Goal: Task Accomplishment & Management: Use online tool/utility

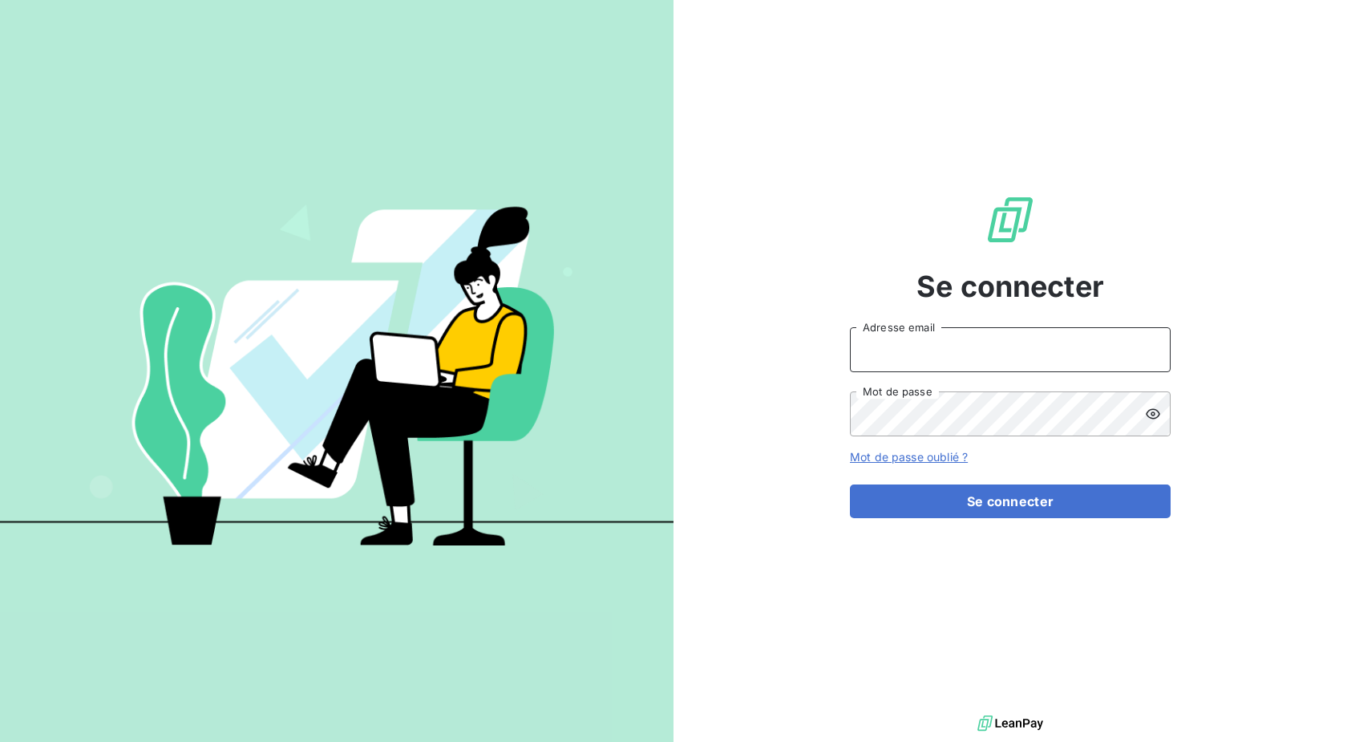
click at [935, 353] on input "Adresse email" at bounding box center [1010, 349] width 321 height 45
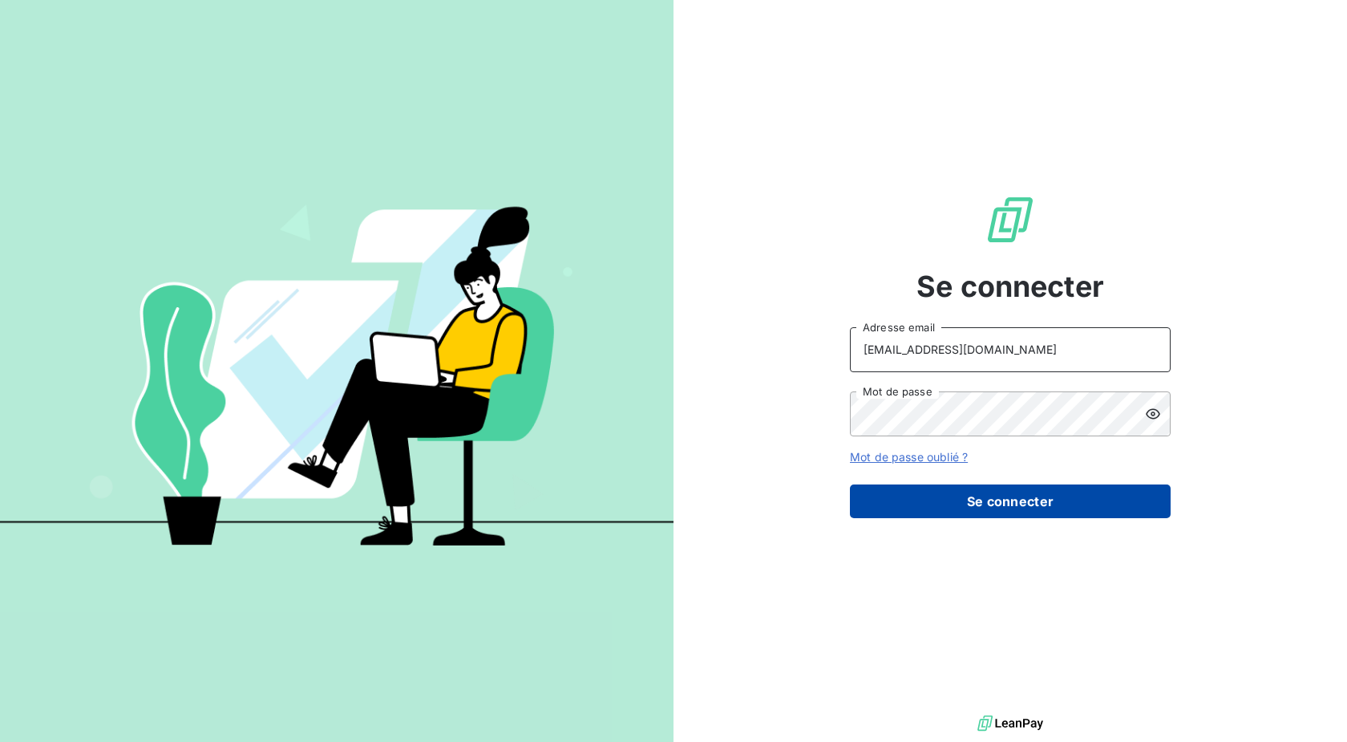
type input "[EMAIL_ADDRESS][DOMAIN_NAME]"
click at [957, 507] on button "Se connecter" at bounding box center [1010, 501] width 321 height 34
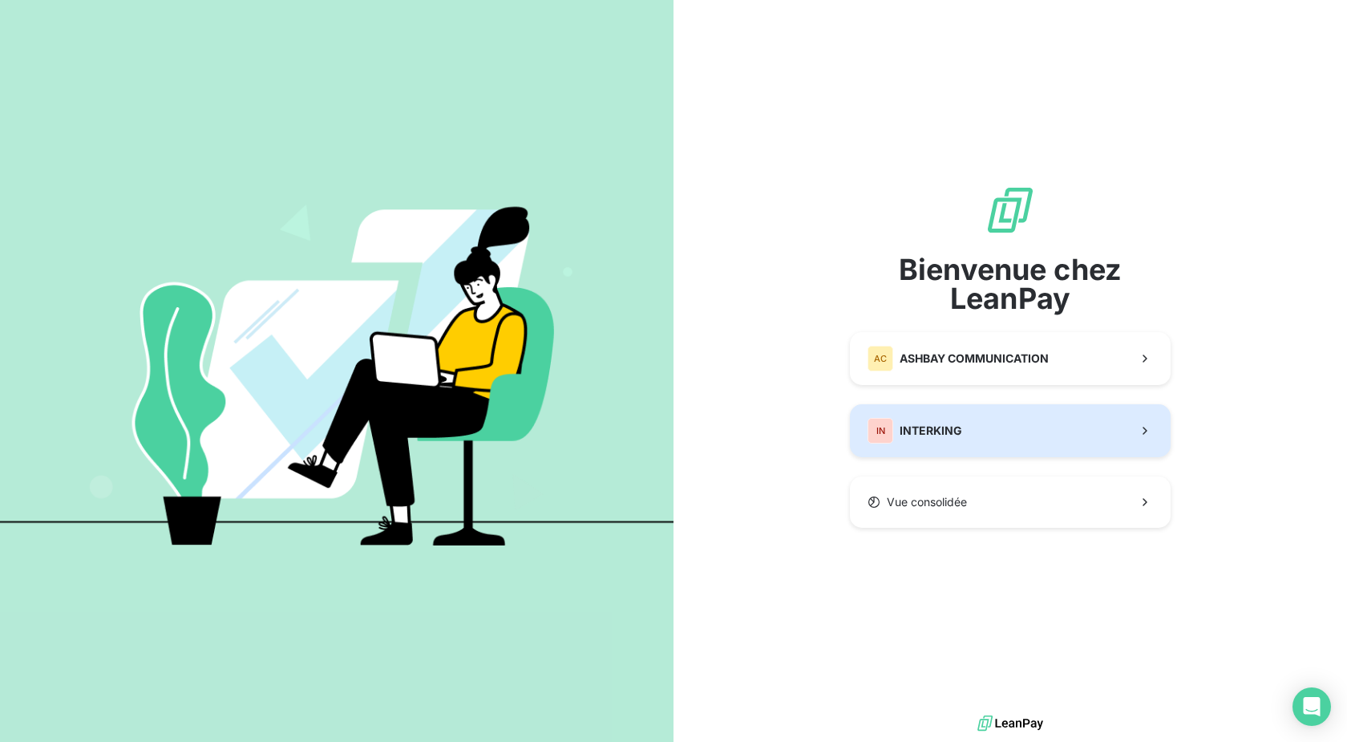
click at [965, 439] on button "IN INTERKING" at bounding box center [1010, 430] width 321 height 53
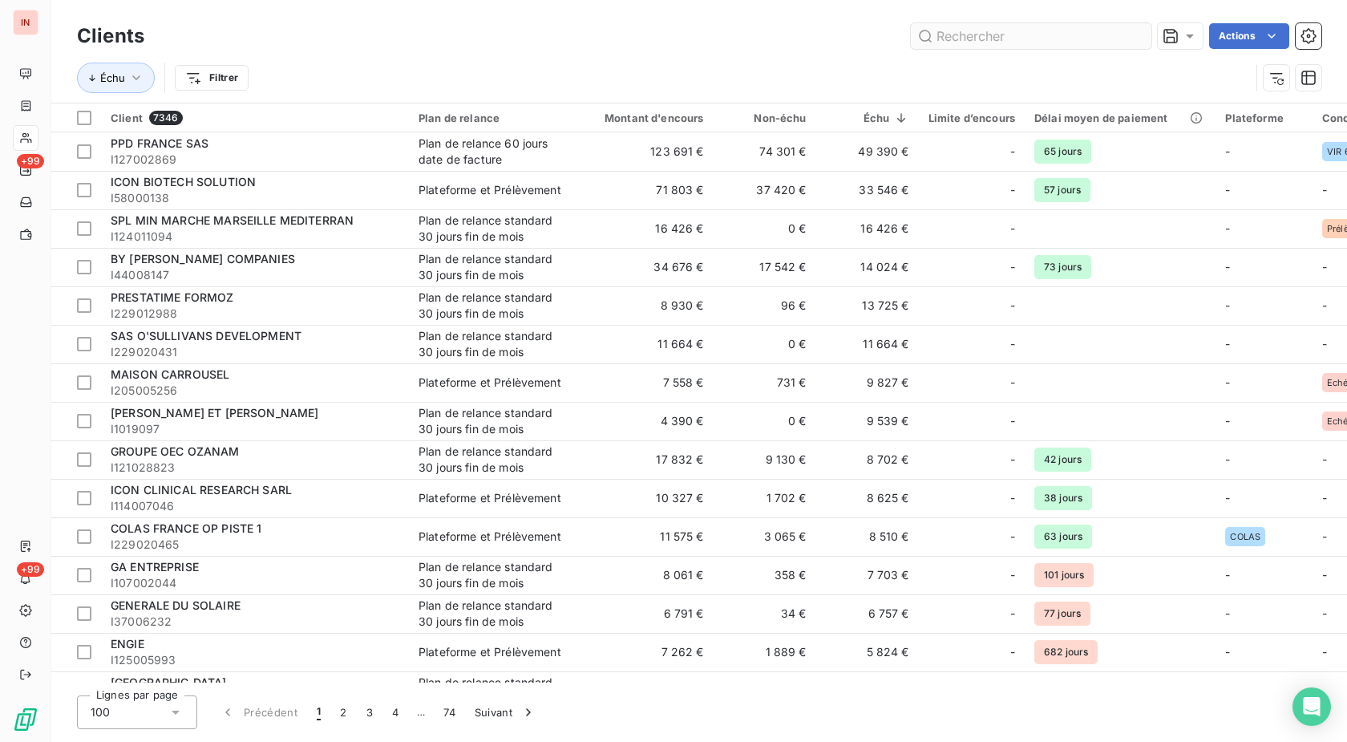
click at [982, 37] on input "text" at bounding box center [1031, 36] width 241 height 26
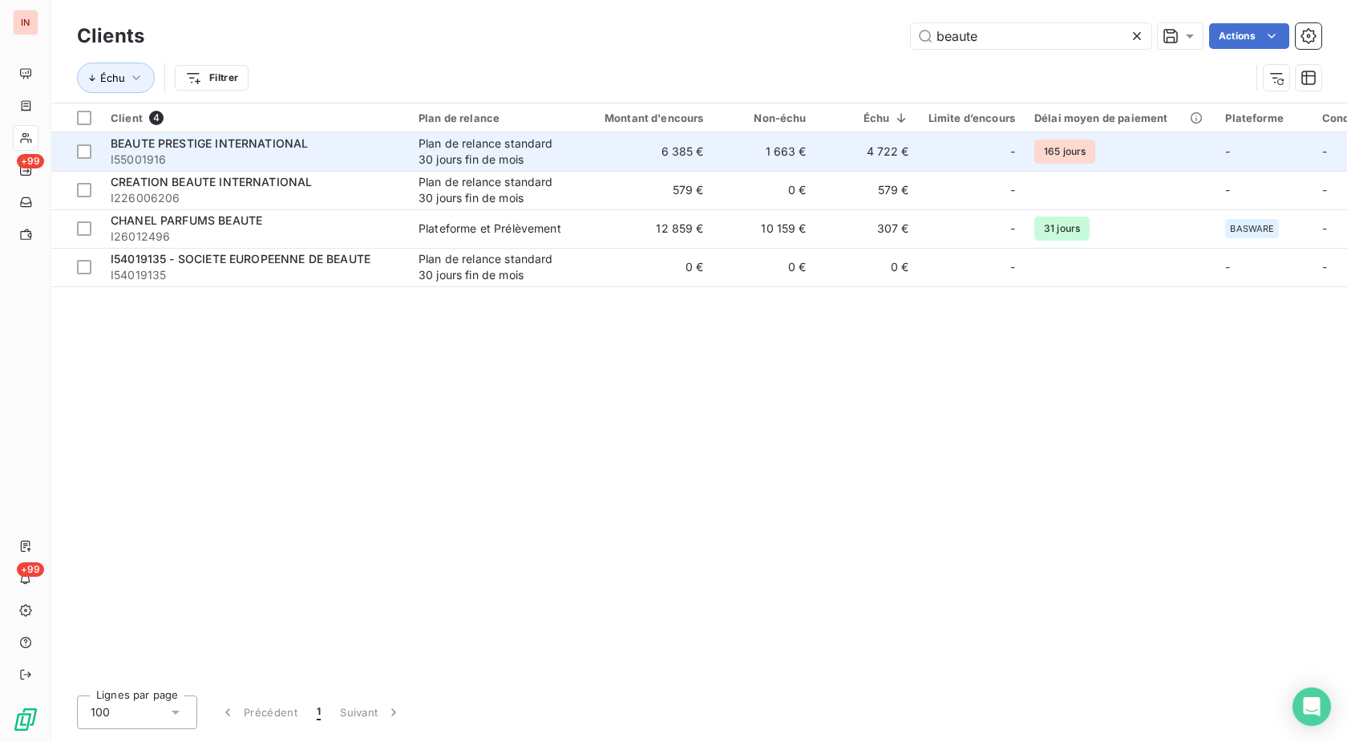
type input "beaute"
click at [557, 150] on div "Plan de relance standard 30 jours fin de mois" at bounding box center [493, 152] width 148 height 32
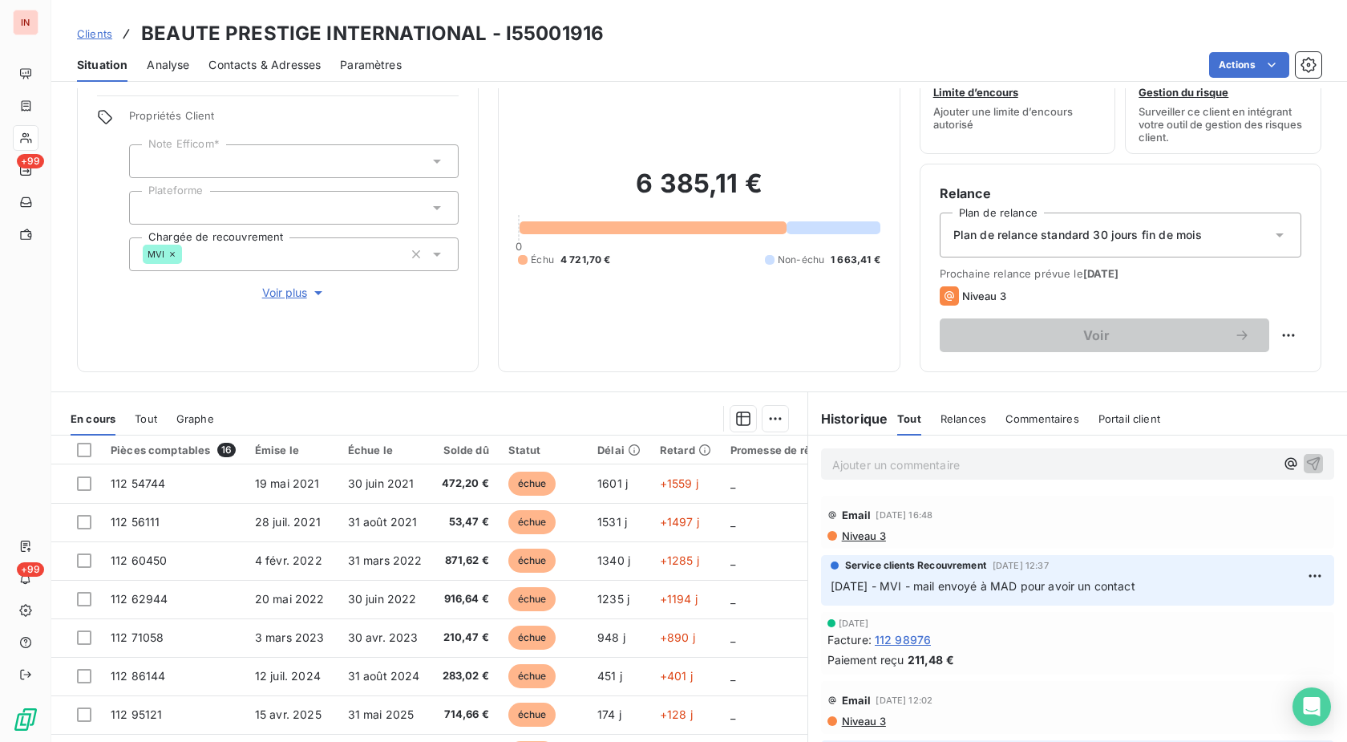
scroll to position [82, 0]
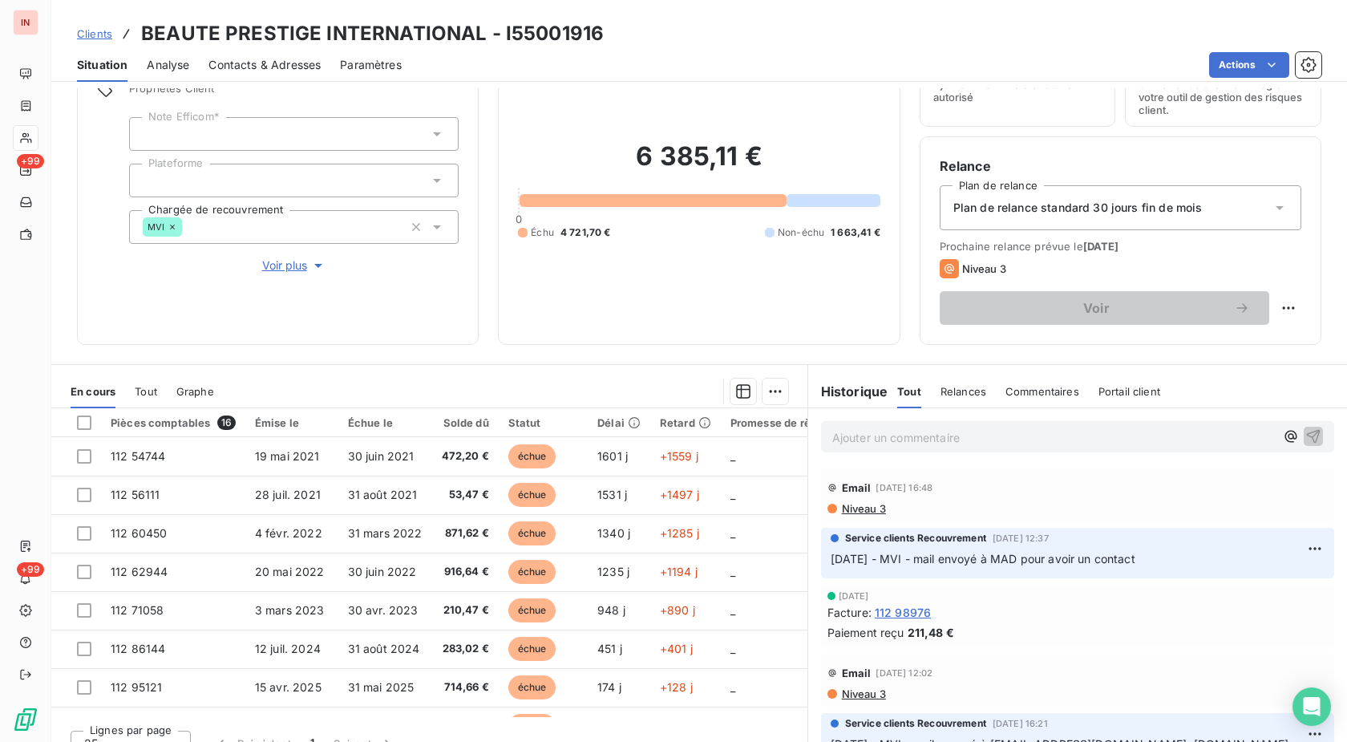
click at [860, 438] on p "Ajouter un commentaire ﻿" at bounding box center [1053, 437] width 443 height 20
click at [1032, 439] on p "[DATE] - MVI - mail reçu de" at bounding box center [1053, 436] width 443 height 18
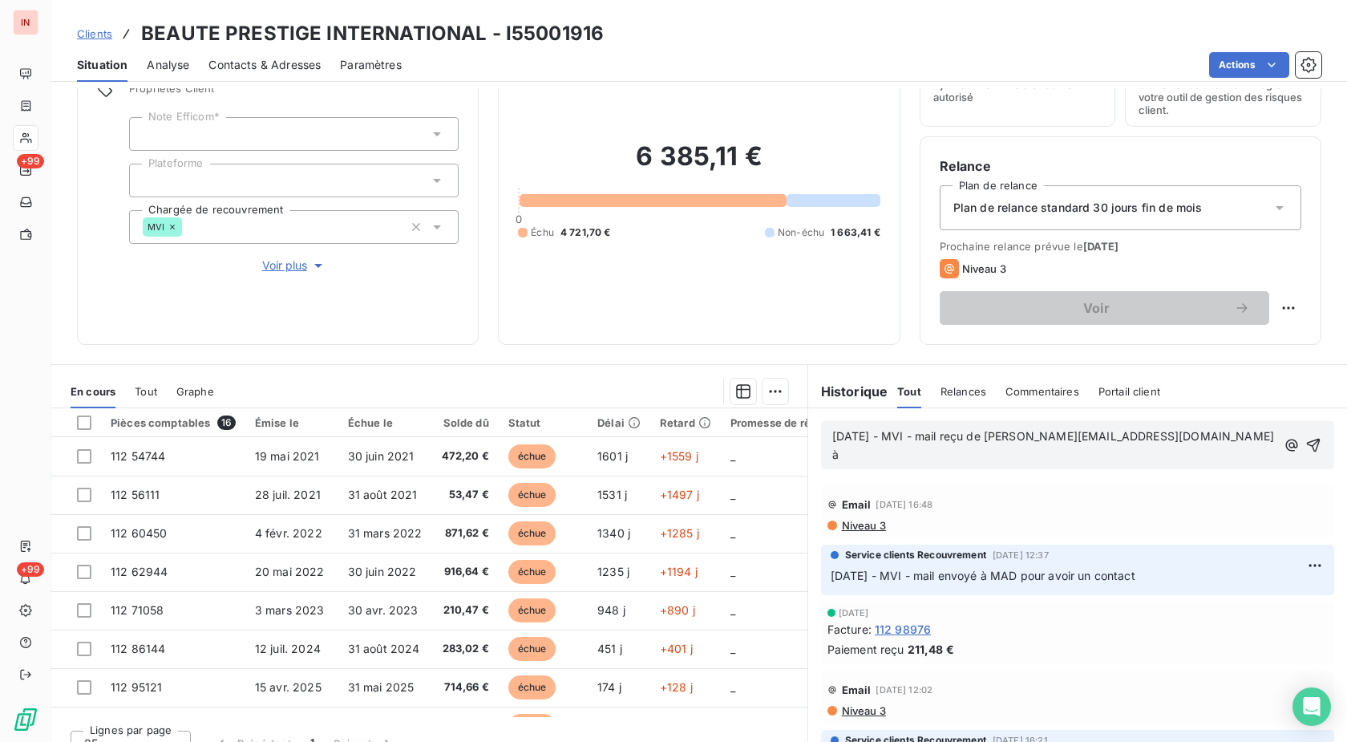
click at [1215, 433] on p "[DATE] - MVI - mail reçu de [PERSON_NAME][EMAIL_ADDRESS][DOMAIN_NAME] à" at bounding box center [1053, 445] width 443 height 37
click at [889, 464] on p "[DATE] - MVI - mail reçu de [PERSON_NAME][EMAIL_ADDRESS][DOMAIN_NAME] à [DOMAIN…" at bounding box center [1056, 445] width 449 height 37
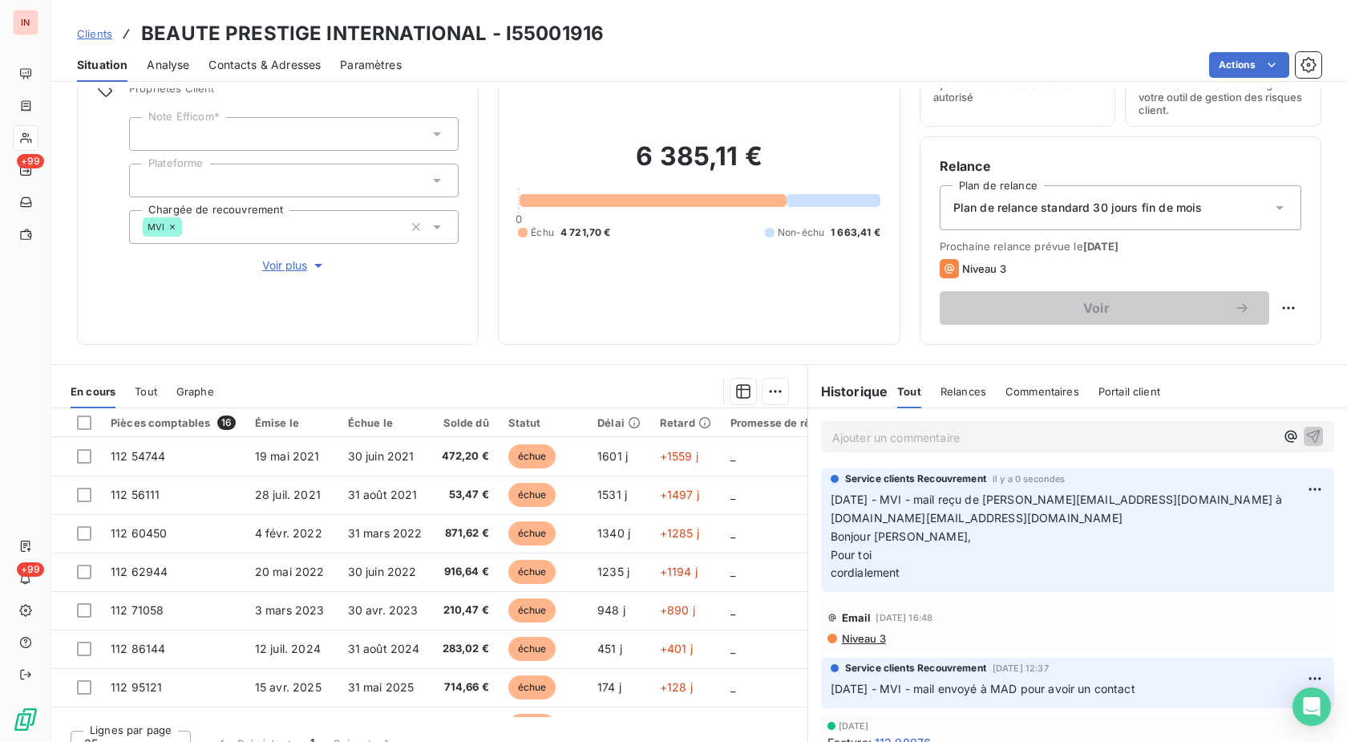
click at [273, 55] on div "Contacts & Adresses" at bounding box center [264, 65] width 112 height 34
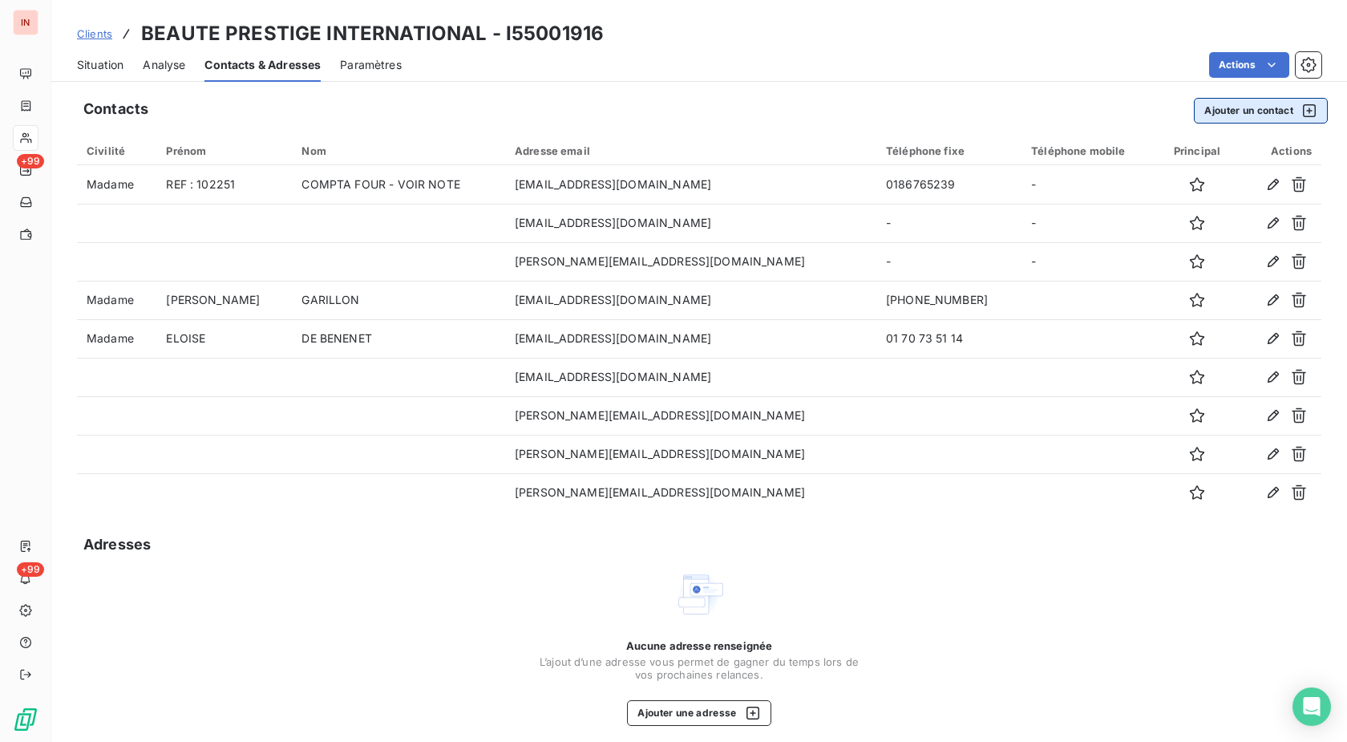
click at [1211, 107] on button "Ajouter un contact" at bounding box center [1261, 111] width 134 height 26
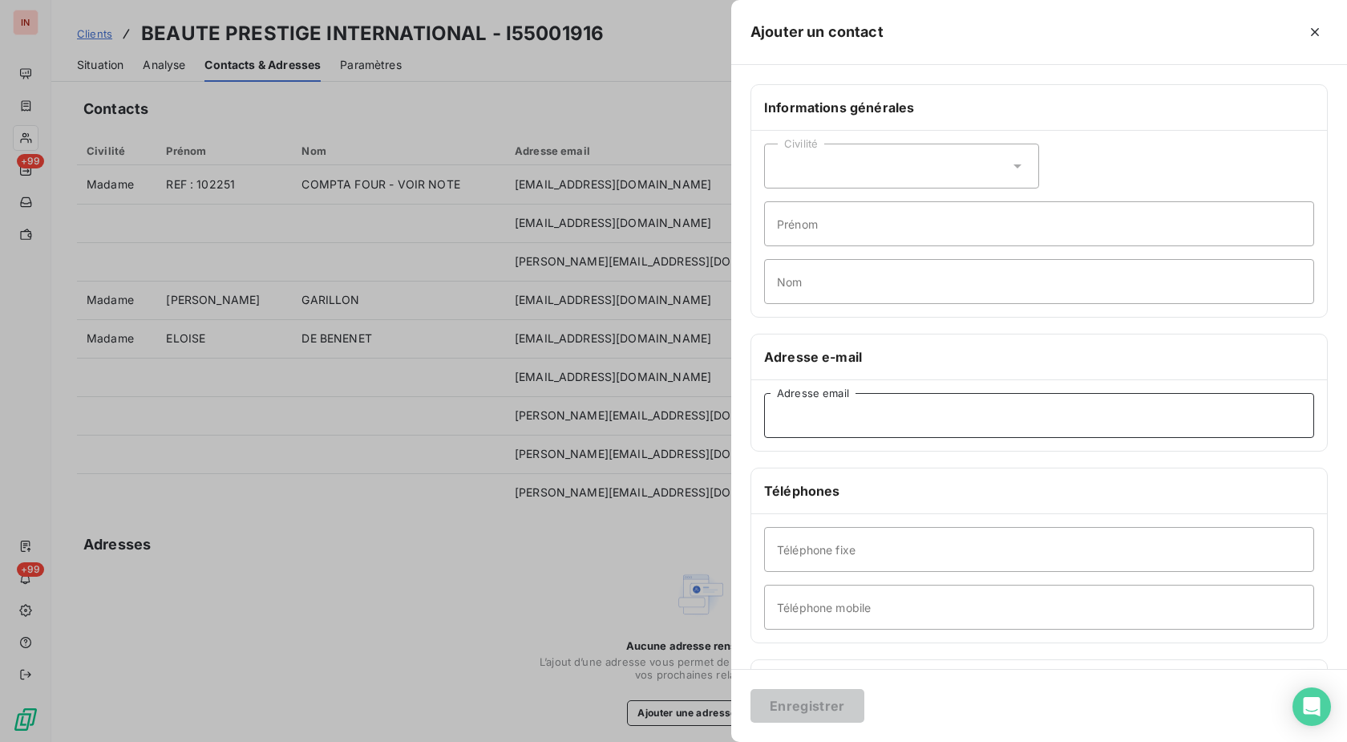
click at [893, 422] on input "Adresse email" at bounding box center [1039, 415] width 550 height 45
paste input "[PERSON_NAME][EMAIL_ADDRESS][DOMAIN_NAME]"
type input "[PERSON_NAME][EMAIL_ADDRESS][DOMAIN_NAME]"
click at [828, 701] on button "Enregistrer" at bounding box center [808, 706] width 114 height 34
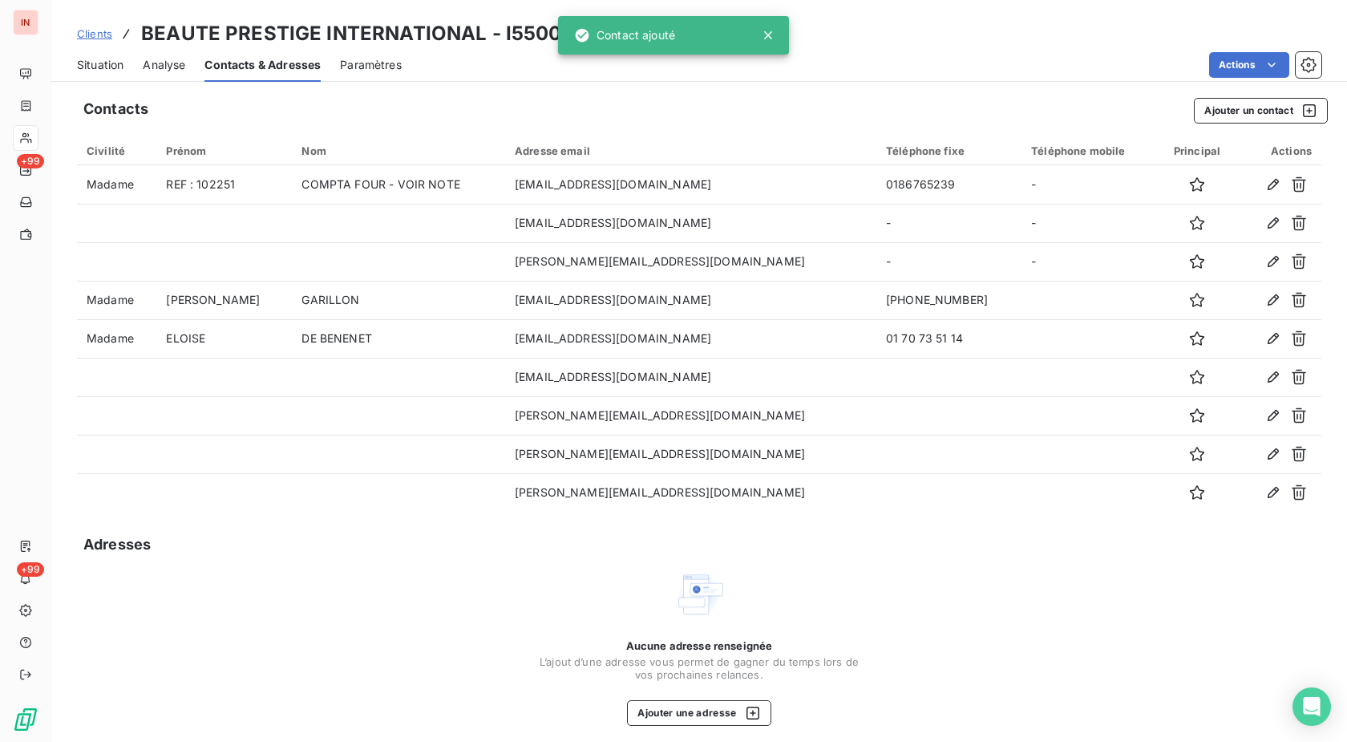
scroll to position [159, 0]
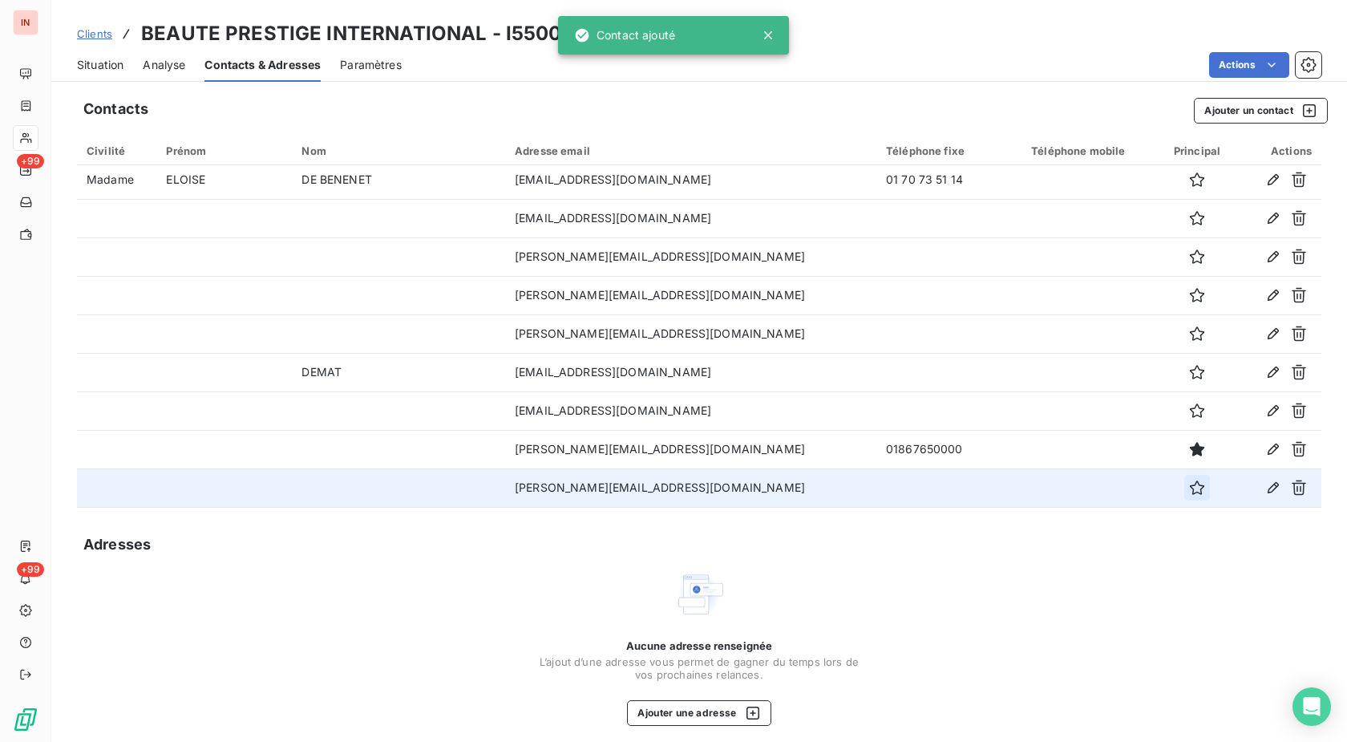
click at [1189, 488] on icon "button" at bounding box center [1197, 488] width 16 height 16
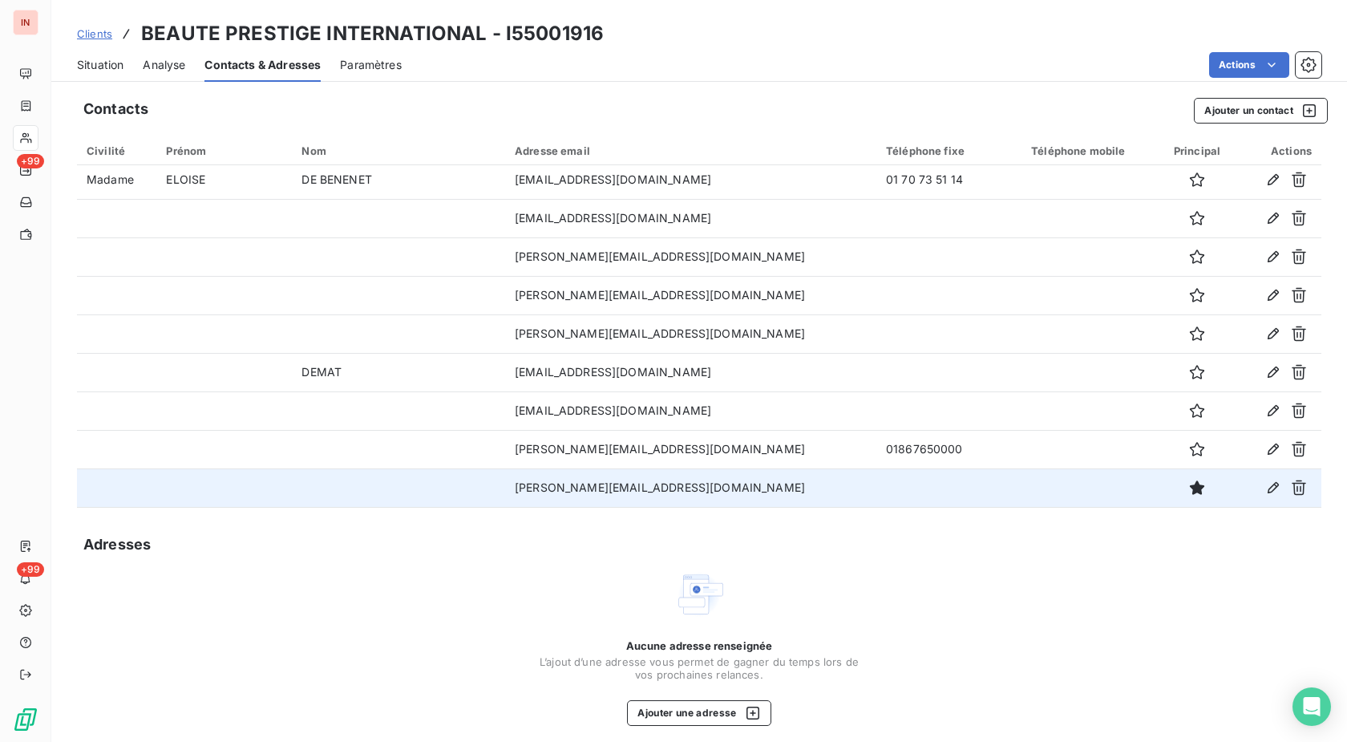
click at [95, 67] on span "Situation" at bounding box center [100, 65] width 47 height 16
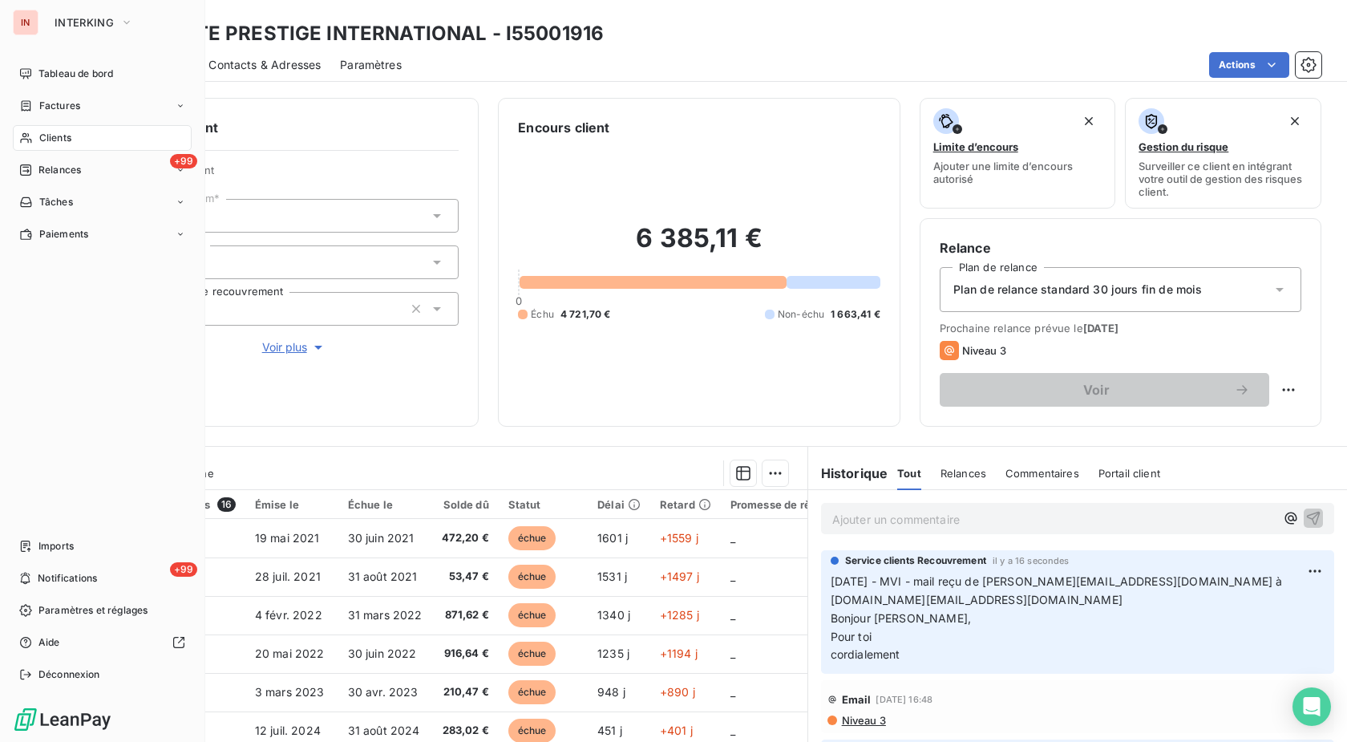
drag, startPoint x: 37, startPoint y: 138, endPoint x: 278, endPoint y: 123, distance: 241.8
click at [40, 138] on div "Clients" at bounding box center [102, 138] width 179 height 26
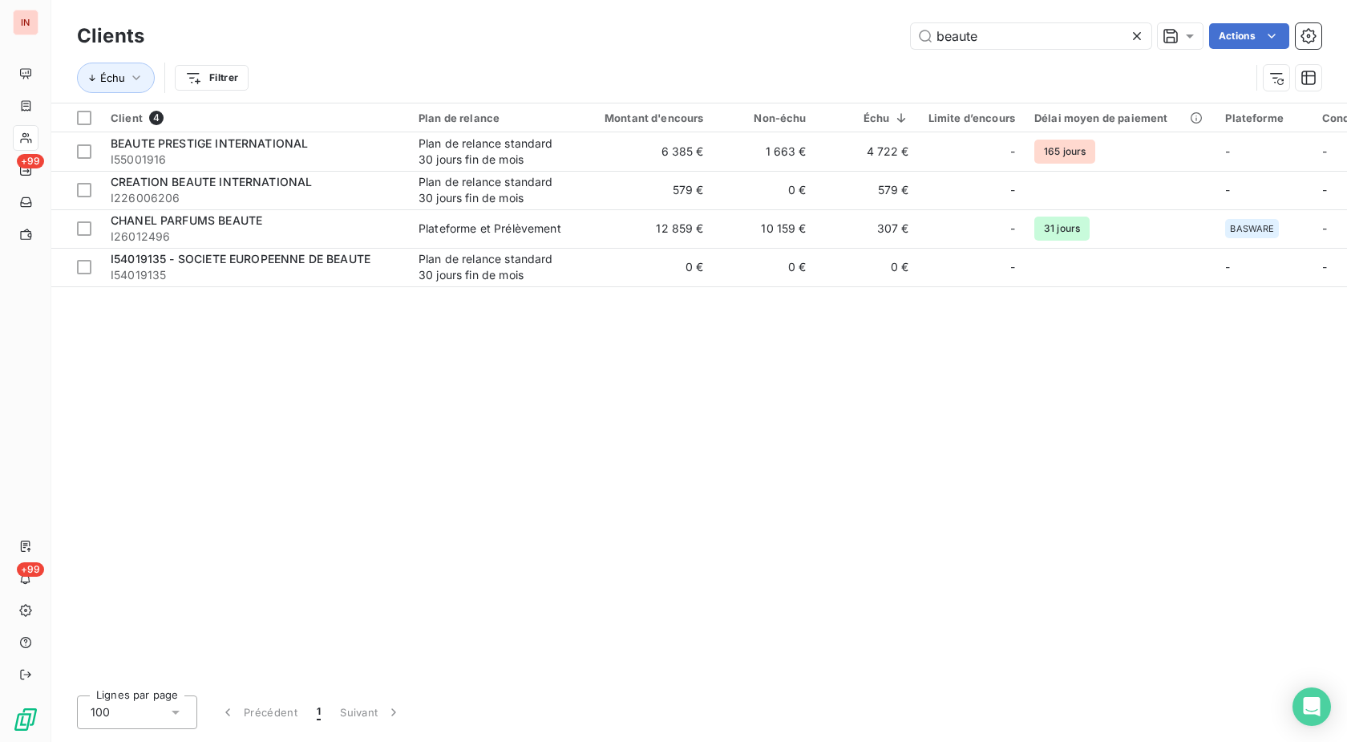
drag, startPoint x: 852, startPoint y: 35, endPoint x: 701, endPoint y: 35, distance: 150.8
click at [911, 35] on input "beaute" at bounding box center [1031, 36] width 241 height 26
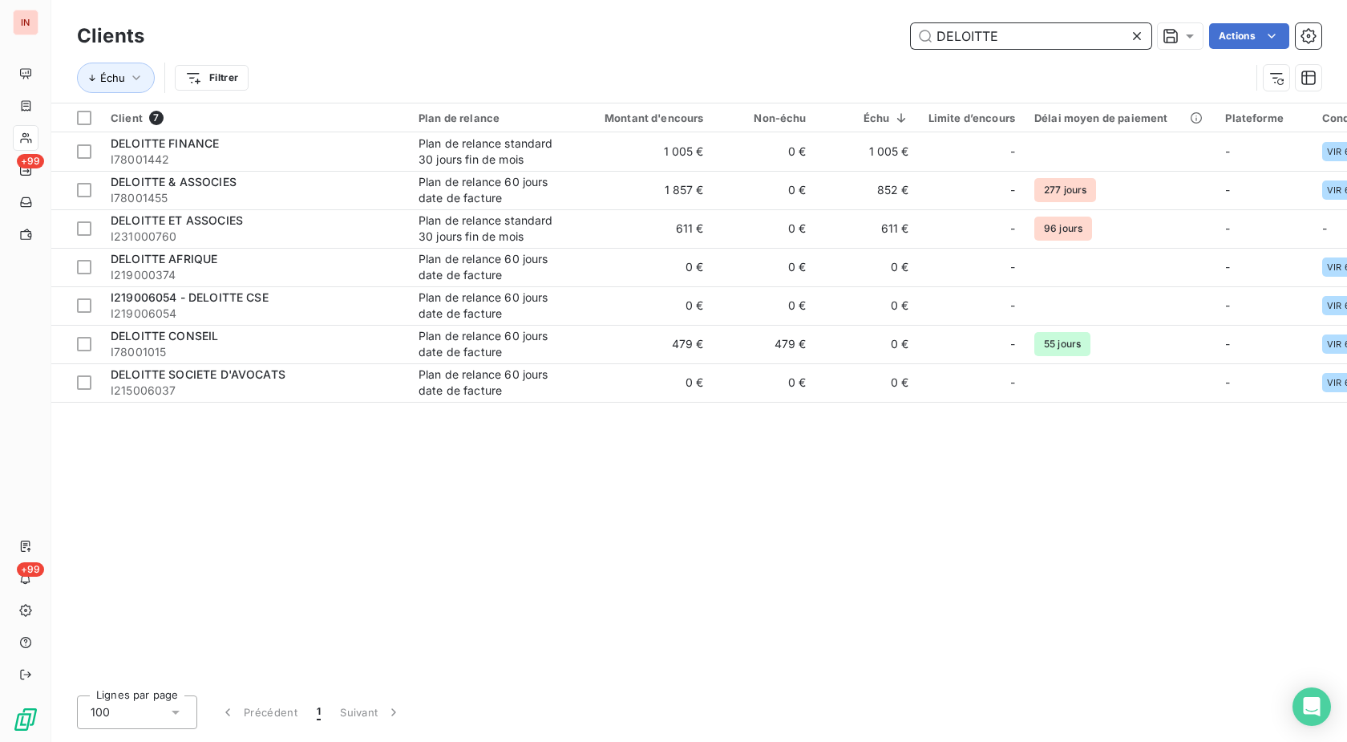
drag, startPoint x: 1026, startPoint y: 36, endPoint x: 748, endPoint y: 34, distance: 278.3
click at [911, 33] on input "DELOITTE" at bounding box center [1031, 36] width 241 height 26
paste input "I124011094"
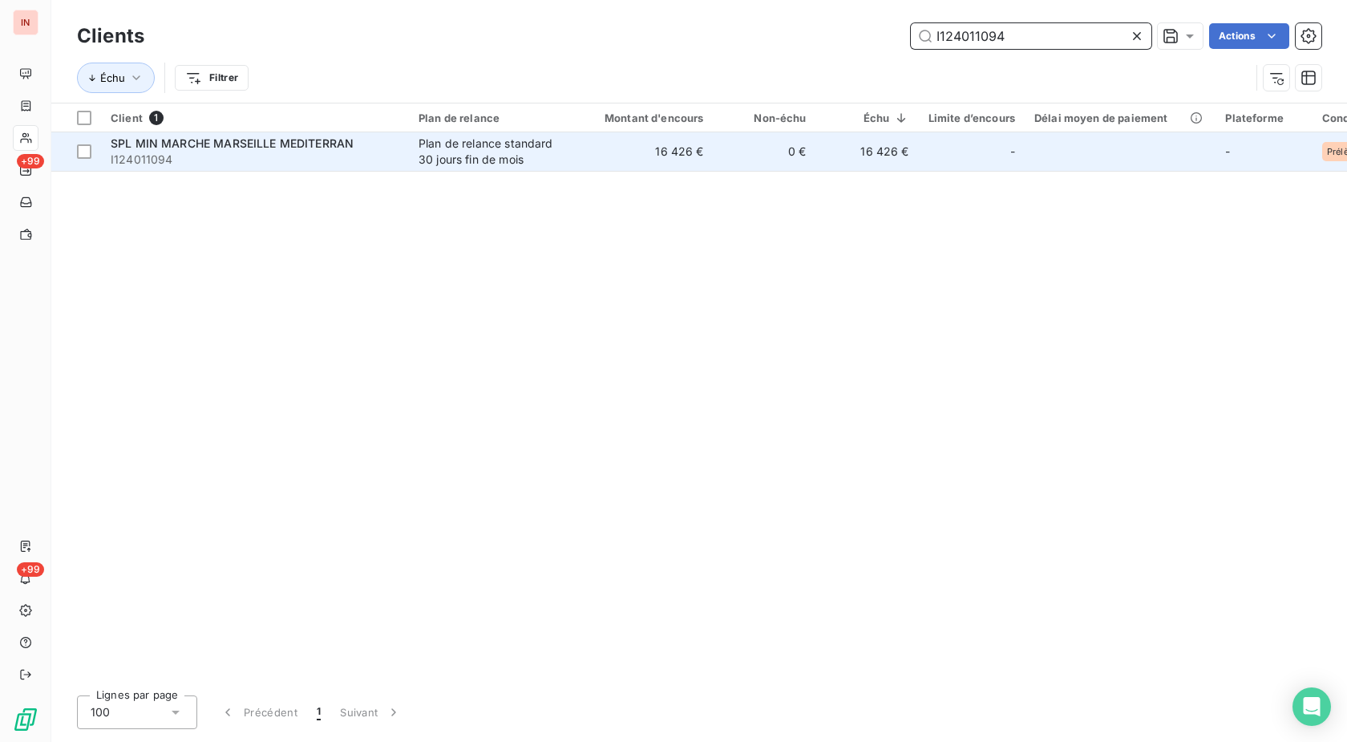
type input "I124011094"
click at [804, 160] on td "0 €" at bounding box center [765, 151] width 103 height 38
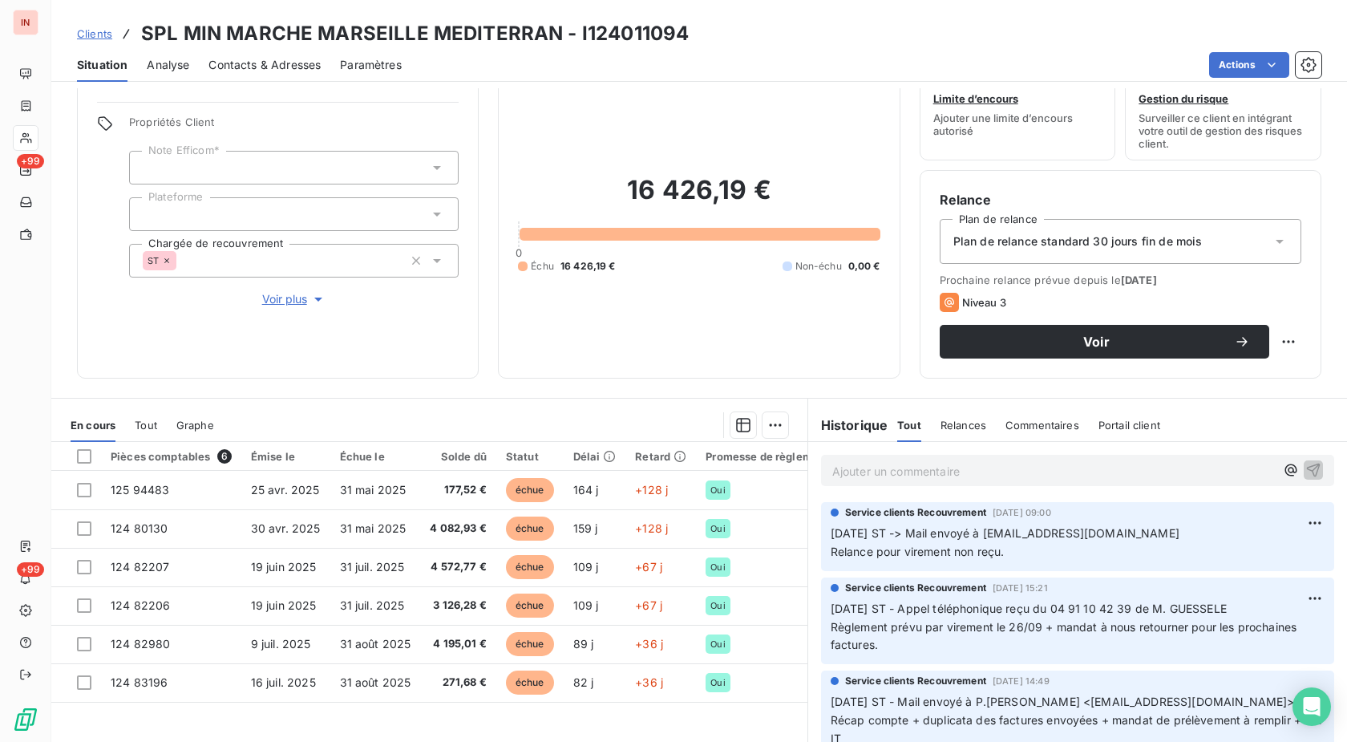
scroll to position [82, 0]
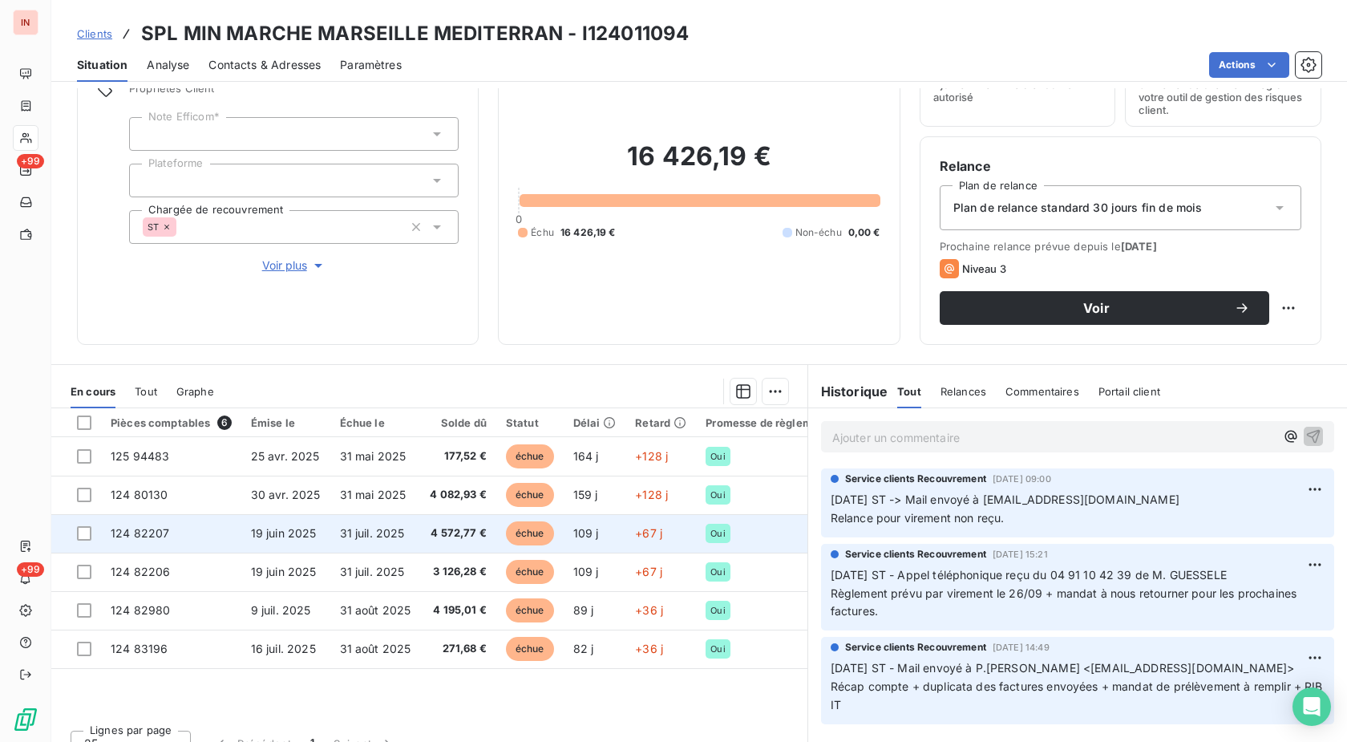
click at [659, 530] on td "+67 j" at bounding box center [660, 533] width 71 height 38
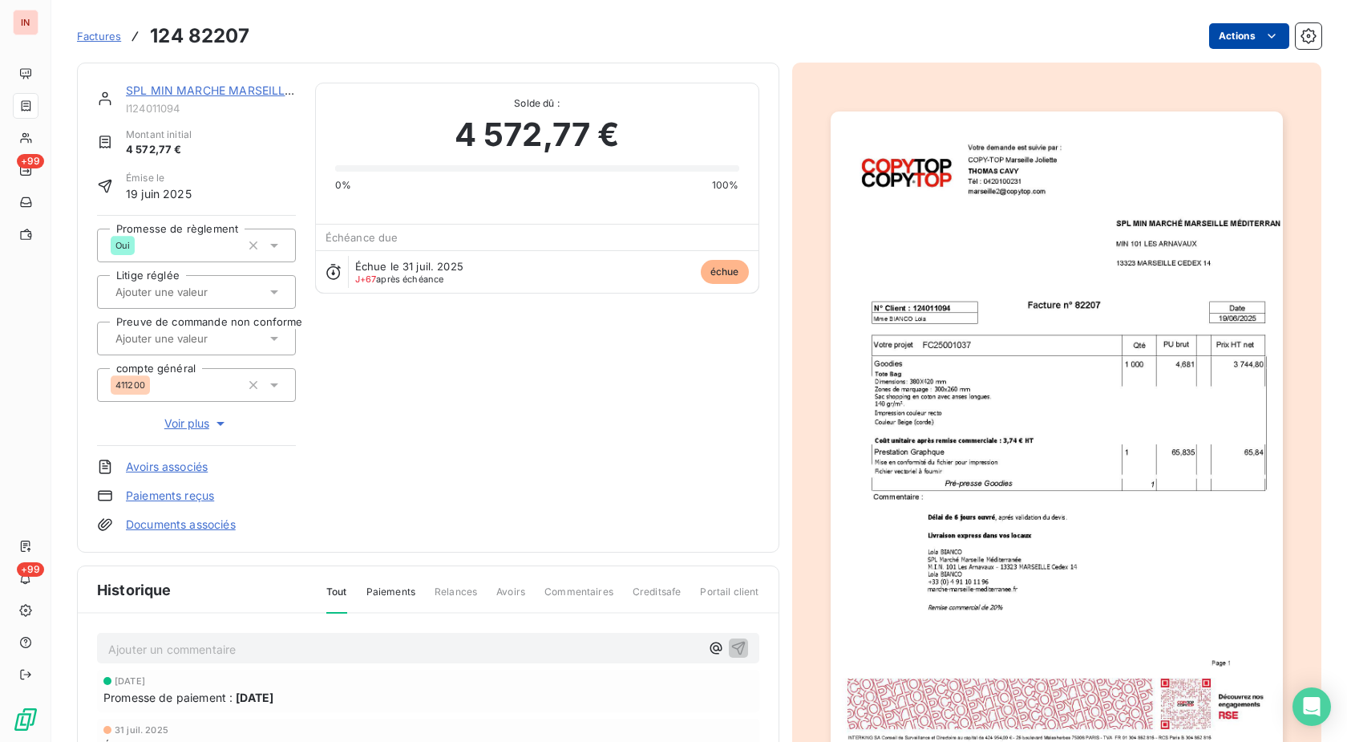
click at [1239, 26] on html "IN +99 +99 Factures 124 82207 Actions SPL MIN MARCHE [GEOGRAPHIC_DATA] MEDITERR…" at bounding box center [673, 371] width 1347 height 742
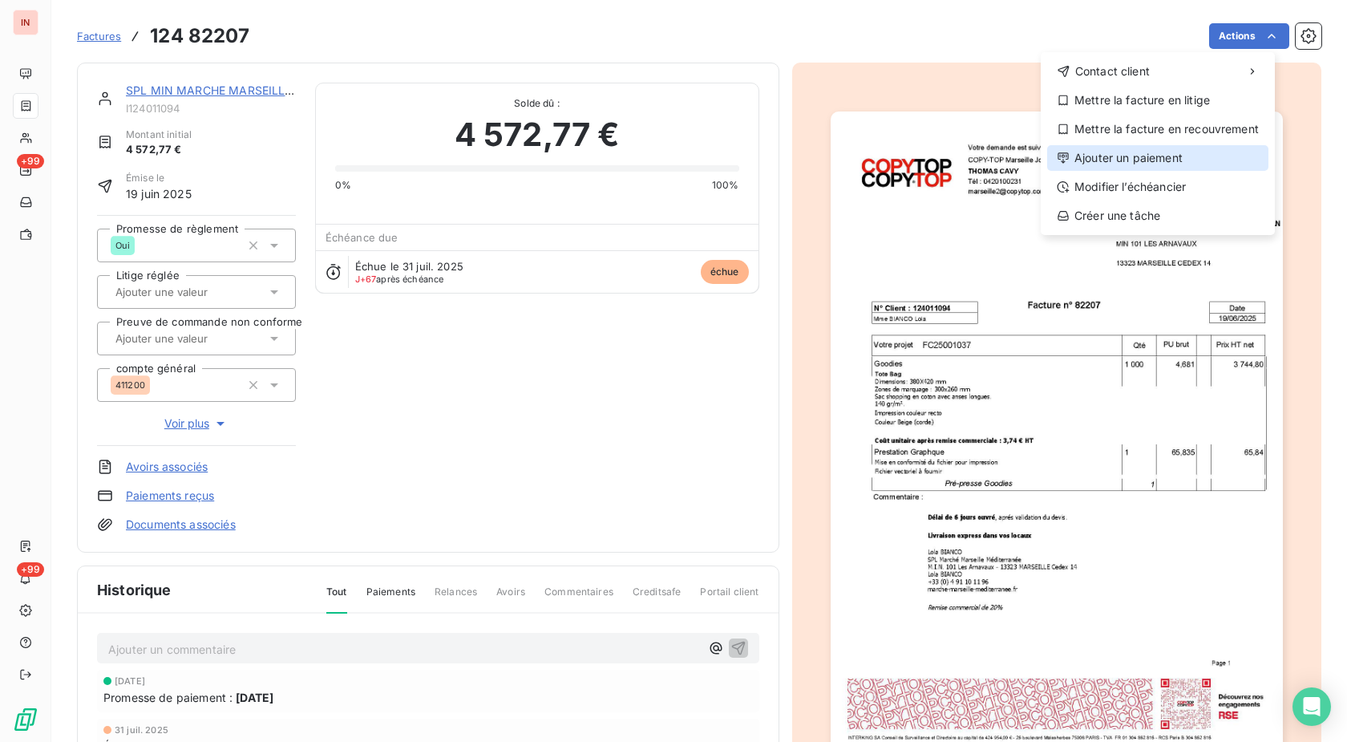
click at [1162, 166] on div "Ajouter un paiement" at bounding box center [1157, 158] width 221 height 26
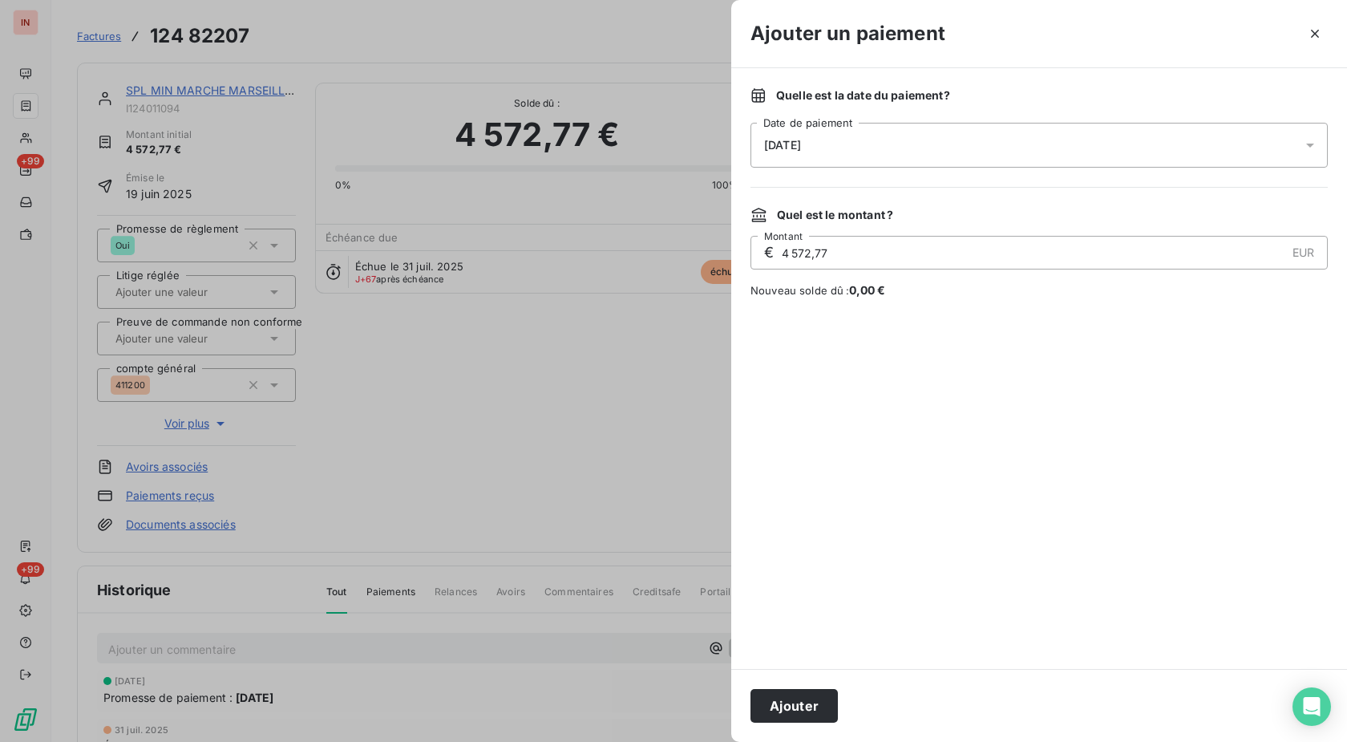
click at [957, 151] on div "[DATE]" at bounding box center [1039, 145] width 577 height 45
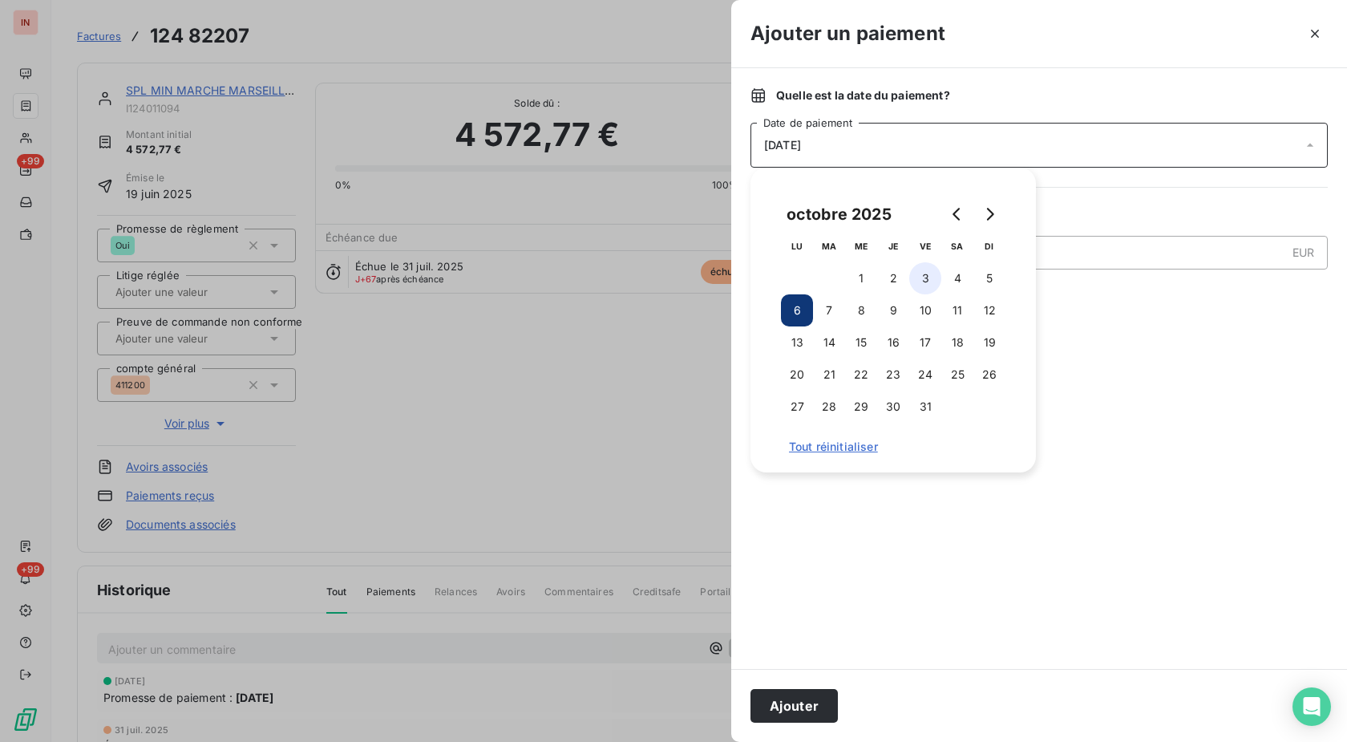
click at [920, 283] on button "3" at bounding box center [925, 278] width 32 height 32
click at [815, 708] on button "Ajouter" at bounding box center [794, 706] width 87 height 34
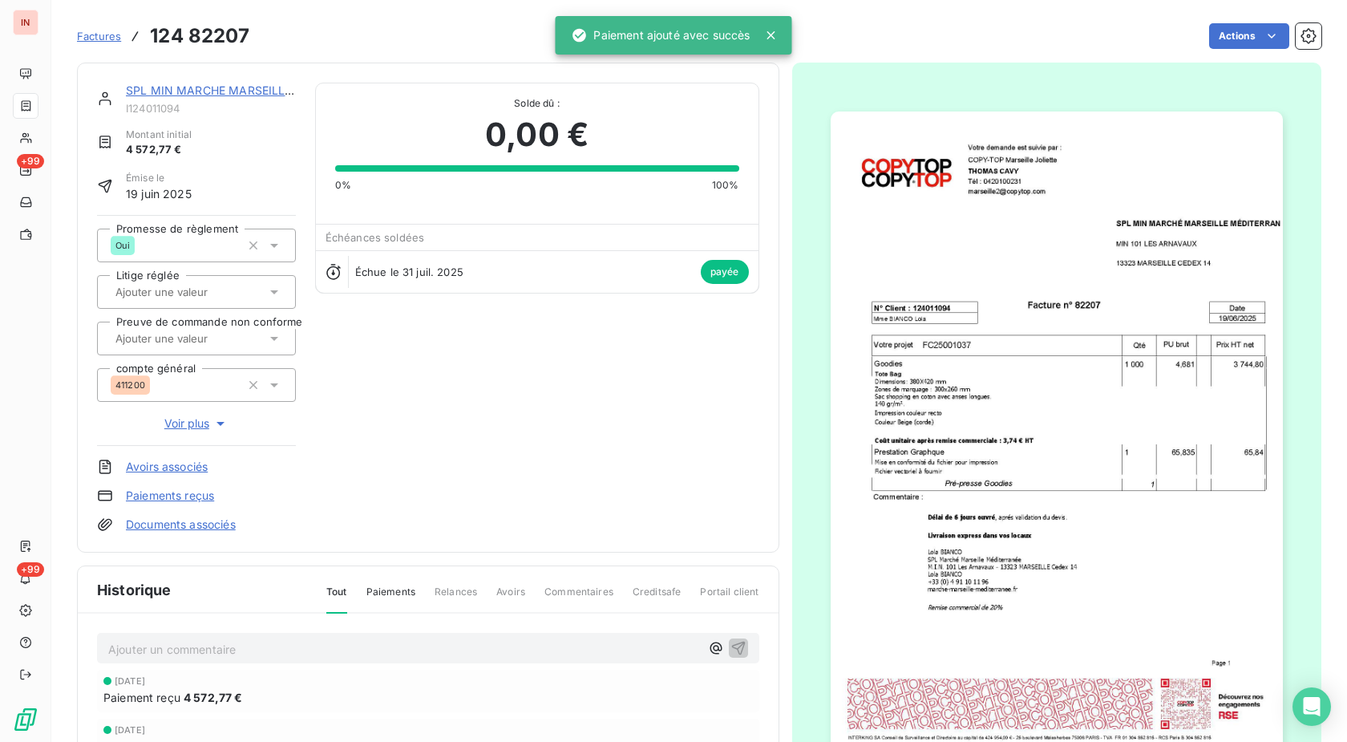
click at [217, 85] on link "SPL MIN MARCHE MARSEILLE MEDITERRAN" at bounding box center [247, 90] width 243 height 14
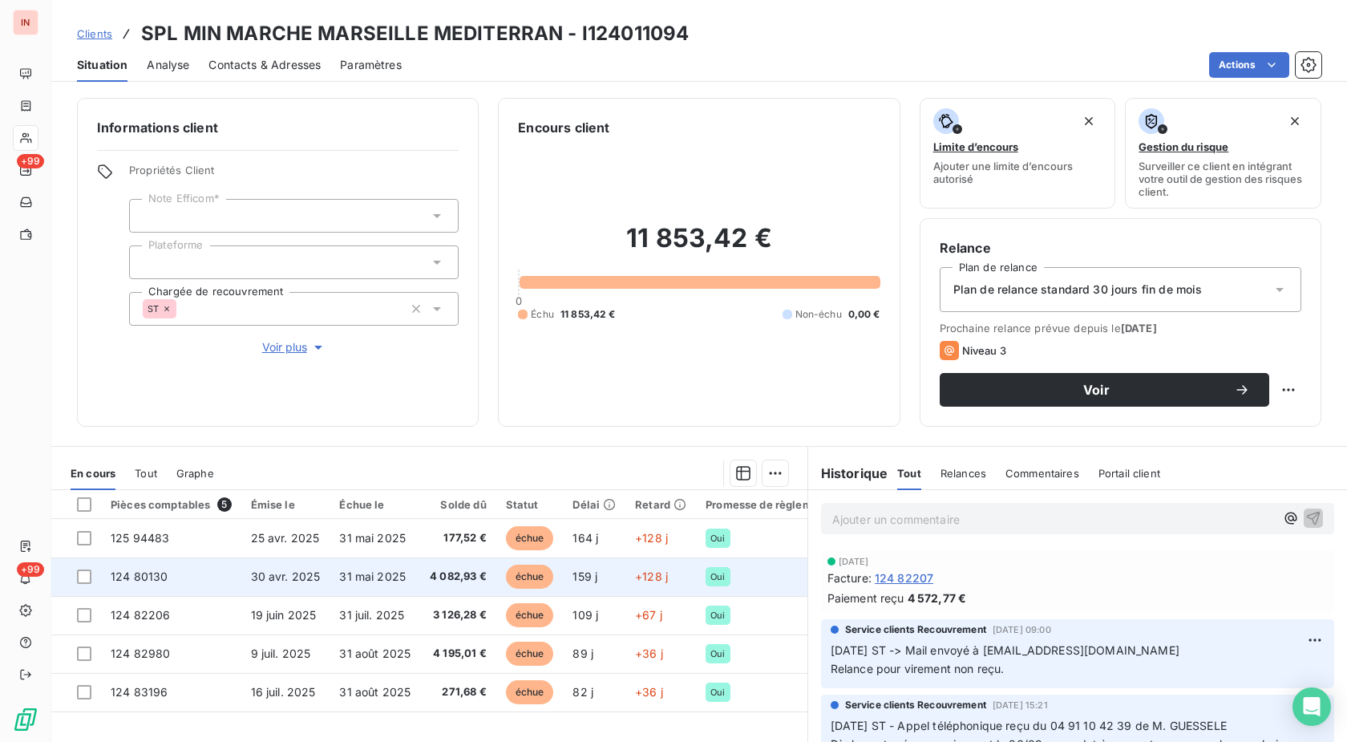
click at [468, 578] on span "4 082,93 €" at bounding box center [458, 577] width 57 height 16
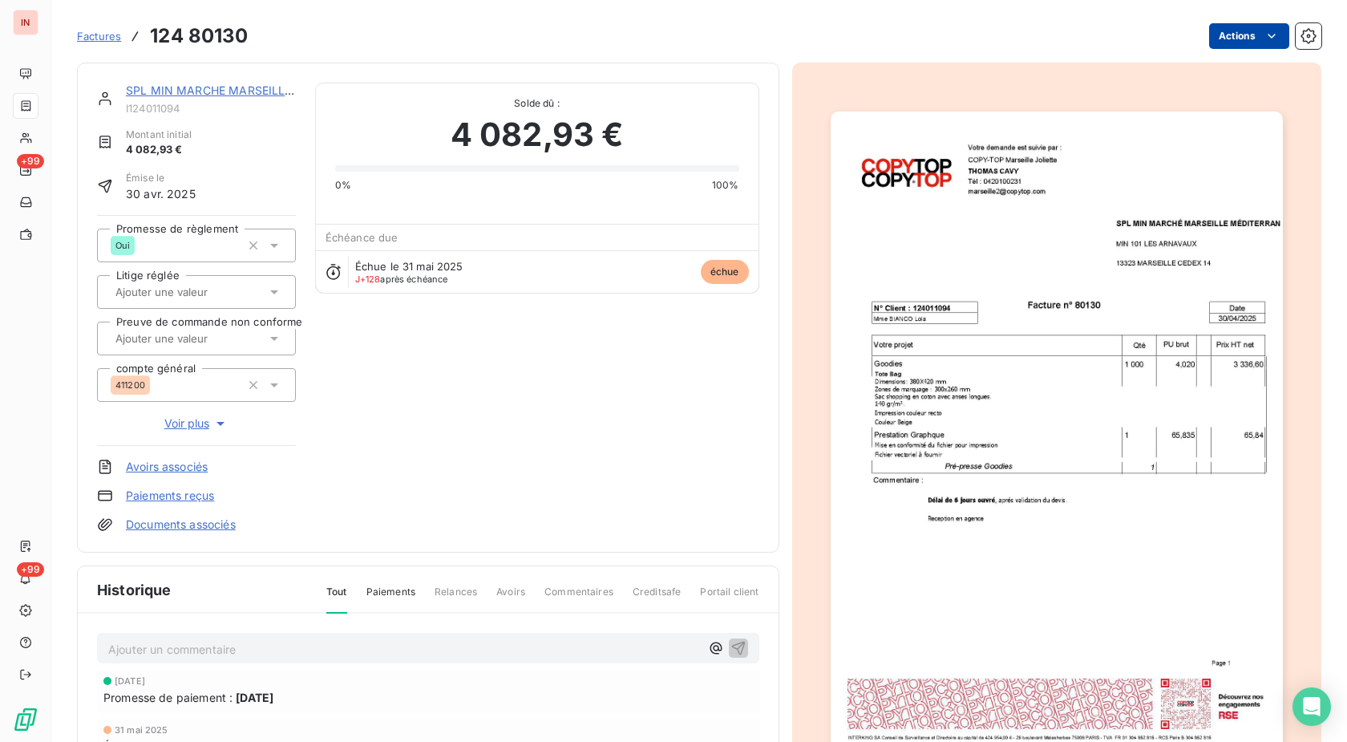
click at [1246, 27] on html "IN +99 +99 Factures 124 80130 Actions SPL MIN MARCHE MARSEILLE MEDITERRAN I1240…" at bounding box center [673, 371] width 1347 height 742
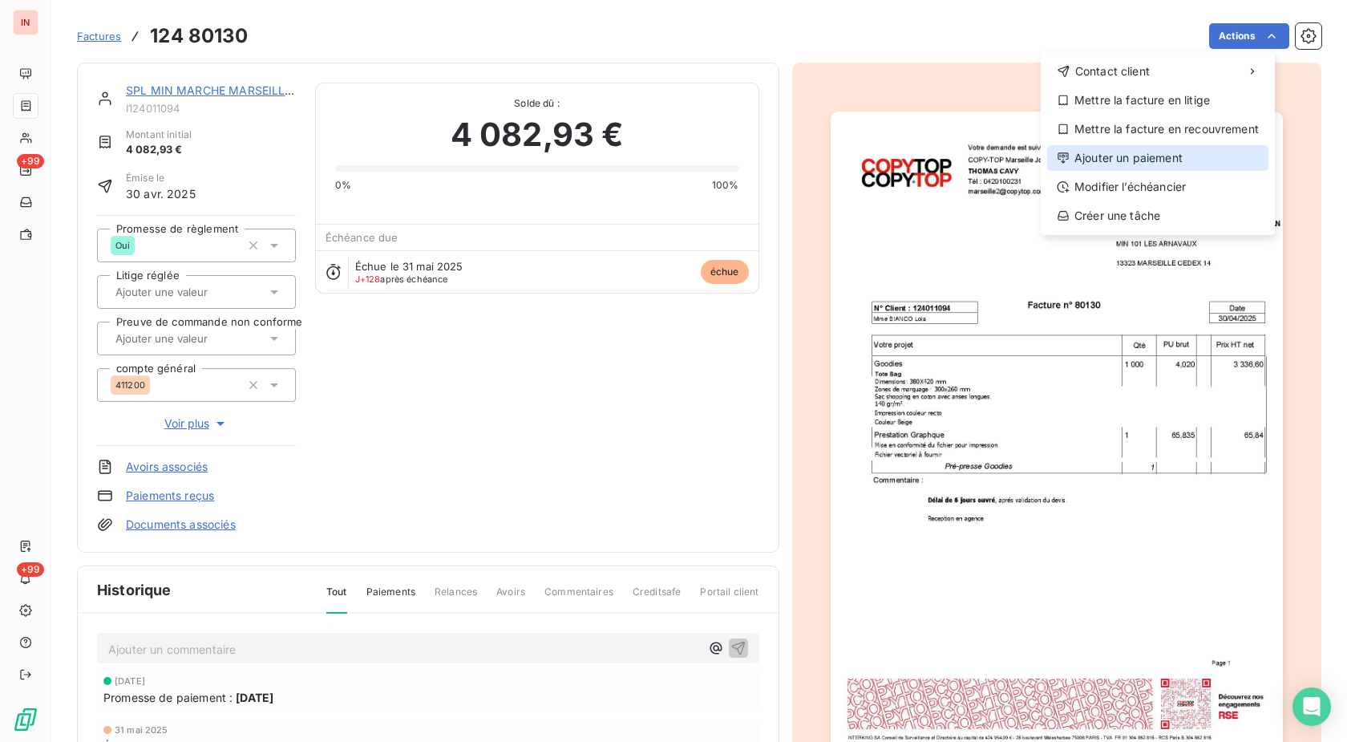
click at [1127, 152] on div "Ajouter un paiement" at bounding box center [1157, 158] width 221 height 26
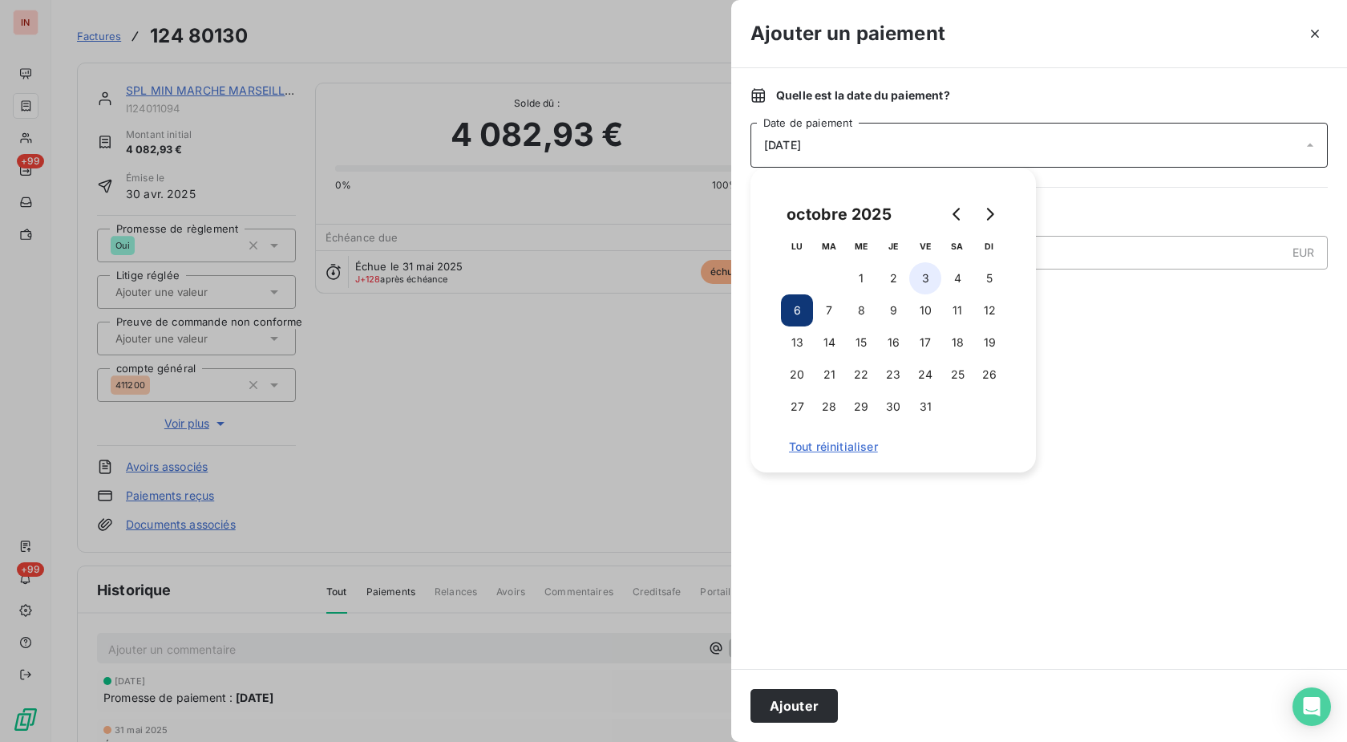
click at [928, 275] on button "3" at bounding box center [925, 278] width 32 height 32
click at [780, 705] on button "Ajouter" at bounding box center [794, 706] width 87 height 34
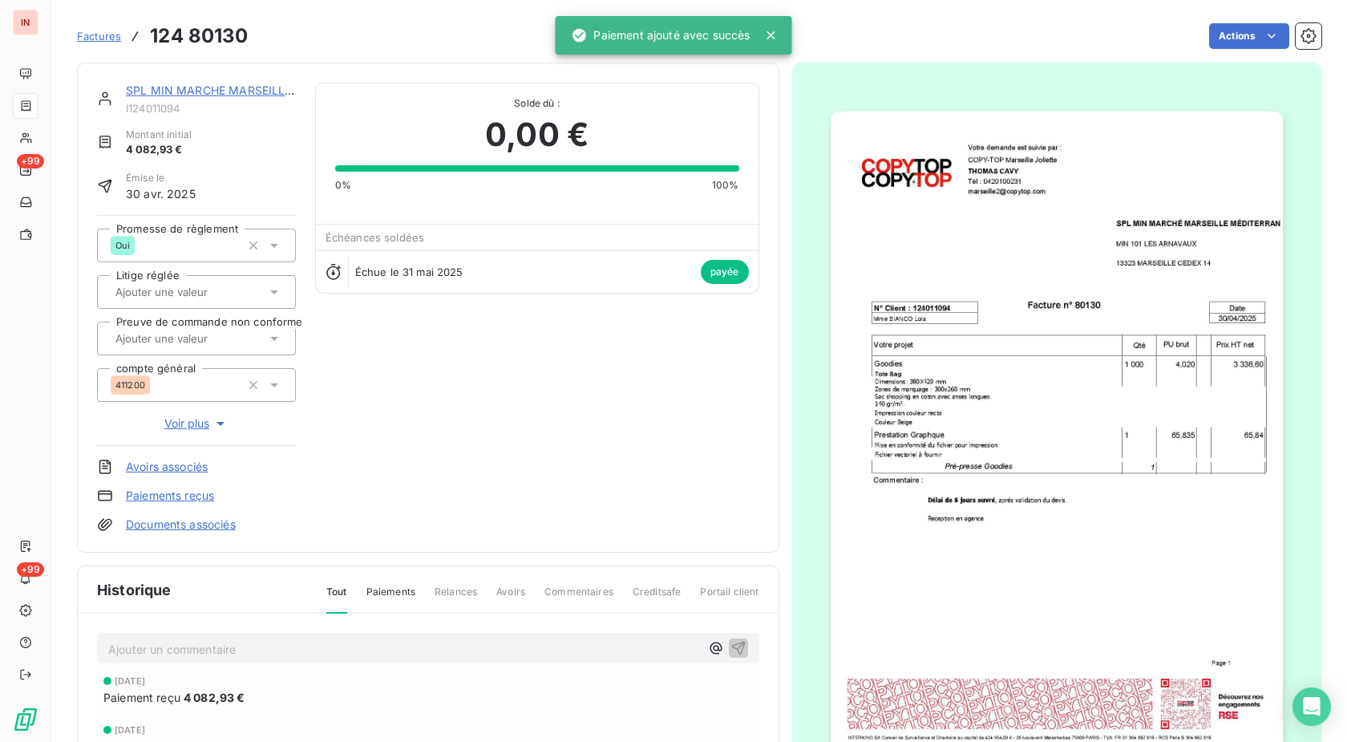
click at [226, 91] on link "SPL MIN MARCHE MARSEILLE MEDITERRAN" at bounding box center [247, 90] width 243 height 14
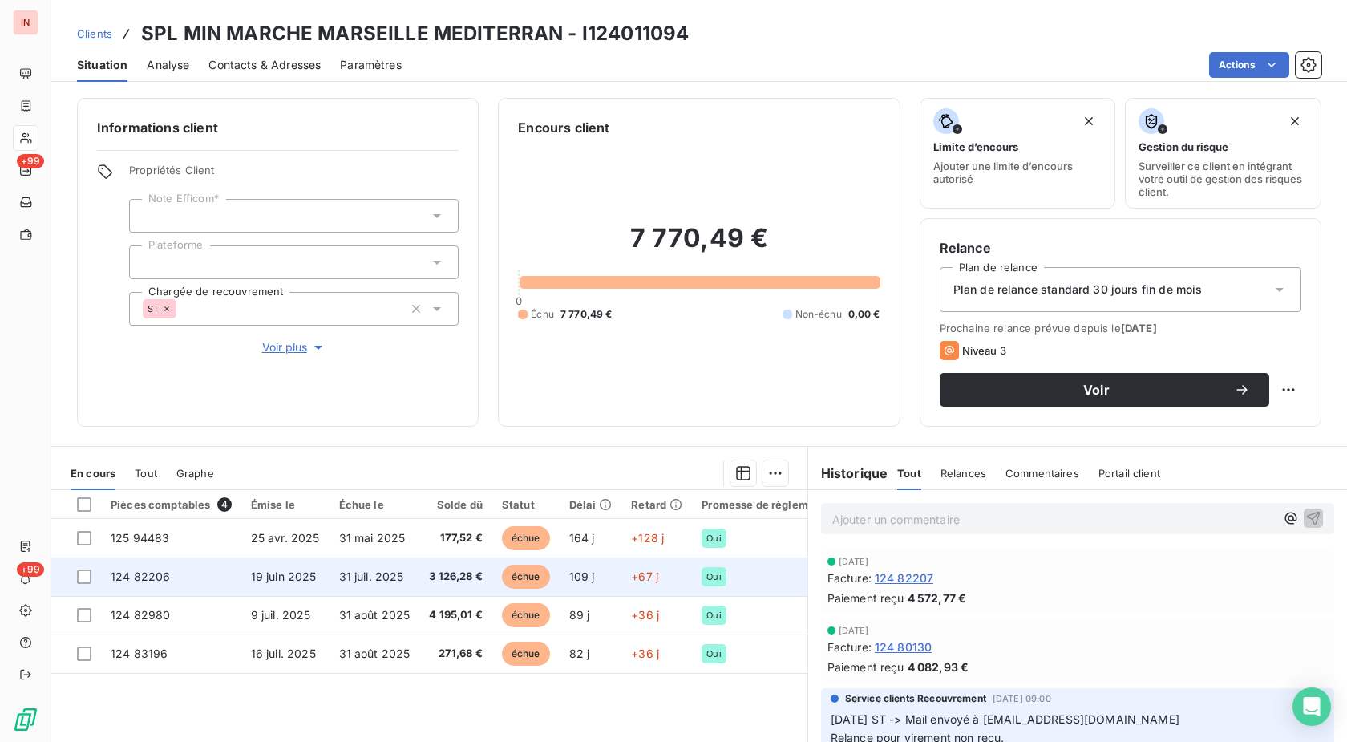
click at [527, 574] on span "échue" at bounding box center [526, 577] width 48 height 24
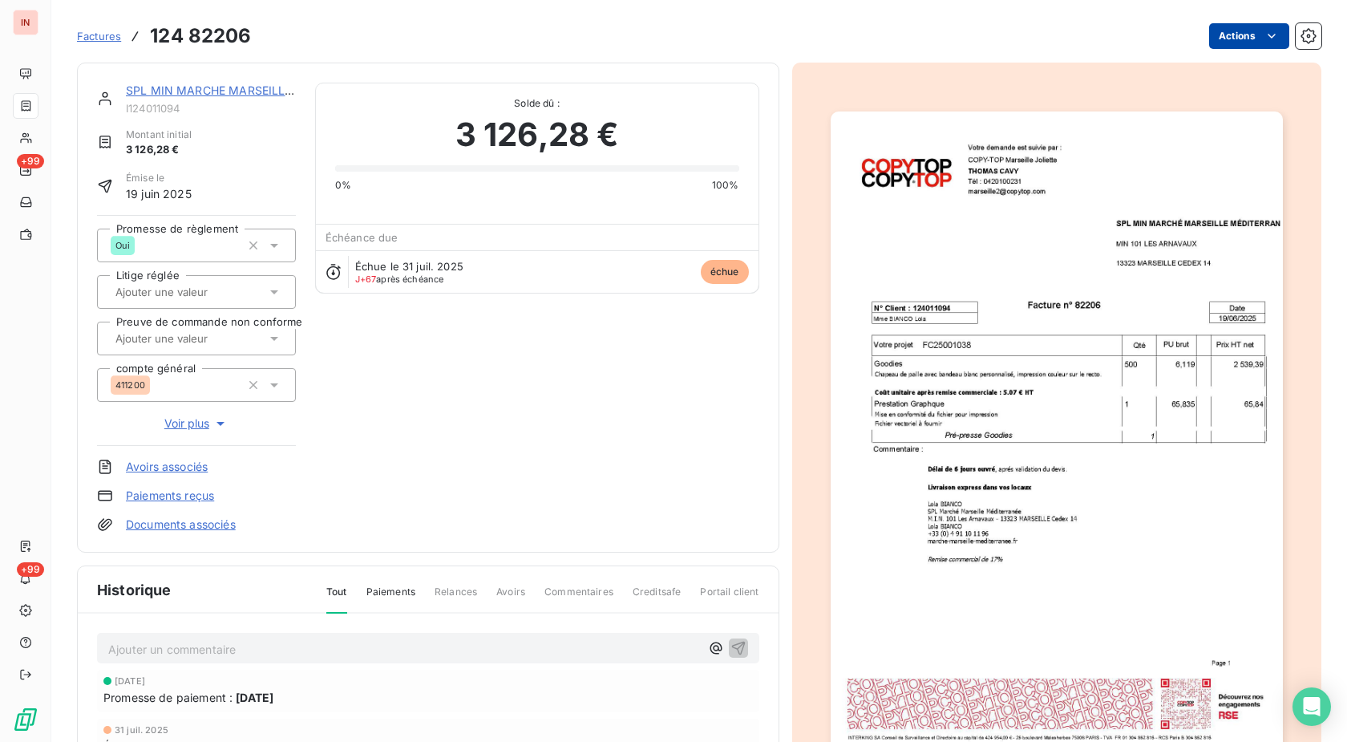
click at [1250, 38] on html "IN +99 +99 Factures 124 82206 Actions SPL MIN MARCHE [GEOGRAPHIC_DATA] MEDITERR…" at bounding box center [673, 371] width 1347 height 742
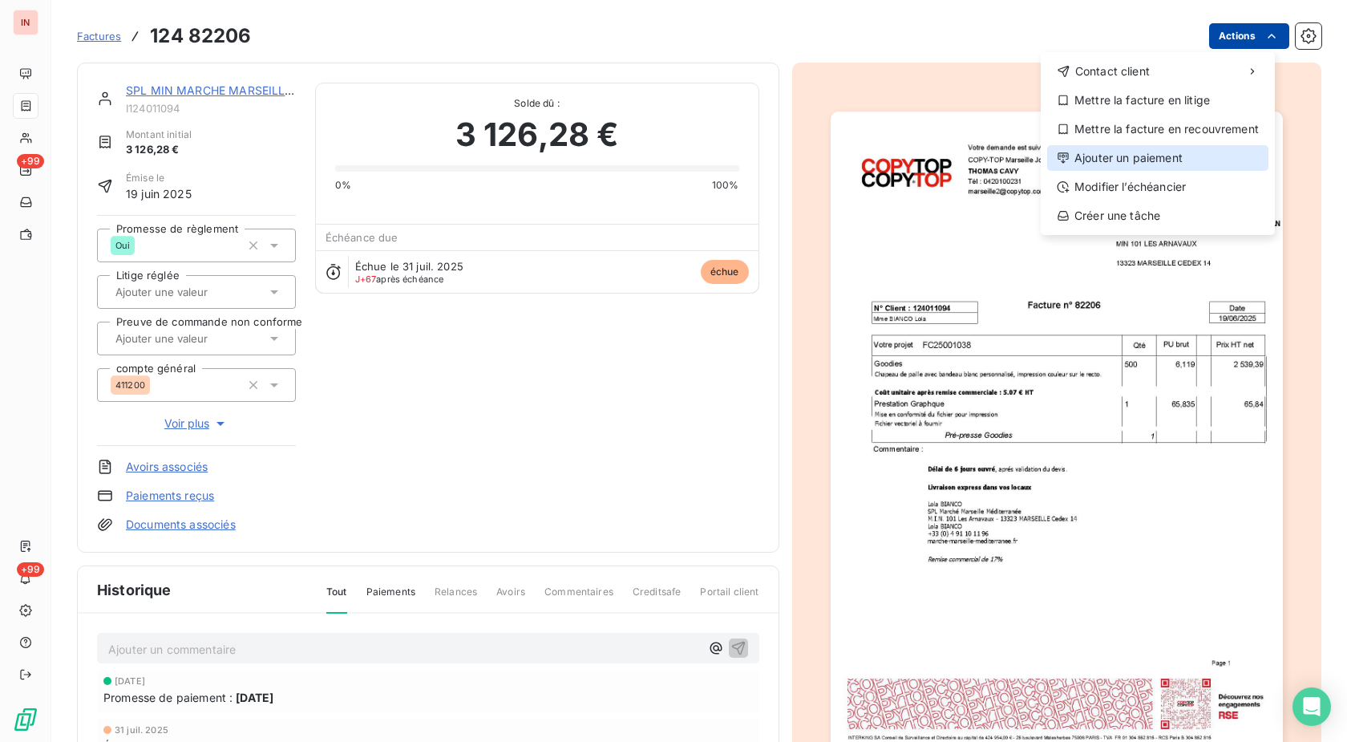
click at [1114, 153] on div "Ajouter un paiement" at bounding box center [1157, 158] width 221 height 26
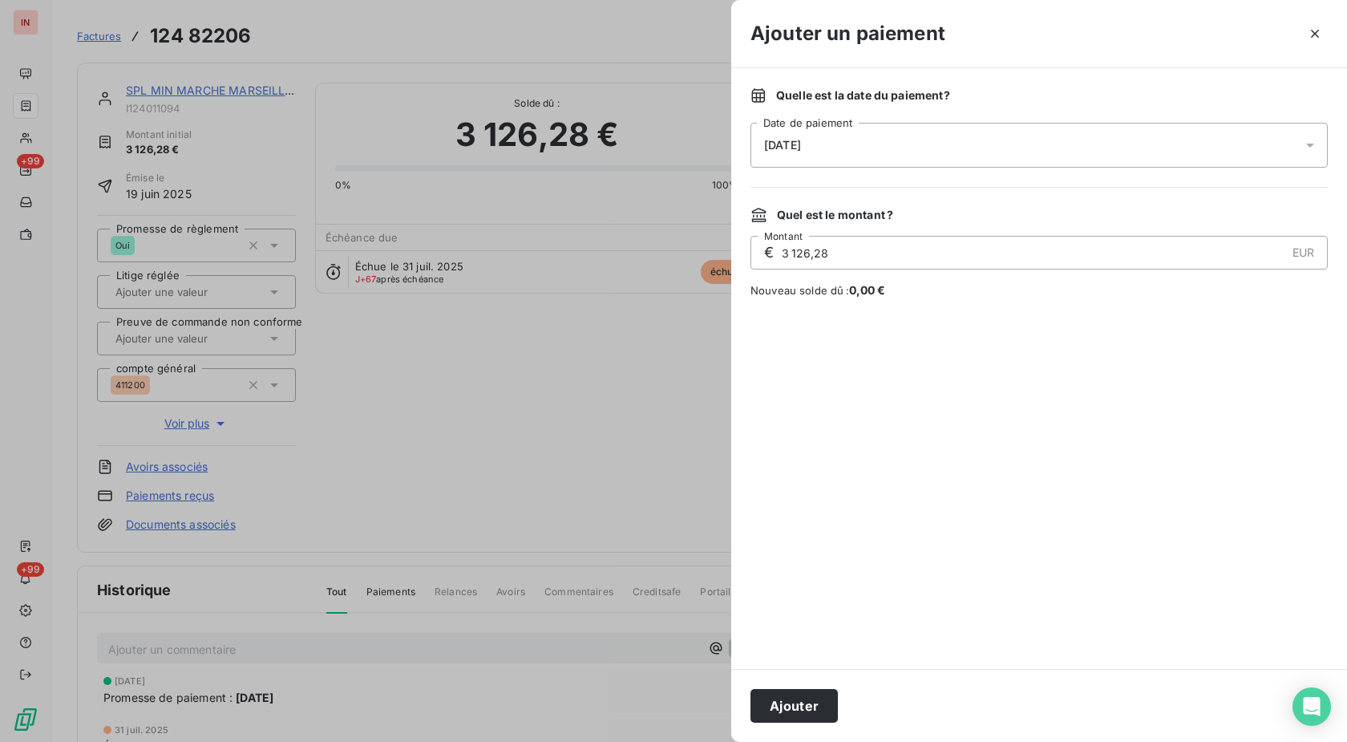
click at [1021, 140] on div "[DATE]" at bounding box center [1039, 145] width 577 height 45
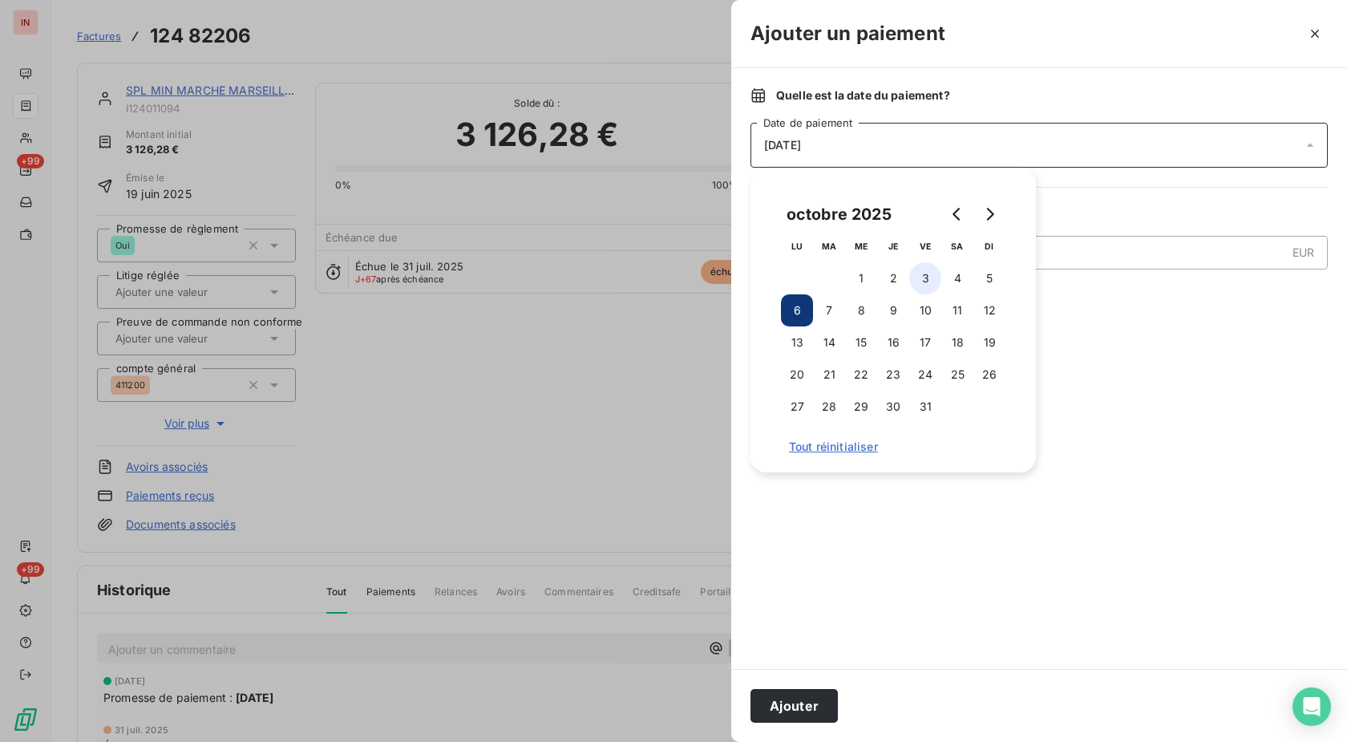
click at [924, 281] on button "3" at bounding box center [925, 278] width 32 height 32
click at [796, 705] on button "Ajouter" at bounding box center [794, 706] width 87 height 34
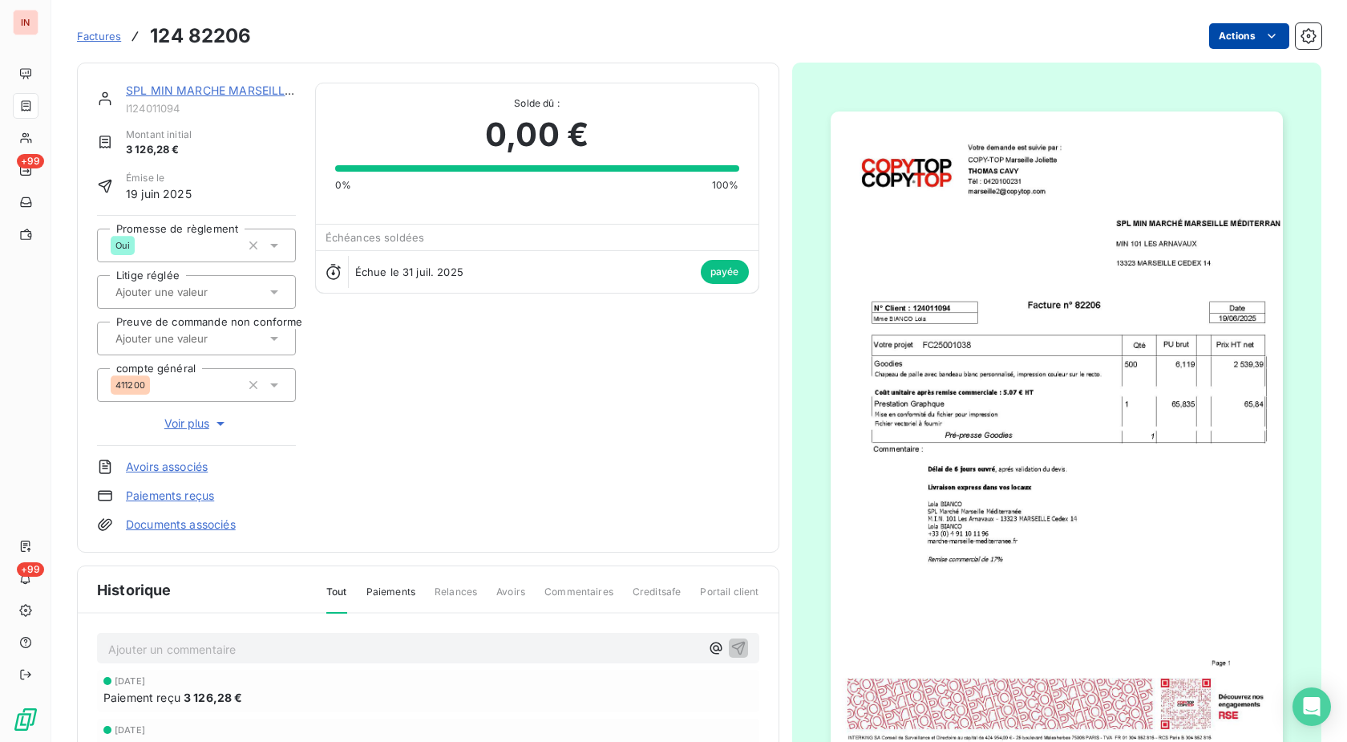
click at [900, 650] on img "button" at bounding box center [1057, 430] width 452 height 639
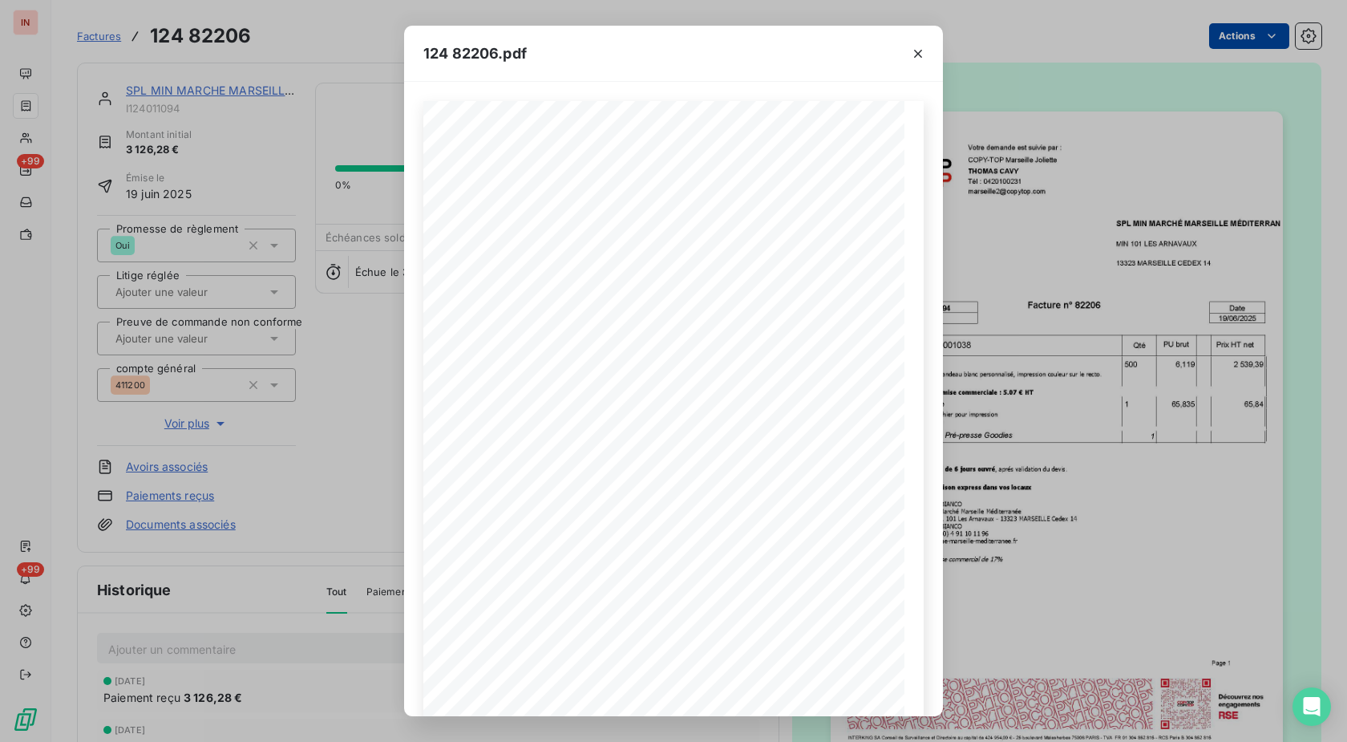
click at [967, 95] on div "124 82206.pdf MIN 101 LES ARNAVAUX 13323 MARSEILLE CEDEX 14 SPL MIN MARCHÉ MARS…" at bounding box center [673, 371] width 1347 height 742
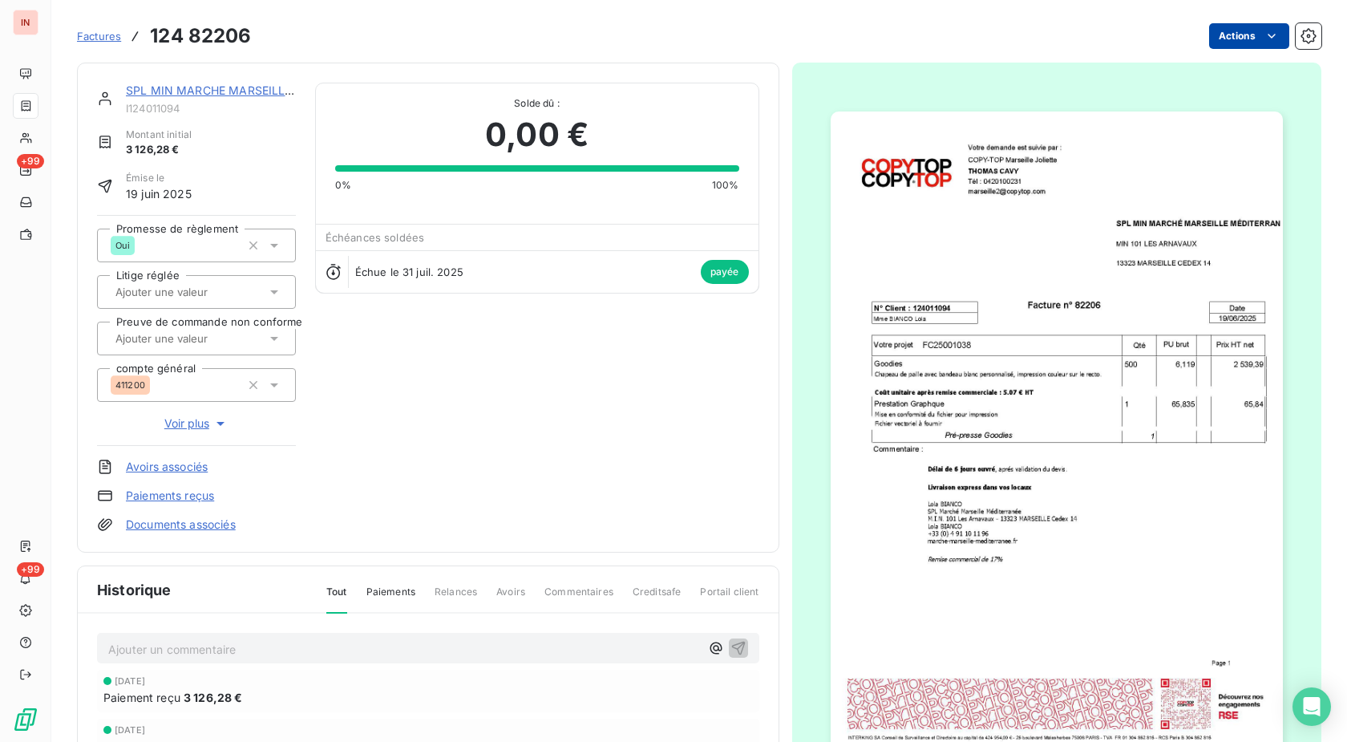
click at [201, 87] on link "SPL MIN MARCHE MARSEILLE MEDITERRAN" at bounding box center [247, 90] width 243 height 14
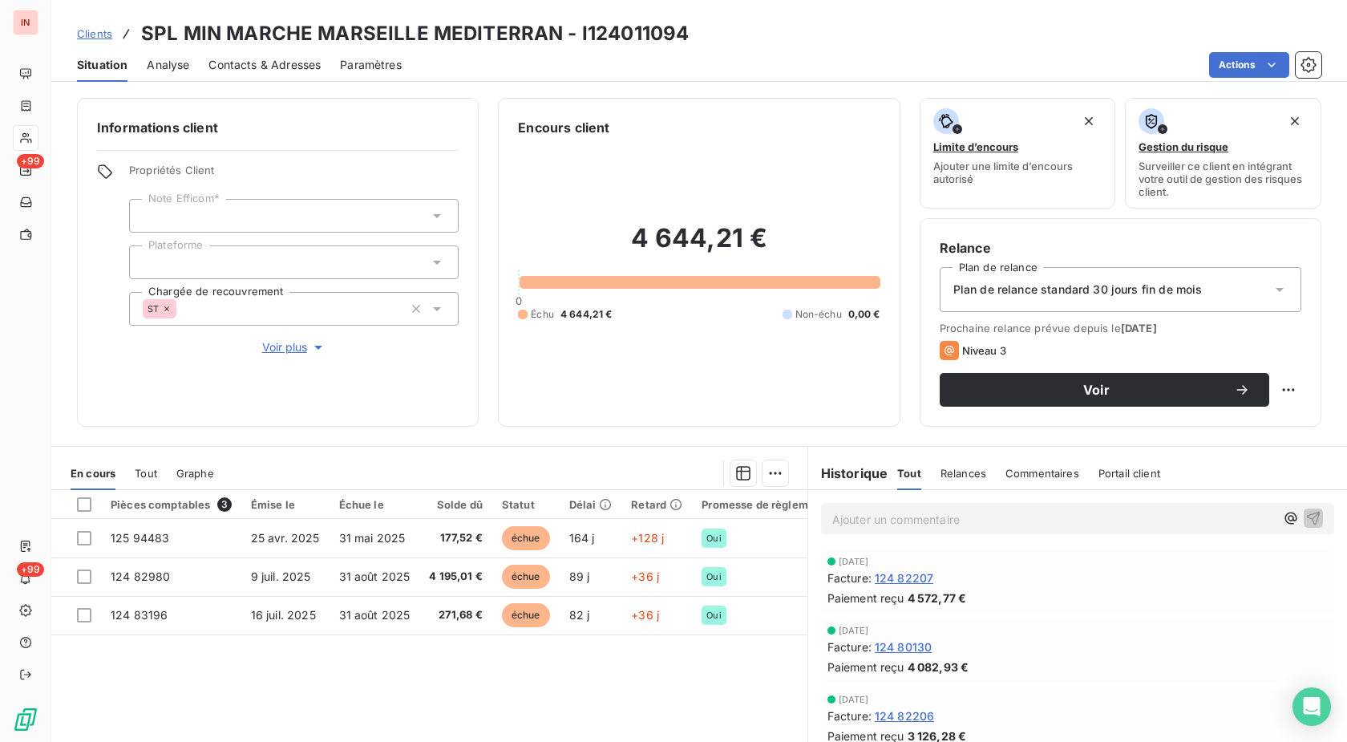
drag, startPoint x: 498, startPoint y: 579, endPoint x: 717, endPoint y: 463, distance: 247.9
click at [502, 579] on span "échue" at bounding box center [526, 577] width 48 height 24
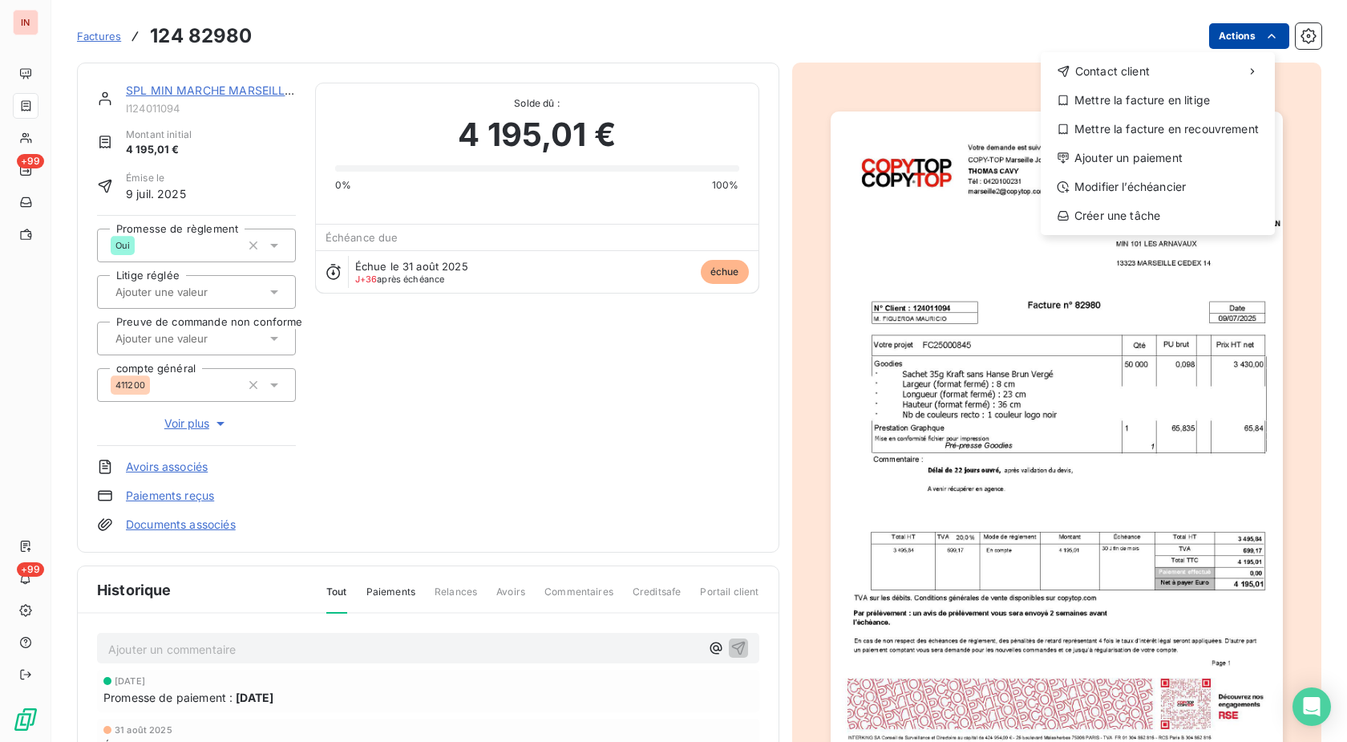
click at [1211, 28] on html "IN +99 +99 Factures [PHONE_NUMBER] Actions Contact client Mettre la facture en …" at bounding box center [673, 371] width 1347 height 742
click at [1119, 163] on div "Ajouter un paiement" at bounding box center [1157, 158] width 221 height 26
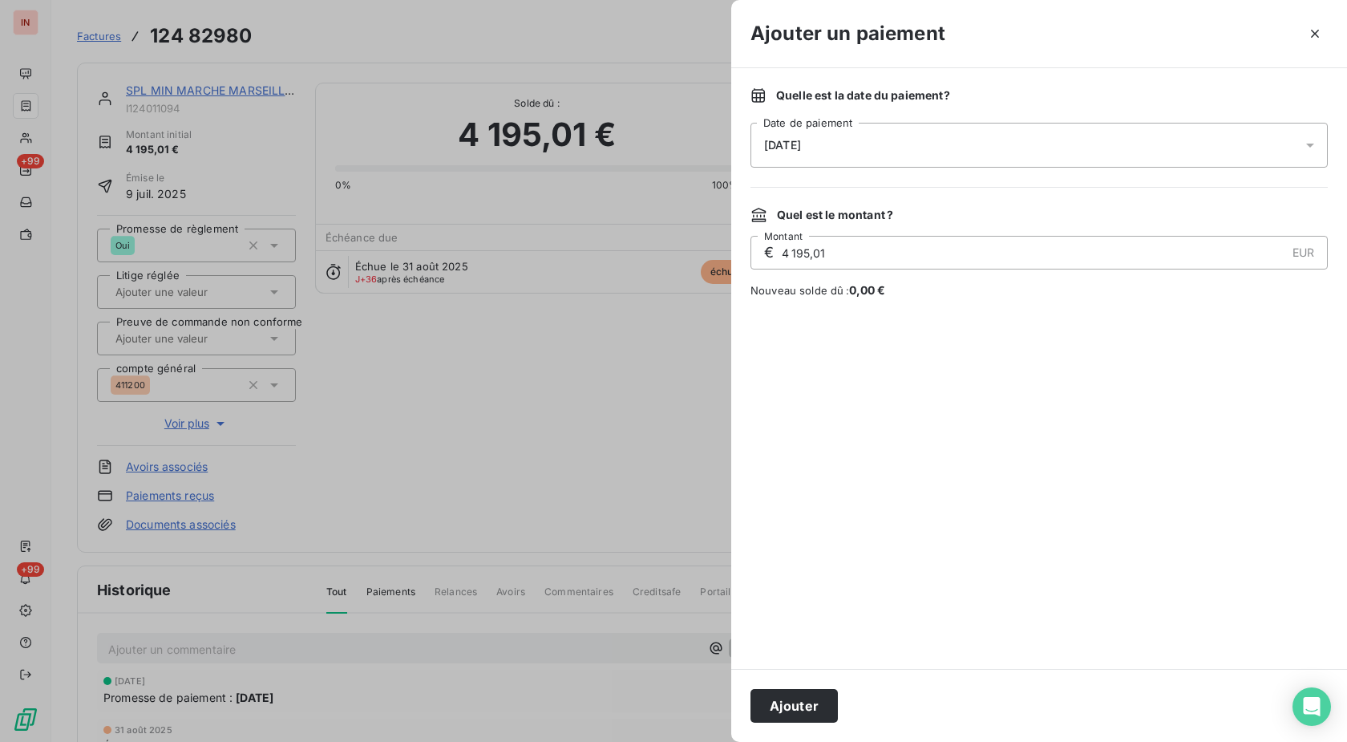
click at [1009, 157] on div "[DATE]" at bounding box center [1039, 145] width 577 height 45
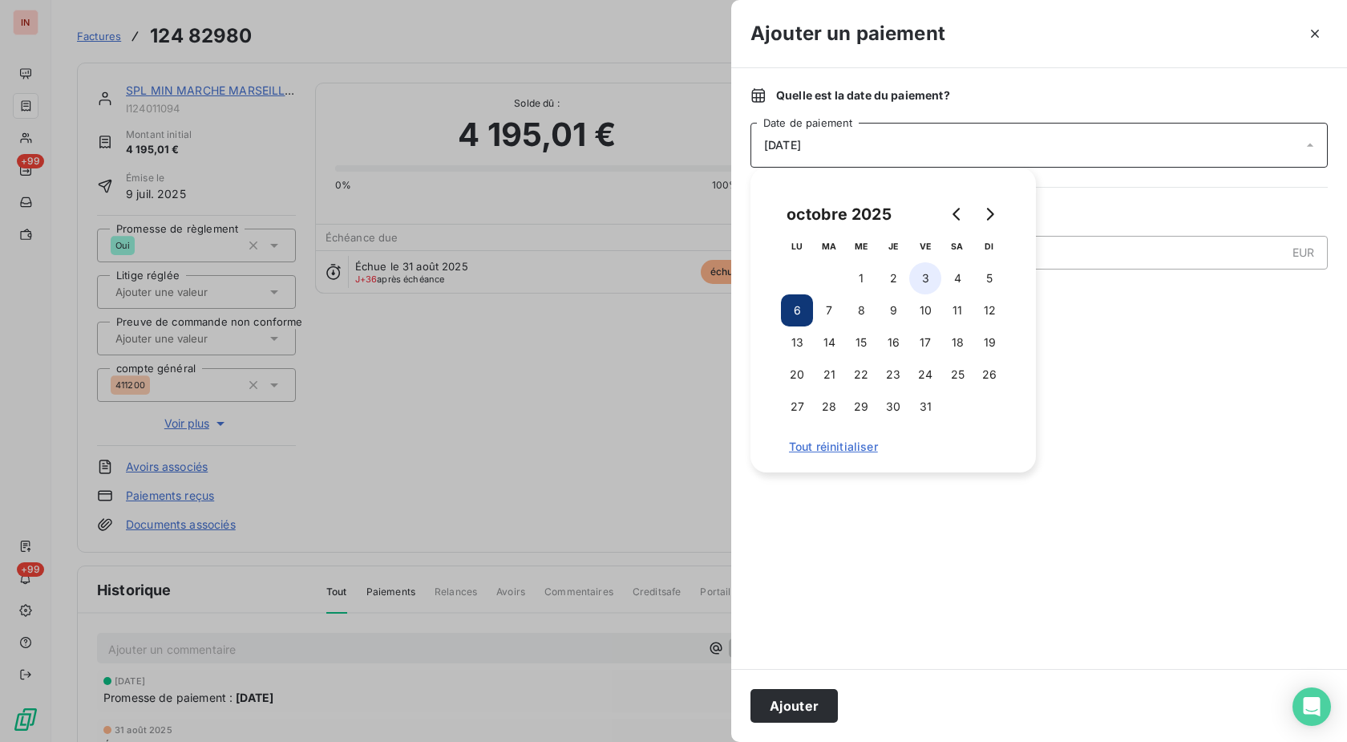
click at [921, 284] on button "3" at bounding box center [925, 278] width 32 height 32
click at [798, 727] on div "Ajouter" at bounding box center [1039, 705] width 616 height 73
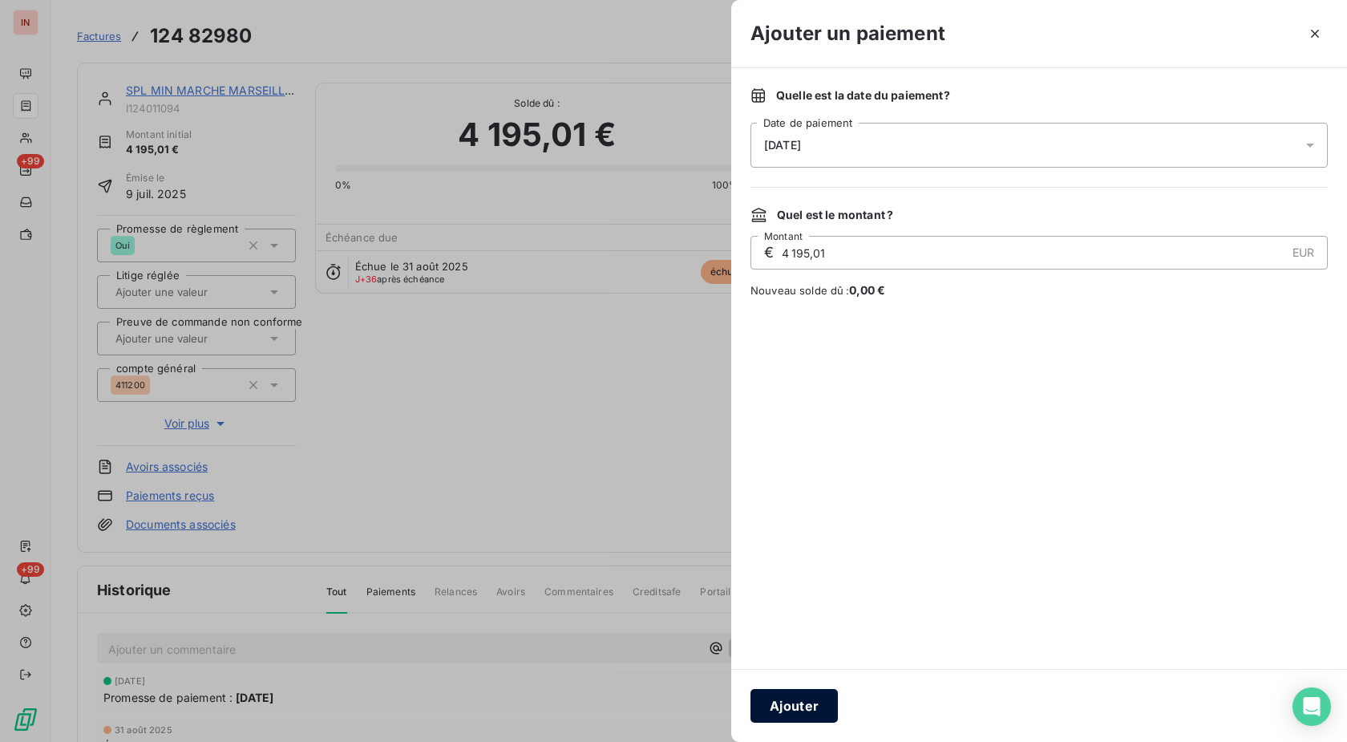
click at [800, 714] on button "Ajouter" at bounding box center [794, 706] width 87 height 34
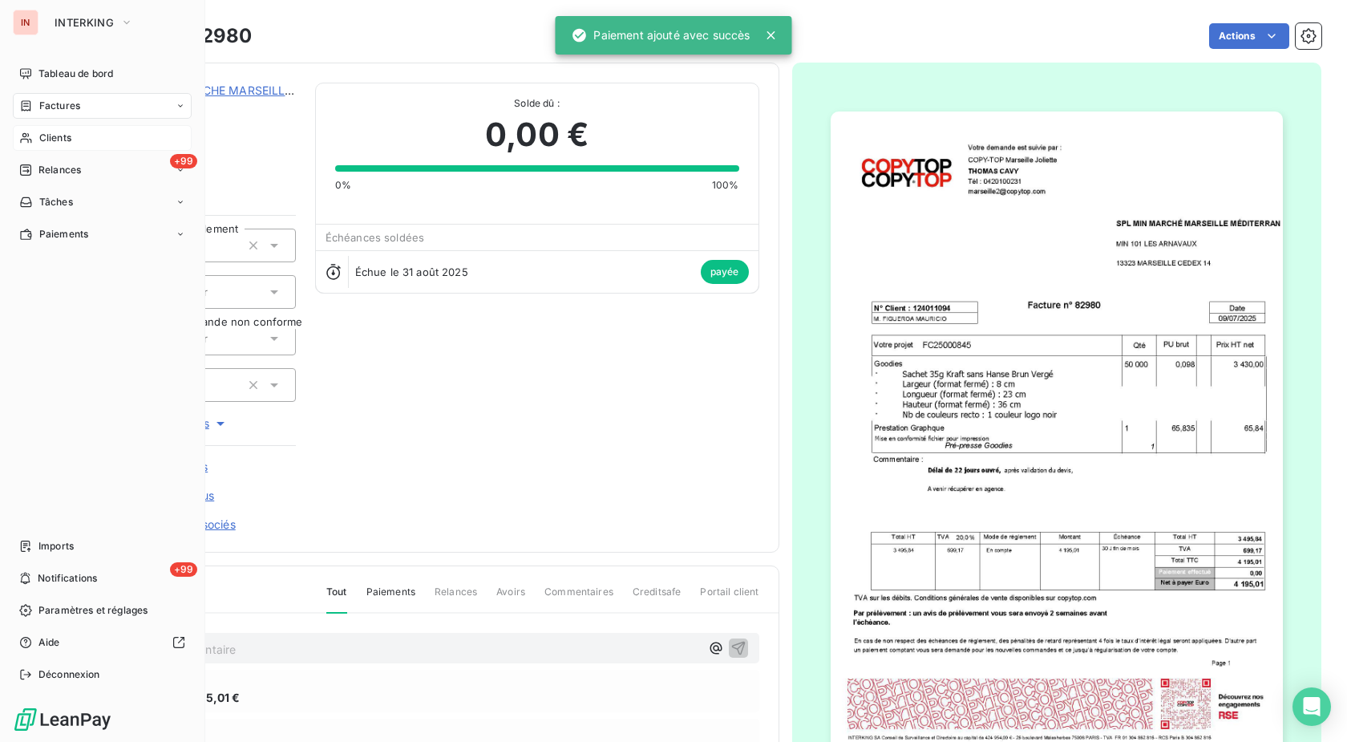
drag, startPoint x: 38, startPoint y: 137, endPoint x: 103, endPoint y: 131, distance: 65.3
click at [38, 137] on div "Clients" at bounding box center [102, 138] width 179 height 26
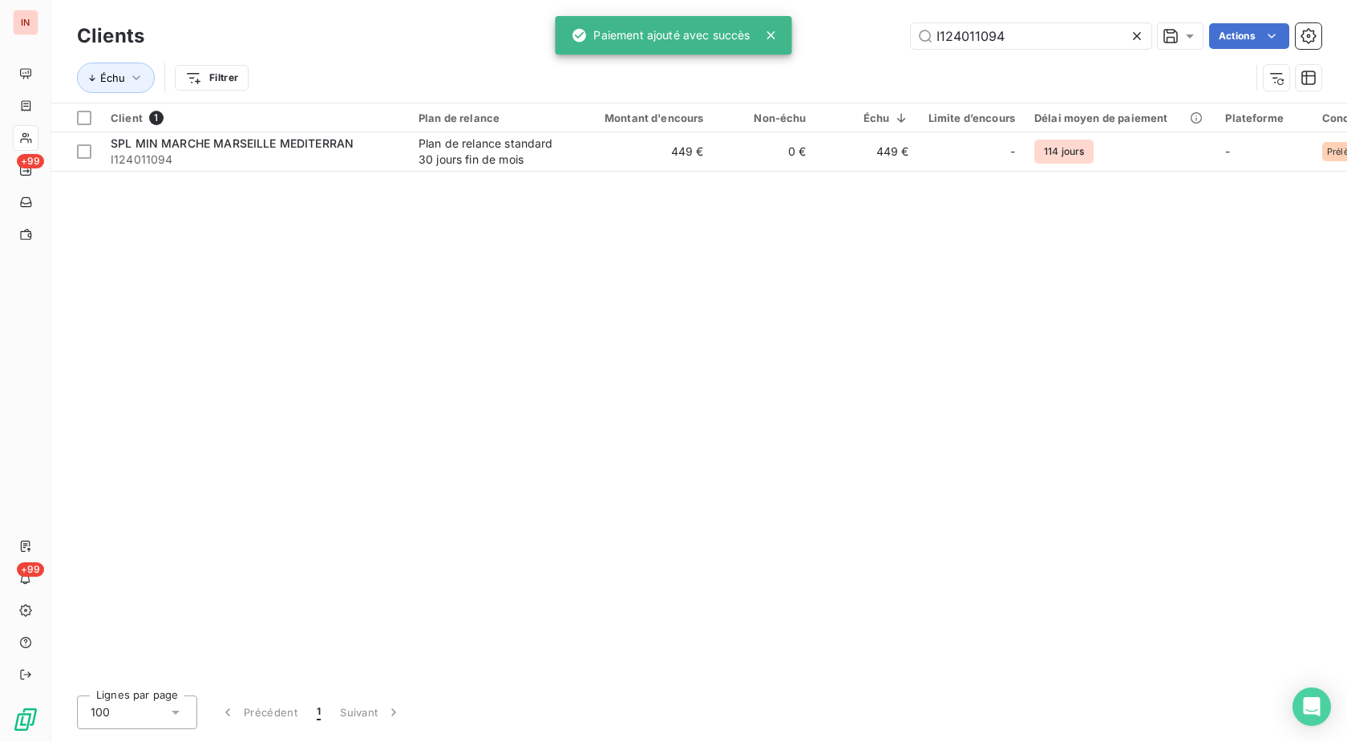
drag, startPoint x: 1038, startPoint y: 43, endPoint x: 688, endPoint y: 35, distance: 349.7
click at [911, 35] on input "I124011094" at bounding box center [1031, 36] width 241 height 26
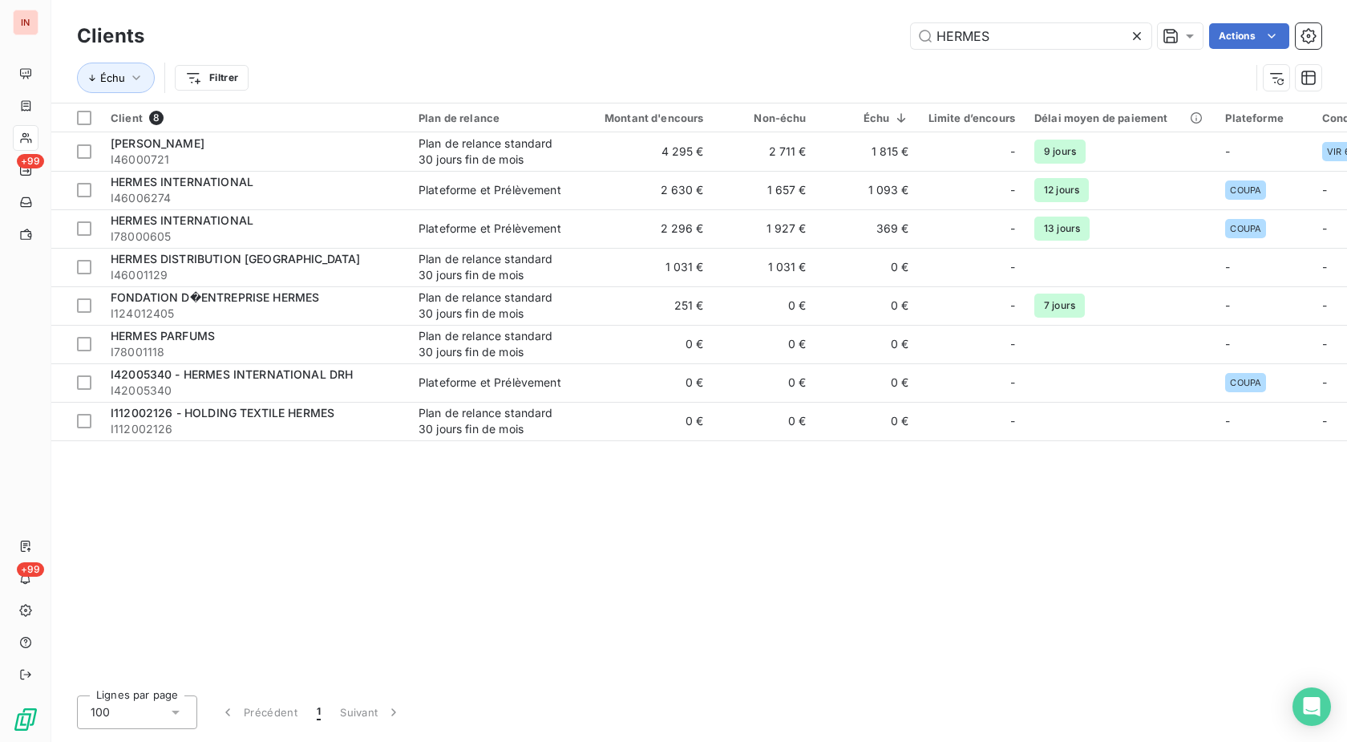
type input "HERMES"
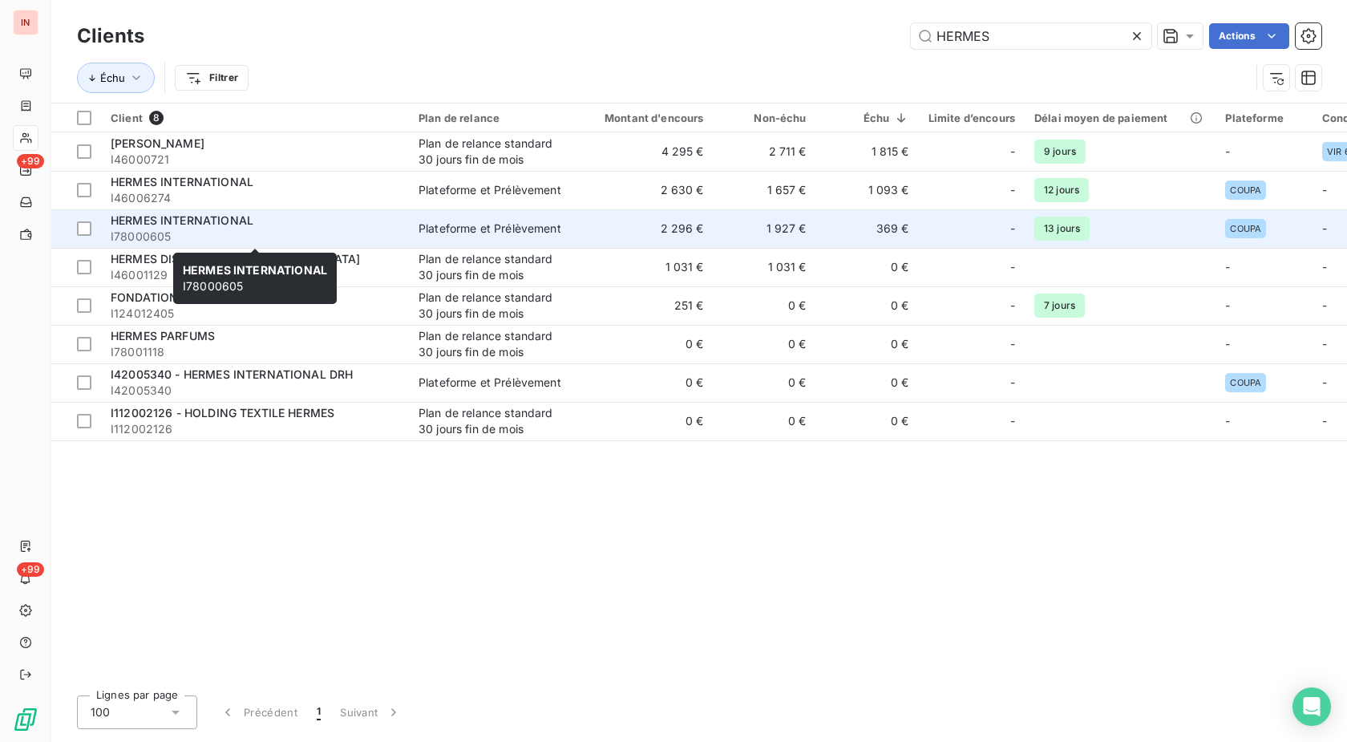
click at [366, 218] on div "HERMES INTERNATIONAL" at bounding box center [255, 221] width 289 height 16
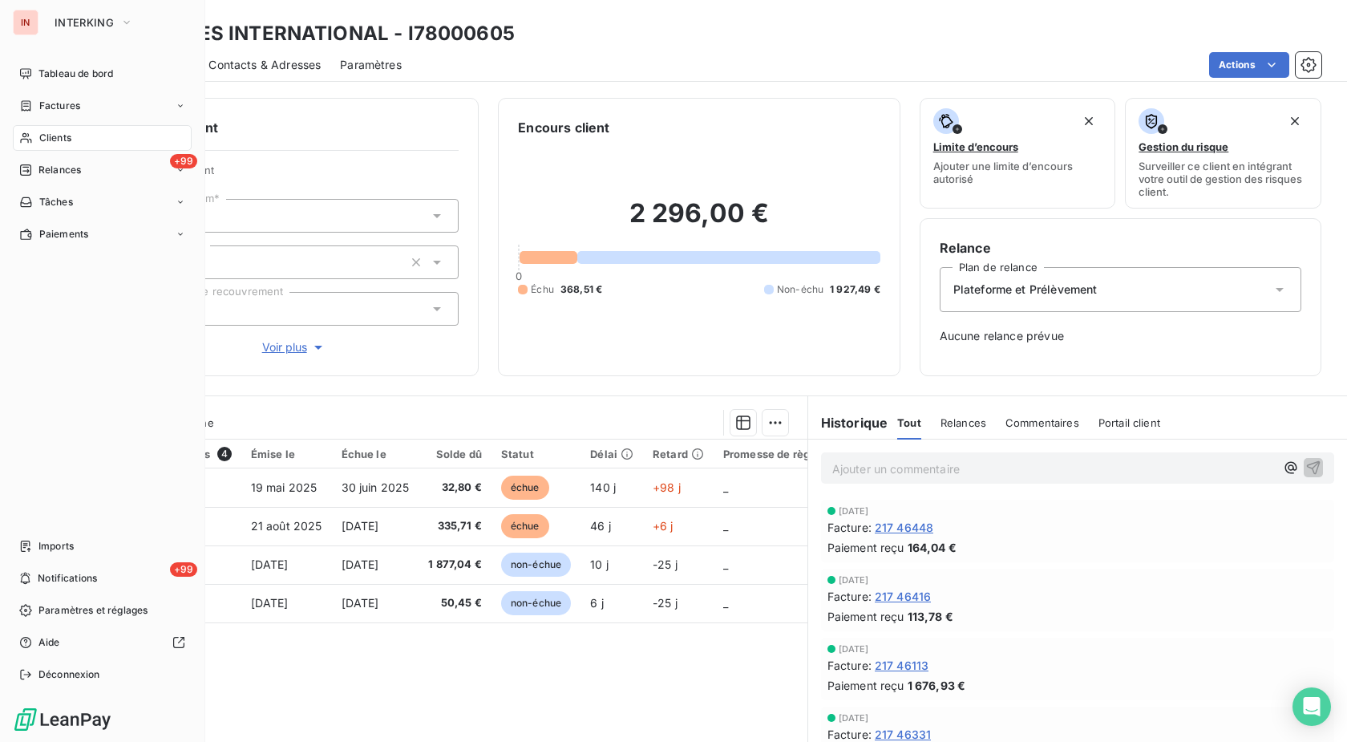
click at [32, 144] on div "Clients" at bounding box center [102, 138] width 179 height 26
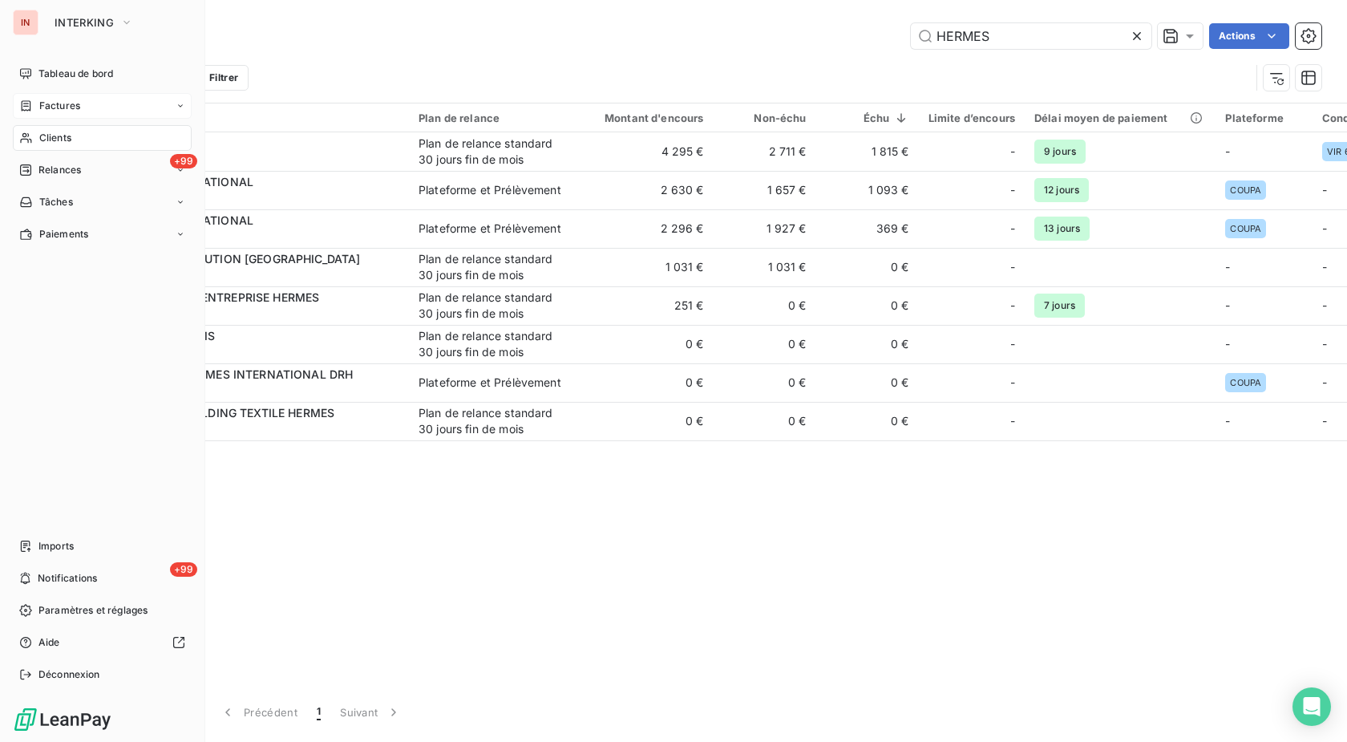
click at [28, 109] on icon at bounding box center [26, 105] width 14 height 13
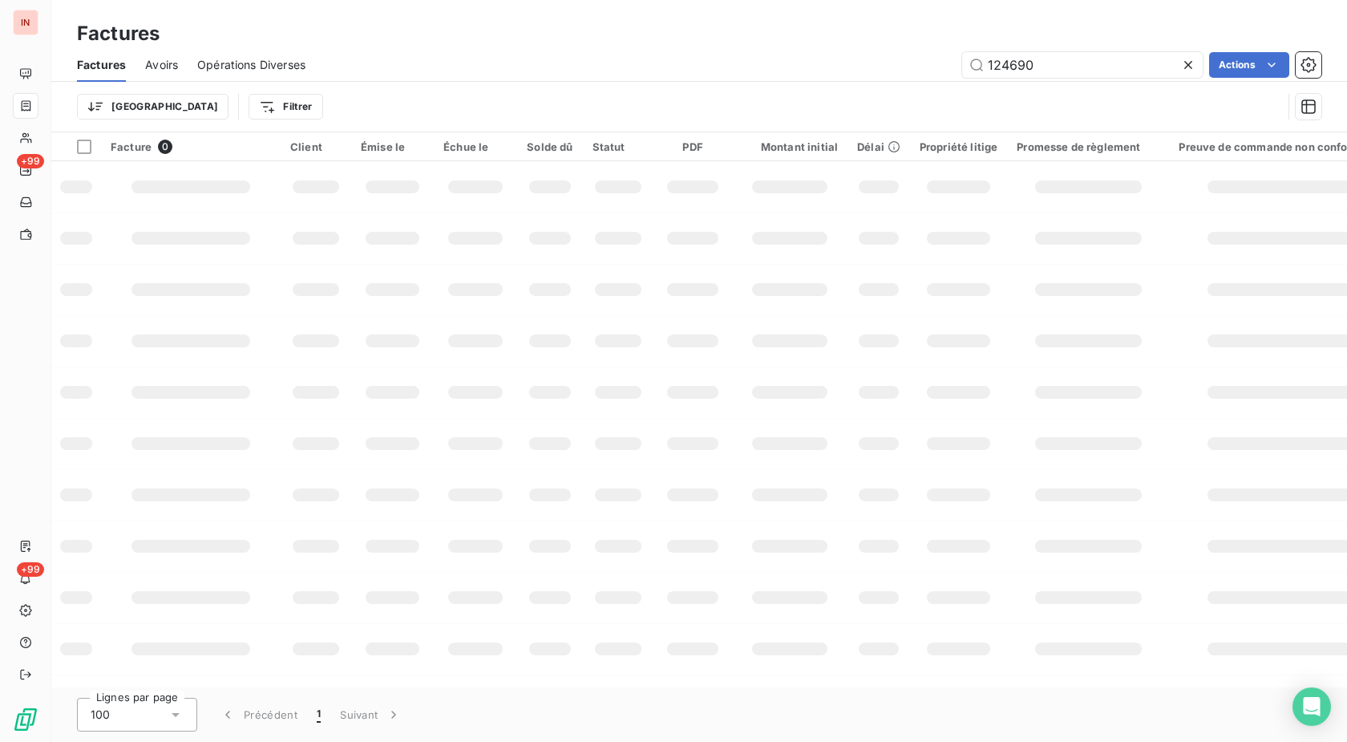
click at [962, 71] on input "124690" at bounding box center [1082, 65] width 241 height 26
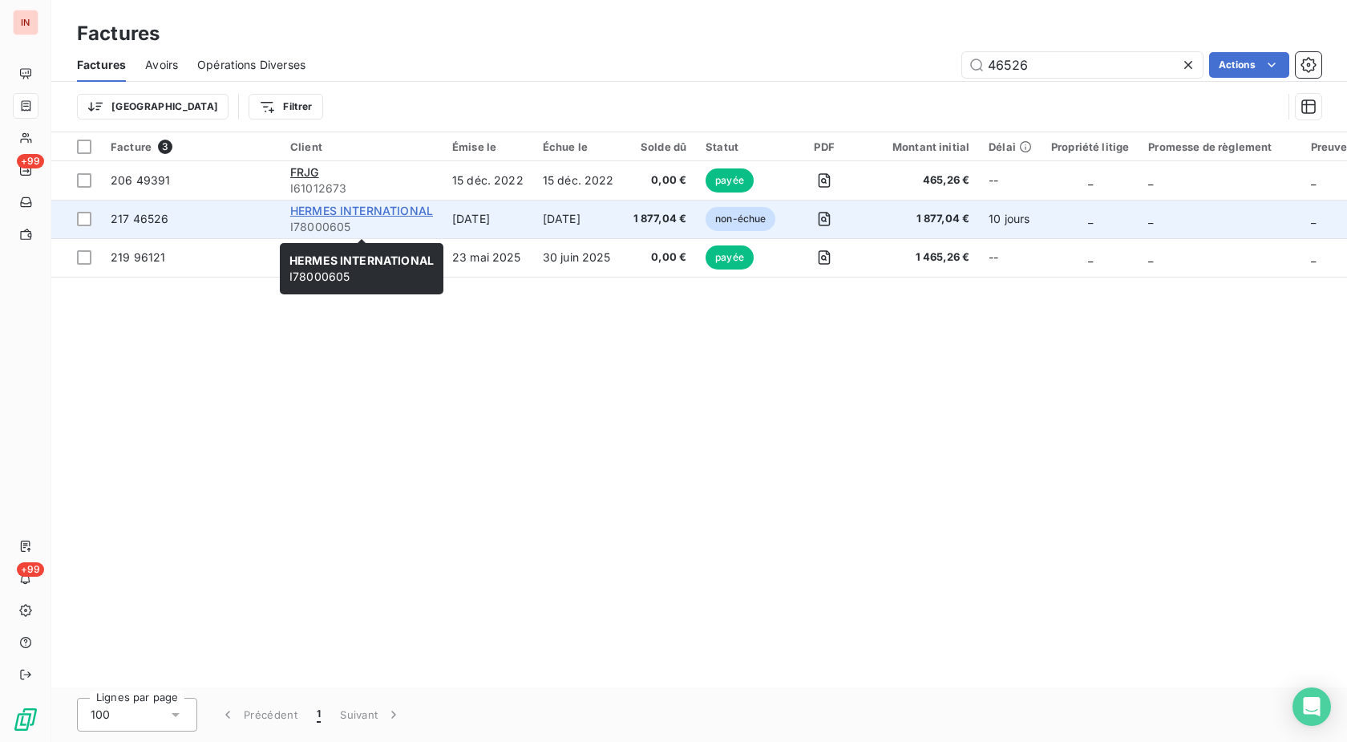
type input "46526"
click at [419, 213] on span "HERMES INTERNATIONAL" at bounding box center [361, 211] width 143 height 14
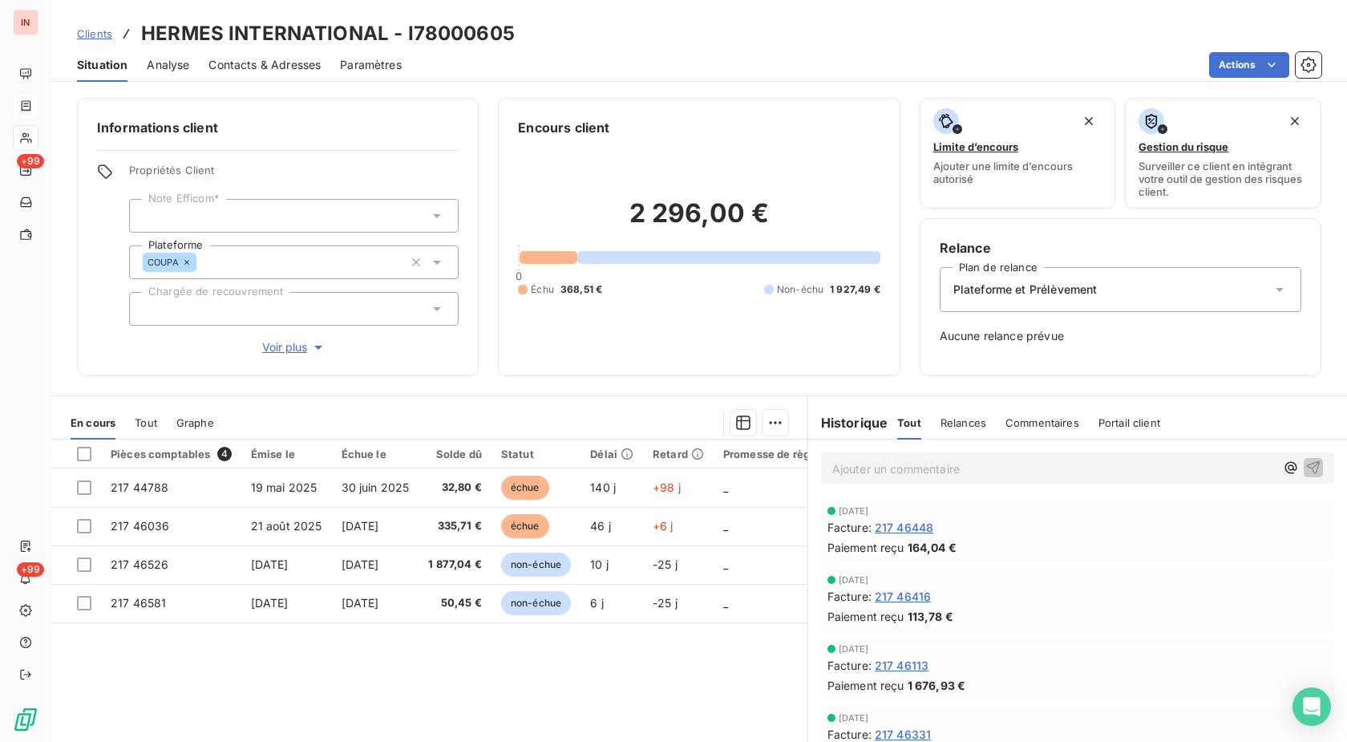
click at [491, 38] on h3 "HERMES INTERNATIONAL - I78000605" at bounding box center [328, 33] width 374 height 29
copy h3 "I78000605"
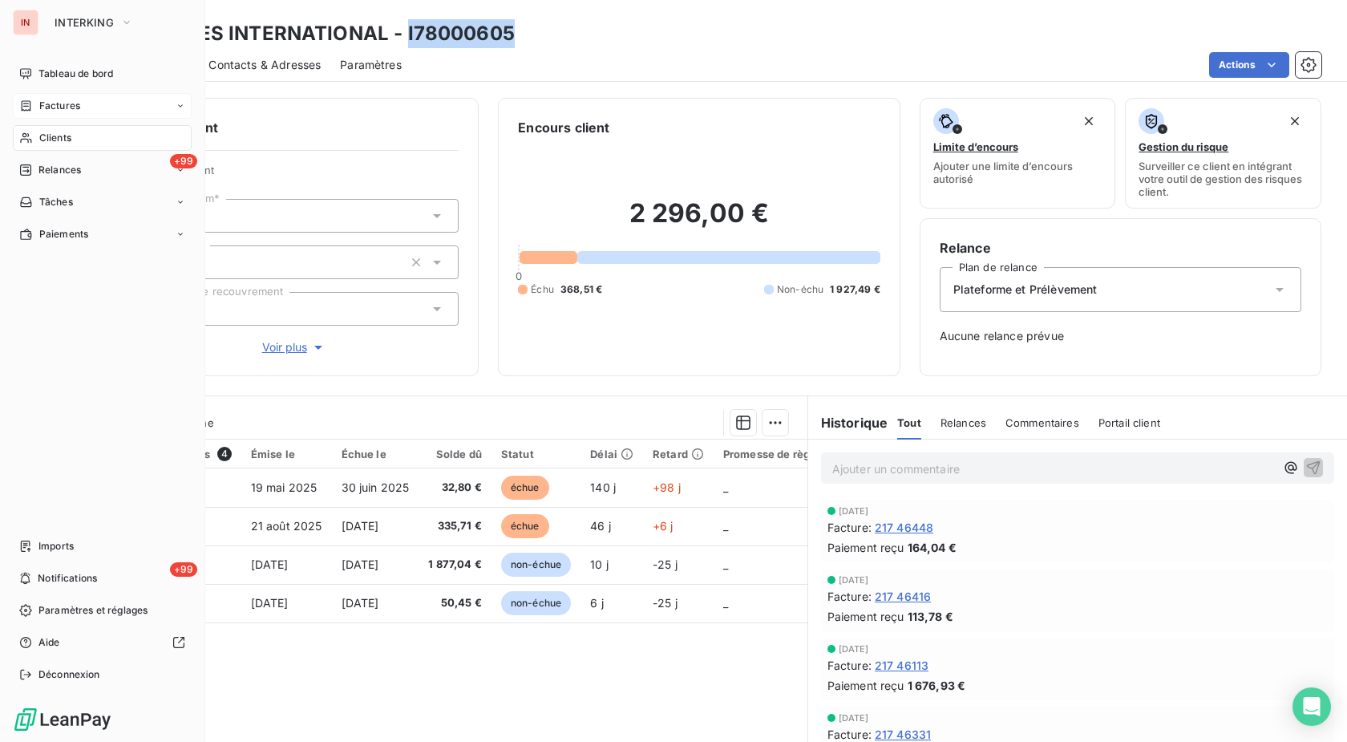
click at [32, 107] on icon at bounding box center [26, 105] width 14 height 13
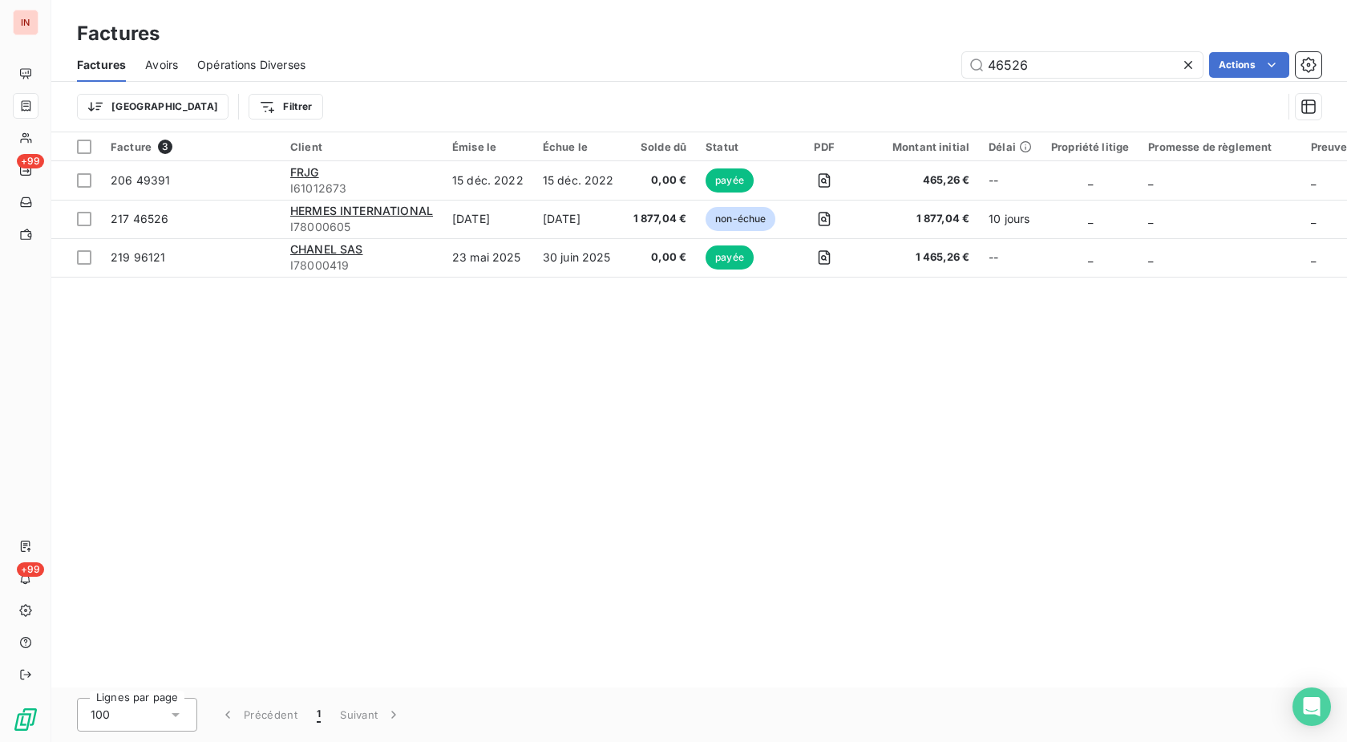
drag, startPoint x: 1055, startPoint y: 67, endPoint x: 812, endPoint y: 80, distance: 242.6
click at [962, 75] on input "46526" at bounding box center [1082, 65] width 241 height 26
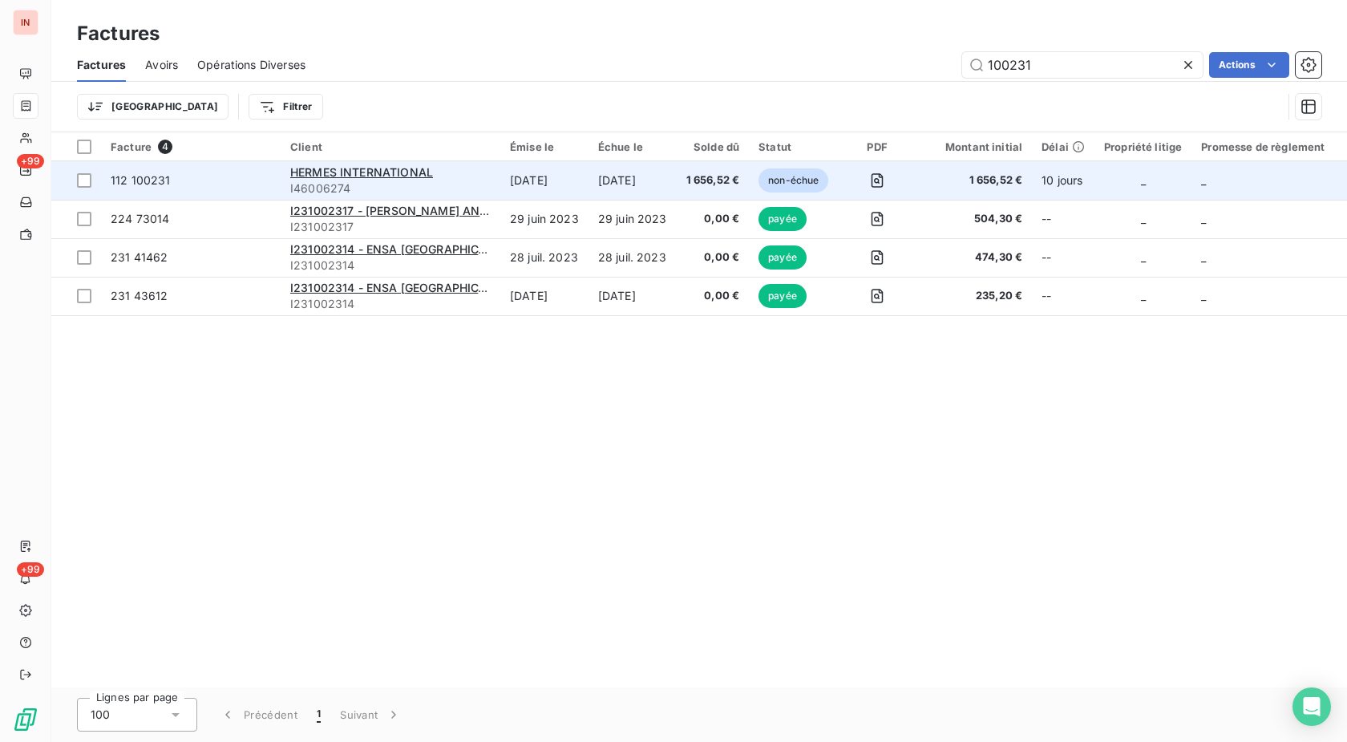
type input "100231"
click at [511, 178] on td "[DATE]" at bounding box center [544, 180] width 88 height 38
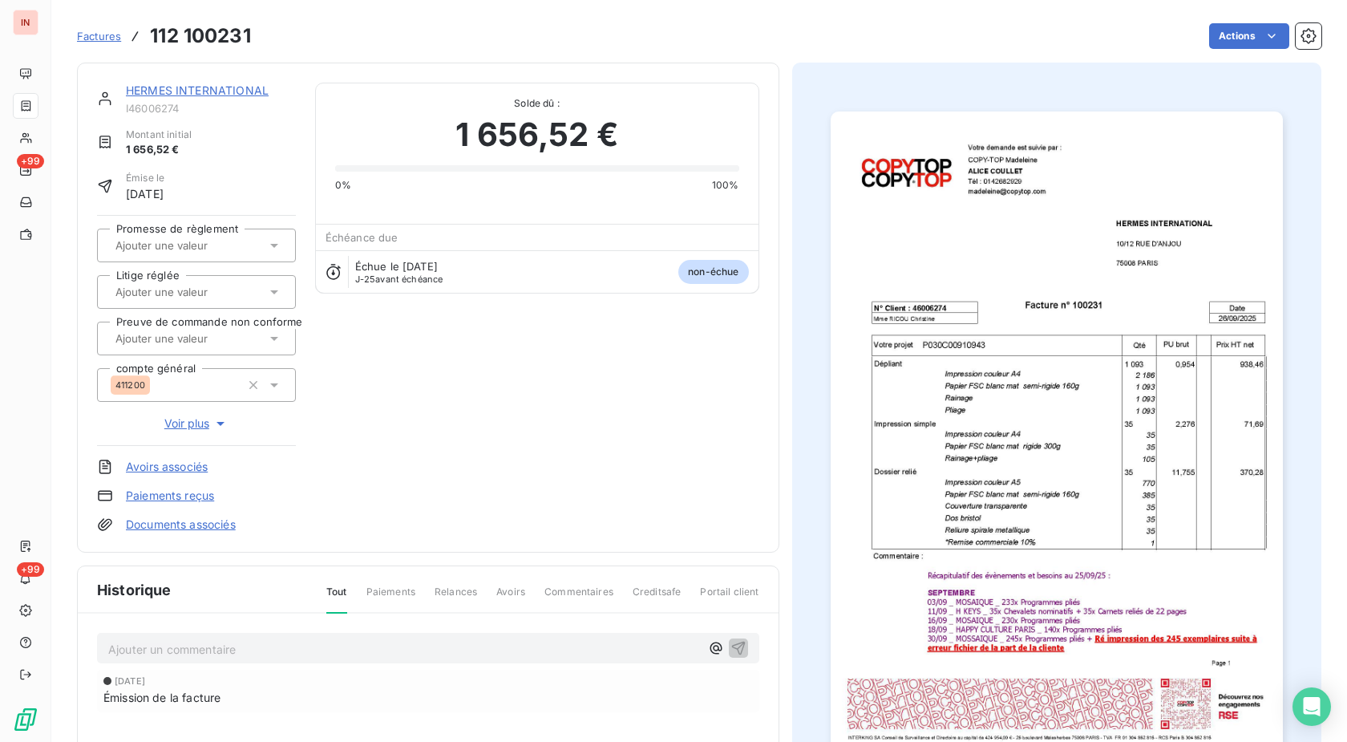
click at [229, 89] on link "HERMES INTERNATIONAL" at bounding box center [197, 90] width 143 height 14
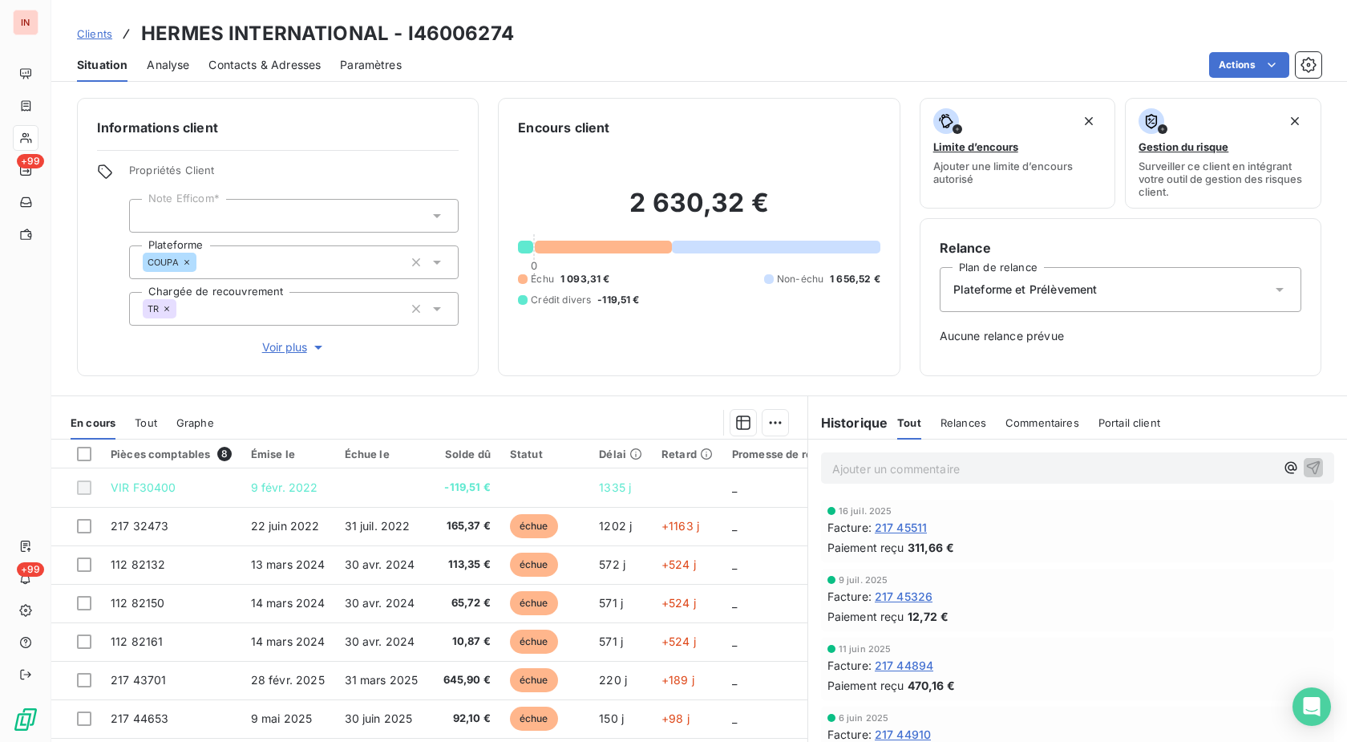
click at [459, 30] on h3 "HERMES INTERNATIONAL - I46006274" at bounding box center [327, 33] width 373 height 29
copy h3 "I46006274"
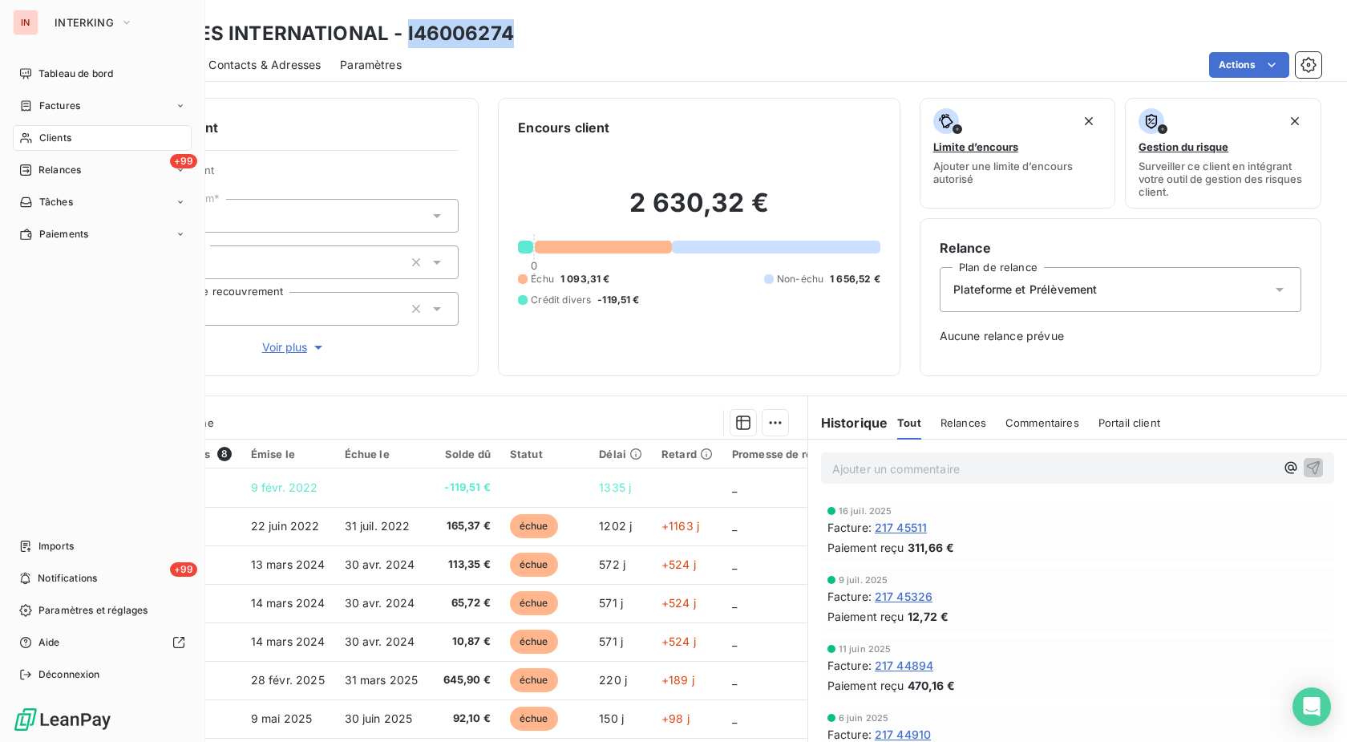
click at [41, 139] on span "Clients" at bounding box center [55, 138] width 32 height 14
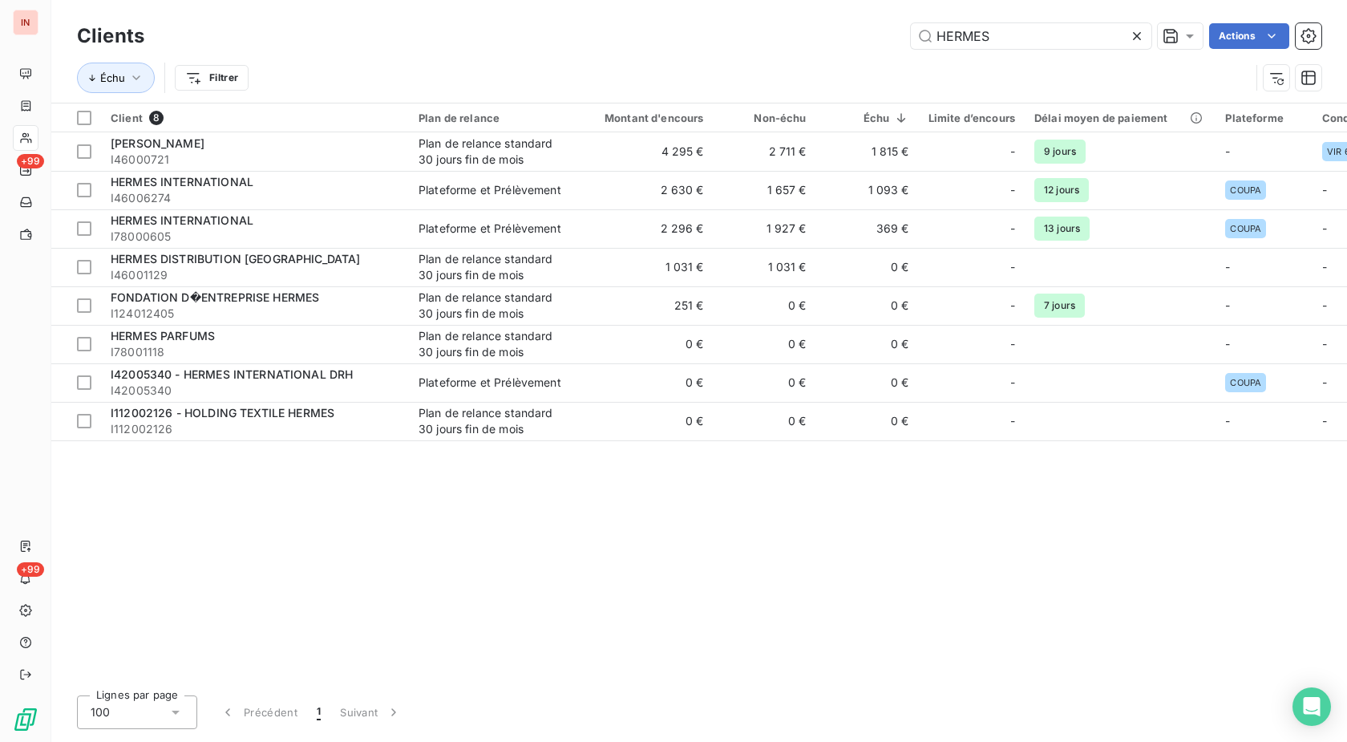
drag, startPoint x: 1018, startPoint y: 36, endPoint x: 760, endPoint y: 55, distance: 258.9
click at [911, 49] on input "HERMES" at bounding box center [1031, 36] width 241 height 26
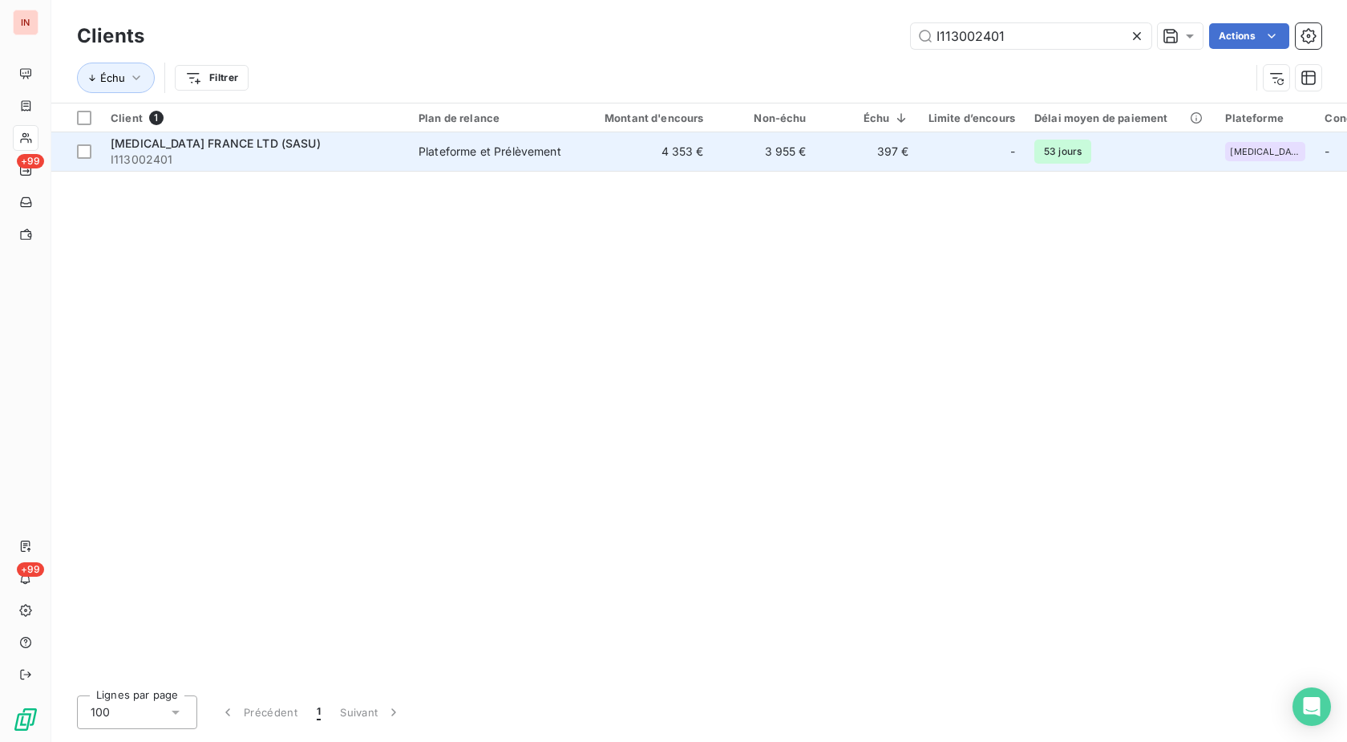
type input "I113002401"
click at [412, 147] on td "Plateforme et Prélèvement" at bounding box center [492, 151] width 167 height 38
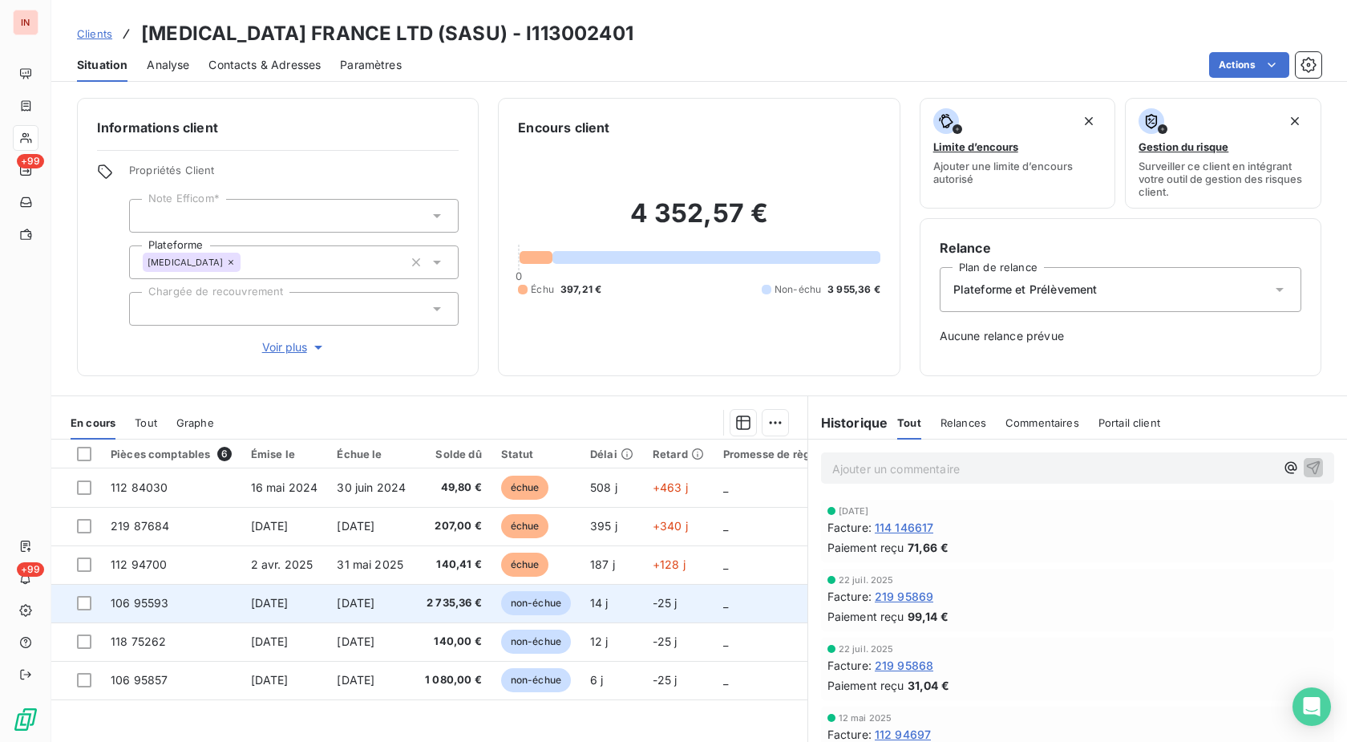
click at [568, 591] on td "non-échue" at bounding box center [536, 603] width 89 height 38
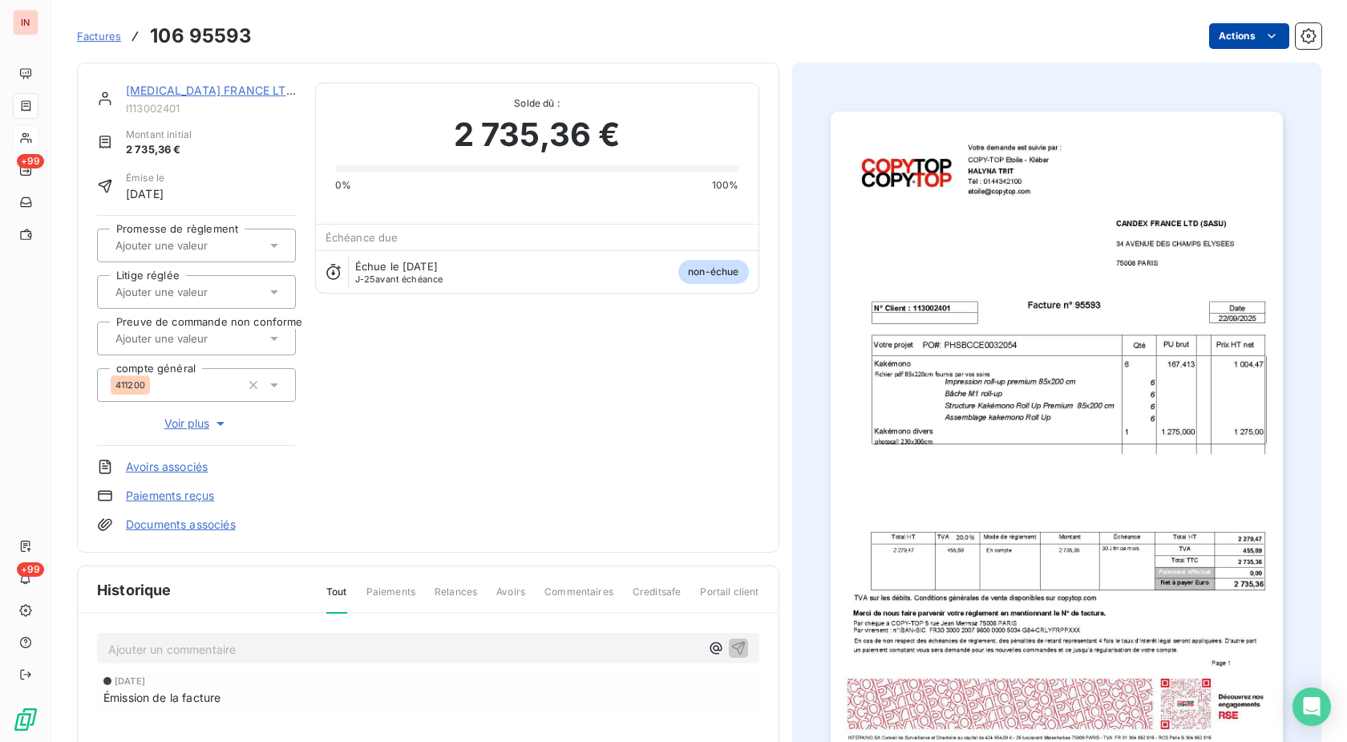
click at [1230, 34] on html "IN +99 +99 Factures 106 95593 Actions [MEDICAL_DATA] FRANCE LTD (SASU) I1130024…" at bounding box center [673, 371] width 1347 height 742
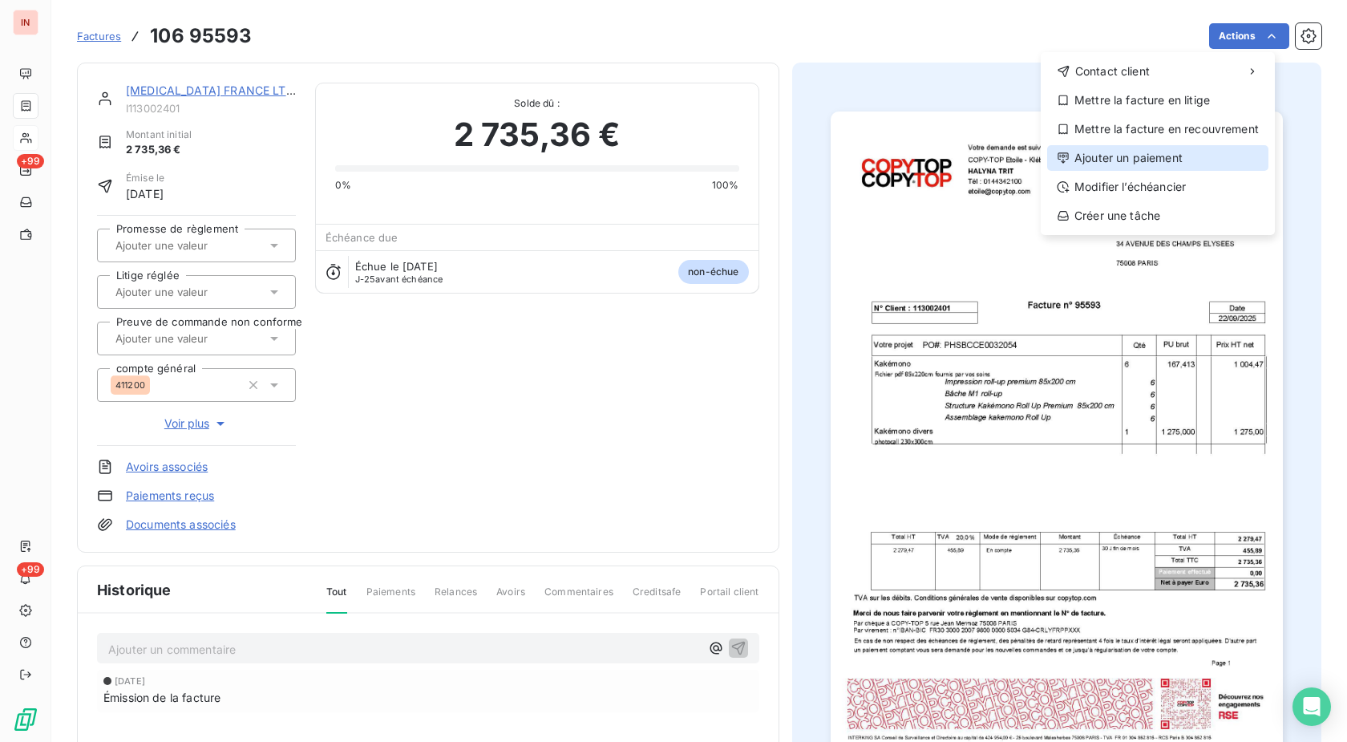
click at [1156, 155] on div "Ajouter un paiement" at bounding box center [1157, 158] width 221 height 26
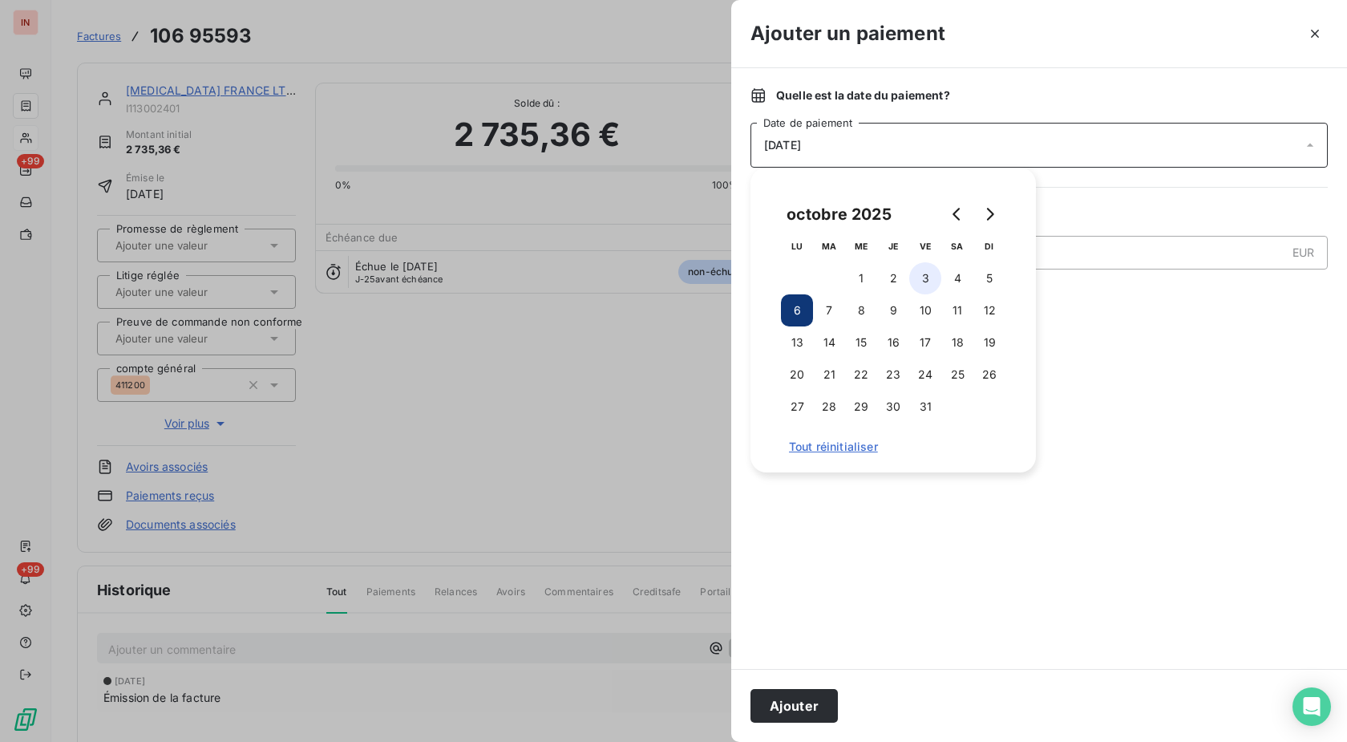
click at [931, 275] on button "3" at bounding box center [925, 278] width 32 height 32
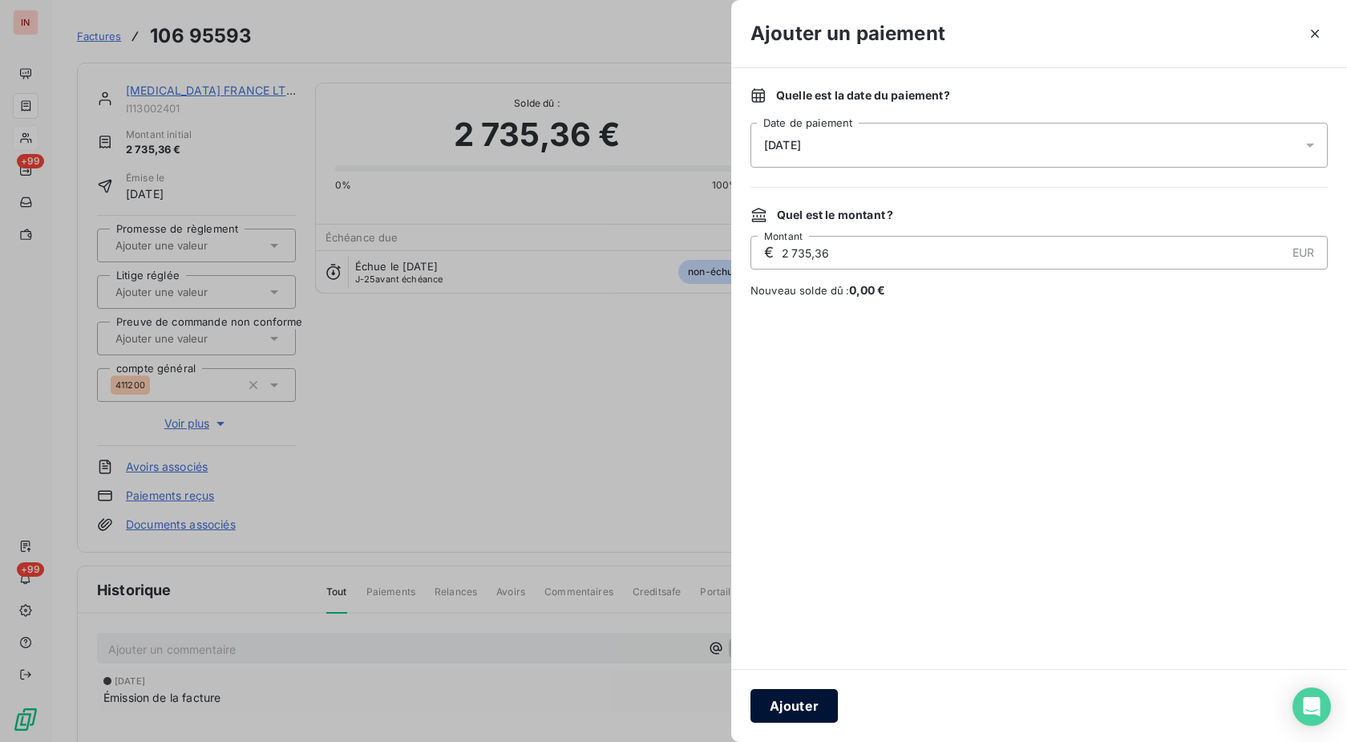
click at [818, 706] on button "Ajouter" at bounding box center [794, 706] width 87 height 34
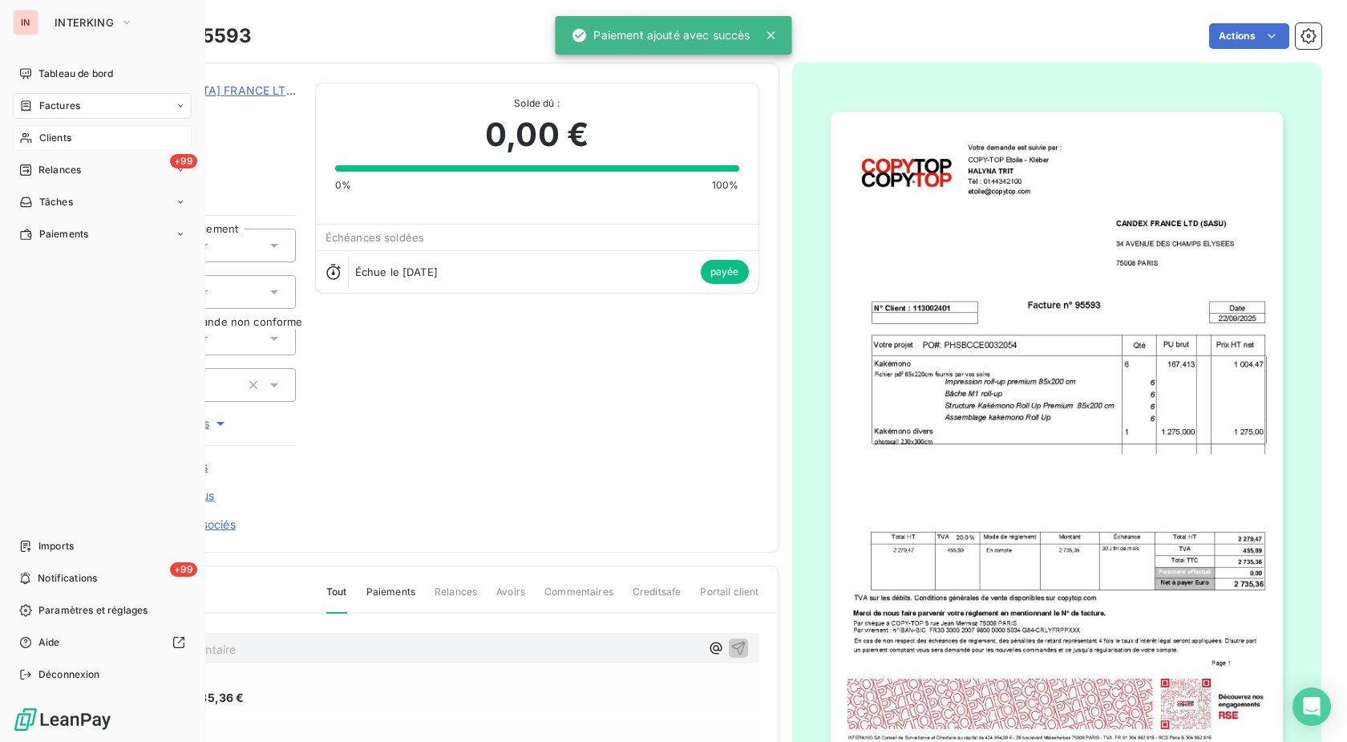
click at [37, 107] on div "Factures" at bounding box center [49, 106] width 61 height 14
click at [26, 137] on icon at bounding box center [26, 138] width 14 height 13
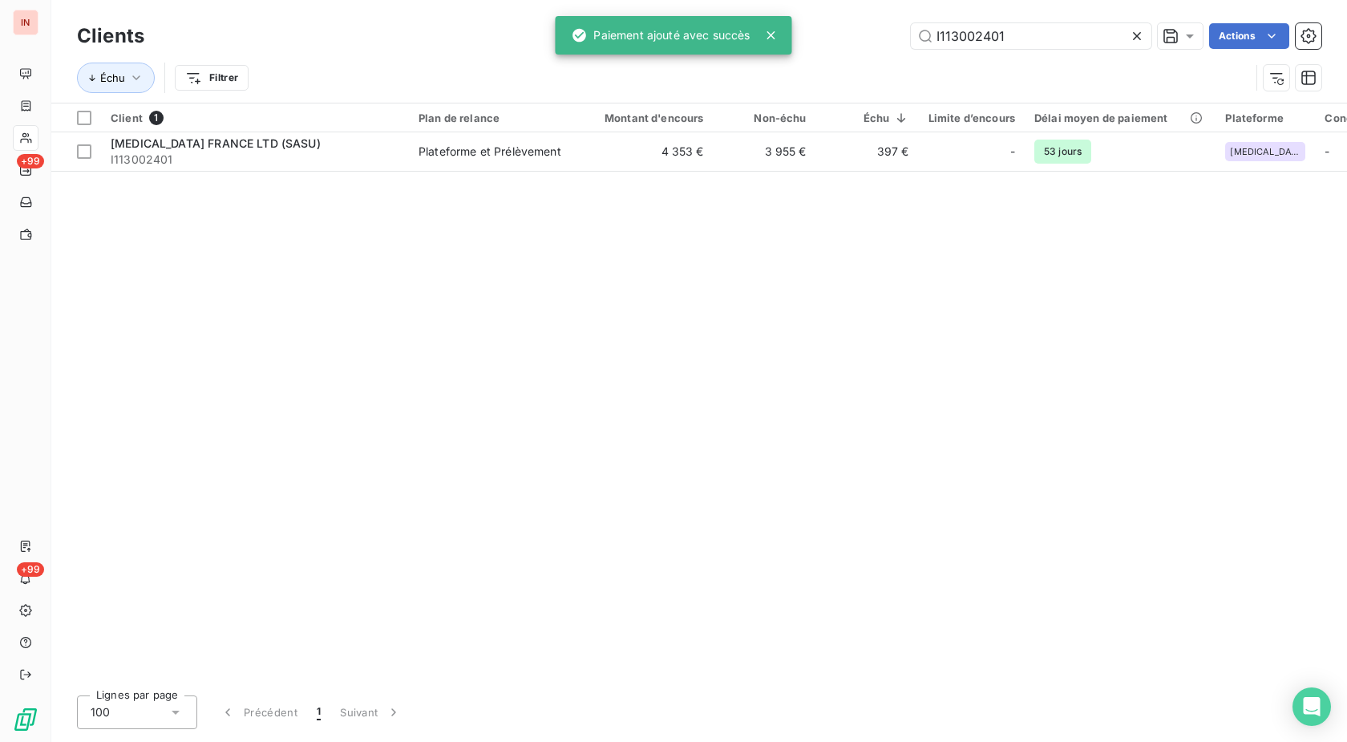
drag, startPoint x: 1063, startPoint y: 43, endPoint x: 587, endPoint y: 33, distance: 476.5
click at [911, 35] on input "I113002401" at bounding box center [1031, 36] width 241 height 26
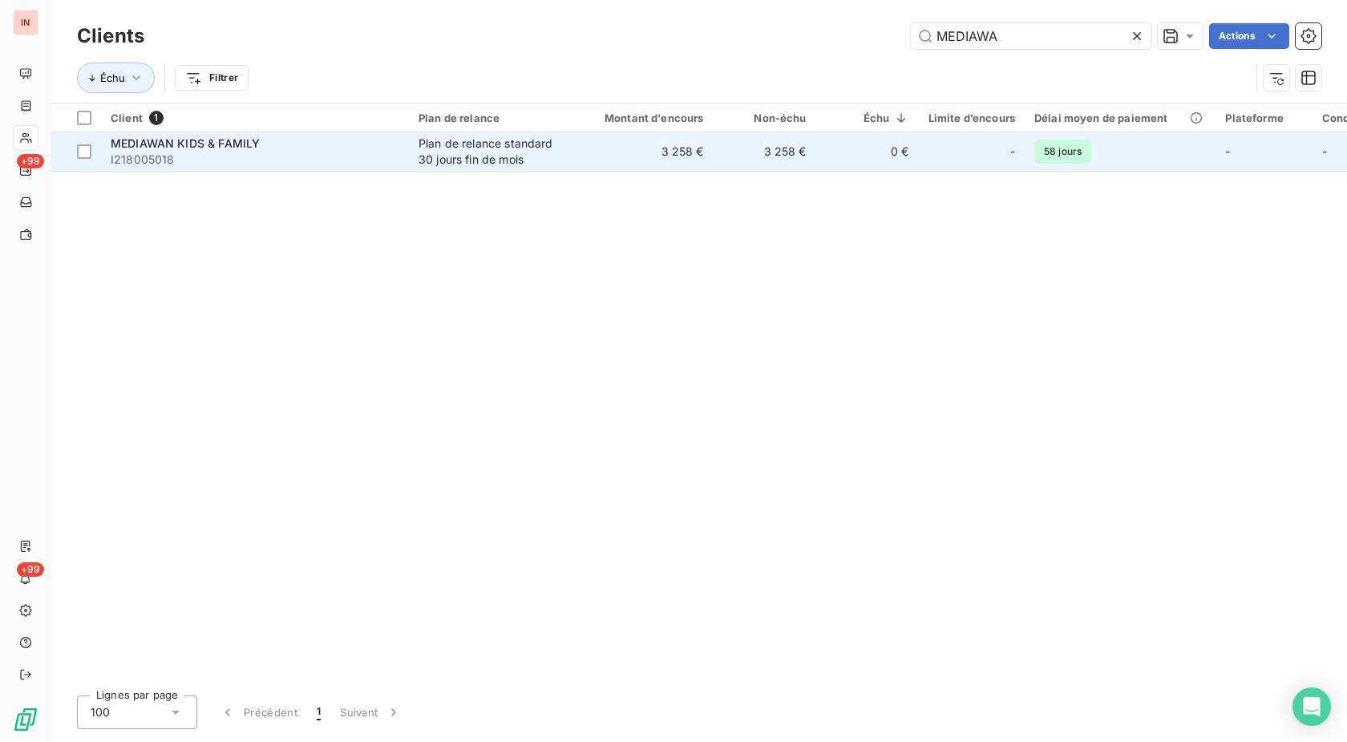
type input "MEDIAWA"
click at [513, 148] on div "Plan de relance standard 30 jours fin de mois" at bounding box center [493, 152] width 148 height 32
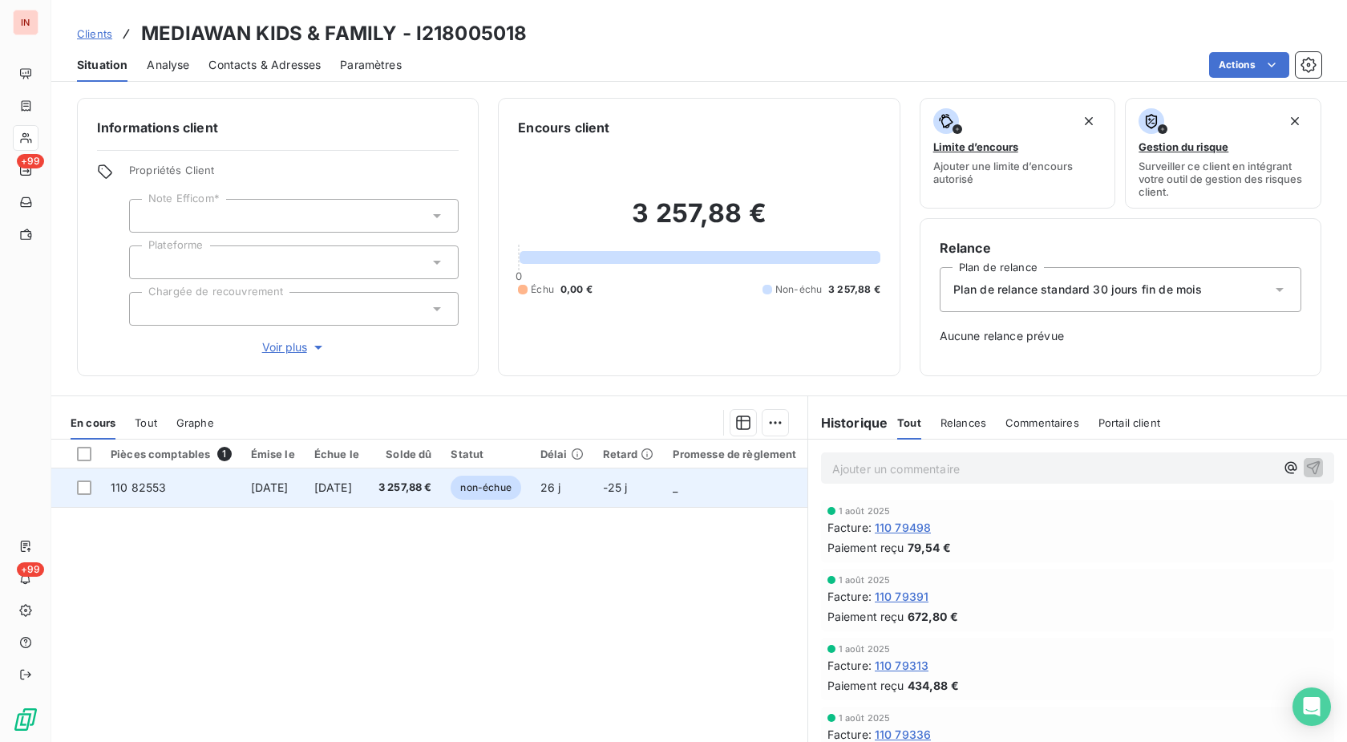
click at [365, 480] on td "[DATE]" at bounding box center [337, 487] width 64 height 38
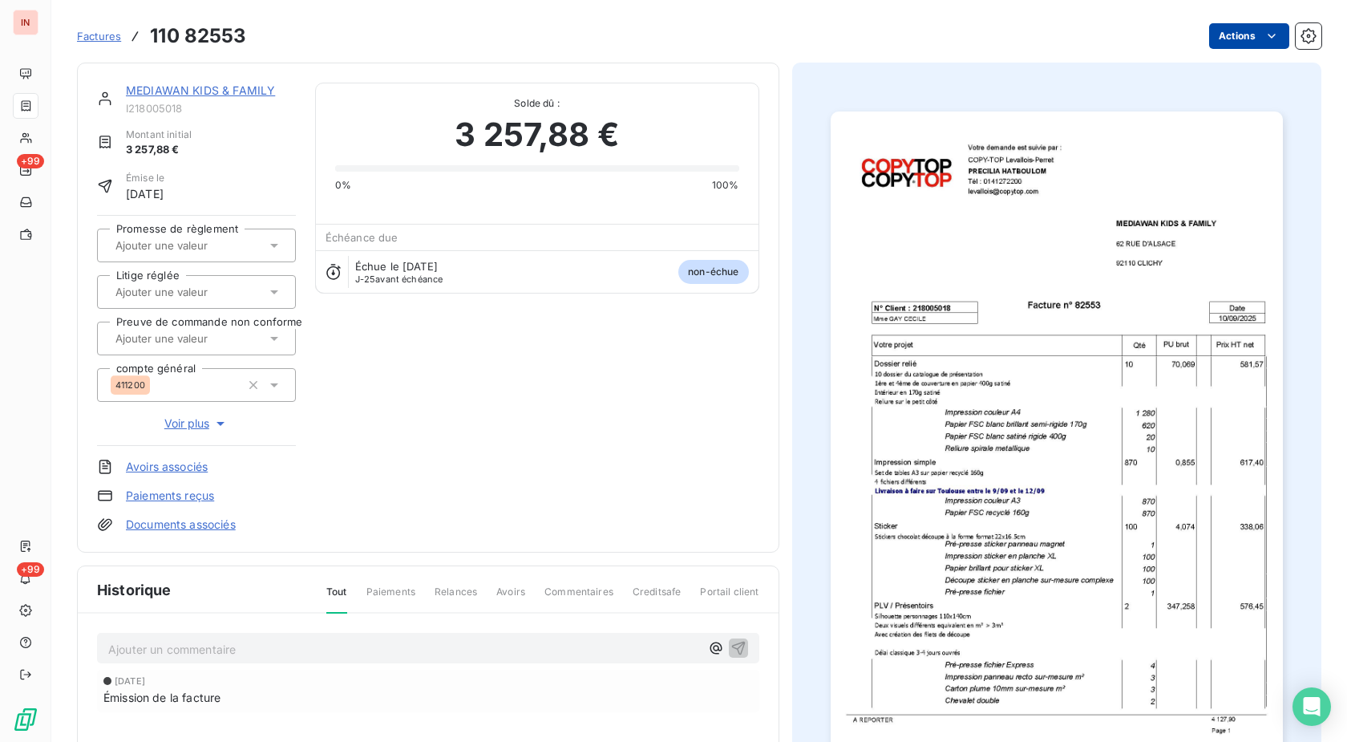
click at [1193, 48] on div "Actions" at bounding box center [793, 36] width 1055 height 26
click at [1208, 40] on html "IN +99 +99 Factures 110 82553 Actions MEDIAWAN KIDS & FAMILY I218005018 Montant…" at bounding box center [673, 371] width 1347 height 742
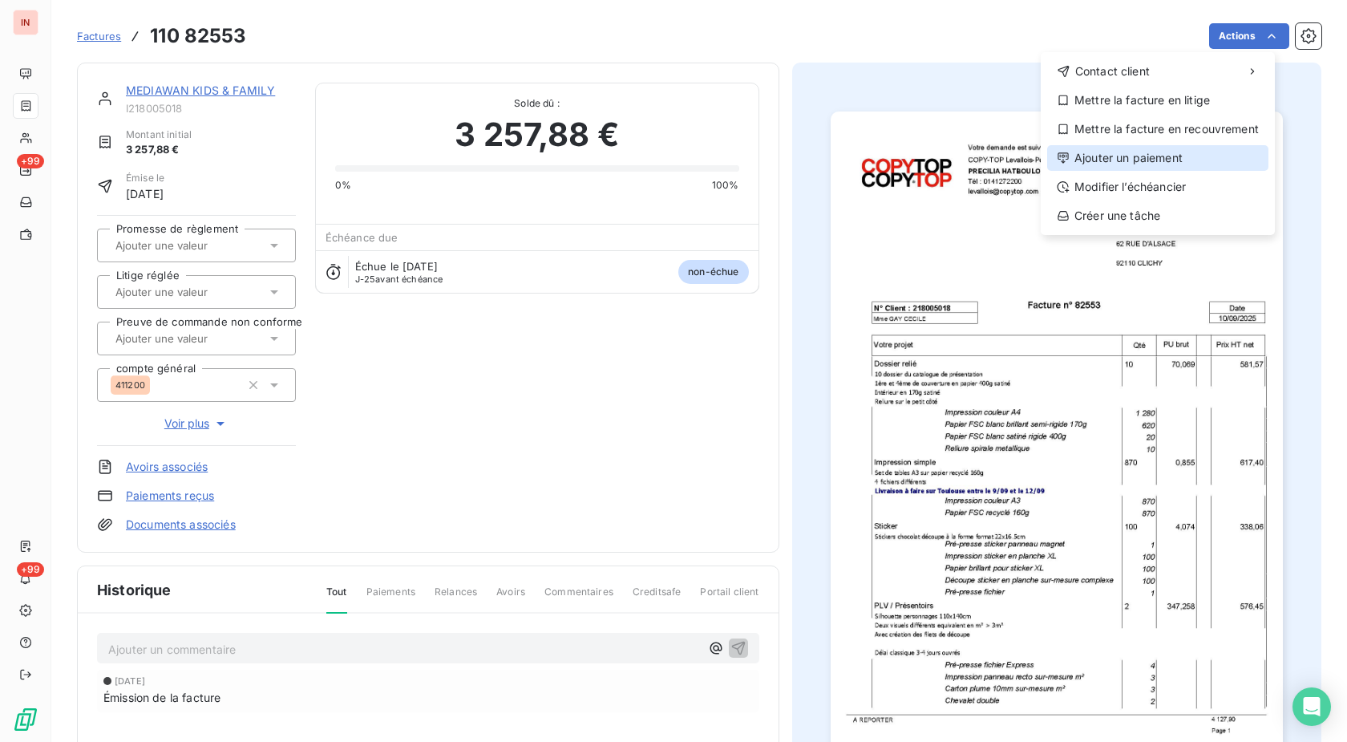
click at [1120, 162] on div "Ajouter un paiement" at bounding box center [1157, 158] width 221 height 26
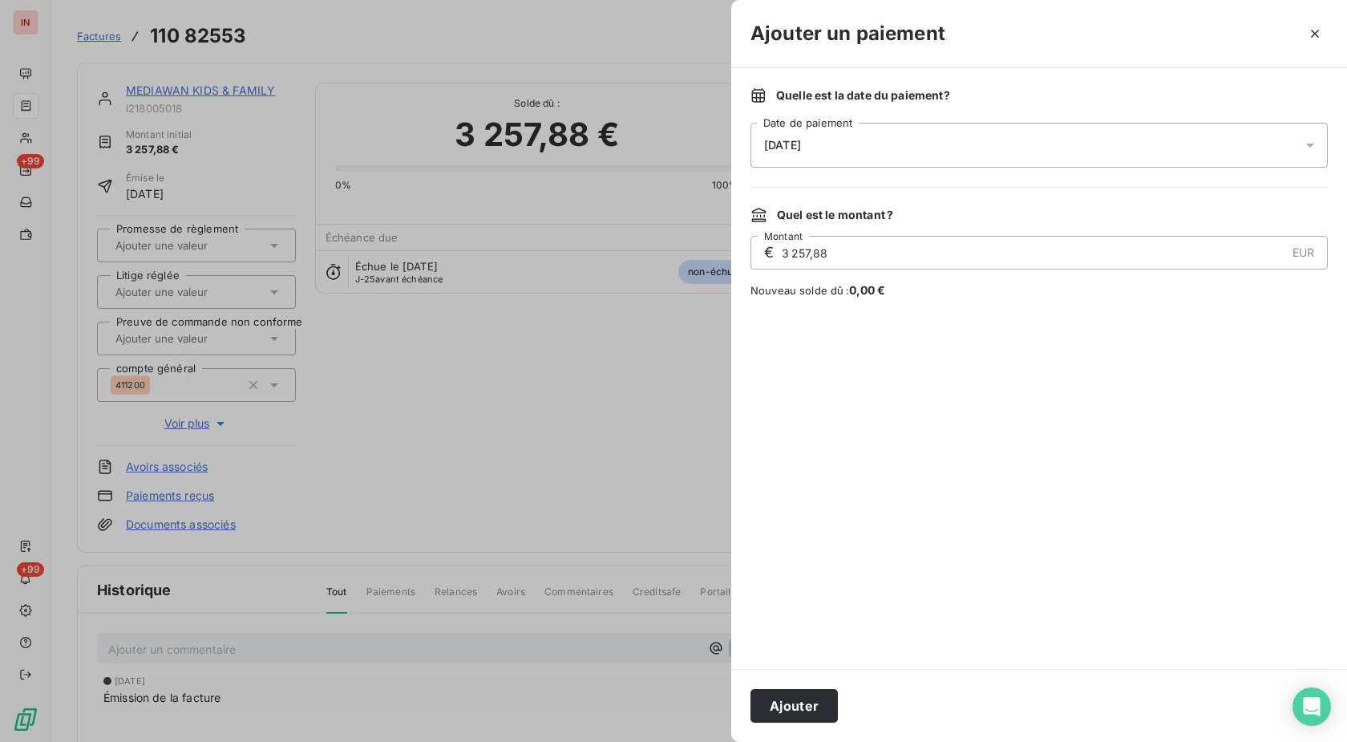
click at [998, 167] on div "[DATE]" at bounding box center [1039, 145] width 577 height 45
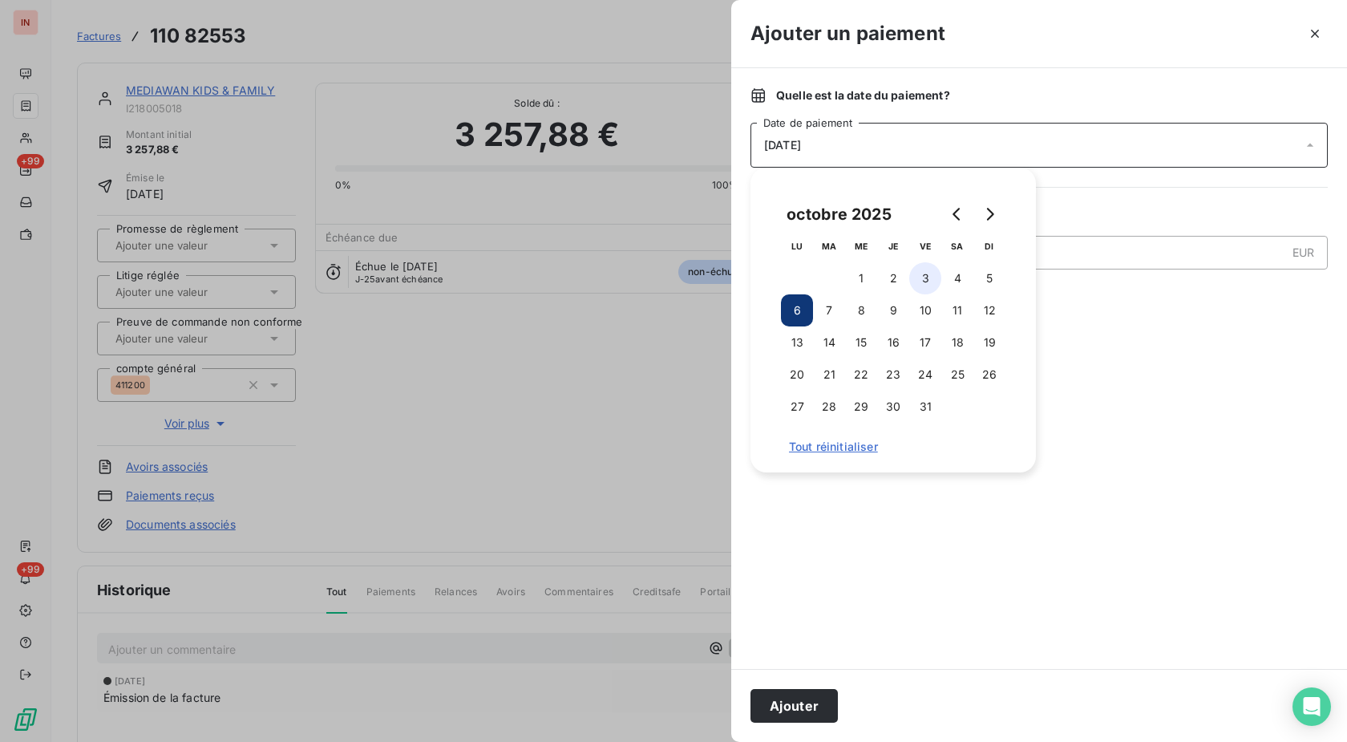
click at [926, 277] on button "3" at bounding box center [925, 278] width 32 height 32
click at [792, 704] on button "Ajouter" at bounding box center [794, 706] width 87 height 34
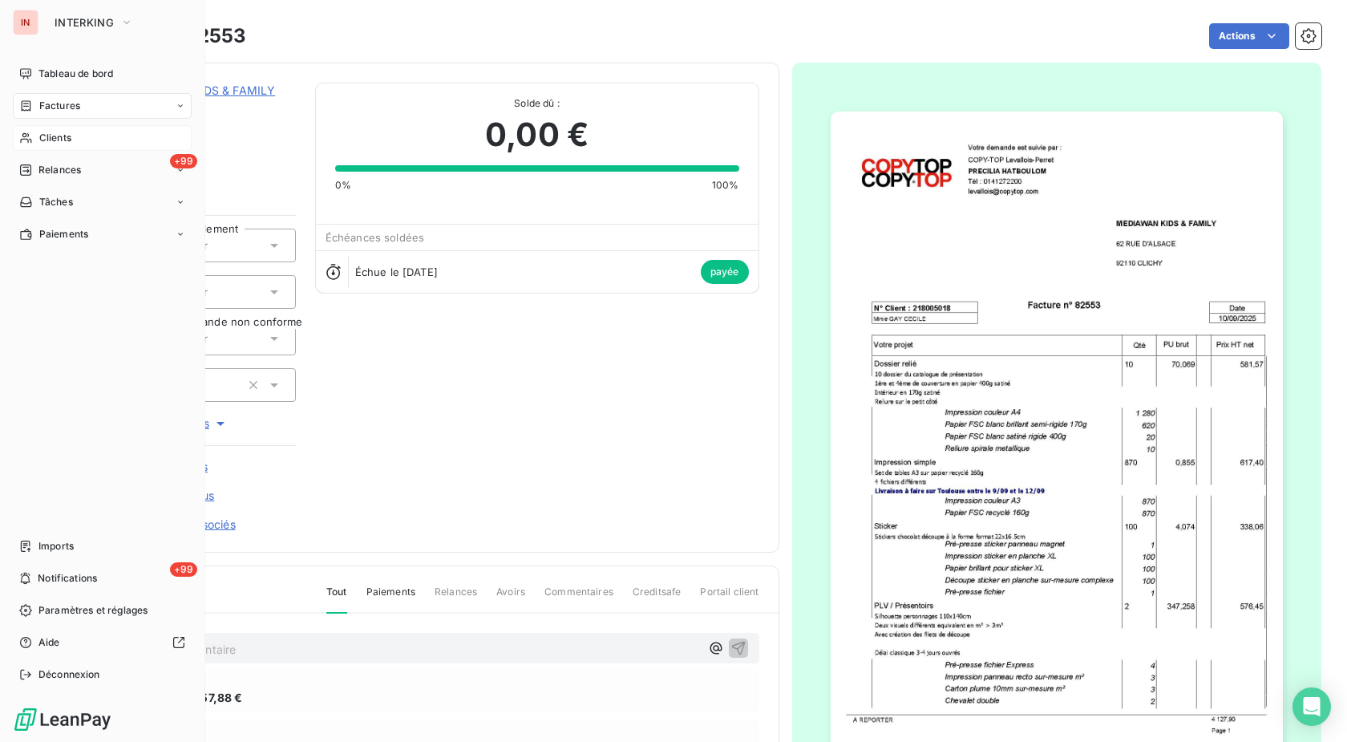
click at [49, 138] on span "Clients" at bounding box center [55, 138] width 32 height 14
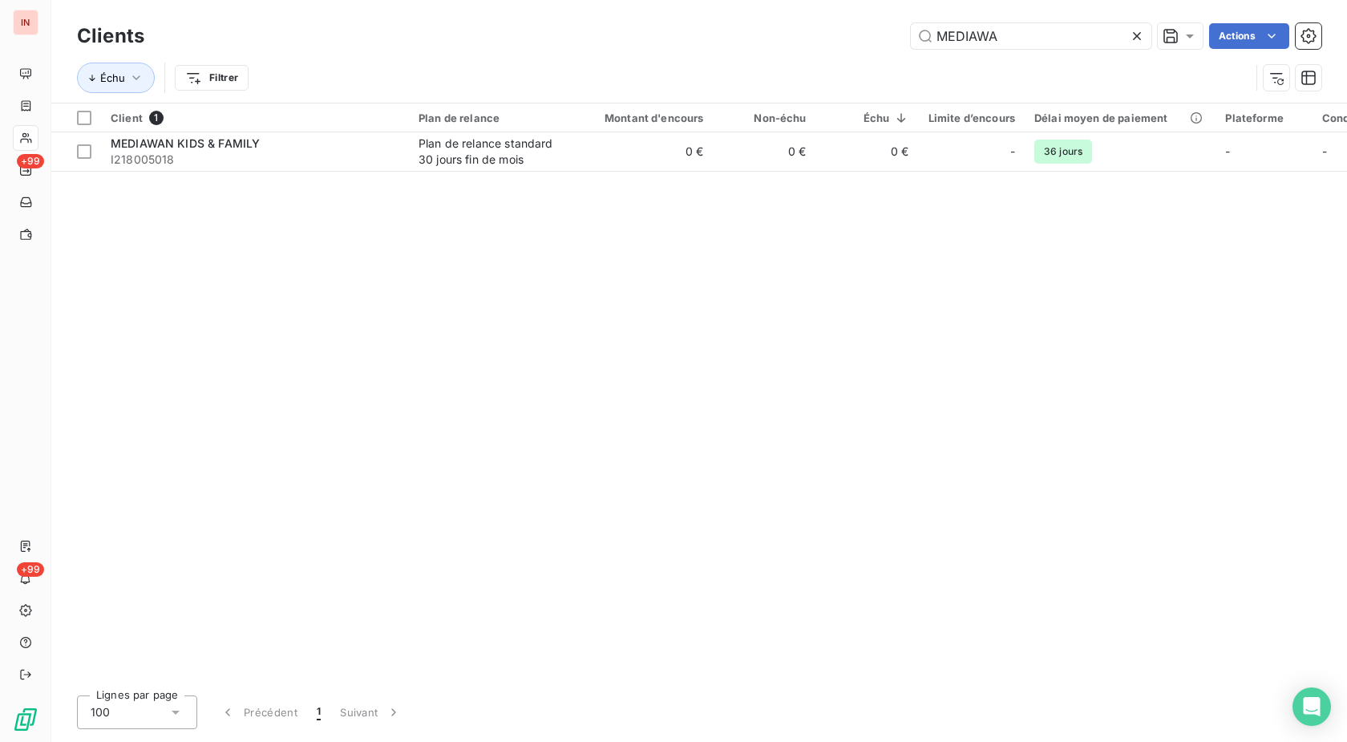
drag, startPoint x: 957, startPoint y: 30, endPoint x: 703, endPoint y: 30, distance: 253.4
click at [911, 30] on input "MEDIAWA" at bounding box center [1031, 36] width 241 height 26
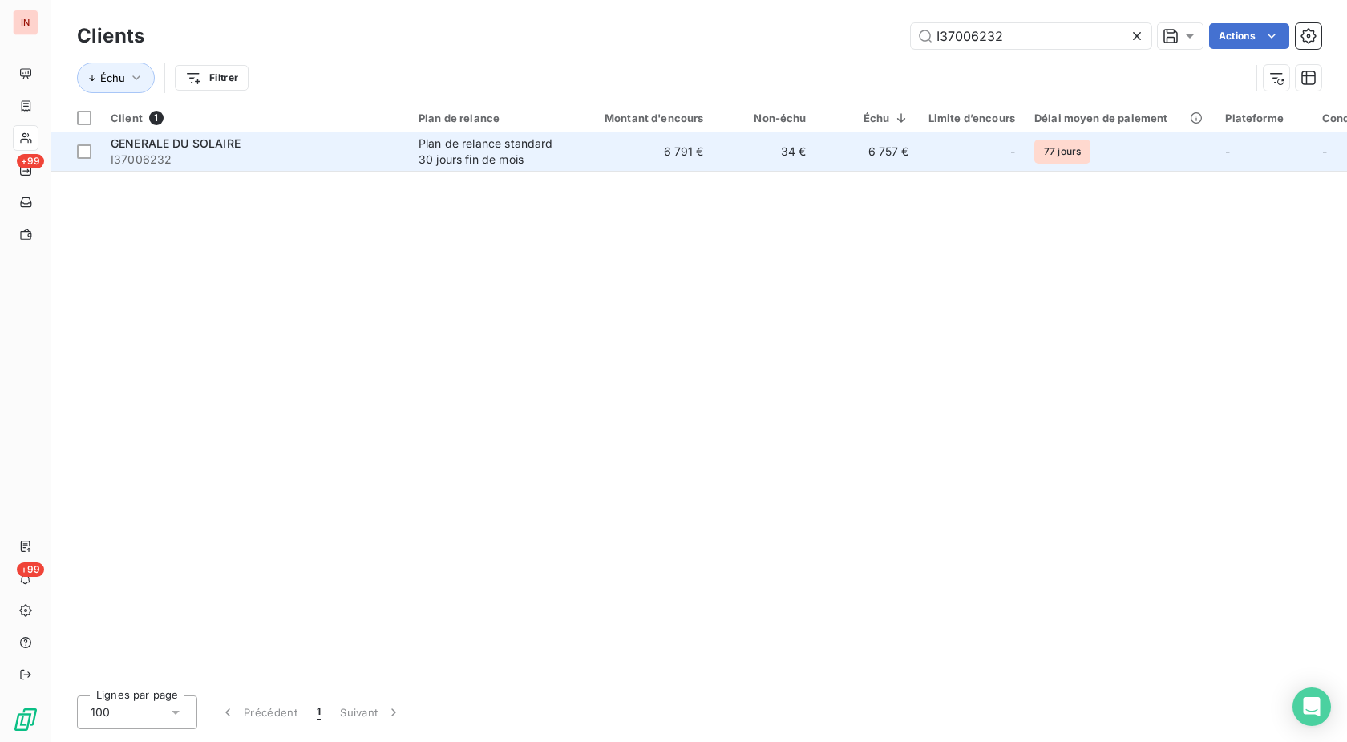
type input "I37006232"
click at [768, 160] on td "34 €" at bounding box center [765, 151] width 103 height 38
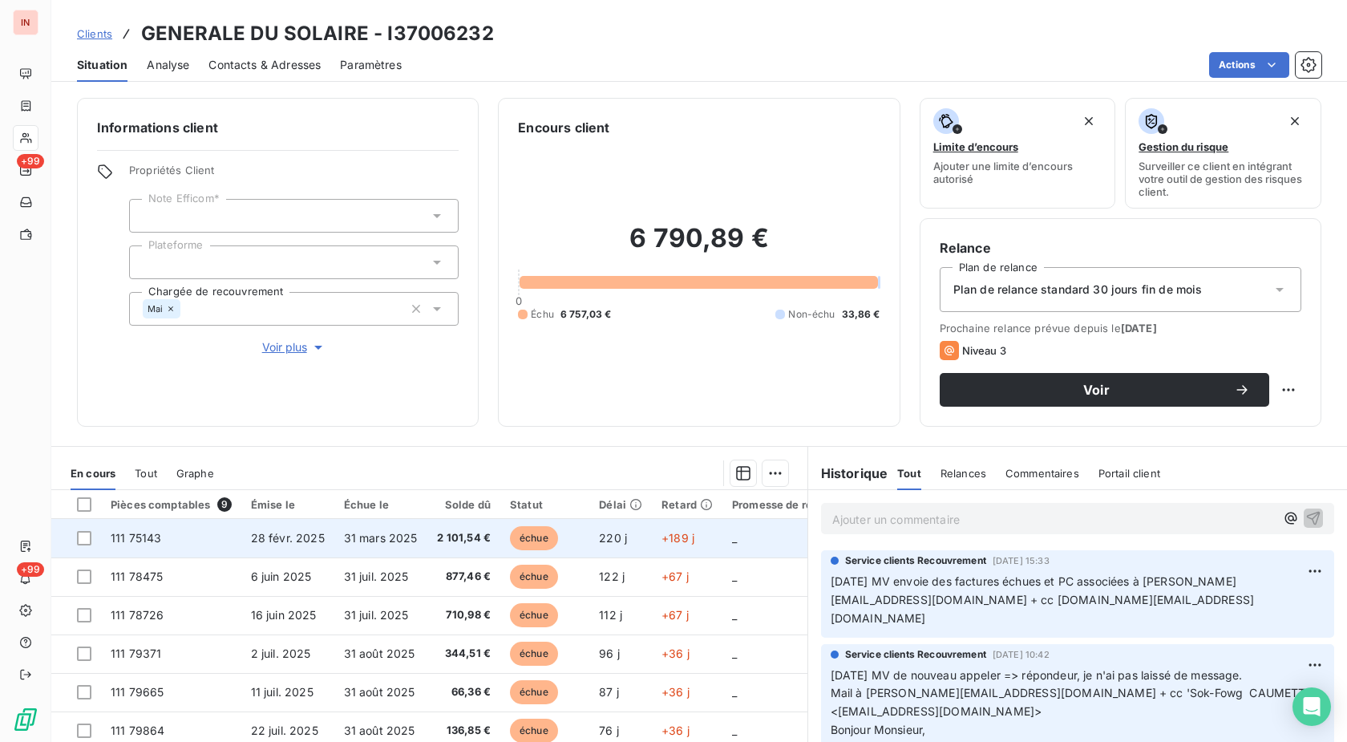
click at [586, 532] on td "échue" at bounding box center [544, 538] width 89 height 38
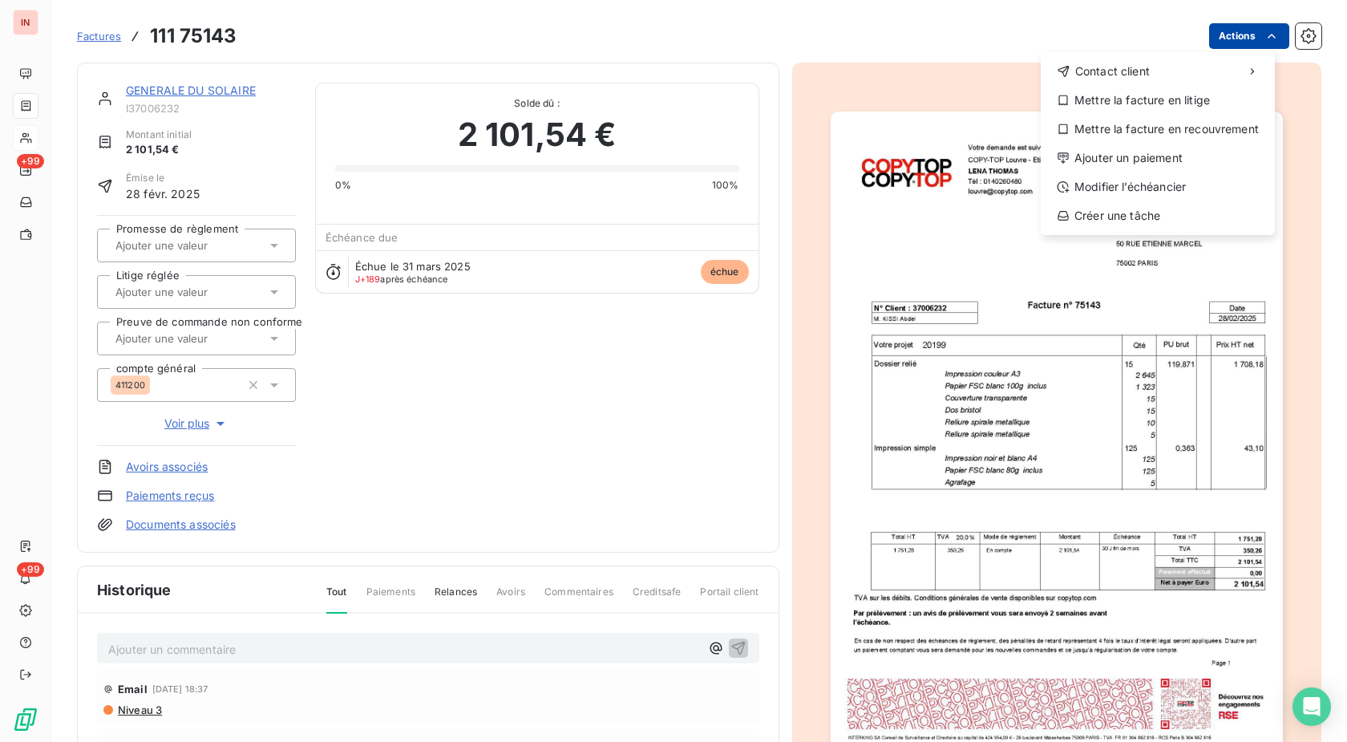
click at [1224, 43] on html "IN +99 +99 Factures [PHONE_NUMBER] Actions Contact client Mettre la facture en …" at bounding box center [673, 371] width 1347 height 742
click at [1176, 152] on div "Ajouter un paiement" at bounding box center [1157, 158] width 221 height 26
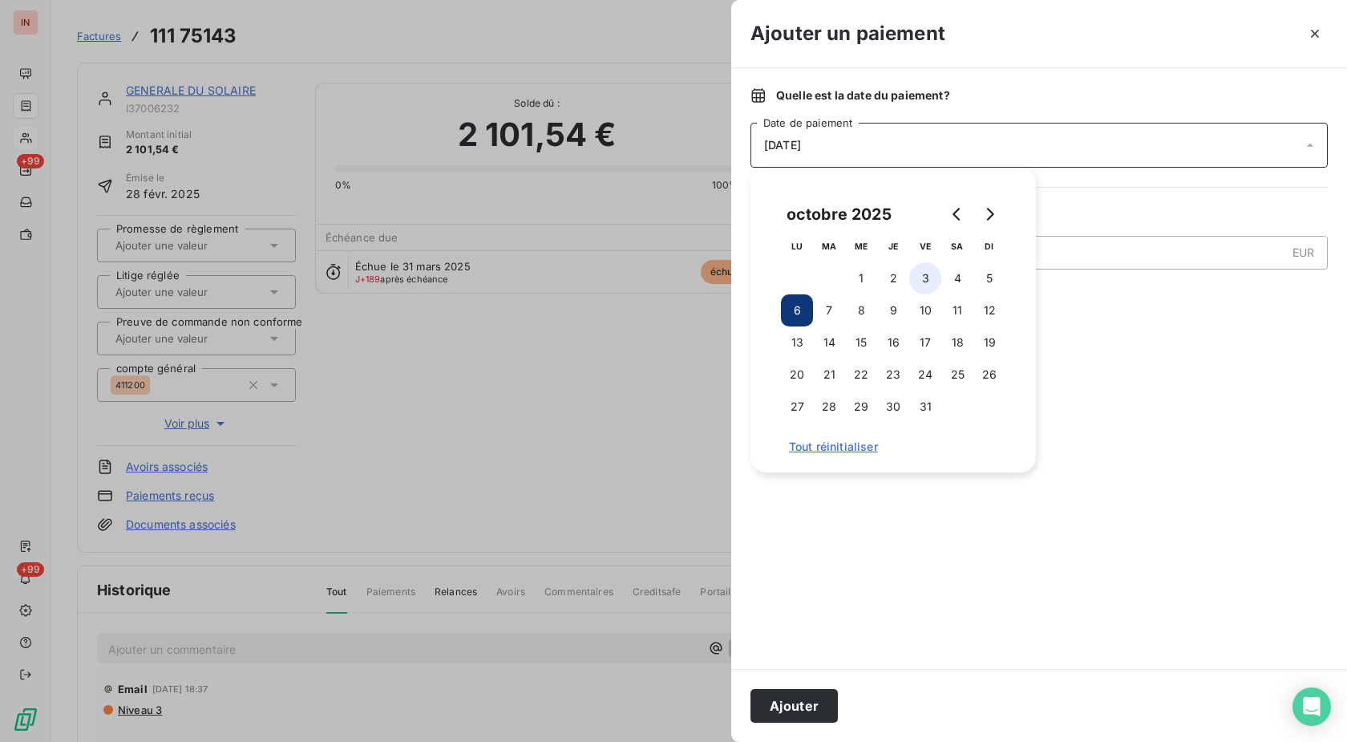
click at [933, 281] on button "3" at bounding box center [925, 278] width 32 height 32
click at [810, 705] on button "Ajouter" at bounding box center [794, 706] width 87 height 34
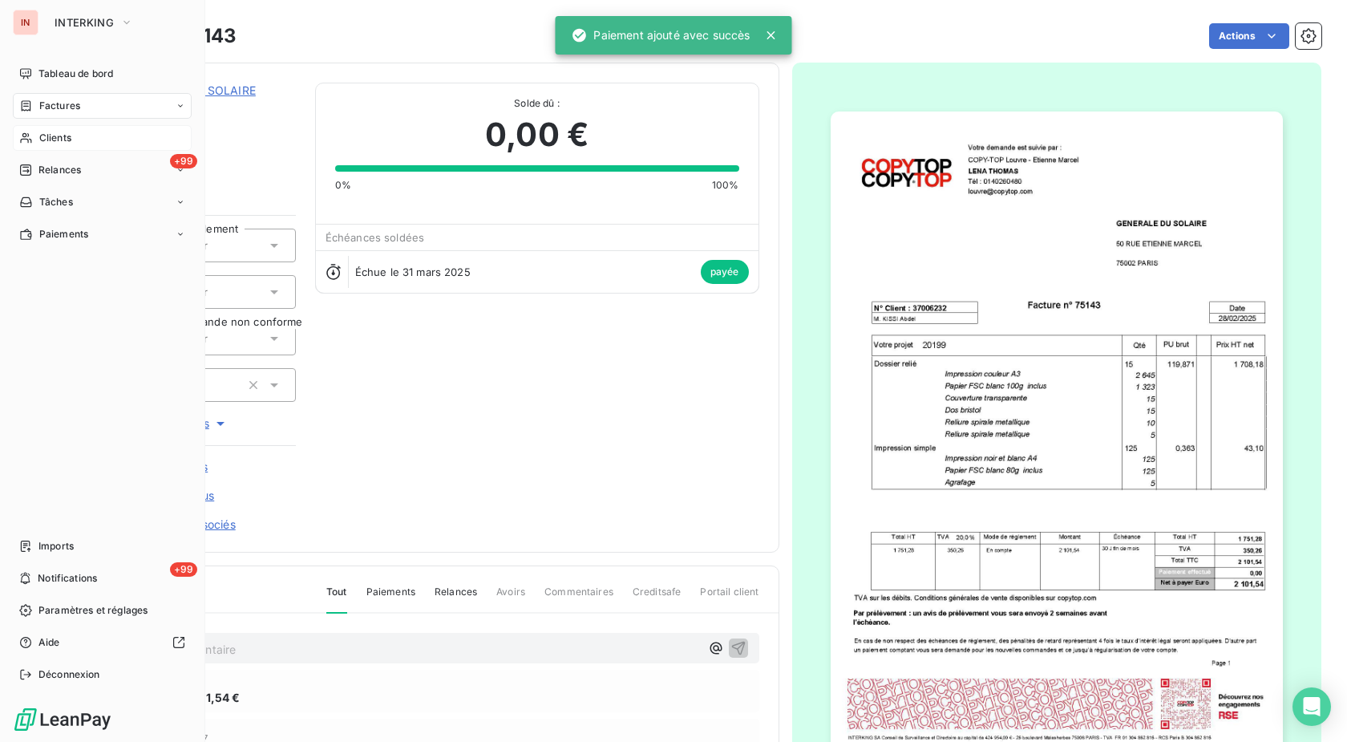
click at [35, 136] on div "Clients" at bounding box center [102, 138] width 179 height 26
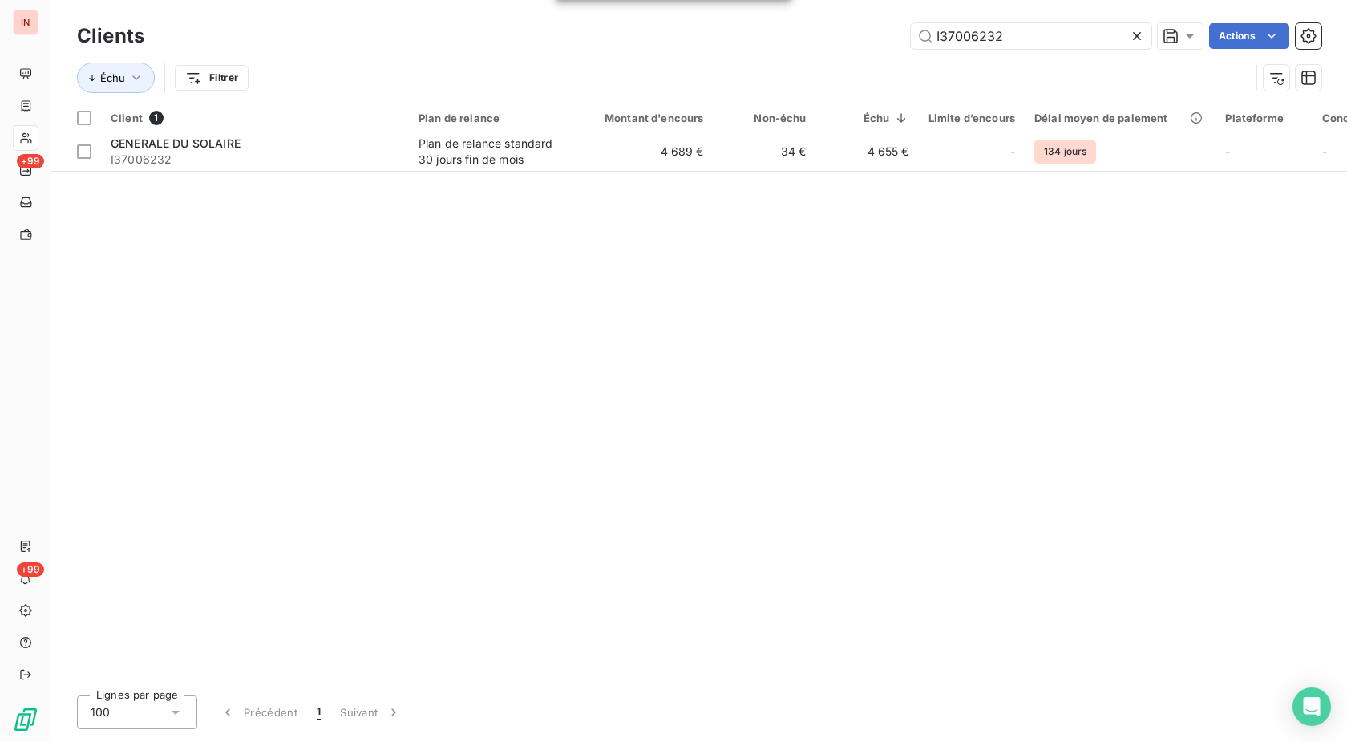
drag, startPoint x: 960, startPoint y: 41, endPoint x: 715, endPoint y: 42, distance: 245.4
click at [911, 42] on input "I37006232" at bounding box center [1031, 36] width 241 height 26
type input "I205000761"
click at [643, 146] on td "1 827 €" at bounding box center [645, 151] width 138 height 38
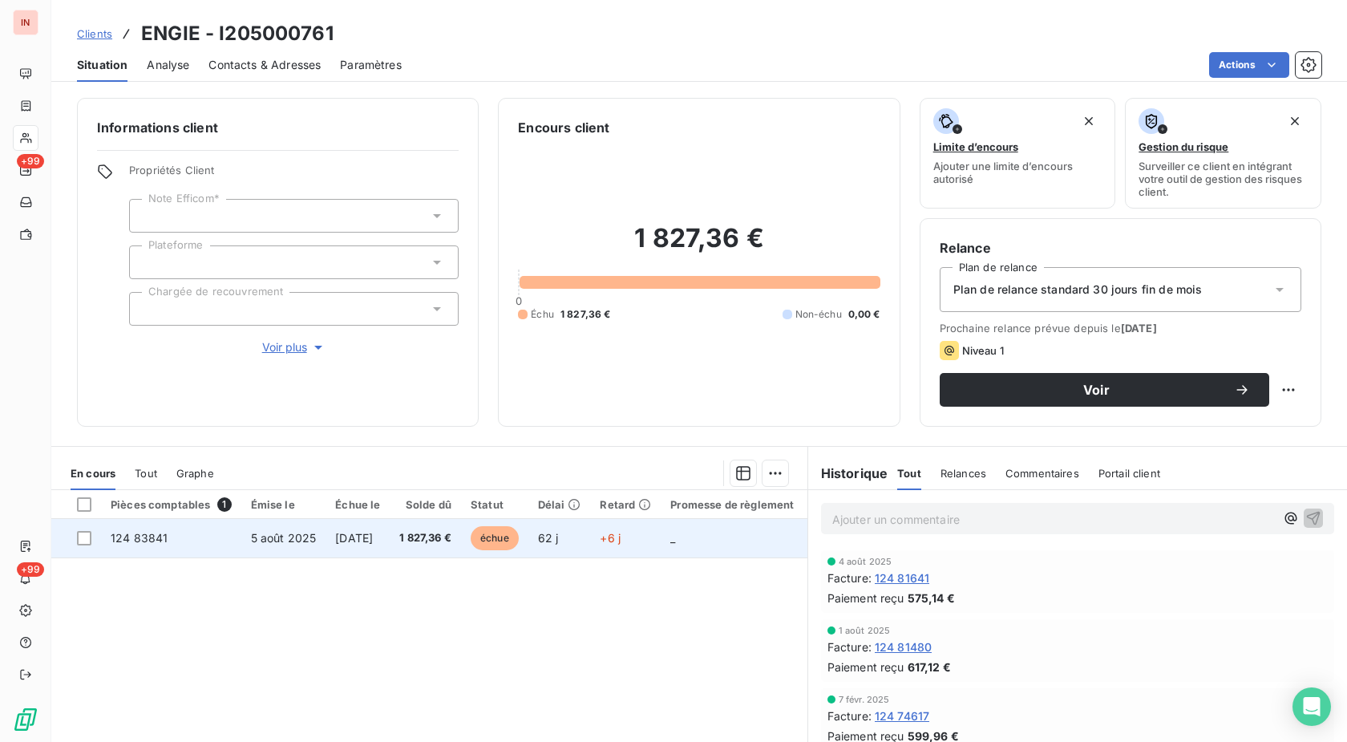
drag, startPoint x: 625, startPoint y: 533, endPoint x: 635, endPoint y: 531, distance: 9.9
click at [626, 534] on td "+6 j" at bounding box center [625, 538] width 71 height 38
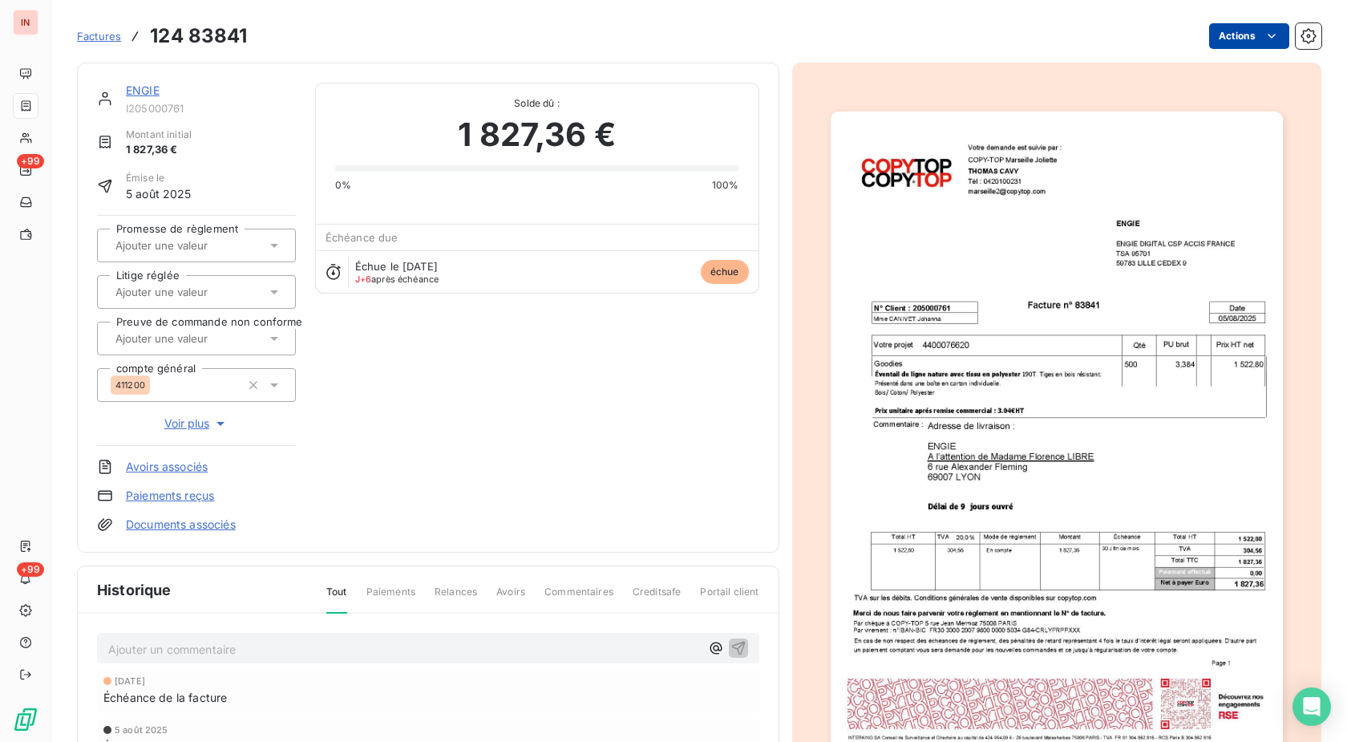
click at [1221, 41] on html "IN +99 +99 Factures 124 83841 Actions ENGIE I205000761 Montant initial 1 827,36…" at bounding box center [673, 371] width 1347 height 742
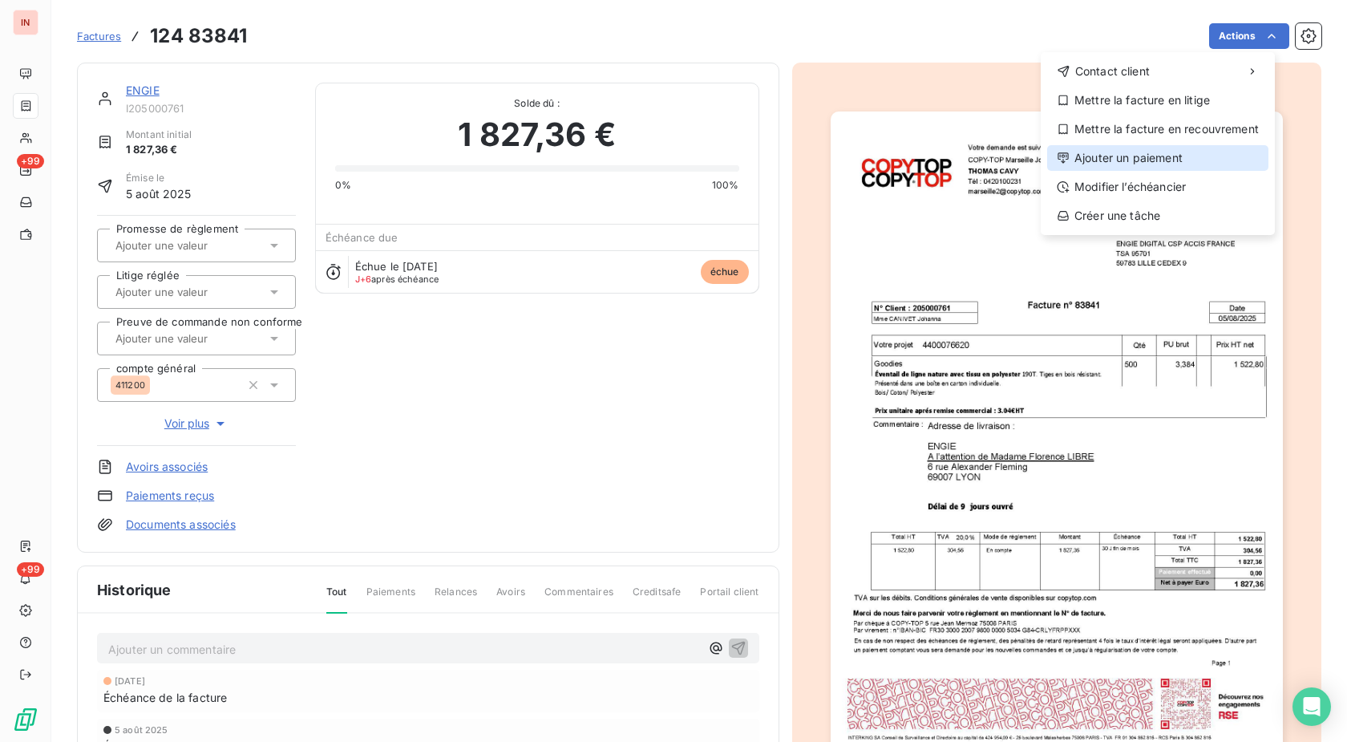
click at [1104, 152] on div "Ajouter un paiement" at bounding box center [1157, 158] width 221 height 26
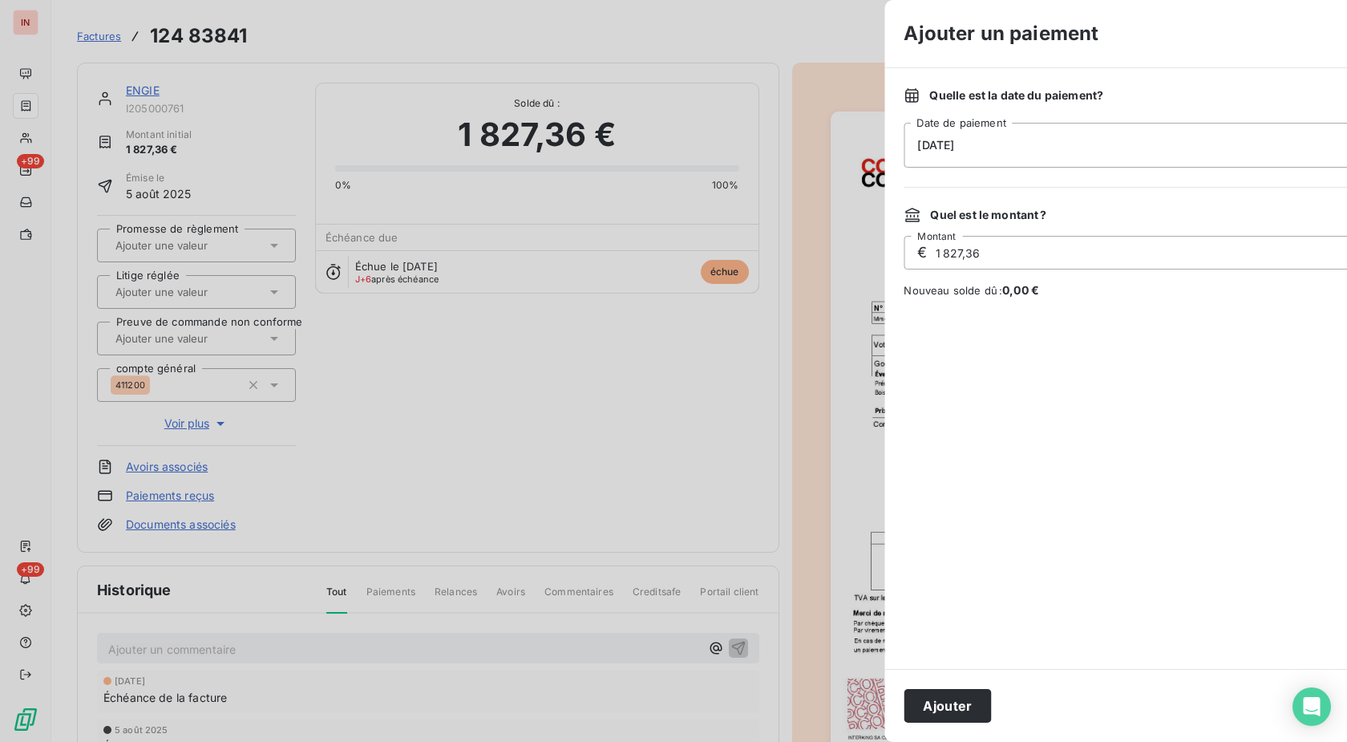
click at [973, 148] on div "[DATE]" at bounding box center [1192, 145] width 577 height 45
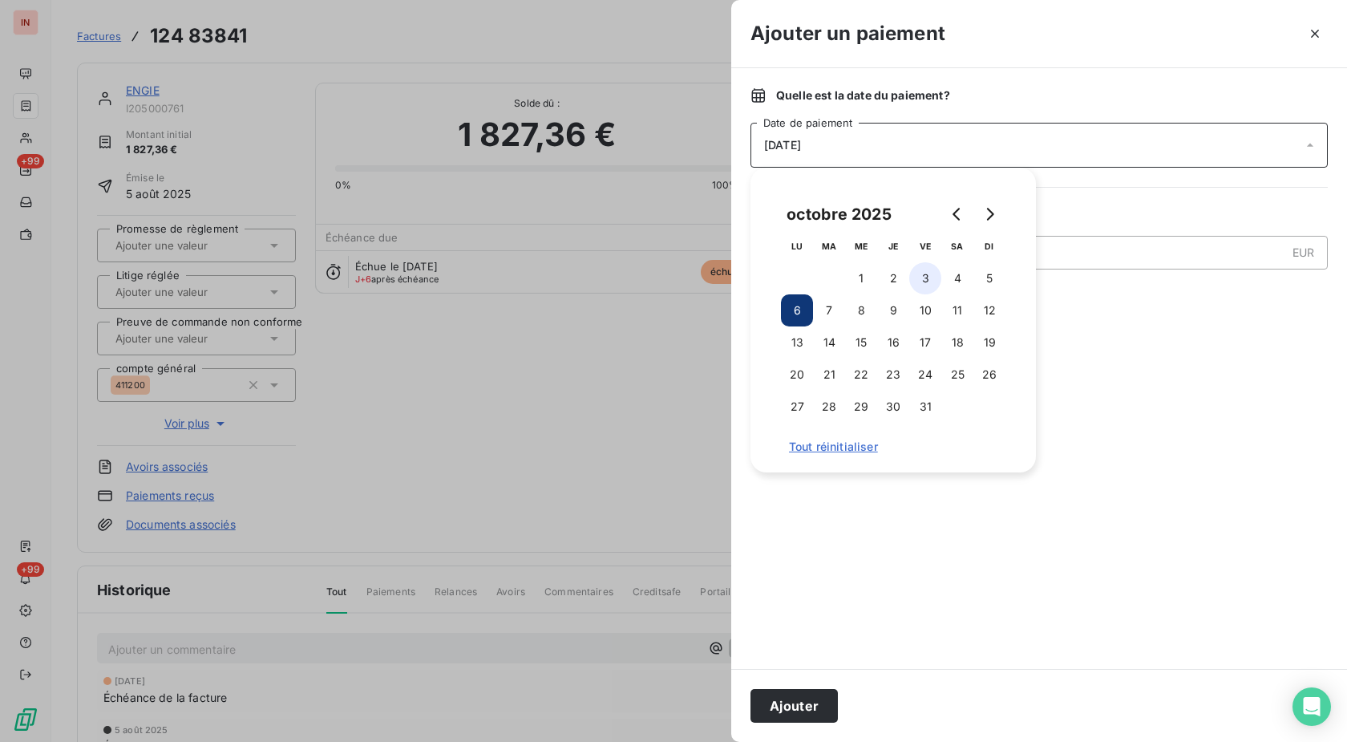
click at [918, 278] on button "3" at bounding box center [925, 278] width 32 height 32
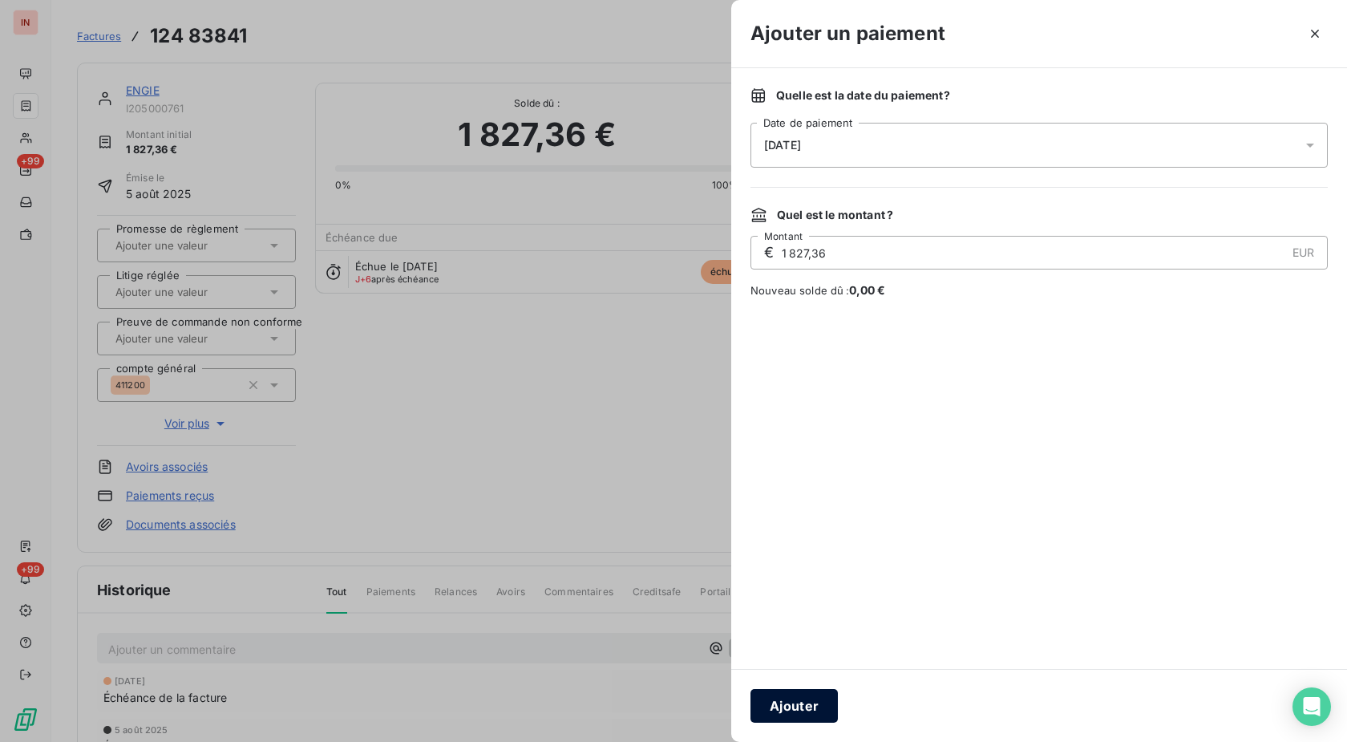
click at [805, 702] on button "Ajouter" at bounding box center [794, 706] width 87 height 34
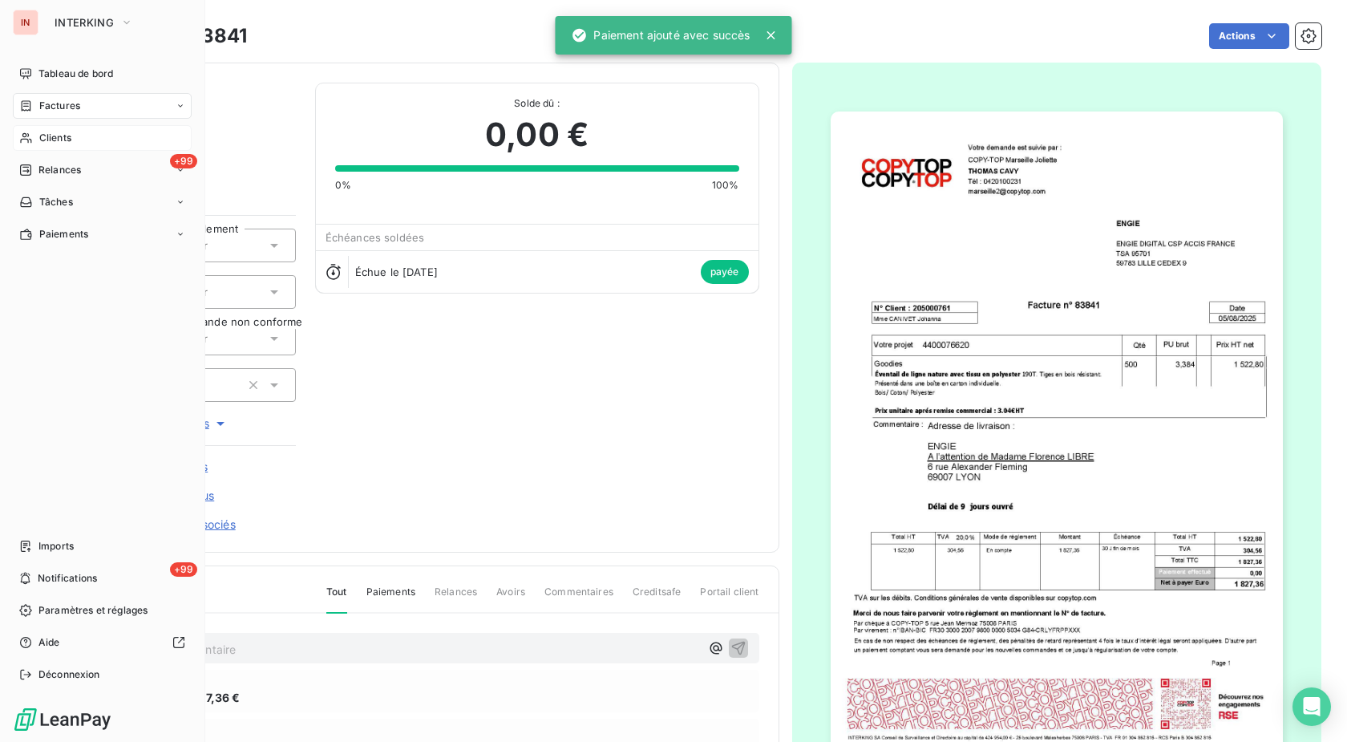
click at [30, 133] on icon at bounding box center [26, 138] width 14 height 13
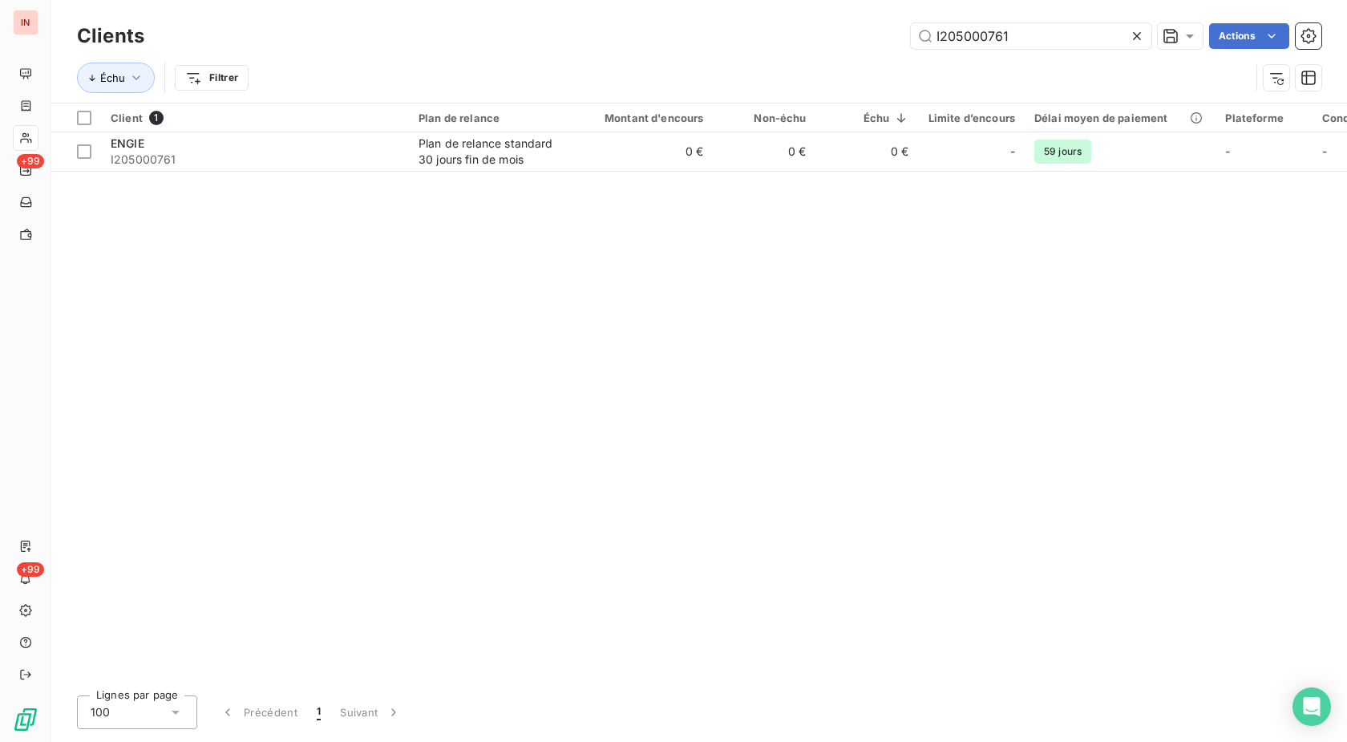
drag, startPoint x: 1030, startPoint y: 33, endPoint x: 702, endPoint y: 39, distance: 327.2
click at [911, 39] on input "I205000761" at bounding box center [1031, 36] width 241 height 26
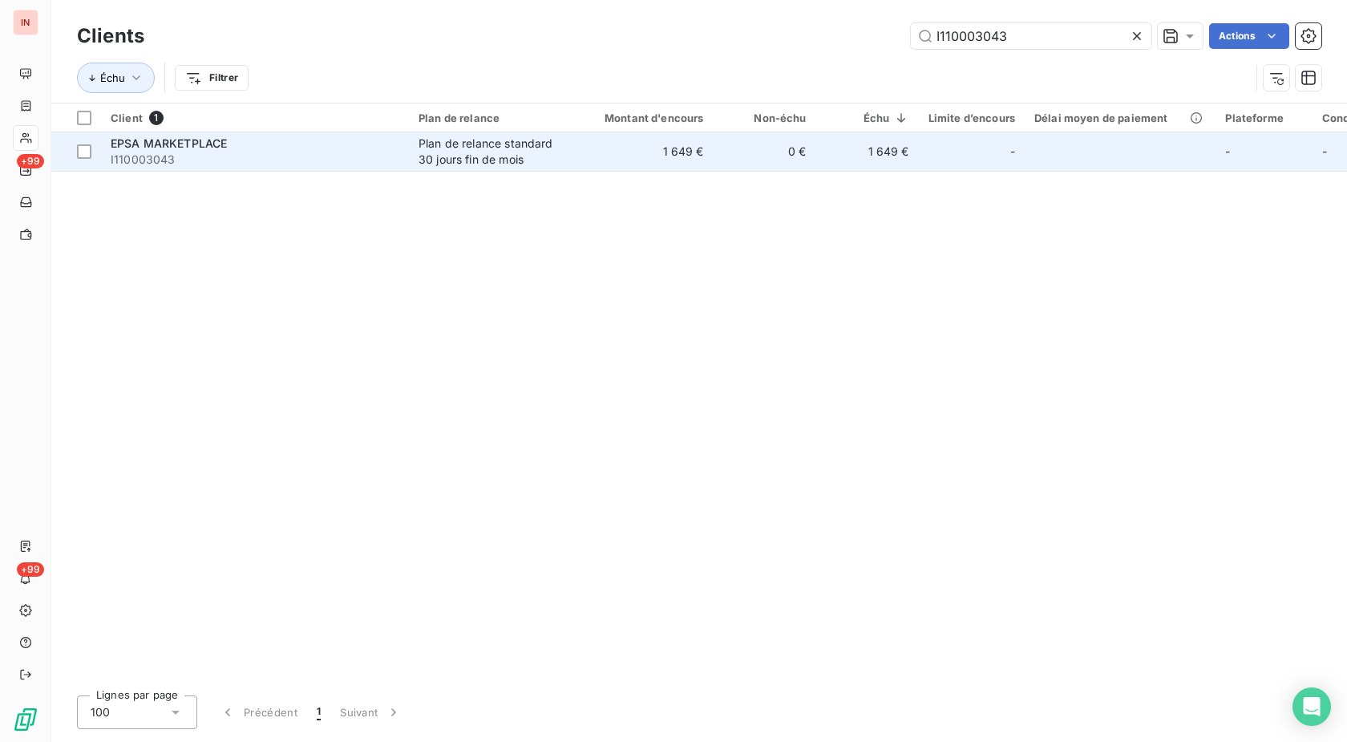
type input "I110003043"
click at [454, 147] on div "Plan de relance standard 30 jours fin de mois" at bounding box center [493, 152] width 148 height 32
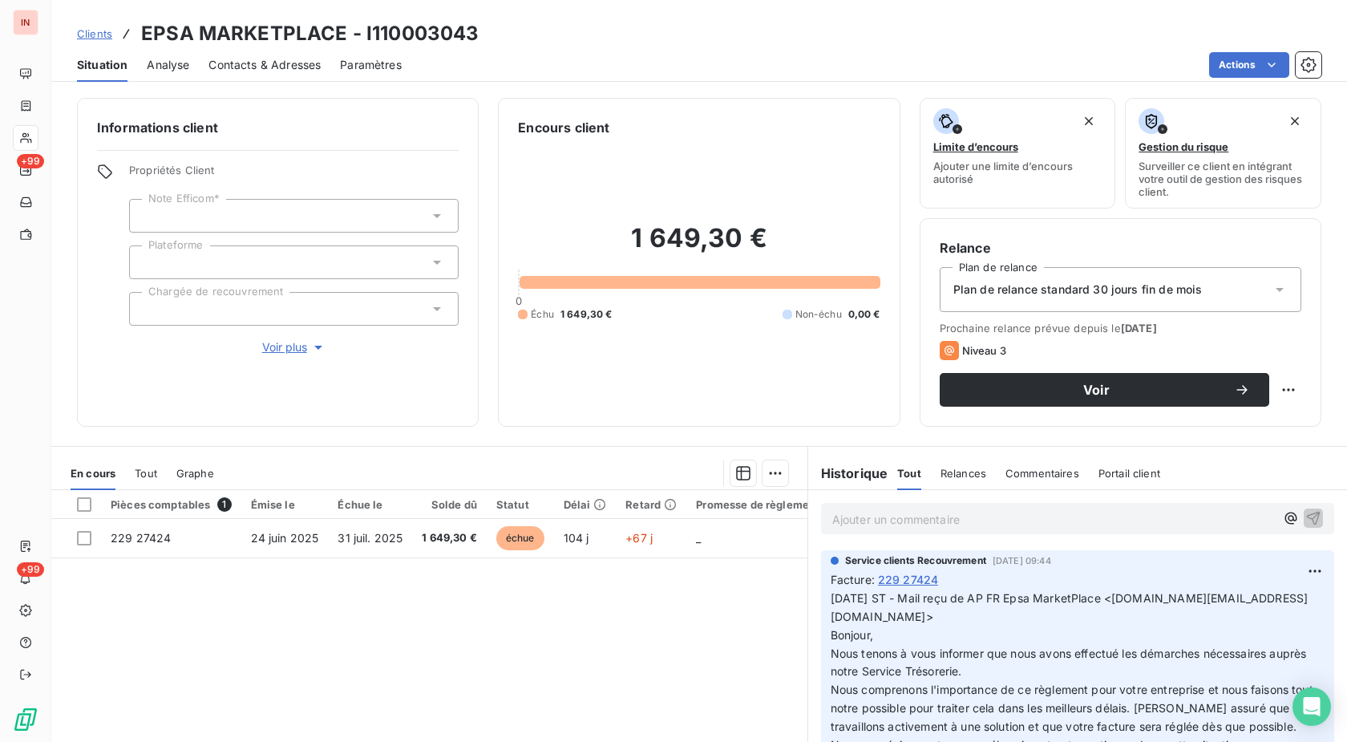
click at [286, 354] on span "Voir plus" at bounding box center [294, 347] width 64 height 16
click at [453, 557] on div "Pièces comptables 1 Émise le Échue le Solde dû Statut Délai Retard Promesse de …" at bounding box center [429, 644] width 756 height 309
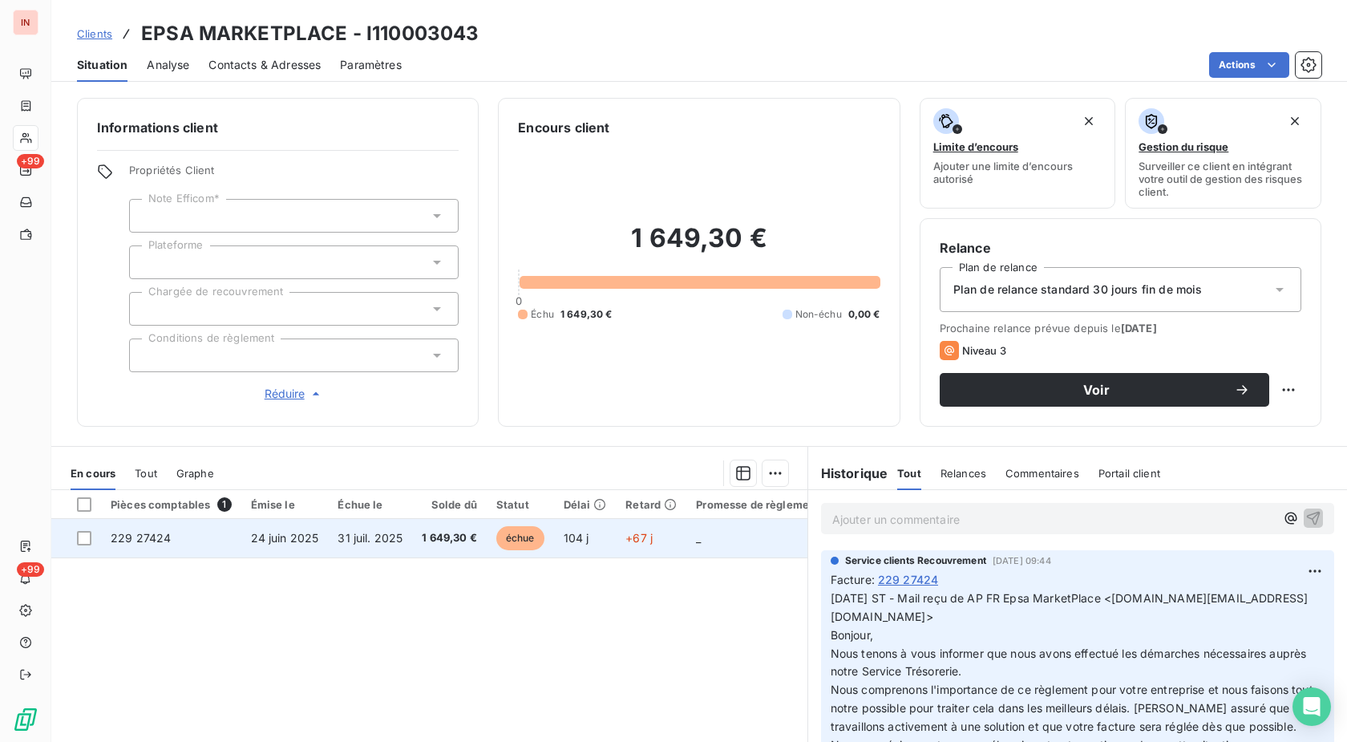
click at [522, 534] on span "échue" at bounding box center [520, 538] width 48 height 24
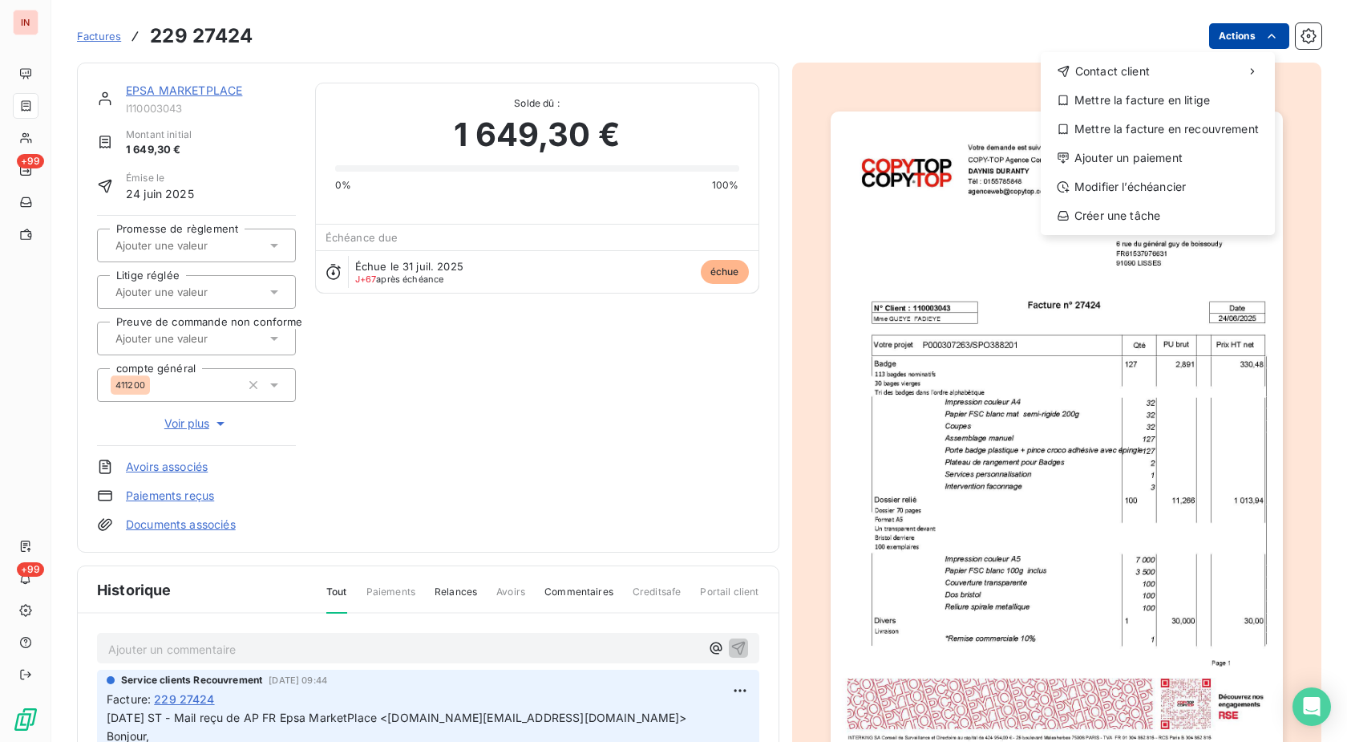
click at [1236, 25] on html "IN +99 +99 Factures [PHONE_NUMBER] Actions Contact client Mettre la facture en …" at bounding box center [673, 371] width 1347 height 742
click at [1160, 167] on div "Ajouter un paiement" at bounding box center [1157, 158] width 221 height 26
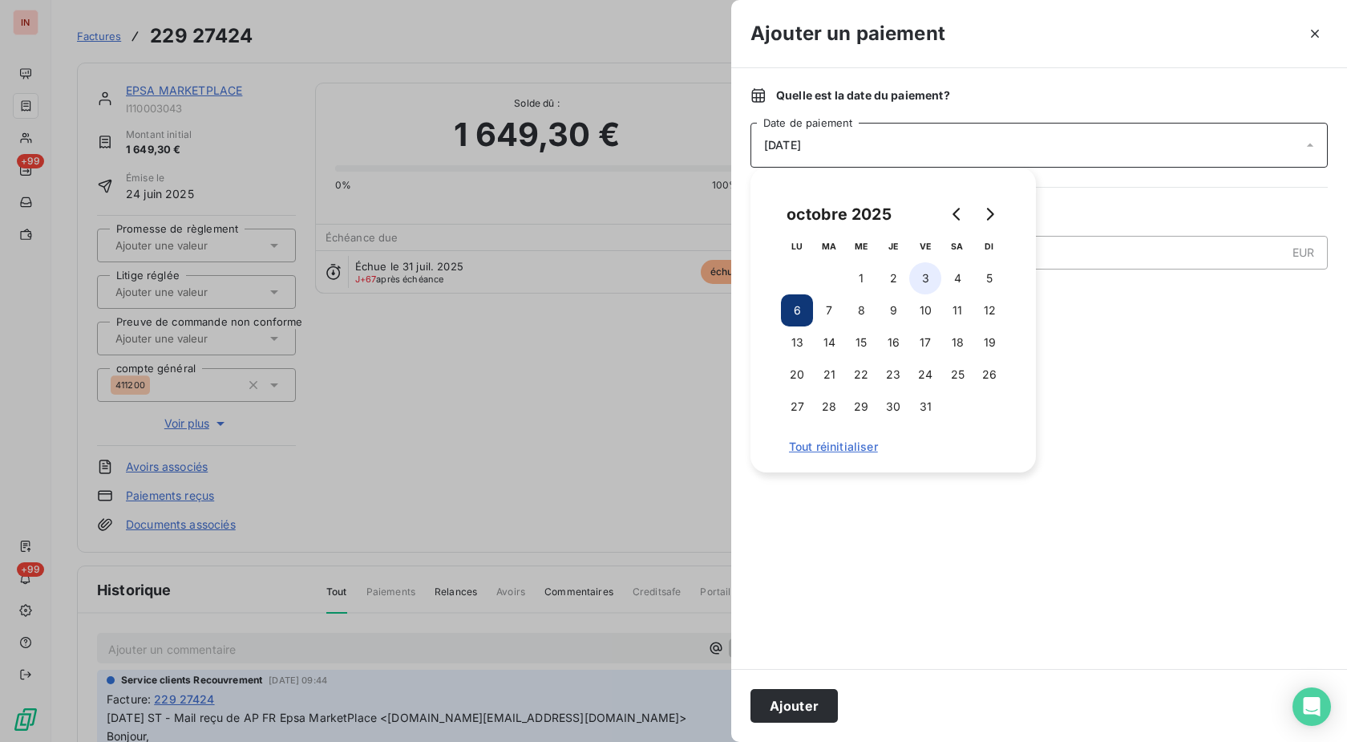
click at [933, 279] on button "3" at bounding box center [925, 278] width 32 height 32
click at [810, 694] on button "Ajouter" at bounding box center [794, 706] width 87 height 34
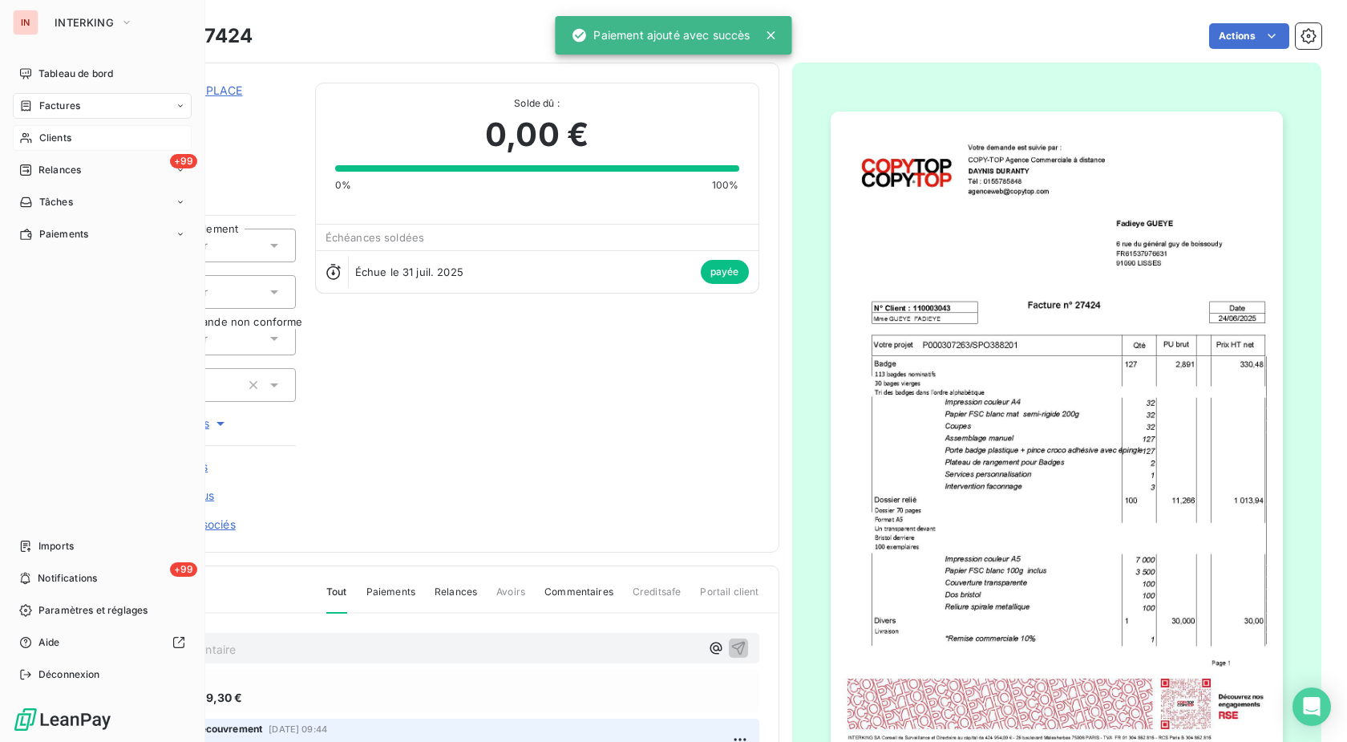
click at [42, 142] on div "Clients" at bounding box center [102, 138] width 179 height 26
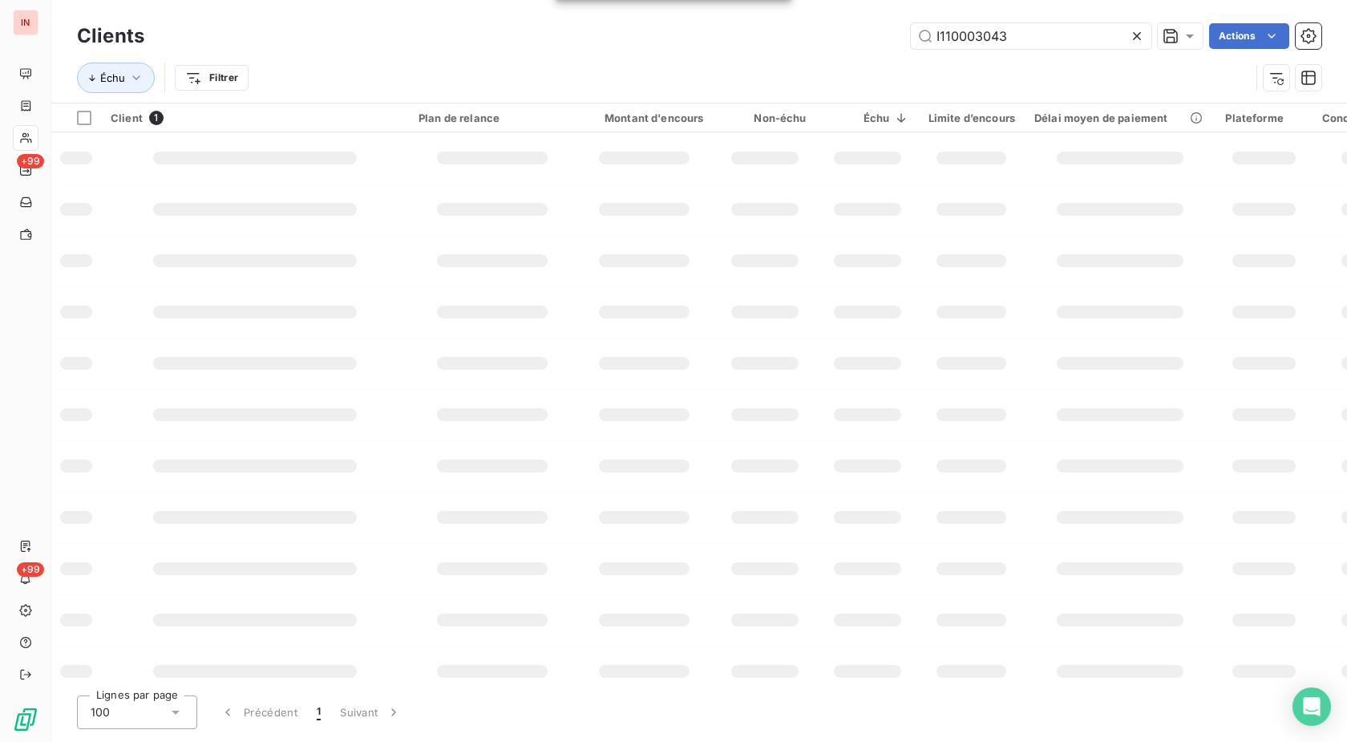
drag, startPoint x: 982, startPoint y: 53, endPoint x: 821, endPoint y: 63, distance: 161.5
click at [812, 63] on div "Clients I110003043 Actions Échu Filtrer" at bounding box center [699, 60] width 1245 height 83
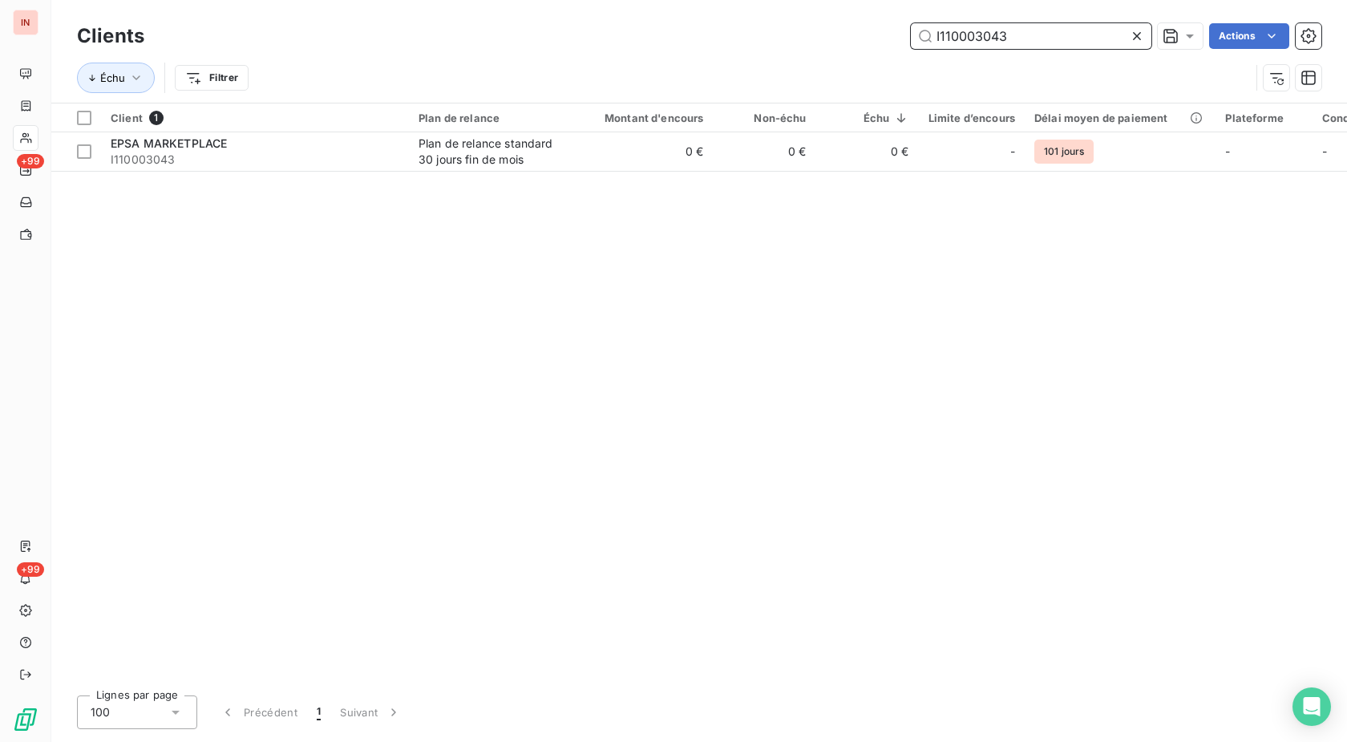
drag, startPoint x: 1024, startPoint y: 38, endPoint x: 810, endPoint y: 46, distance: 214.3
click at [911, 46] on input "I110003043" at bounding box center [1031, 36] width 241 height 26
paste input "37007686."
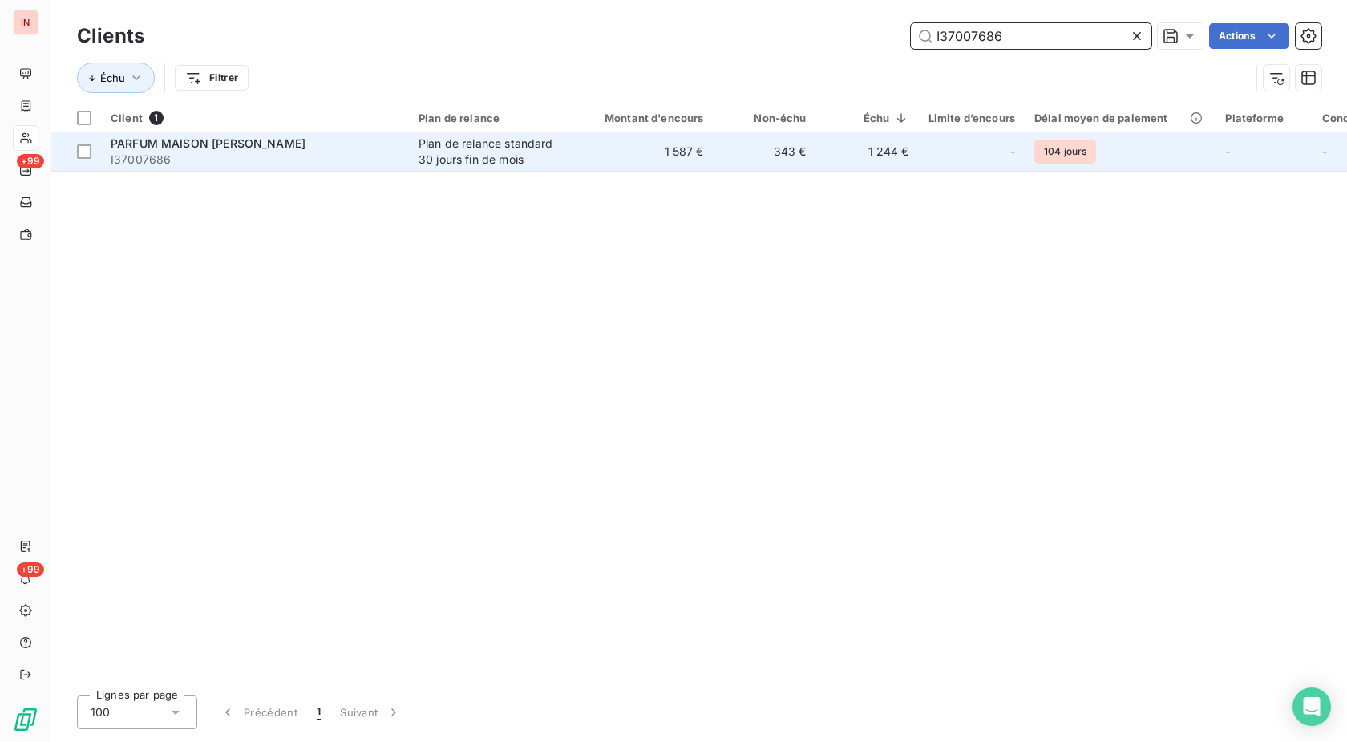
type input "I37007686"
click at [639, 151] on td "1 587 €" at bounding box center [645, 151] width 138 height 38
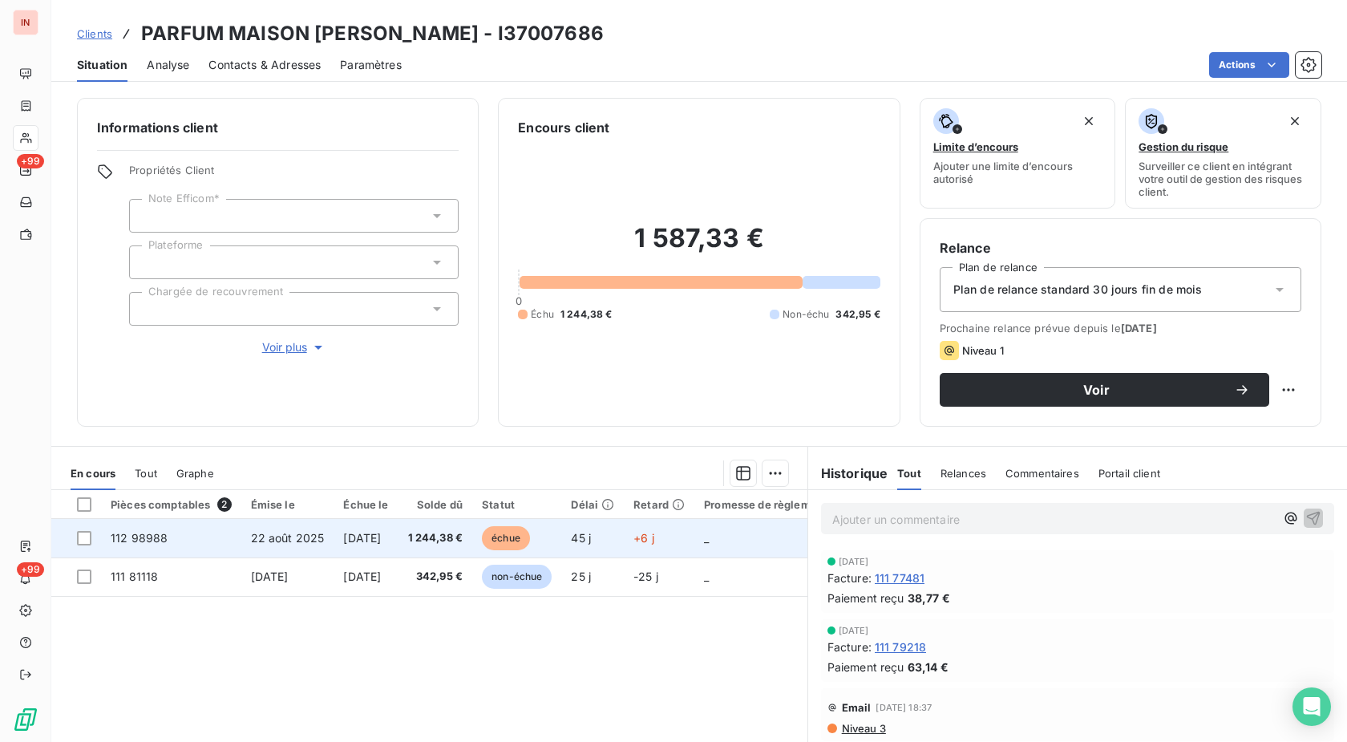
drag, startPoint x: 592, startPoint y: 540, endPoint x: 604, endPoint y: 534, distance: 13.3
click at [593, 540] on td "45 j" at bounding box center [592, 538] width 63 height 38
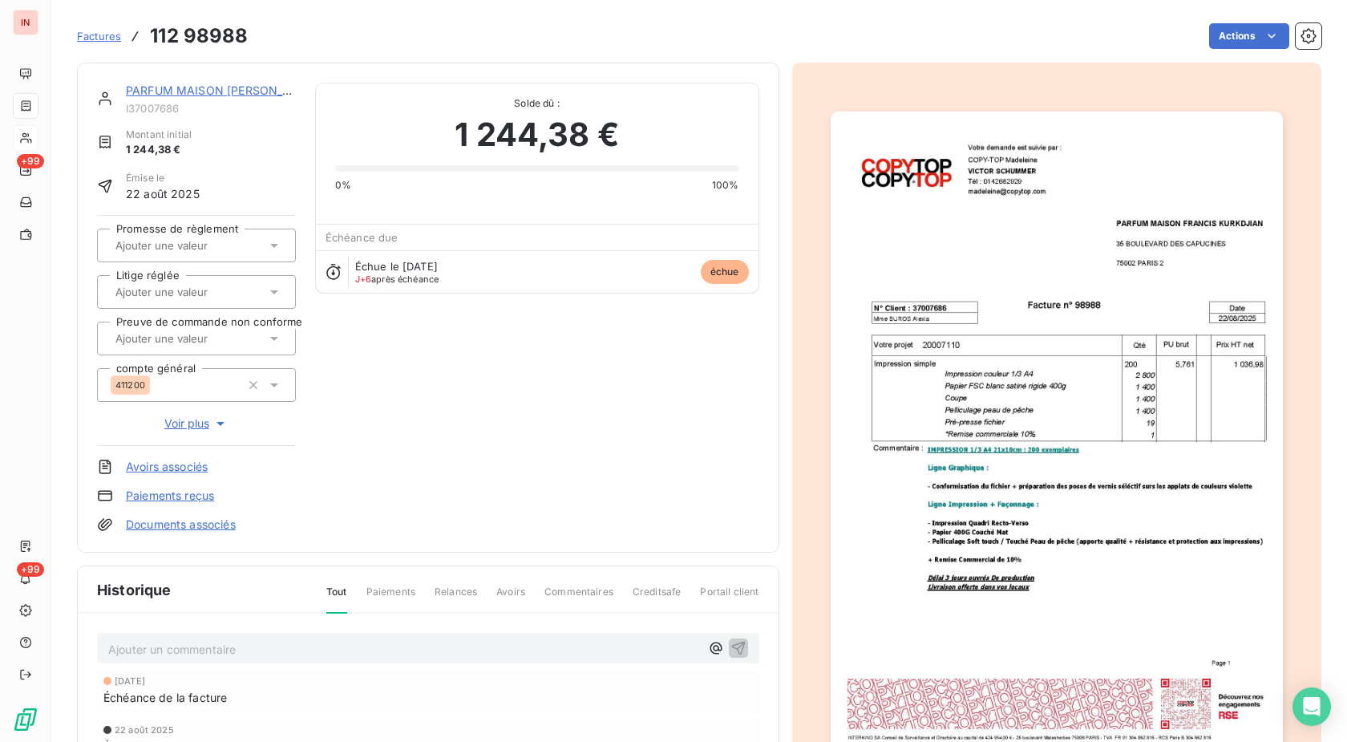
click at [1228, 33] on html "IN +99 +99 Factures 112 98988 Actions PARFUM MAISON [PERSON_NAME] I37007686 Mon…" at bounding box center [673, 371] width 1347 height 742
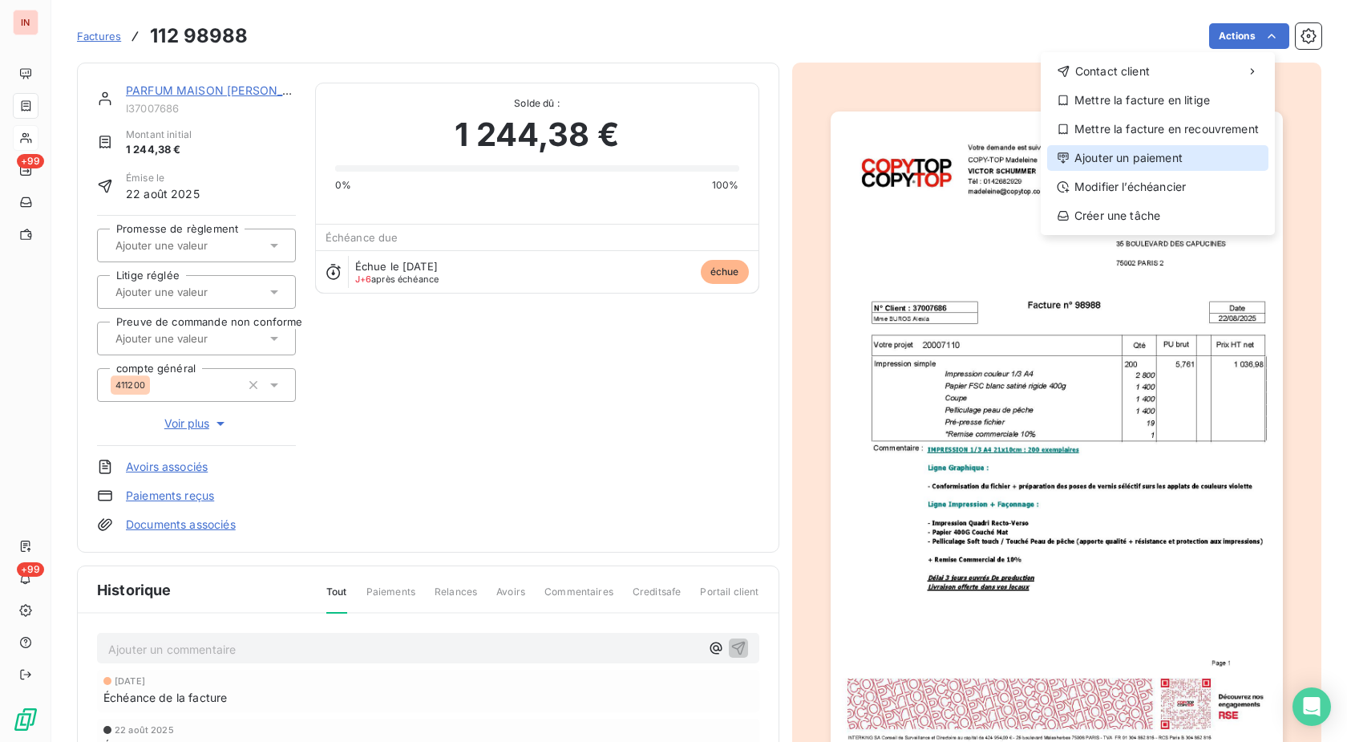
click at [1108, 153] on div "Ajouter un paiement" at bounding box center [1157, 158] width 221 height 26
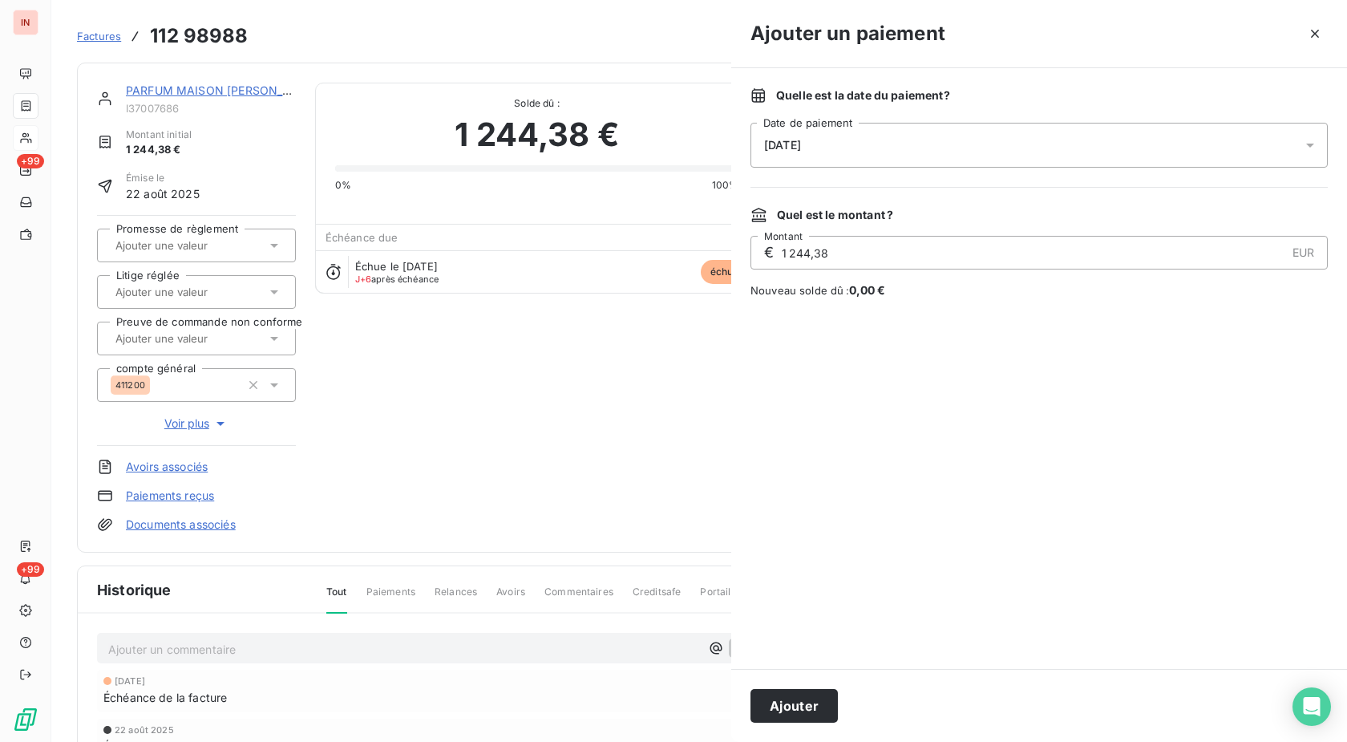
click at [1042, 151] on div "[DATE]" at bounding box center [1039, 145] width 577 height 45
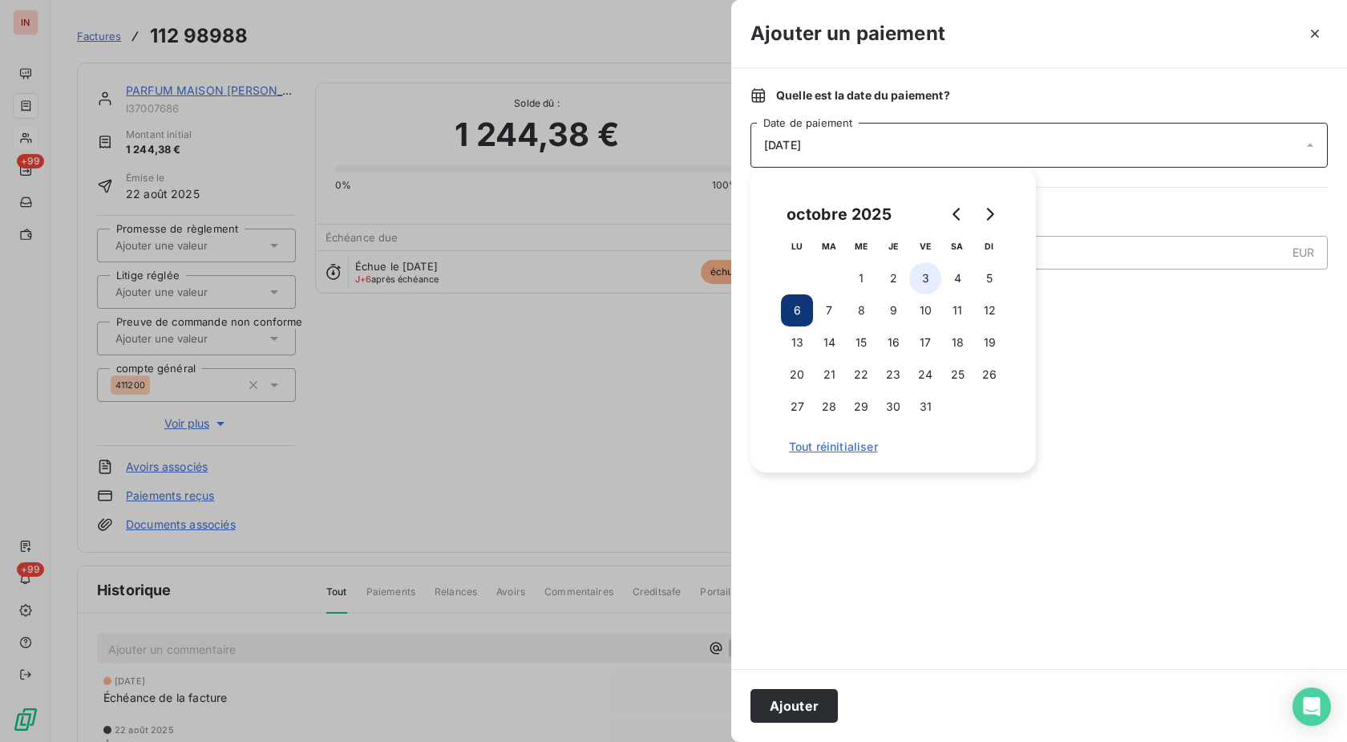
click at [933, 277] on button "3" at bounding box center [925, 278] width 32 height 32
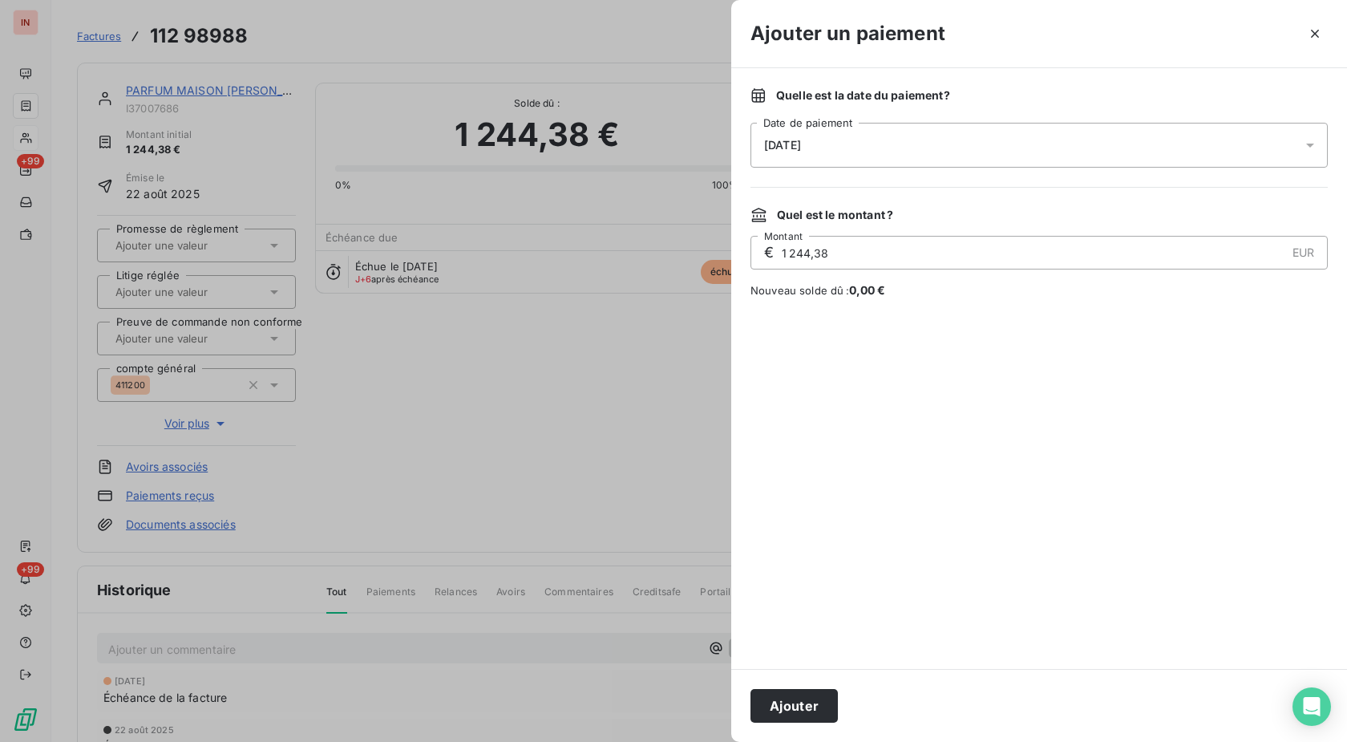
drag, startPoint x: 813, startPoint y: 702, endPoint x: 820, endPoint y: 688, distance: 15.1
click at [814, 699] on button "Ajouter" at bounding box center [794, 706] width 87 height 34
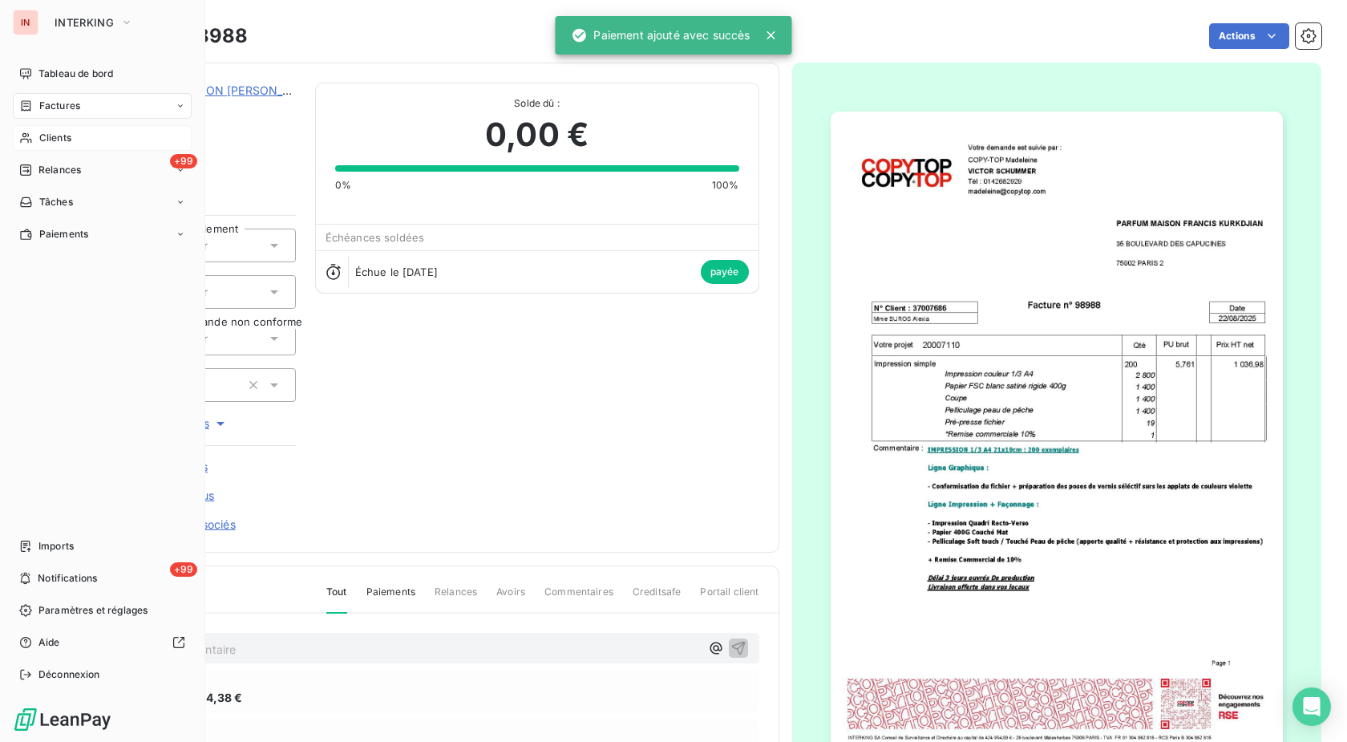
click at [34, 135] on div "Clients" at bounding box center [102, 138] width 179 height 26
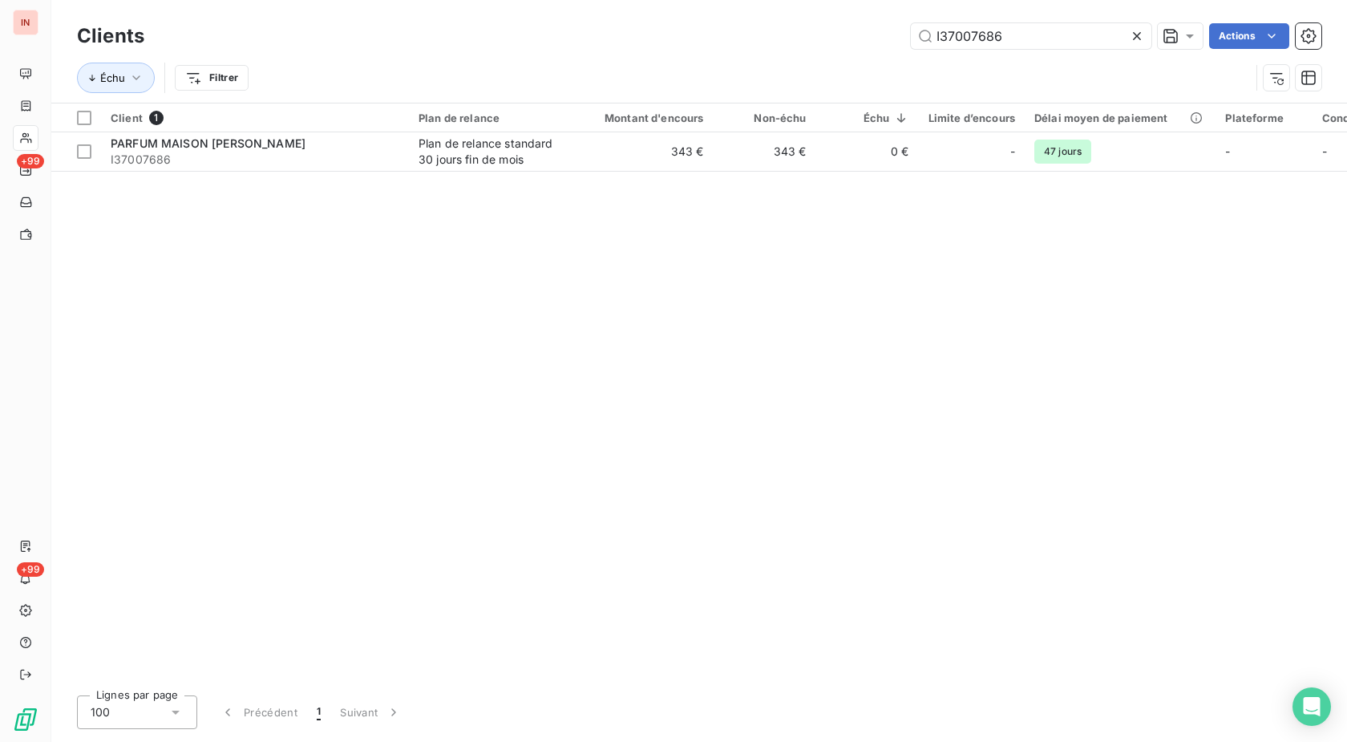
drag, startPoint x: 1038, startPoint y: 31, endPoint x: 716, endPoint y: 38, distance: 322.4
click at [911, 38] on input "I37007686" at bounding box center [1031, 36] width 241 height 26
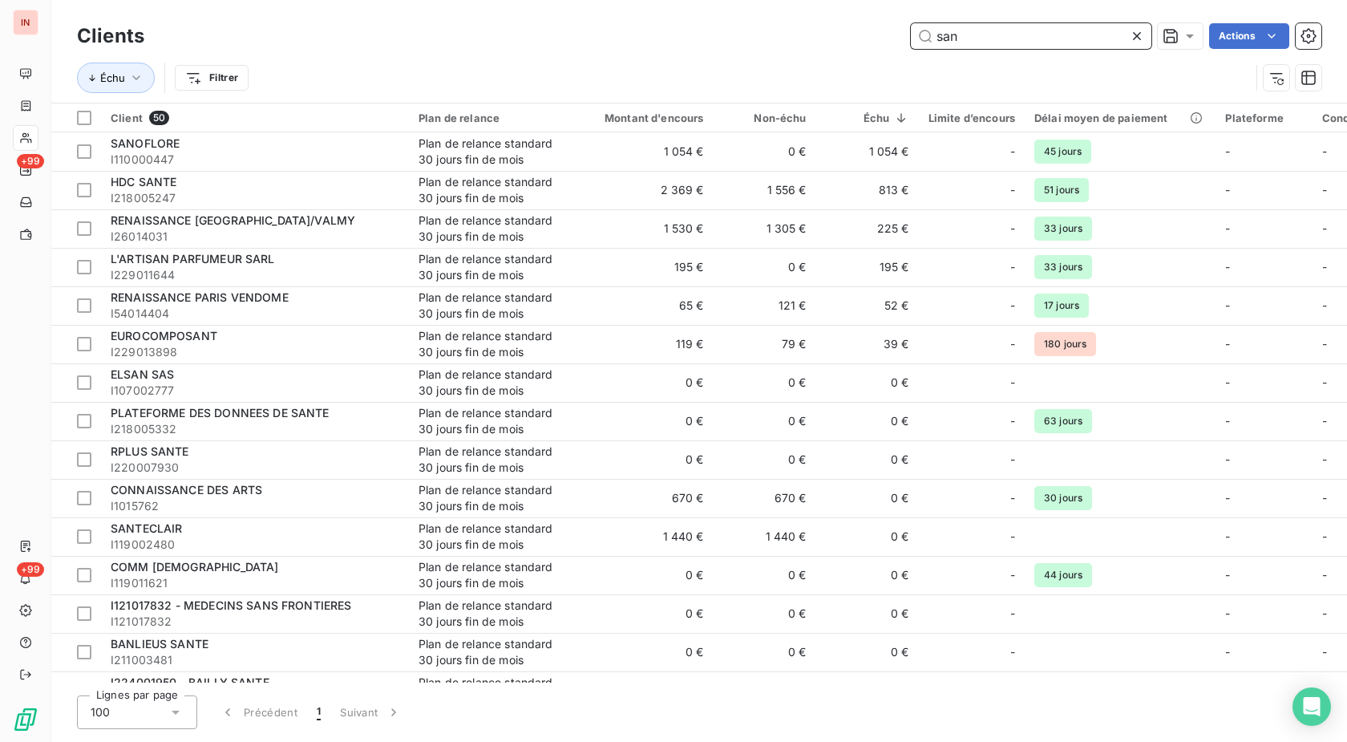
drag, startPoint x: 994, startPoint y: 37, endPoint x: 872, endPoint y: 38, distance: 121.9
click at [911, 38] on input "san" at bounding box center [1031, 36] width 241 height 26
paste input "I36011957."
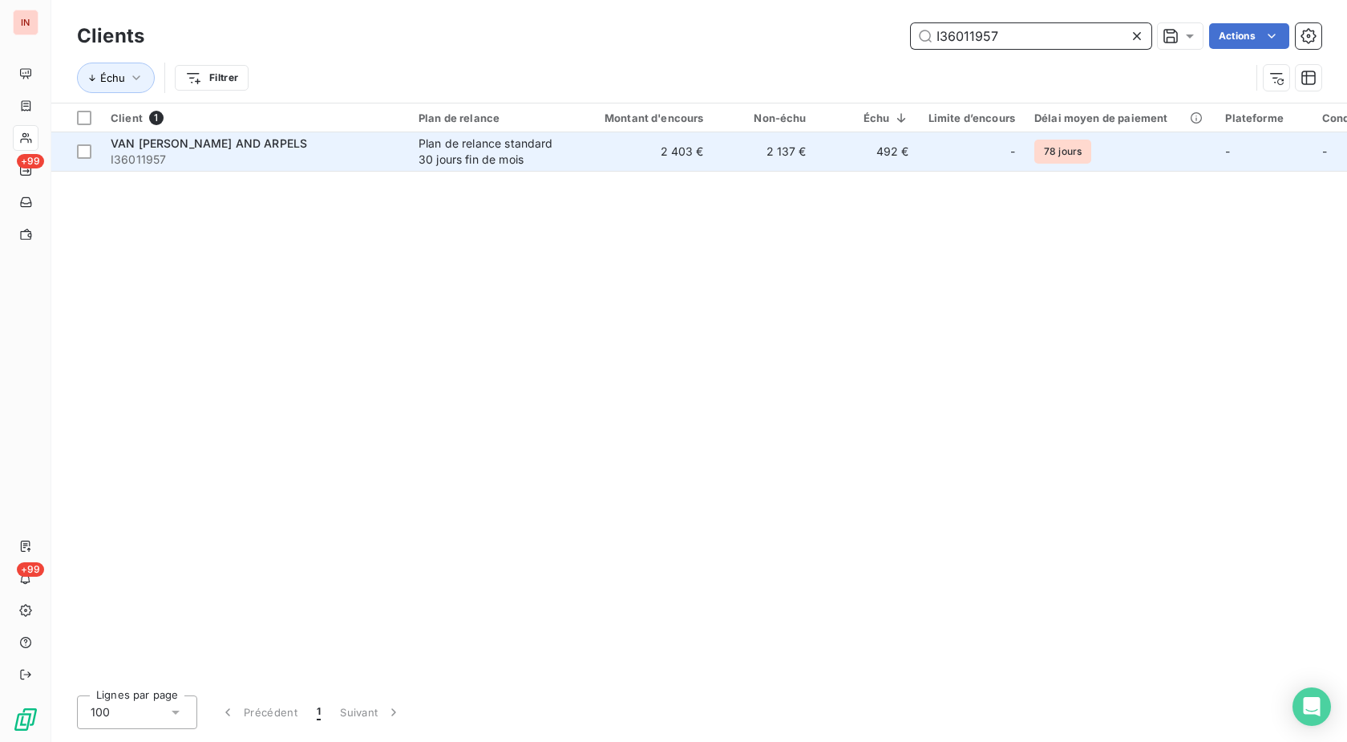
type input "I36011957"
click at [512, 141] on div "Plan de relance standard 30 jours fin de mois" at bounding box center [493, 152] width 148 height 32
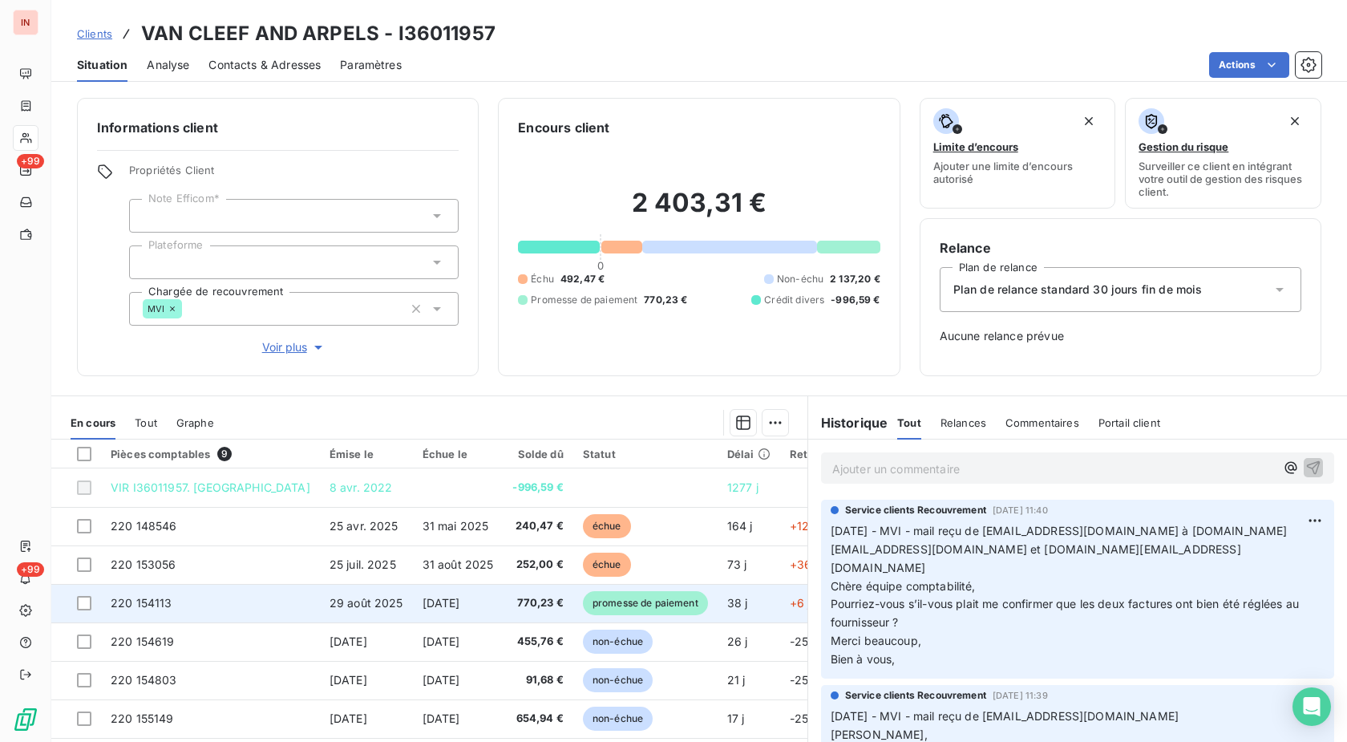
click at [583, 593] on span "promesse de paiement" at bounding box center [645, 603] width 125 height 24
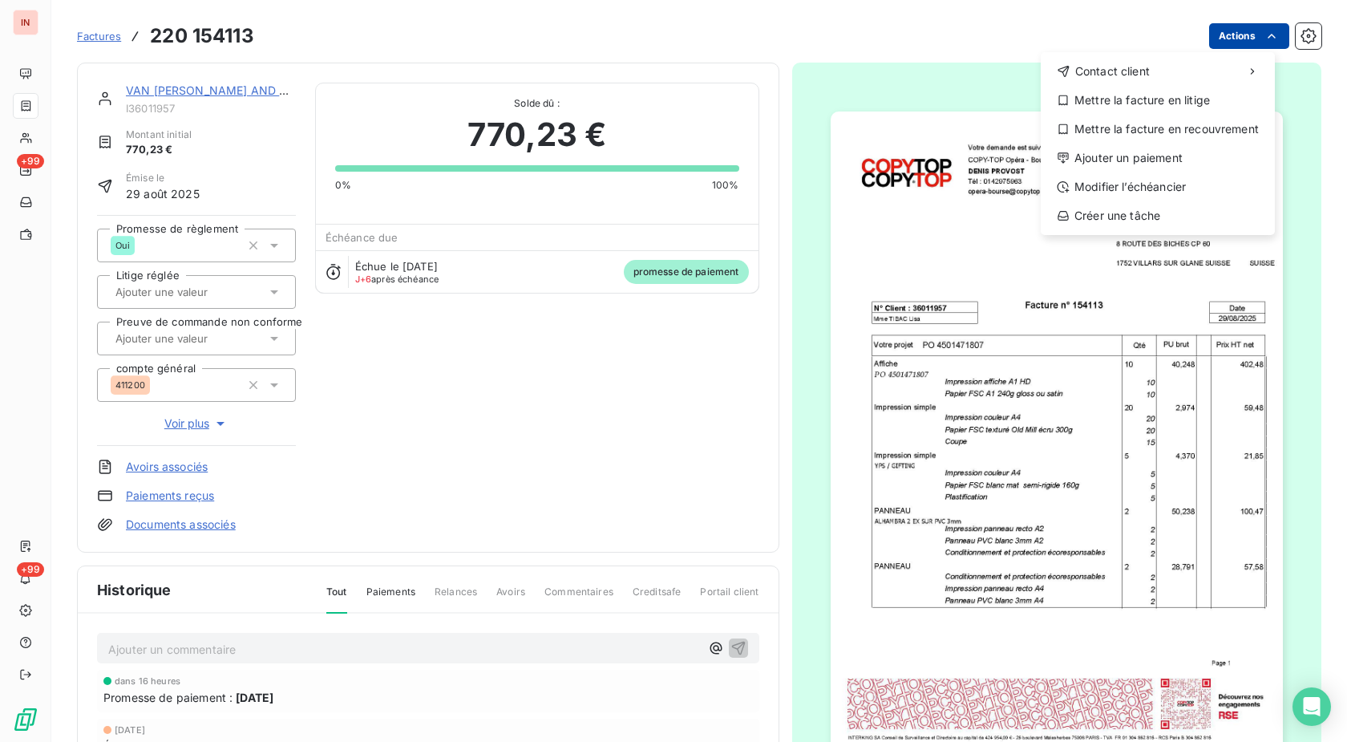
click at [1220, 40] on html "IN +99 +99 Factures [PHONE_NUMBER] Actions Contact client Mettre la facture en …" at bounding box center [673, 371] width 1347 height 742
click at [1152, 156] on div "Ajouter un paiement" at bounding box center [1157, 158] width 221 height 26
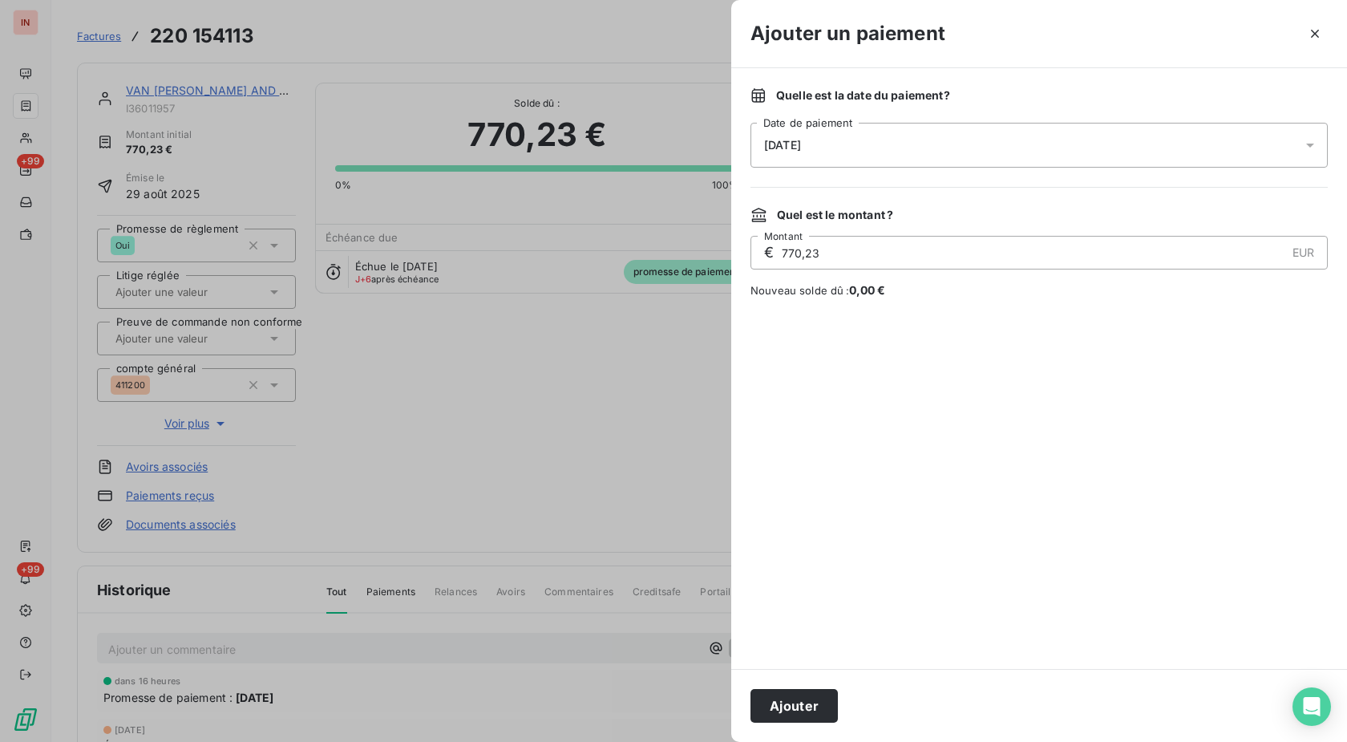
click at [1045, 144] on div "[DATE]" at bounding box center [1039, 145] width 577 height 45
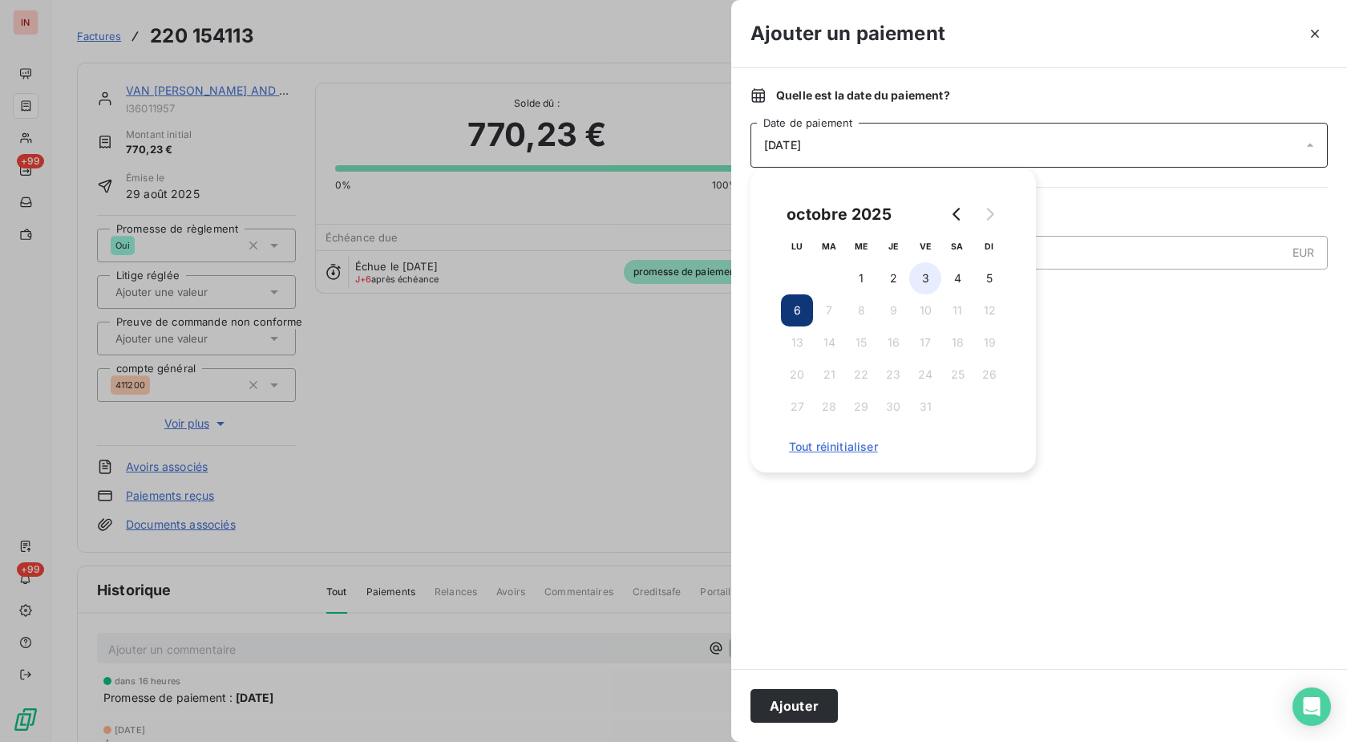
click at [927, 278] on button "3" at bounding box center [925, 278] width 32 height 32
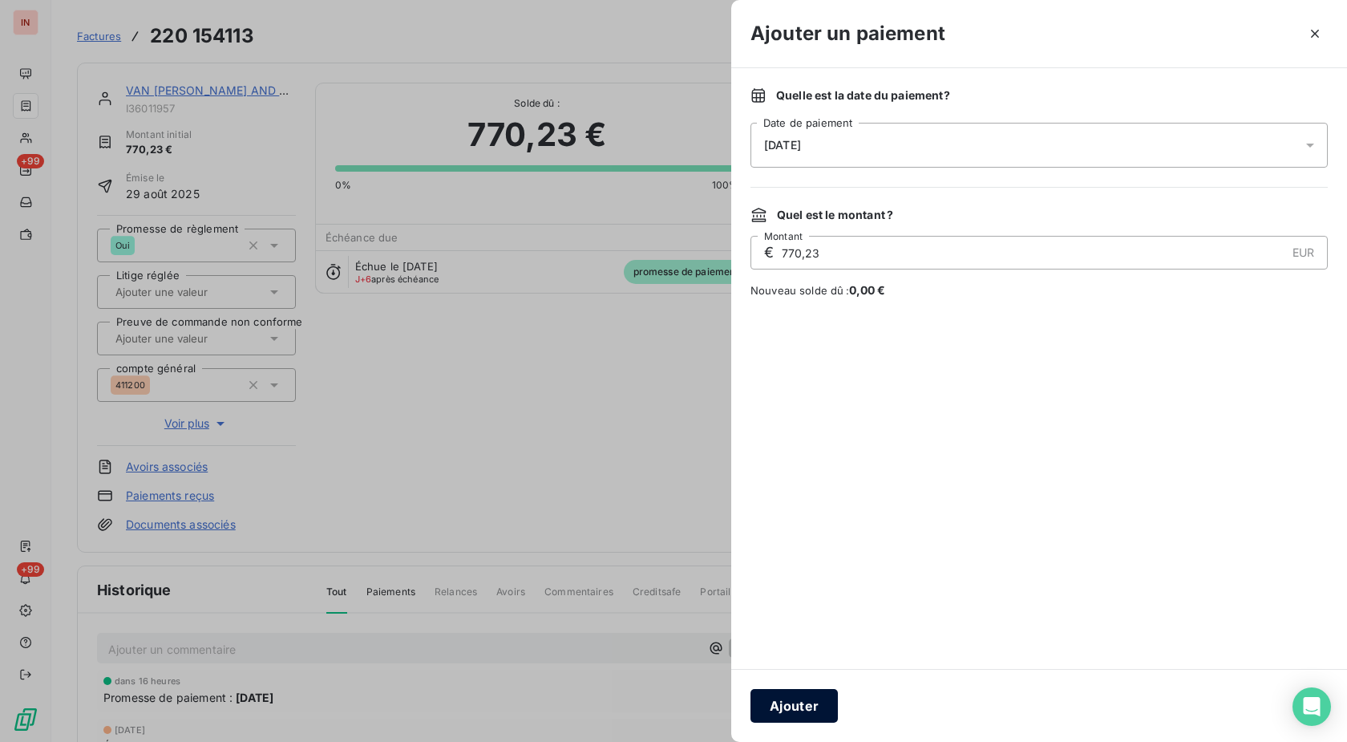
drag, startPoint x: 779, startPoint y: 715, endPoint x: 840, endPoint y: 630, distance: 103.9
click at [780, 715] on button "Ajouter" at bounding box center [794, 706] width 87 height 34
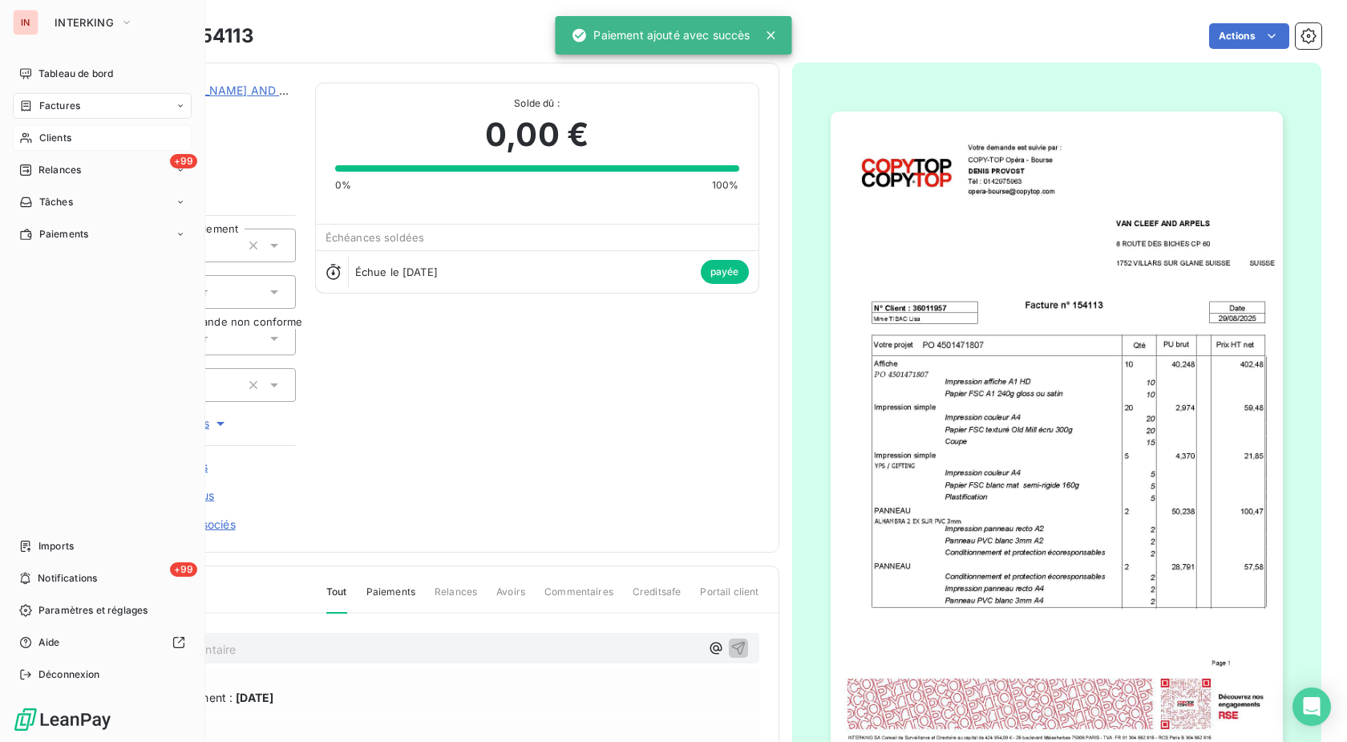
click at [21, 131] on div "Clients" at bounding box center [102, 138] width 179 height 26
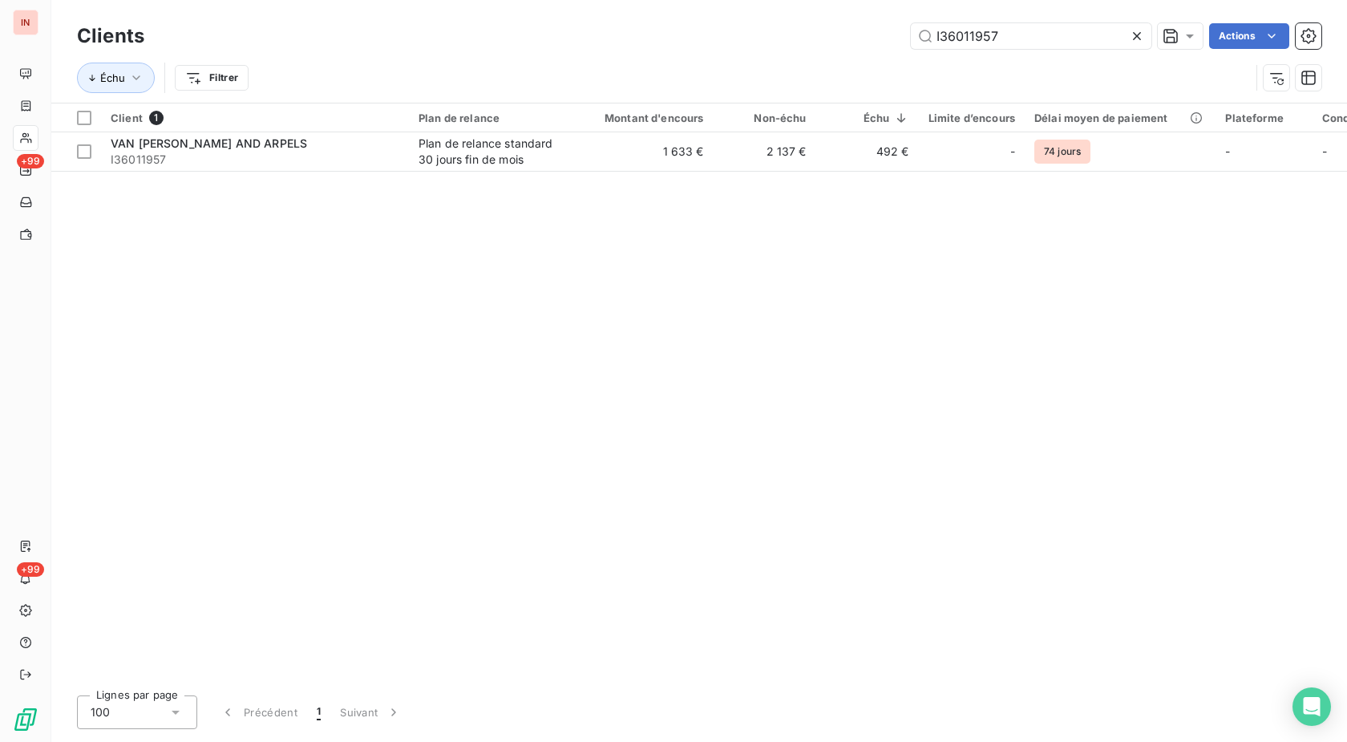
drag, startPoint x: 728, startPoint y: 48, endPoint x: 696, endPoint y: 49, distance: 32.1
click at [911, 49] on input "I36011957" at bounding box center [1031, 36] width 241 height 26
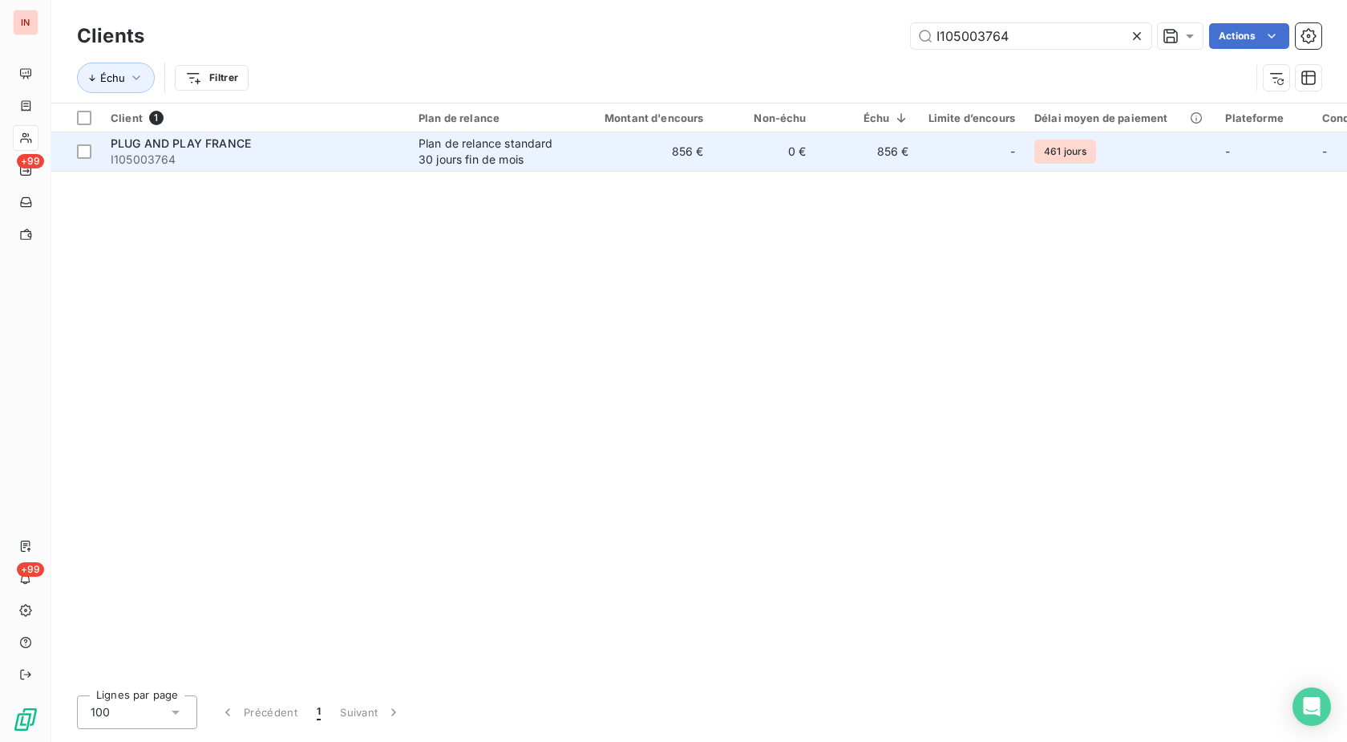
type input "I105003764"
click at [534, 149] on div "Plan de relance standard 30 jours fin de mois" at bounding box center [493, 152] width 148 height 32
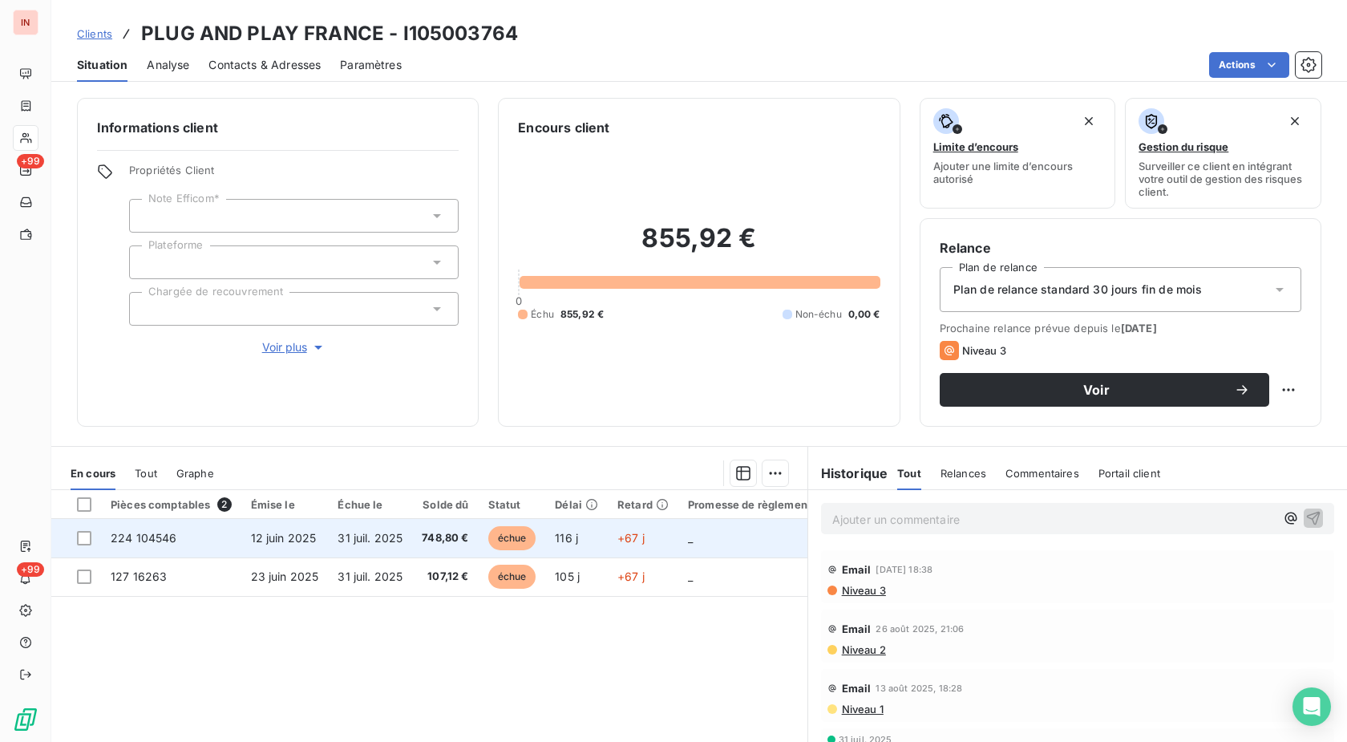
click at [559, 540] on span "116 j" at bounding box center [566, 538] width 23 height 14
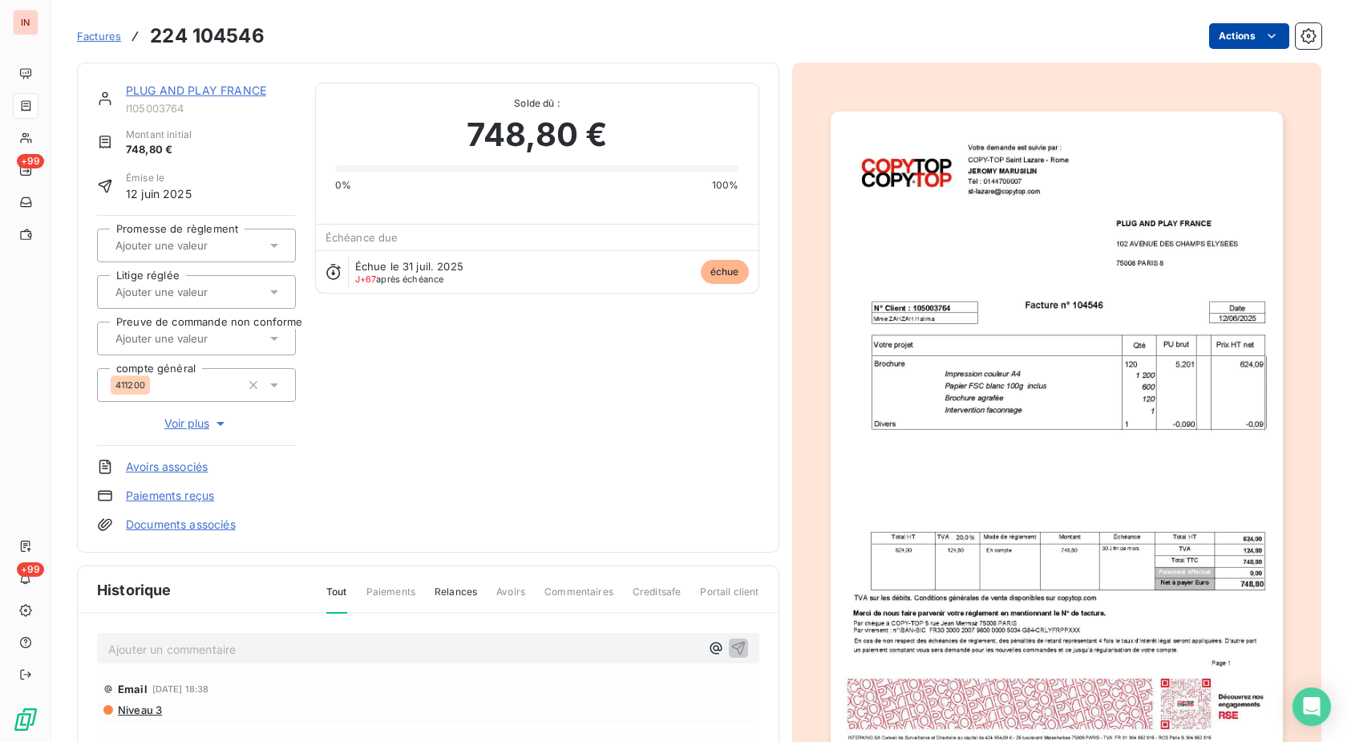
click at [1233, 39] on html "IN +99 +99 Factures 224 104546 Actions PLUG AND PLAY FRANCE I105003764 Montant …" at bounding box center [673, 371] width 1347 height 742
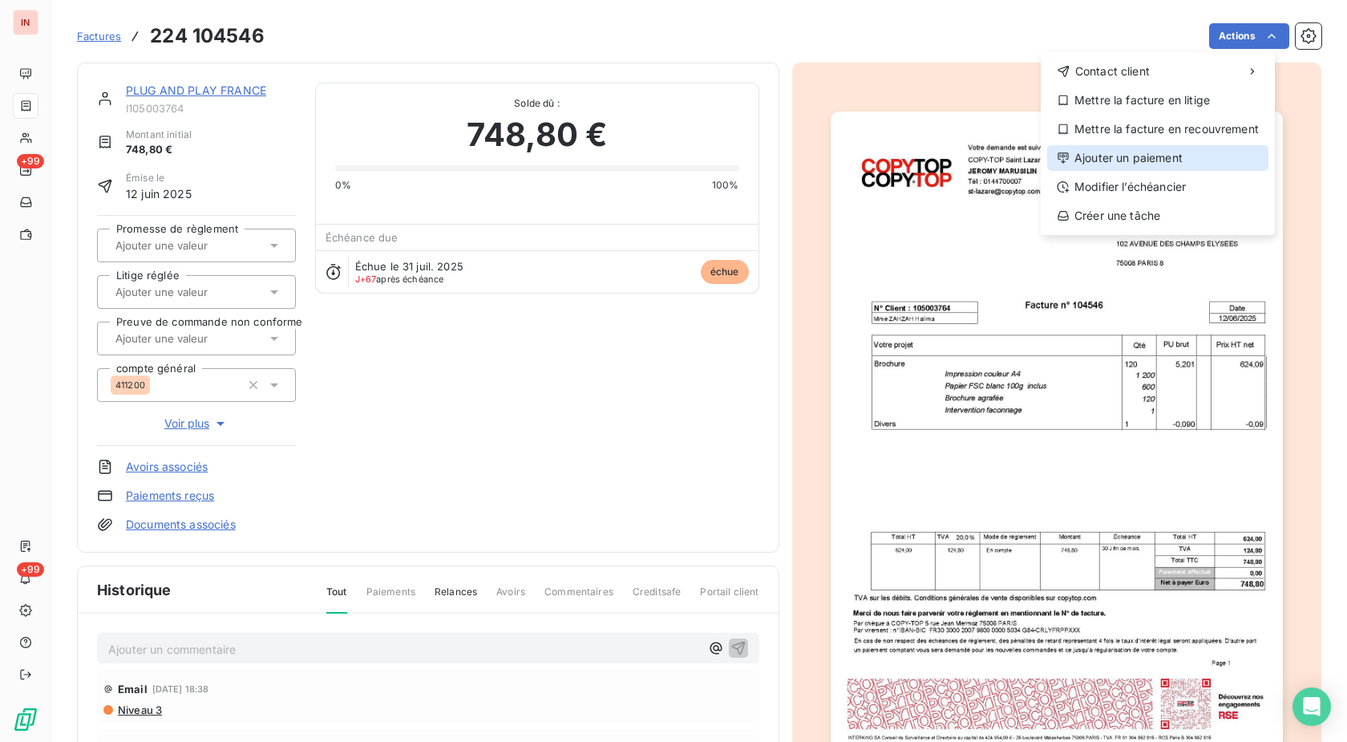
click at [1174, 155] on div "Ajouter un paiement" at bounding box center [1157, 158] width 221 height 26
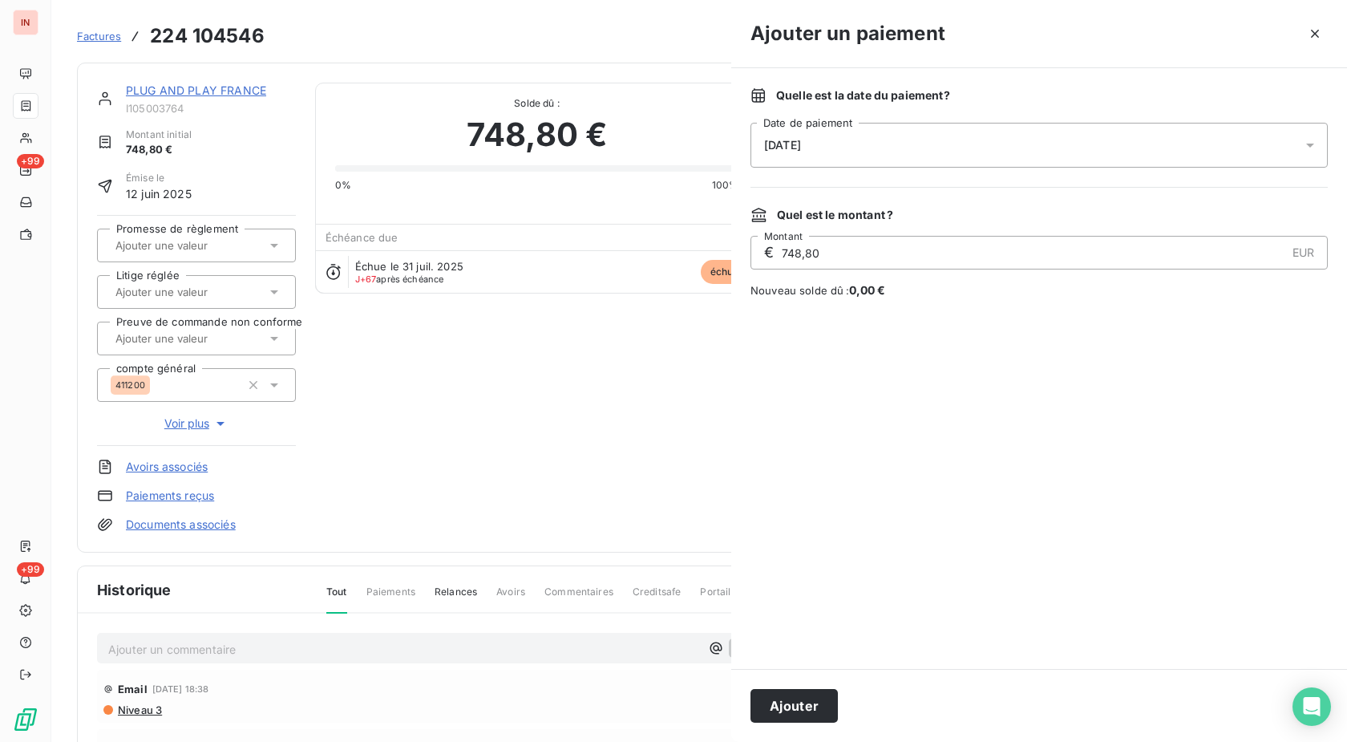
click at [1018, 147] on div "[DATE]" at bounding box center [1039, 145] width 577 height 45
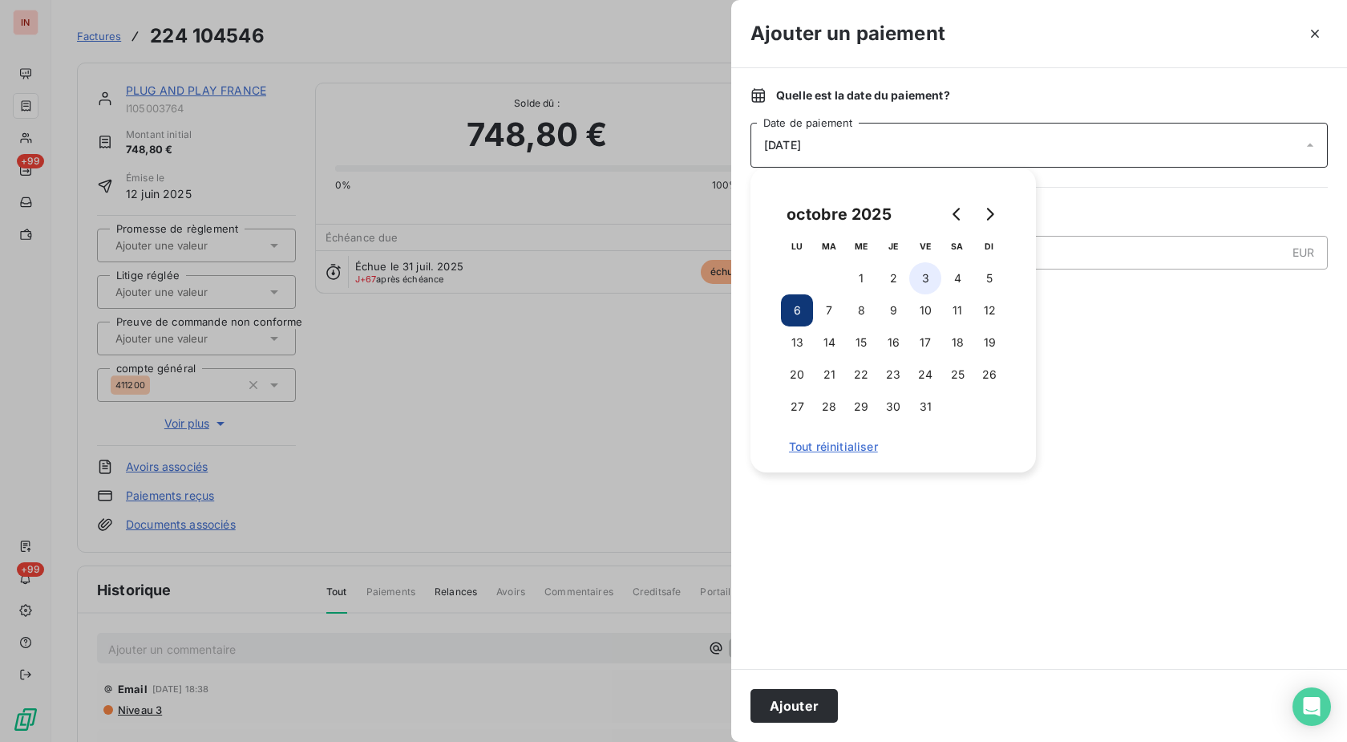
click at [920, 277] on button "3" at bounding box center [925, 278] width 32 height 32
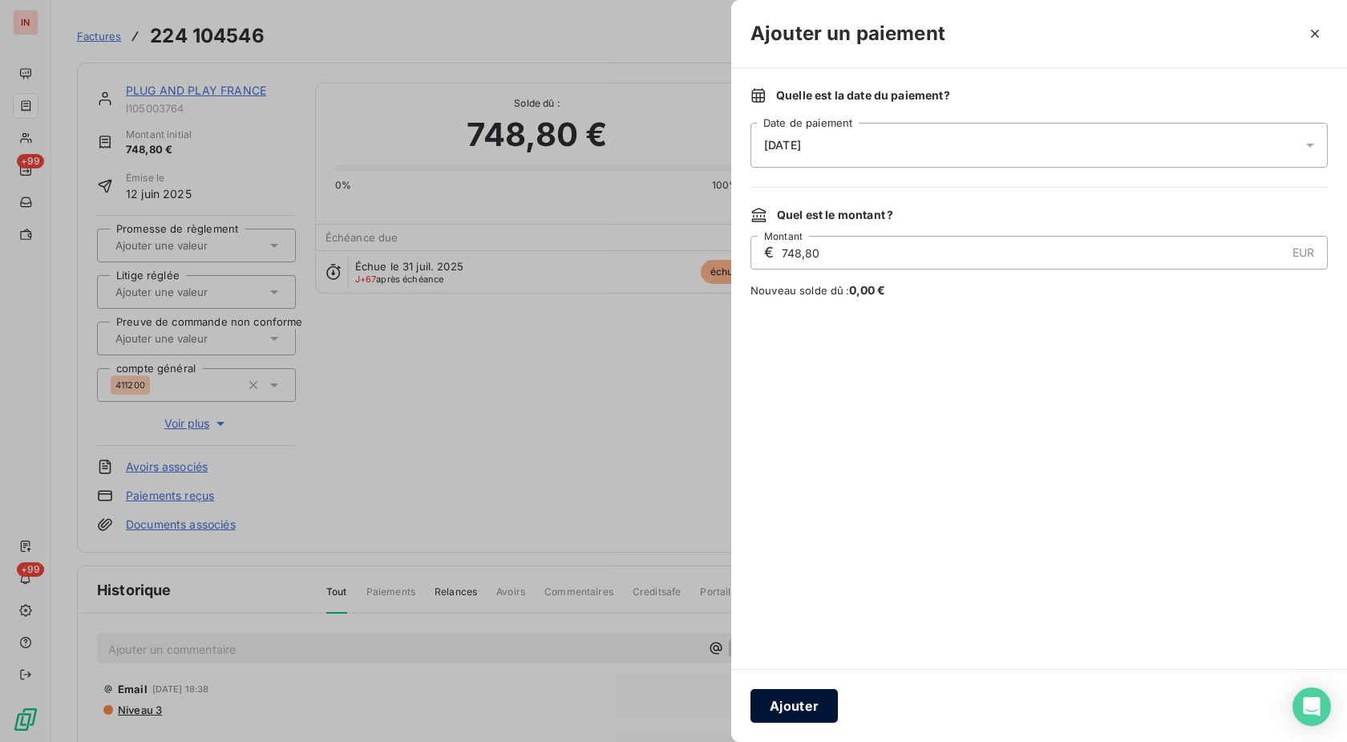
click at [810, 703] on button "Ajouter" at bounding box center [794, 706] width 87 height 34
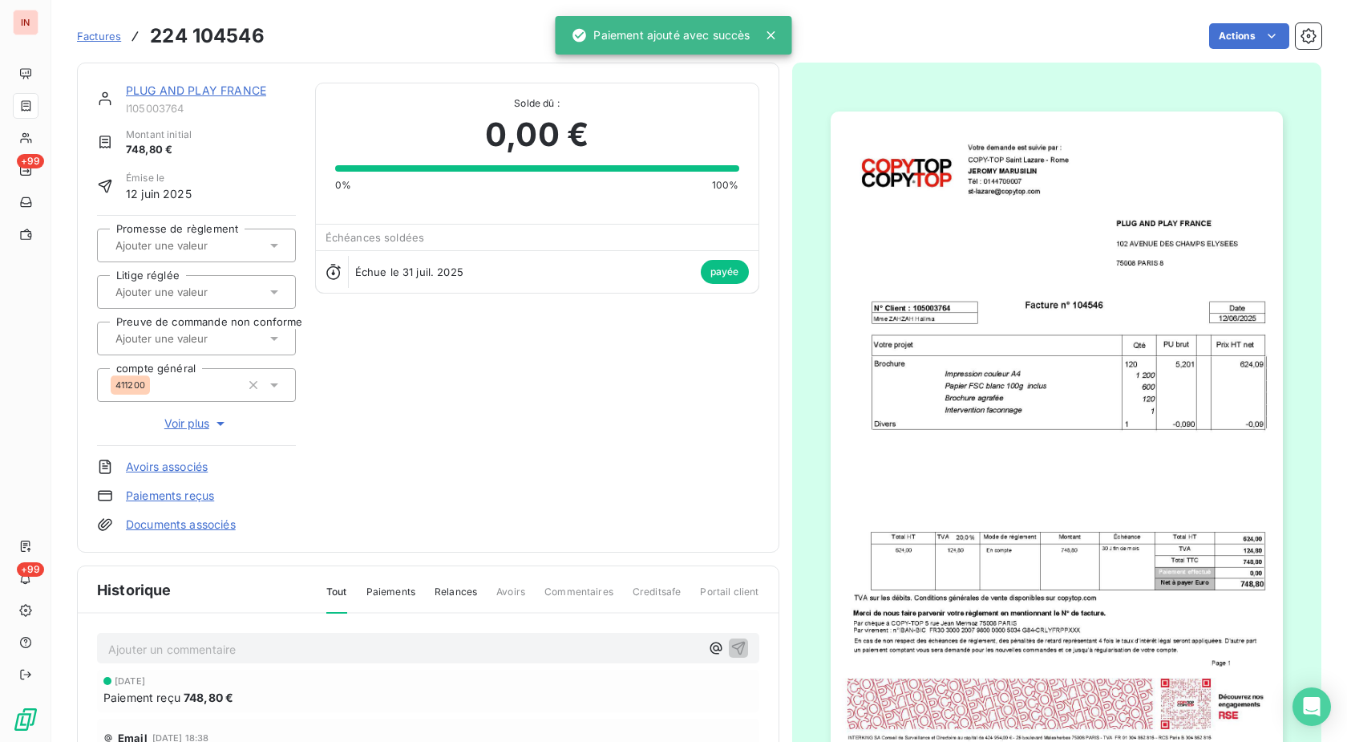
click at [167, 86] on link "PLUG AND PLAY FRANCE" at bounding box center [196, 90] width 140 height 14
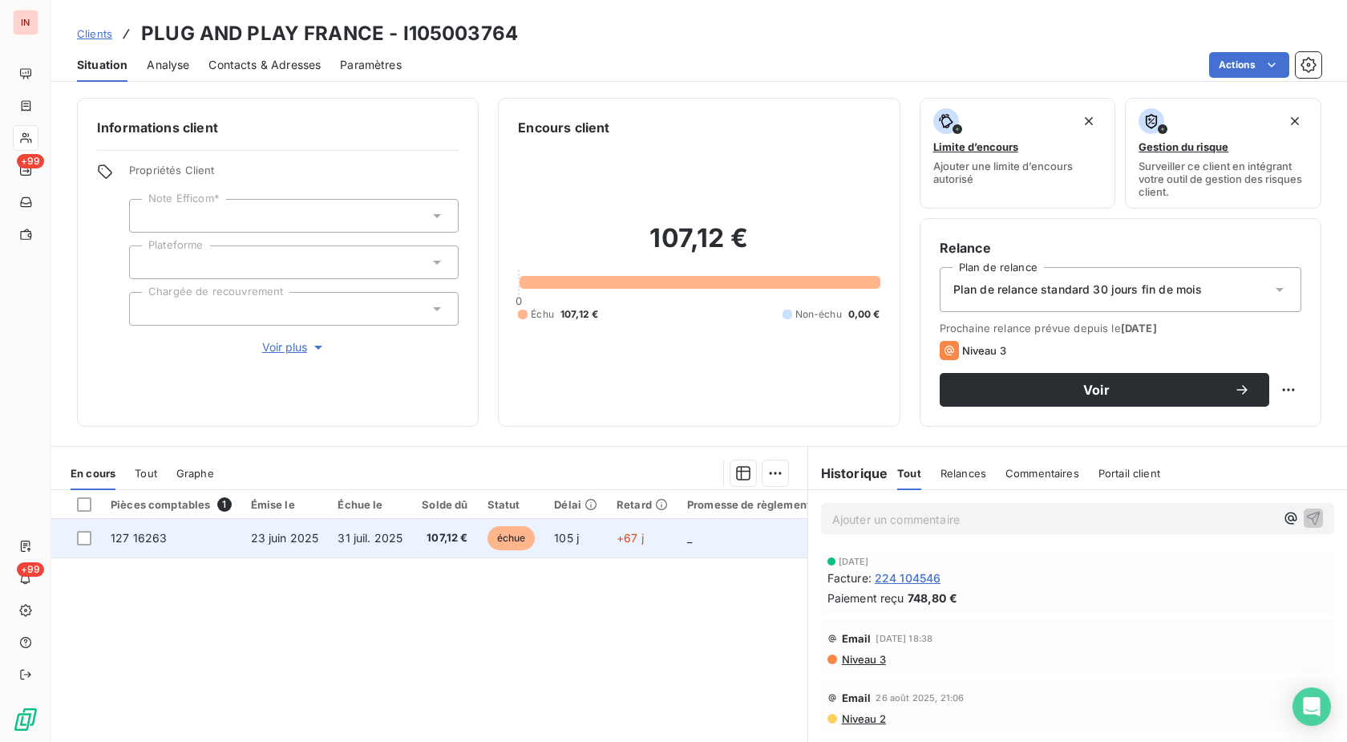
click at [607, 540] on td "+67 j" at bounding box center [642, 538] width 71 height 38
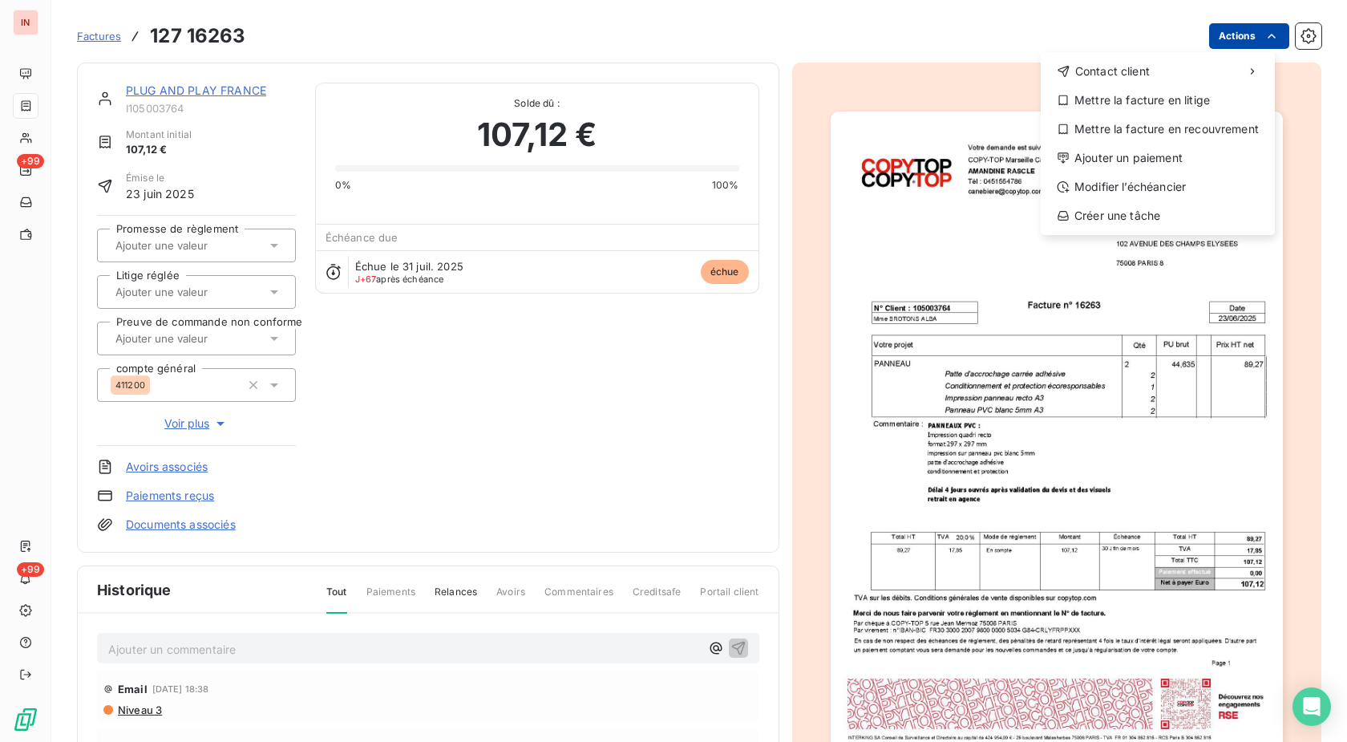
click at [1207, 47] on html "IN +99 +99 Factures [PHONE_NUMBER] Actions Contact client Mettre la facture en …" at bounding box center [673, 371] width 1347 height 742
click at [1098, 155] on div "Ajouter un paiement" at bounding box center [1157, 158] width 221 height 26
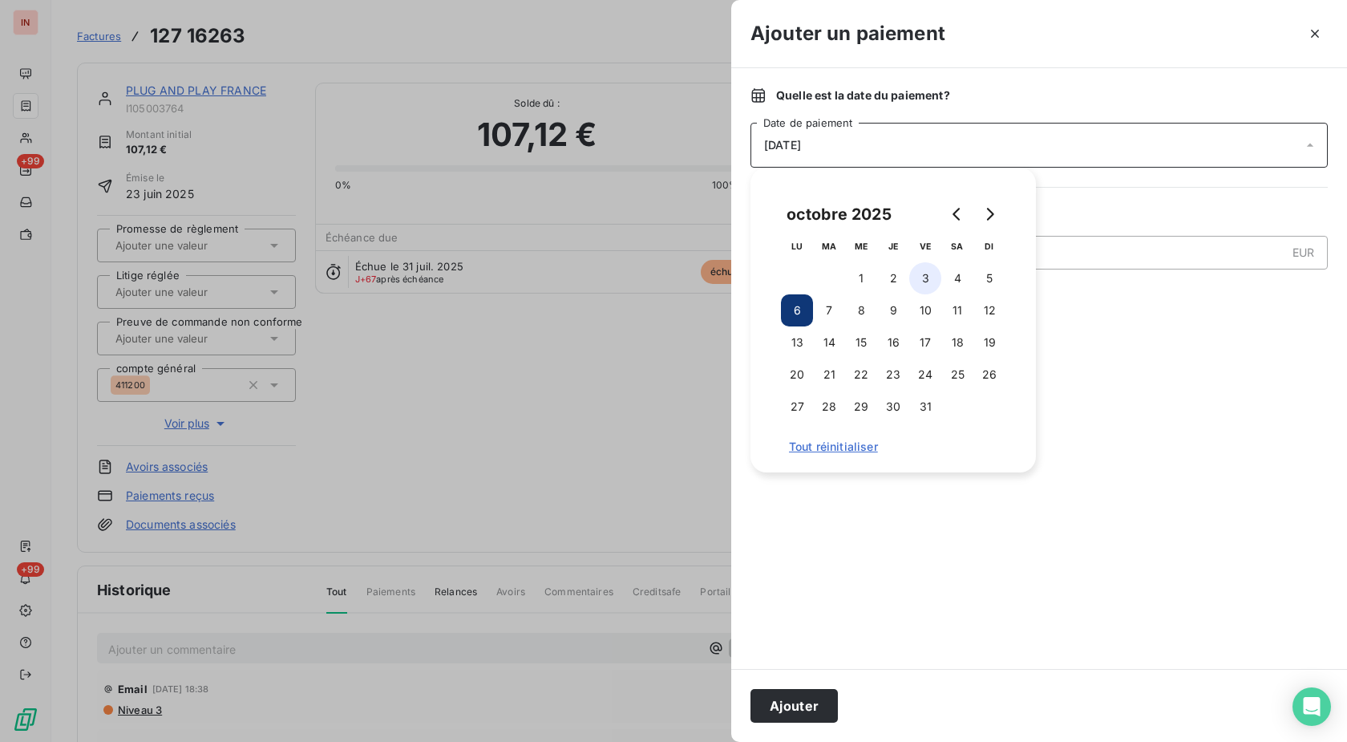
click at [926, 282] on button "3" at bounding box center [925, 278] width 32 height 32
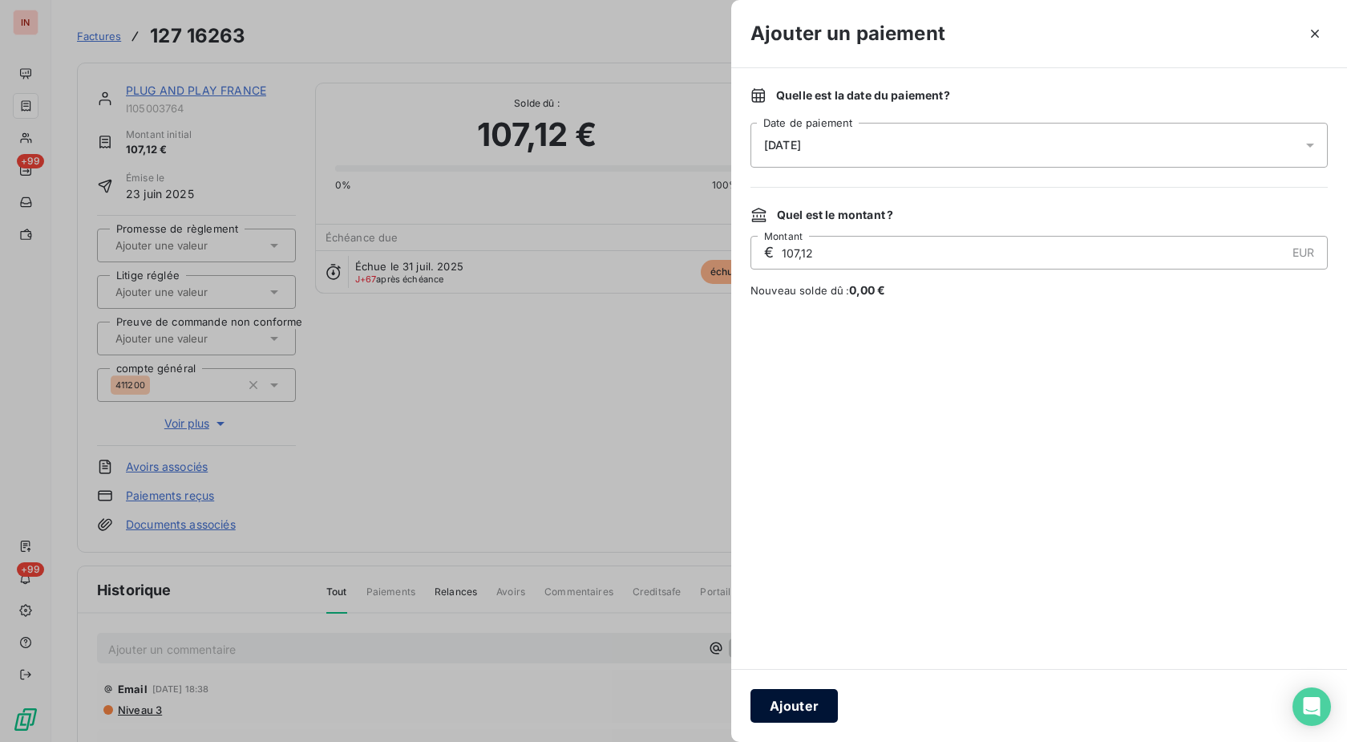
click at [804, 698] on button "Ajouter" at bounding box center [794, 706] width 87 height 34
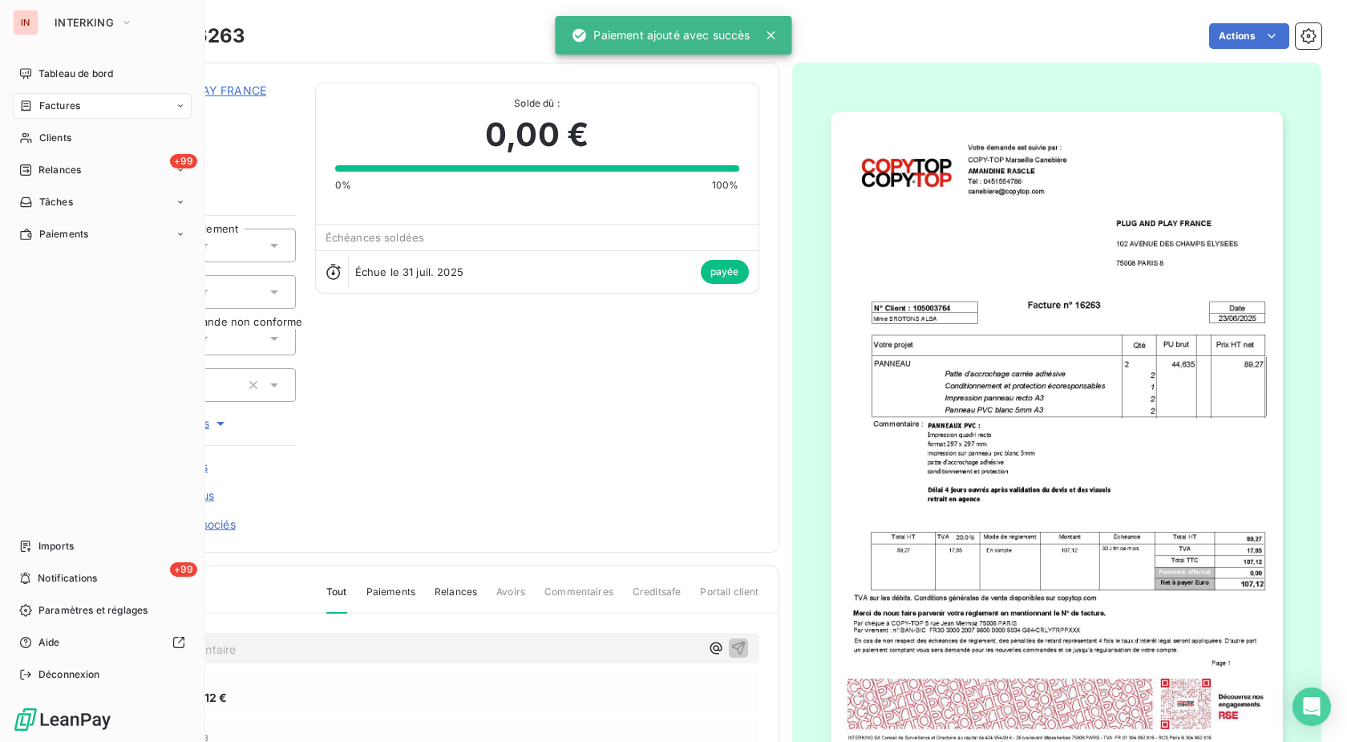
click at [41, 140] on span "Clients" at bounding box center [55, 138] width 32 height 14
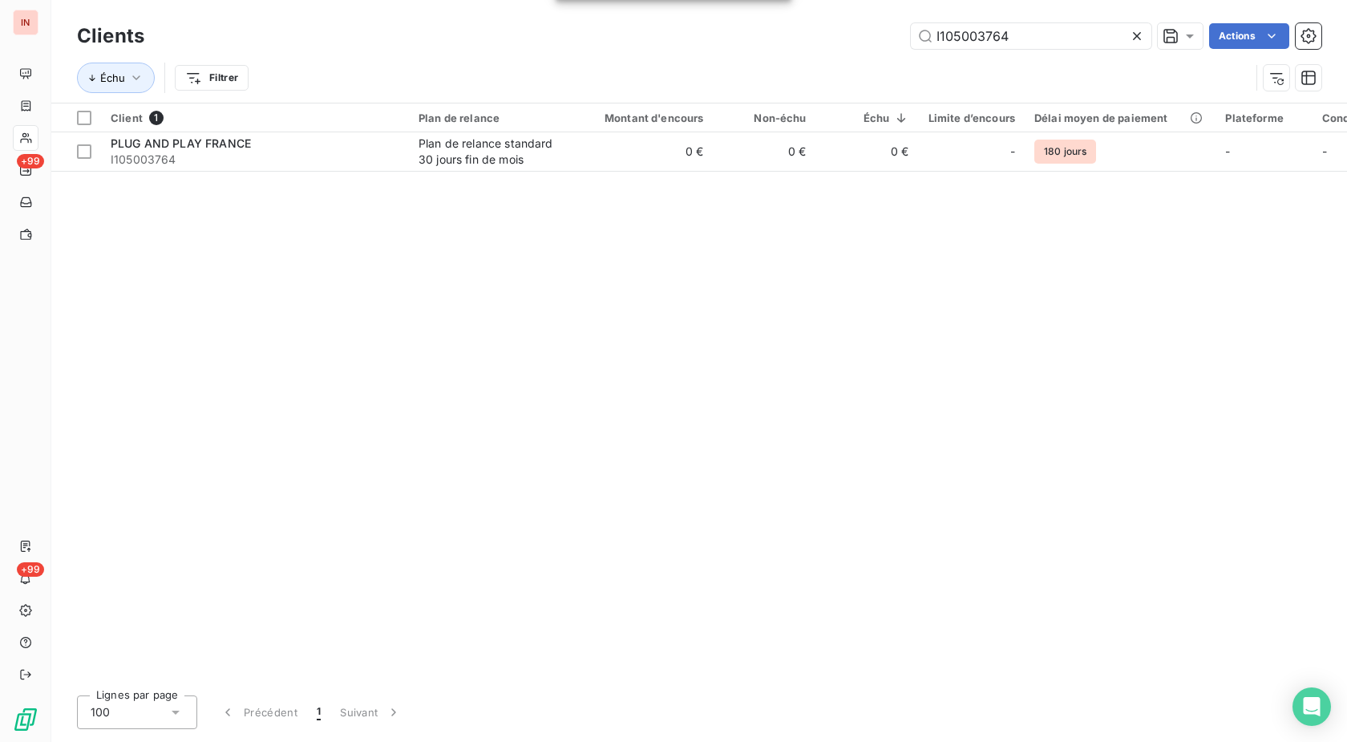
drag, startPoint x: 1019, startPoint y: 33, endPoint x: 713, endPoint y: 30, distance: 306.4
click at [911, 30] on input "I105003764" at bounding box center [1031, 36] width 241 height 26
type input "I229020770"
click at [626, 154] on td "712 €" at bounding box center [645, 151] width 138 height 38
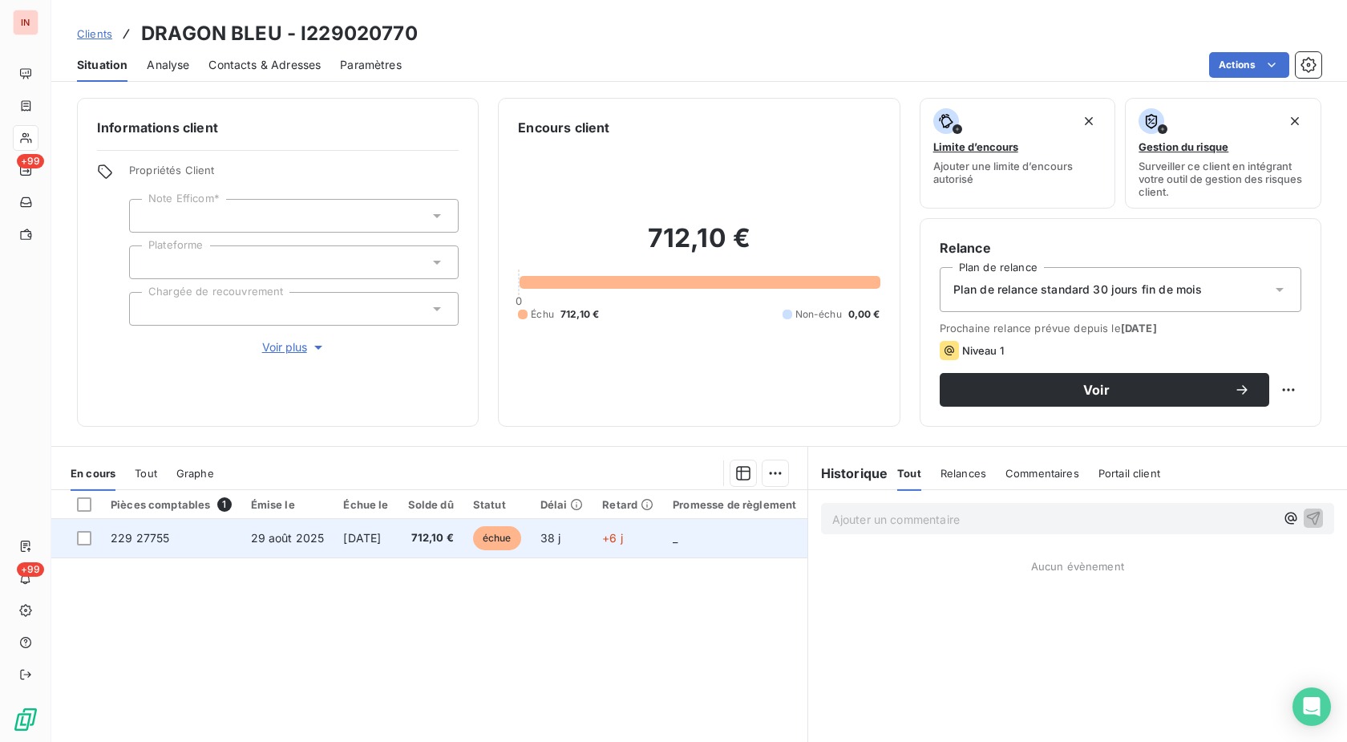
click at [561, 534] on span "38 j" at bounding box center [550, 538] width 21 height 14
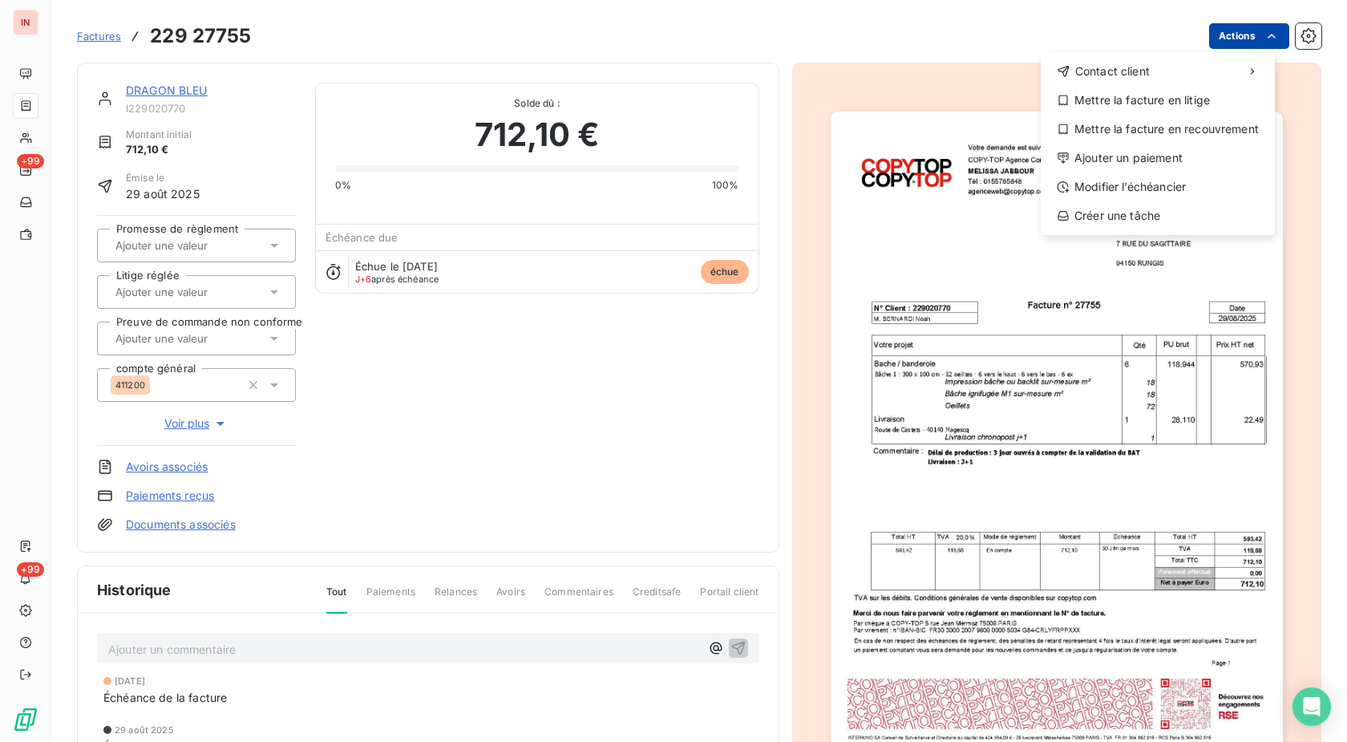
click at [1226, 31] on html "IN +99 +99 Factures [PHONE_NUMBER] Actions Contact client Mettre la facture en …" at bounding box center [673, 371] width 1347 height 742
click at [1097, 152] on div "Ajouter un paiement" at bounding box center [1157, 158] width 221 height 26
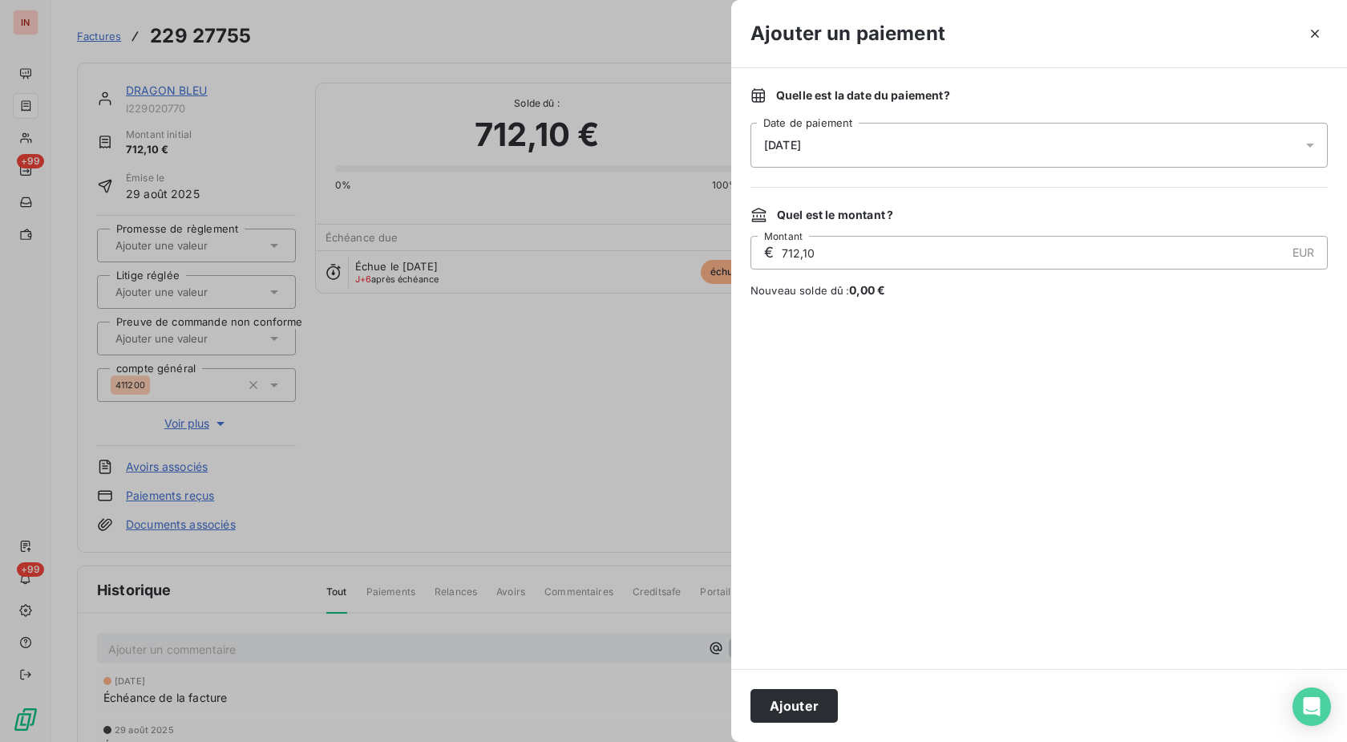
click at [953, 146] on div "[DATE]" at bounding box center [1039, 145] width 577 height 45
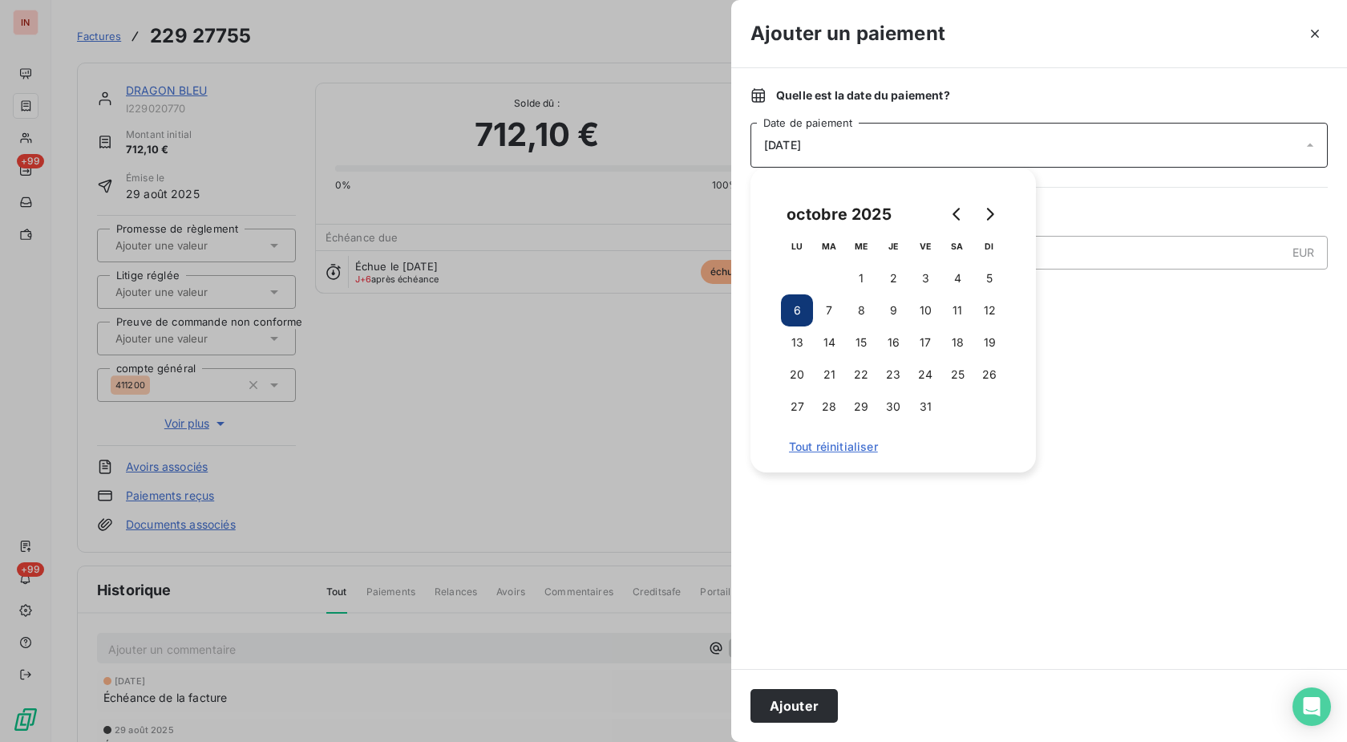
drag, startPoint x: 921, startPoint y: 274, endPoint x: 840, endPoint y: 568, distance: 304.5
click at [921, 277] on button "3" at bounding box center [925, 278] width 32 height 32
click at [796, 703] on button "Ajouter" at bounding box center [794, 706] width 87 height 34
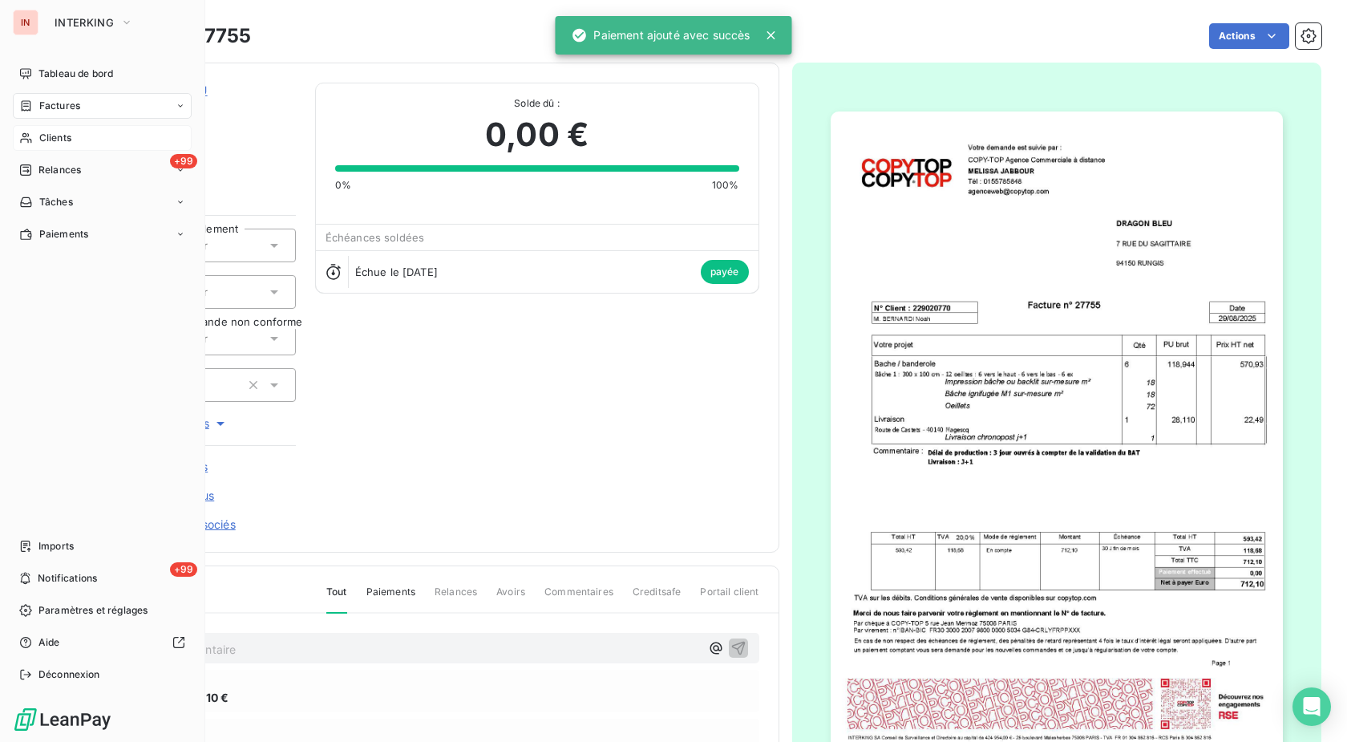
click at [30, 143] on icon at bounding box center [26, 138] width 14 height 13
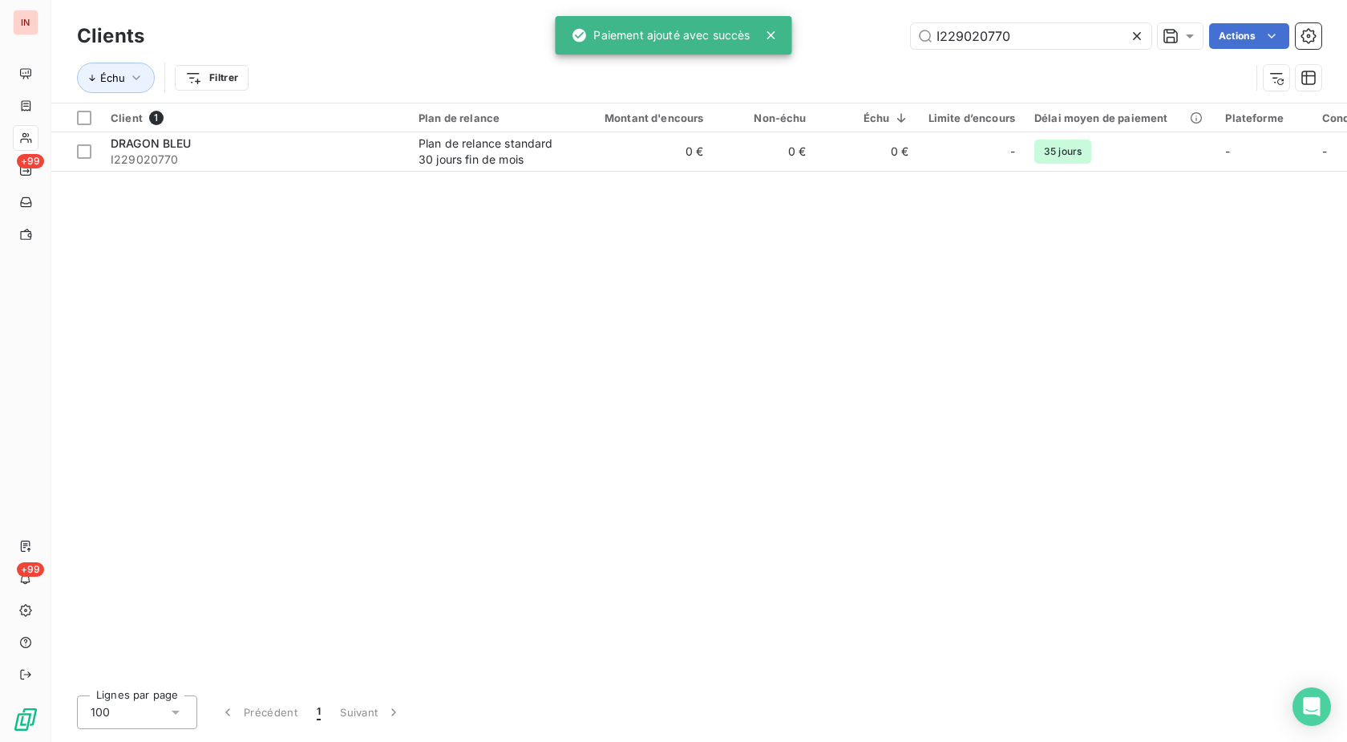
drag, startPoint x: 1041, startPoint y: 40, endPoint x: 415, endPoint y: 22, distance: 626.6
click at [911, 23] on input "I229020770" at bounding box center [1031, 36] width 241 height 26
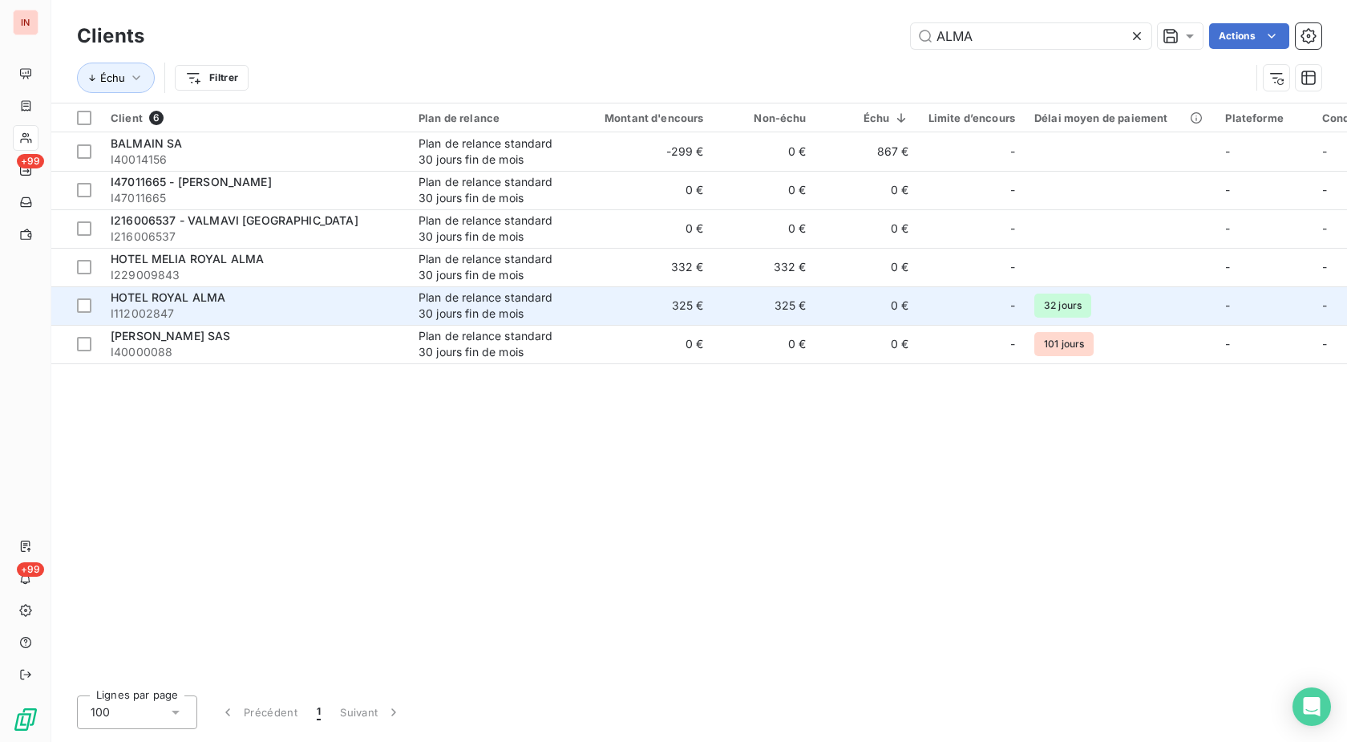
type input "ALMA"
click at [737, 299] on td "325 €" at bounding box center [765, 305] width 103 height 38
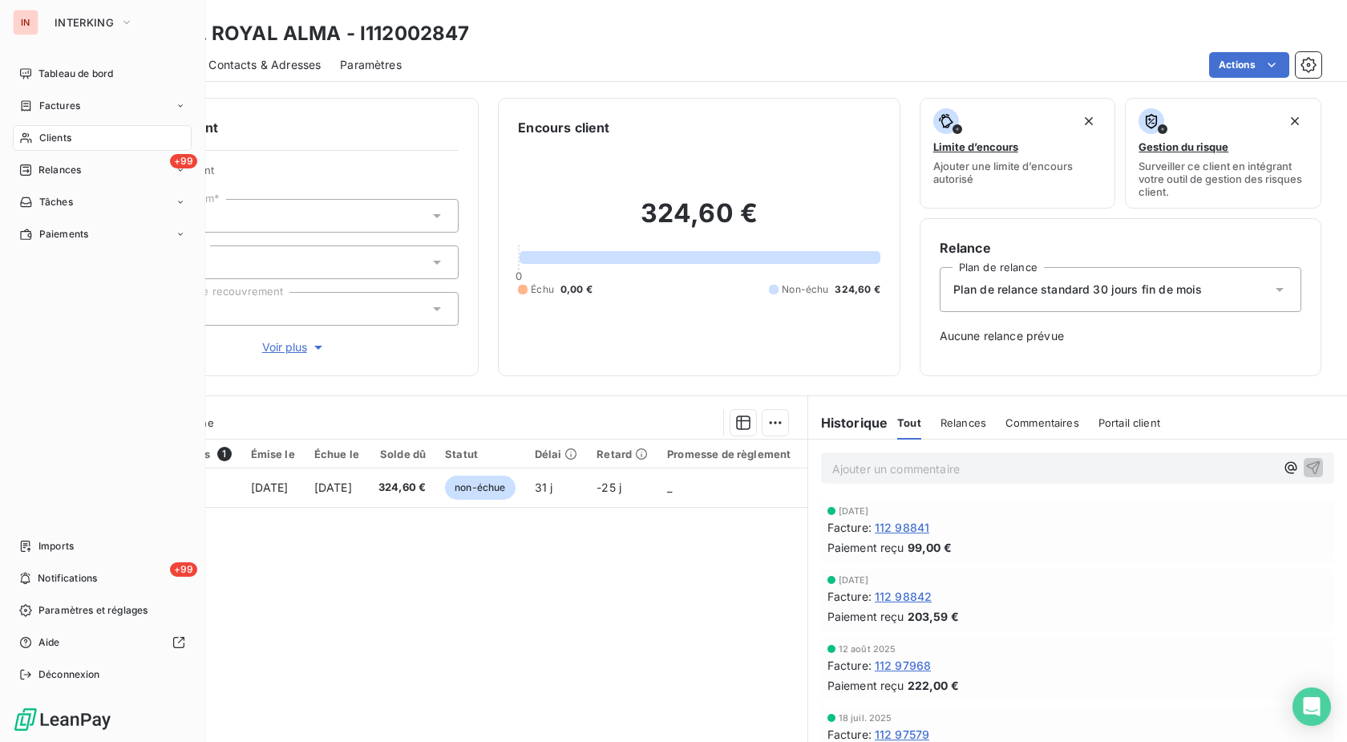
click at [31, 137] on icon at bounding box center [26, 138] width 14 height 13
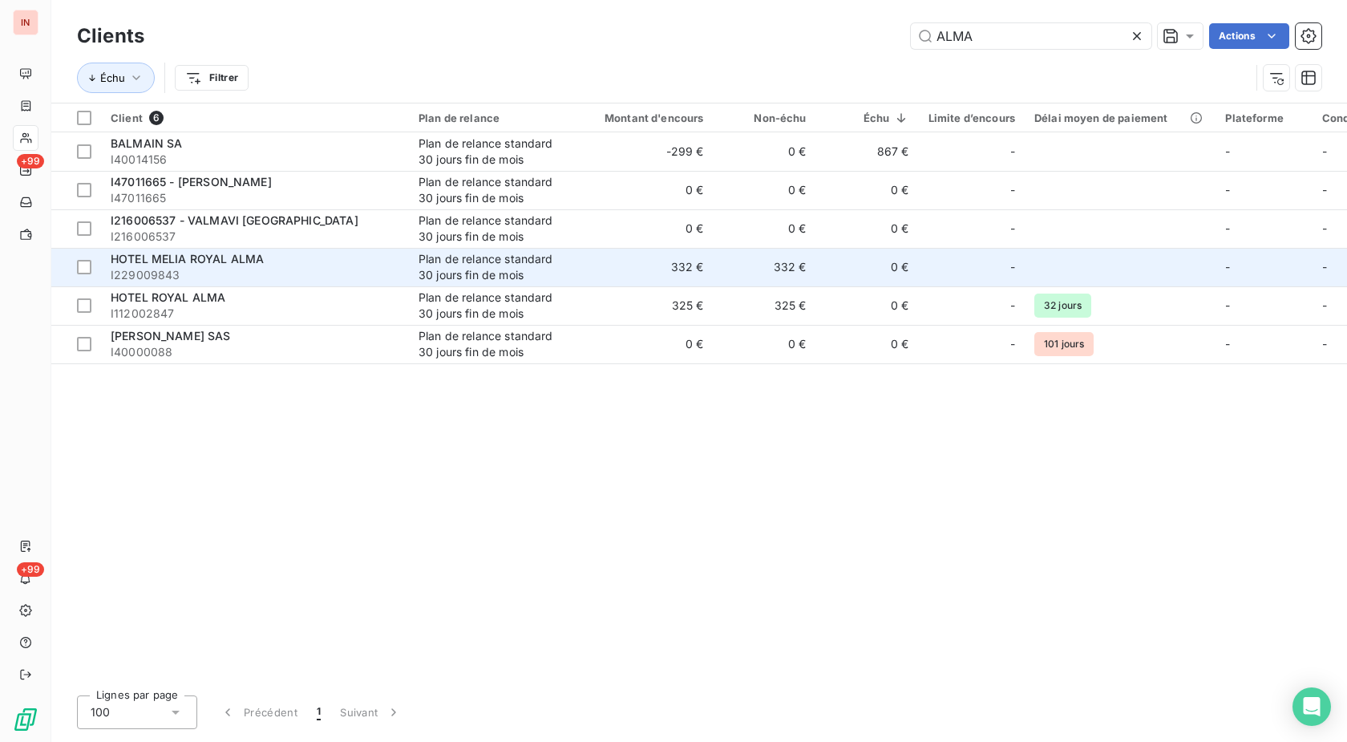
click at [385, 281] on span "I229009843" at bounding box center [255, 275] width 289 height 16
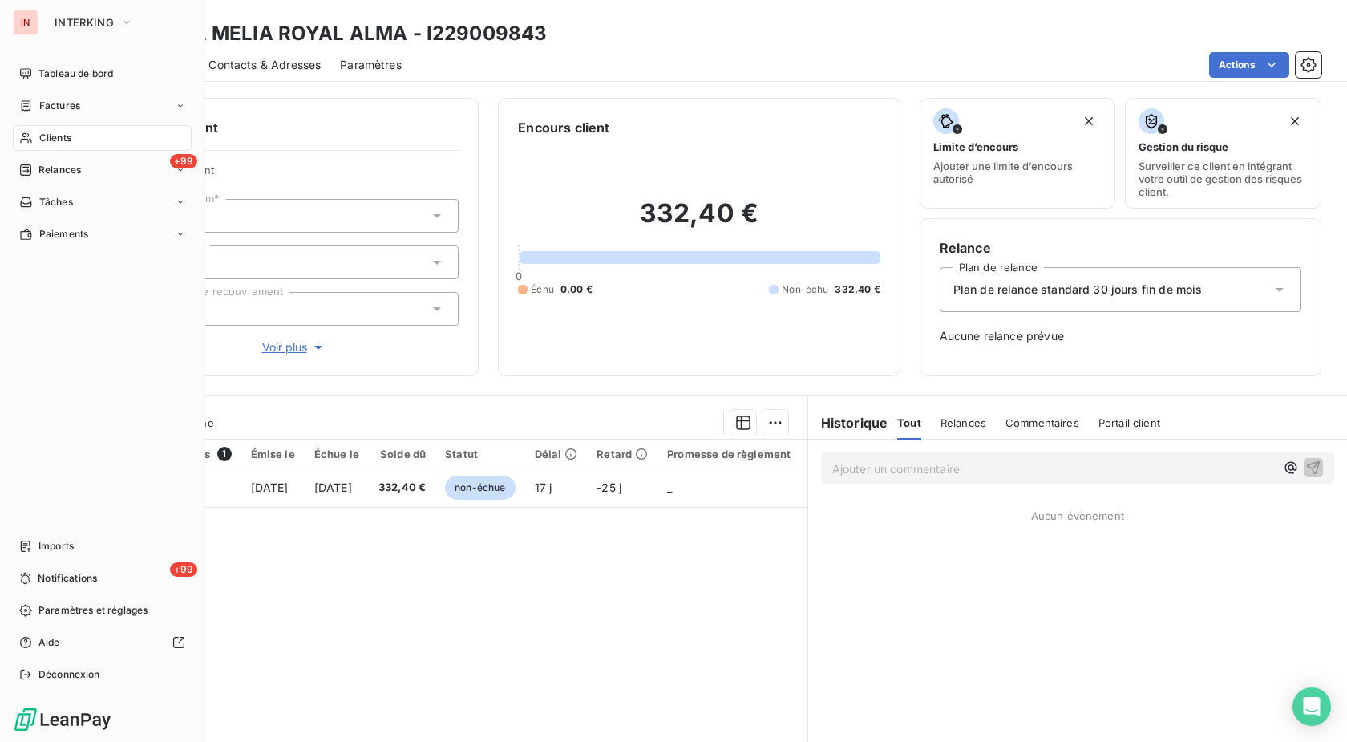
click at [29, 140] on icon at bounding box center [26, 138] width 14 height 13
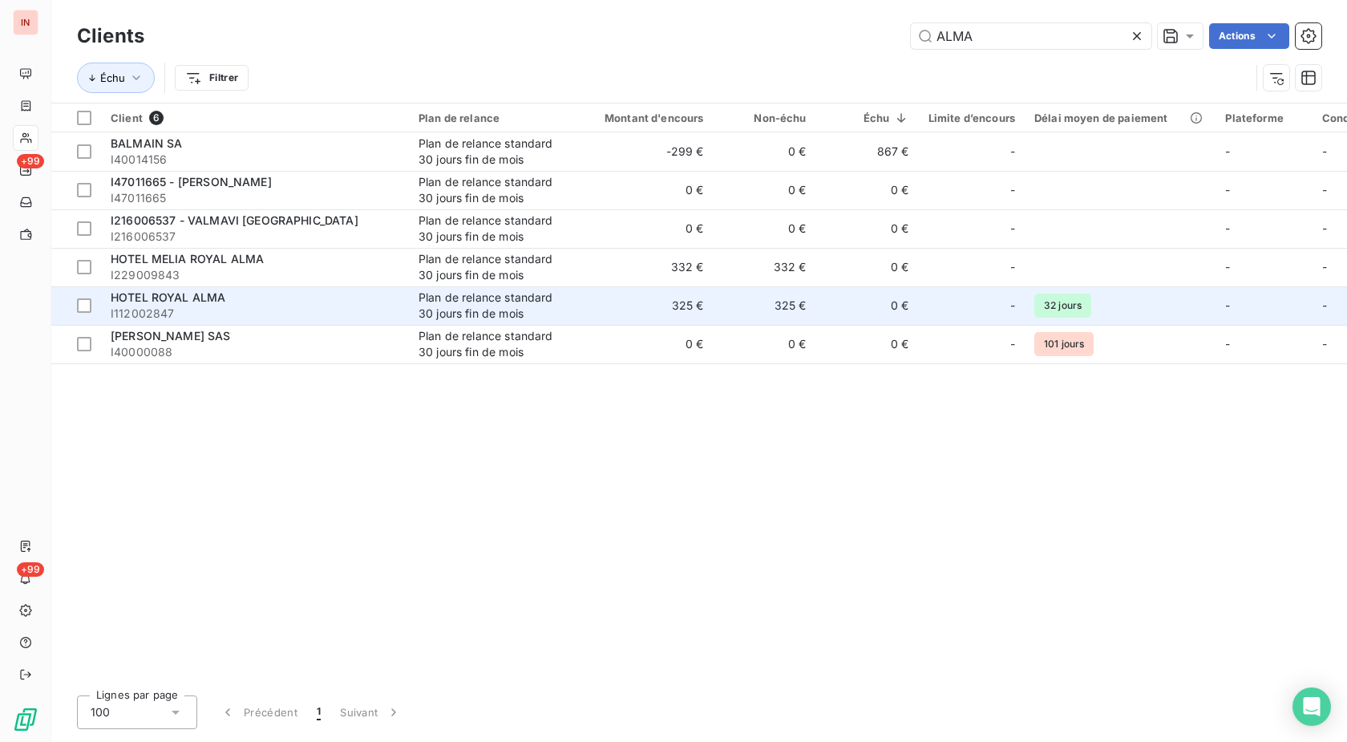
click at [421, 311] on div "Plan de relance standard 30 jours fin de mois" at bounding box center [493, 305] width 148 height 32
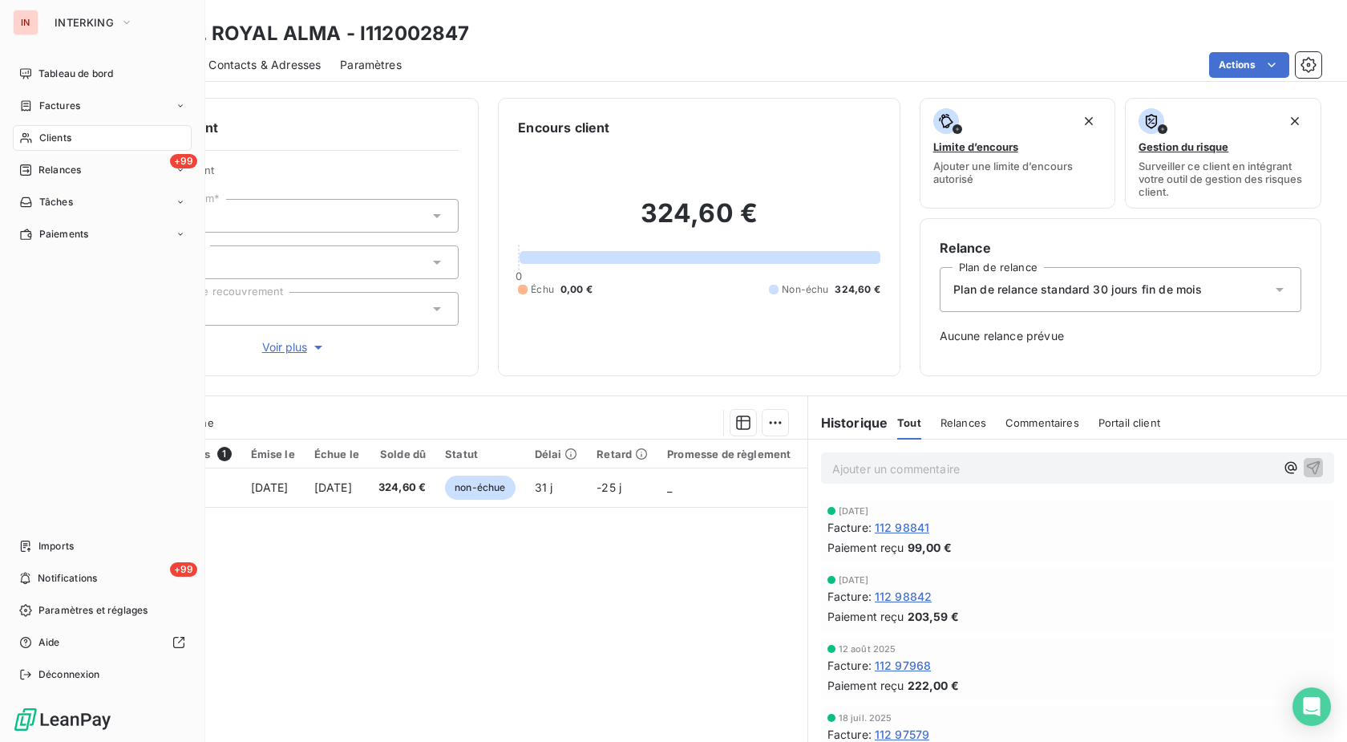
click at [42, 134] on span "Clients" at bounding box center [55, 138] width 32 height 14
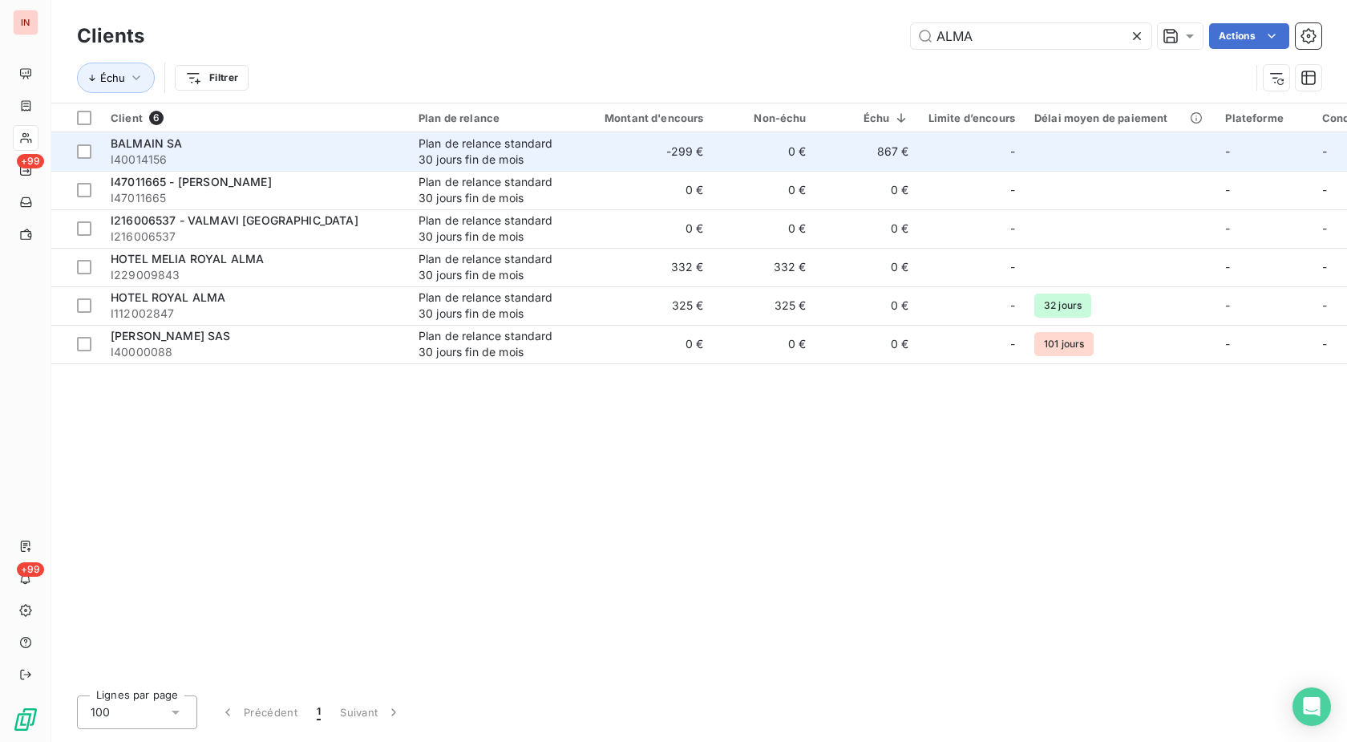
click at [586, 162] on td "-299 €" at bounding box center [645, 151] width 138 height 38
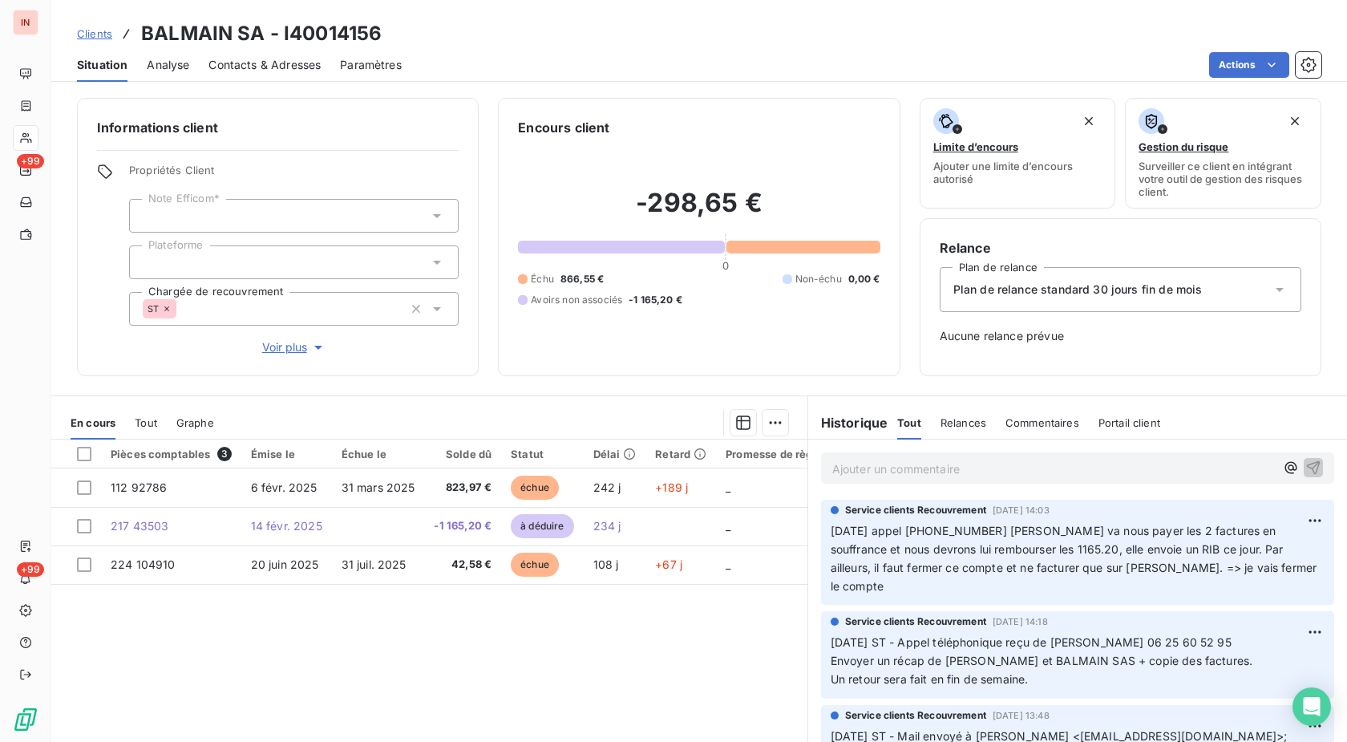
click at [327, 33] on h3 "BALMAIN SA - I40014156" at bounding box center [261, 33] width 241 height 29
click at [328, 34] on h3 "BALMAIN SA - I40014156" at bounding box center [261, 33] width 241 height 29
copy h3 "I40014156"
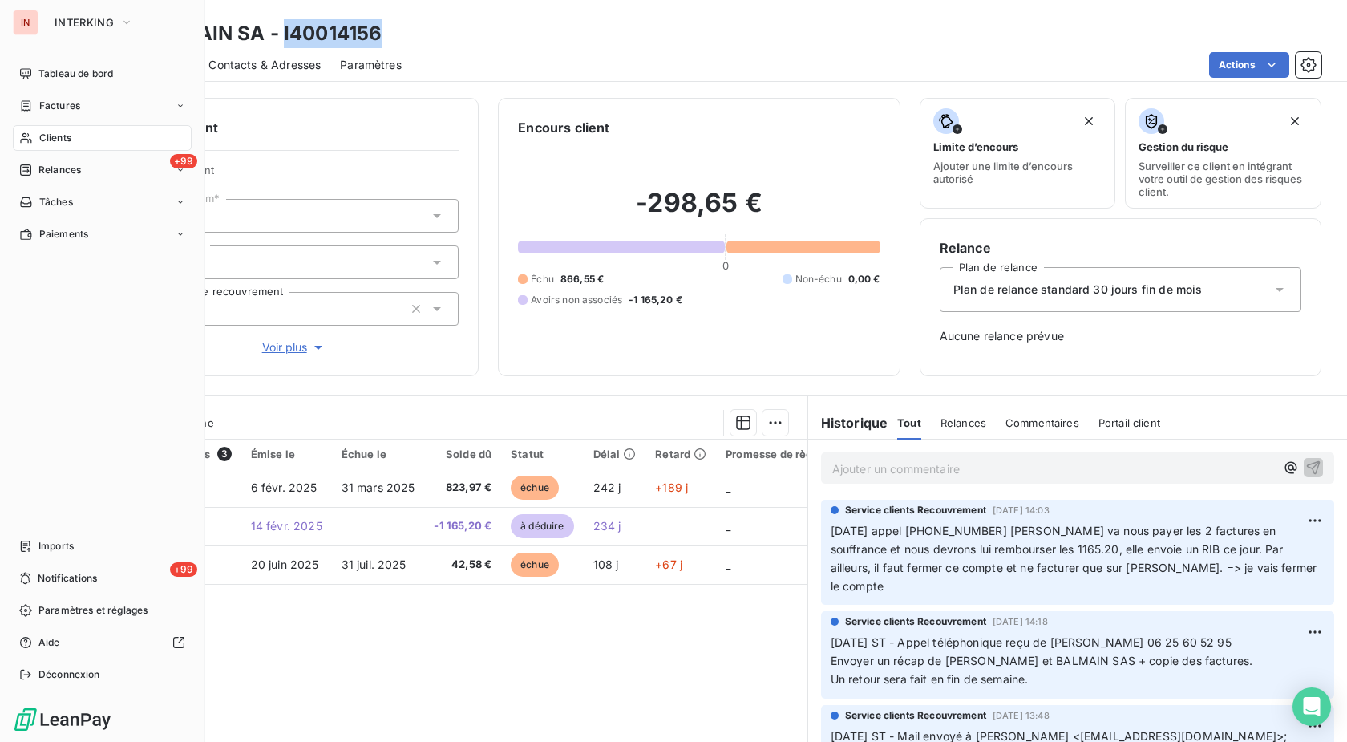
click at [34, 138] on div "Clients" at bounding box center [102, 138] width 179 height 26
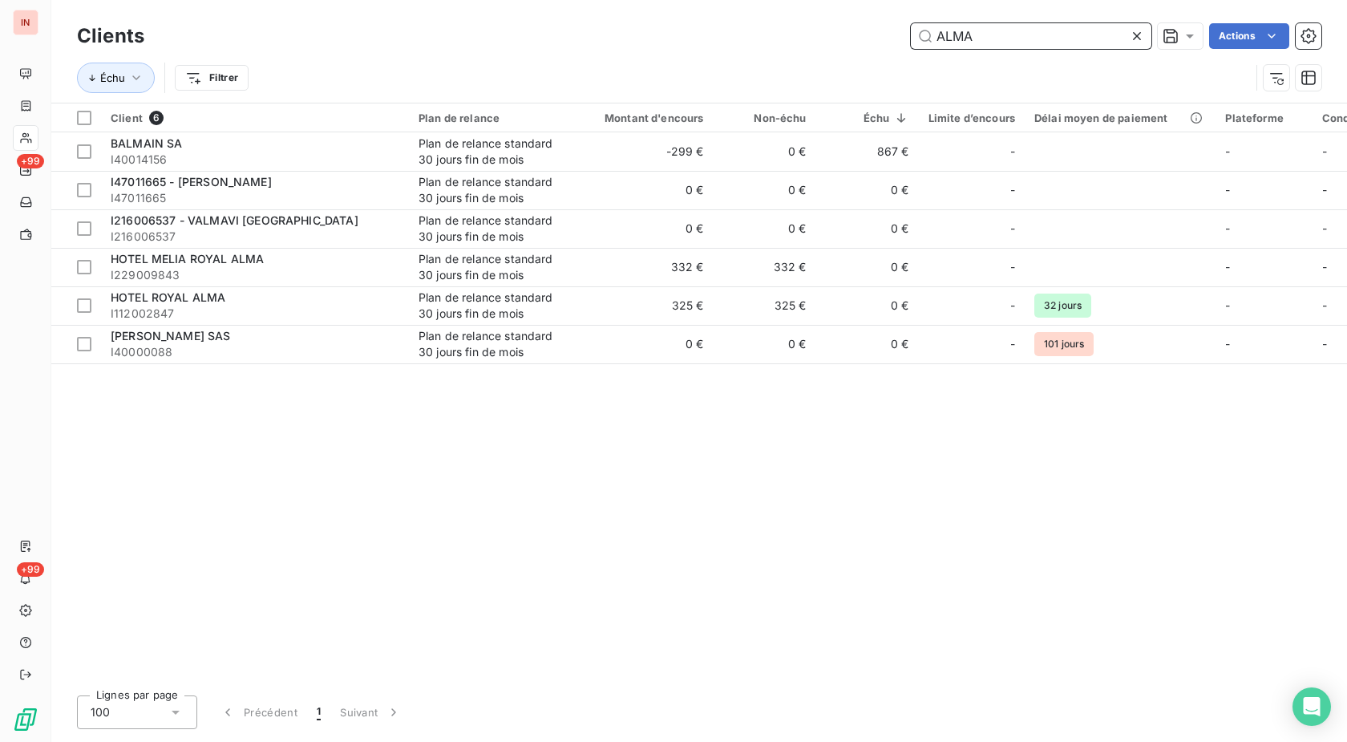
drag, startPoint x: 1042, startPoint y: 46, endPoint x: 692, endPoint y: 35, distance: 350.6
click at [911, 35] on input "ALMA" at bounding box center [1031, 36] width 241 height 26
paste input "I114004175"
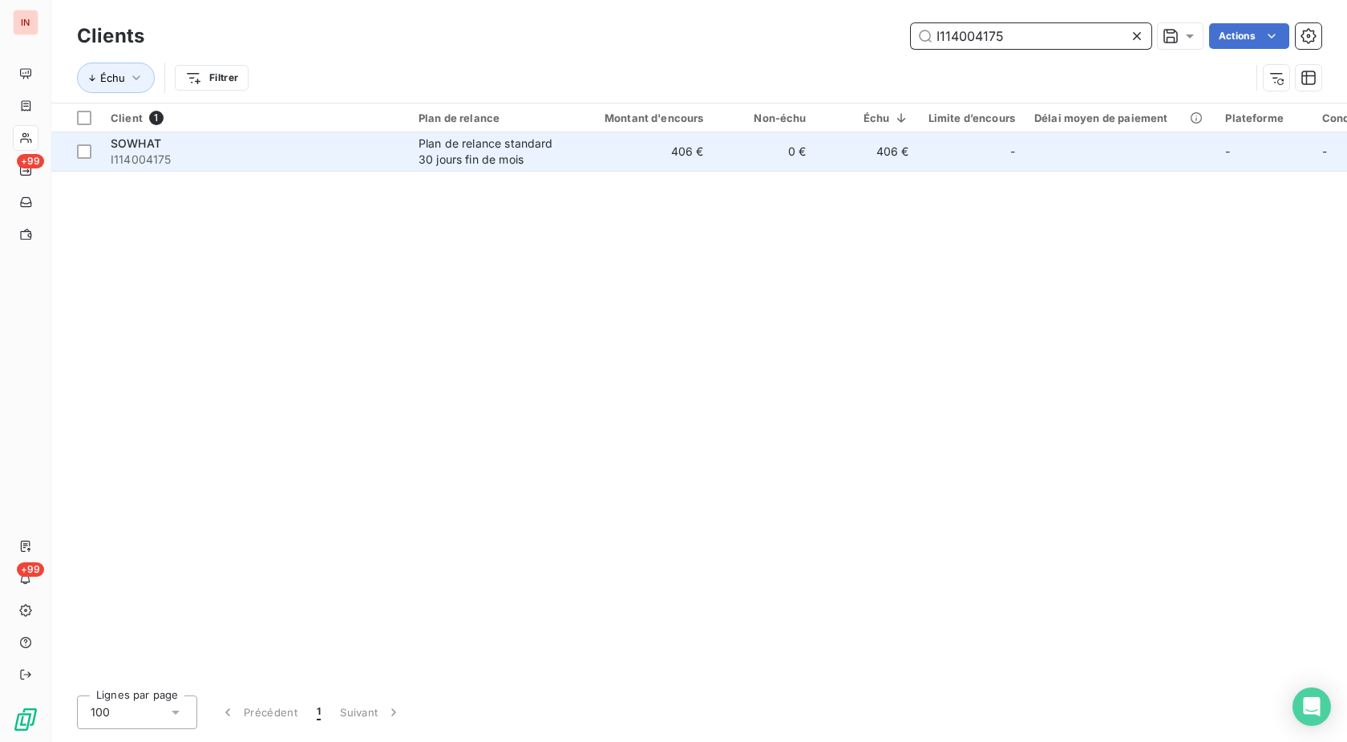
type input "I114004175"
click at [563, 149] on div "Plan de relance standard 30 jours fin de mois" at bounding box center [493, 152] width 148 height 32
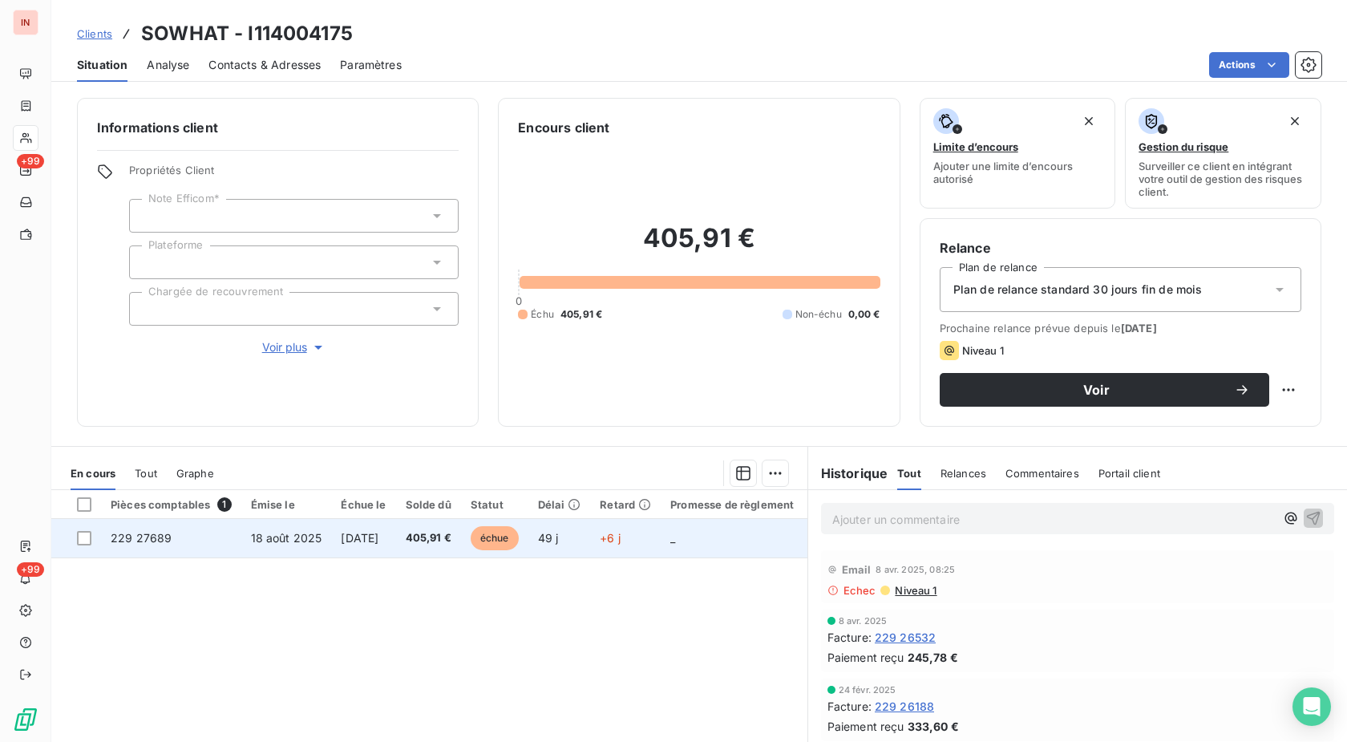
click at [519, 534] on span "échue" at bounding box center [495, 538] width 48 height 24
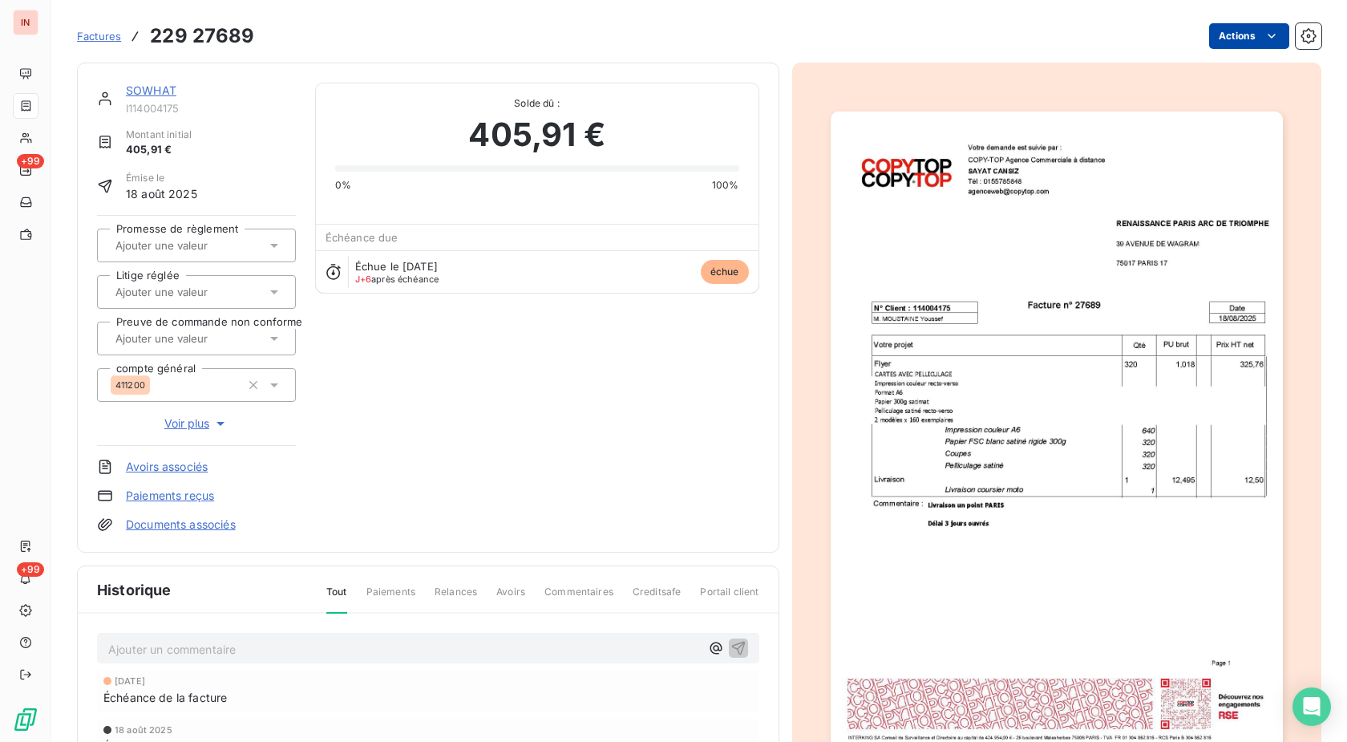
click at [1225, 38] on html "IN +99 +99 Factures 229 27689 Actions SOWHAT I114004175 Montant initial 405,91 …" at bounding box center [673, 371] width 1347 height 742
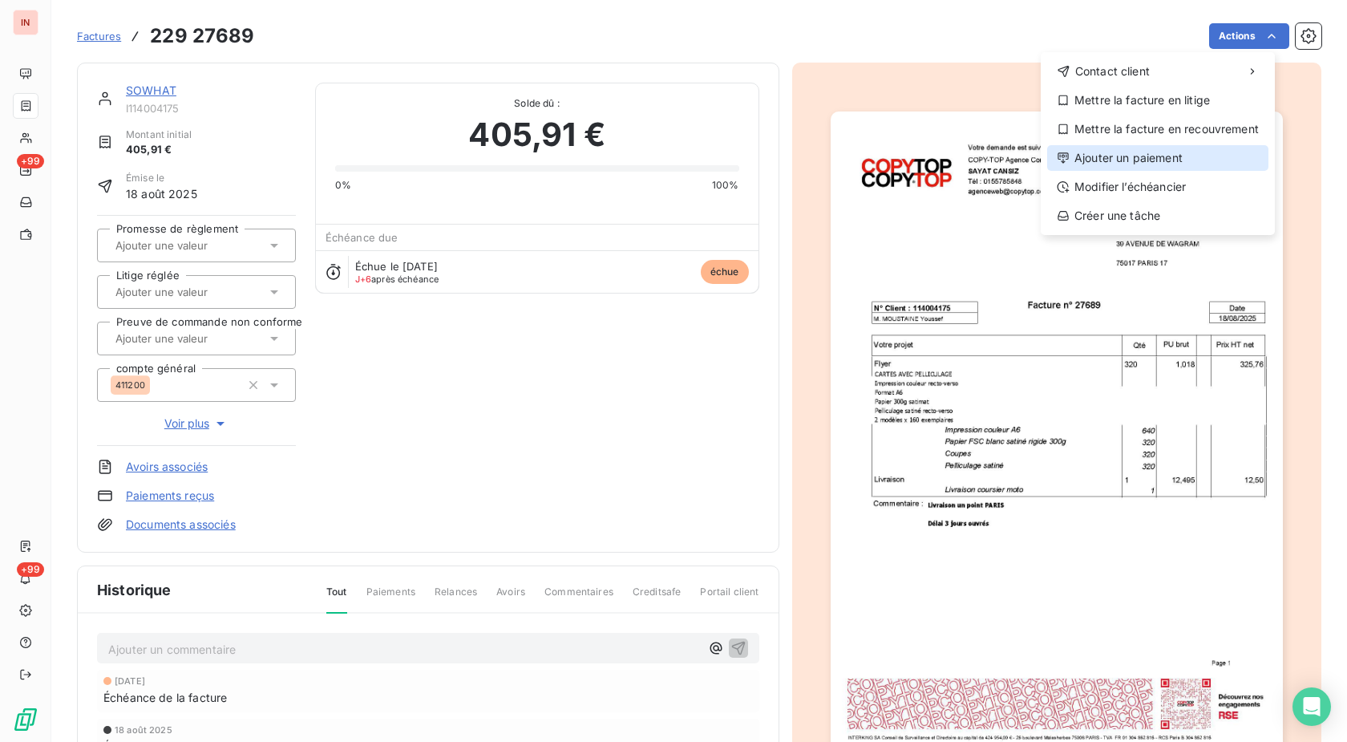
click at [1163, 161] on div "Ajouter un paiement" at bounding box center [1157, 158] width 221 height 26
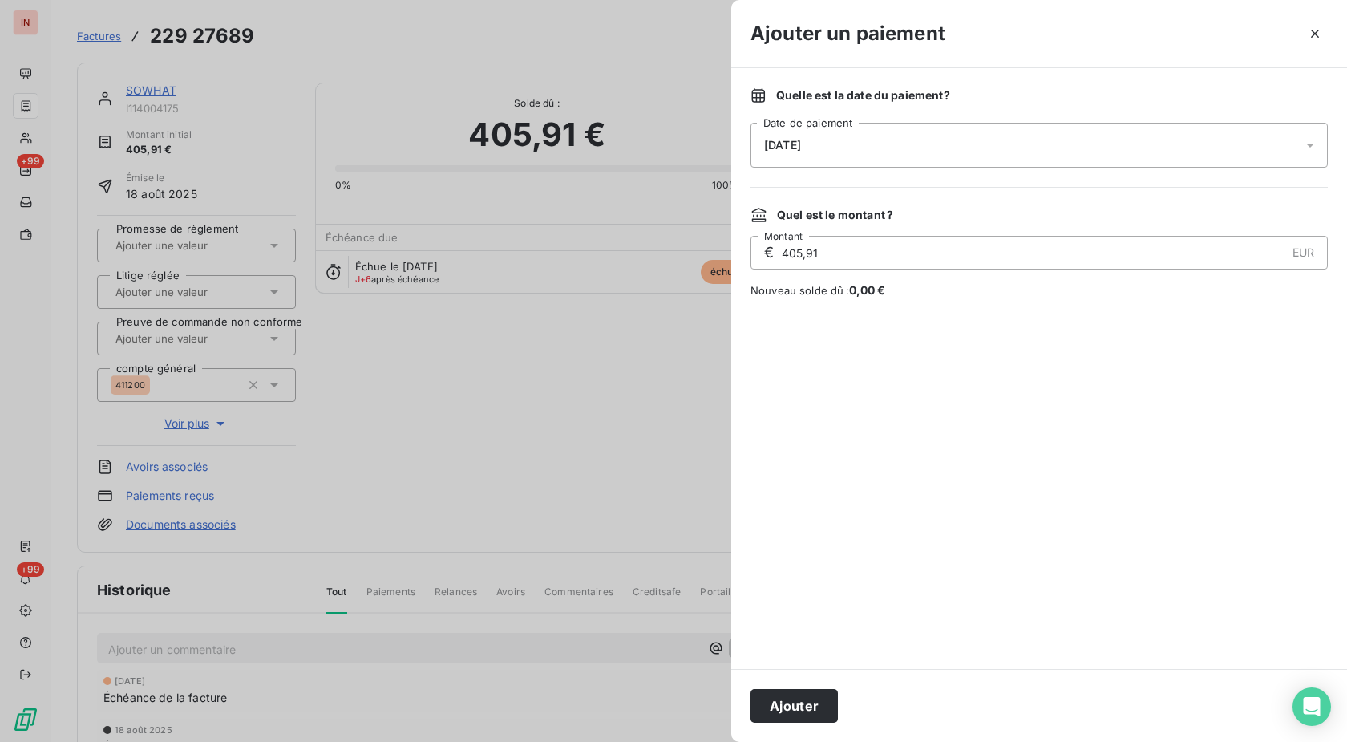
click at [1027, 158] on div "[DATE]" at bounding box center [1039, 145] width 577 height 45
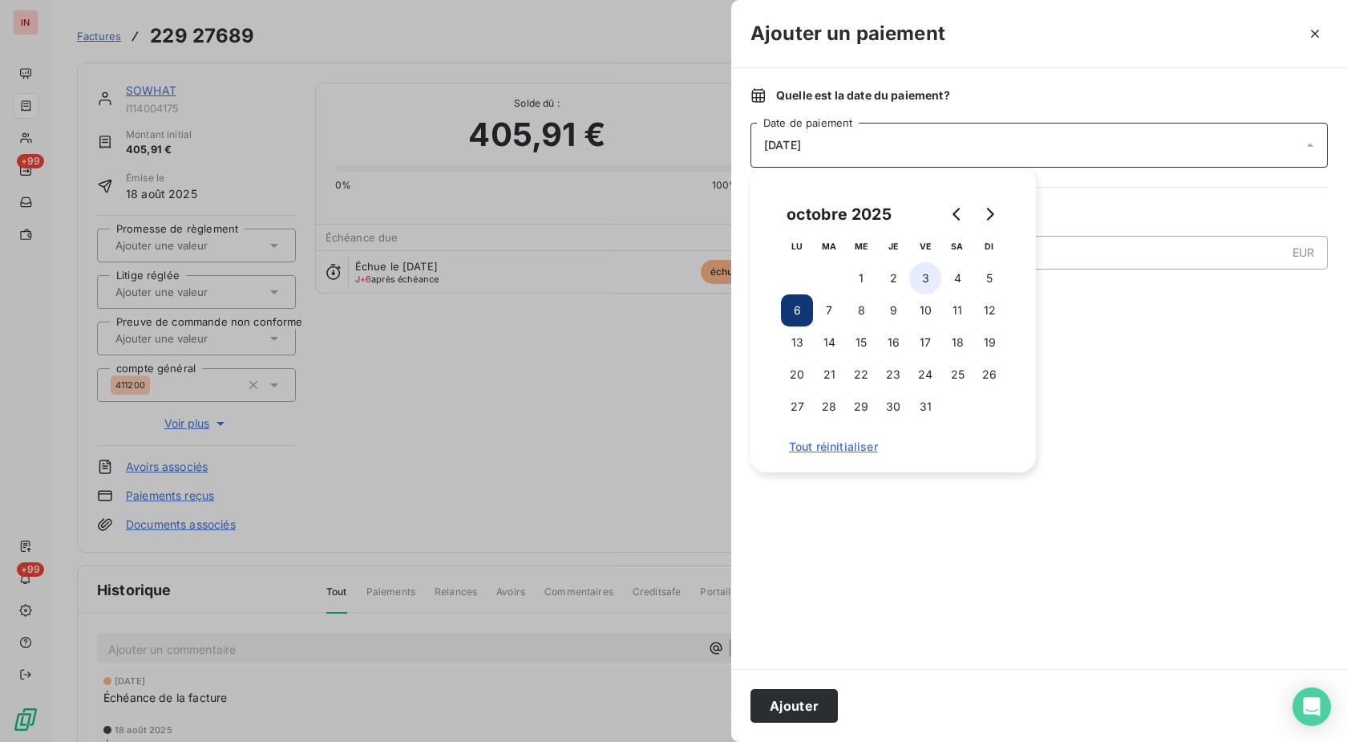
click at [937, 281] on button "3" at bounding box center [925, 278] width 32 height 32
click at [805, 705] on button "Ajouter" at bounding box center [794, 706] width 87 height 34
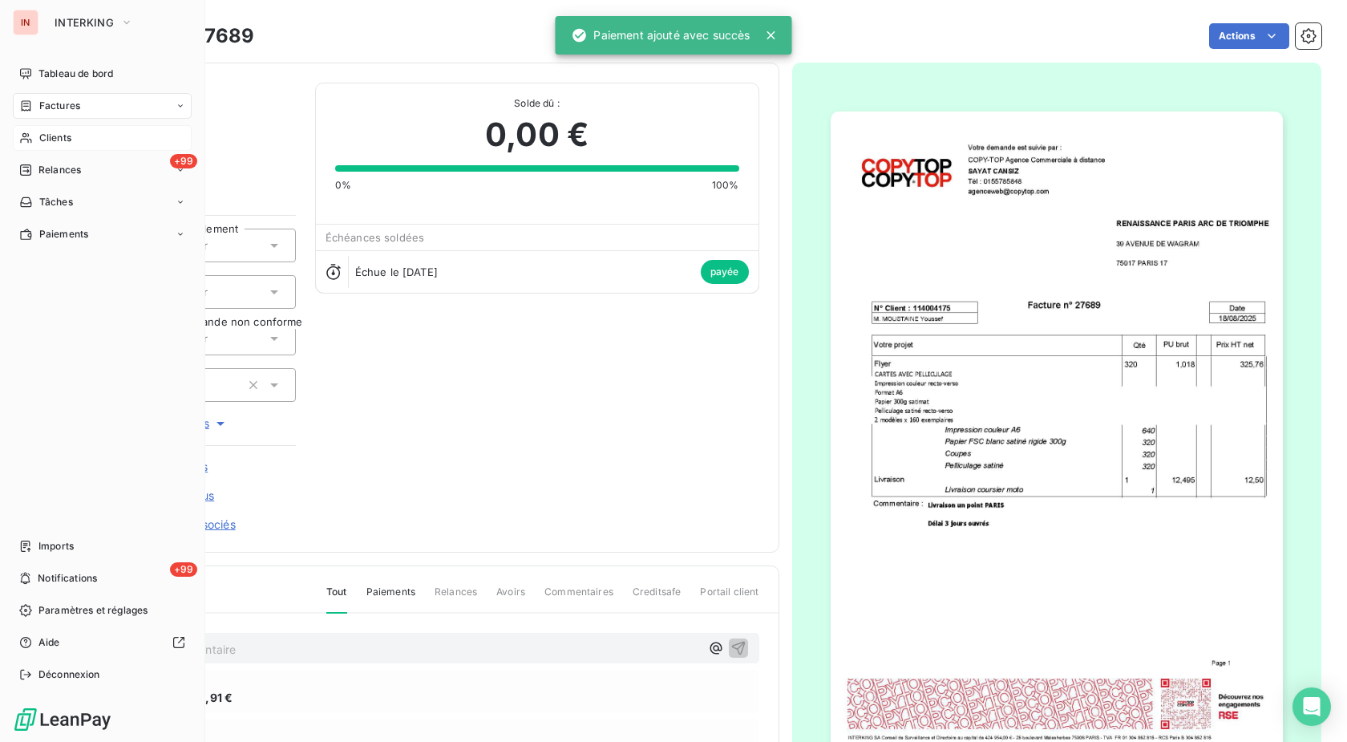
click at [25, 141] on icon at bounding box center [26, 138] width 14 height 13
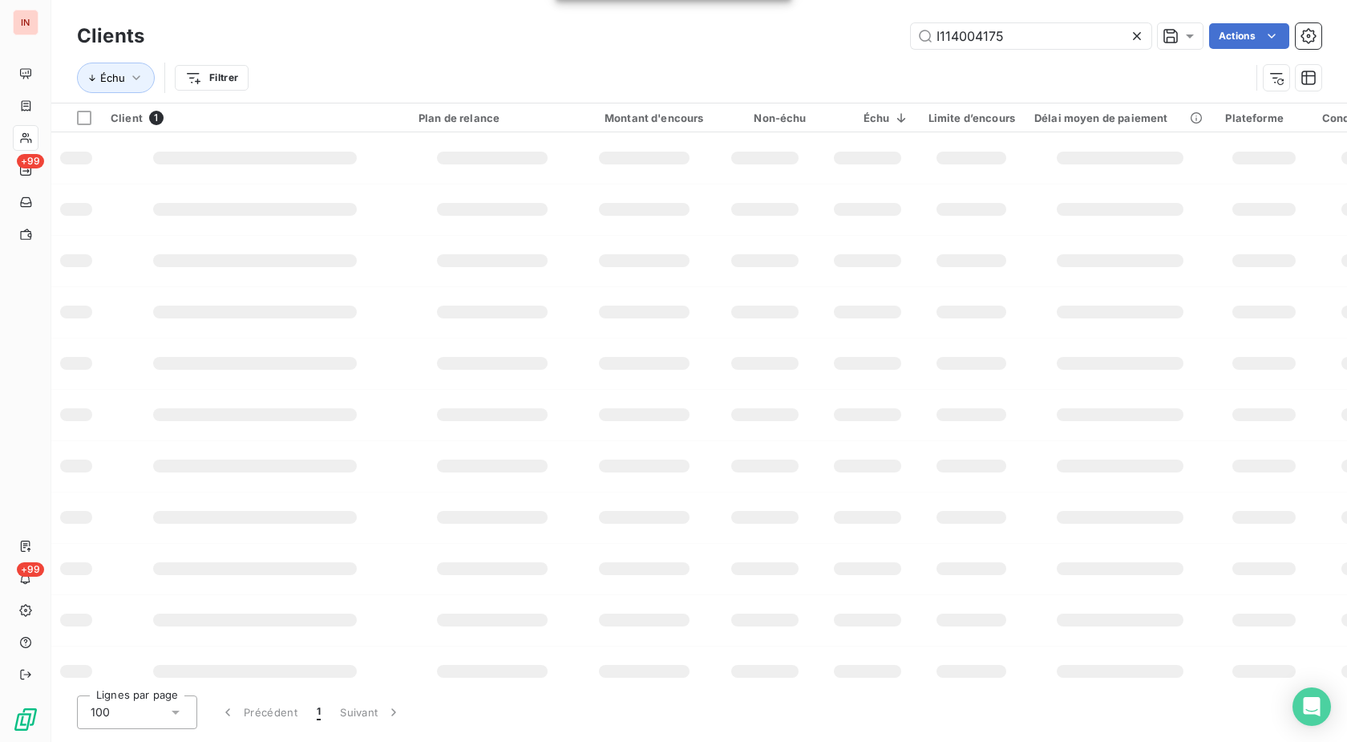
drag, startPoint x: 1012, startPoint y: 32, endPoint x: 793, endPoint y: 42, distance: 219.1
click at [911, 37] on input "I114004175" at bounding box center [1031, 36] width 241 height 26
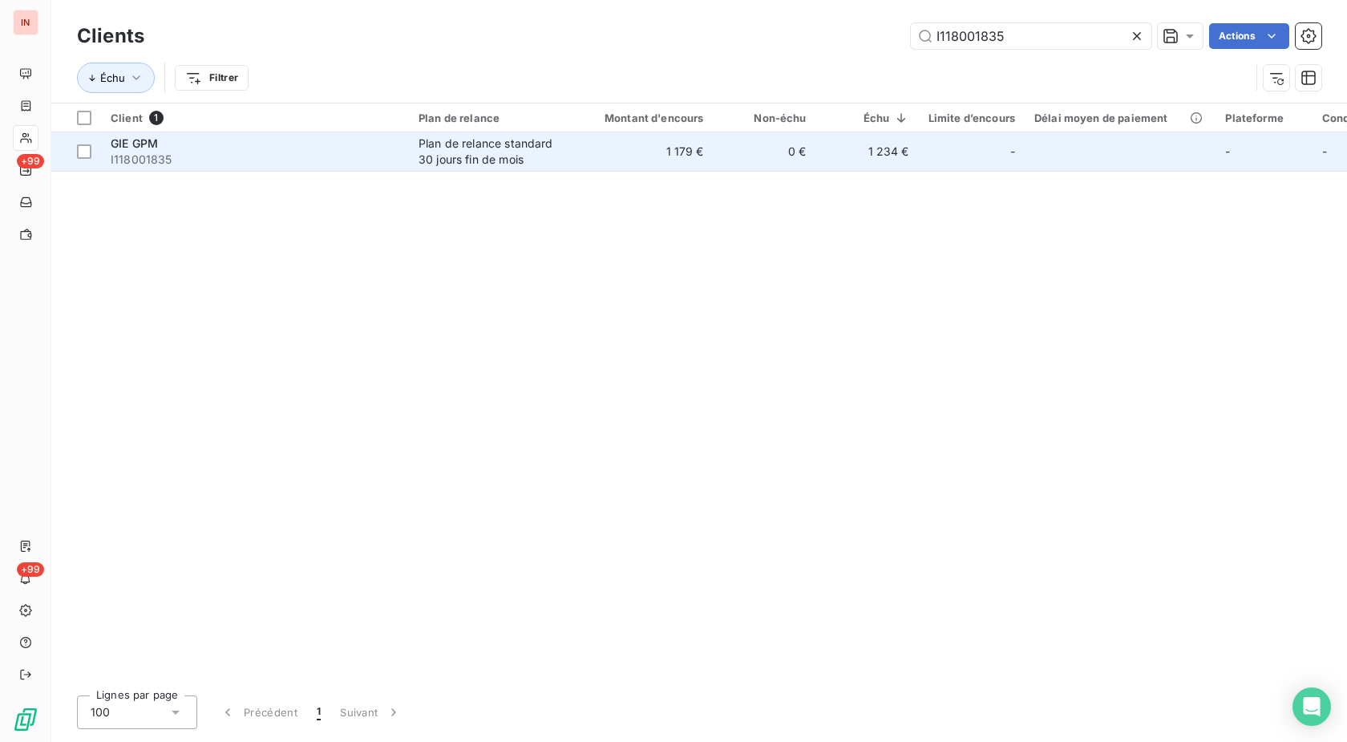
type input "I118001835"
click at [597, 158] on td "1 179 €" at bounding box center [645, 151] width 138 height 38
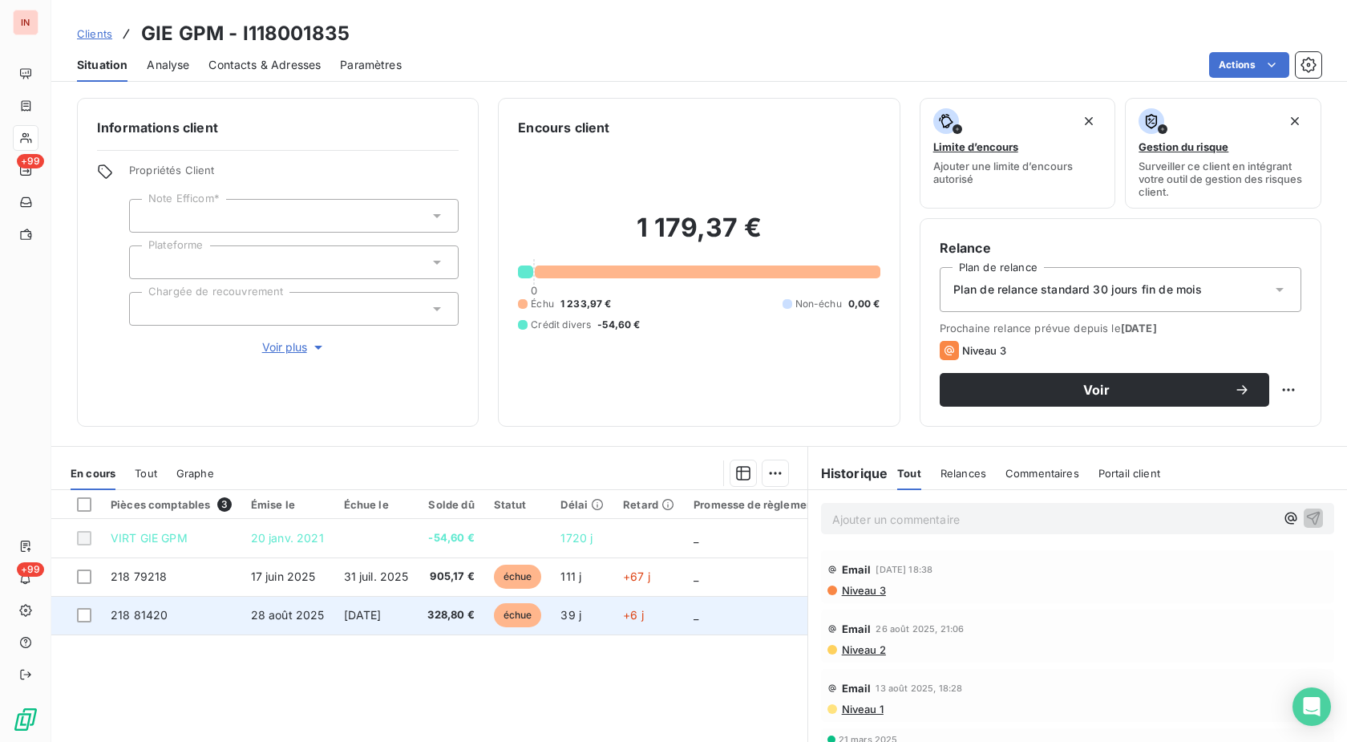
click at [562, 609] on td "39 j" at bounding box center [582, 615] width 63 height 38
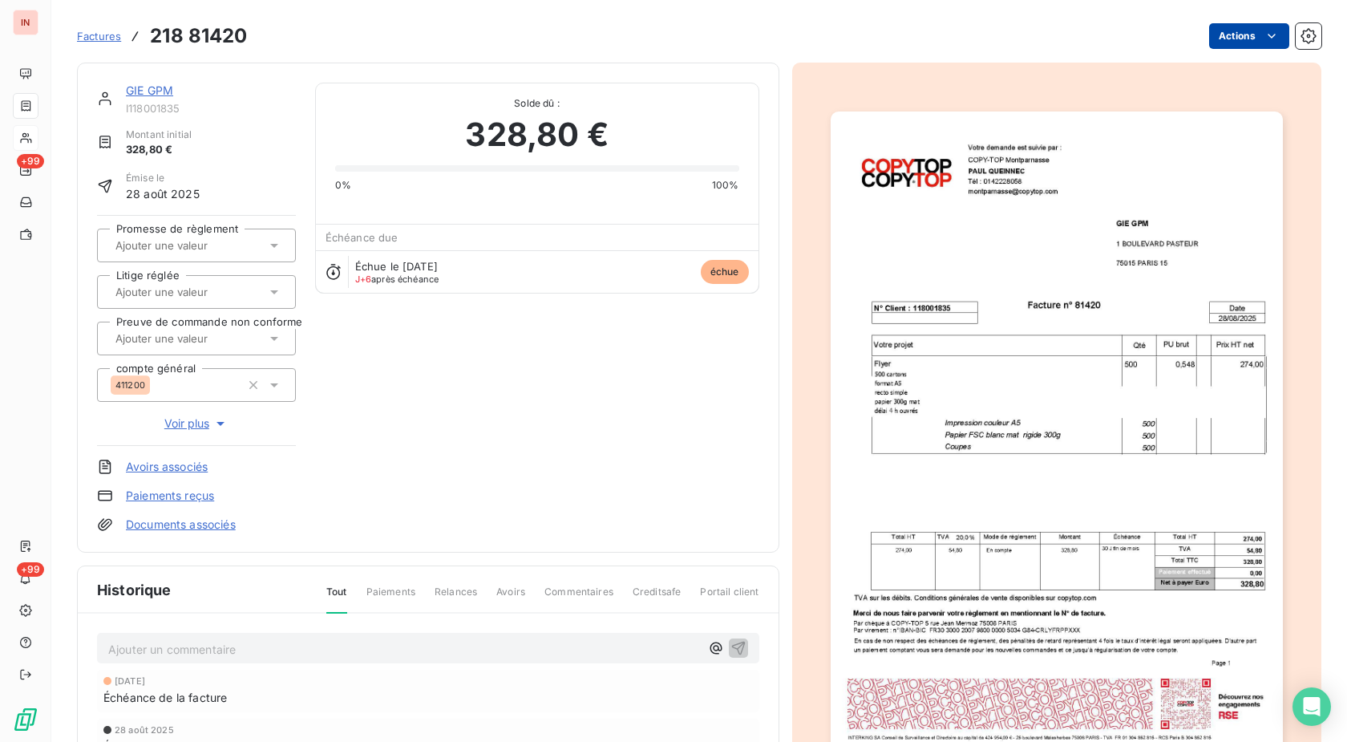
click at [1240, 32] on html "IN +99 +99 Factures 218 81420 Actions GIE GPM I118001835 Montant initial 328,80…" at bounding box center [673, 371] width 1347 height 742
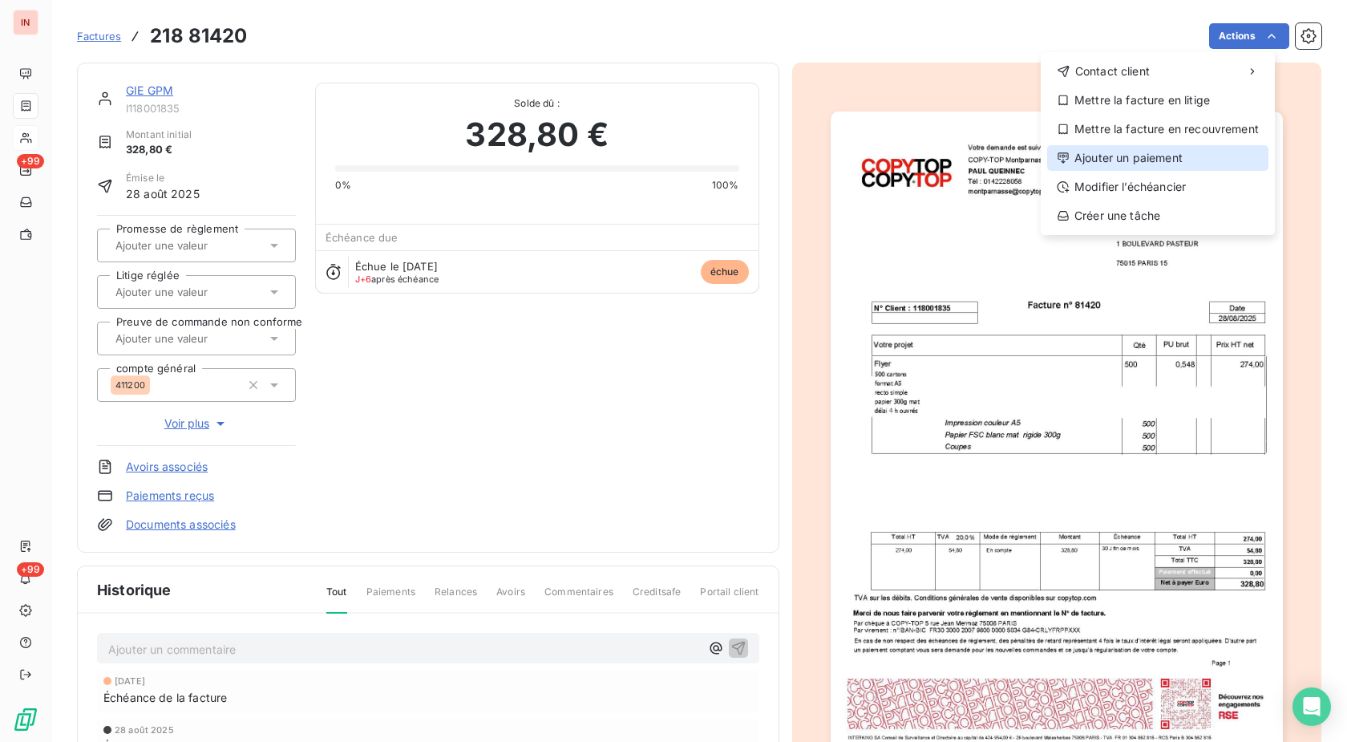
click at [1132, 163] on div "Ajouter un paiement" at bounding box center [1157, 158] width 221 height 26
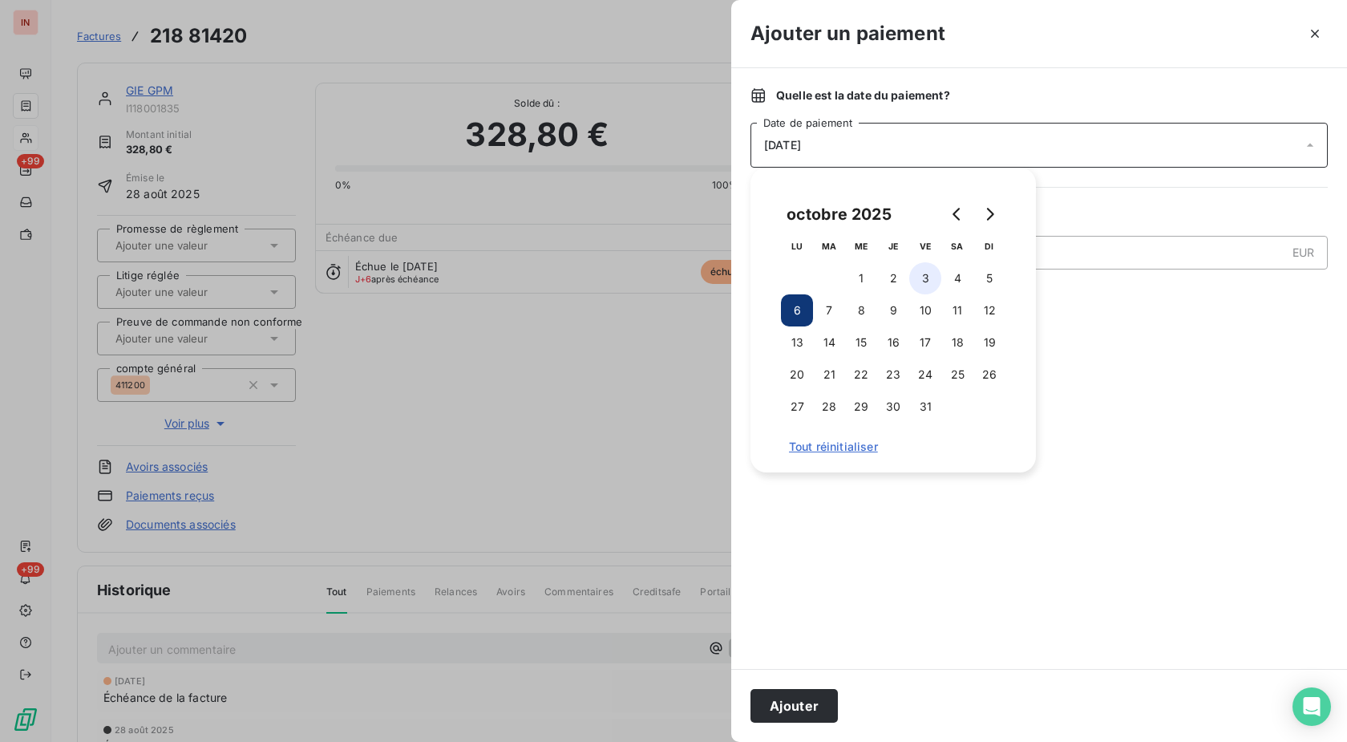
click at [925, 272] on button "3" at bounding box center [925, 278] width 32 height 32
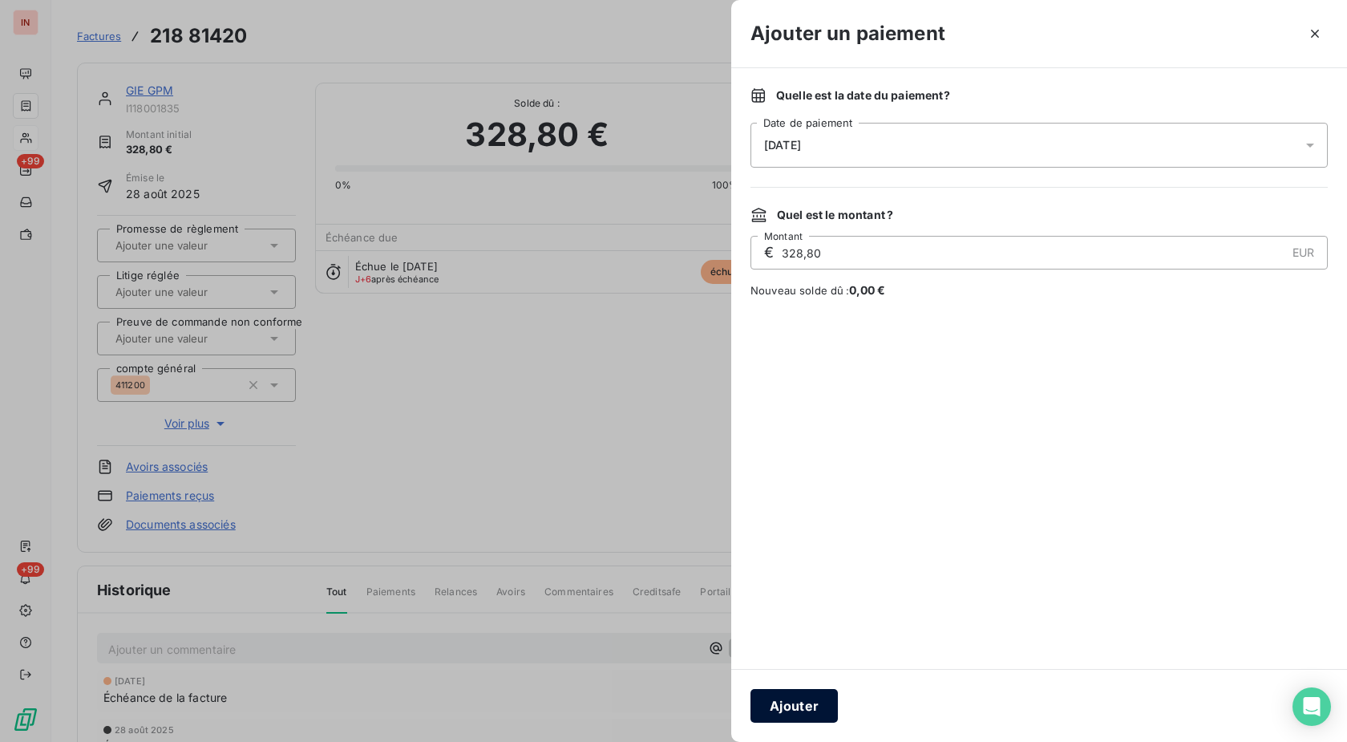
click at [812, 695] on button "Ajouter" at bounding box center [794, 706] width 87 height 34
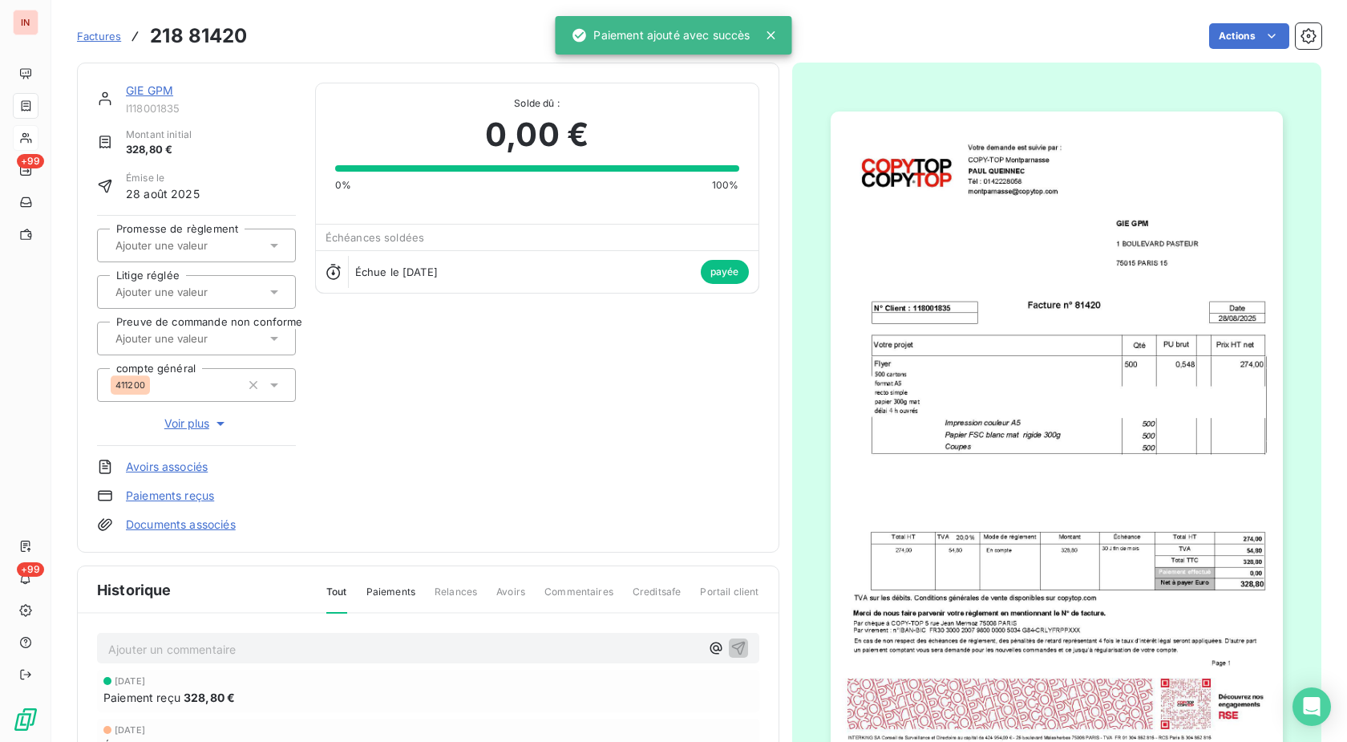
click at [148, 91] on link "GIE GPM" at bounding box center [149, 90] width 47 height 14
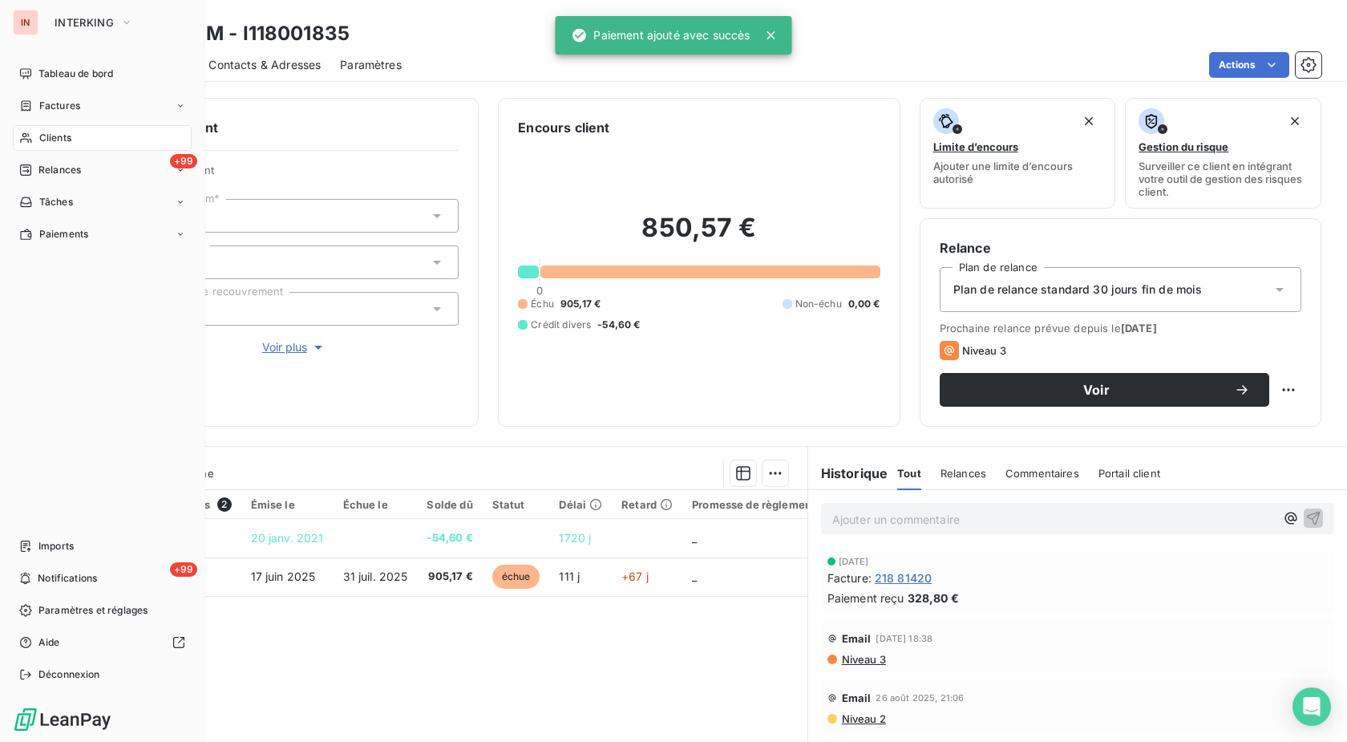
click at [34, 139] on div "Clients" at bounding box center [102, 138] width 179 height 26
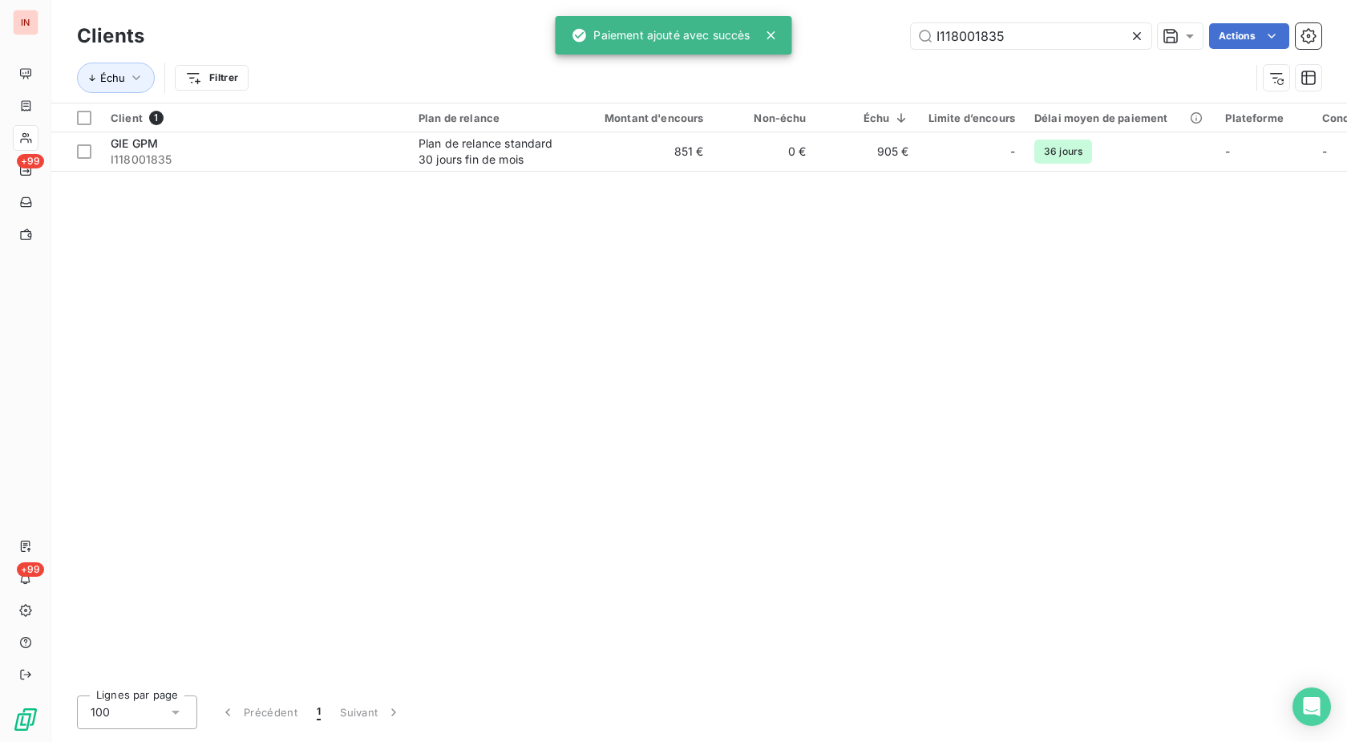
drag, startPoint x: 1089, startPoint y: 20, endPoint x: 775, endPoint y: 13, distance: 313.6
click at [775, 13] on div "Clients I118001835 Actions Échu Filtrer" at bounding box center [699, 51] width 1296 height 103
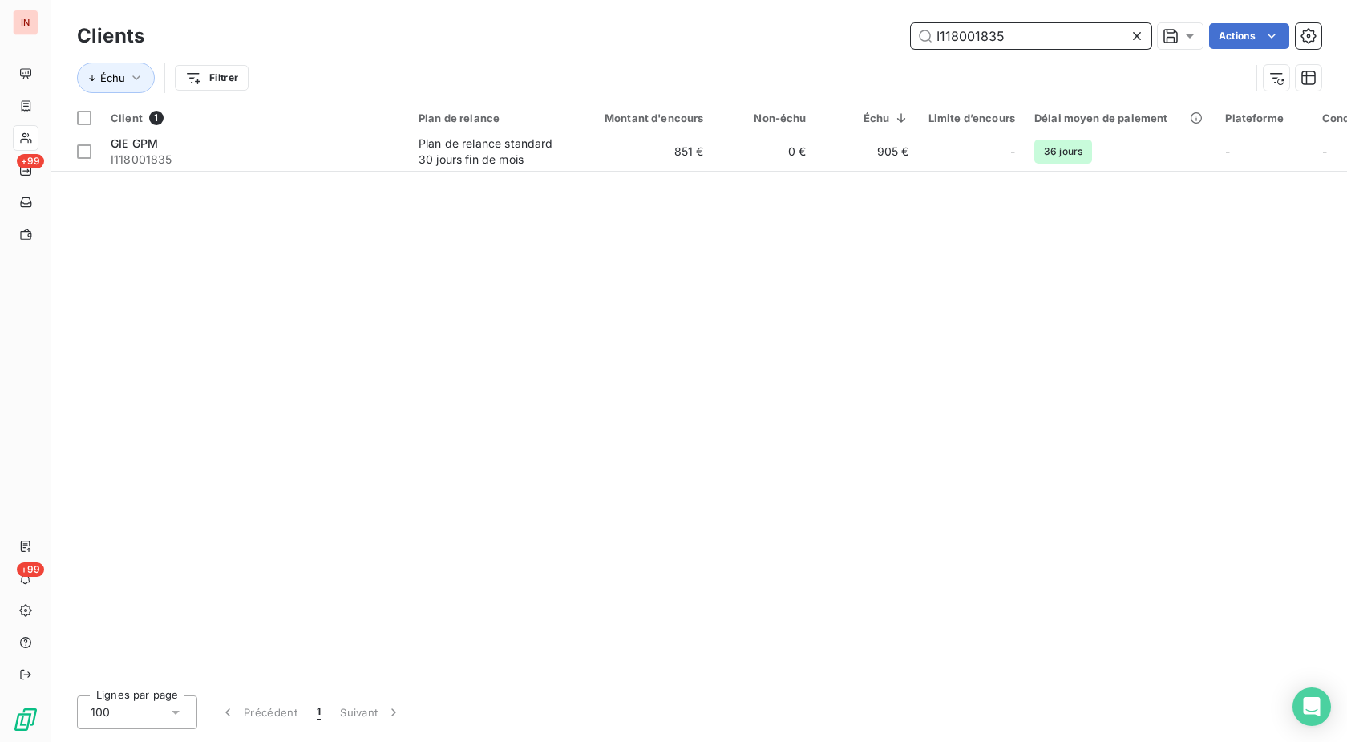
drag, startPoint x: 1030, startPoint y: 34, endPoint x: 754, endPoint y: 40, distance: 276.7
click at [911, 38] on input "I118001835" at bounding box center [1031, 36] width 241 height 26
paste input "26012496."
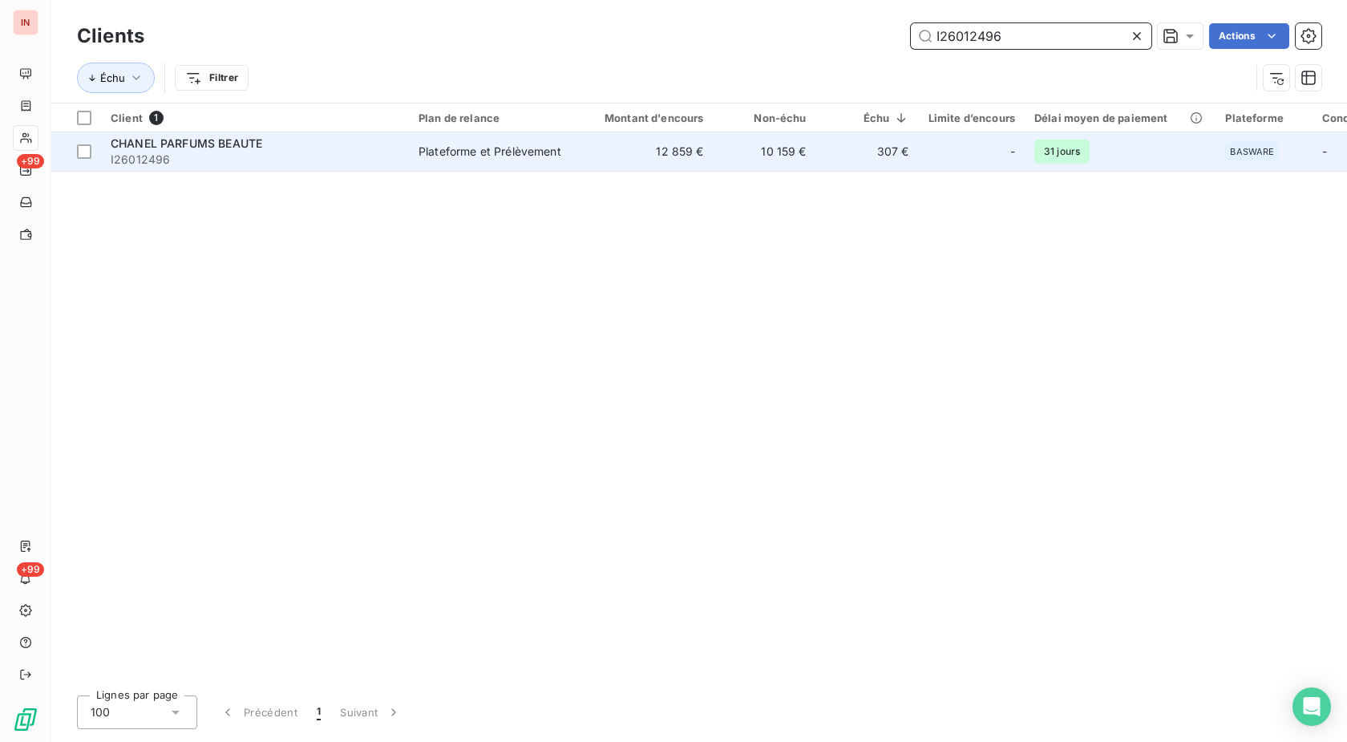
type input "I26012496"
click at [633, 158] on td "12 859 €" at bounding box center [645, 151] width 138 height 38
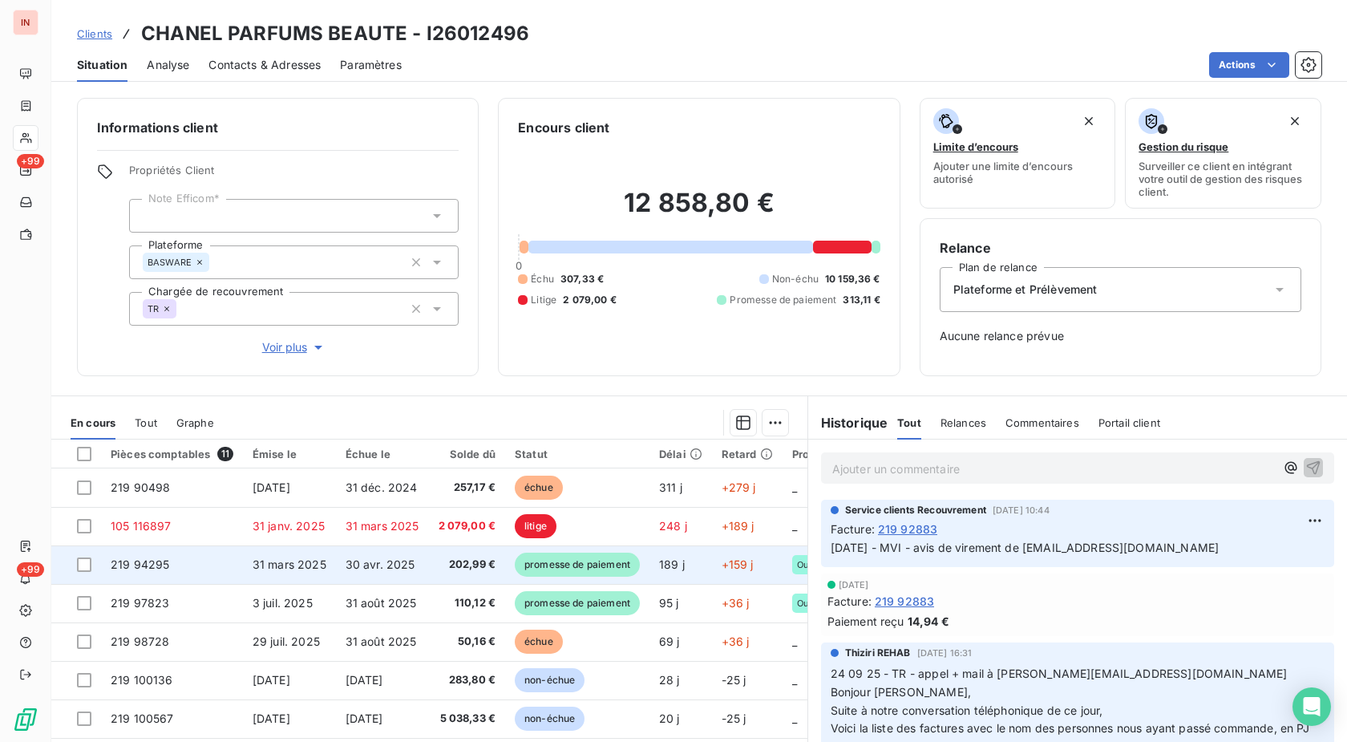
click at [543, 566] on span "promesse de paiement" at bounding box center [577, 565] width 125 height 24
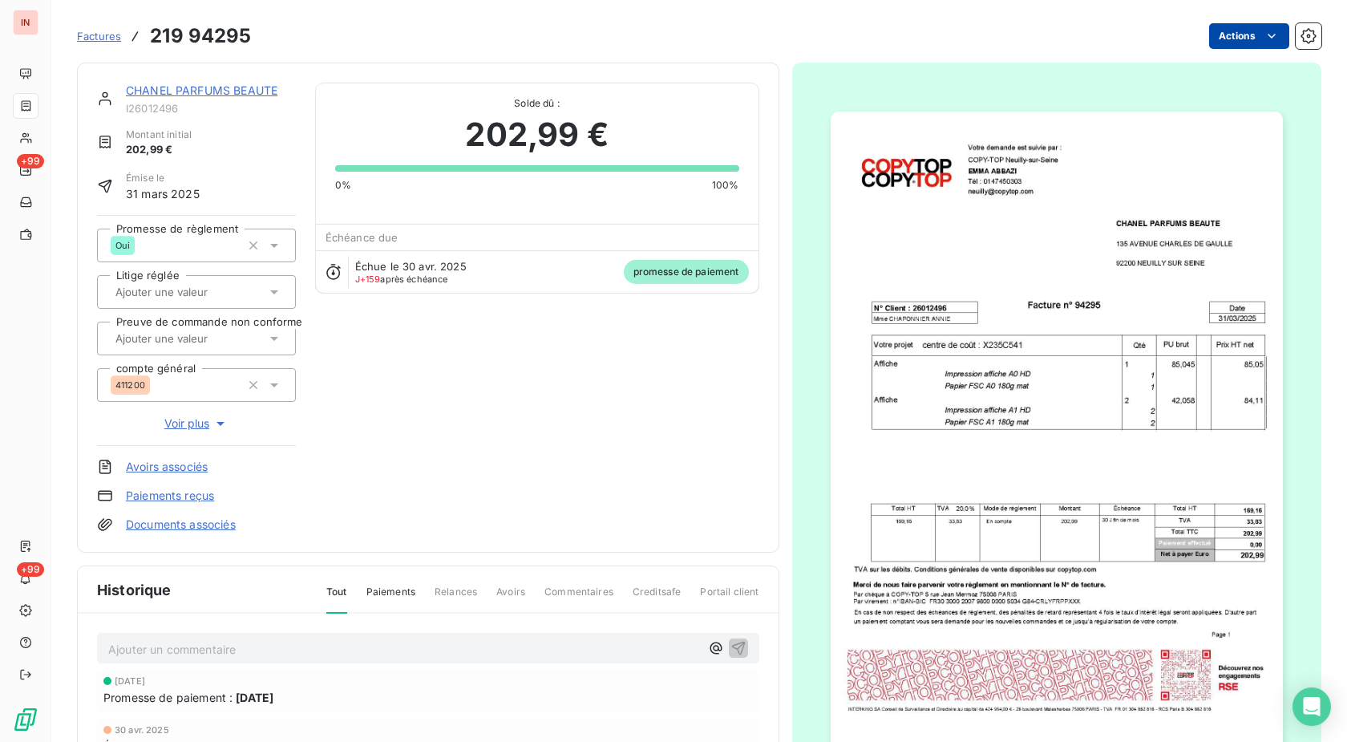
click at [1240, 27] on html "IN +99 +99 Factures 219 94295 Actions CHANEL PARFUMS BEAUTE I26012496 Montant i…" at bounding box center [673, 371] width 1347 height 742
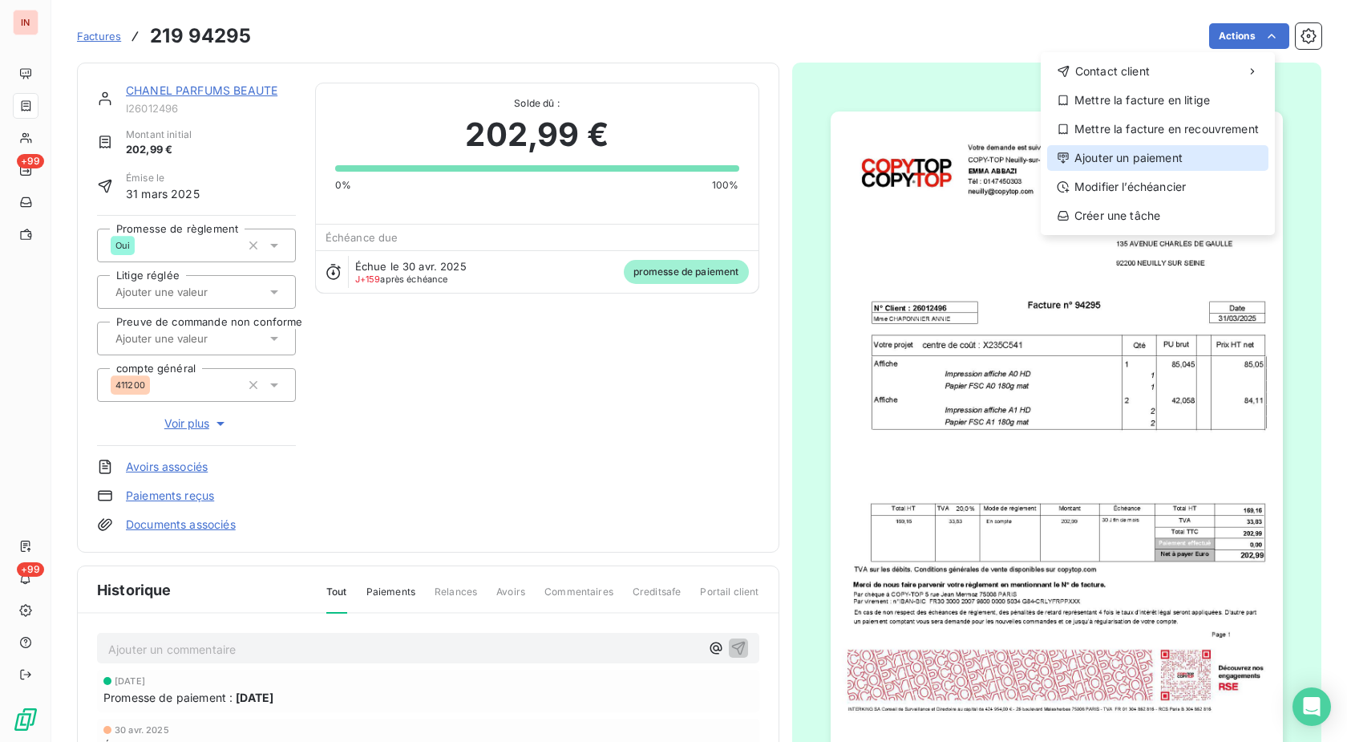
click at [1137, 156] on div "Ajouter un paiement" at bounding box center [1157, 158] width 221 height 26
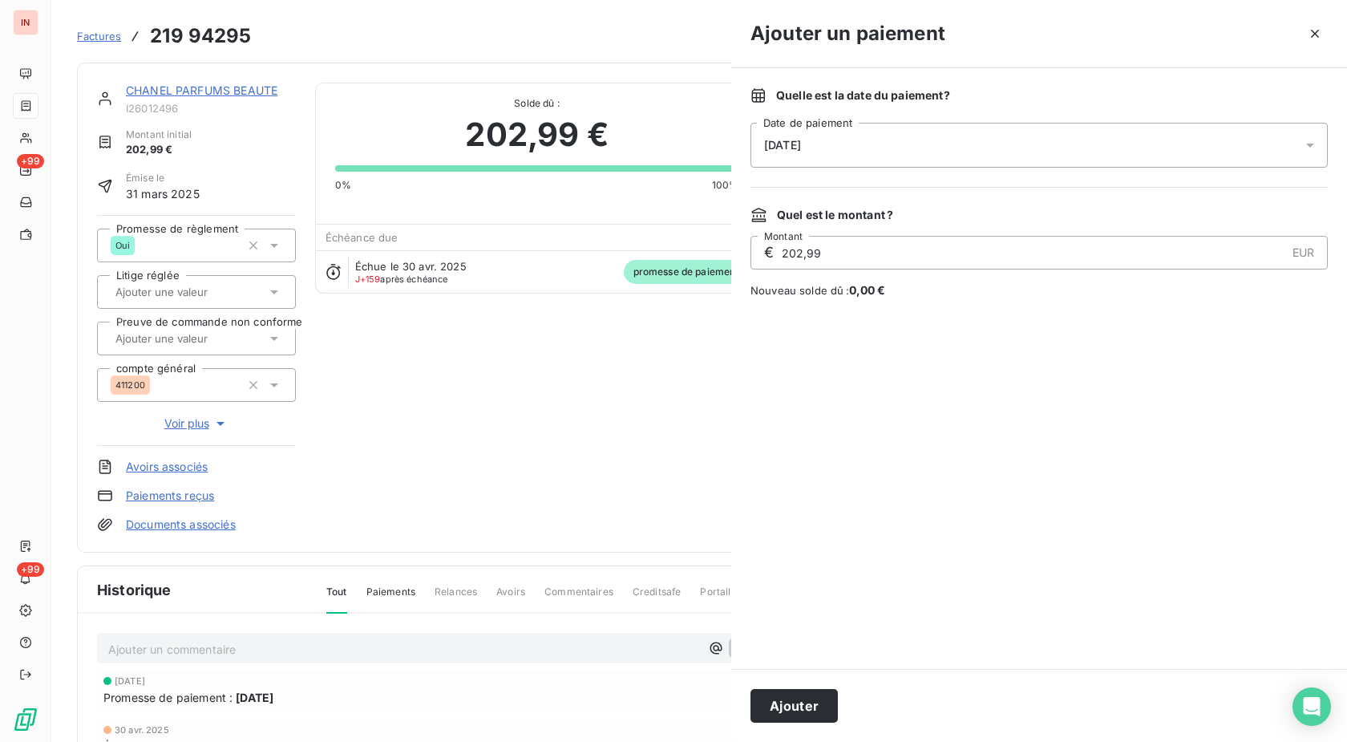
click at [986, 158] on div "[DATE]" at bounding box center [1039, 145] width 577 height 45
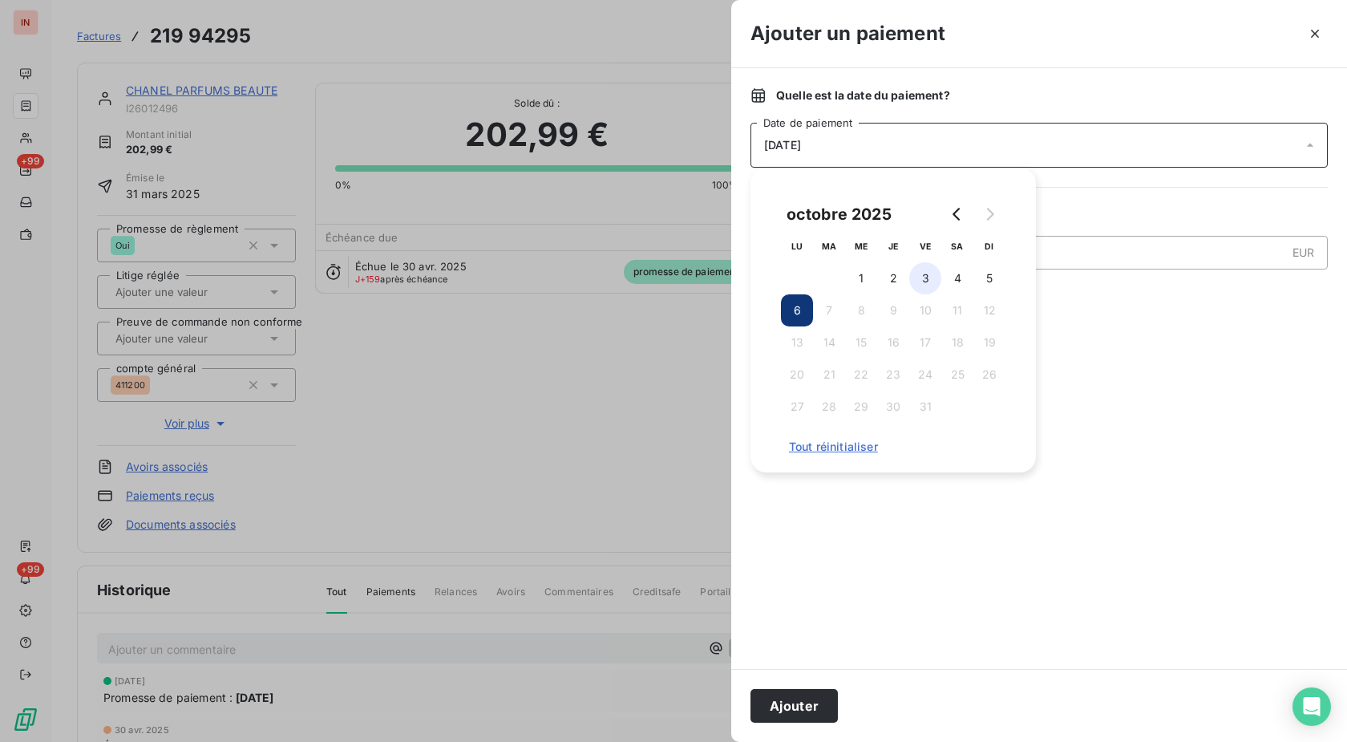
click at [917, 277] on button "3" at bounding box center [925, 278] width 32 height 32
drag, startPoint x: 794, startPoint y: 703, endPoint x: 681, endPoint y: 610, distance: 146.4
click at [794, 704] on button "Ajouter" at bounding box center [794, 706] width 87 height 34
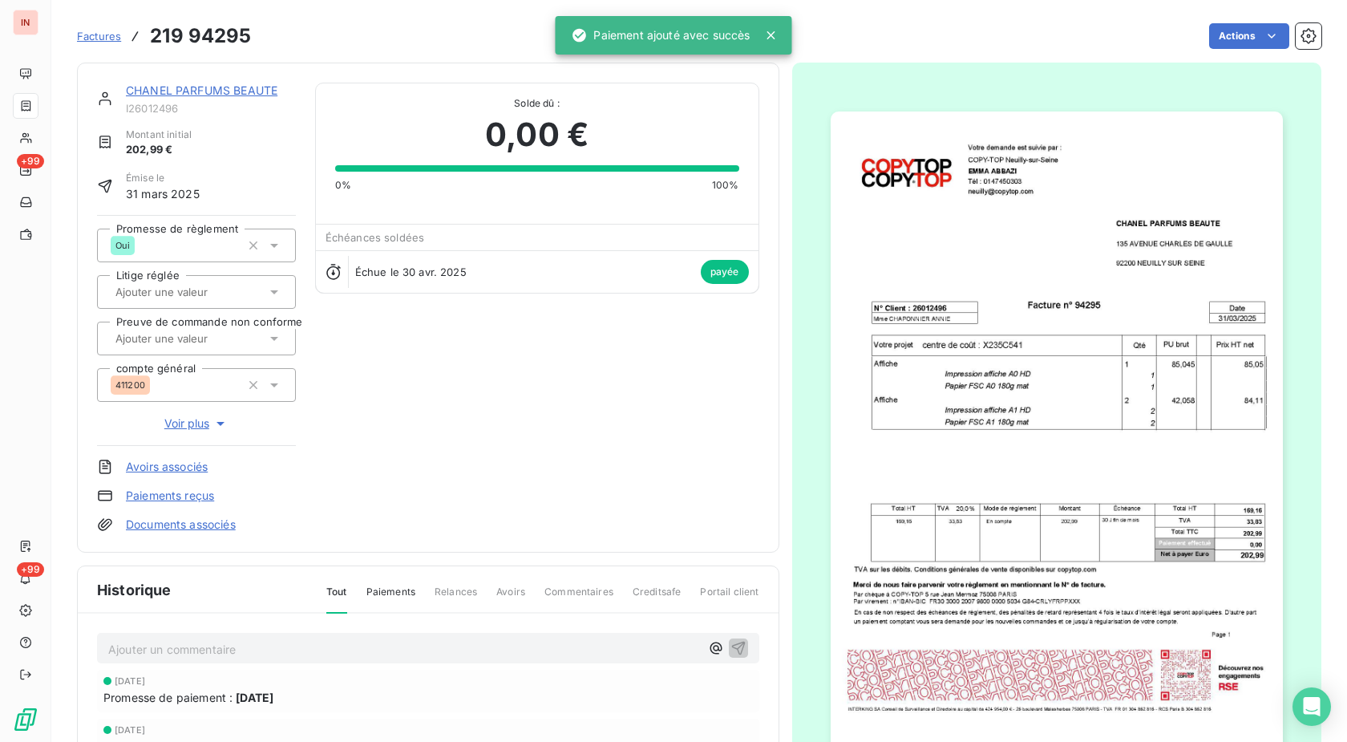
click at [262, 89] on link "CHANEL PARFUMS BEAUTE" at bounding box center [202, 90] width 152 height 14
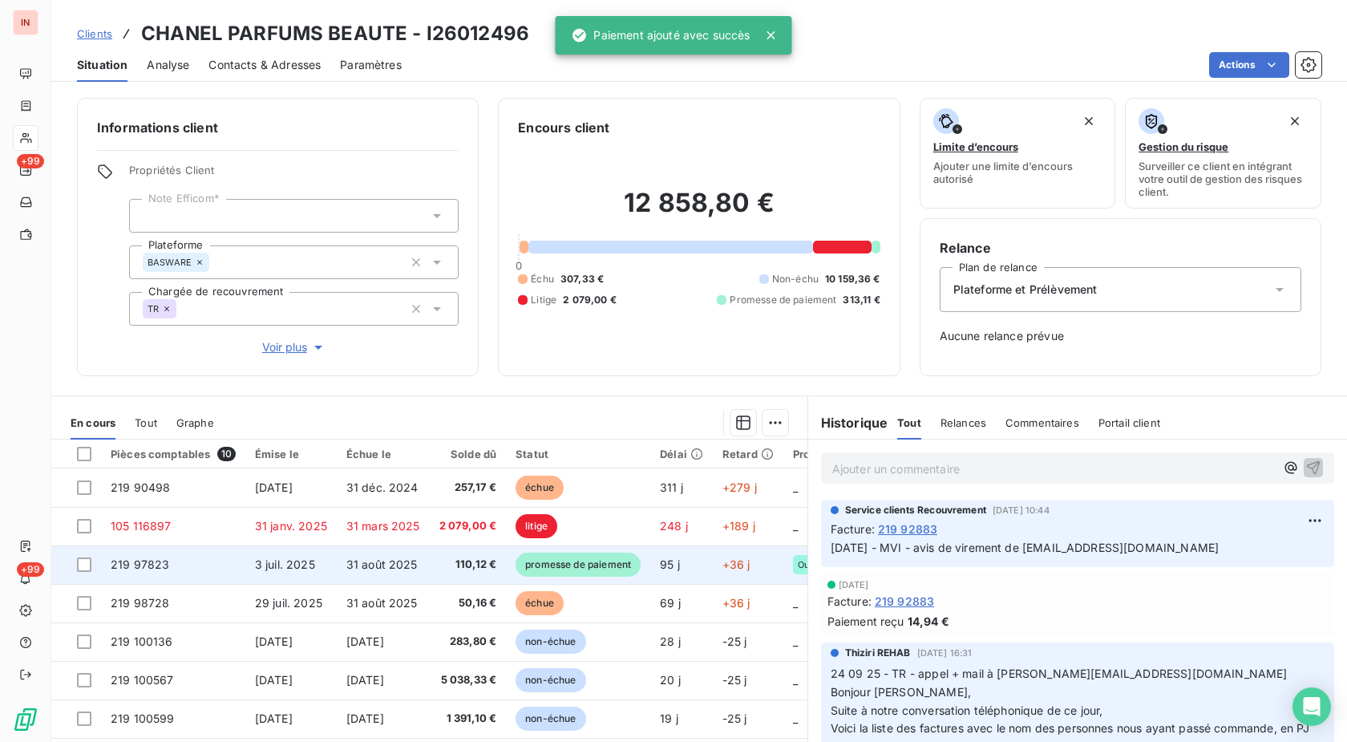
click at [601, 570] on span "promesse de paiement" at bounding box center [578, 565] width 125 height 24
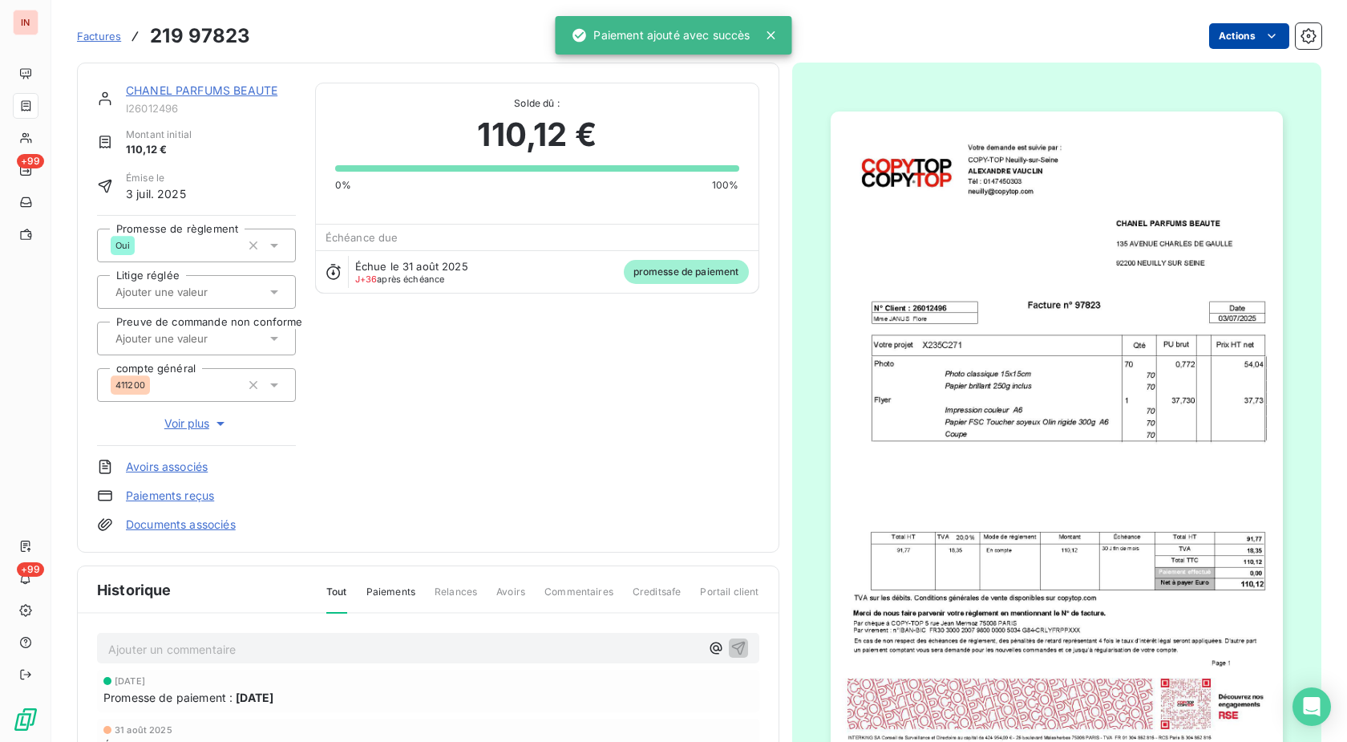
click at [1233, 35] on html "IN +99 +99 Factures 219 97823 Actions CHANEL PARFUMS BEAUTE I26012496 Montant i…" at bounding box center [673, 371] width 1347 height 742
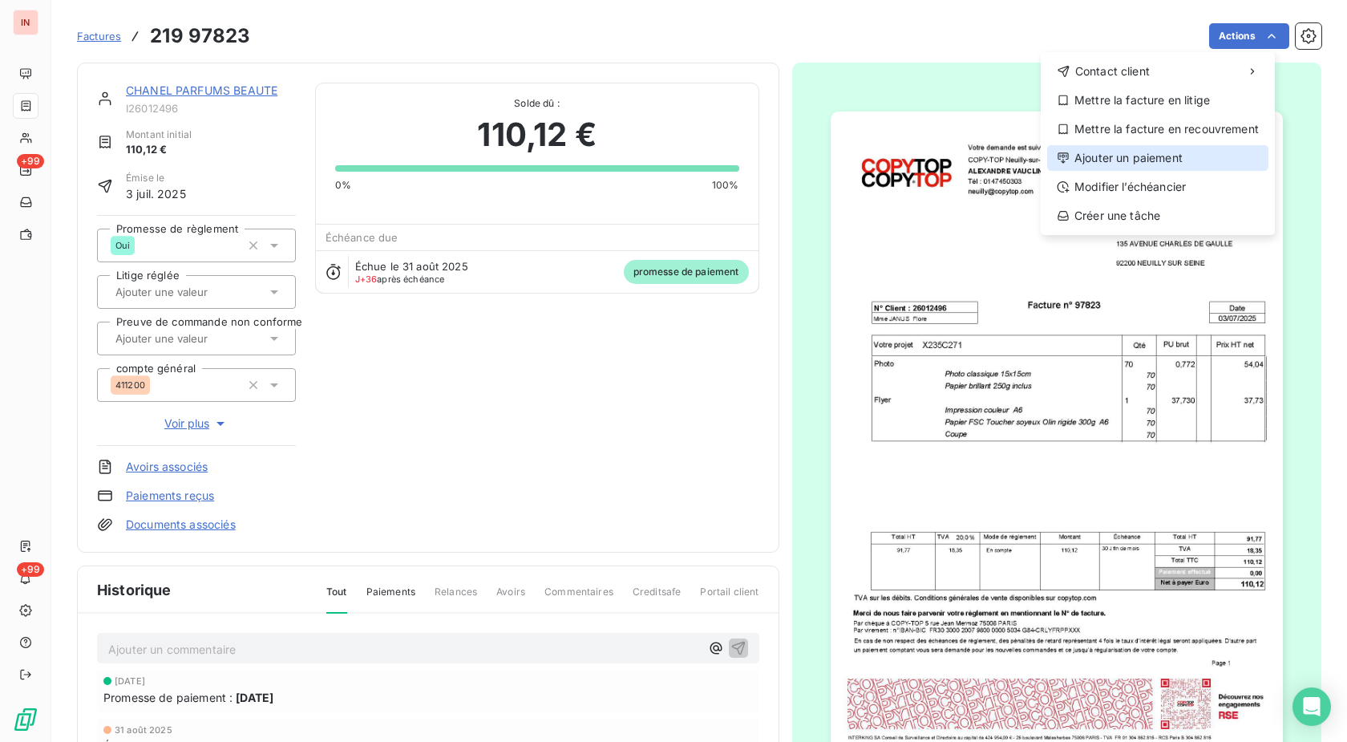
click at [1135, 158] on div "Ajouter un paiement" at bounding box center [1157, 158] width 221 height 26
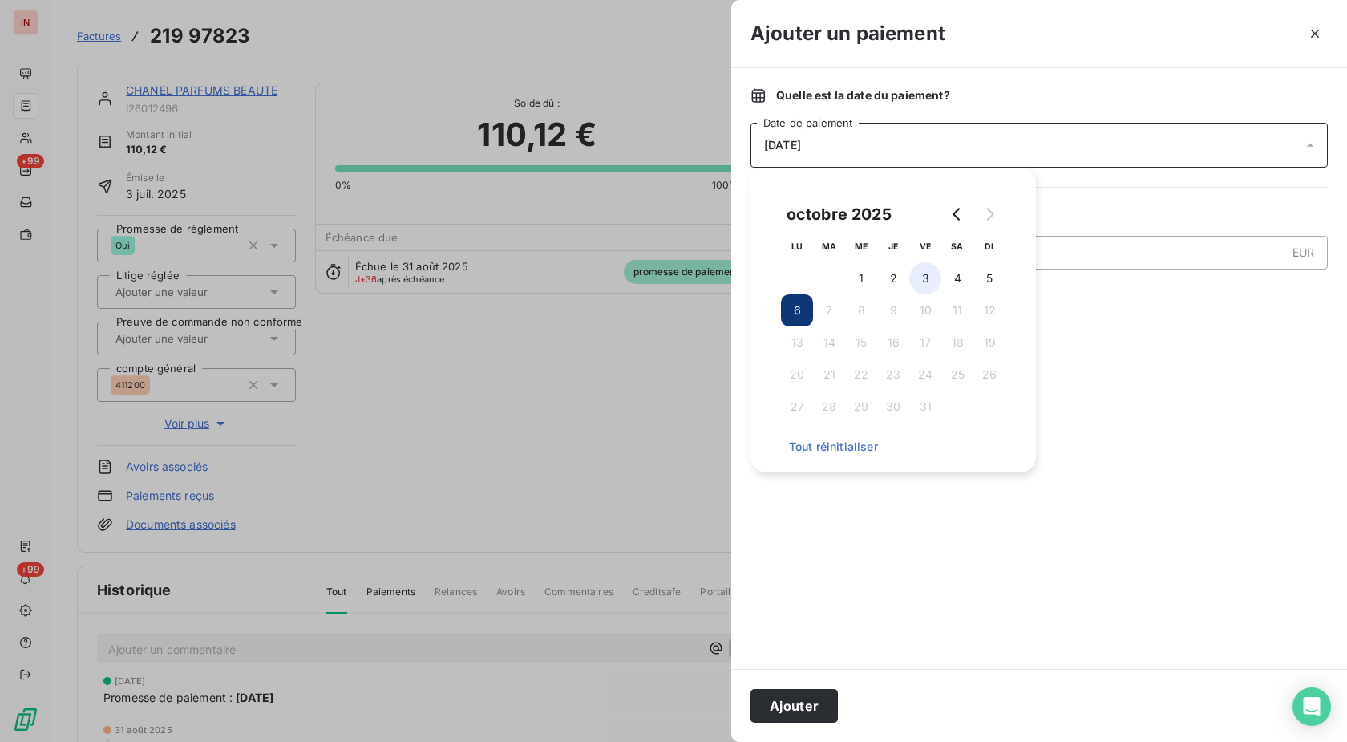
click at [935, 281] on button "3" at bounding box center [925, 278] width 32 height 32
click at [800, 701] on button "Ajouter" at bounding box center [794, 706] width 87 height 34
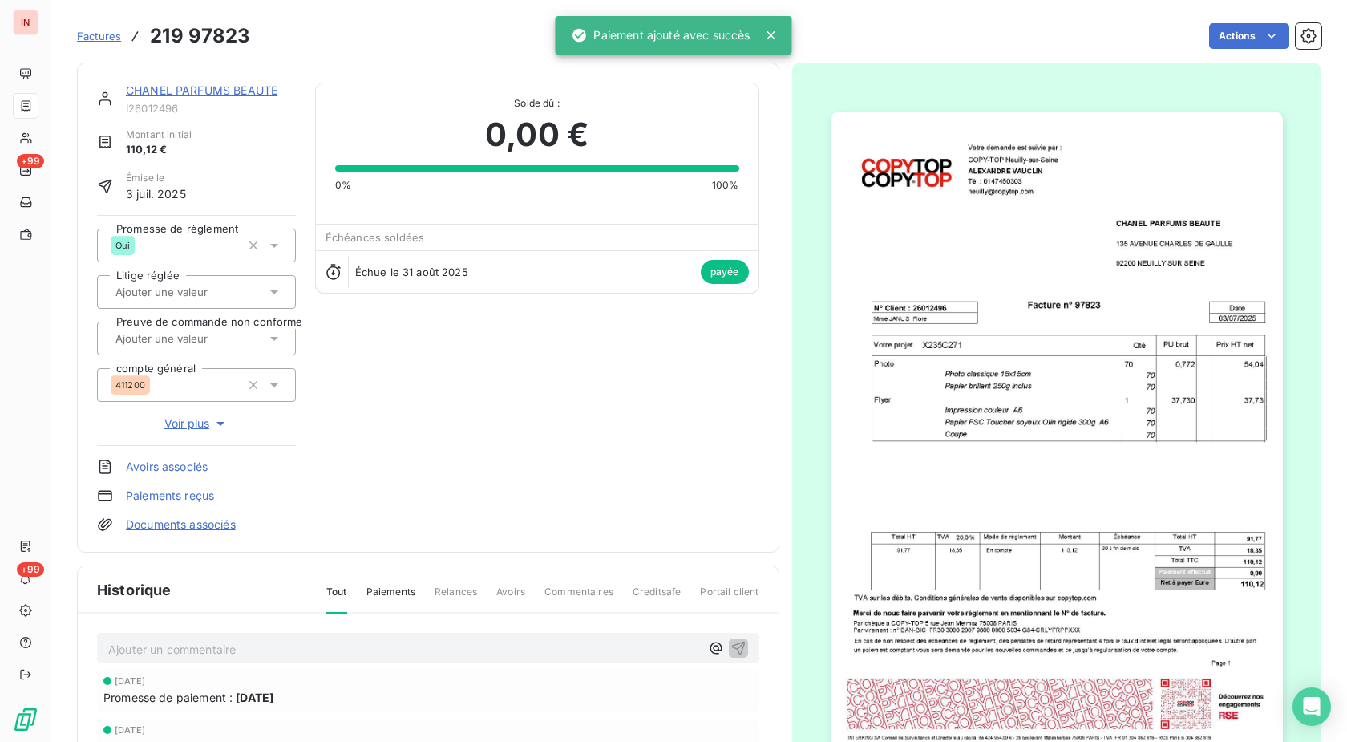
drag, startPoint x: 242, startPoint y: 91, endPoint x: 251, endPoint y: 93, distance: 9.0
click at [243, 91] on link "CHANEL PARFUMS BEAUTE" at bounding box center [202, 90] width 152 height 14
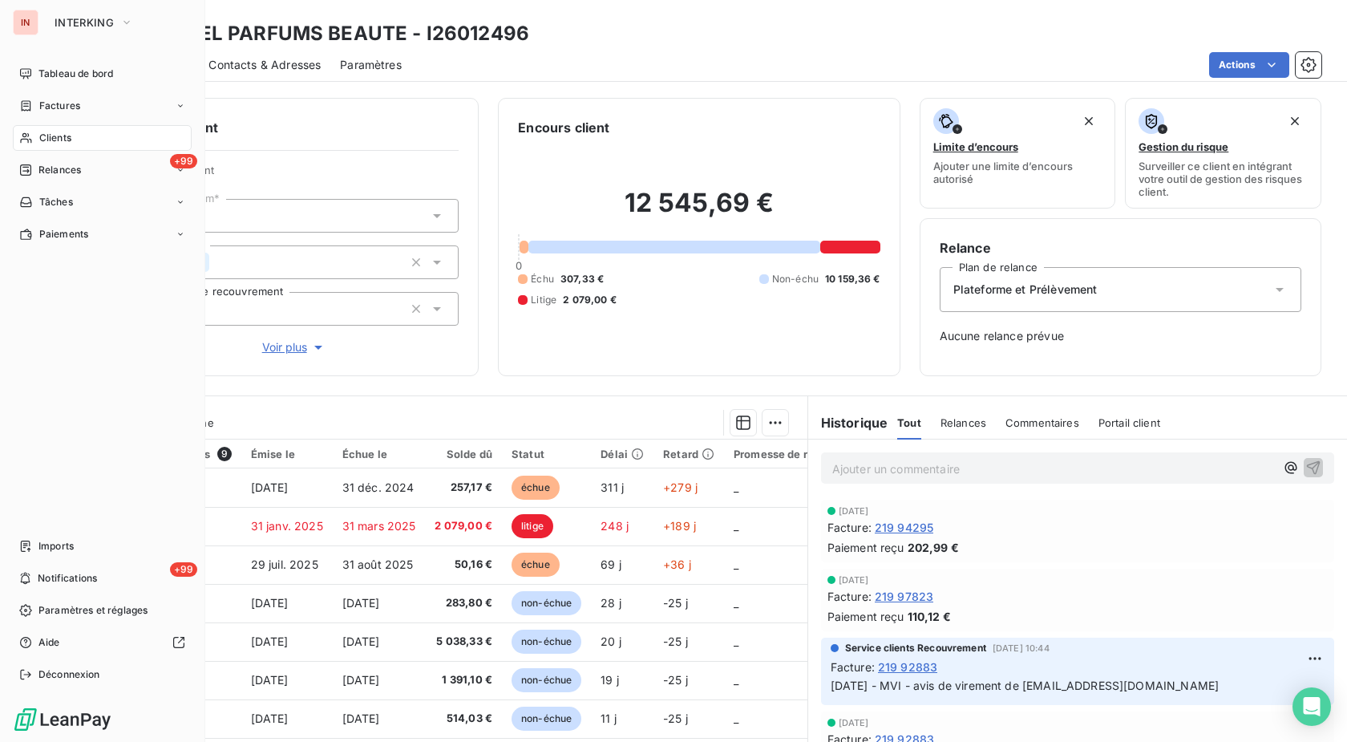
click at [35, 140] on div "Clients" at bounding box center [102, 138] width 179 height 26
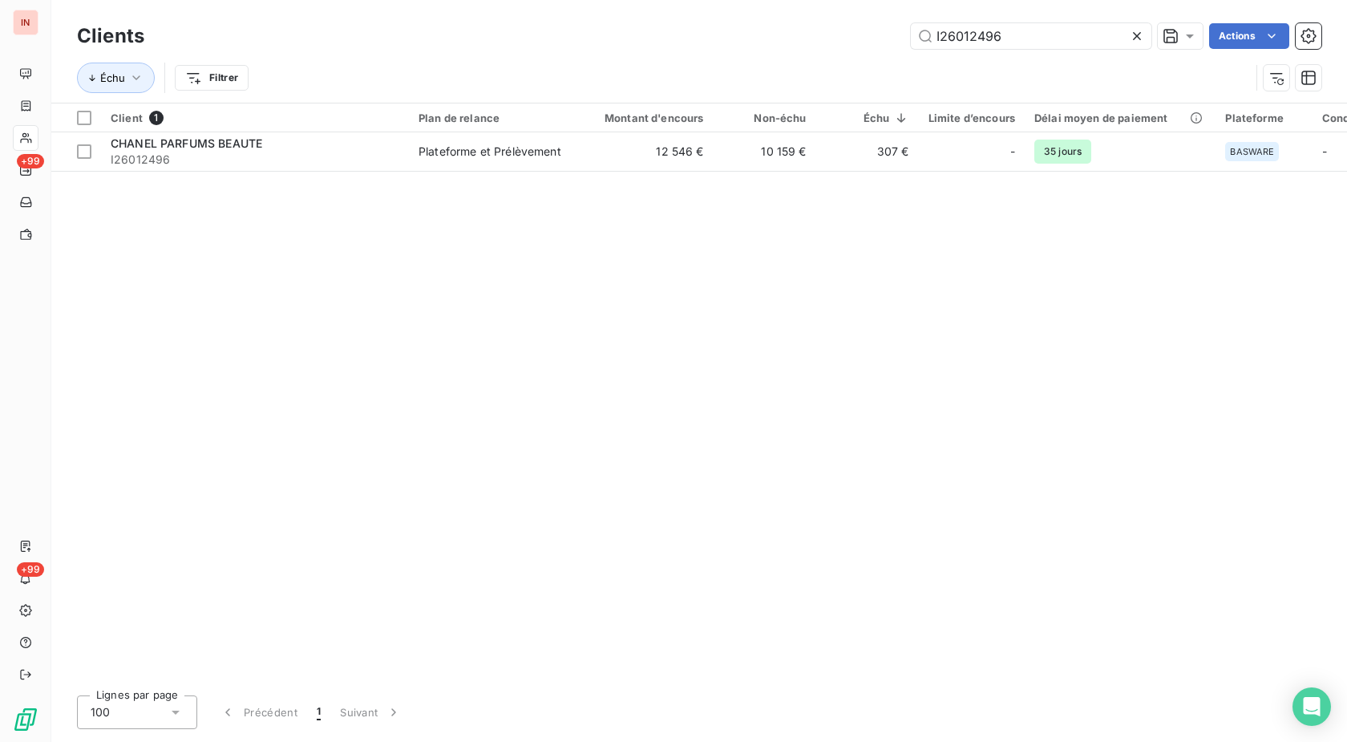
drag, startPoint x: 1045, startPoint y: 40, endPoint x: 646, endPoint y: 47, distance: 398.6
click at [911, 47] on input "I26012496" at bounding box center [1031, 36] width 241 height 26
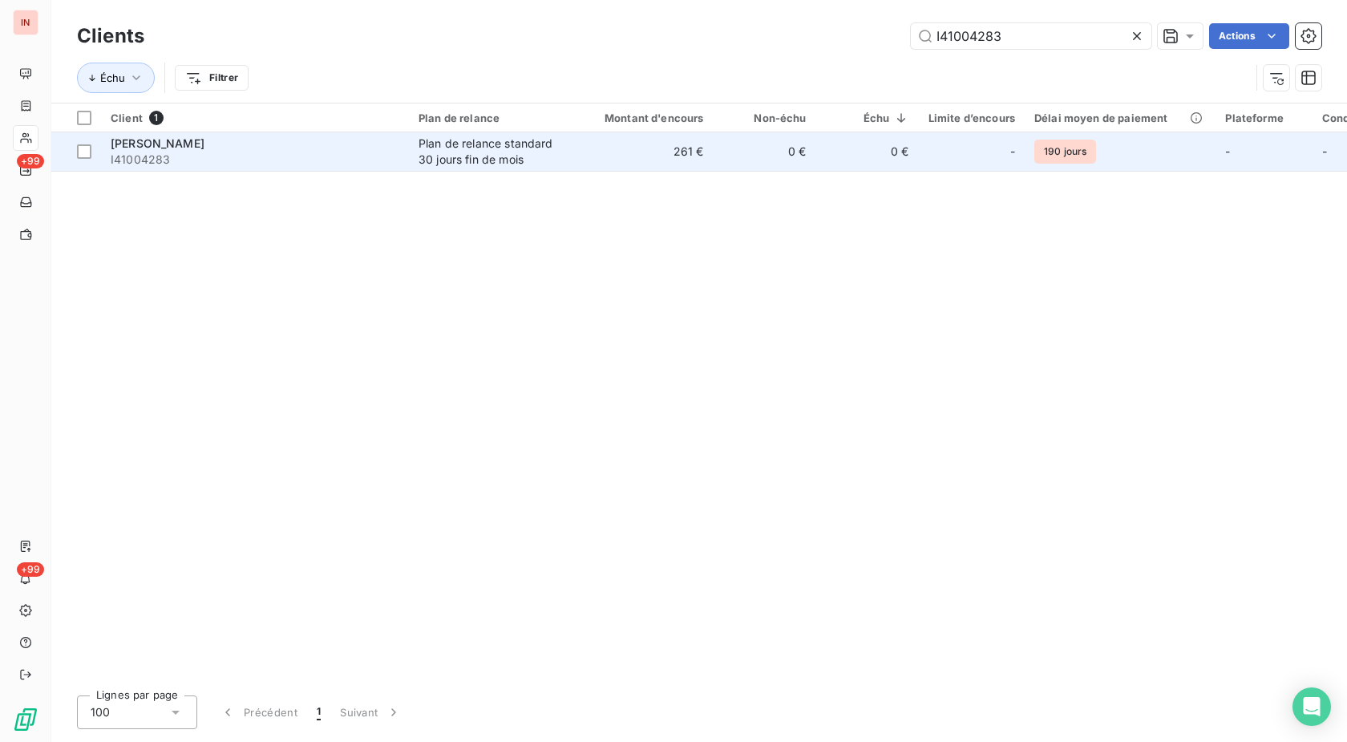
type input "I41004283"
click at [540, 156] on div "Plan de relance standard 30 jours fin de mois" at bounding box center [493, 152] width 148 height 32
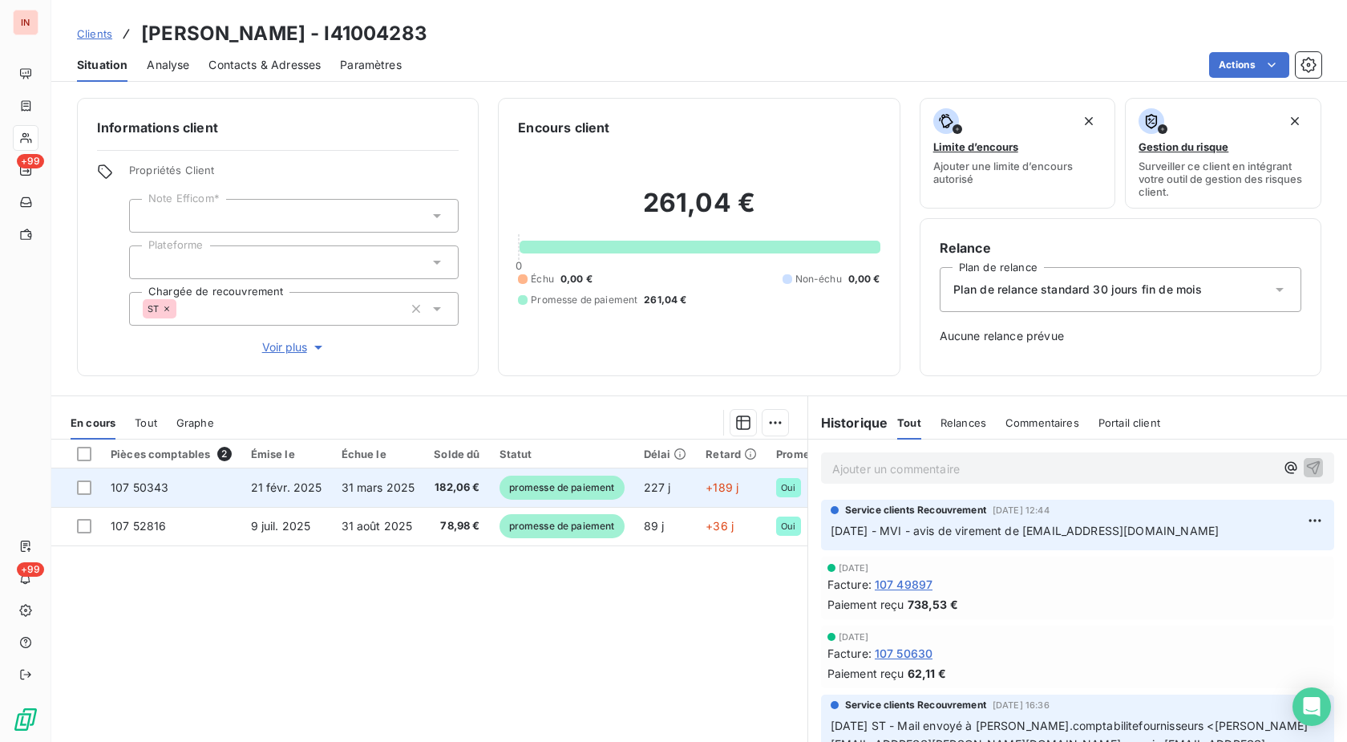
click at [559, 484] on span "promesse de paiement" at bounding box center [562, 488] width 125 height 24
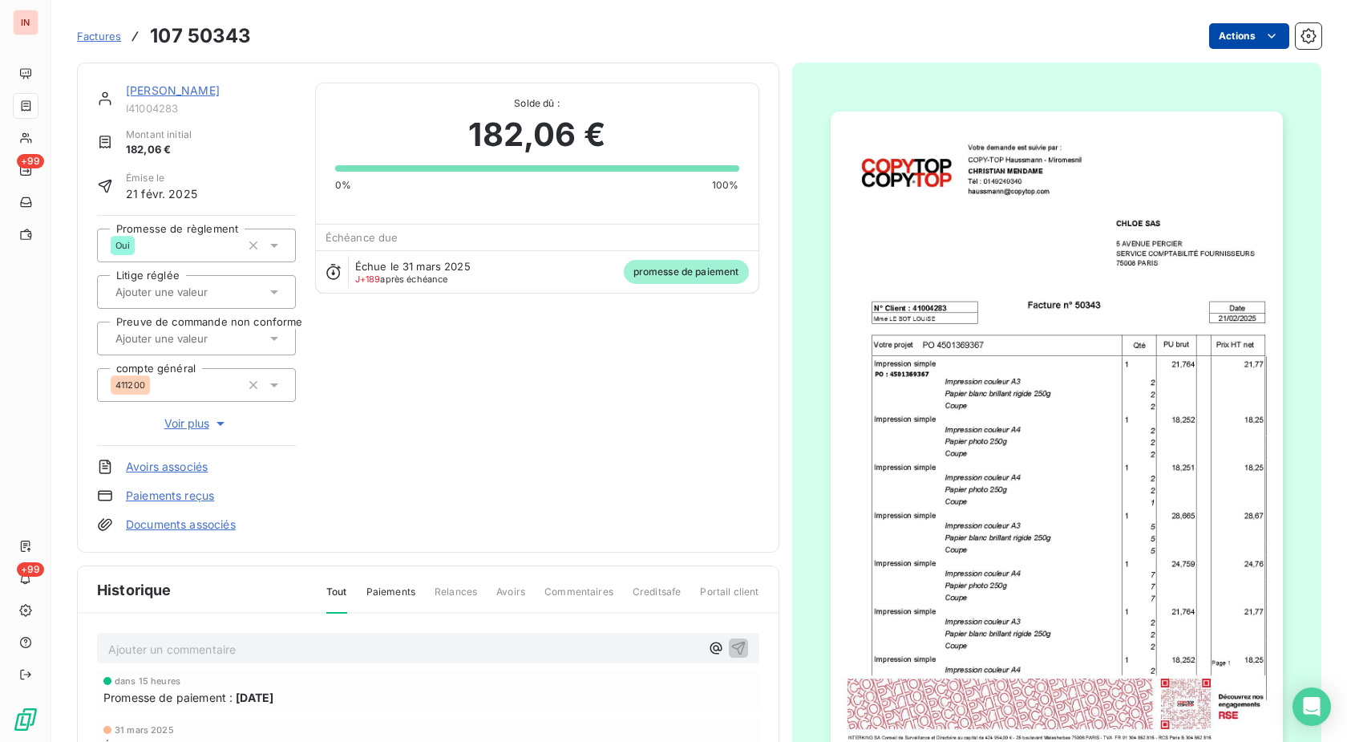
click at [1215, 33] on html "IN +99 +99 Factures 107 50343 Actions [PERSON_NAME] SAS I41004283 Montant initi…" at bounding box center [673, 371] width 1347 height 742
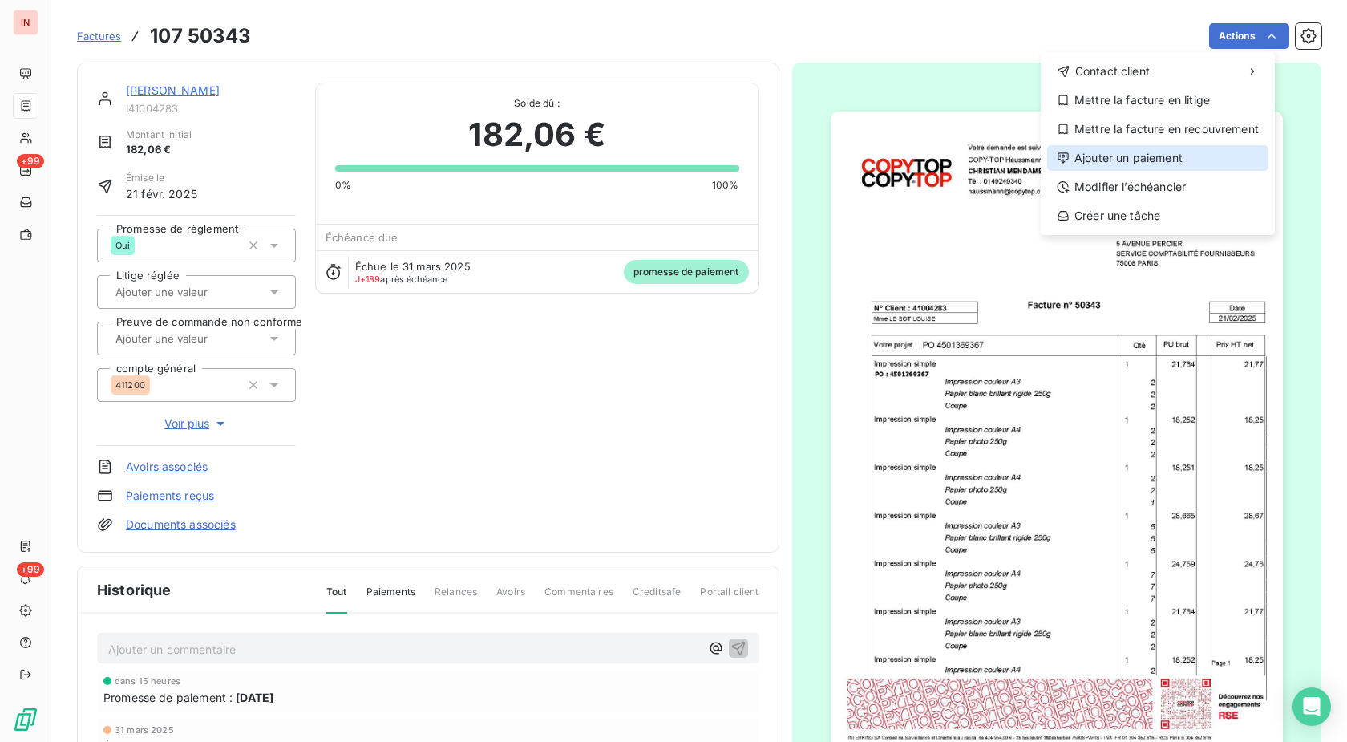
click at [1111, 151] on div "Ajouter un paiement" at bounding box center [1157, 158] width 221 height 26
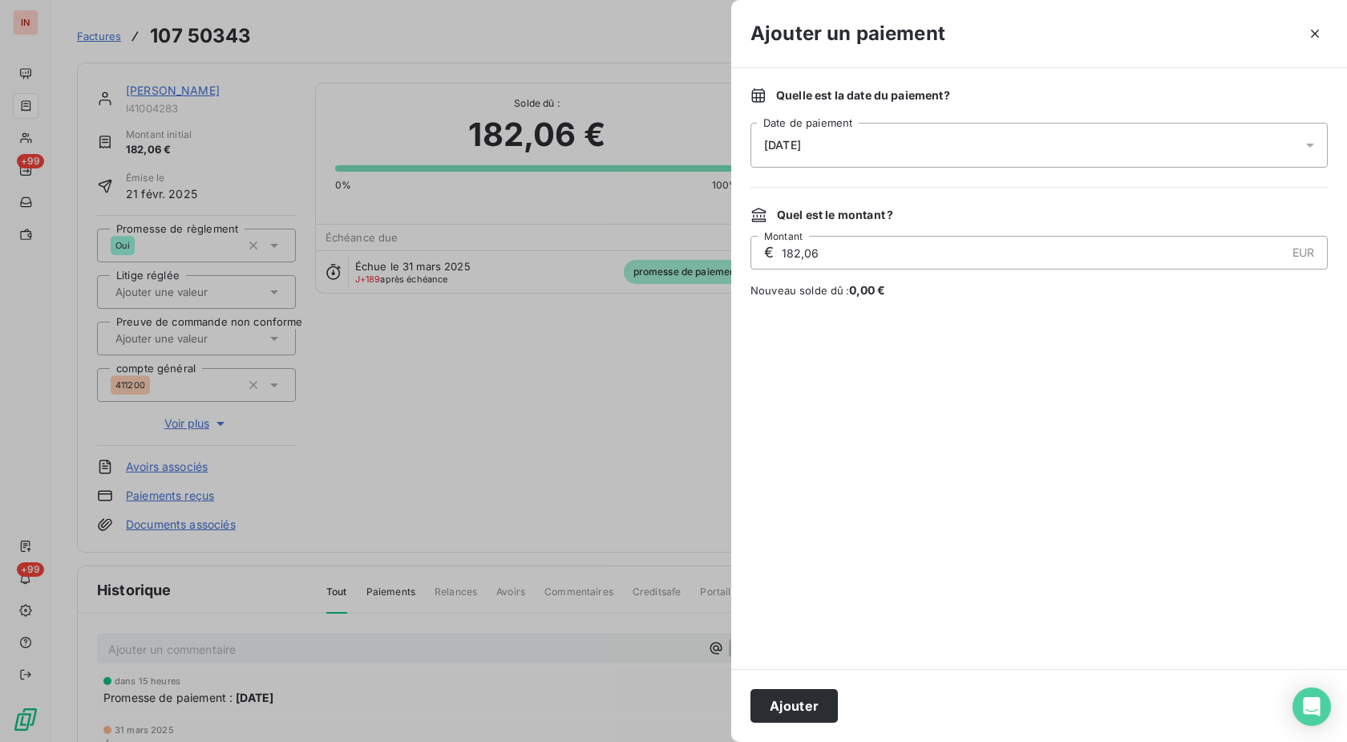
click at [1005, 152] on div "[DATE]" at bounding box center [1039, 145] width 577 height 45
drag, startPoint x: 918, startPoint y: 277, endPoint x: 883, endPoint y: 471, distance: 196.5
click at [917, 279] on button "3" at bounding box center [925, 278] width 32 height 32
click at [803, 709] on button "Ajouter" at bounding box center [794, 706] width 87 height 34
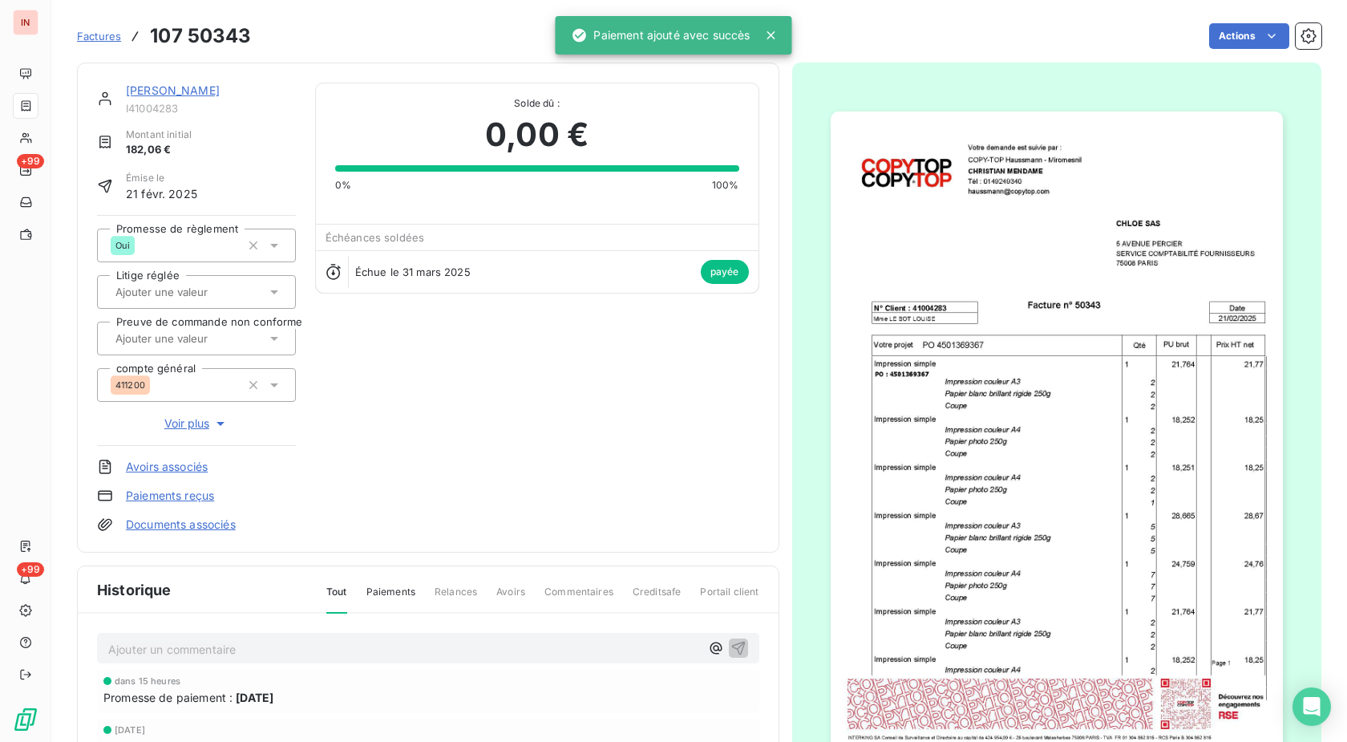
click at [172, 89] on link "[PERSON_NAME]" at bounding box center [173, 90] width 94 height 14
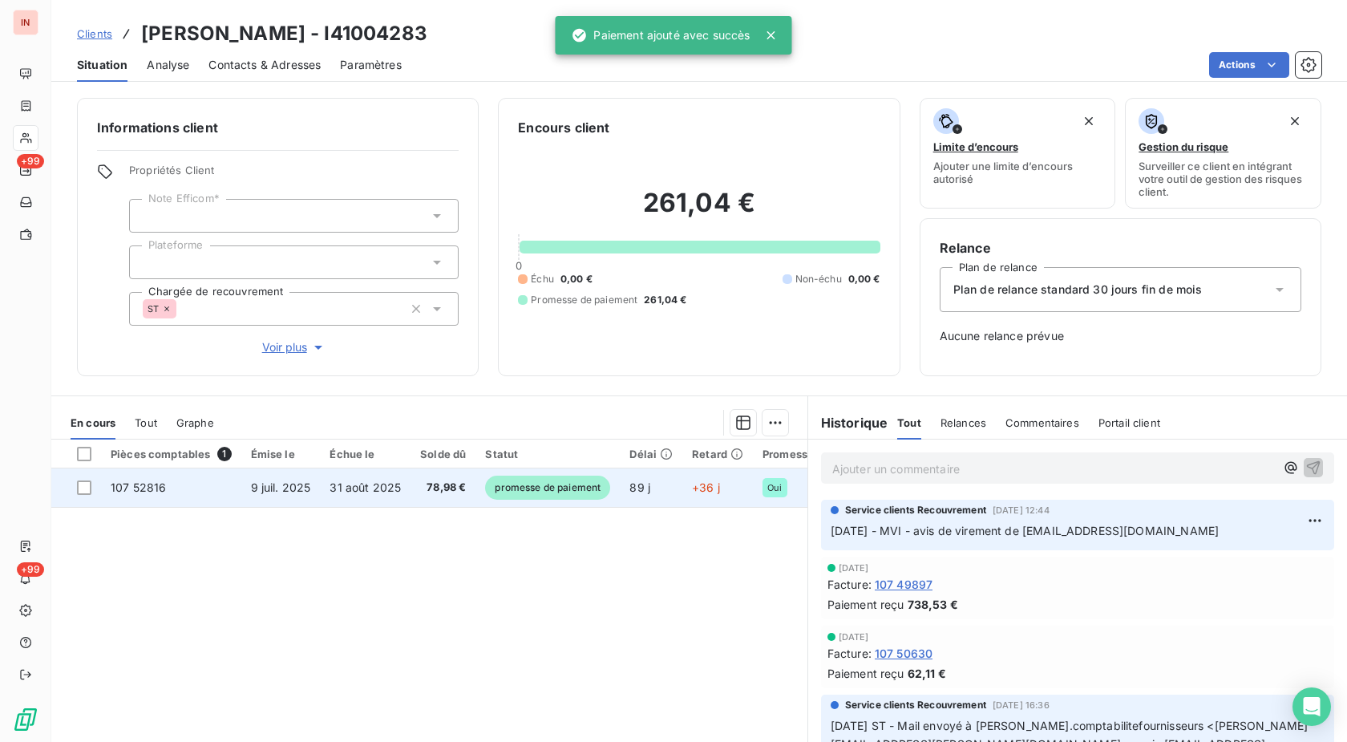
click at [713, 486] on span "+36 j" at bounding box center [706, 487] width 28 height 14
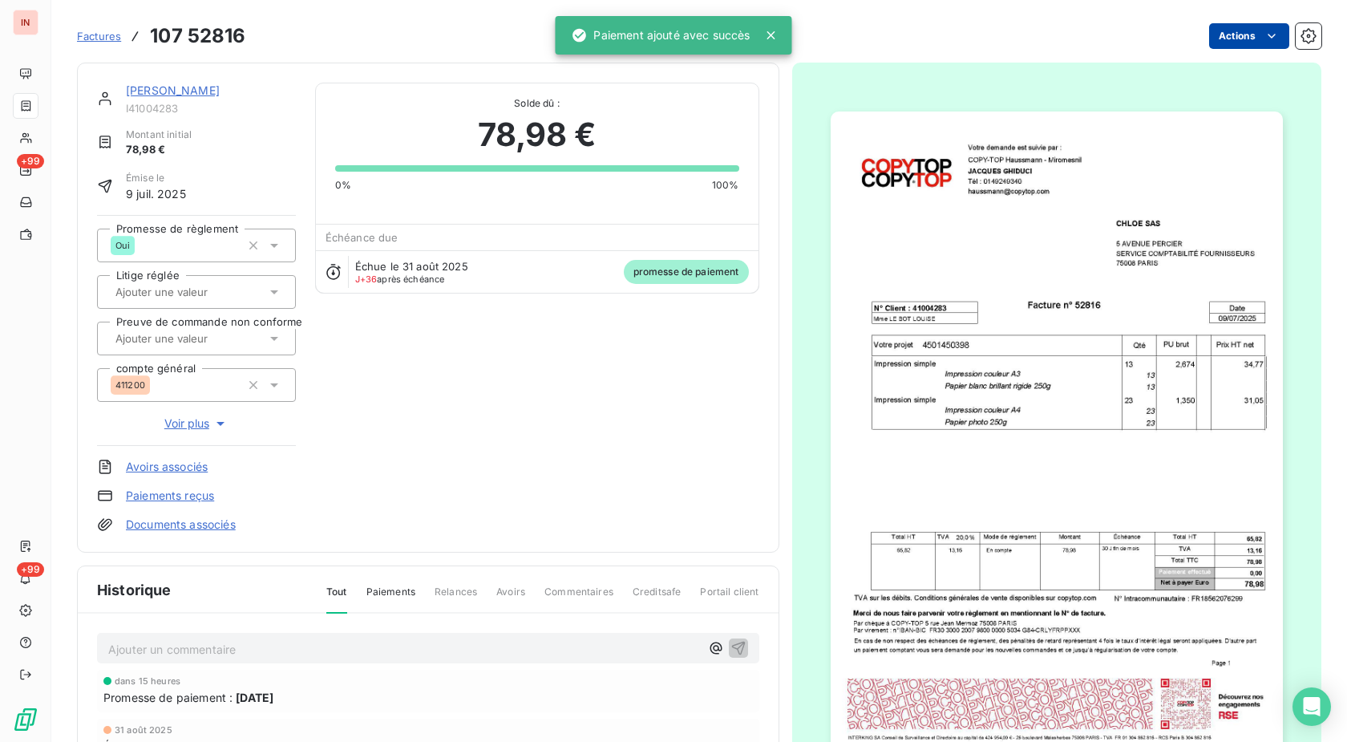
click at [1257, 32] on html "IN +99 +99 Factures 107 52816 Actions [PERSON_NAME] SAS I41004283 Montant initi…" at bounding box center [673, 371] width 1347 height 742
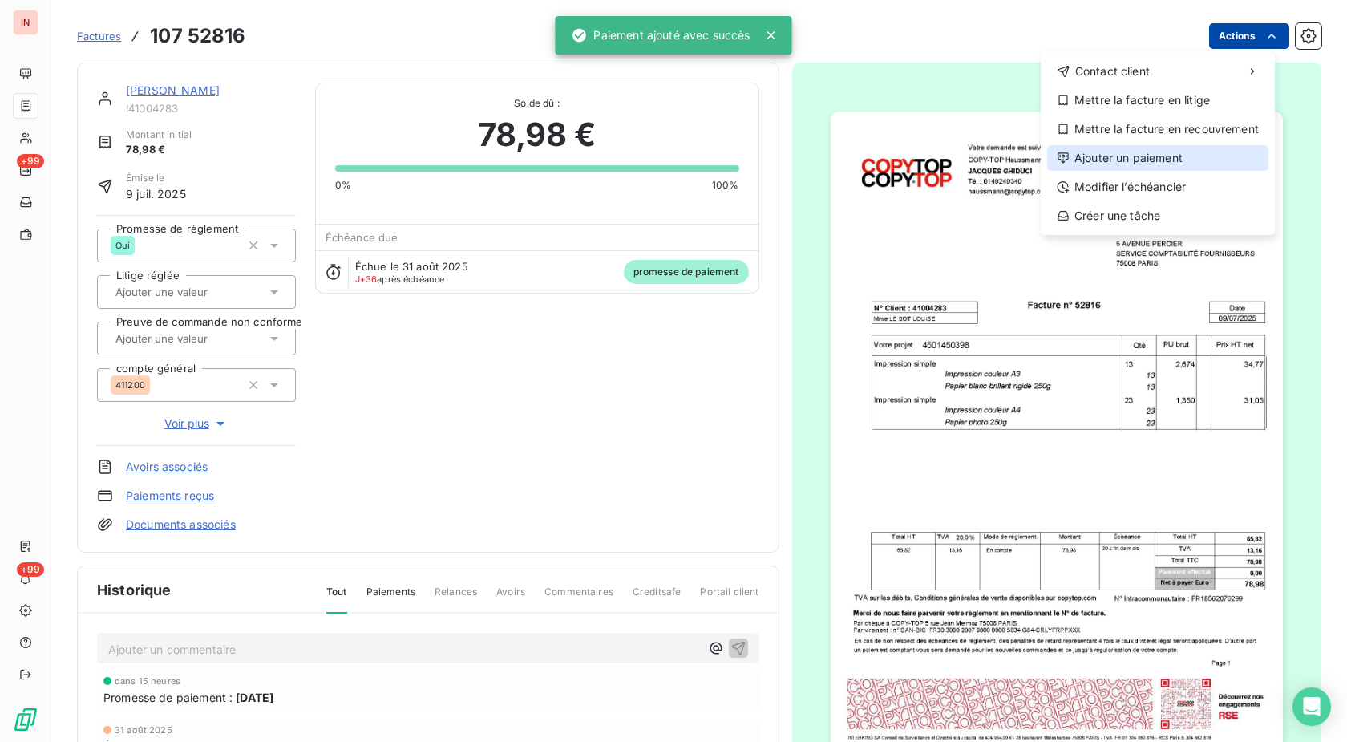
click at [1122, 159] on div "Ajouter un paiement" at bounding box center [1157, 158] width 221 height 26
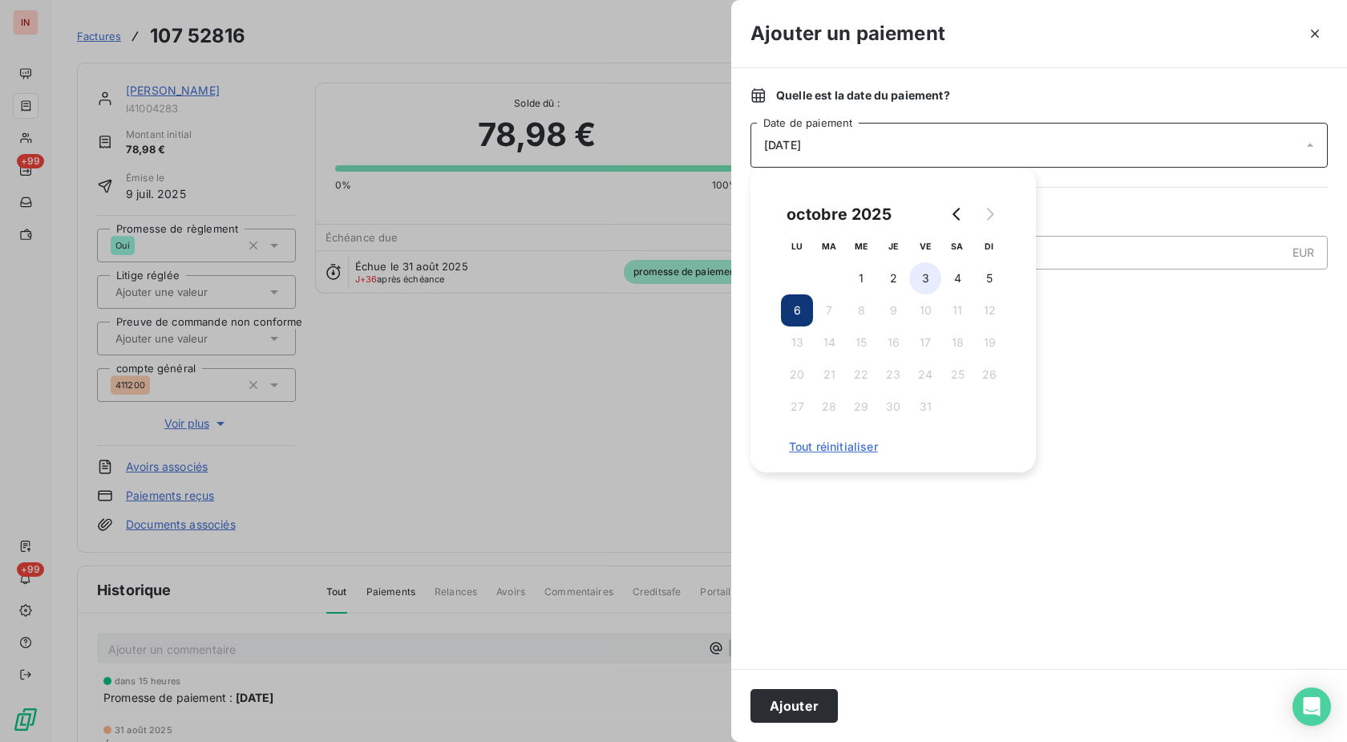
click at [921, 282] on button "3" at bounding box center [925, 278] width 32 height 32
click at [825, 703] on button "Ajouter" at bounding box center [794, 706] width 87 height 34
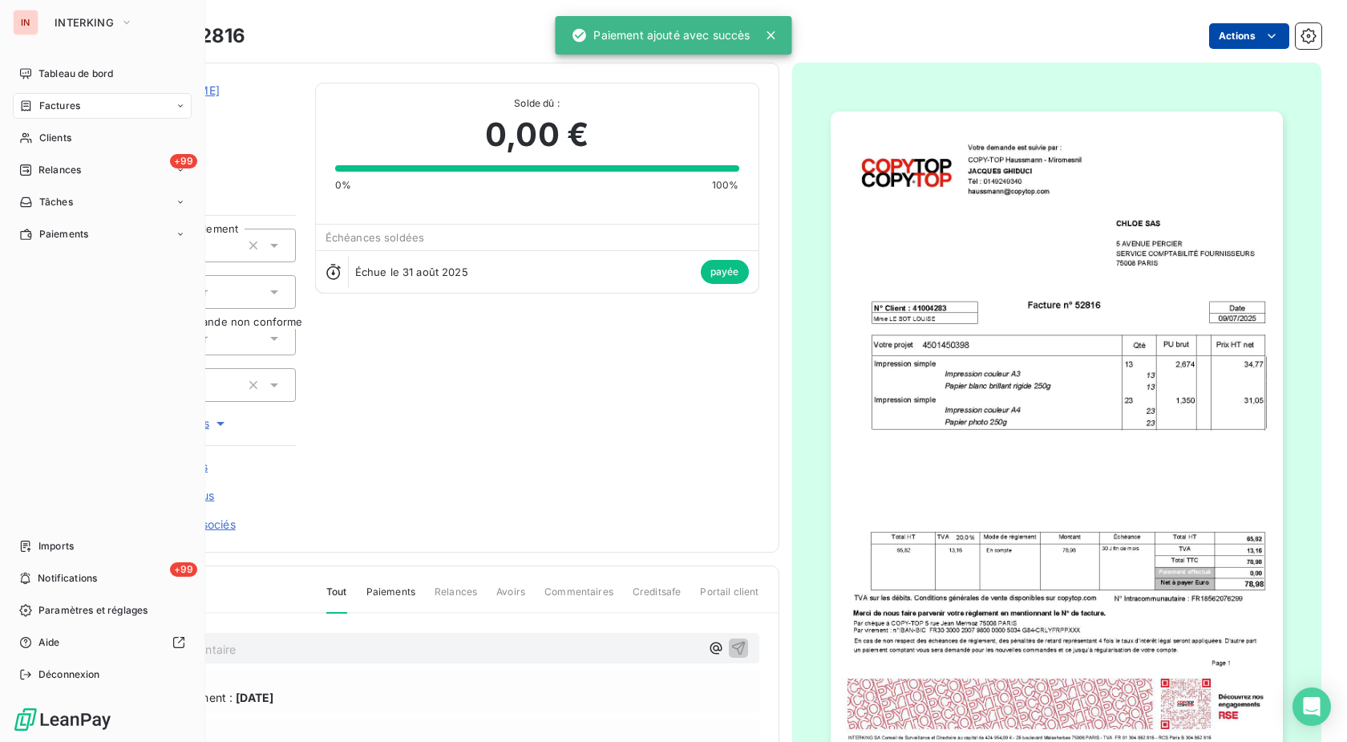
click at [40, 136] on span "Clients" at bounding box center [55, 138] width 32 height 14
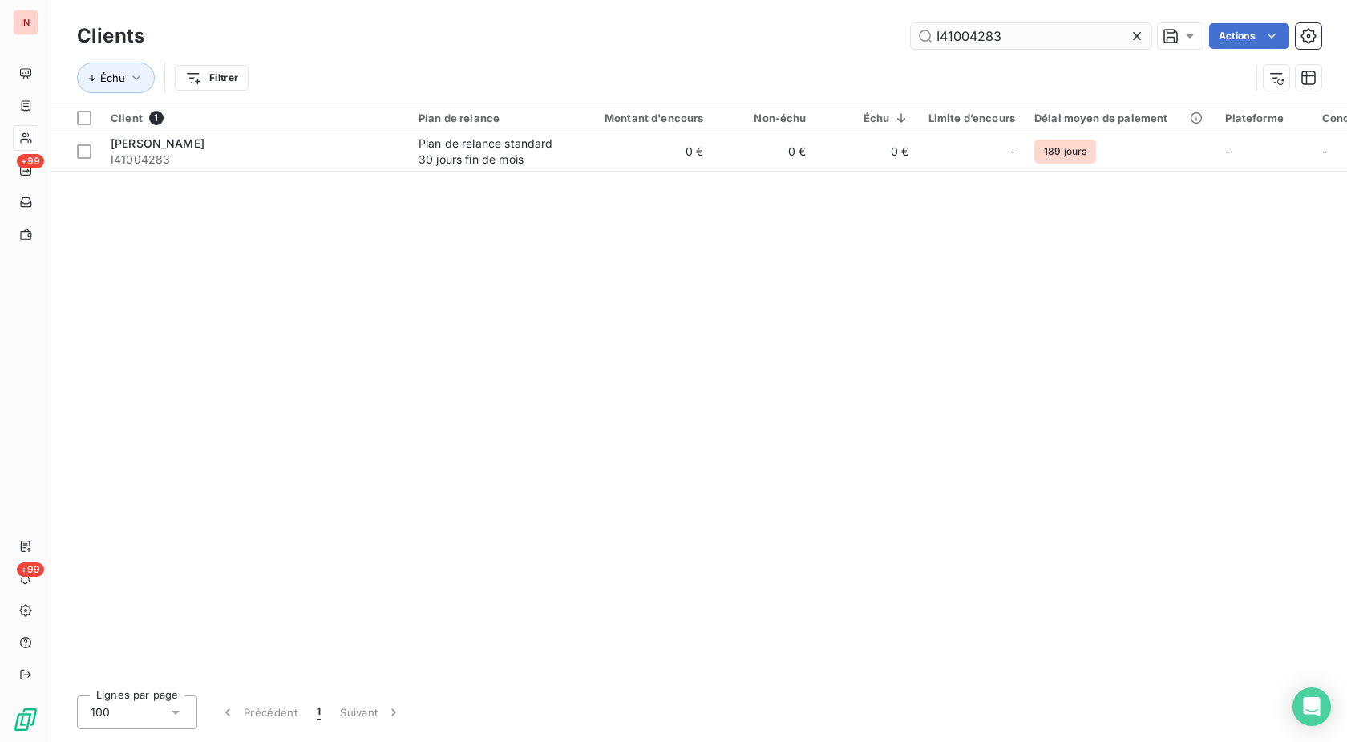
drag, startPoint x: 1042, startPoint y: 29, endPoint x: 753, endPoint y: 34, distance: 289.5
click at [911, 34] on input "I41004283" at bounding box center [1031, 36] width 241 height 26
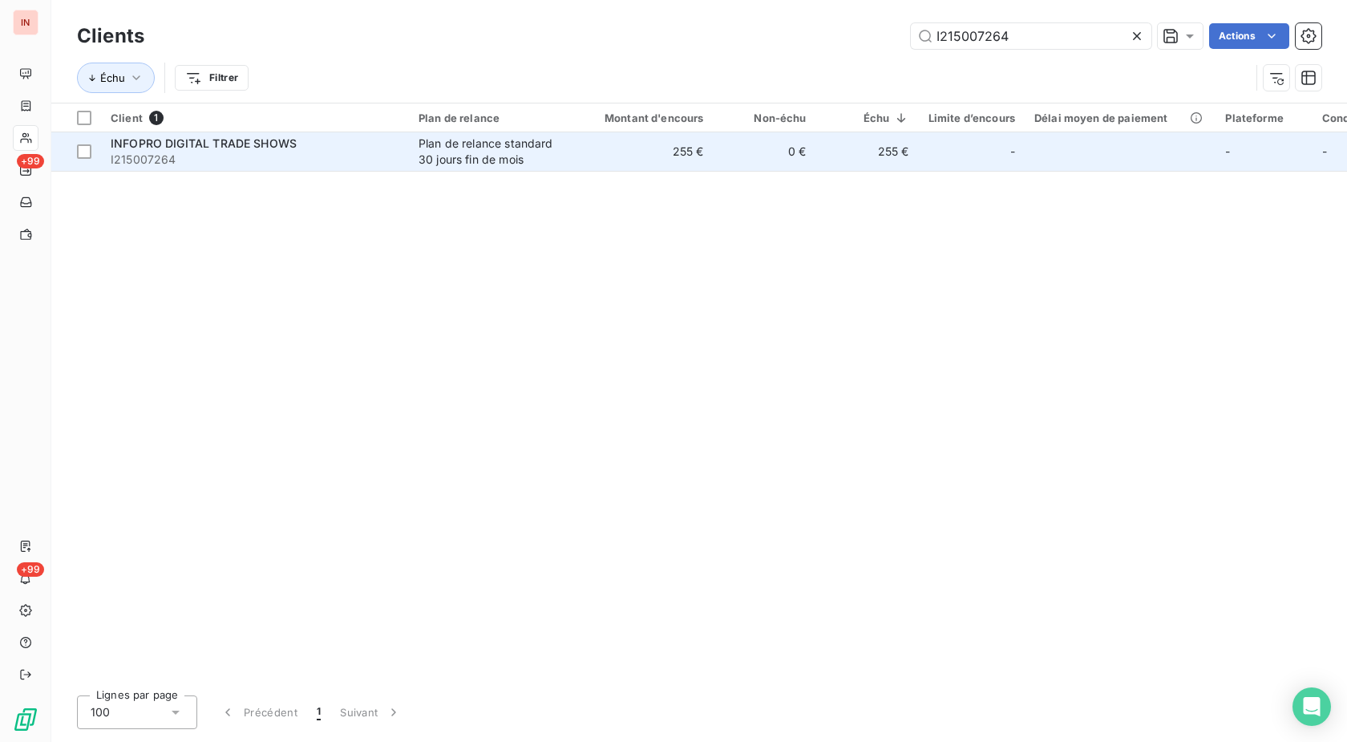
type input "I215007264"
click at [747, 148] on td "0 €" at bounding box center [765, 151] width 103 height 38
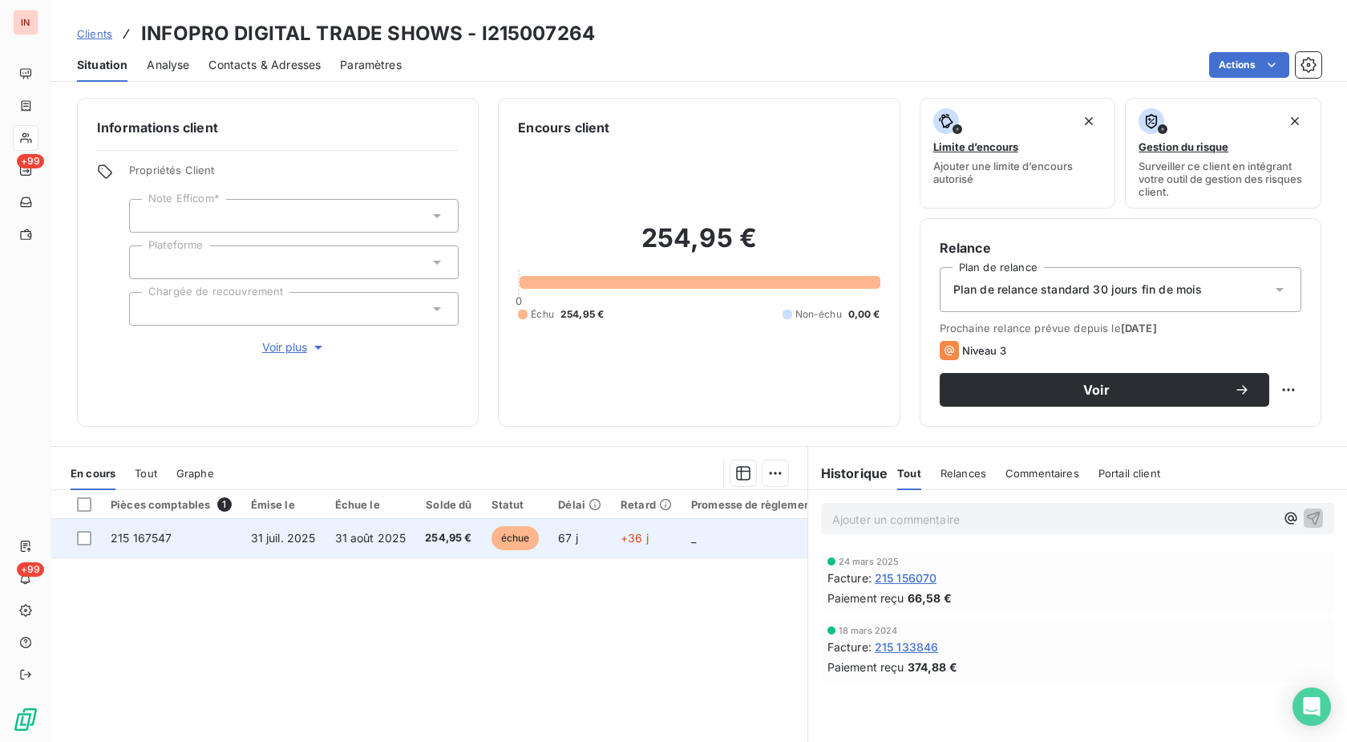
click at [642, 528] on td "+36 j" at bounding box center [646, 538] width 71 height 38
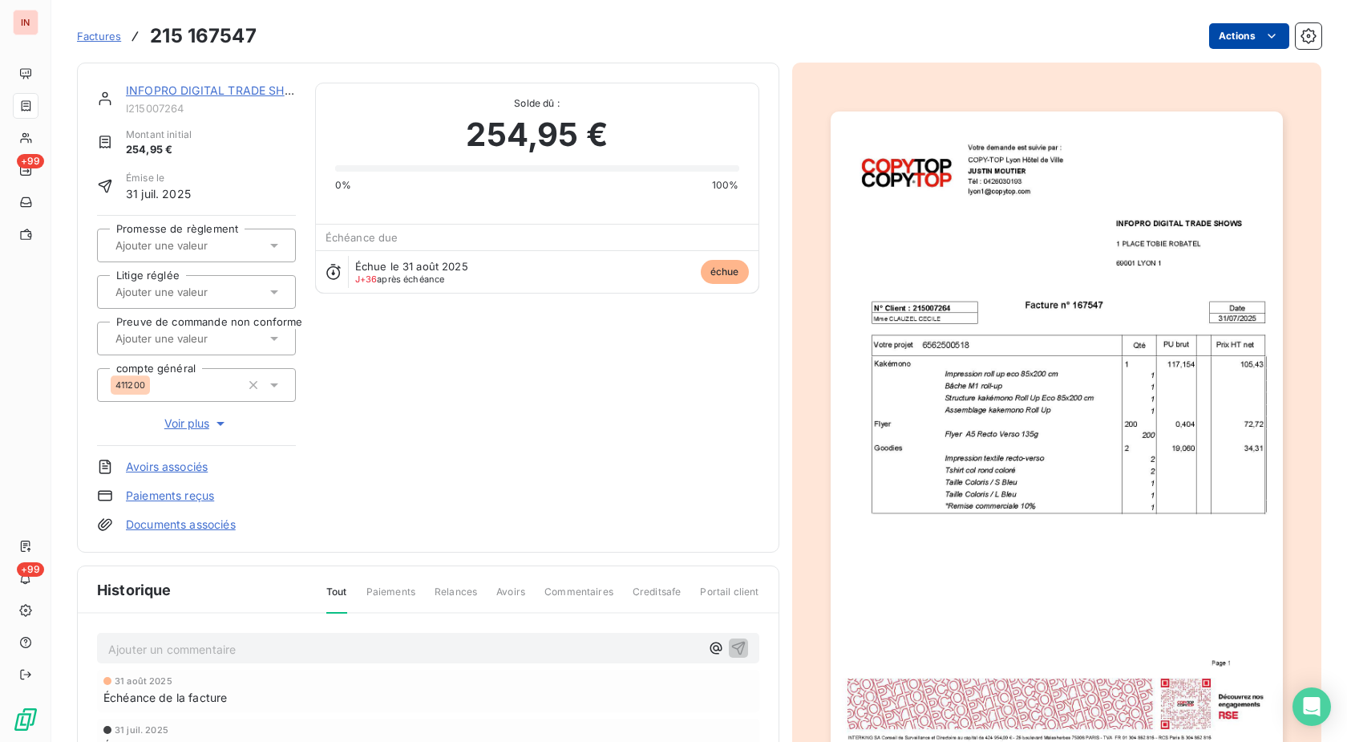
click at [1225, 37] on html "IN +99 +99 Factures 215 167547 Actions INFOPRO DIGITAL TRADE SHOWS I215007264 M…" at bounding box center [673, 371] width 1347 height 742
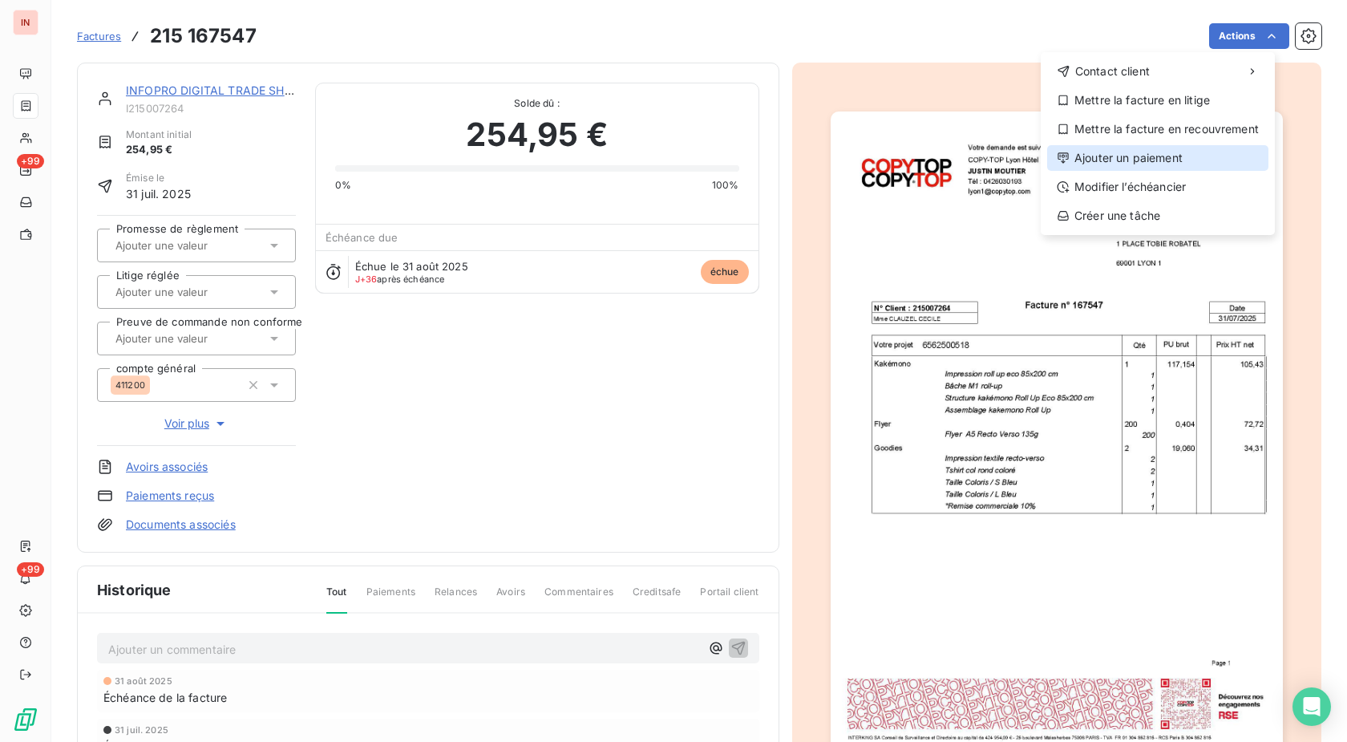
click at [1146, 159] on div "Ajouter un paiement" at bounding box center [1157, 158] width 221 height 26
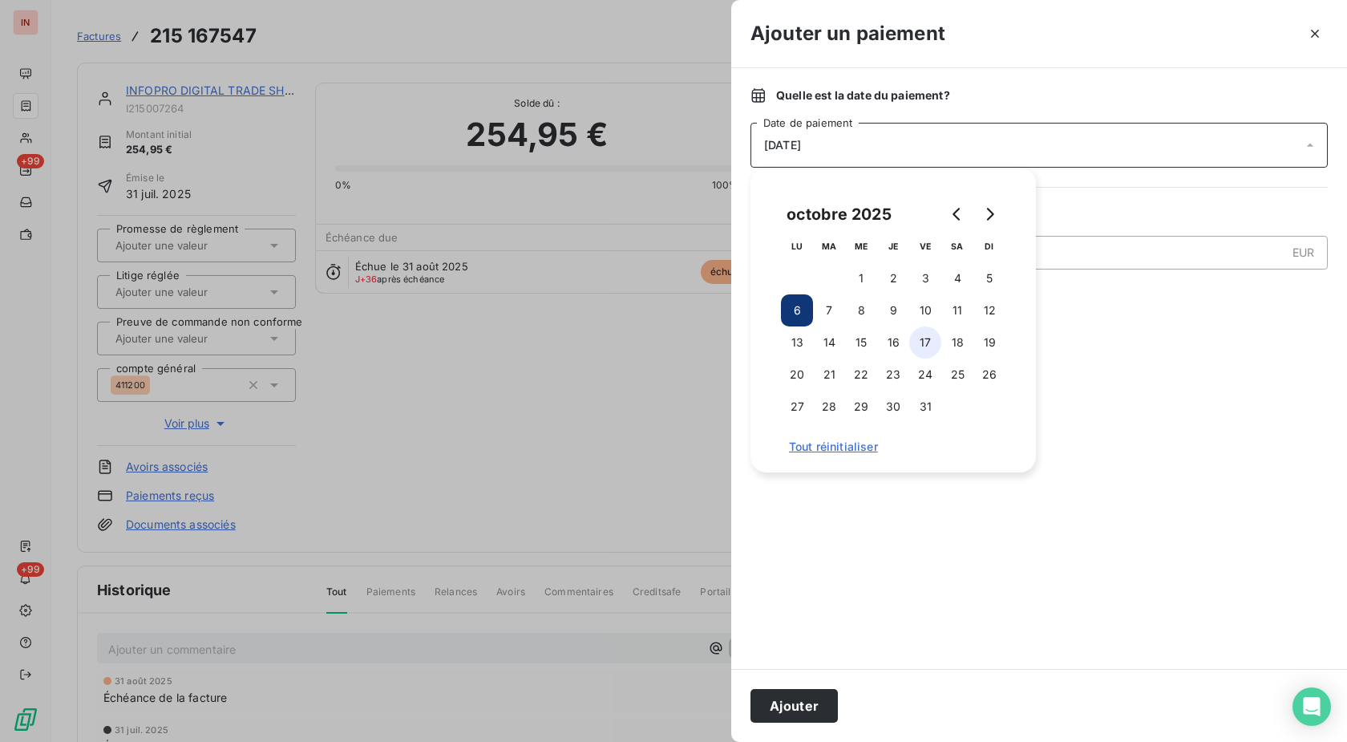
drag, startPoint x: 921, startPoint y: 276, endPoint x: 911, endPoint y: 338, distance: 62.6
click at [921, 277] on button "3" at bounding box center [925, 278] width 32 height 32
click at [796, 697] on button "Ajouter" at bounding box center [794, 706] width 87 height 34
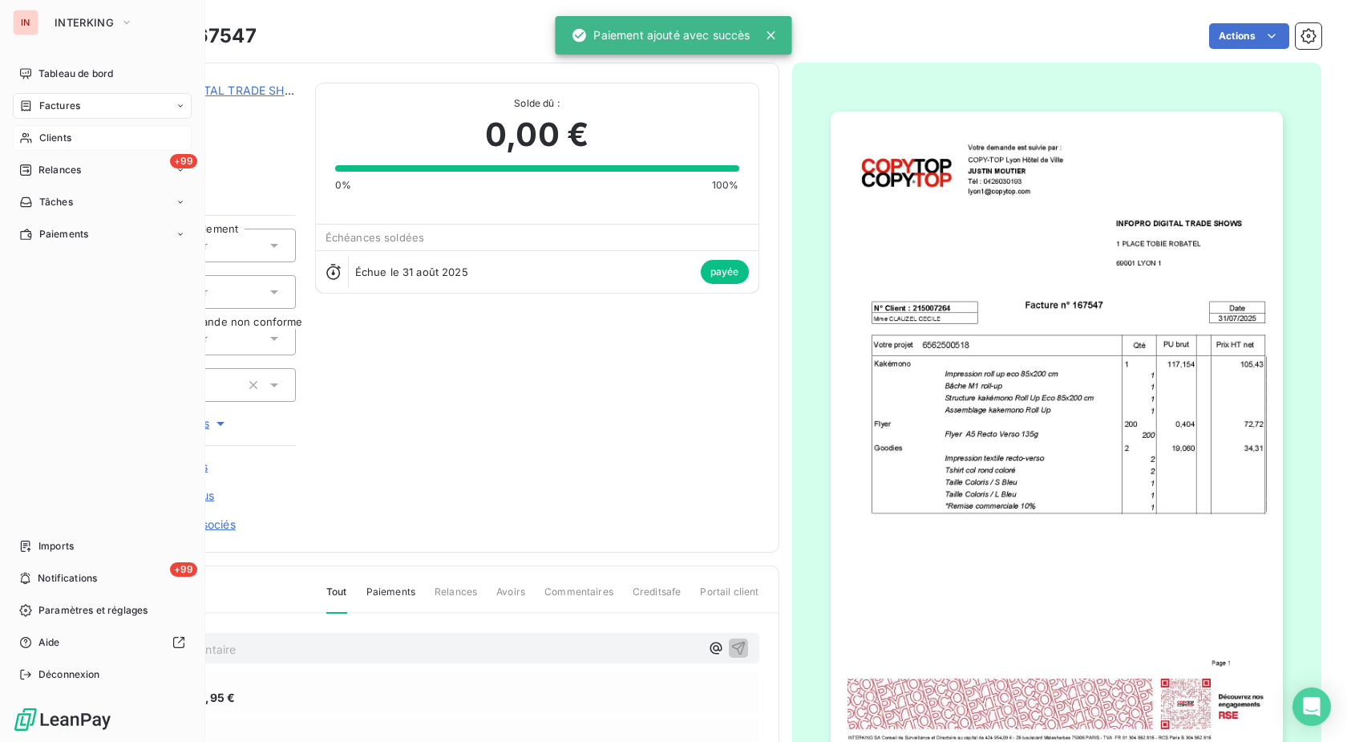
click at [32, 129] on div "Clients" at bounding box center [102, 138] width 179 height 26
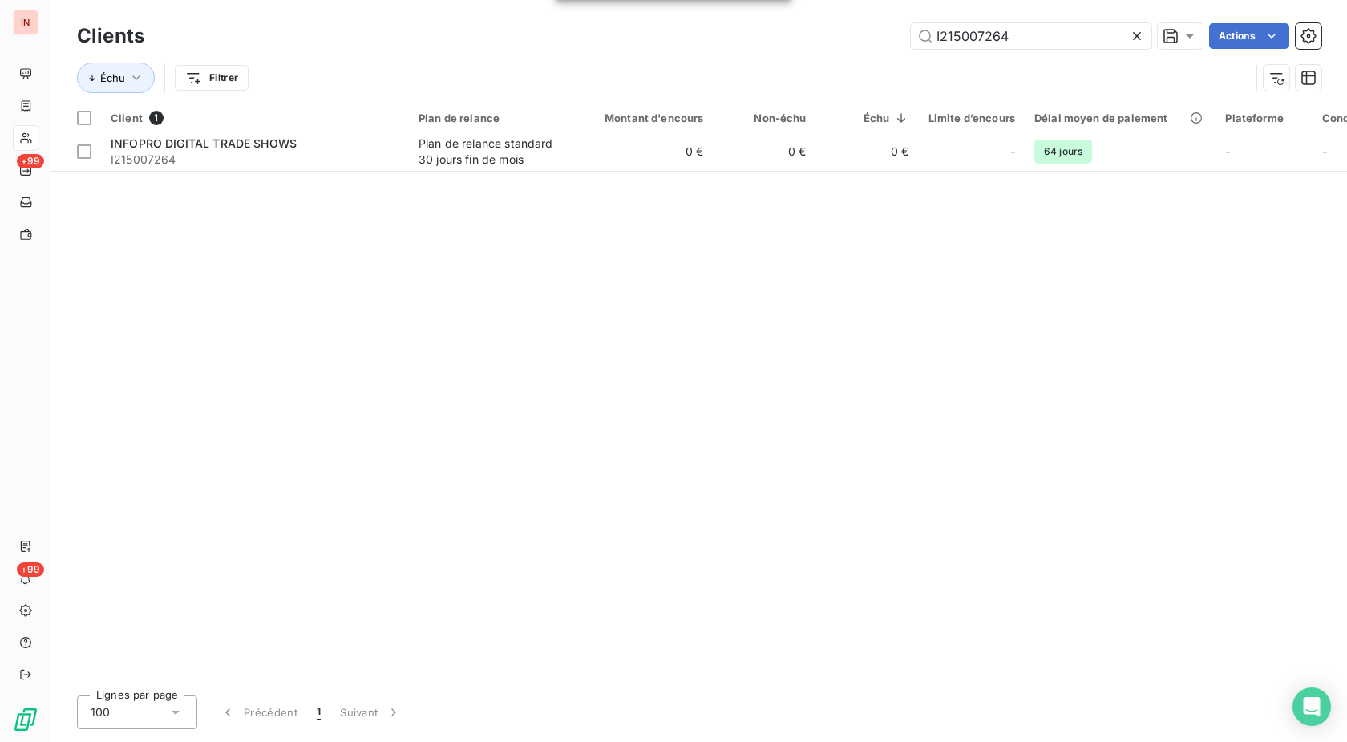
drag, startPoint x: 1018, startPoint y: 34, endPoint x: 706, endPoint y: 41, distance: 312.0
click at [911, 36] on input "I215007264" at bounding box center [1031, 36] width 241 height 26
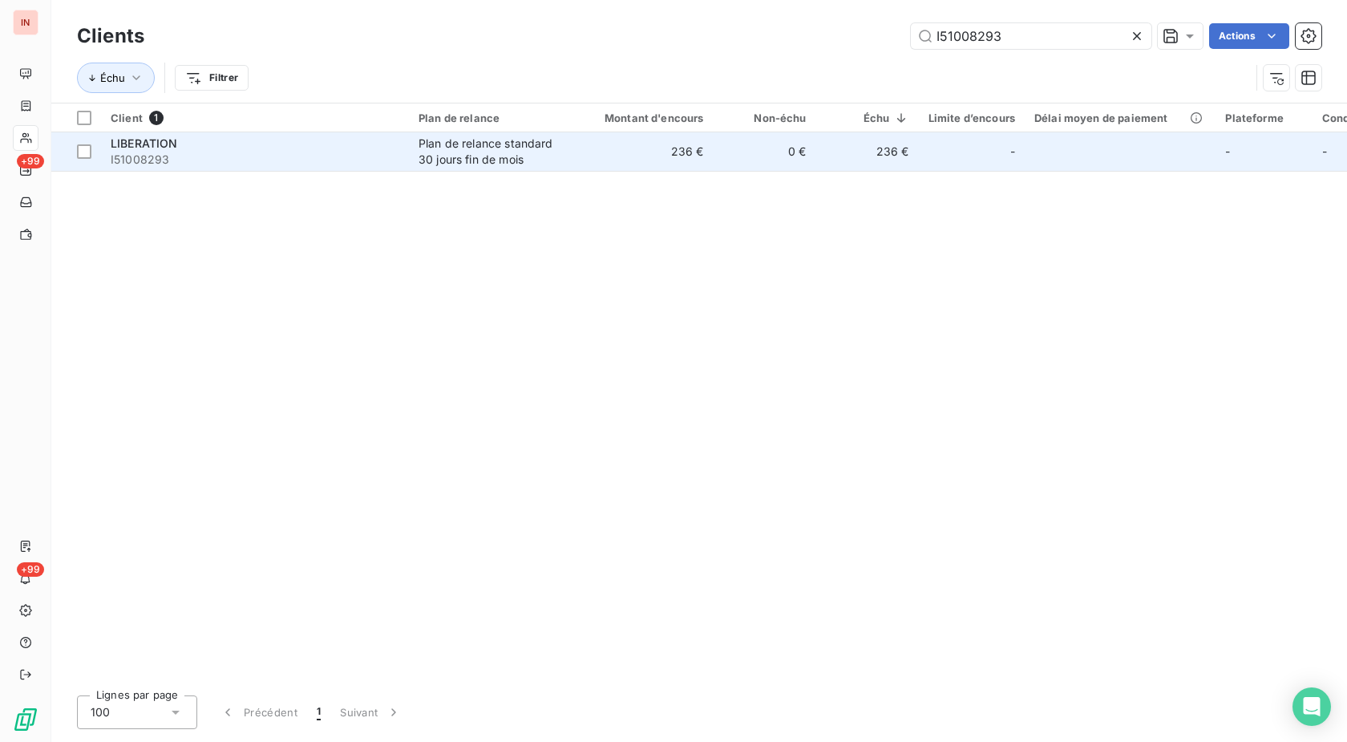
type input "I51008293"
click at [523, 148] on div "Plan de relance standard 30 jours fin de mois" at bounding box center [493, 152] width 148 height 32
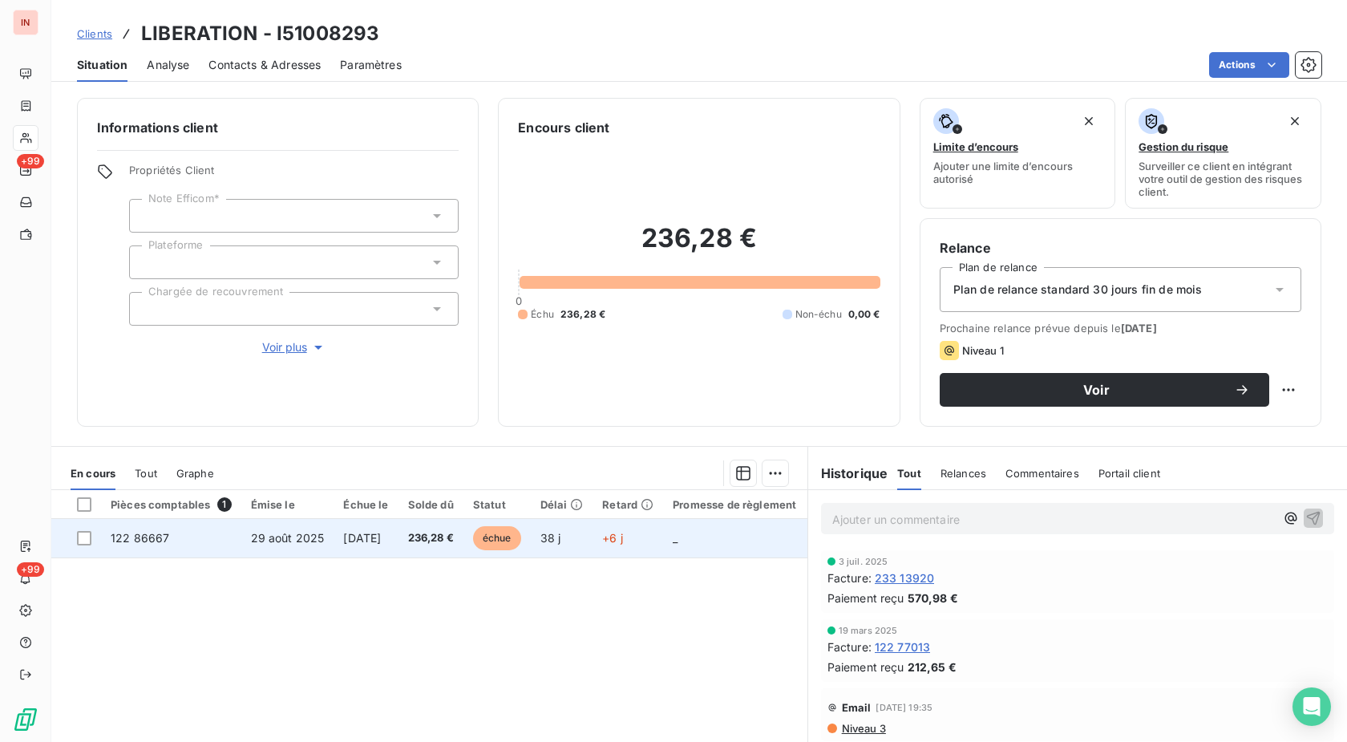
click at [531, 534] on td "échue" at bounding box center [497, 538] width 67 height 38
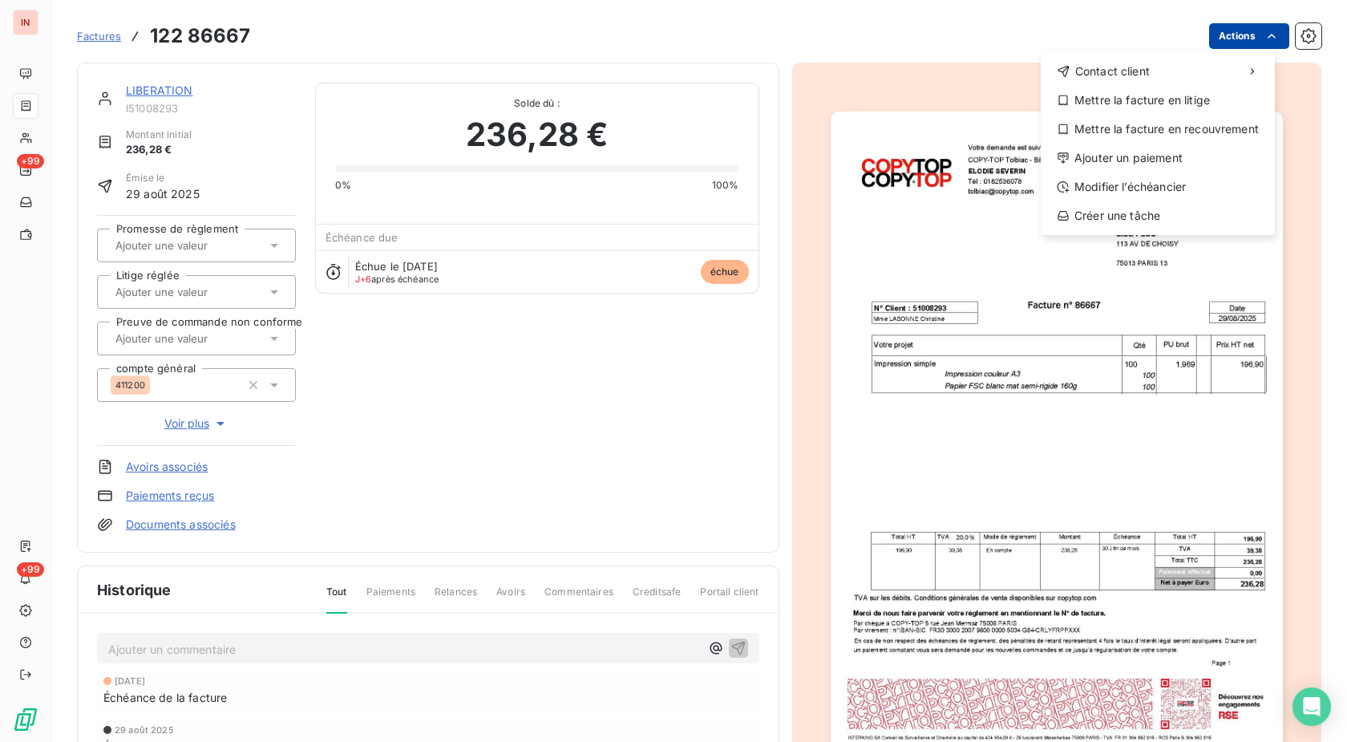
click at [1215, 32] on html "IN +99 +99 Factures [PHONE_NUMBER] Actions Contact client Mettre la facture en …" at bounding box center [673, 371] width 1347 height 742
click at [1153, 160] on div "Ajouter un paiement" at bounding box center [1157, 158] width 221 height 26
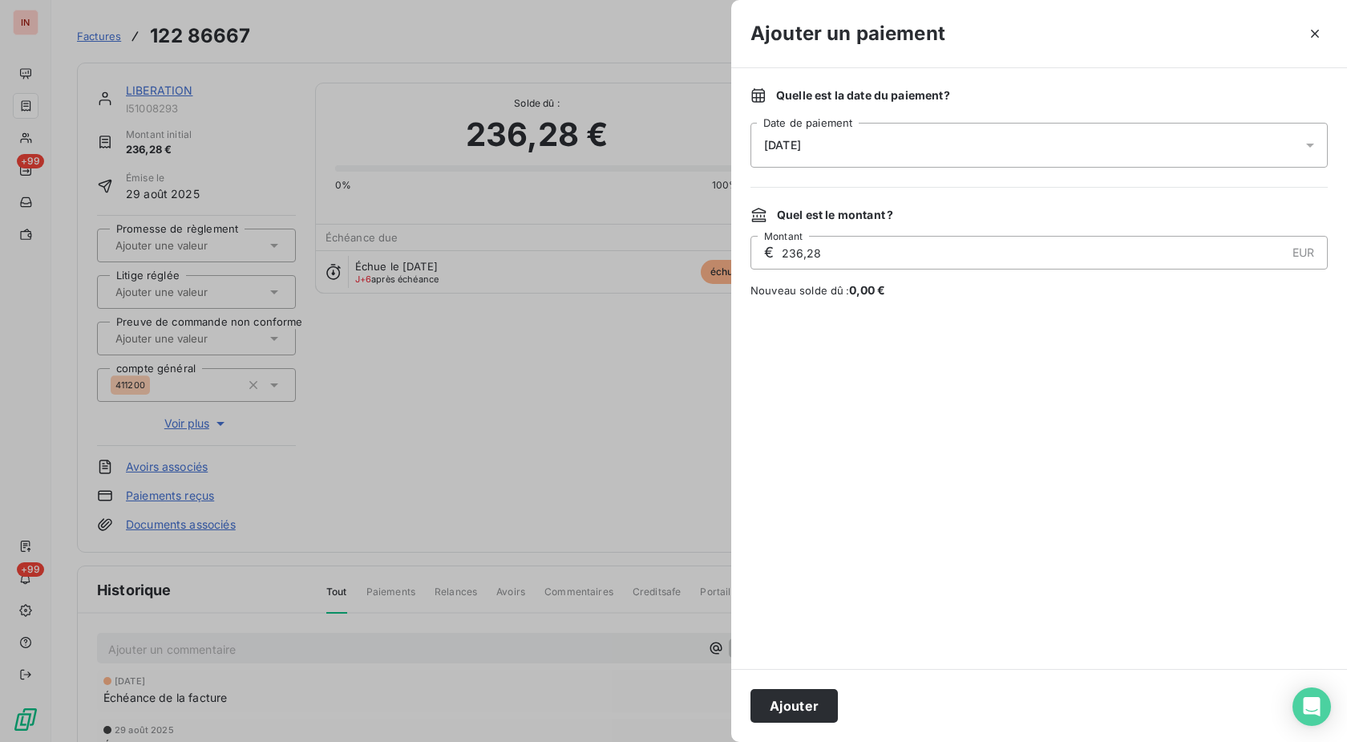
click at [1015, 152] on div "[DATE]" at bounding box center [1039, 145] width 577 height 45
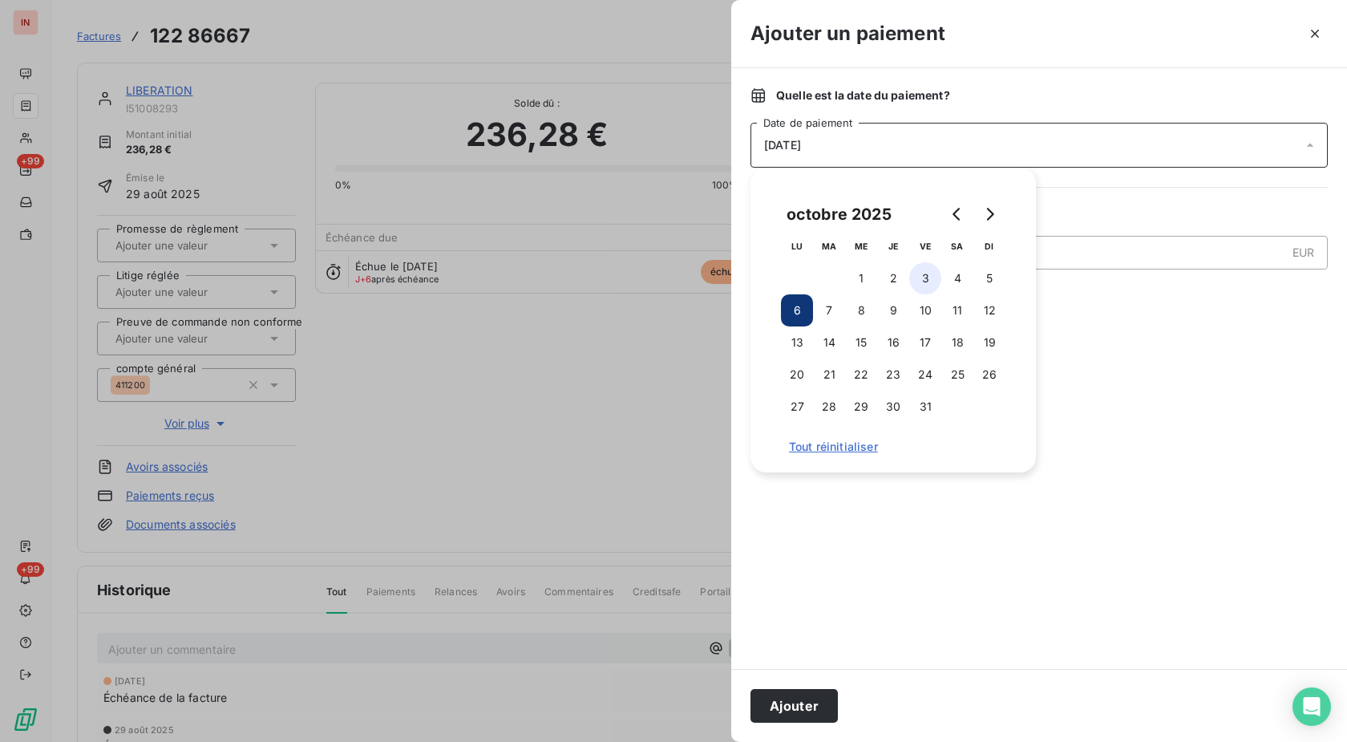
click at [926, 285] on button "3" at bounding box center [925, 278] width 32 height 32
click at [800, 704] on button "Ajouter" at bounding box center [794, 706] width 87 height 34
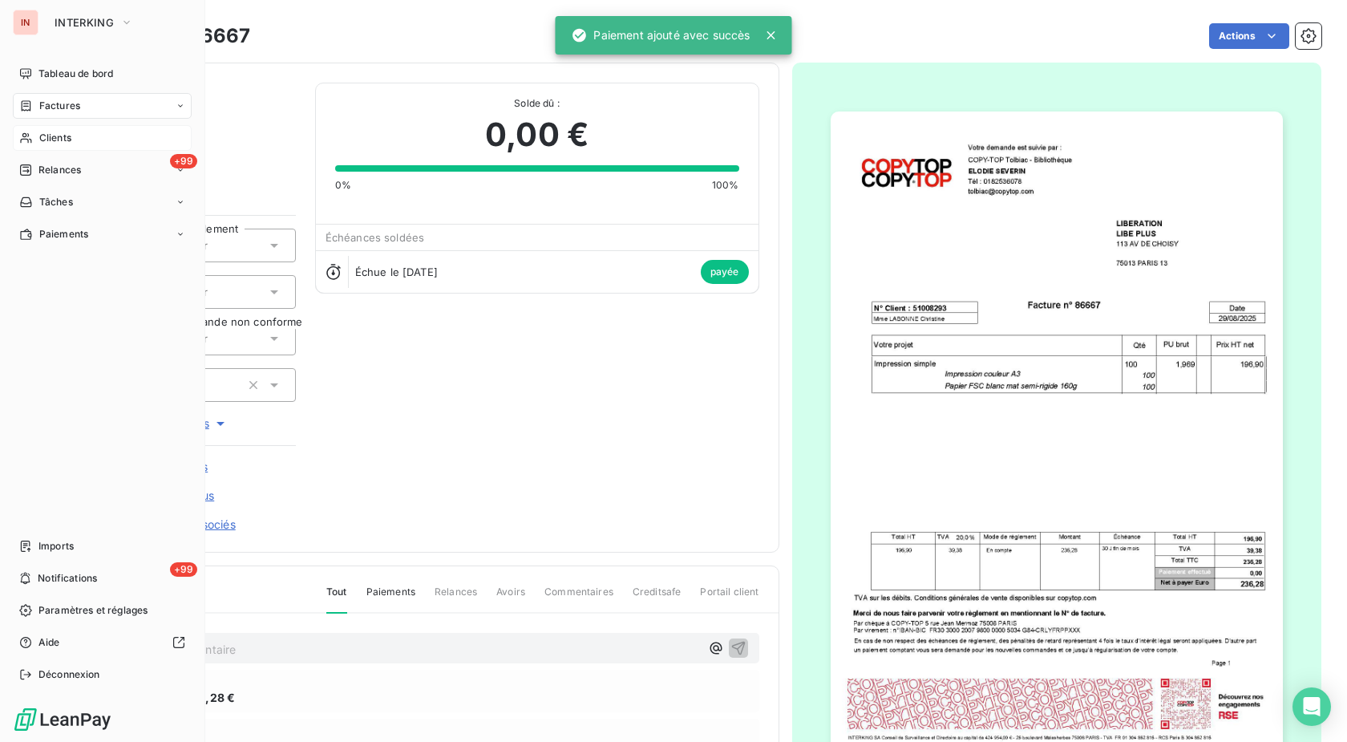
click at [40, 148] on div "Clients" at bounding box center [102, 138] width 179 height 26
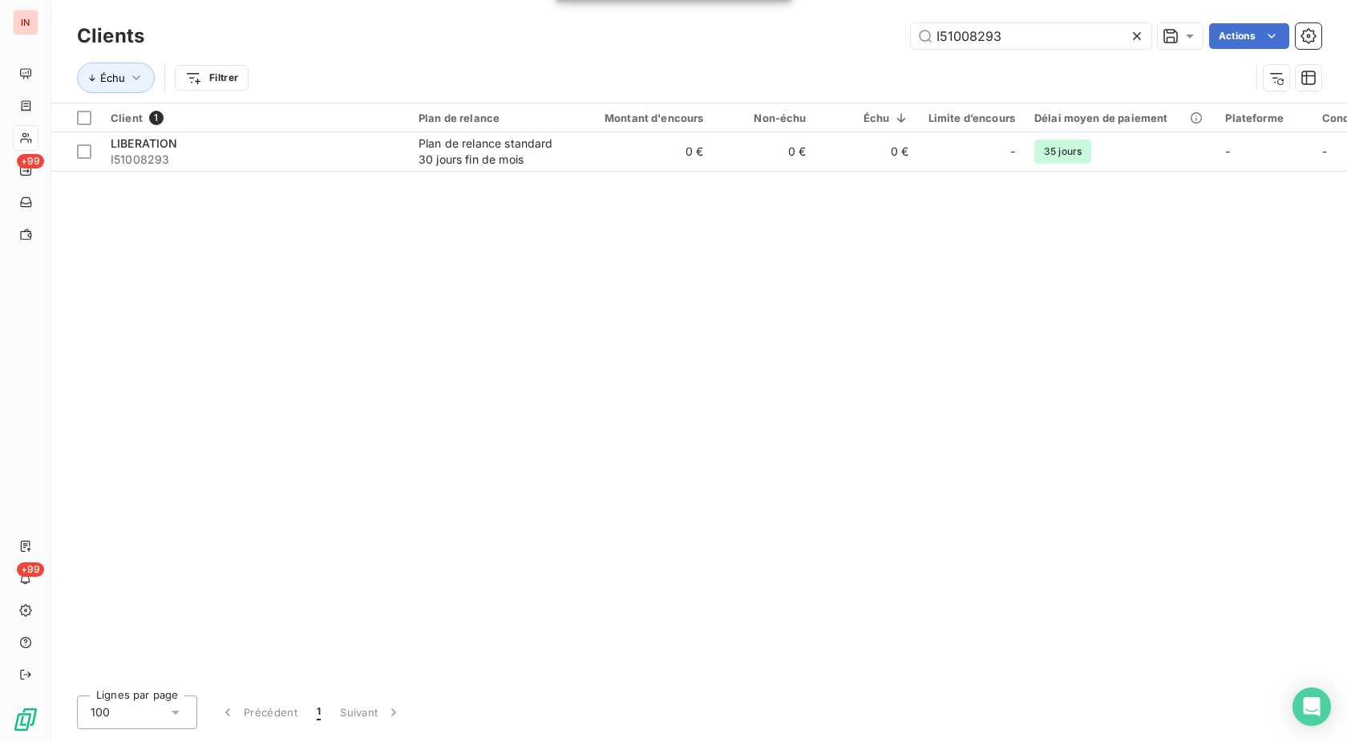
drag, startPoint x: 1034, startPoint y: 39, endPoint x: 820, endPoint y: 40, distance: 214.9
click at [911, 40] on input "I51008293" at bounding box center [1031, 36] width 241 height 26
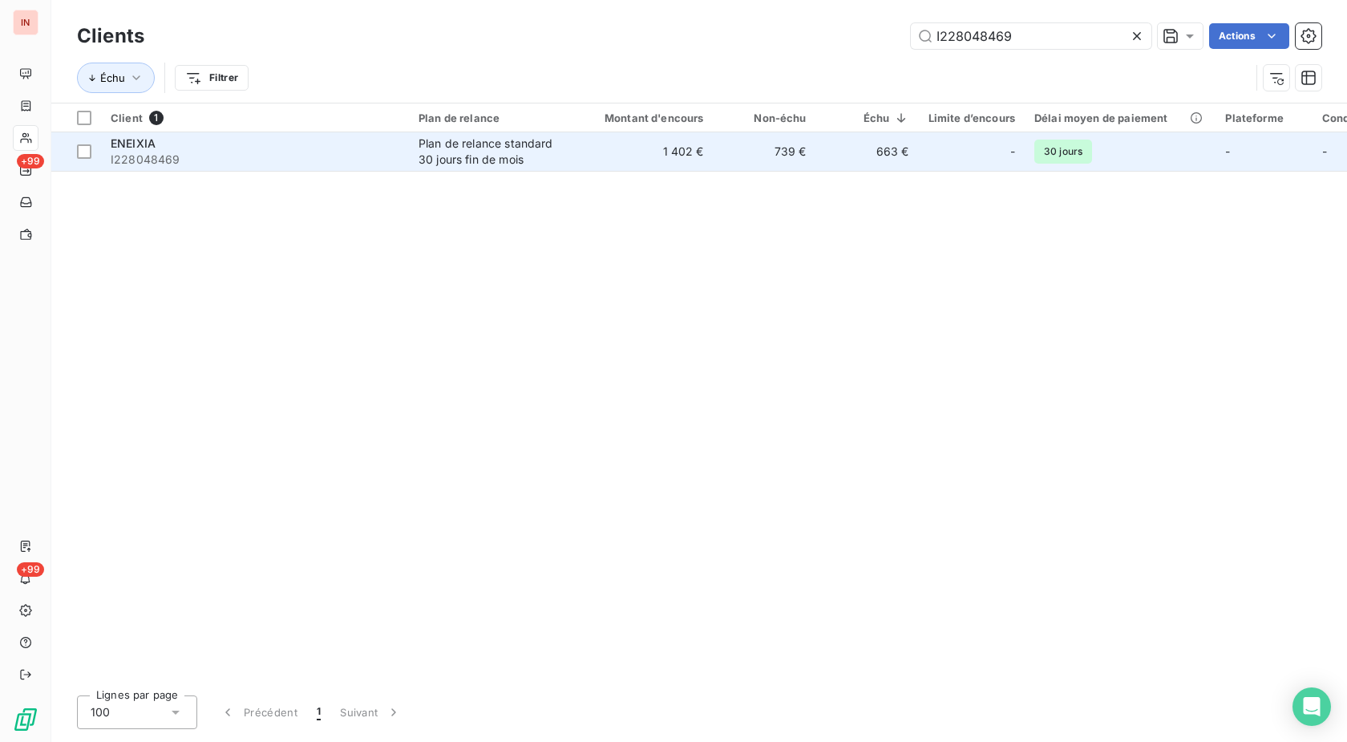
type input "I228048469"
click at [627, 146] on td "1 402 €" at bounding box center [645, 151] width 138 height 38
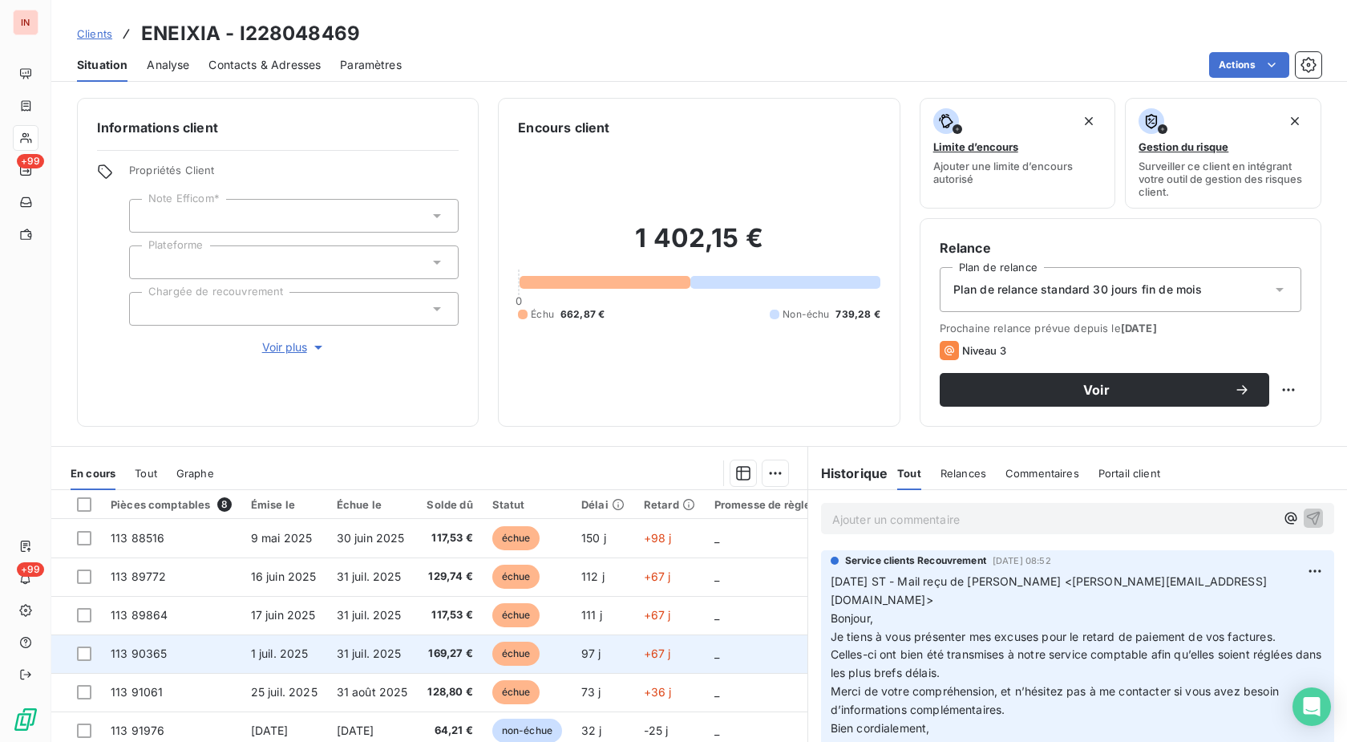
click at [561, 649] on td "échue" at bounding box center [527, 653] width 89 height 38
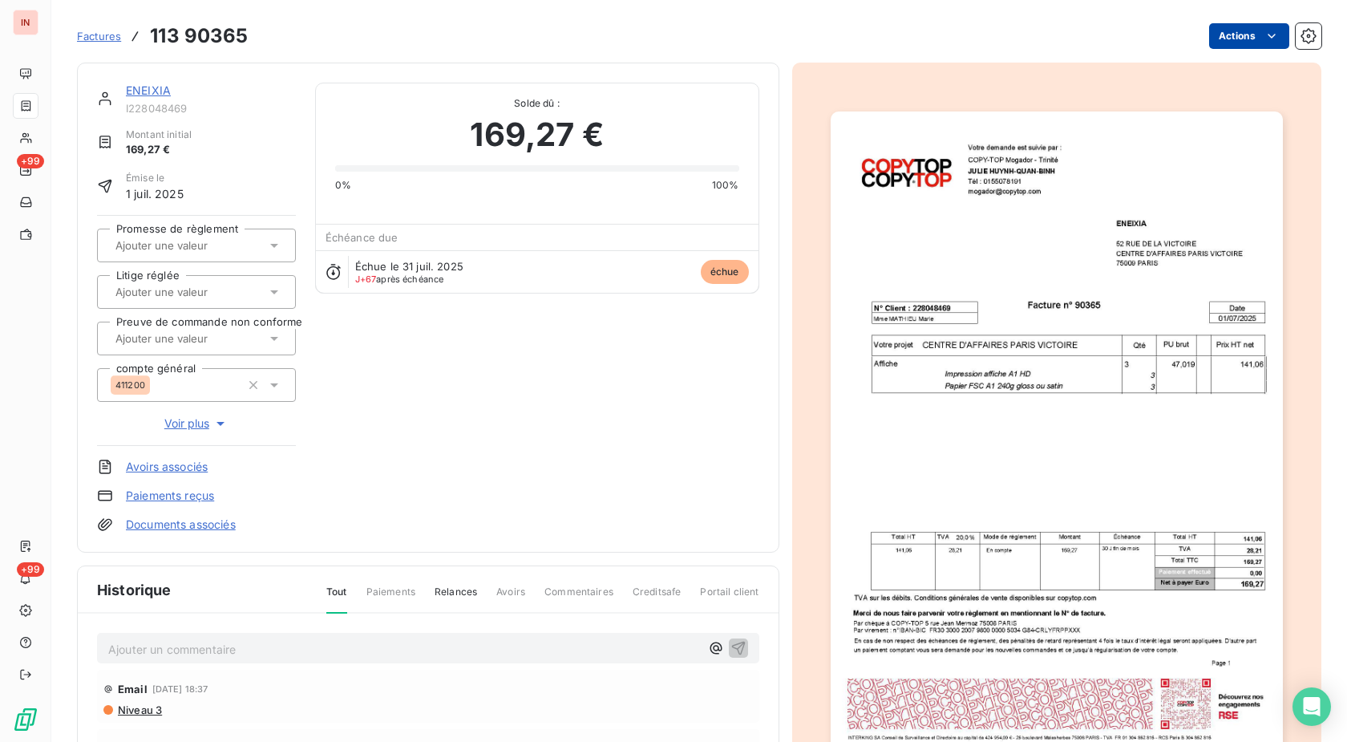
click at [1226, 34] on html "IN +99 +99 Factures 113 90365 Actions ENEIXIA I228048469 Montant initial 169,27…" at bounding box center [673, 371] width 1347 height 742
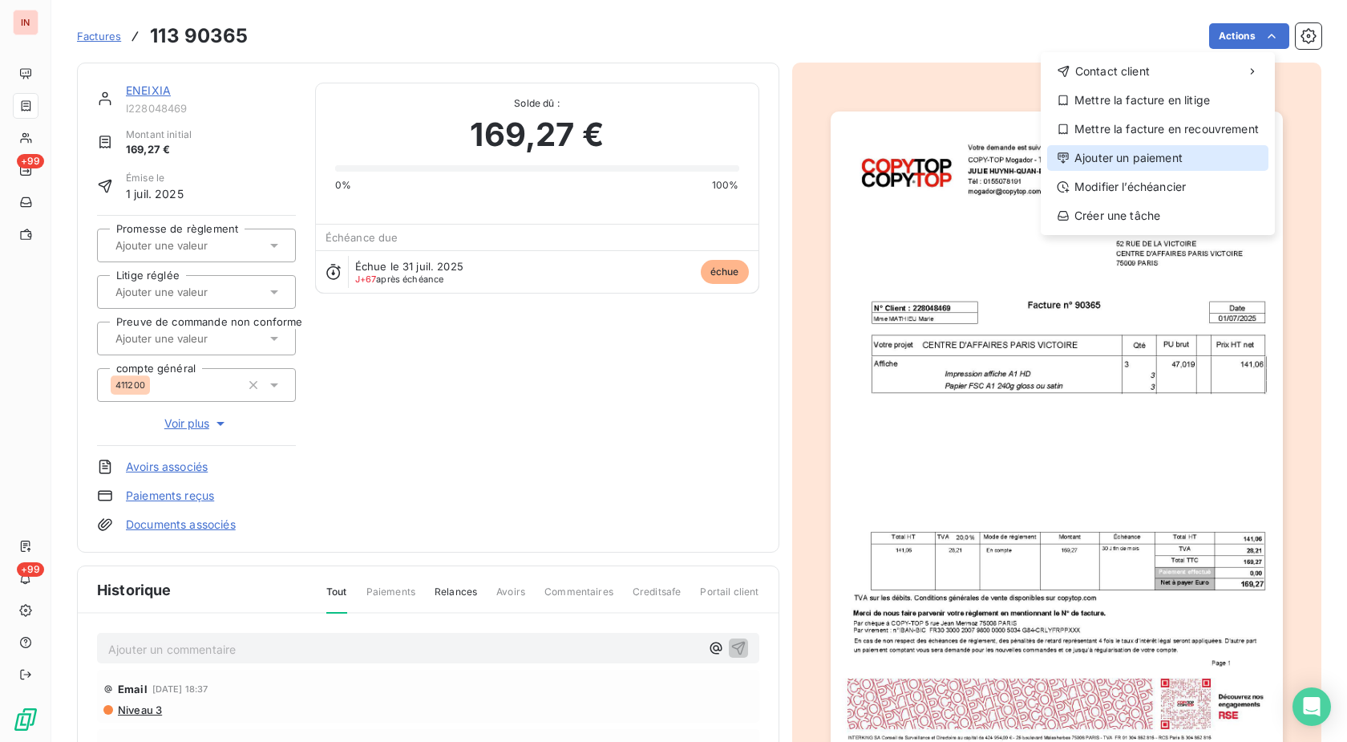
click at [1140, 165] on div "Ajouter un paiement" at bounding box center [1157, 158] width 221 height 26
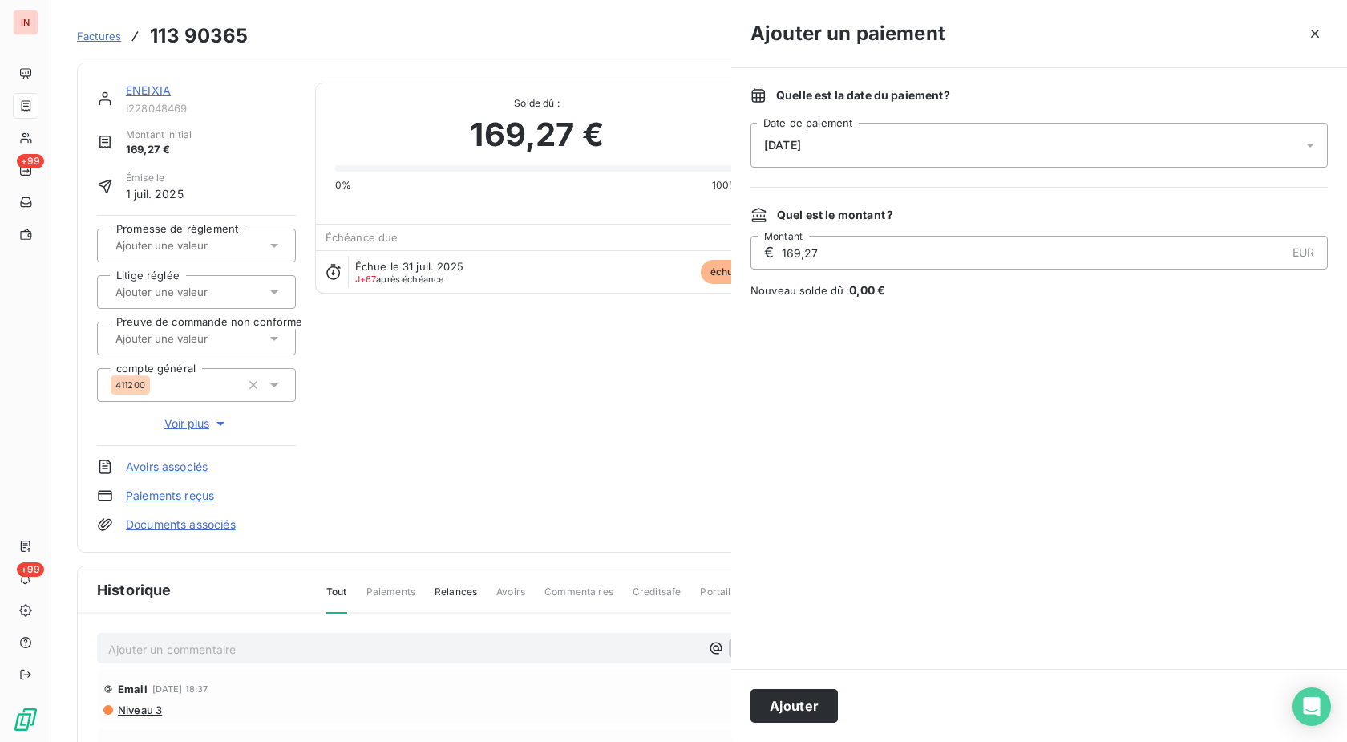
click at [1025, 160] on div "[DATE]" at bounding box center [1039, 145] width 577 height 45
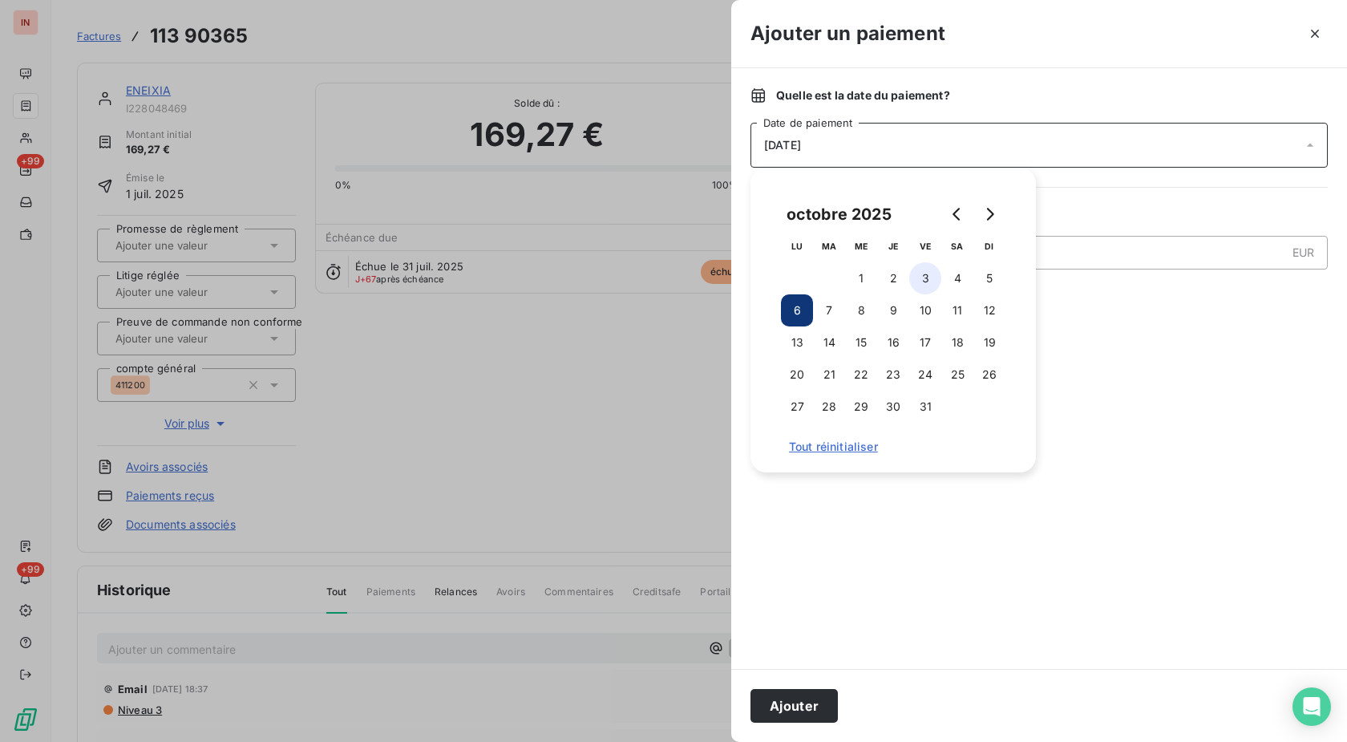
click at [933, 279] on button "3" at bounding box center [925, 278] width 32 height 32
click at [813, 698] on button "Ajouter" at bounding box center [794, 706] width 87 height 34
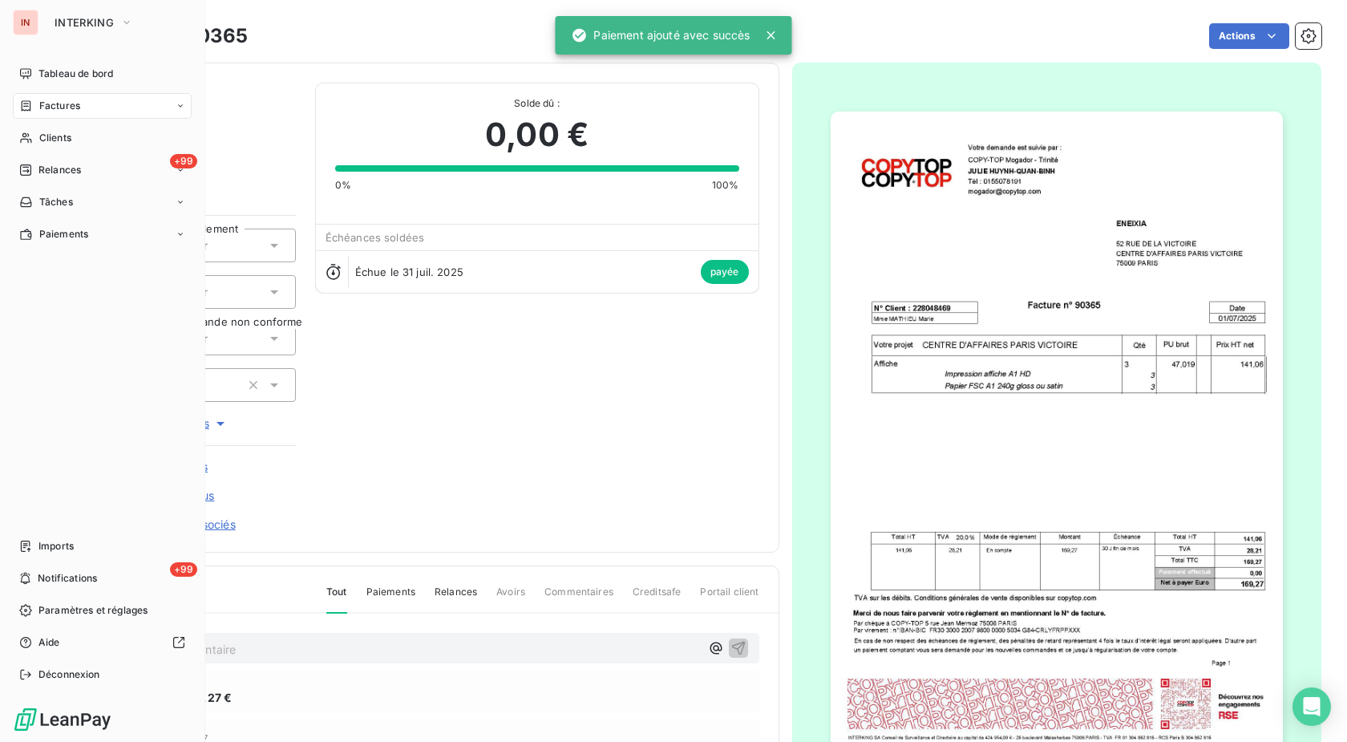
click at [38, 133] on div "Clients" at bounding box center [102, 138] width 179 height 26
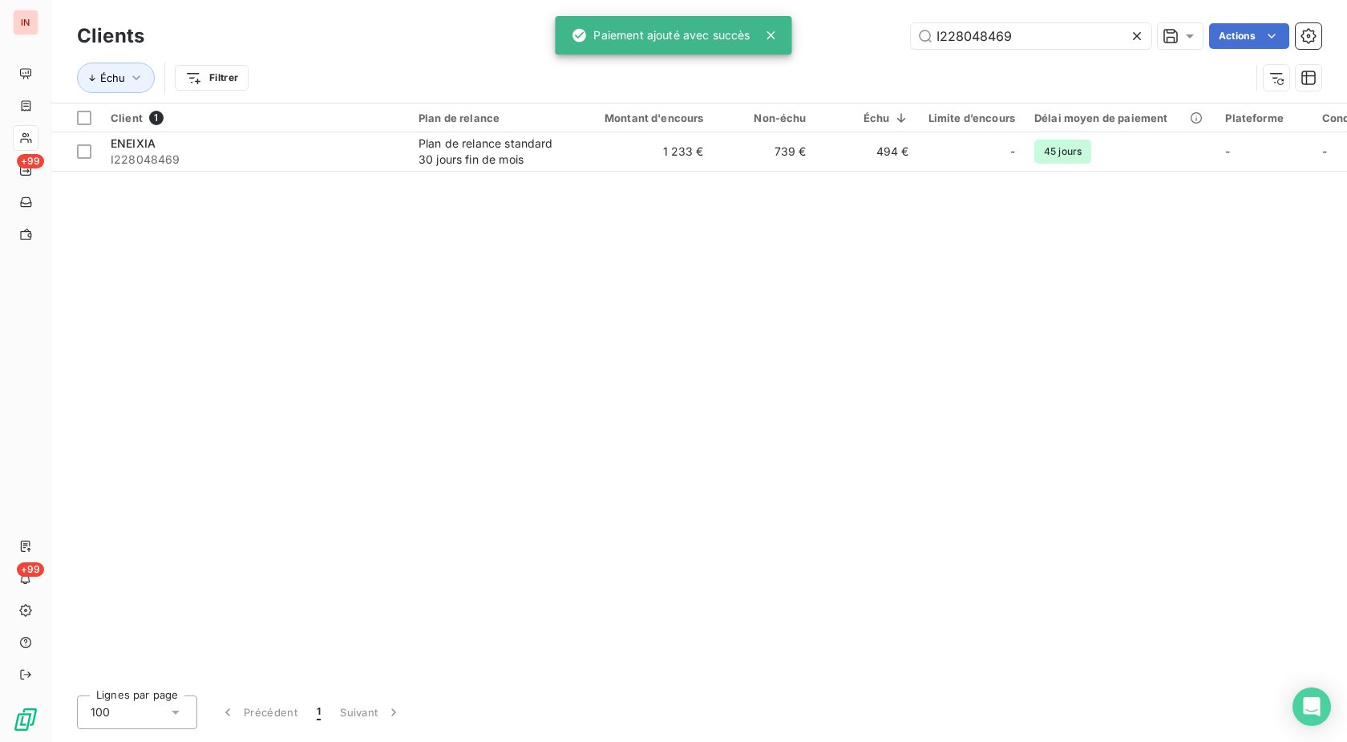
drag, startPoint x: 1059, startPoint y: 34, endPoint x: 756, endPoint y: 42, distance: 303.2
click at [911, 39] on input "I228048469" at bounding box center [1031, 36] width 241 height 26
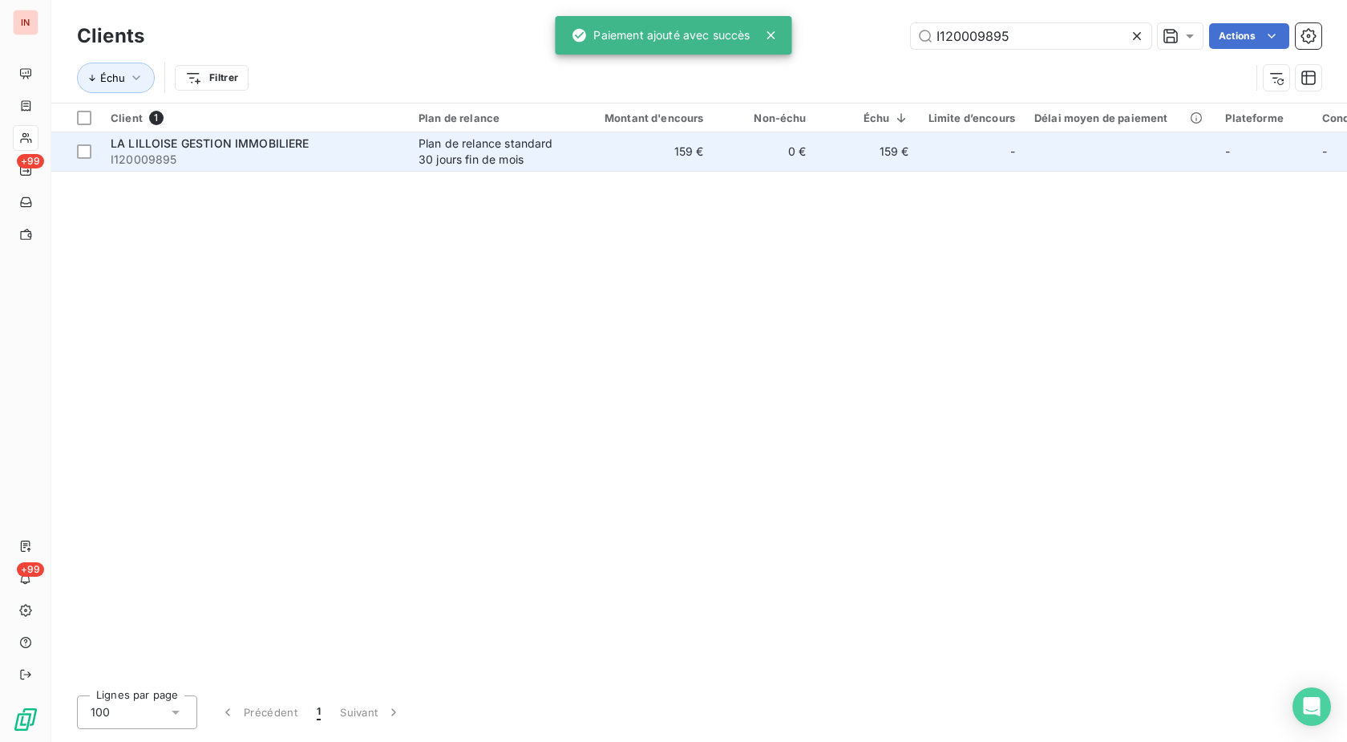
type input "I120009895"
click at [660, 164] on td "159 €" at bounding box center [645, 151] width 138 height 38
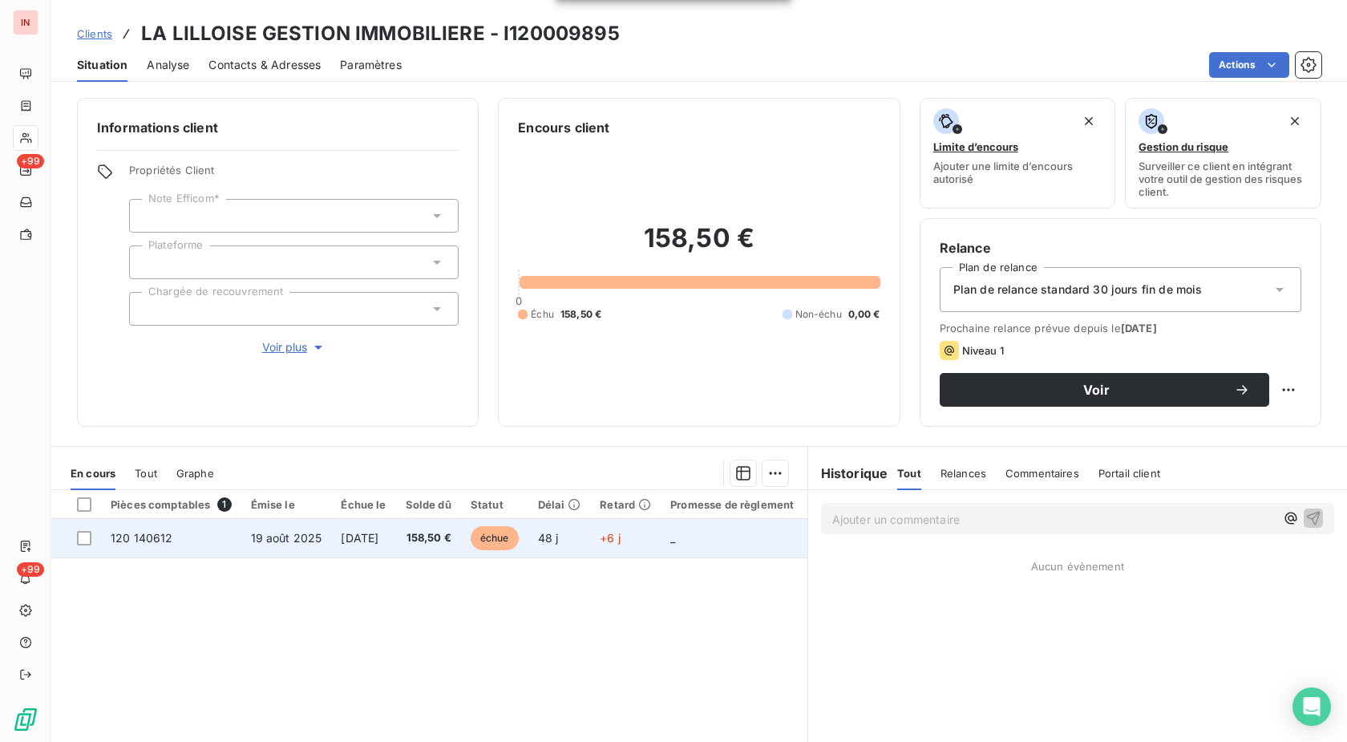
click at [646, 524] on td "+6 j" at bounding box center [625, 538] width 71 height 38
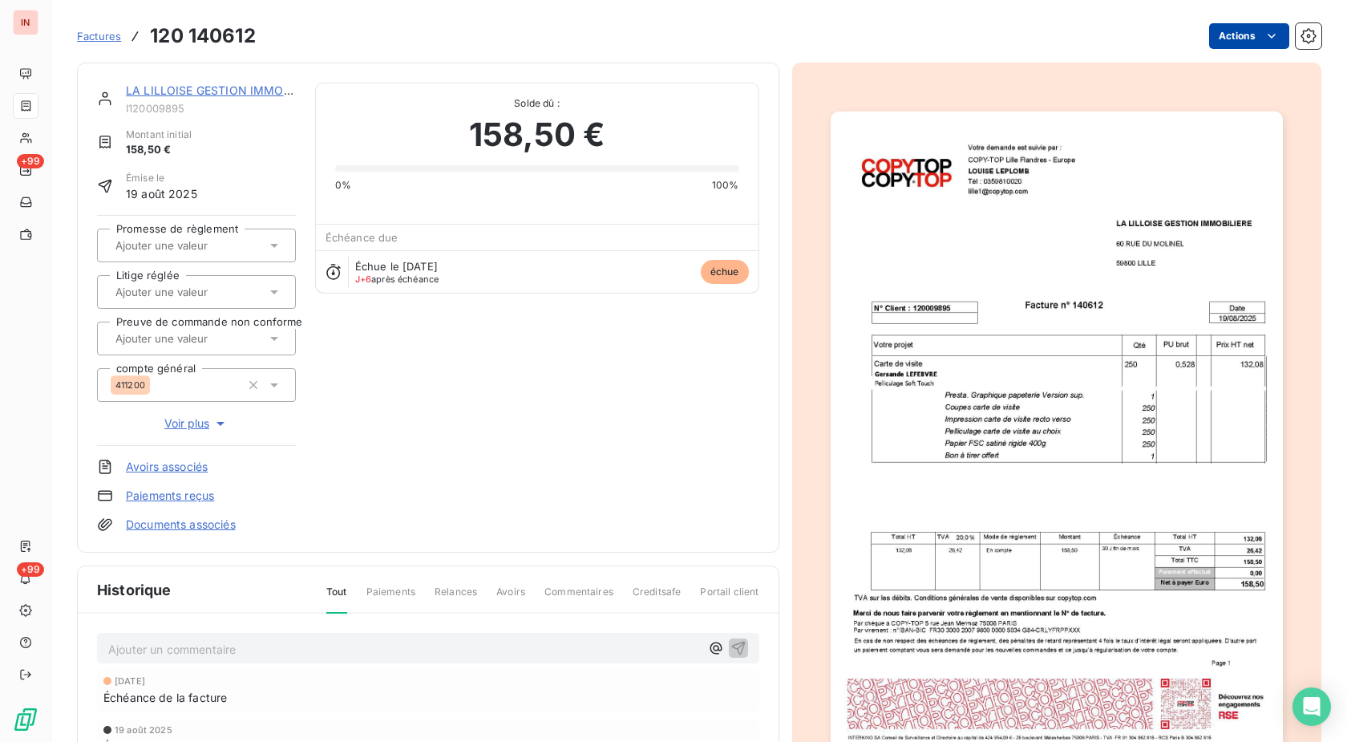
click at [1249, 39] on html "IN +99 +99 Factures 120 140612 Actions LA LILLOISE GESTION IMMOBILIERE I1200098…" at bounding box center [673, 371] width 1347 height 742
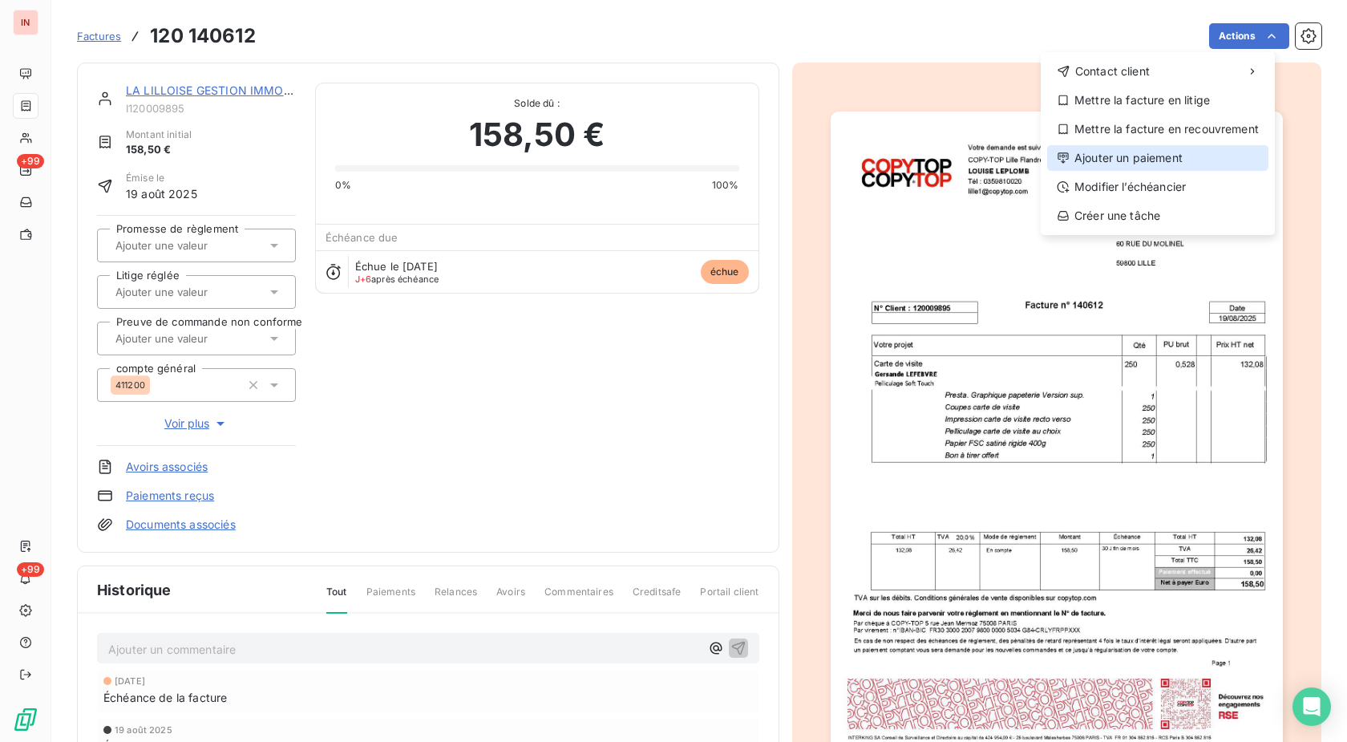
click at [1173, 157] on div "Ajouter un paiement" at bounding box center [1157, 158] width 221 height 26
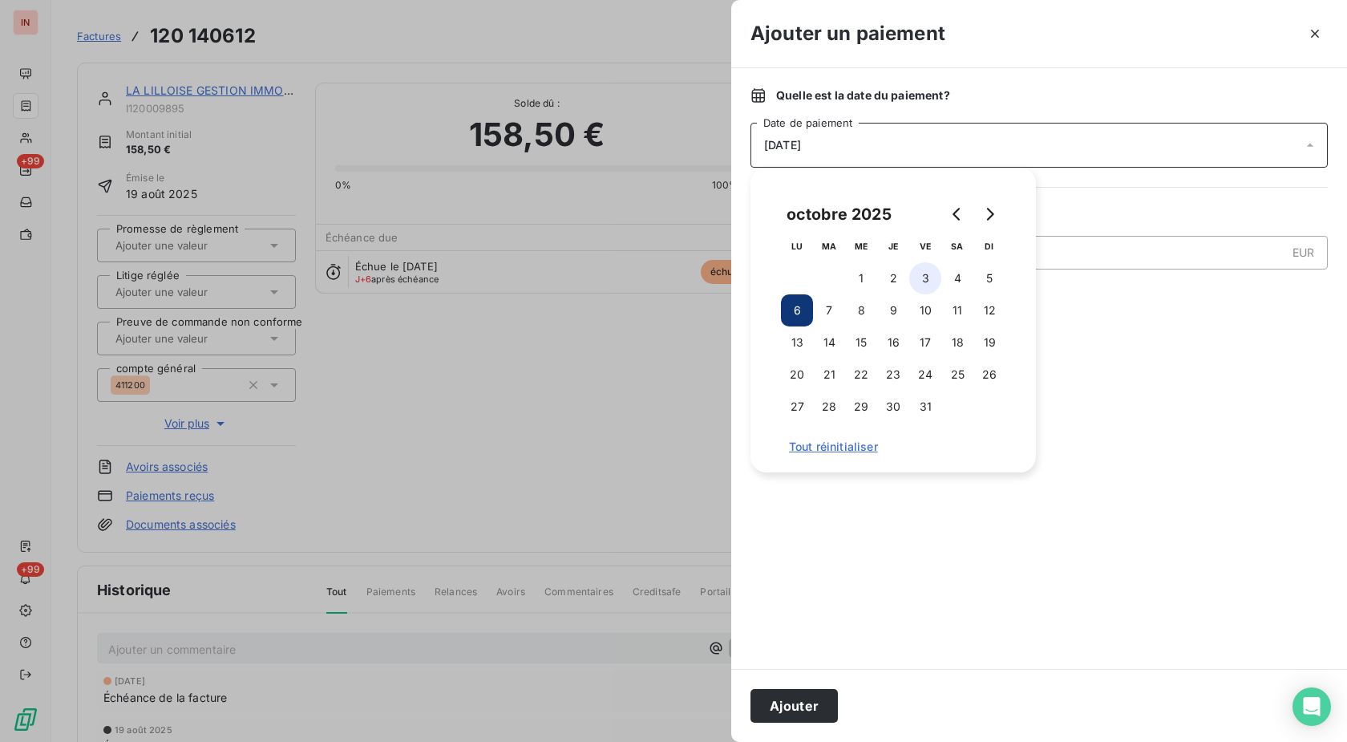
click at [916, 280] on button "3" at bounding box center [925, 278] width 32 height 32
click at [788, 711] on button "Ajouter" at bounding box center [794, 706] width 87 height 34
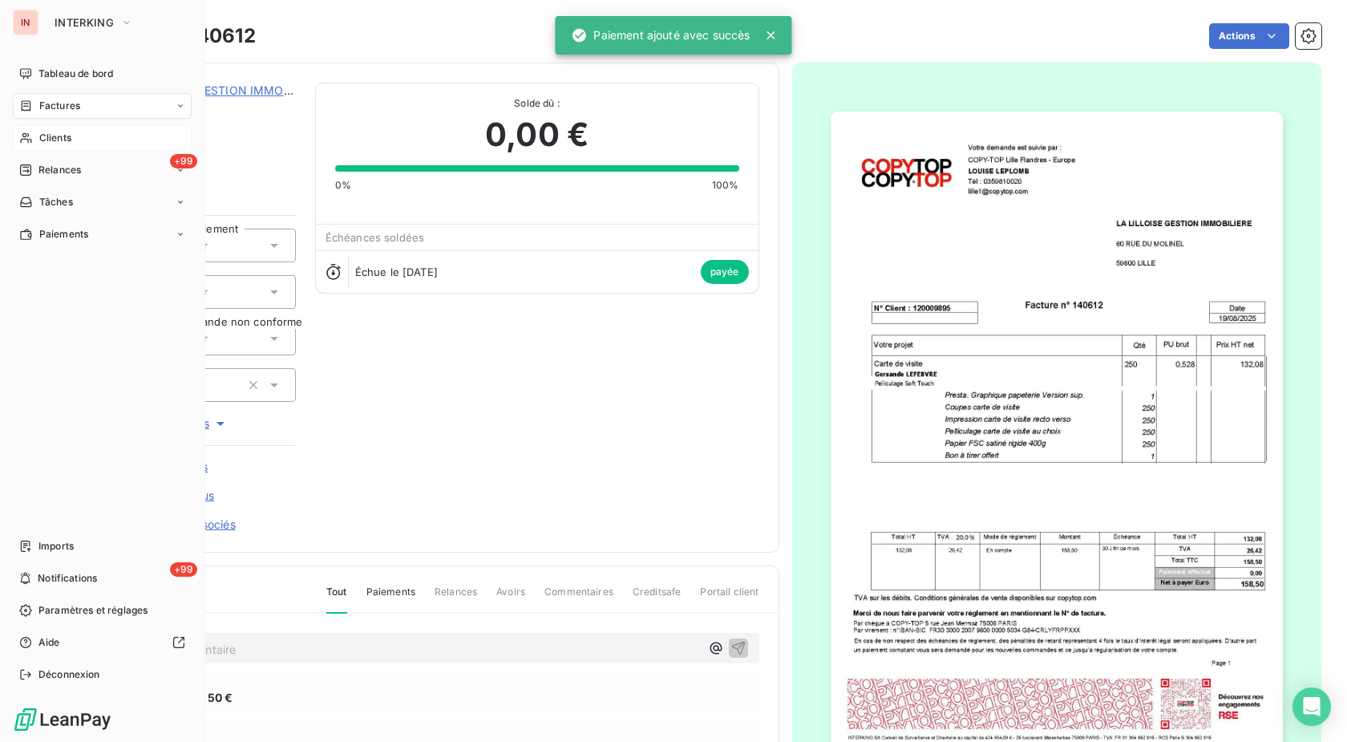
click at [25, 138] on icon at bounding box center [26, 138] width 14 height 13
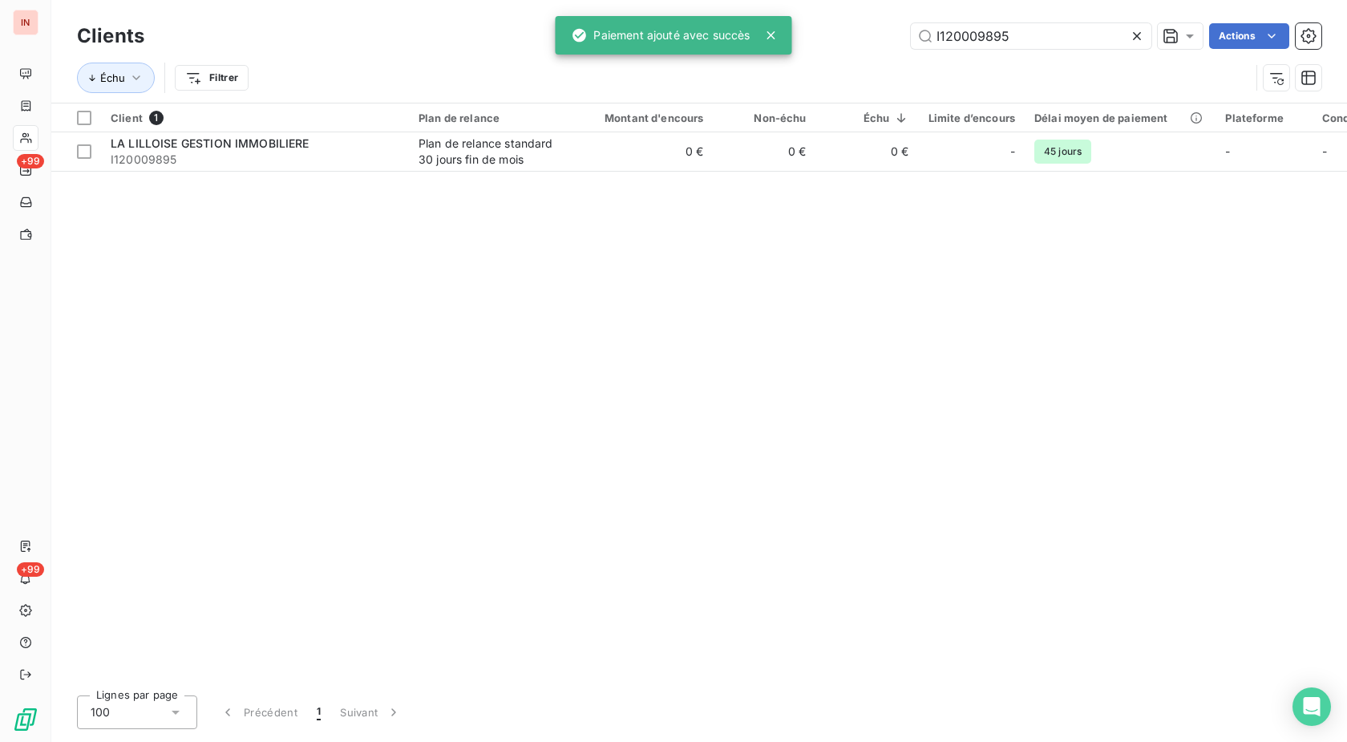
drag, startPoint x: 1050, startPoint y: 33, endPoint x: 804, endPoint y: 30, distance: 246.2
click at [911, 29] on input "I120009895" at bounding box center [1031, 36] width 241 height 26
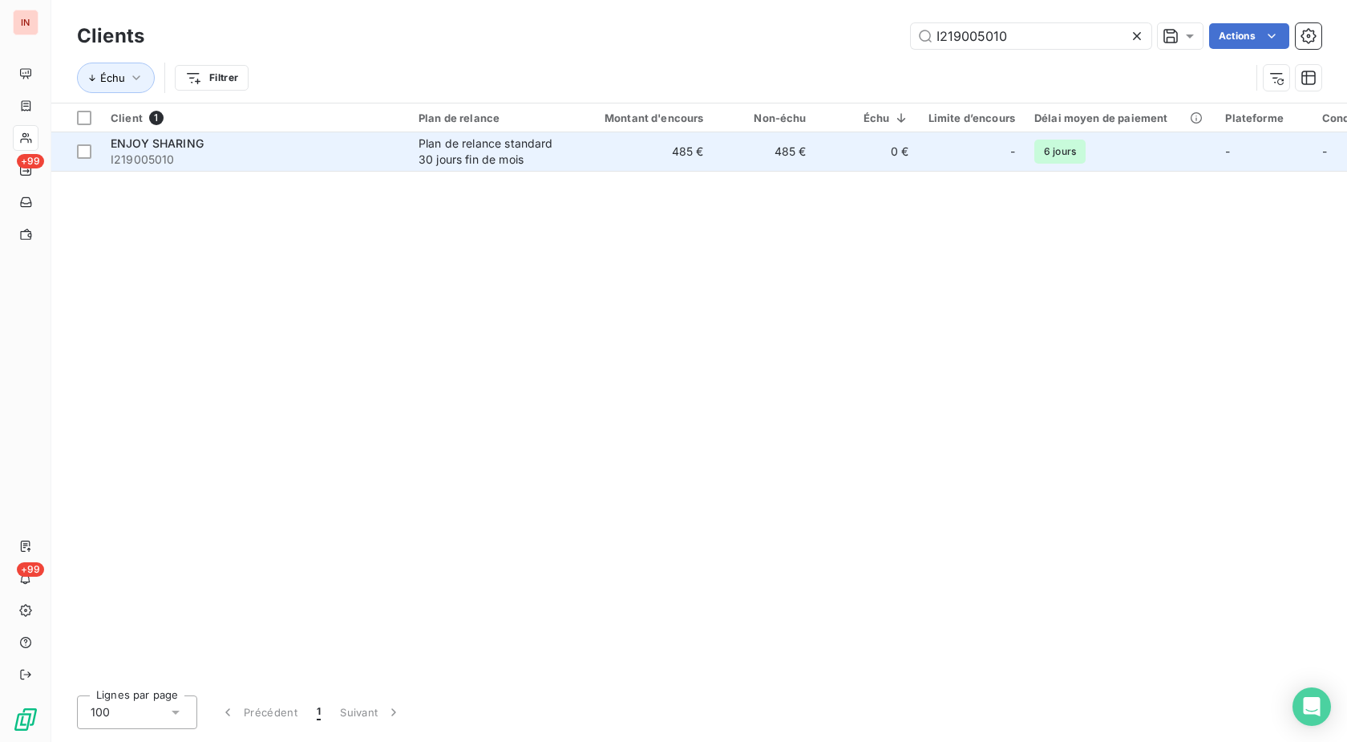
type input "I219005010"
click at [630, 152] on td "485 €" at bounding box center [645, 151] width 138 height 38
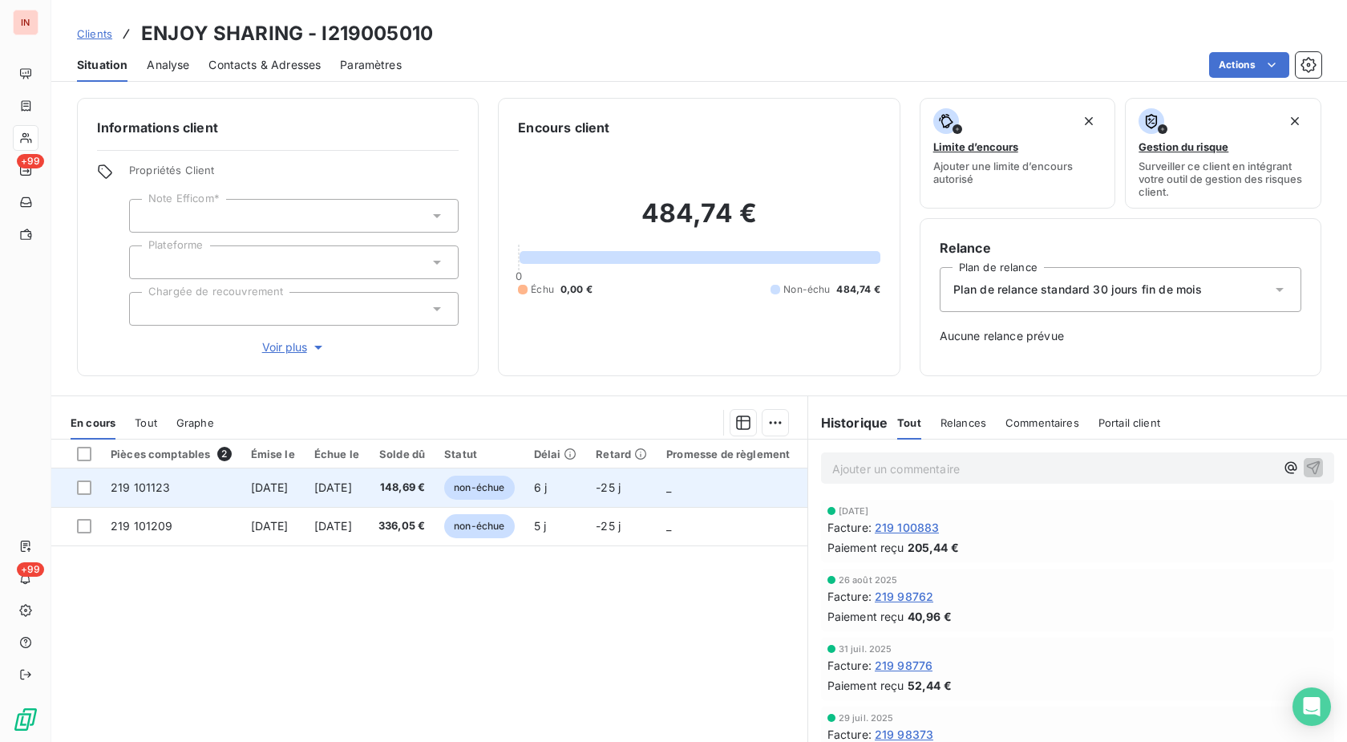
click at [491, 488] on td "non-échue" at bounding box center [479, 487] width 89 height 38
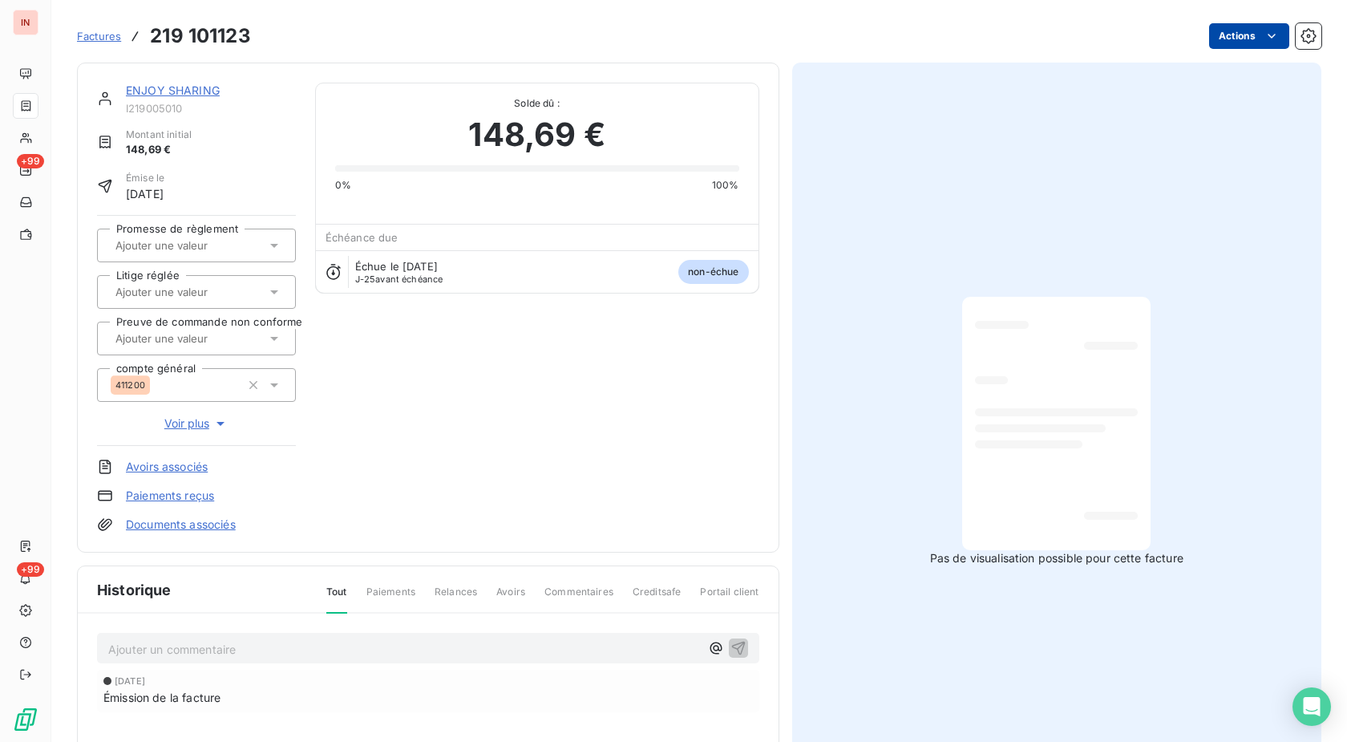
click at [1216, 34] on html "IN +99 +99 Factures 219 101123 Actions ENJOY SHARING I219005010 Montant initial…" at bounding box center [673, 371] width 1347 height 742
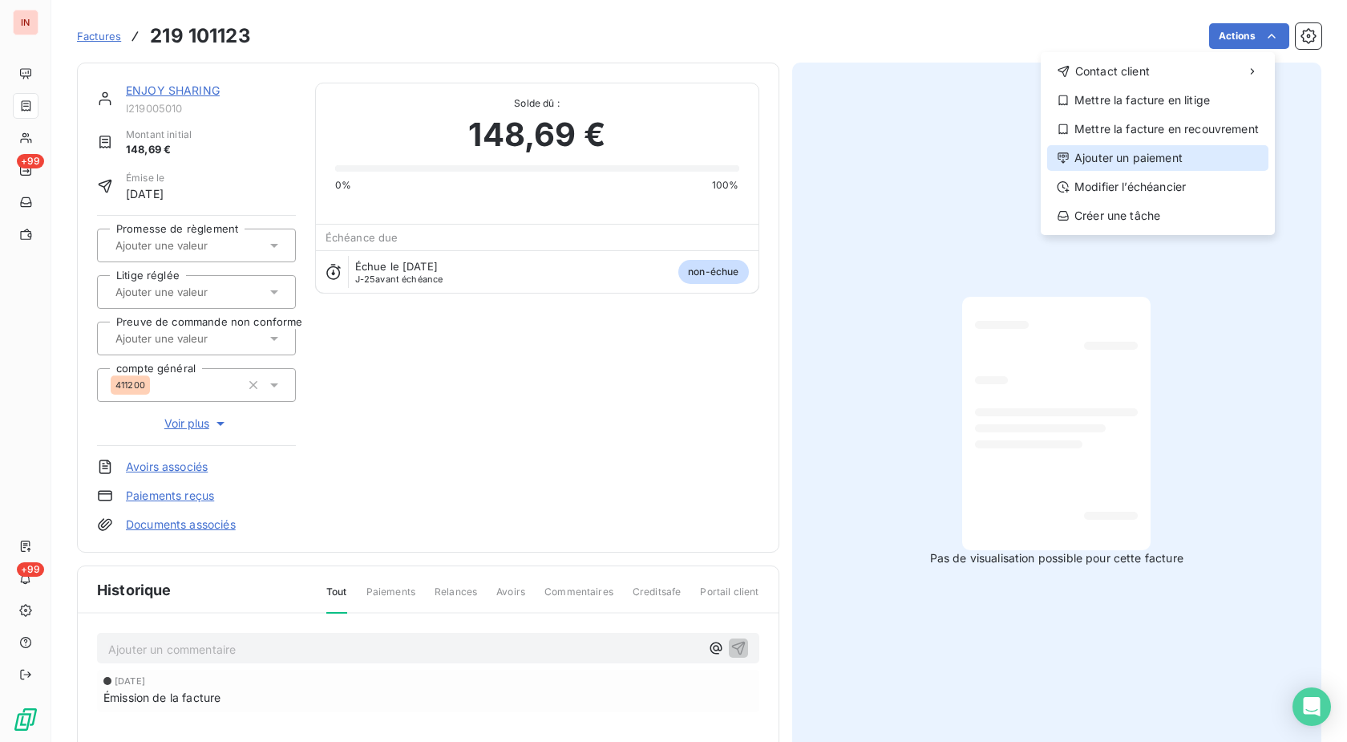
click at [1100, 152] on div "Ajouter un paiement" at bounding box center [1157, 158] width 221 height 26
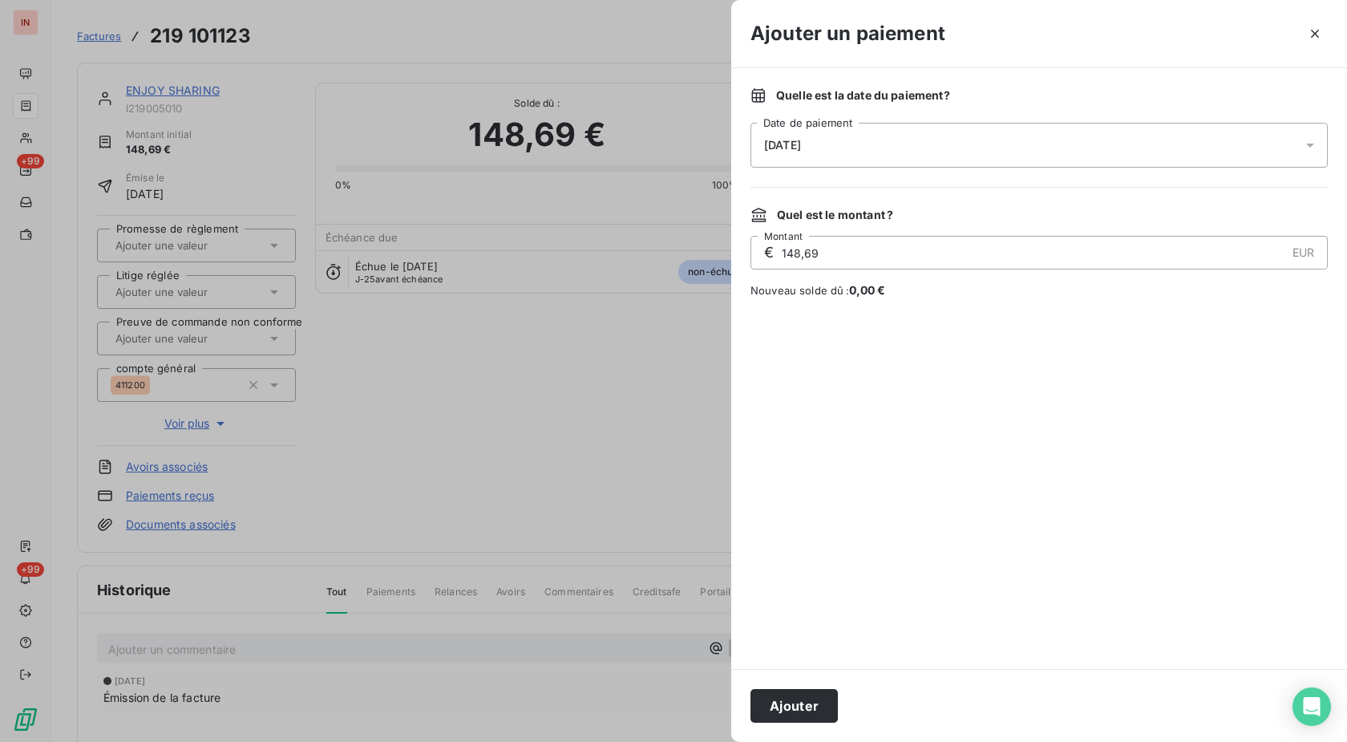
click at [953, 158] on div "[DATE]" at bounding box center [1039, 145] width 577 height 45
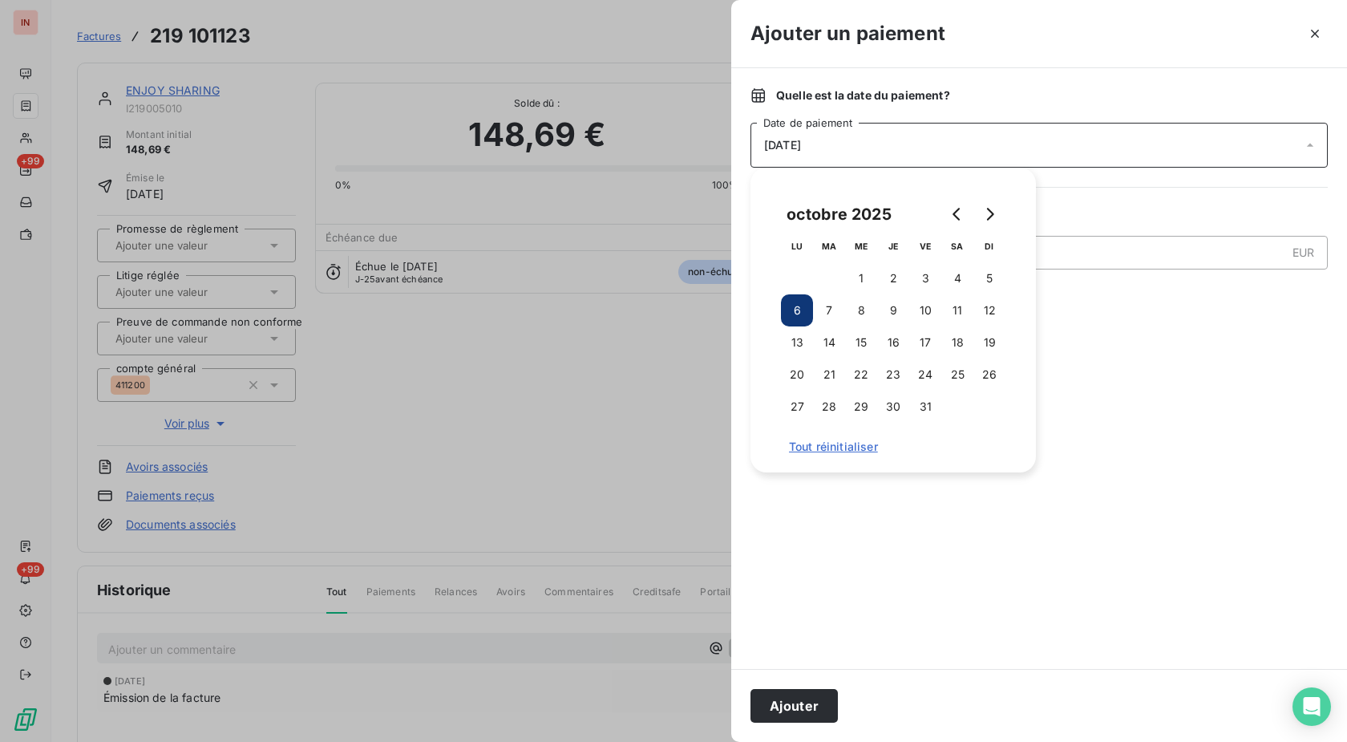
drag, startPoint x: 921, startPoint y: 287, endPoint x: 771, endPoint y: 612, distance: 357.4
click at [921, 288] on button "3" at bounding box center [925, 278] width 32 height 32
drag, startPoint x: 783, startPoint y: 715, endPoint x: 817, endPoint y: 656, distance: 67.9
click at [783, 715] on button "Ajouter" at bounding box center [794, 706] width 87 height 34
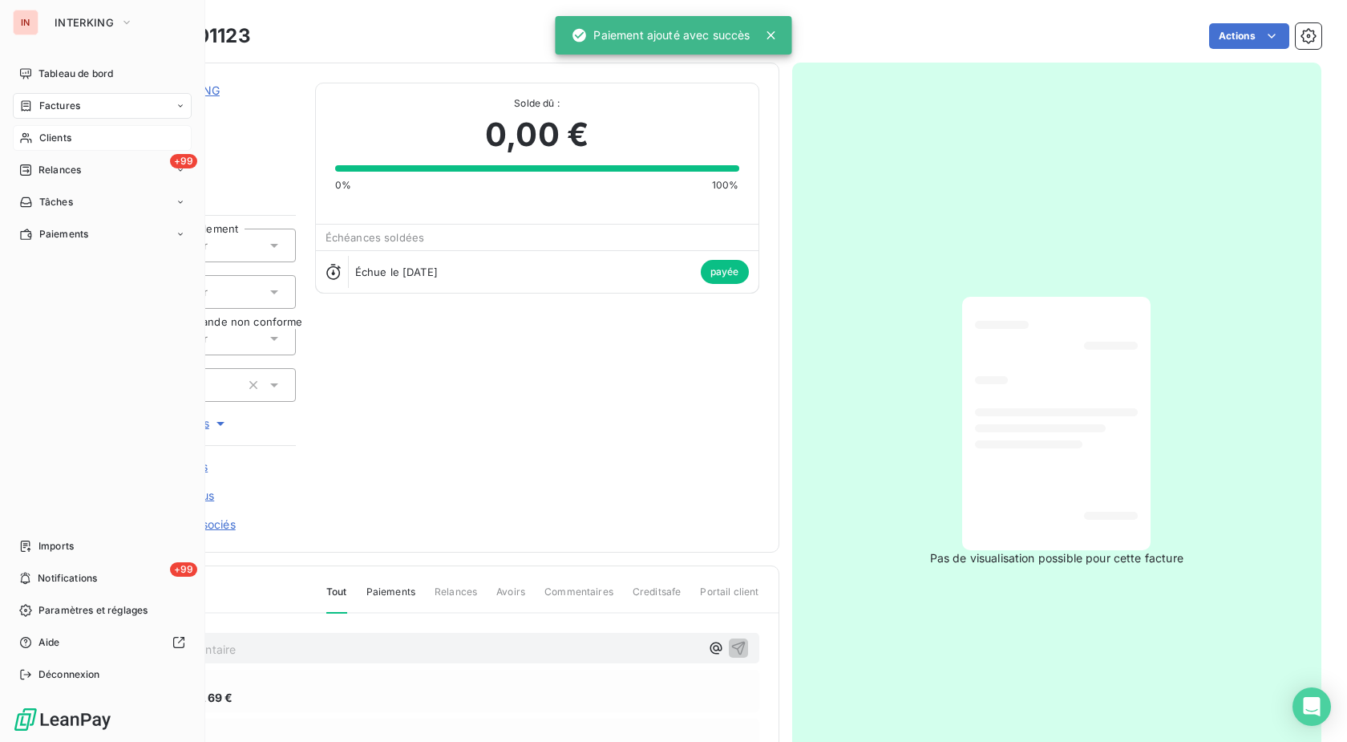
drag, startPoint x: 37, startPoint y: 140, endPoint x: 129, endPoint y: 133, distance: 92.4
click at [38, 140] on div "Clients" at bounding box center [102, 138] width 179 height 26
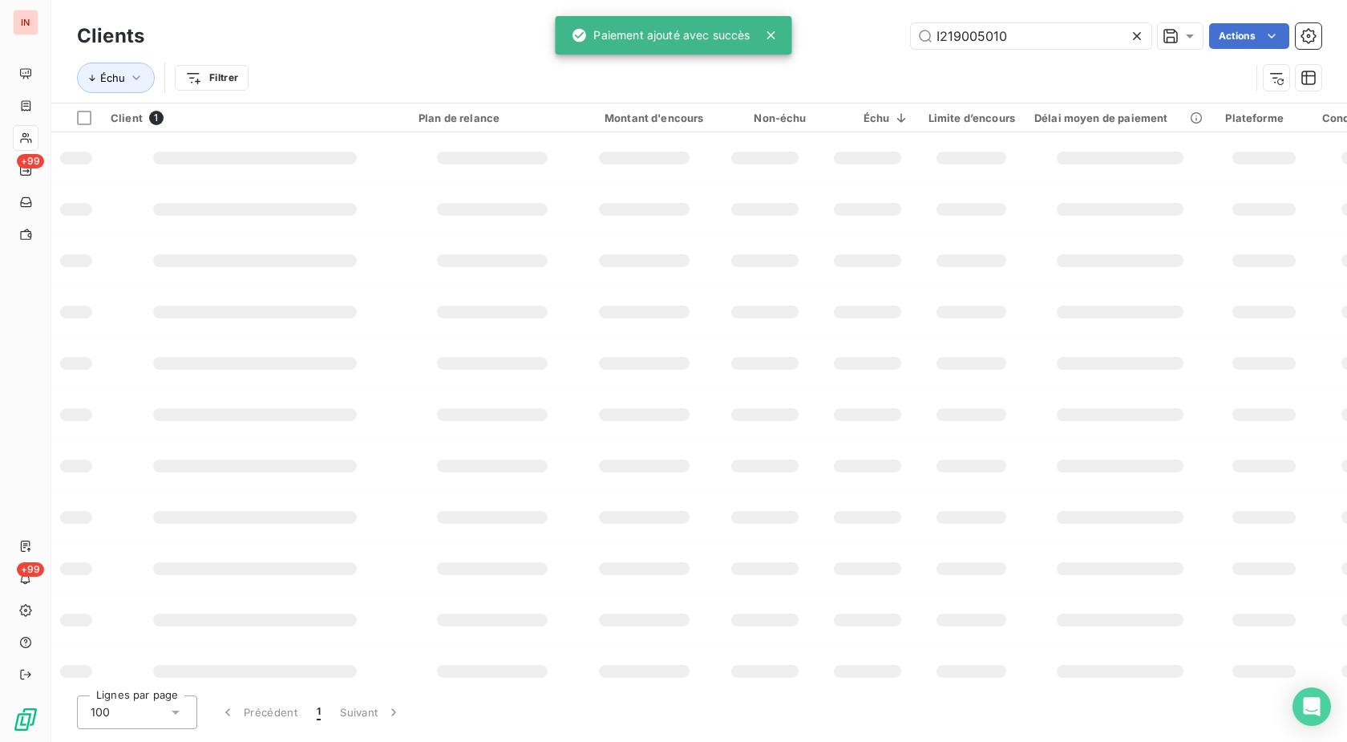
drag, startPoint x: 1026, startPoint y: 38, endPoint x: 715, endPoint y: 55, distance: 312.4
click at [911, 49] on input "I219005010" at bounding box center [1031, 36] width 241 height 26
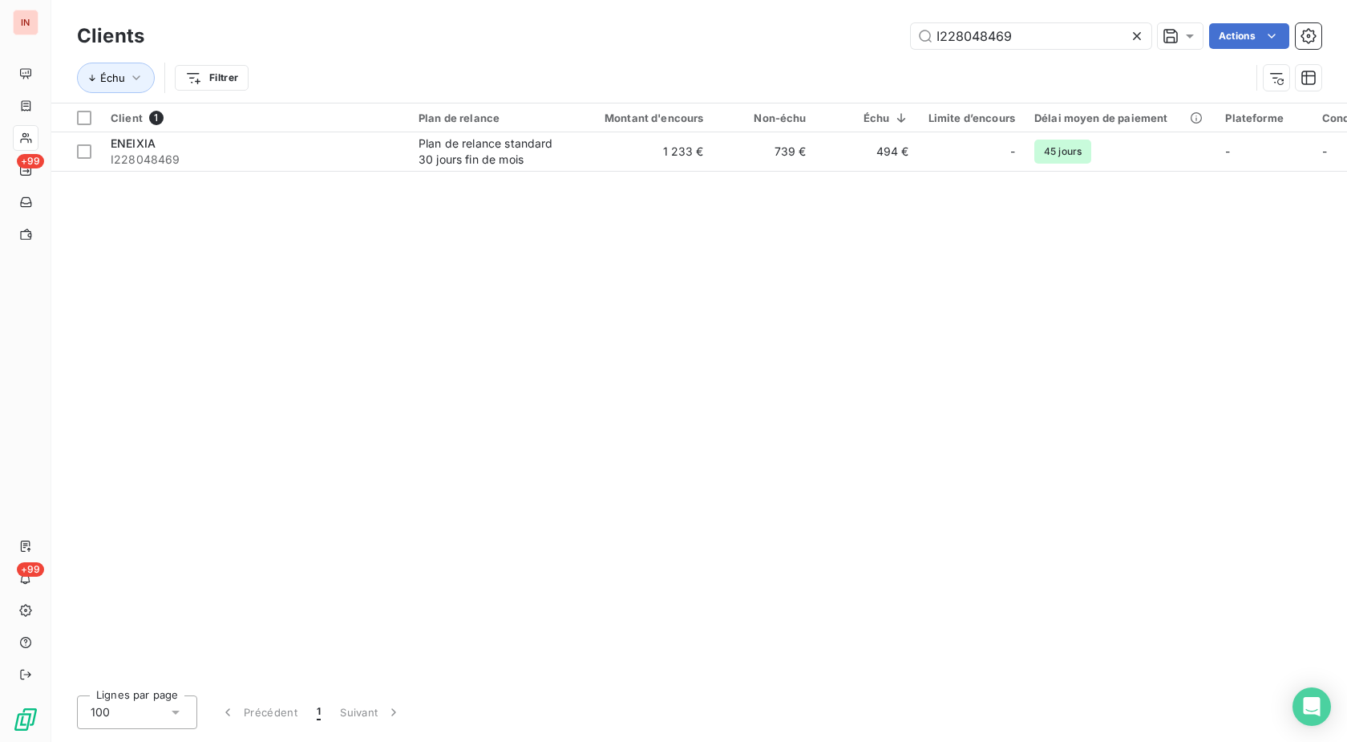
type input "I228048469"
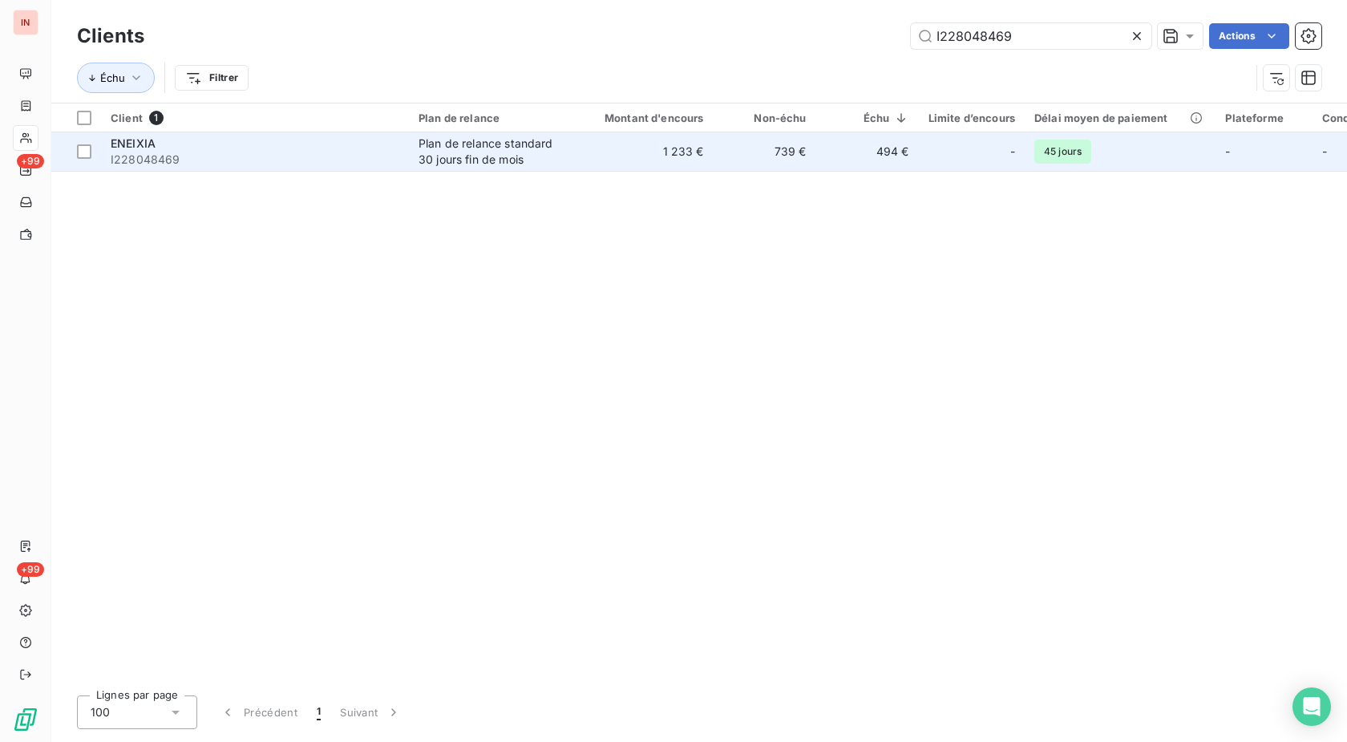
drag, startPoint x: 678, startPoint y: 158, endPoint x: 689, endPoint y: 160, distance: 11.3
click at [680, 158] on td "1 233 €" at bounding box center [645, 151] width 138 height 38
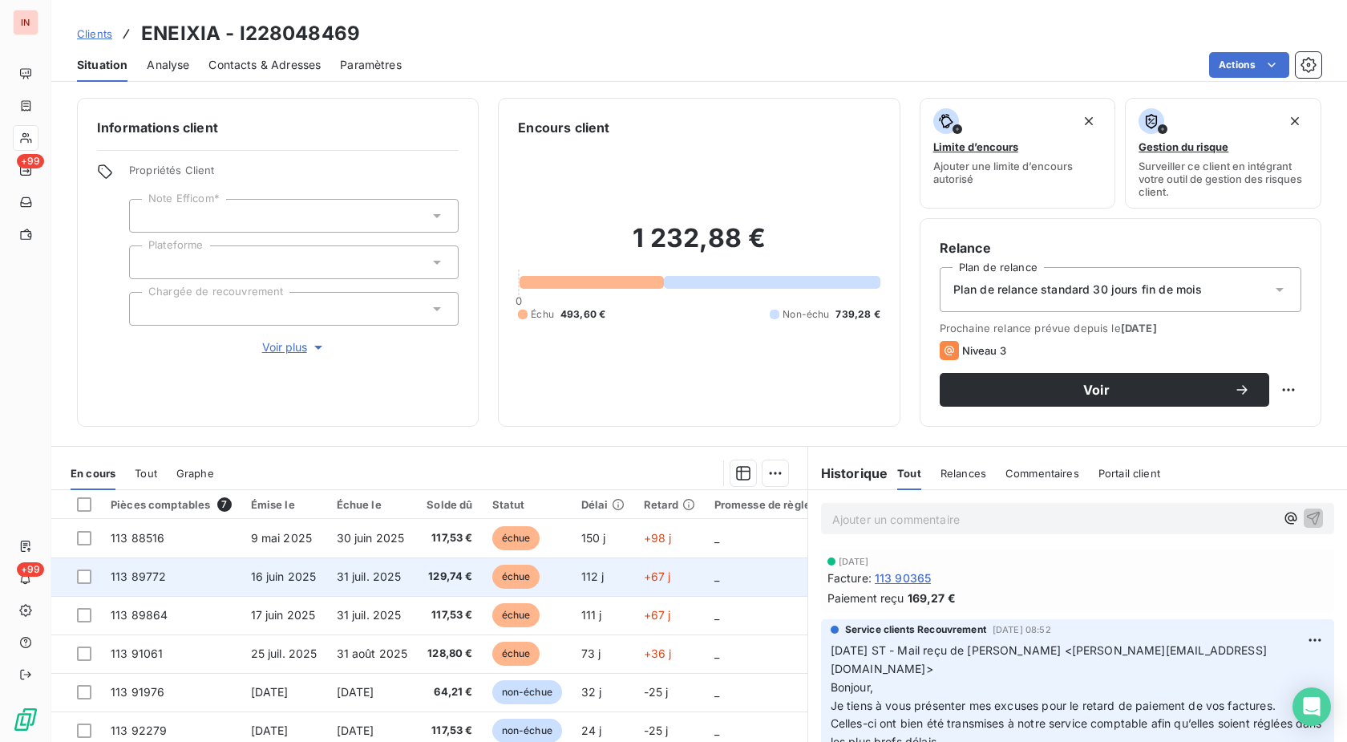
click at [572, 571] on td "échue" at bounding box center [527, 576] width 89 height 38
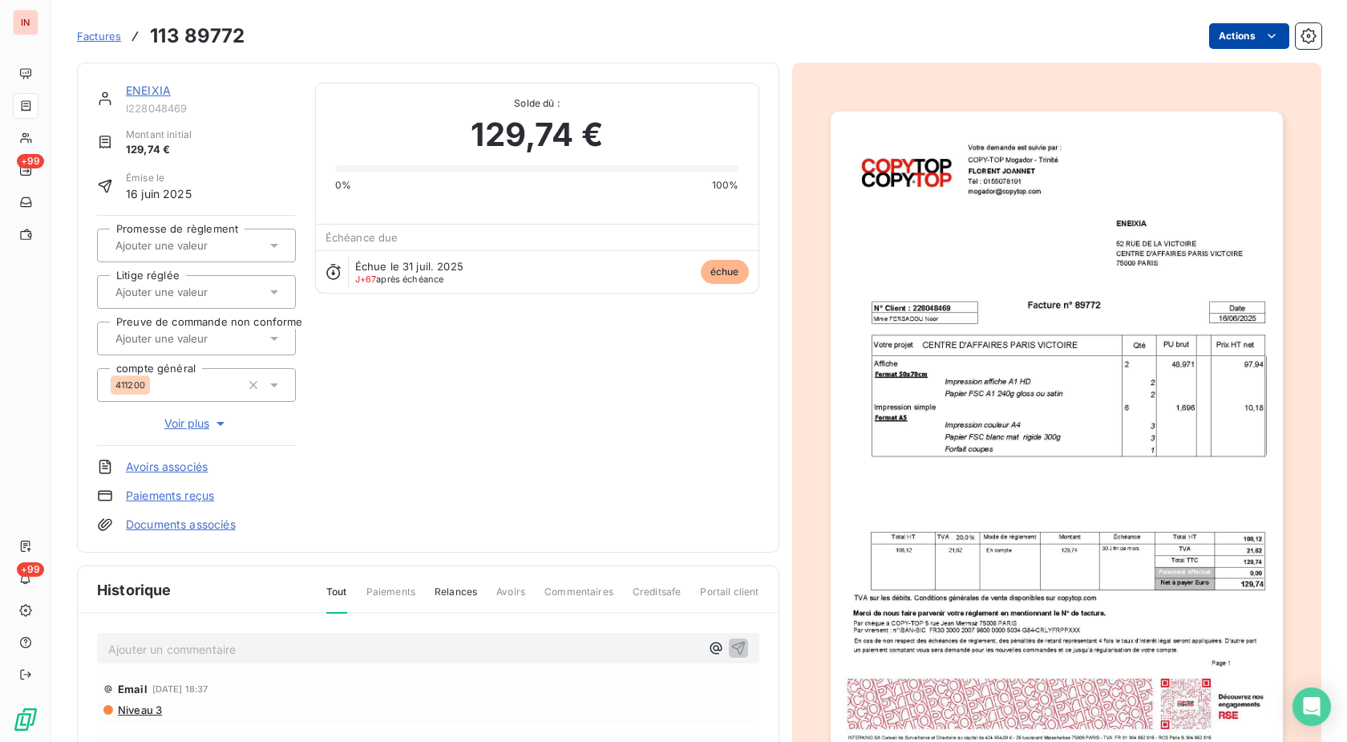
click at [1239, 35] on html "IN +99 +99 Factures 113 89772 Actions ENEIXIA I228048469 Montant initial 129,74…" at bounding box center [673, 371] width 1347 height 742
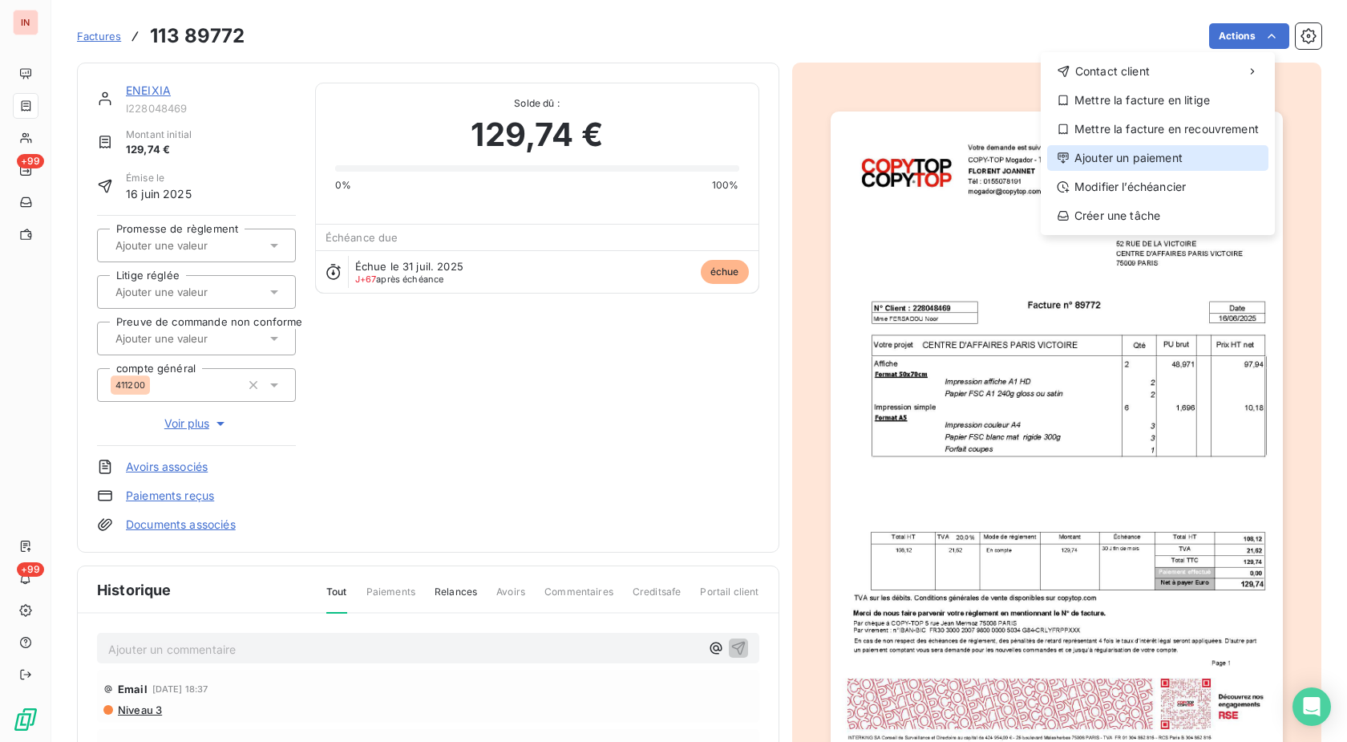
click at [1163, 153] on div "Ajouter un paiement" at bounding box center [1157, 158] width 221 height 26
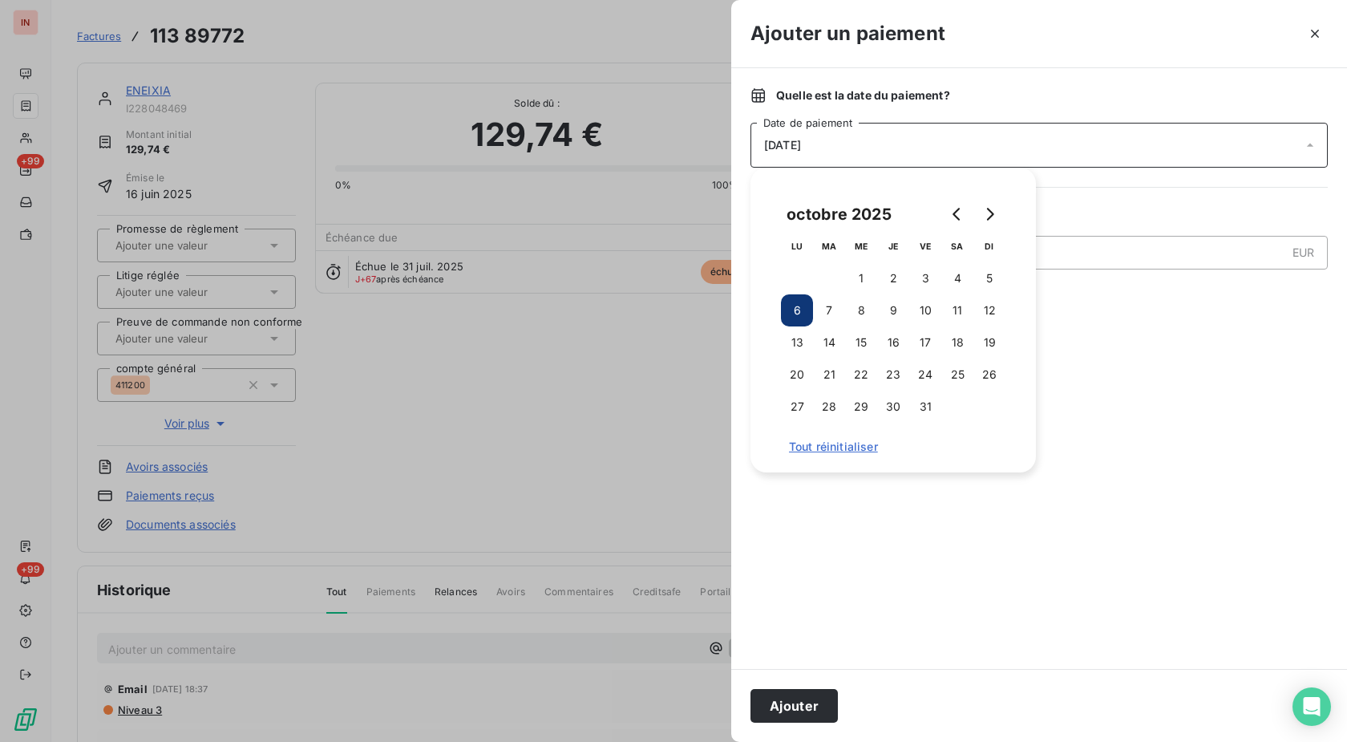
click at [929, 279] on button "3" at bounding box center [925, 278] width 32 height 32
click at [805, 701] on button "Ajouter" at bounding box center [794, 706] width 87 height 34
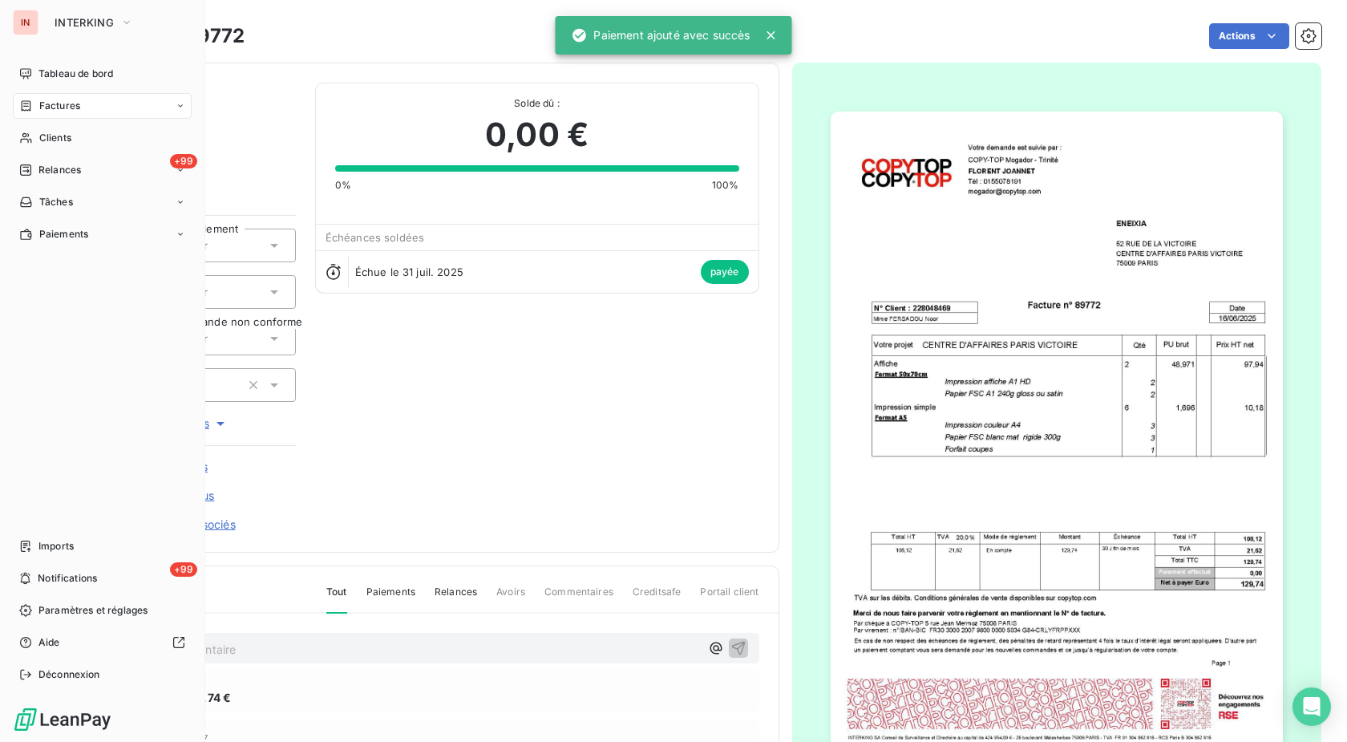
click at [43, 138] on span "Clients" at bounding box center [55, 138] width 32 height 14
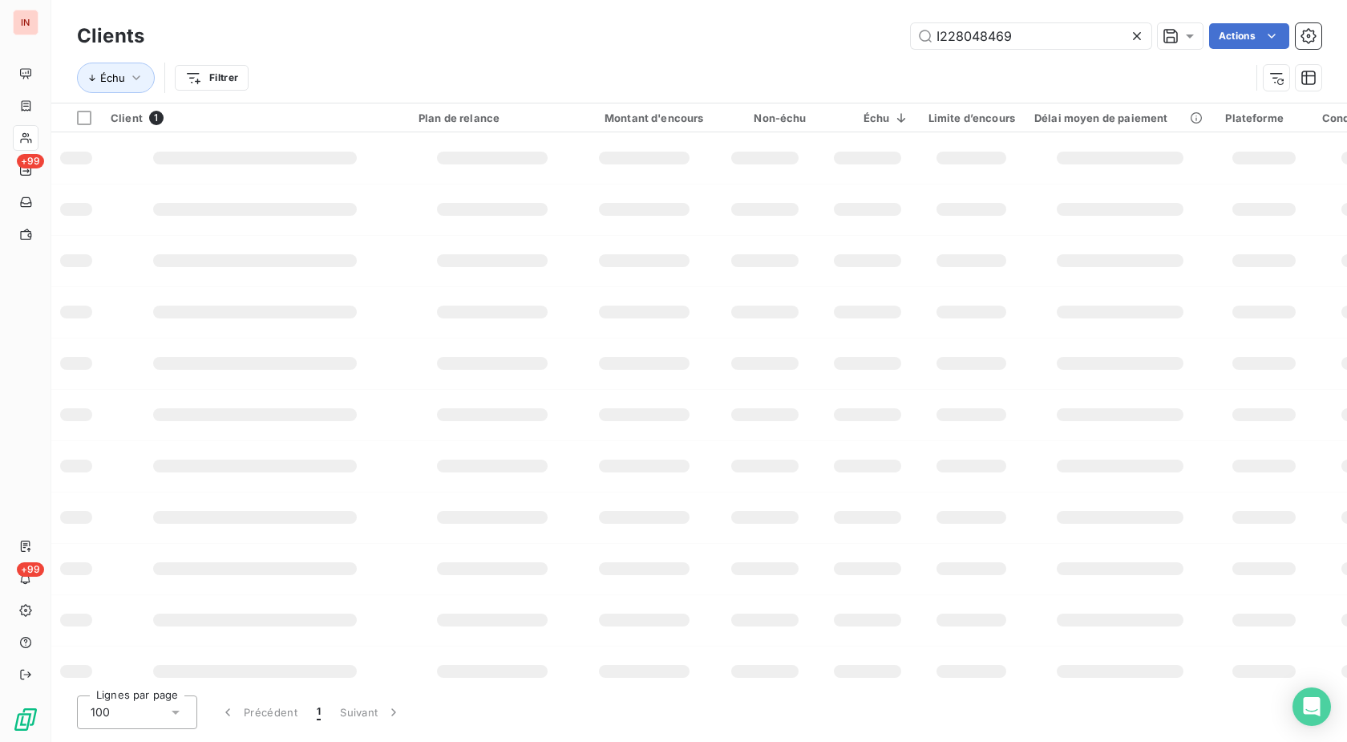
drag, startPoint x: 923, startPoint y: 30, endPoint x: 666, endPoint y: 24, distance: 256.7
click at [911, 25] on input "I228048469" at bounding box center [1031, 36] width 241 height 26
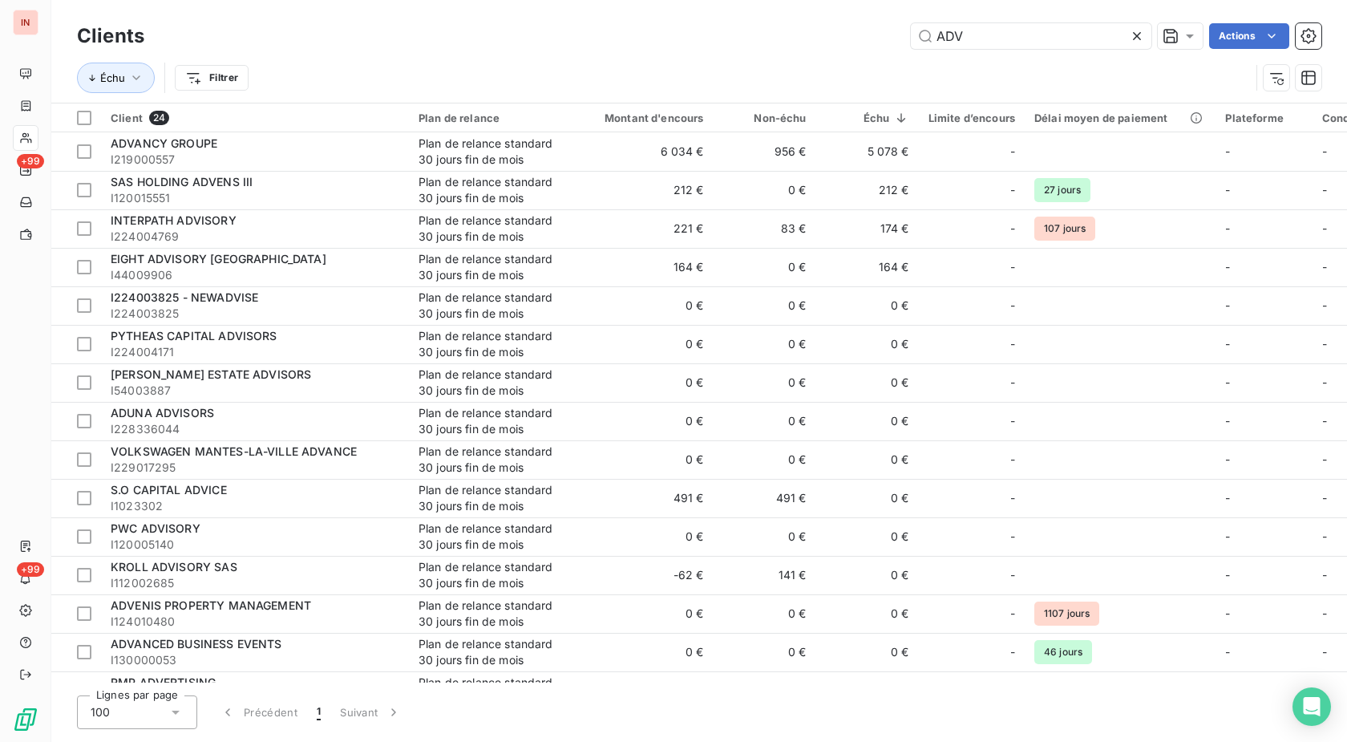
click at [911, 36] on input "ADV" at bounding box center [1031, 36] width 241 height 26
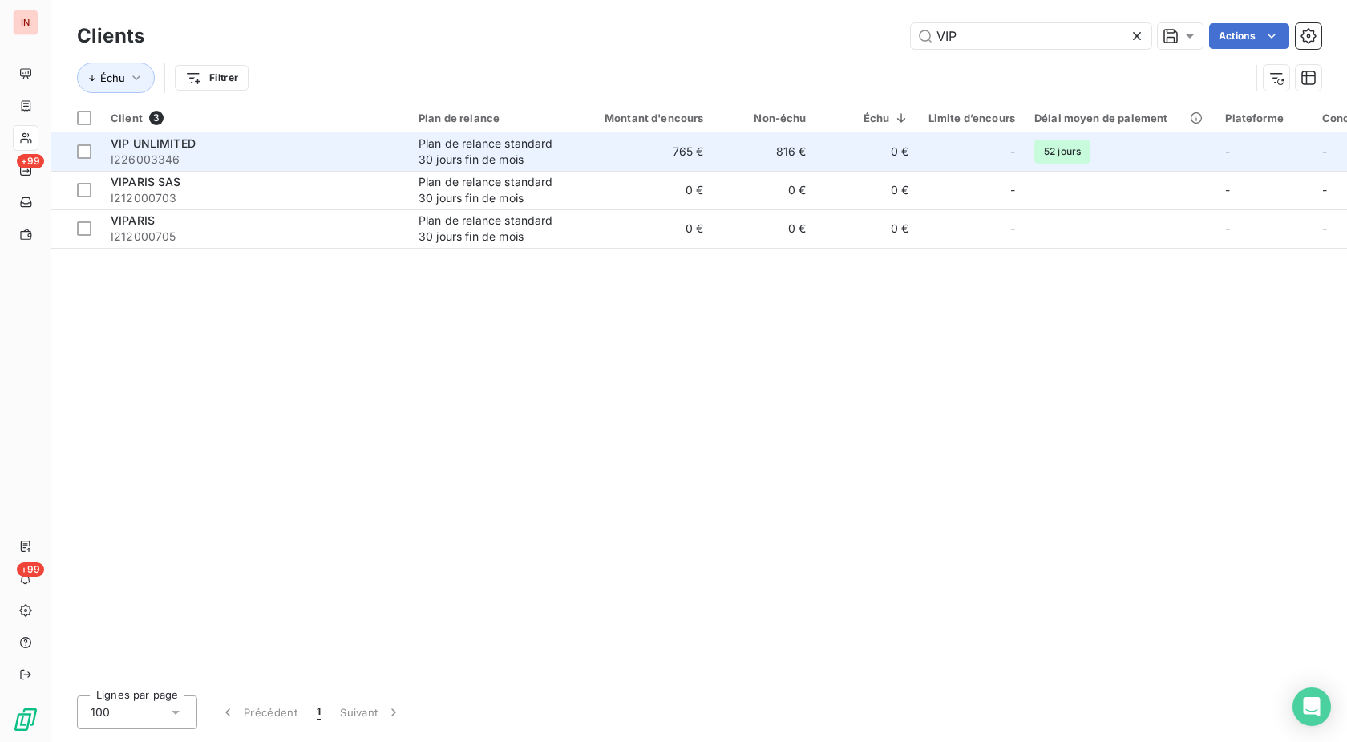
type input "VIP"
click at [512, 149] on div "Plan de relance standard 30 jours fin de mois" at bounding box center [493, 152] width 148 height 32
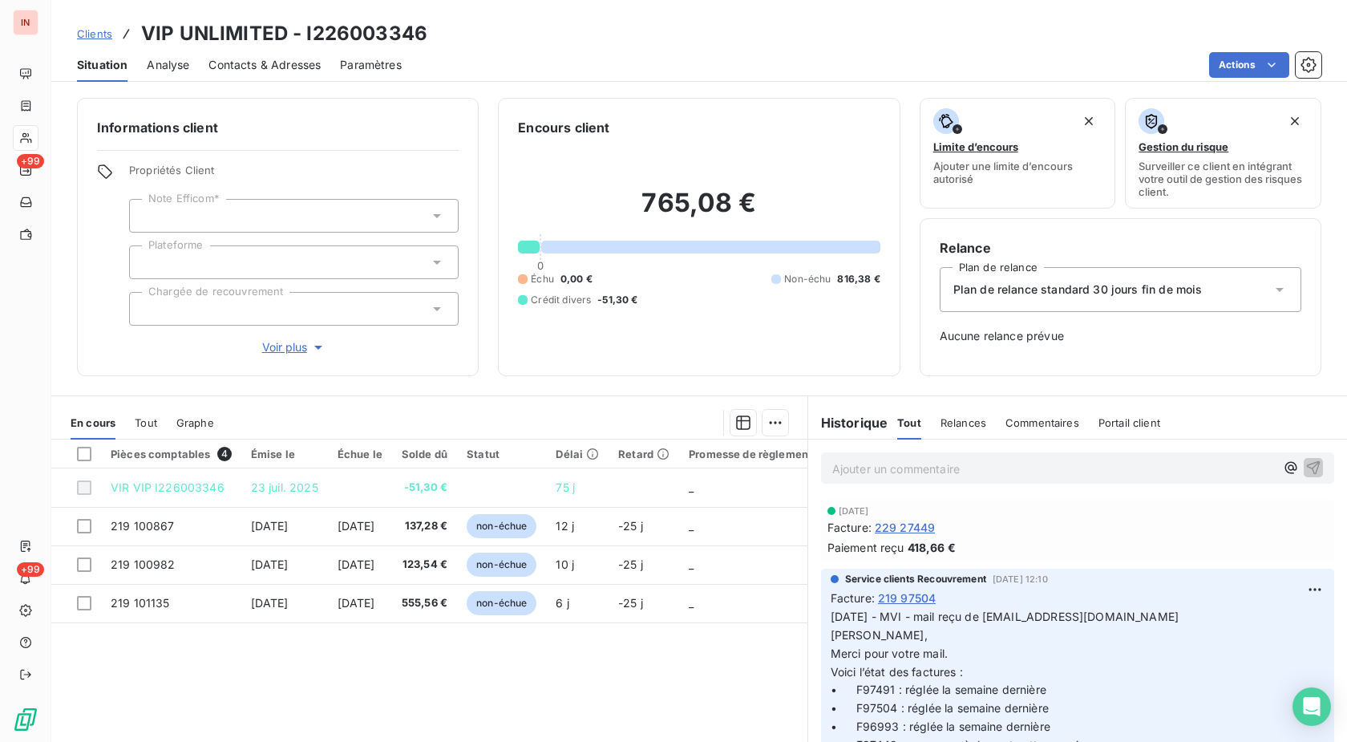
click at [407, 30] on h3 "VIP UNLIMITED - I226003346" at bounding box center [284, 33] width 286 height 29
copy h3 "I226003346"
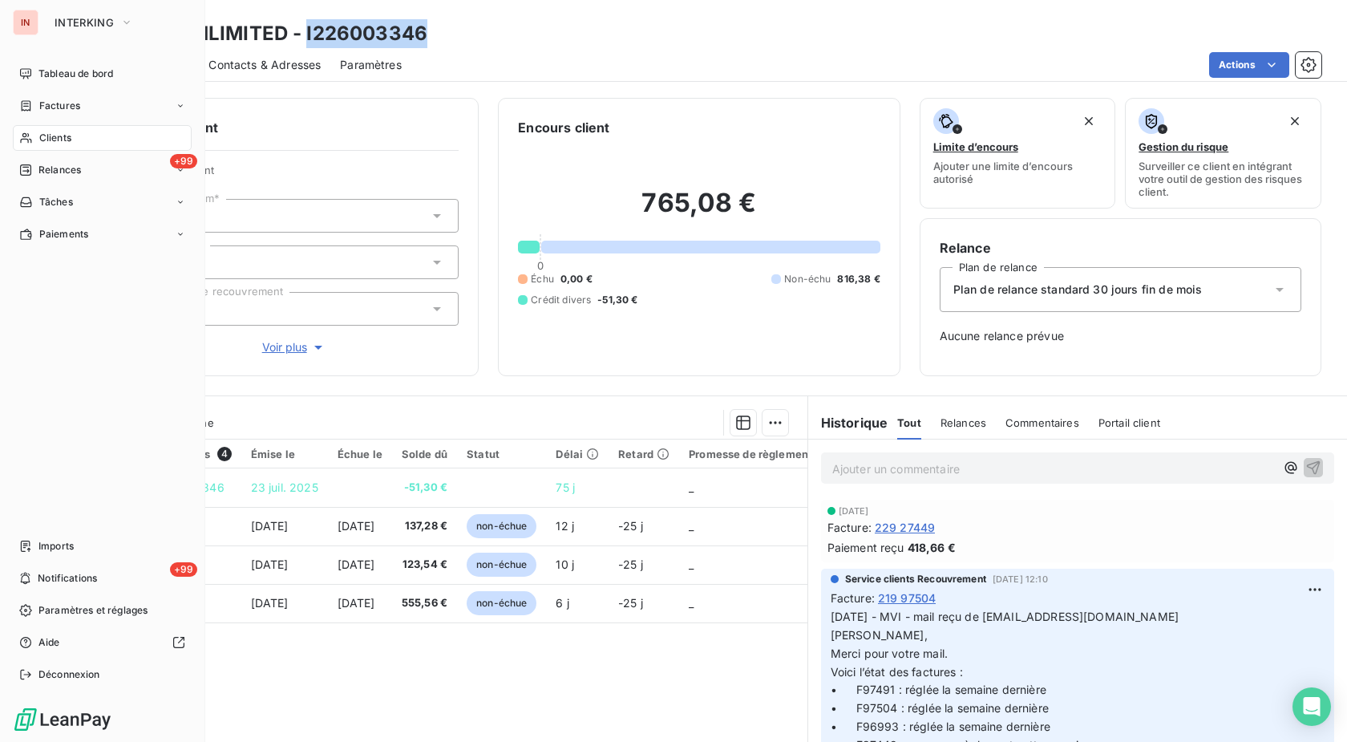
click at [29, 138] on icon at bounding box center [26, 138] width 14 height 13
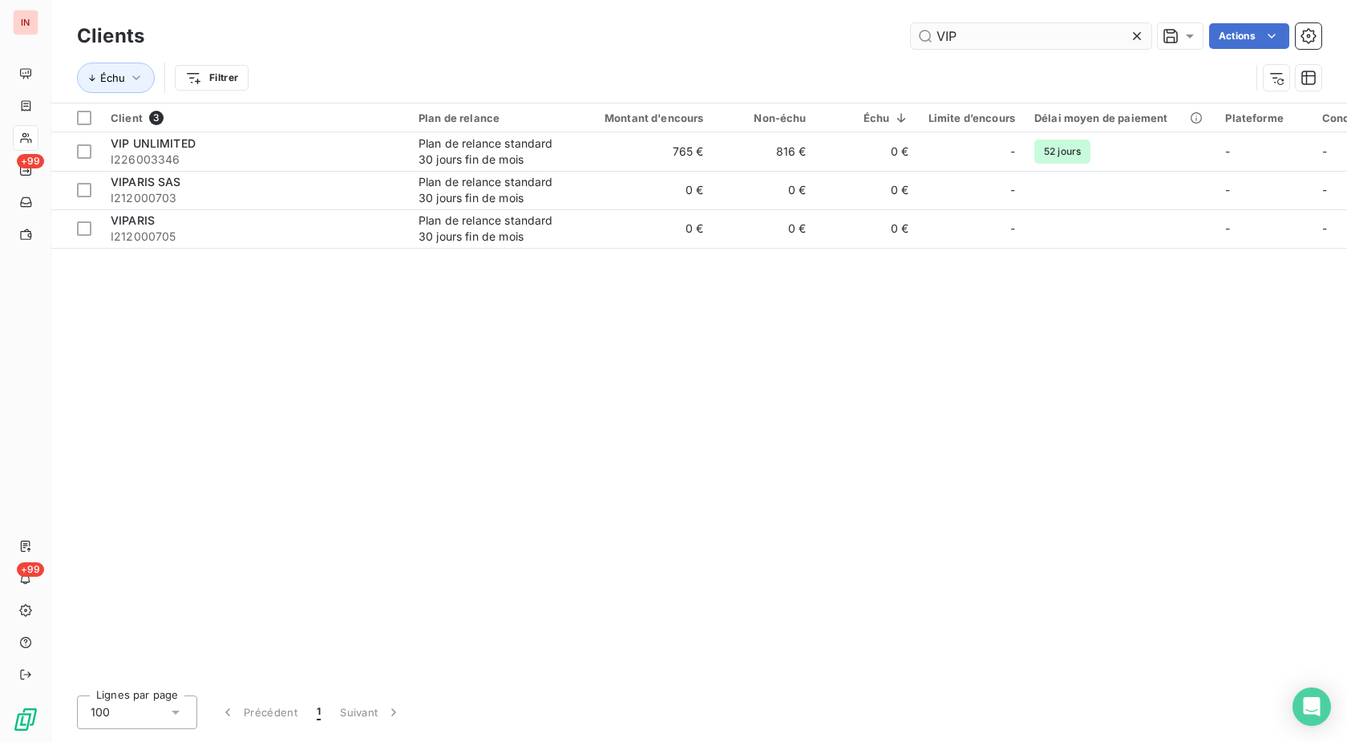
drag, startPoint x: 1051, startPoint y: 33, endPoint x: 707, endPoint y: 58, distance: 344.9
click at [911, 49] on input "VIP" at bounding box center [1031, 36] width 241 height 26
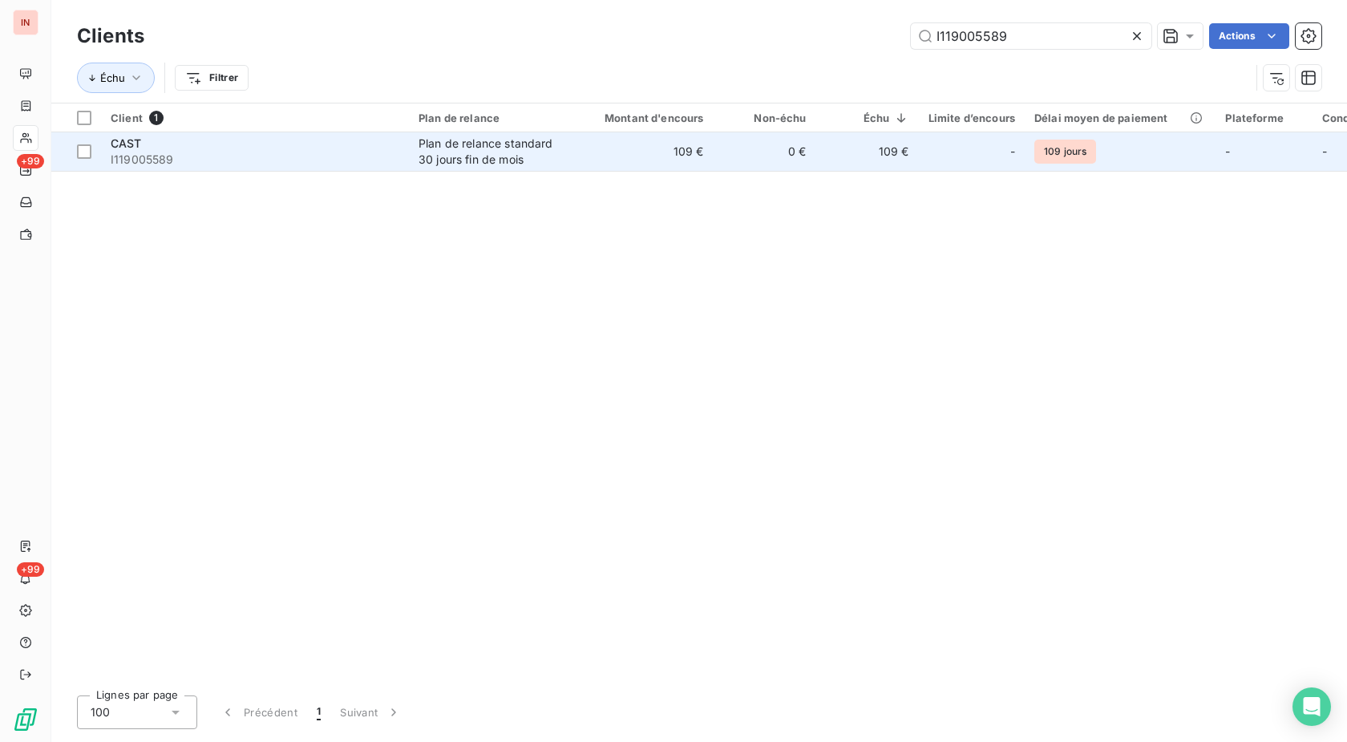
type input "I119005589"
click at [737, 151] on td "0 €" at bounding box center [765, 151] width 103 height 38
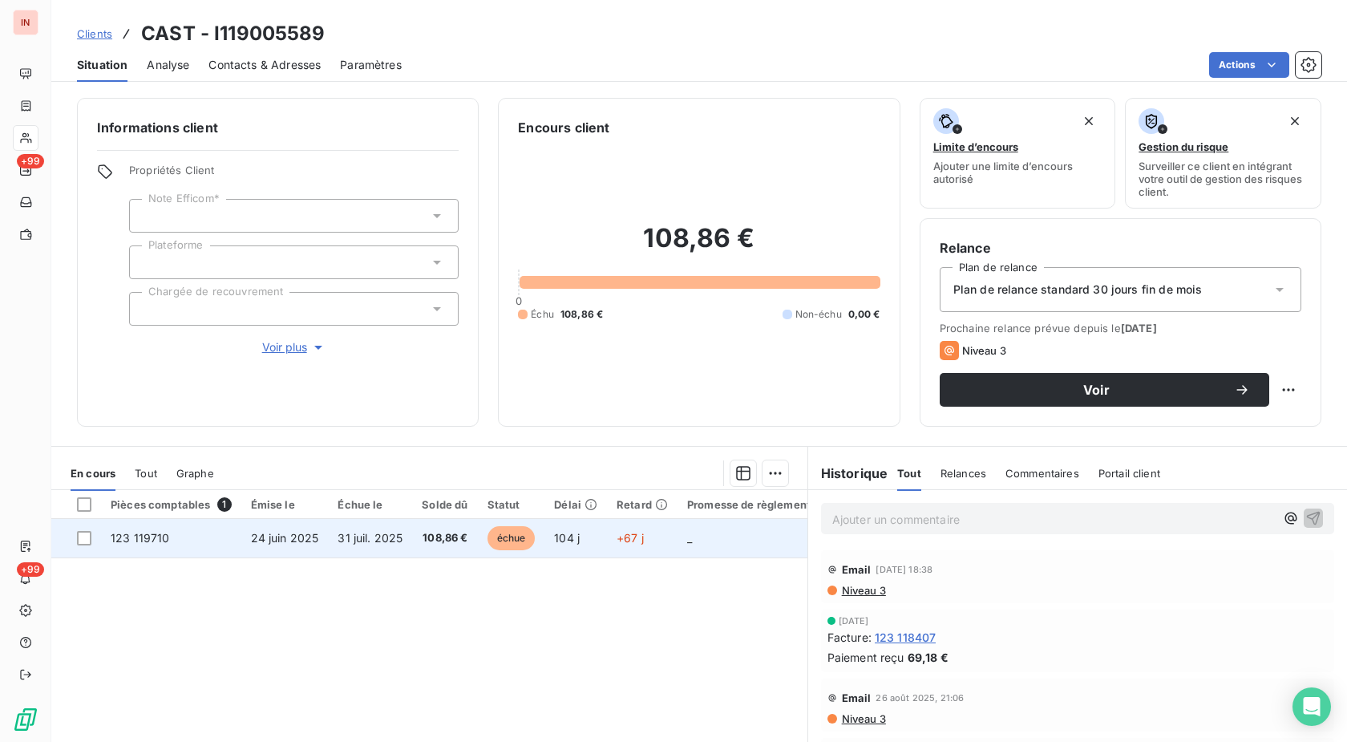
click at [443, 549] on td "108,86 €" at bounding box center [444, 538] width 65 height 38
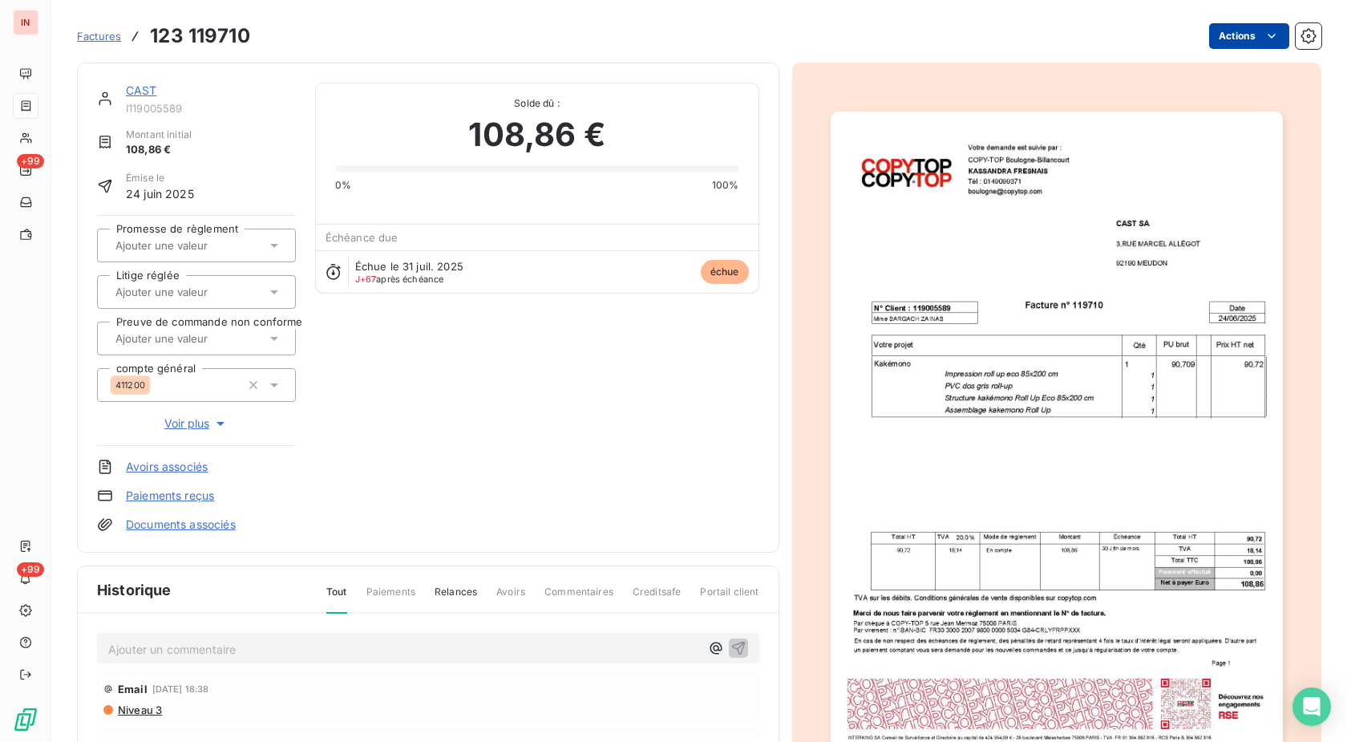
click at [1235, 42] on html "IN +99 +99 Factures 123 119710 Actions CAST I119005589 Montant initial 108,86 €…" at bounding box center [673, 371] width 1347 height 742
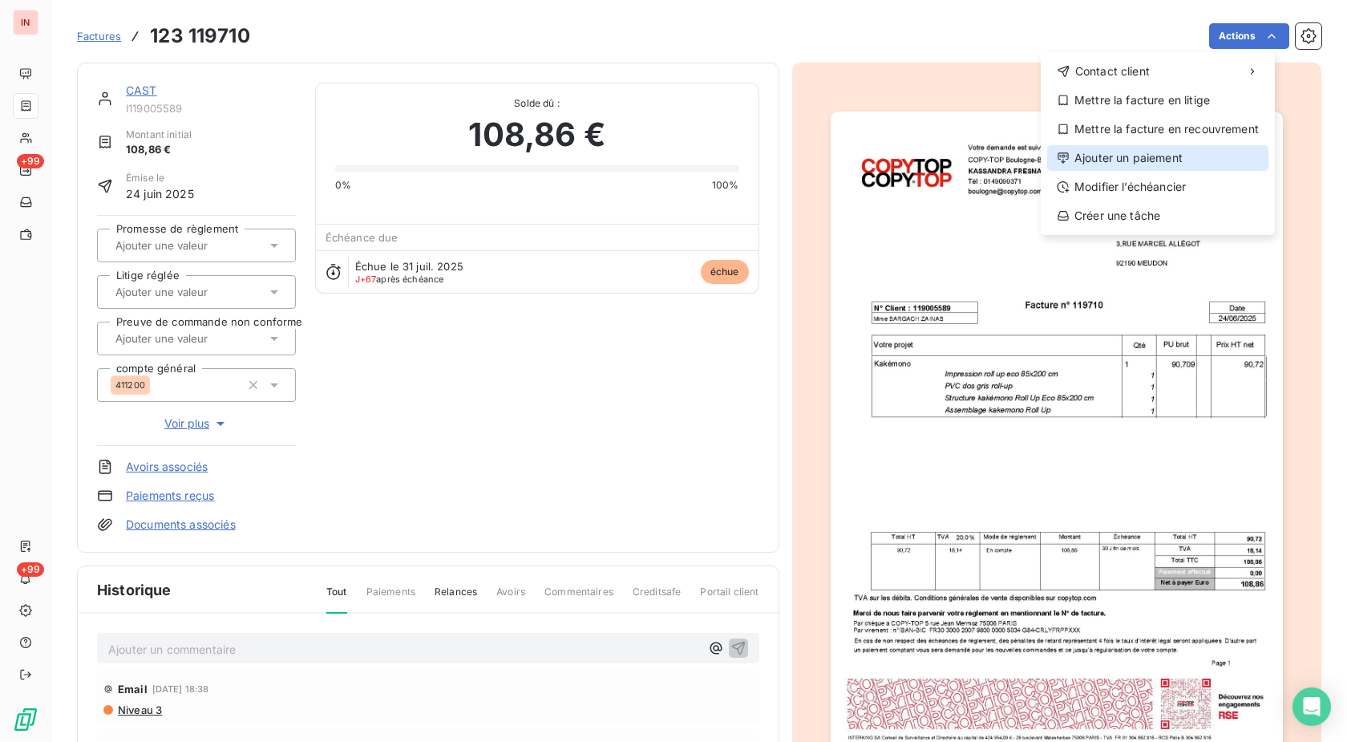
click at [1137, 164] on div "Ajouter un paiement" at bounding box center [1157, 158] width 221 height 26
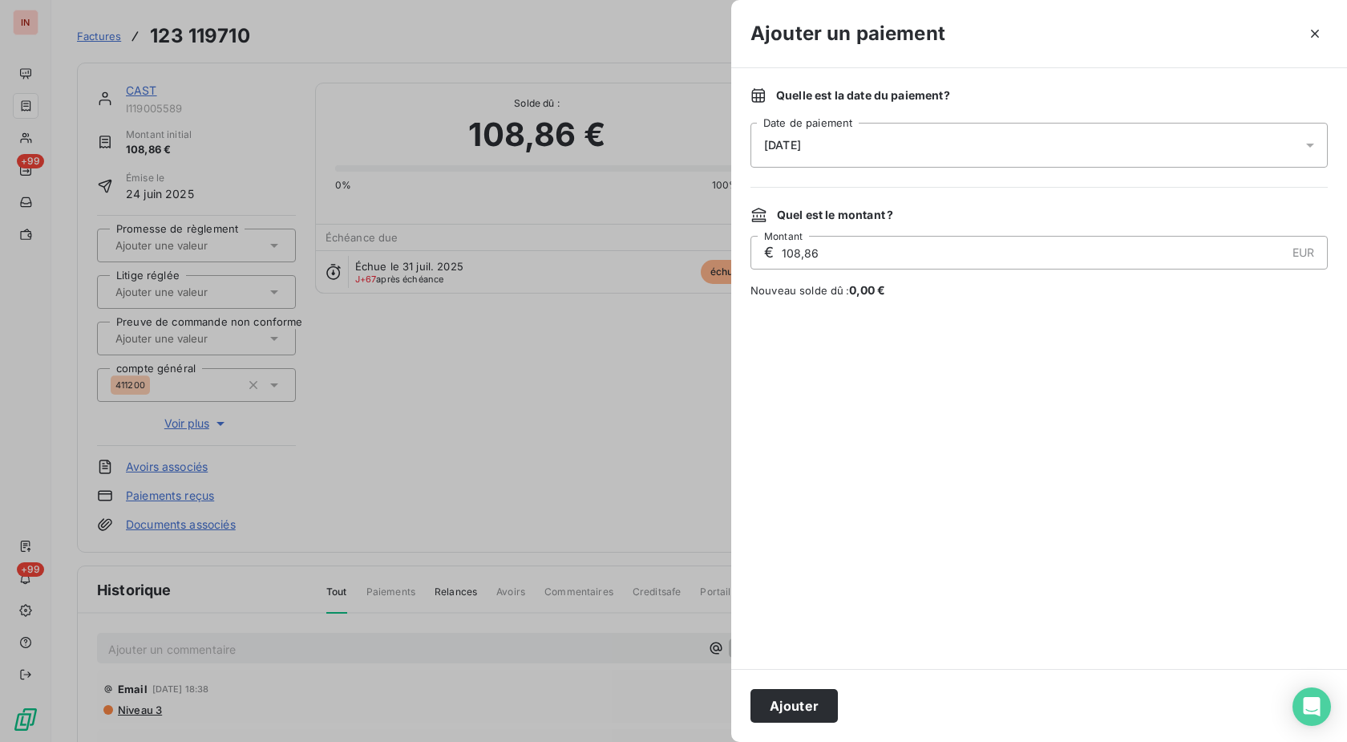
click at [1059, 138] on div "[DATE]" at bounding box center [1039, 145] width 577 height 45
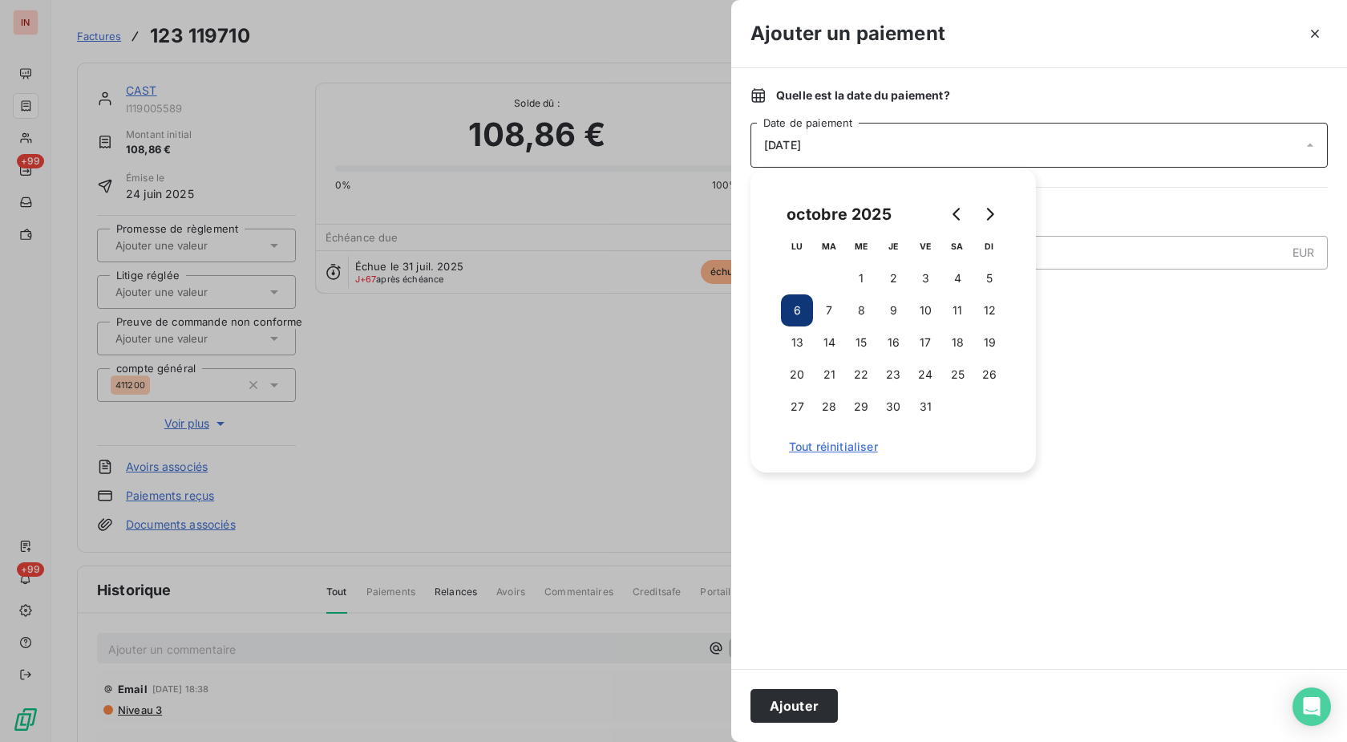
drag, startPoint x: 922, startPoint y: 277, endPoint x: 825, endPoint y: 537, distance: 277.4
click at [922, 282] on button "3" at bounding box center [925, 278] width 32 height 32
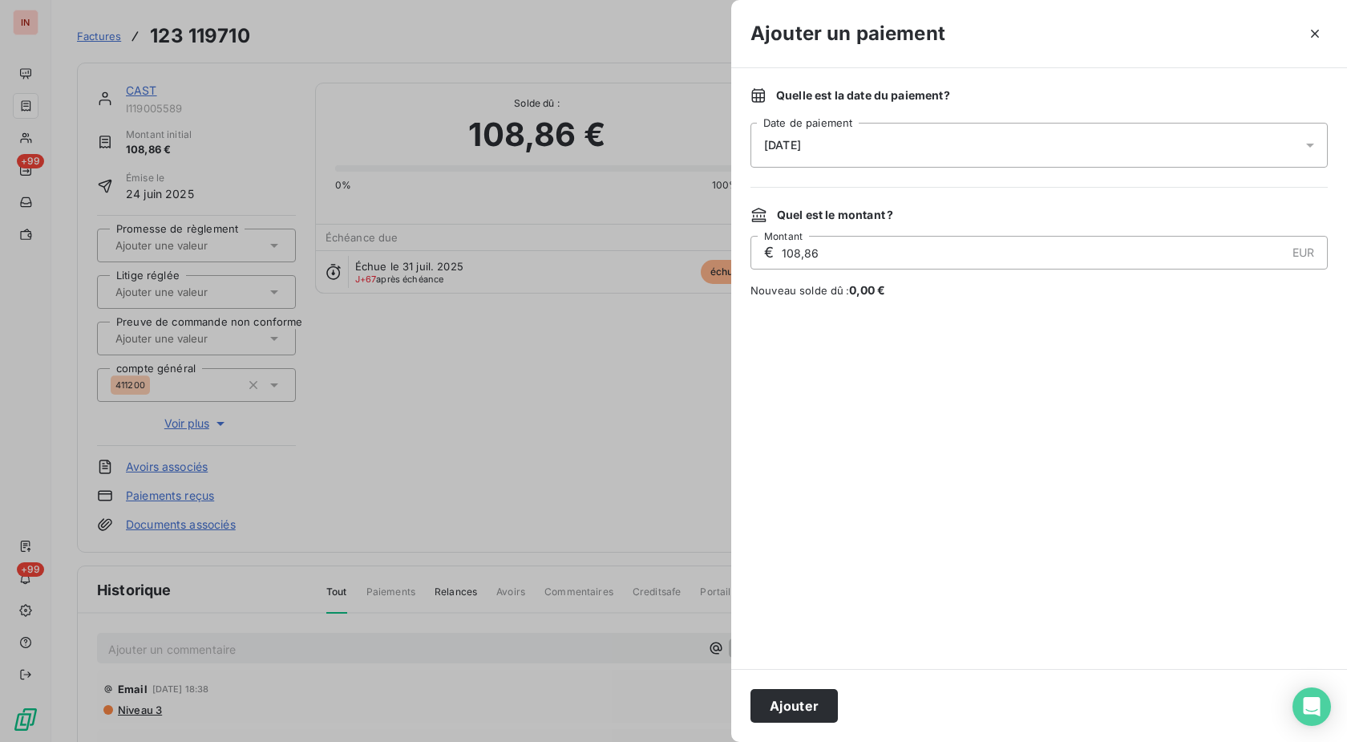
drag, startPoint x: 784, startPoint y: 711, endPoint x: 990, endPoint y: 278, distance: 478.5
click at [788, 709] on button "Ajouter" at bounding box center [794, 706] width 87 height 34
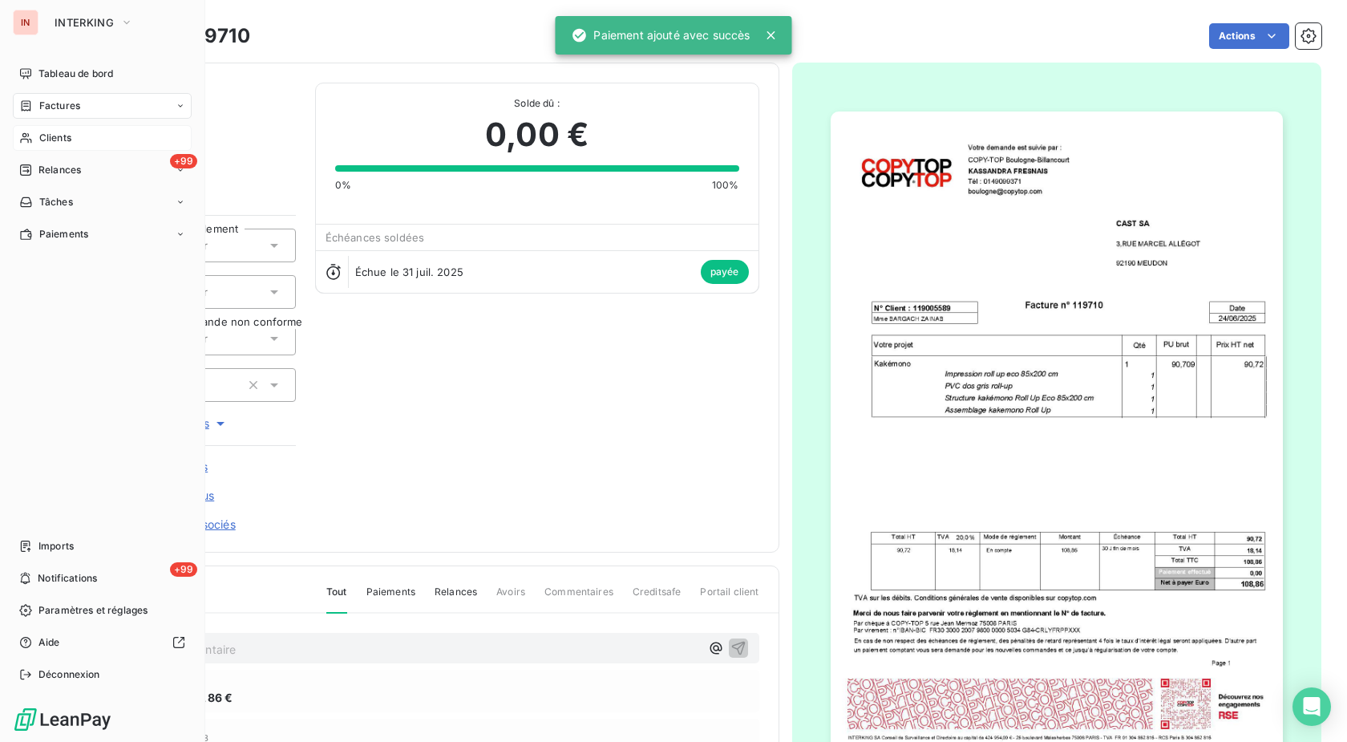
click at [54, 142] on span "Clients" at bounding box center [55, 138] width 32 height 14
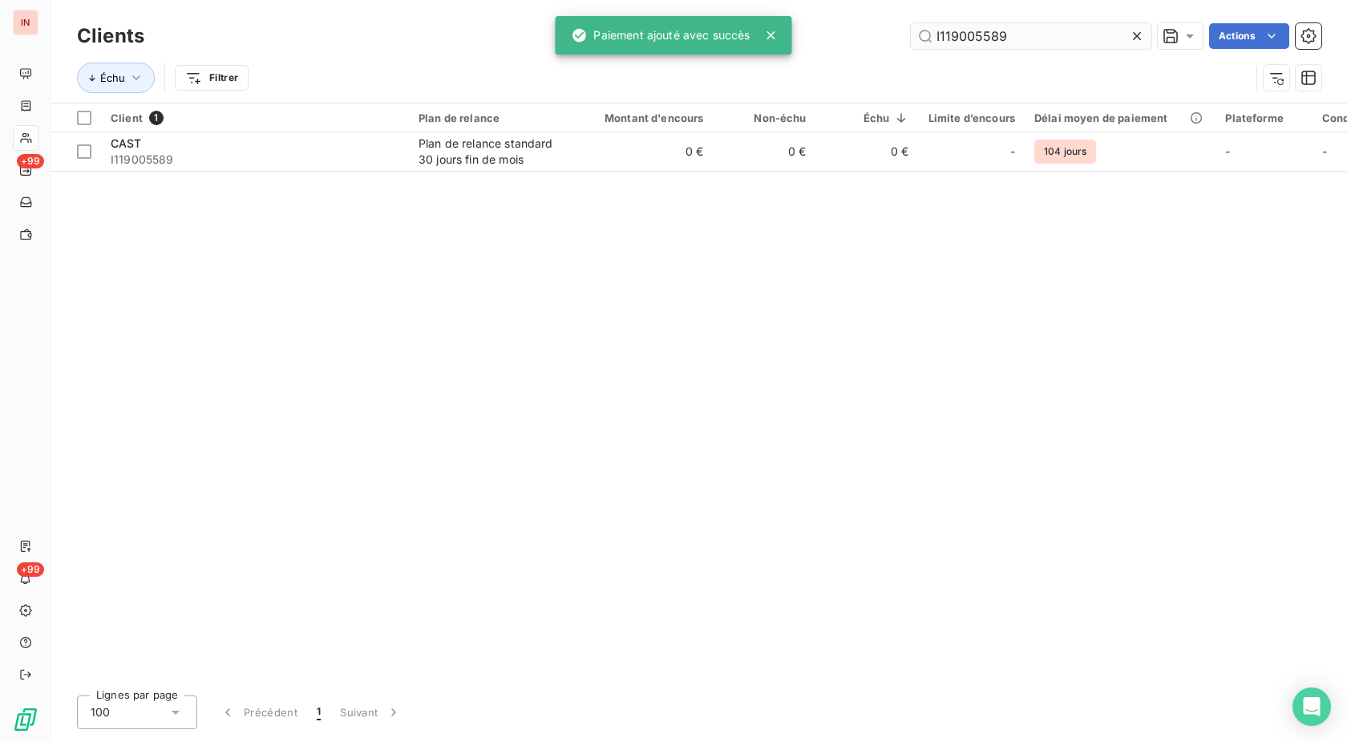
drag, startPoint x: 993, startPoint y: 34, endPoint x: 768, endPoint y: 41, distance: 224.7
click at [911, 41] on input "I119005589" at bounding box center [1031, 36] width 241 height 26
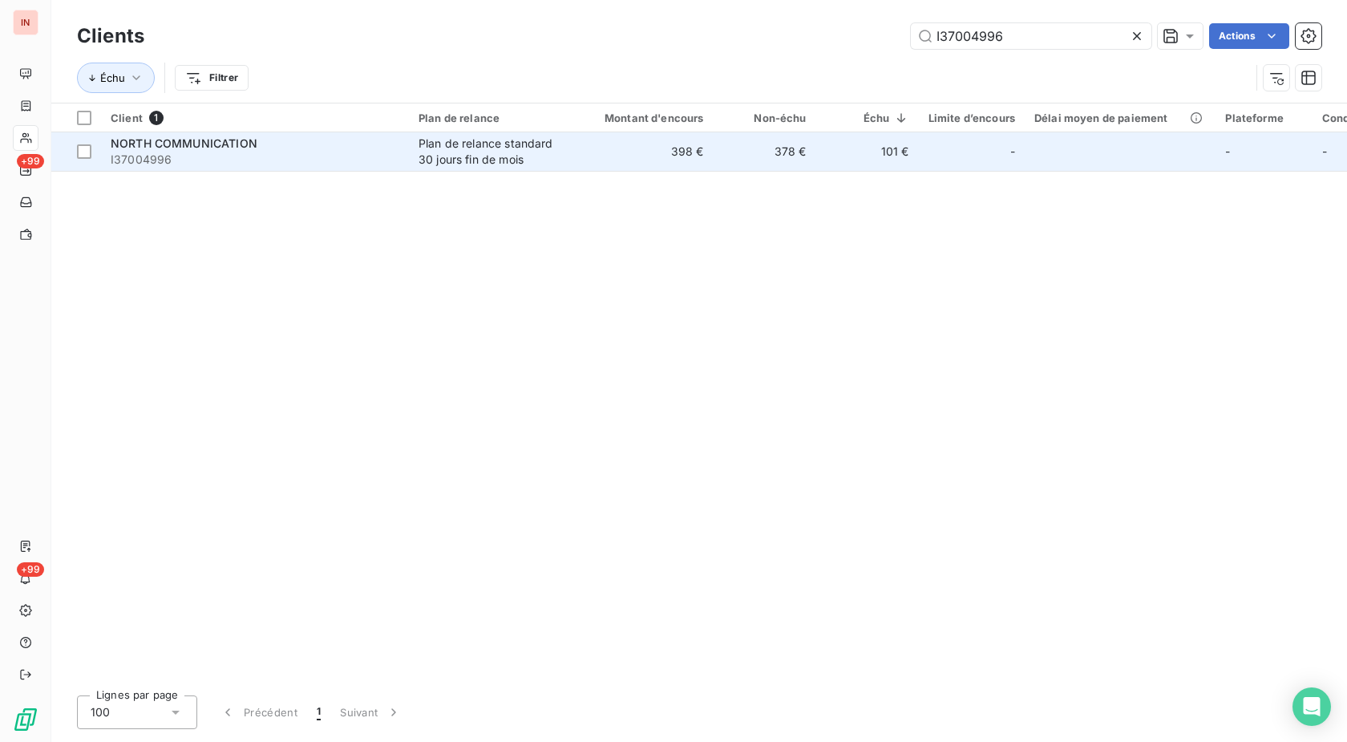
type input "I37004996"
drag, startPoint x: 643, startPoint y: 152, endPoint x: 636, endPoint y: 167, distance: 16.9
click at [643, 154] on td "398 €" at bounding box center [645, 151] width 138 height 38
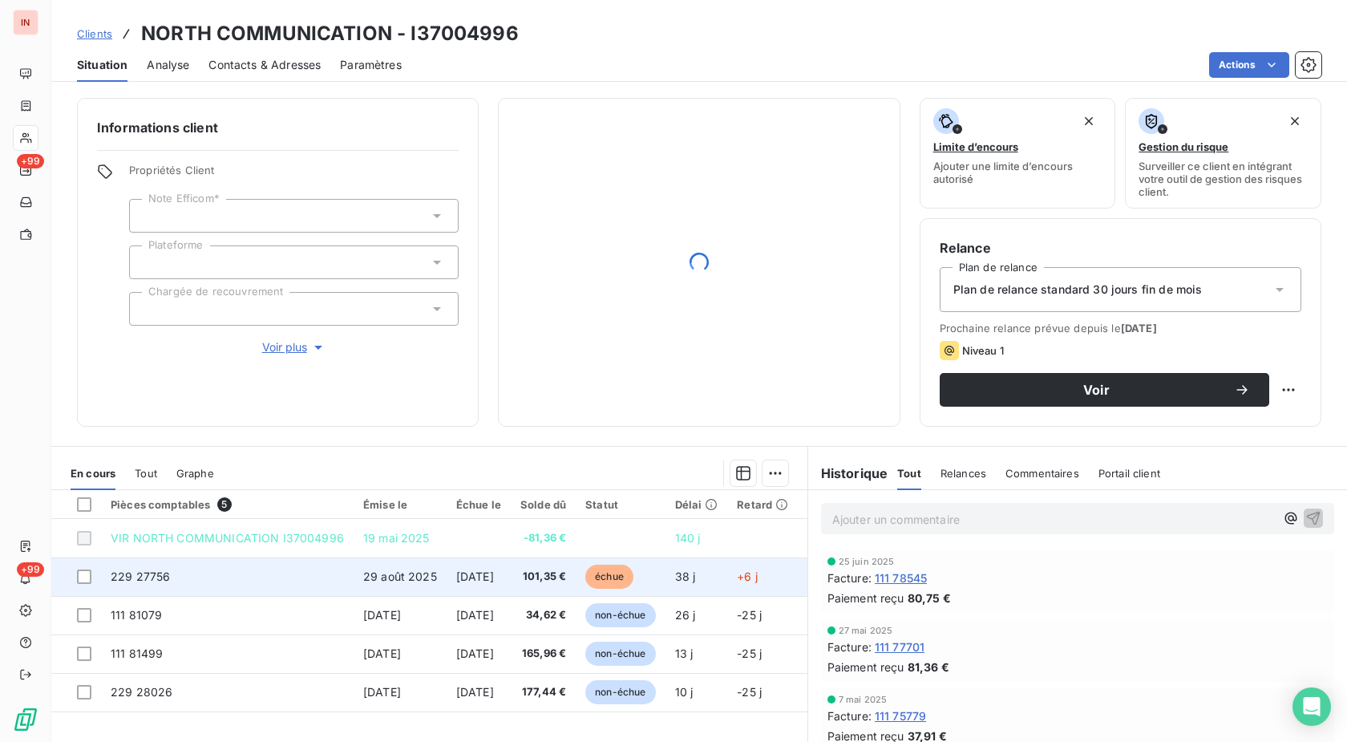
click at [617, 581] on span "échue" at bounding box center [609, 577] width 48 height 24
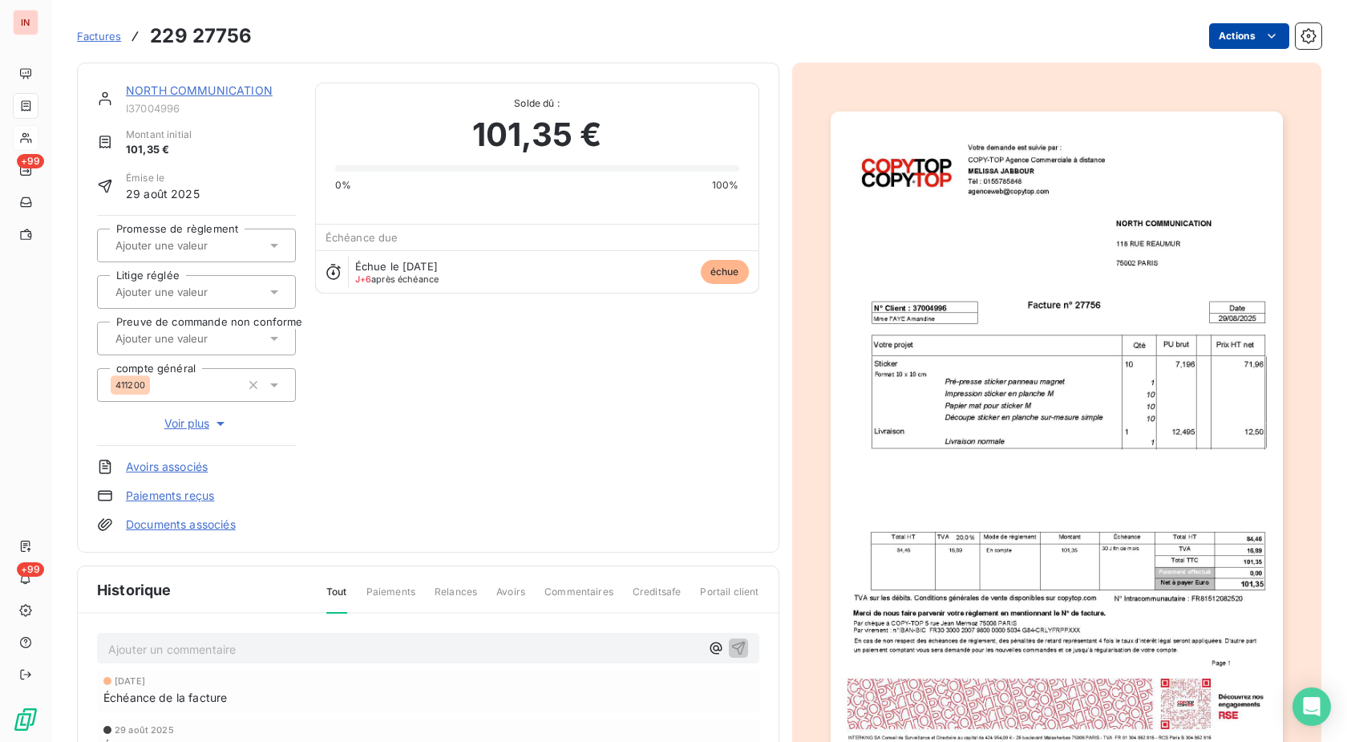
click at [1245, 42] on html "IN +99 +99 Factures 229 27756 Actions NORTH COMMUNICATION I37004996 Montant ini…" at bounding box center [673, 371] width 1347 height 742
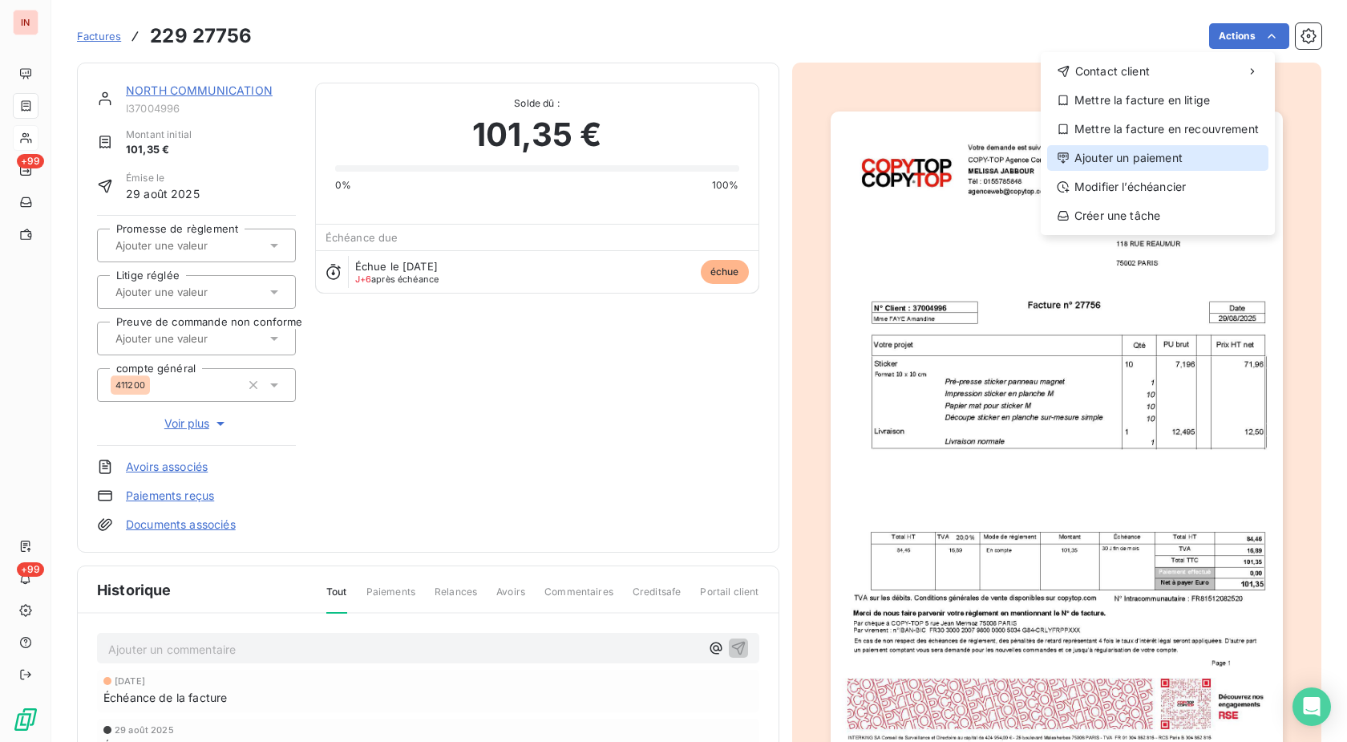
click at [1149, 164] on div "Ajouter un paiement" at bounding box center [1157, 158] width 221 height 26
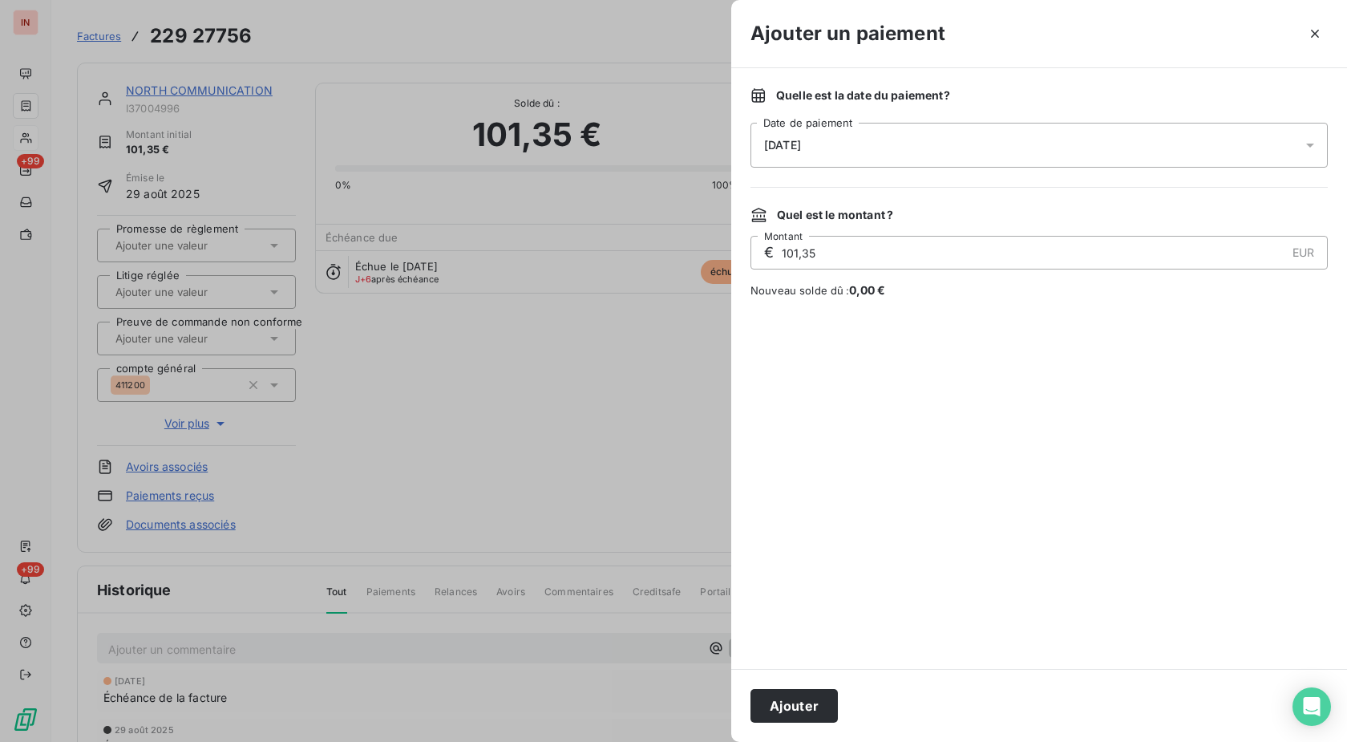
click at [999, 142] on div "[DATE]" at bounding box center [1039, 145] width 577 height 45
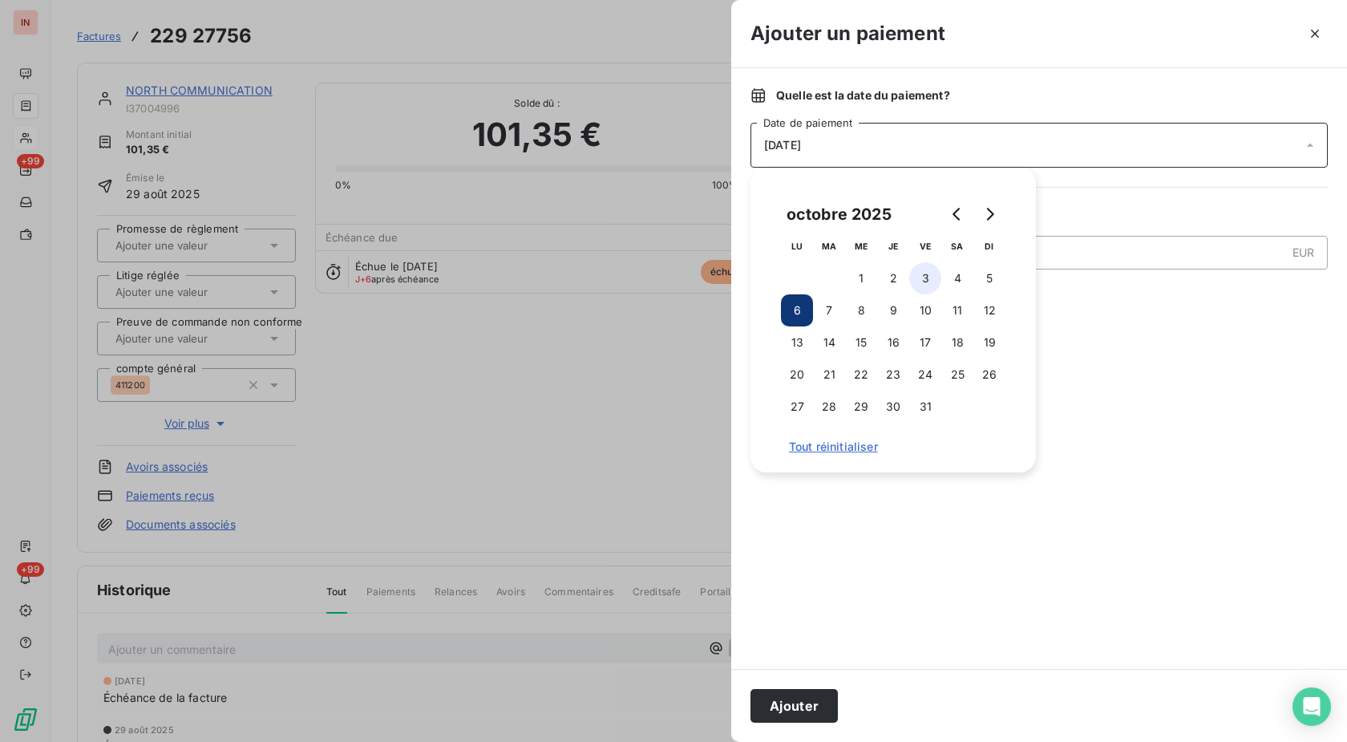
click at [932, 282] on button "3" at bounding box center [925, 278] width 32 height 32
drag, startPoint x: 782, startPoint y: 705, endPoint x: 810, endPoint y: 665, distance: 48.9
click at [783, 705] on button "Ajouter" at bounding box center [794, 706] width 87 height 34
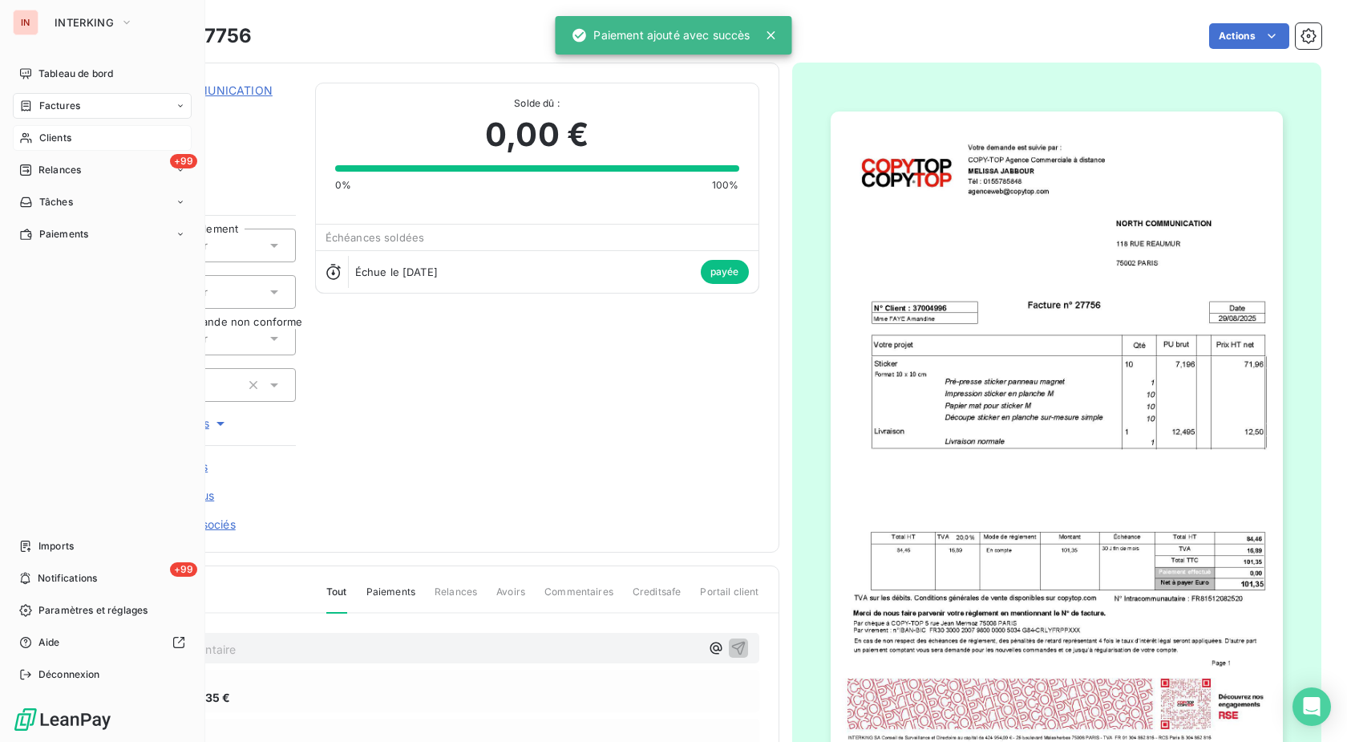
click at [49, 135] on span "Clients" at bounding box center [55, 138] width 32 height 14
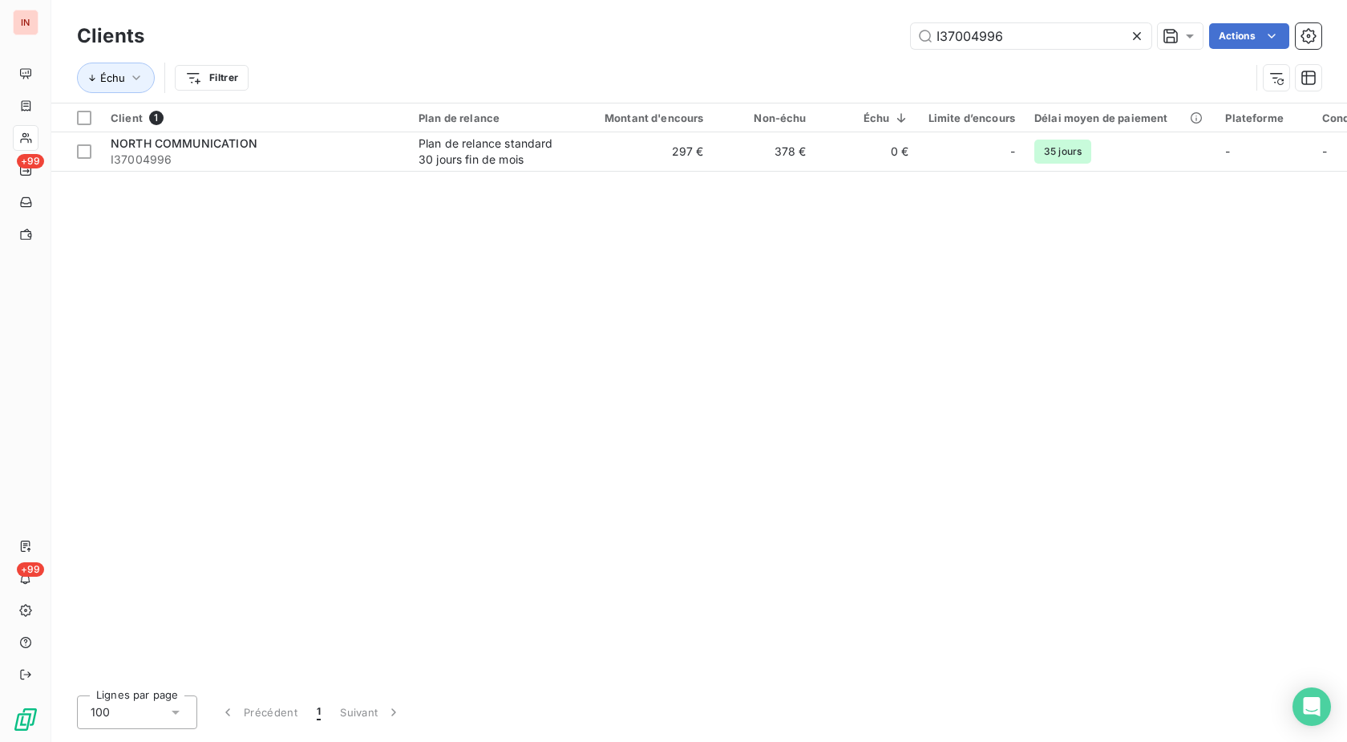
drag, startPoint x: 947, startPoint y: 33, endPoint x: 791, endPoint y: 38, distance: 155.6
click at [911, 38] on input "I37004996" at bounding box center [1031, 36] width 241 height 26
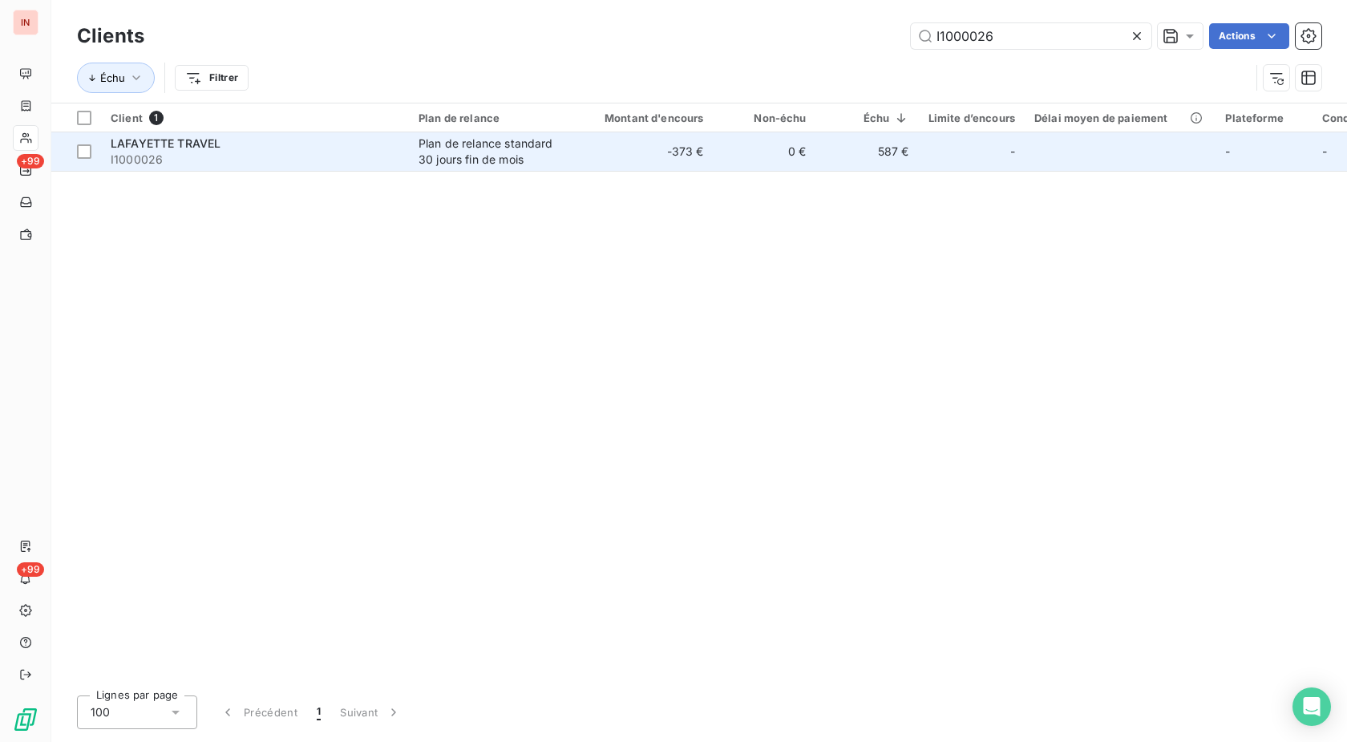
type input "I1000026"
click at [783, 136] on td "0 €" at bounding box center [765, 151] width 103 height 38
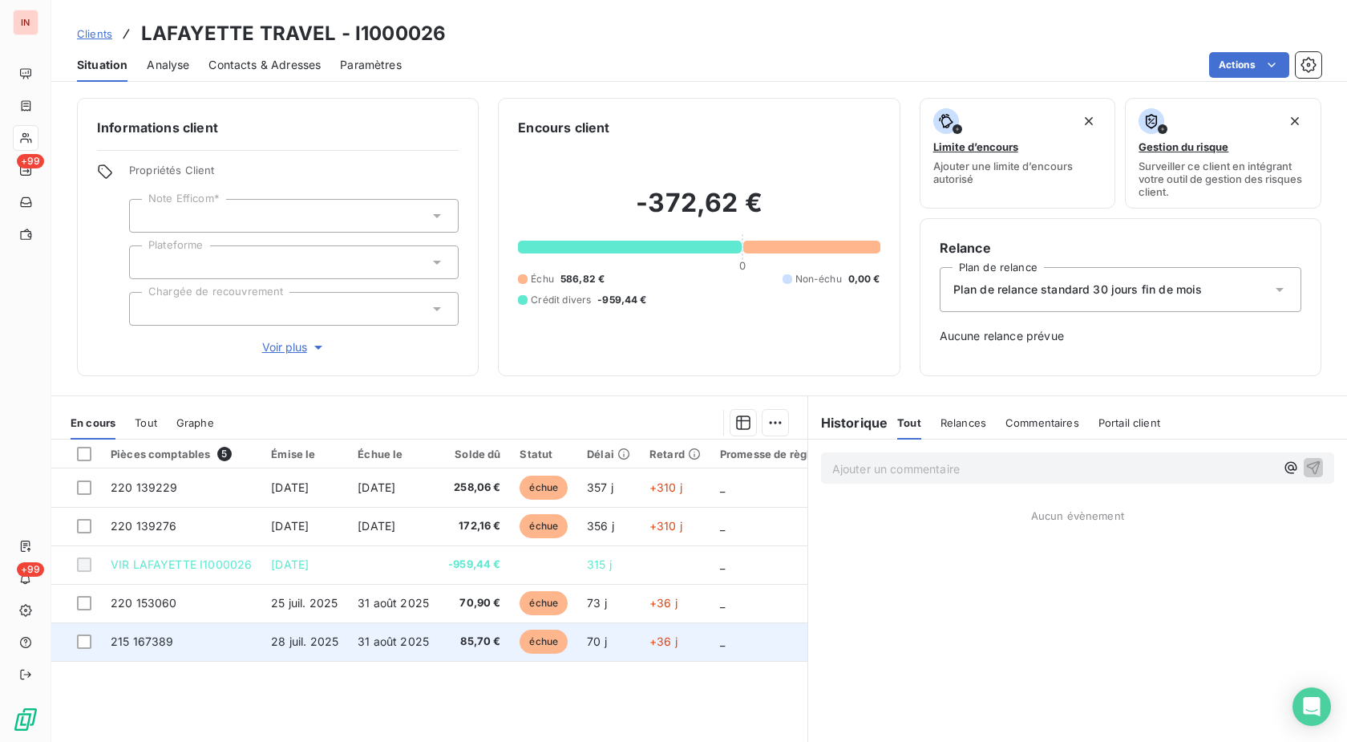
click at [582, 641] on td "70 j" at bounding box center [608, 641] width 63 height 38
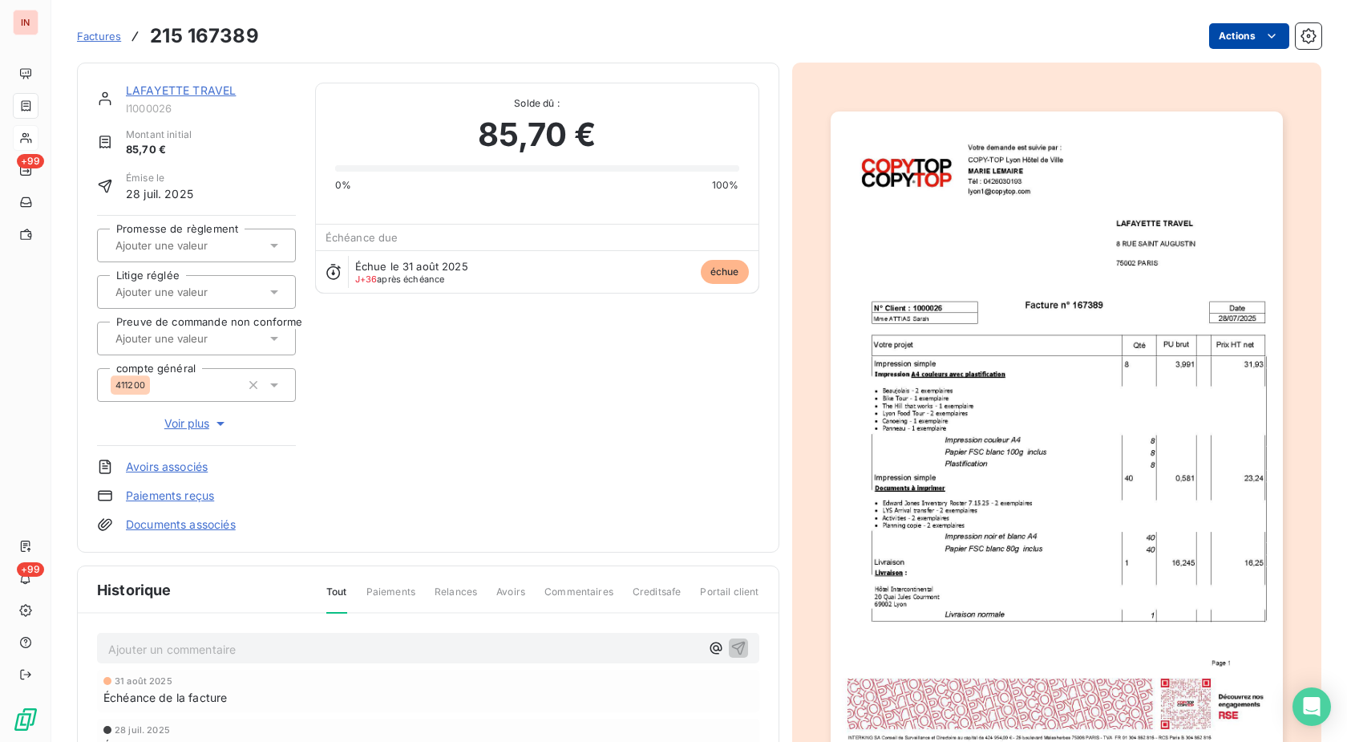
click at [1235, 42] on html "IN +99 +99 Factures 215 167389 Actions LAFAYETTE TRAVEL I1000026 Montant initia…" at bounding box center [673, 371] width 1347 height 742
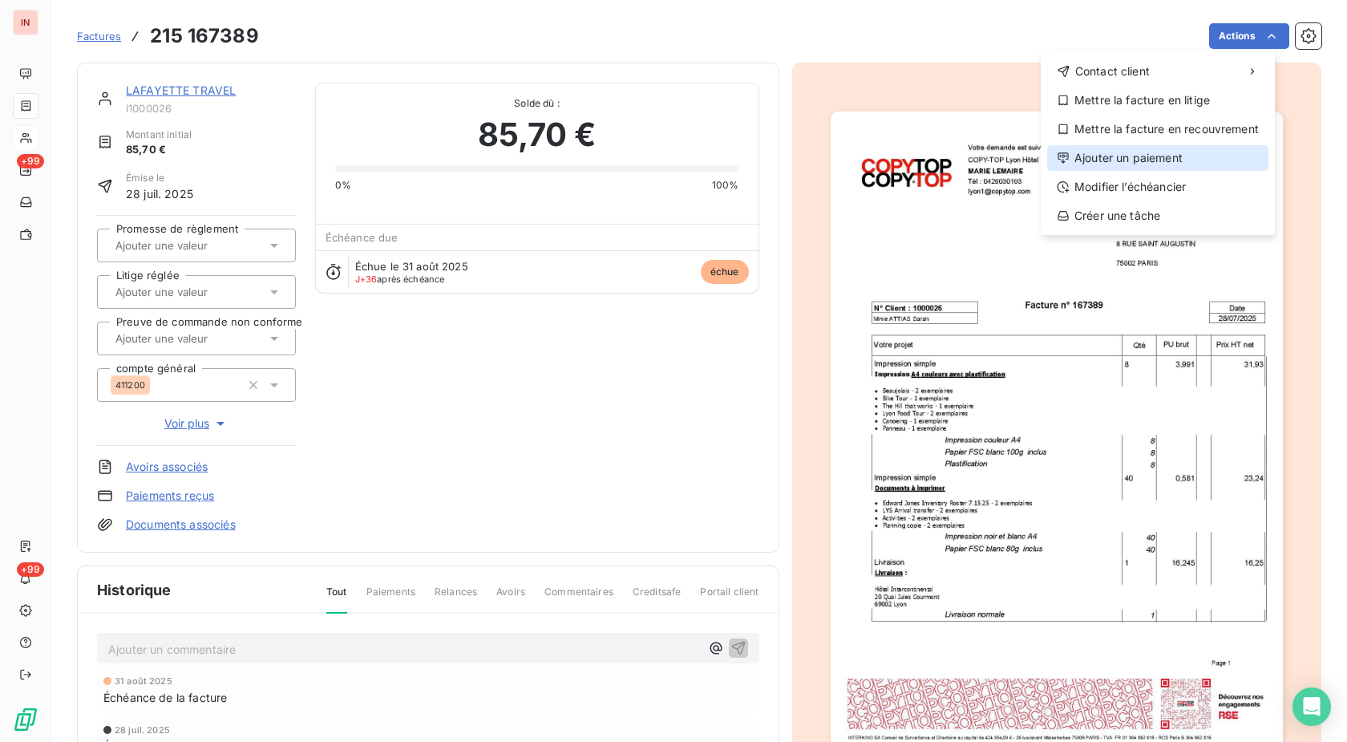
click at [1146, 156] on div "Ajouter un paiement" at bounding box center [1157, 158] width 221 height 26
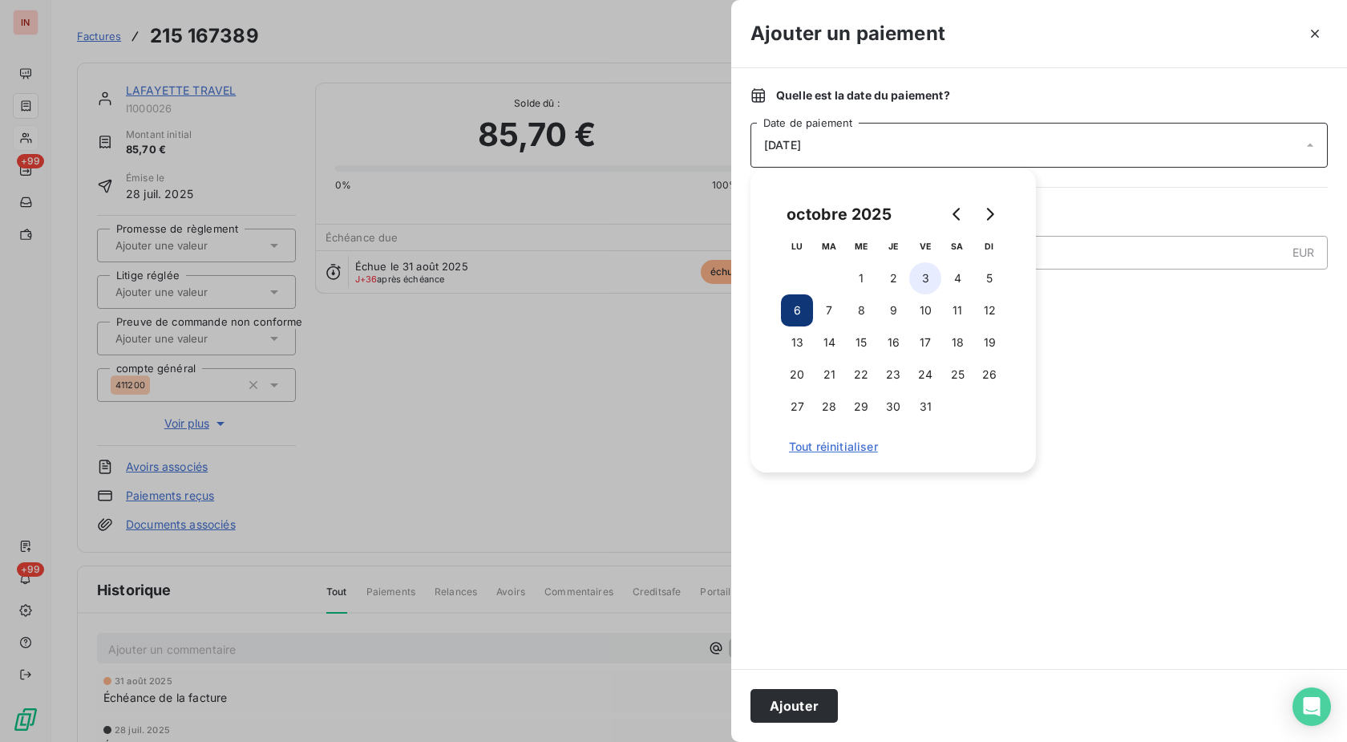
click at [924, 273] on button "3" at bounding box center [925, 278] width 32 height 32
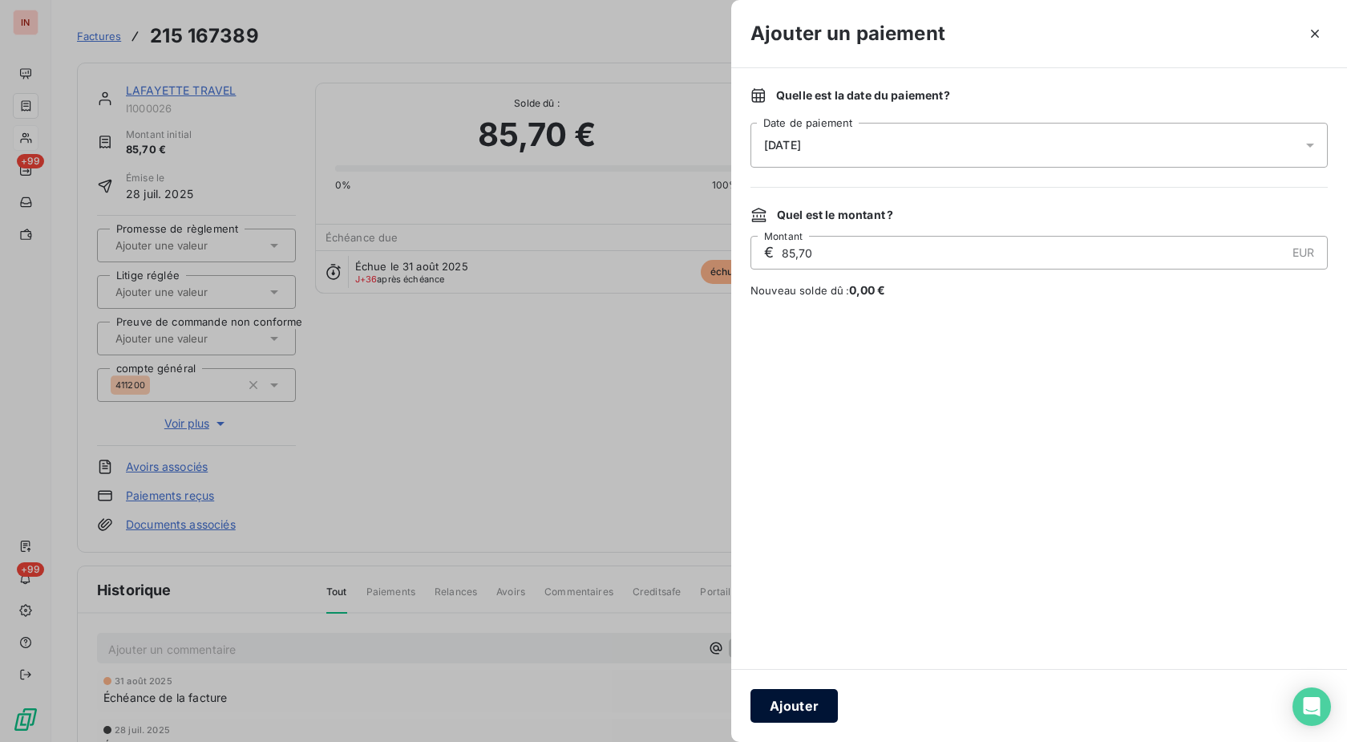
click at [805, 698] on button "Ajouter" at bounding box center [794, 706] width 87 height 34
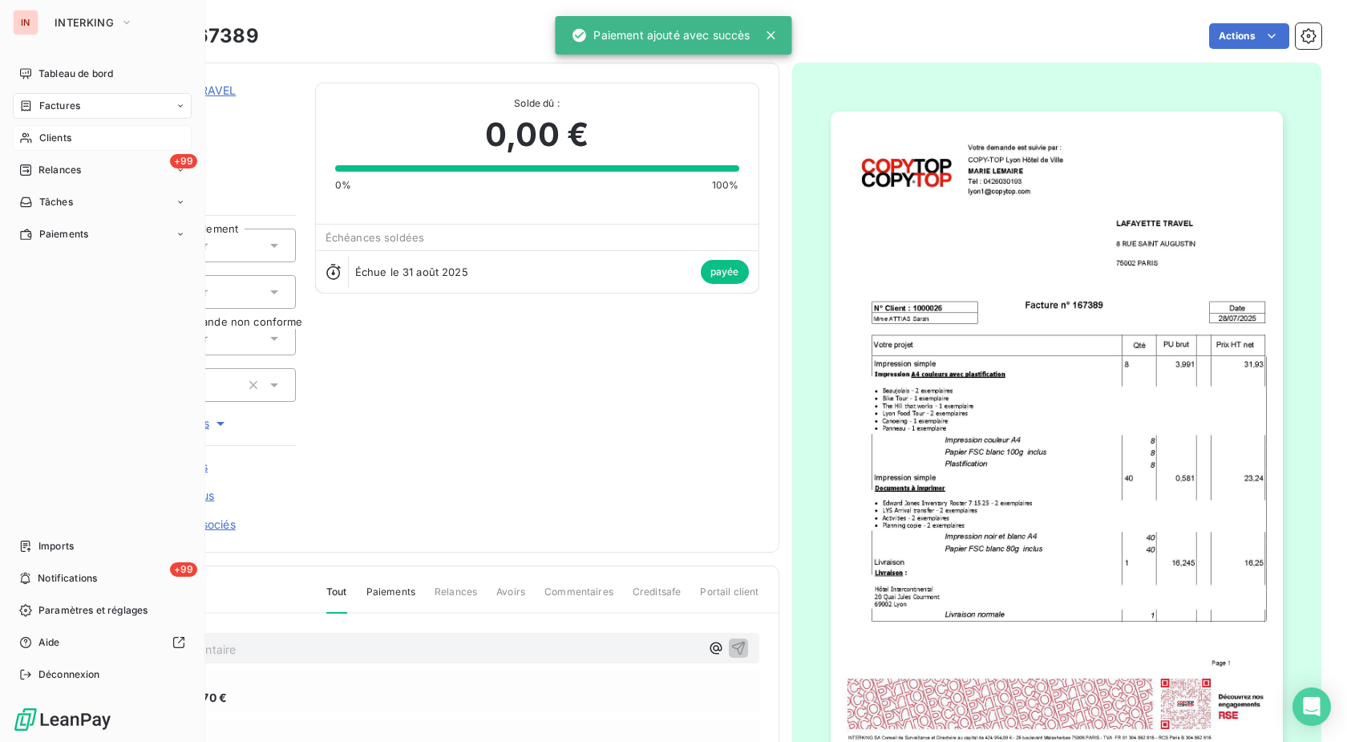
click at [10, 129] on div "IN INTERKING Tableau de bord Factures Clients +99 Relances Tâches Paiements Imp…" at bounding box center [102, 371] width 205 height 742
click at [31, 136] on icon at bounding box center [26, 138] width 14 height 13
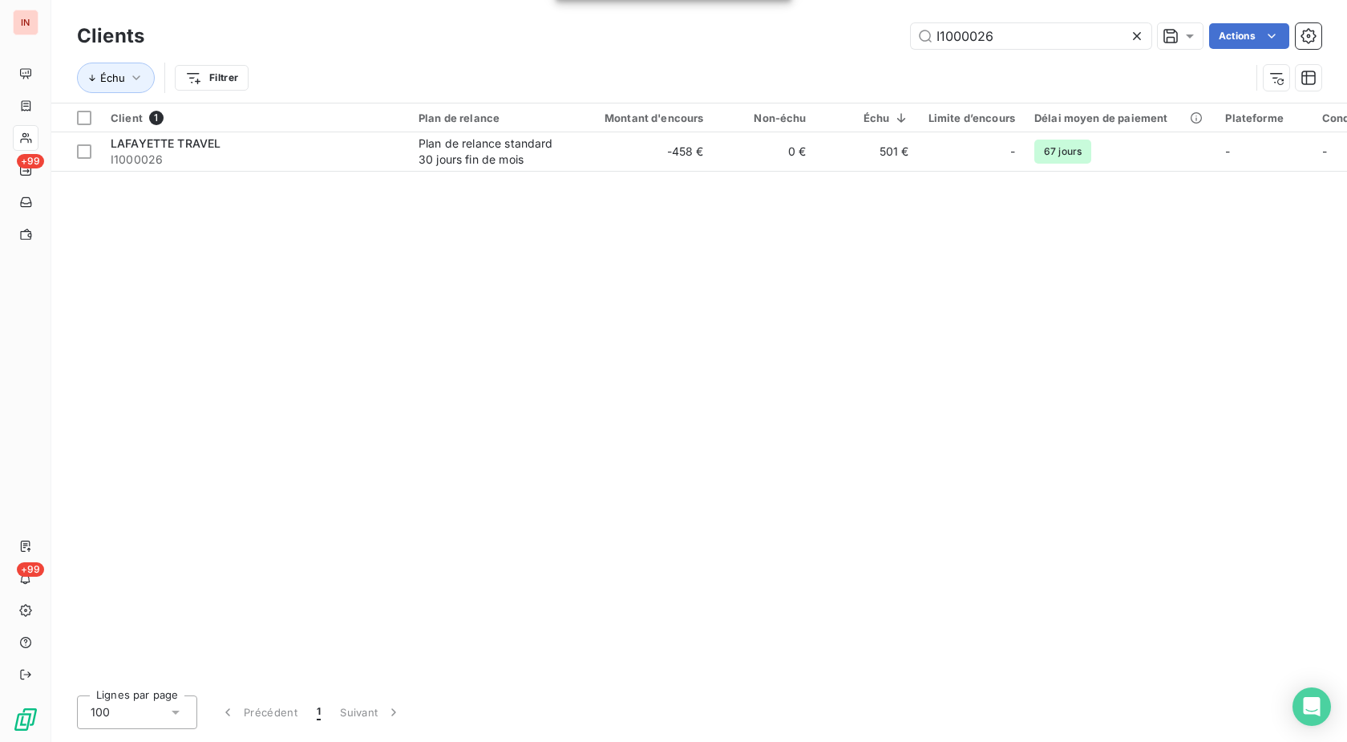
drag, startPoint x: 1020, startPoint y: 42, endPoint x: 821, endPoint y: 51, distance: 199.1
click at [911, 49] on input "I1000026" at bounding box center [1031, 36] width 241 height 26
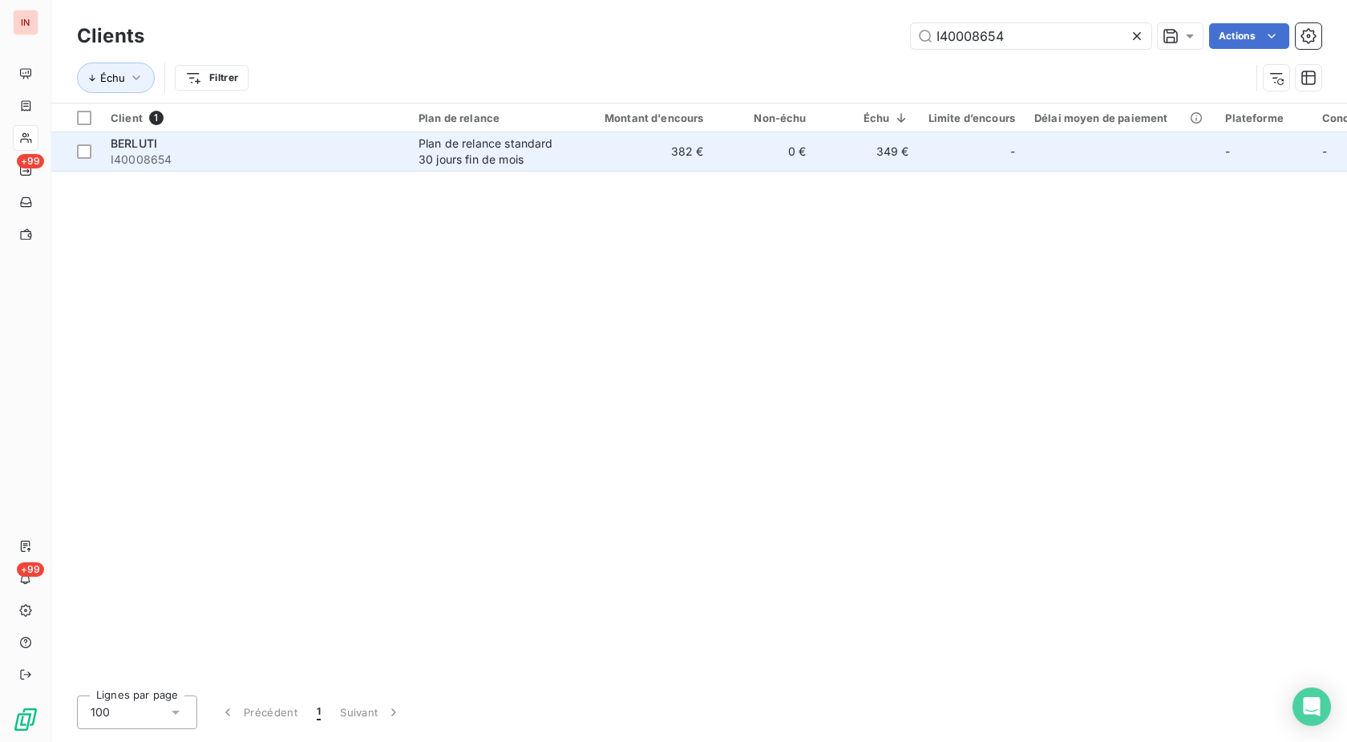
type input "I40008654"
click at [528, 148] on div "Plan de relance standard 30 jours fin de mois" at bounding box center [493, 152] width 148 height 32
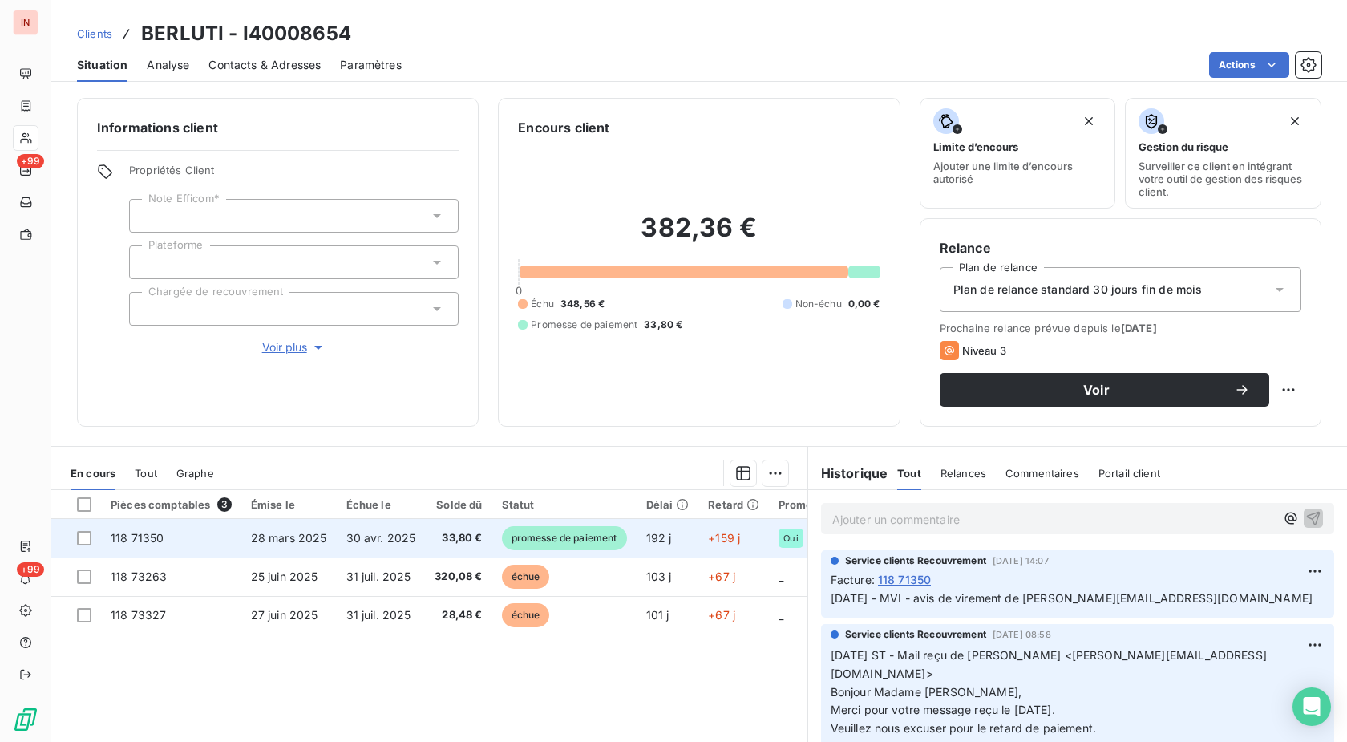
click at [584, 529] on span "promesse de paiement" at bounding box center [564, 538] width 125 height 24
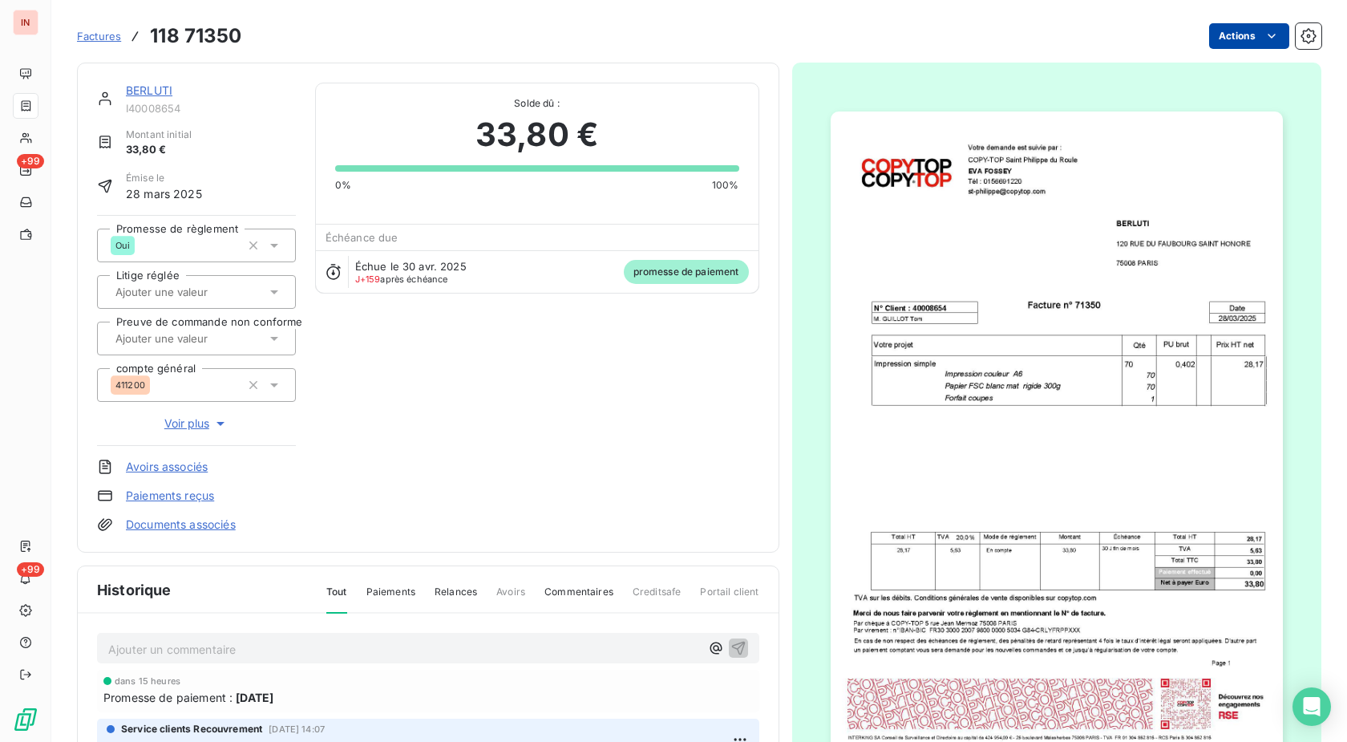
click at [1225, 30] on html "IN +99 +99 Factures 118 71350 Actions BERLUTI I40008654 Montant initial 33,80 €…" at bounding box center [673, 371] width 1347 height 742
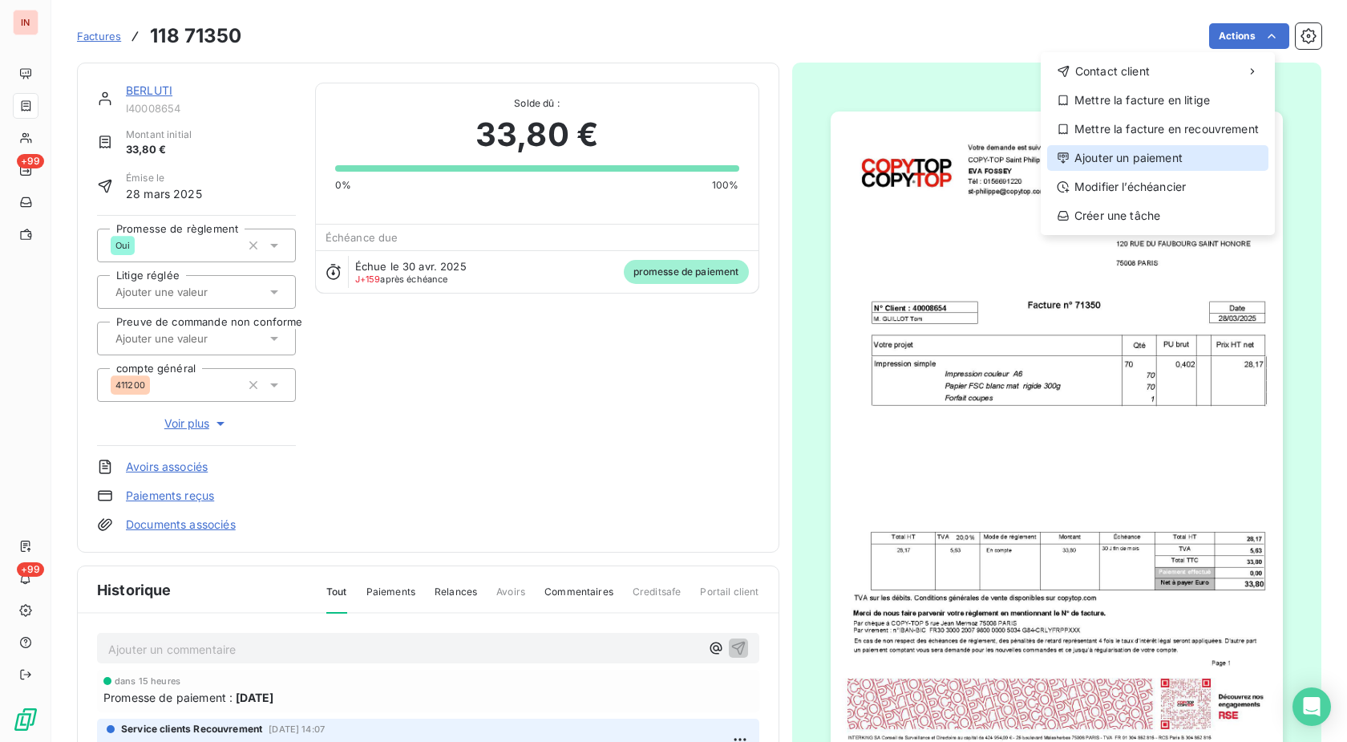
drag, startPoint x: 1144, startPoint y: 159, endPoint x: 1132, endPoint y: 159, distance: 12.0
click at [1132, 159] on div "Ajouter un paiement" at bounding box center [1157, 158] width 221 height 26
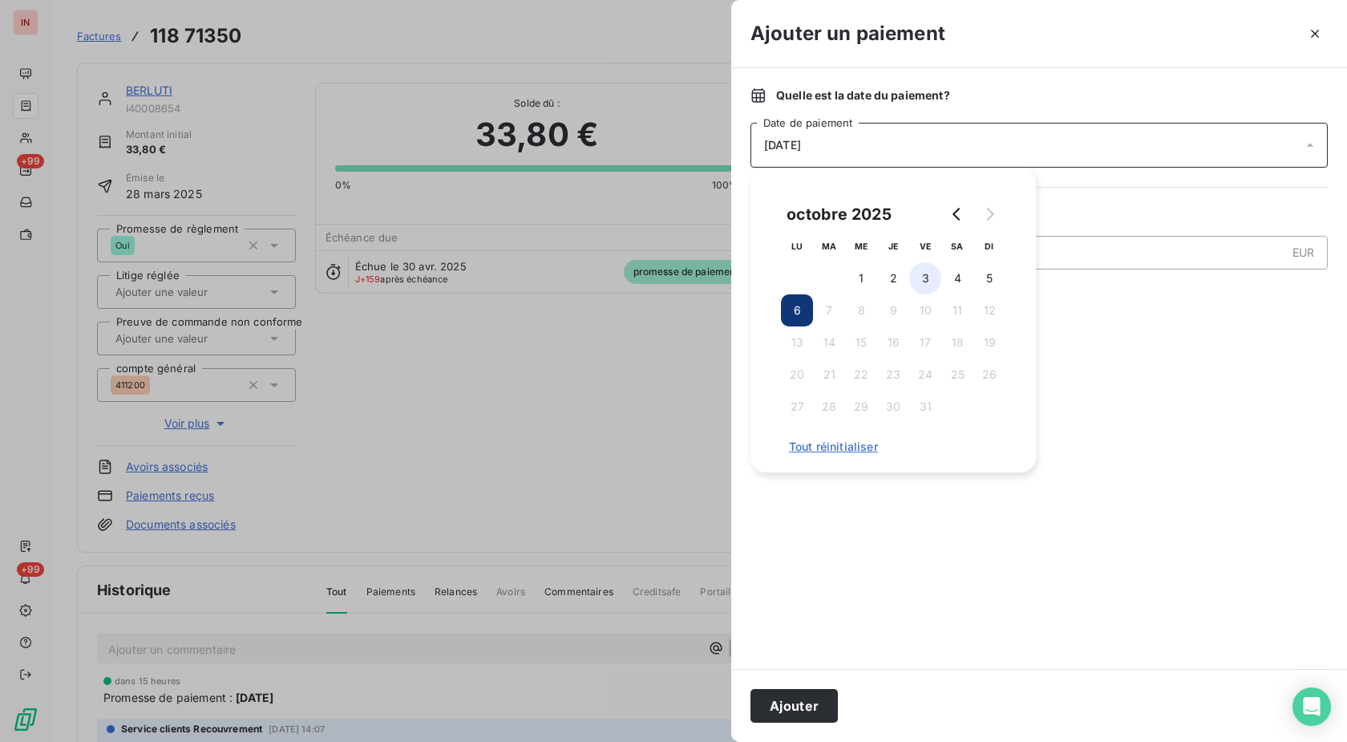
click at [921, 285] on button "3" at bounding box center [925, 278] width 32 height 32
click at [815, 699] on button "Ajouter" at bounding box center [794, 706] width 87 height 34
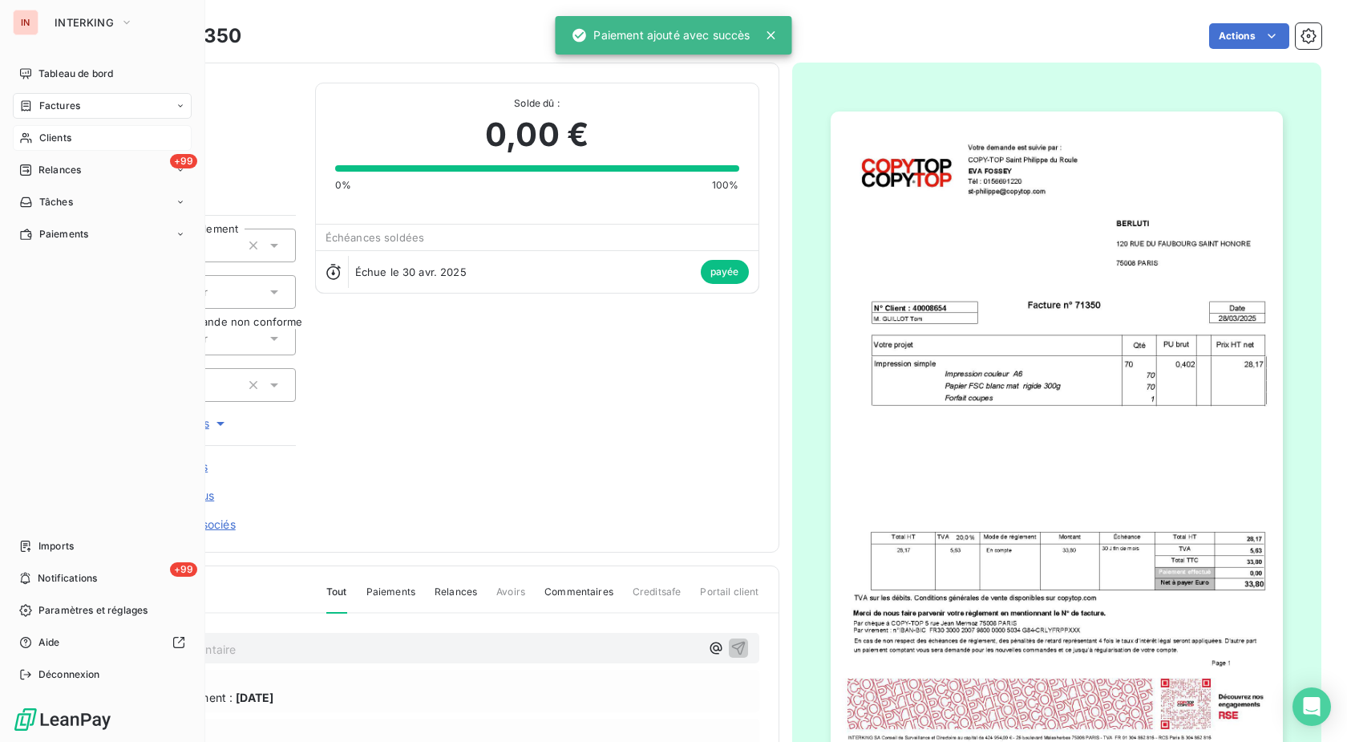
click at [24, 139] on icon at bounding box center [25, 138] width 11 height 10
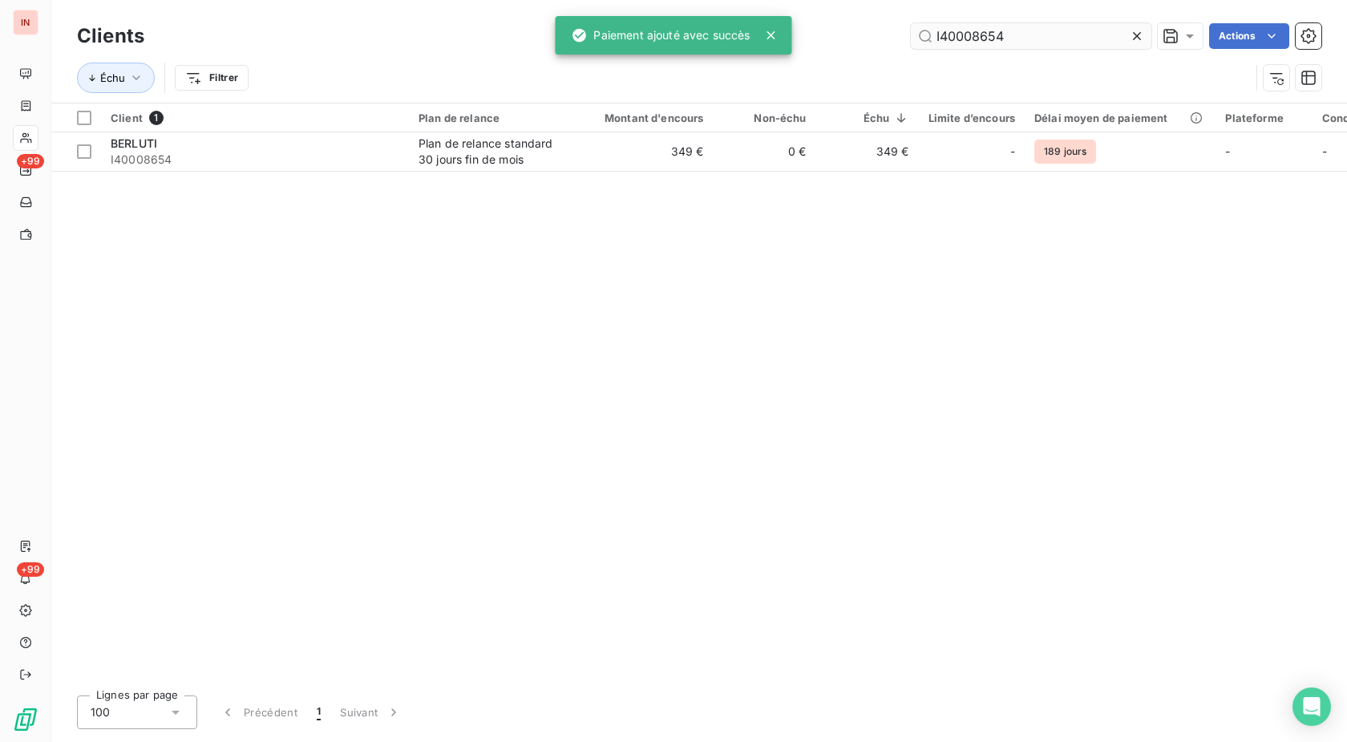
drag, startPoint x: 1058, startPoint y: 41, endPoint x: 791, endPoint y: 34, distance: 267.1
click at [911, 34] on input "I40008654" at bounding box center [1031, 36] width 241 height 26
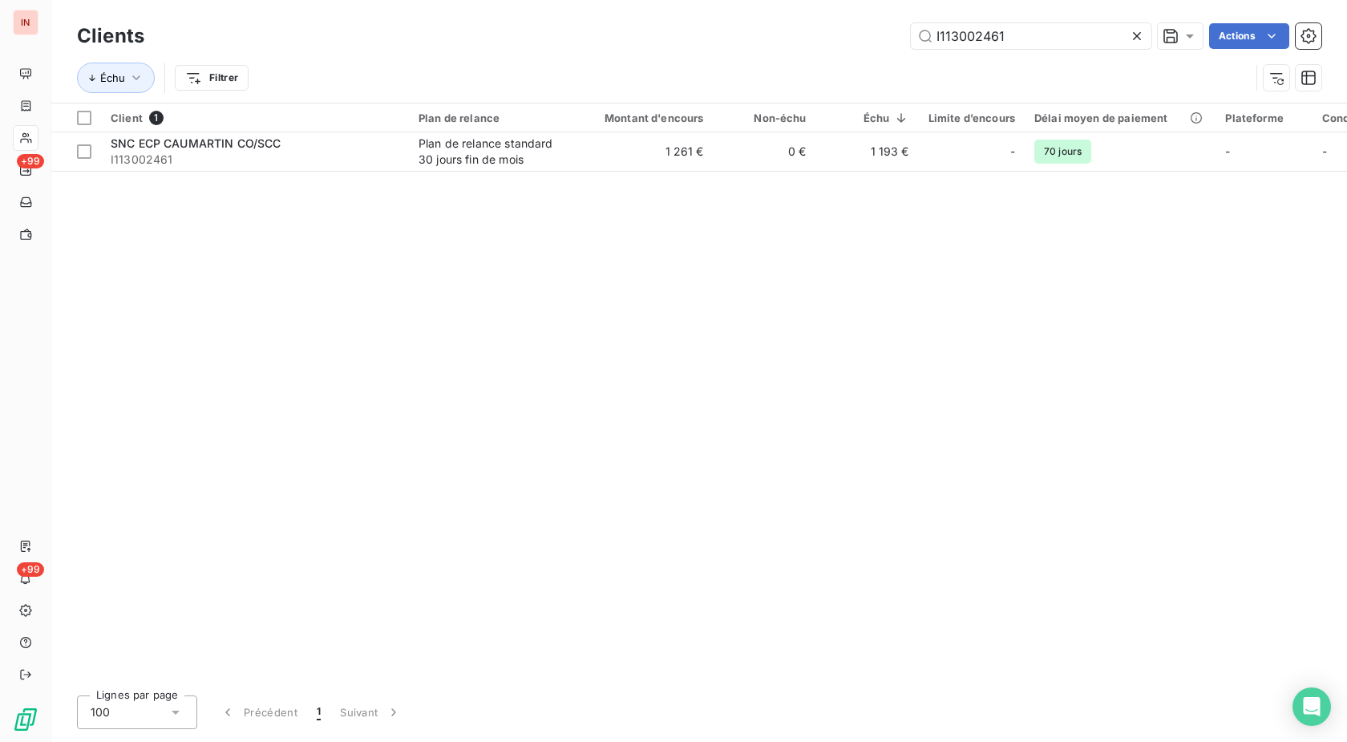
type input "I113002461"
click at [502, 150] on div "Plan de relance standard 30 jours fin de mois" at bounding box center [493, 152] width 148 height 32
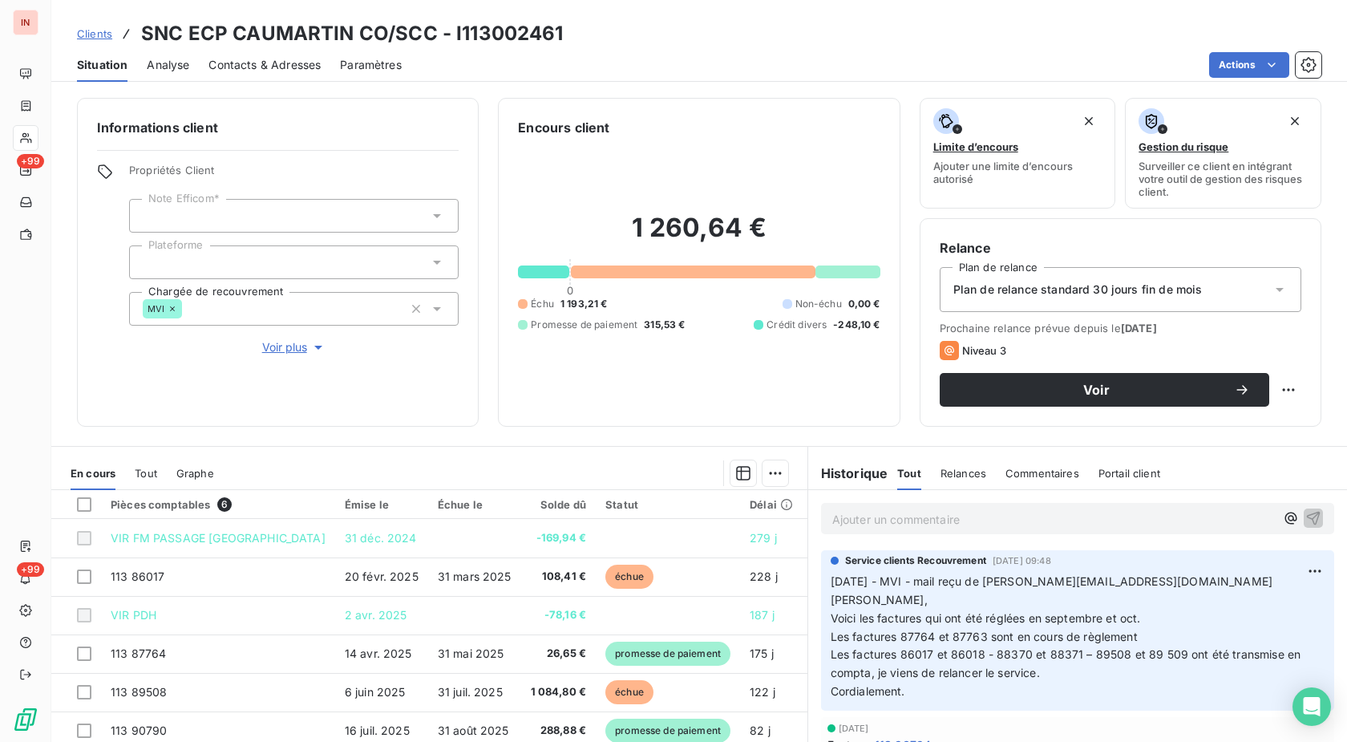
scroll to position [82, 0]
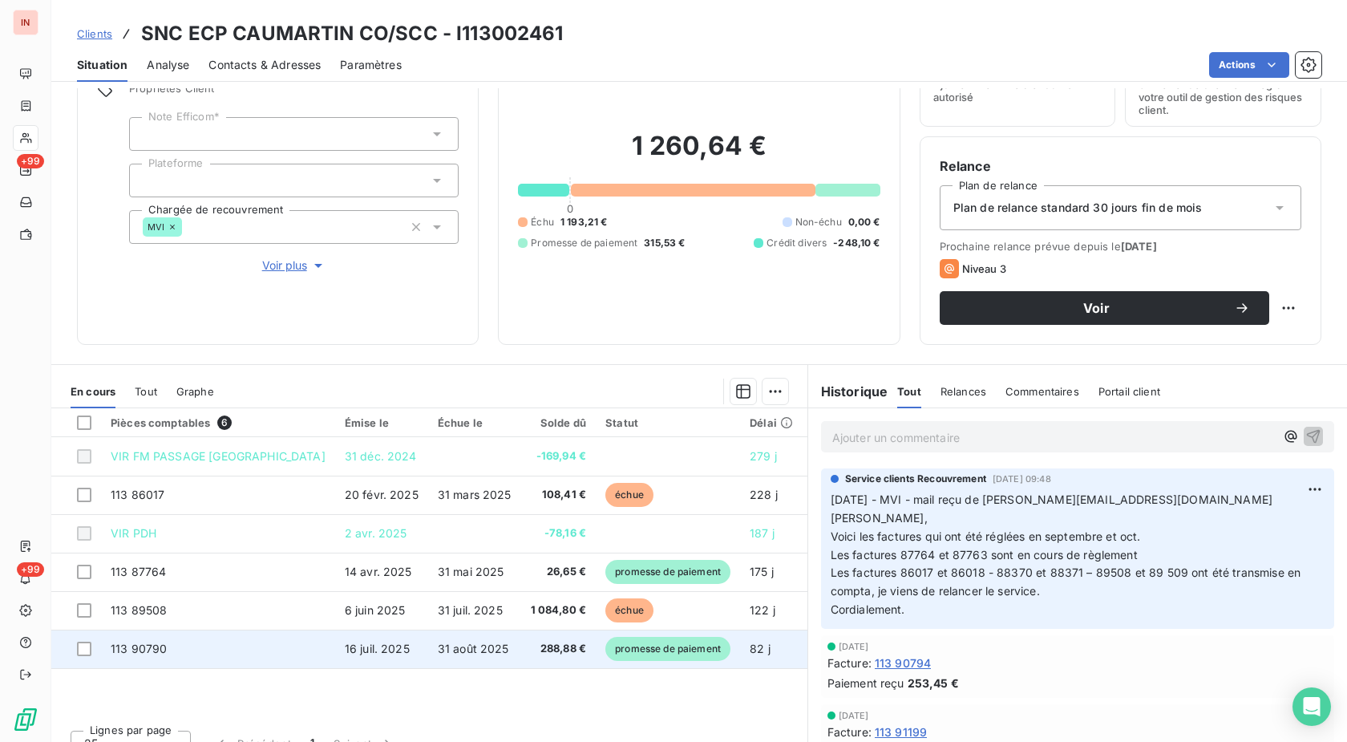
click at [625, 646] on span "promesse de paiement" at bounding box center [667, 649] width 125 height 24
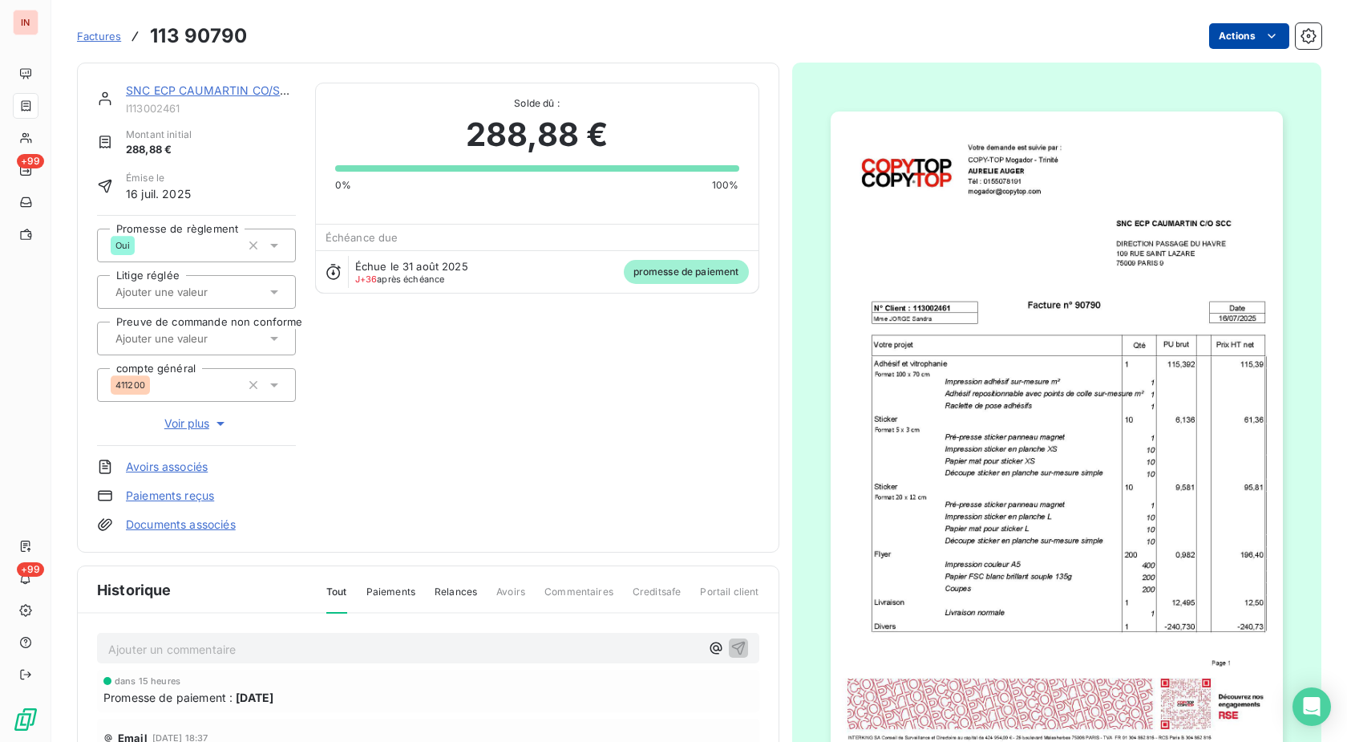
click at [1228, 38] on html "IN +99 +99 Factures 113 90790 Actions SNC ECP CAUMARTIN CO/SCC I113002461 Monta…" at bounding box center [673, 371] width 1347 height 742
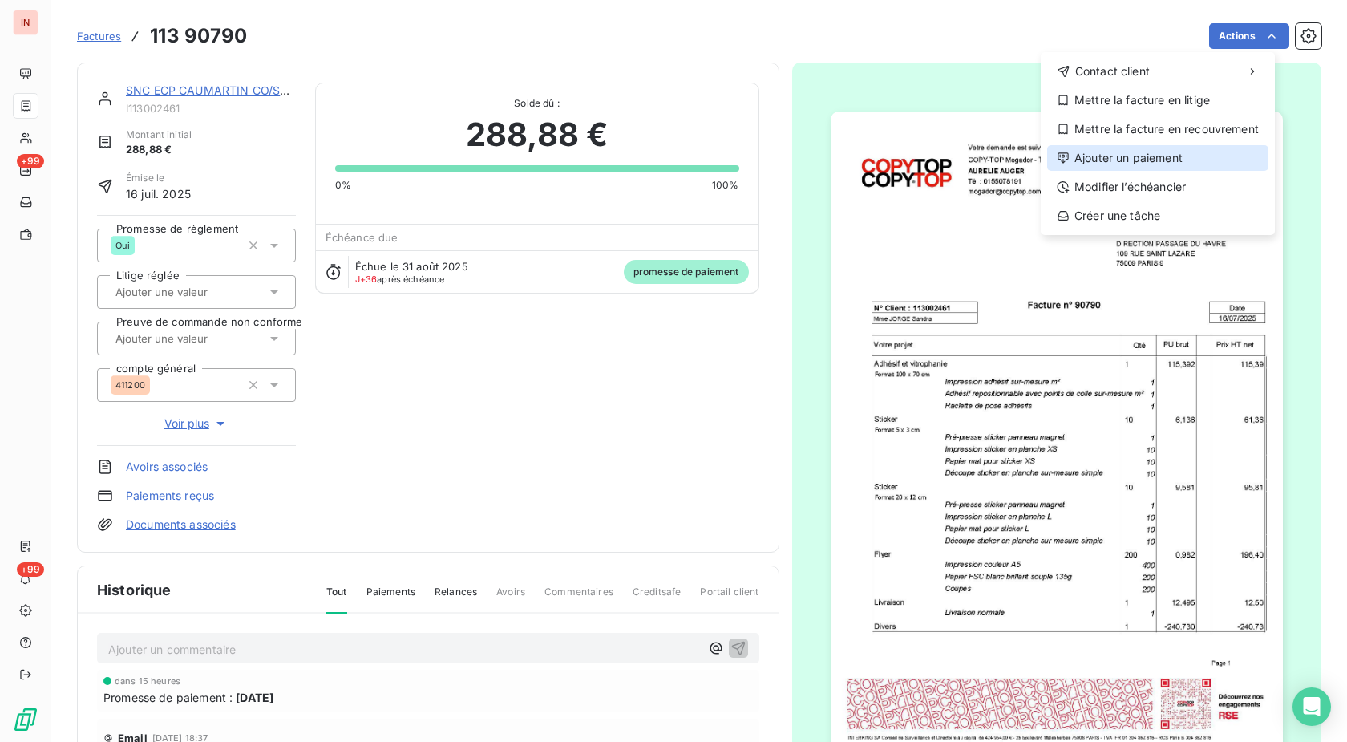
click at [1097, 158] on div "Ajouter un paiement" at bounding box center [1157, 158] width 221 height 26
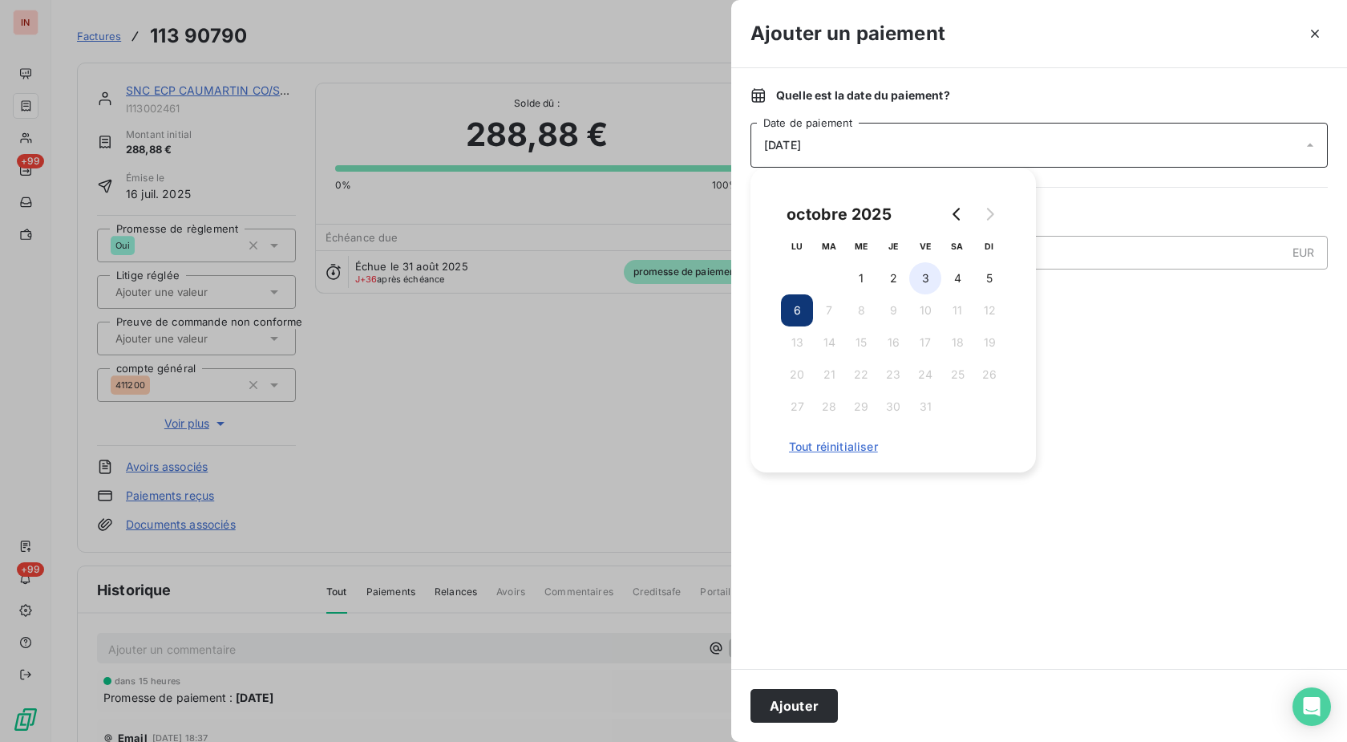
click at [925, 281] on button "3" at bounding box center [925, 278] width 32 height 32
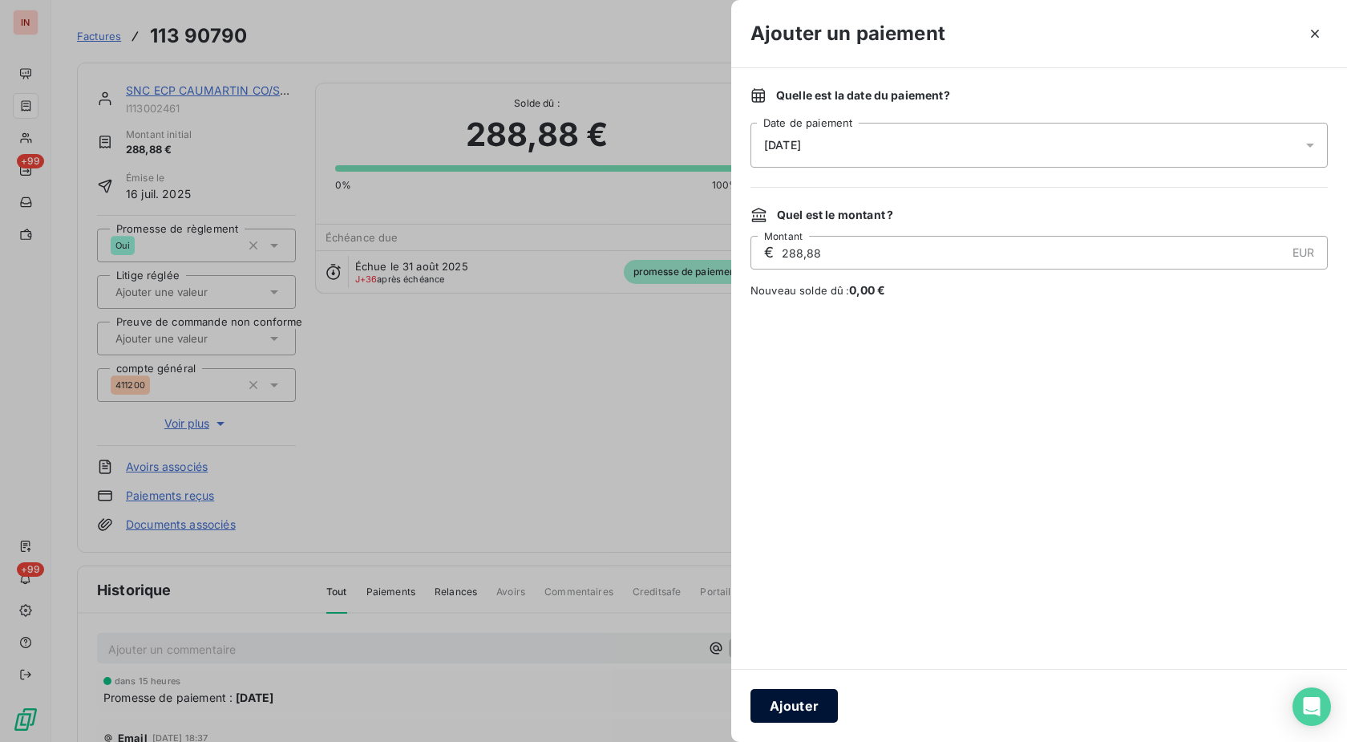
click at [805, 694] on button "Ajouter" at bounding box center [794, 706] width 87 height 34
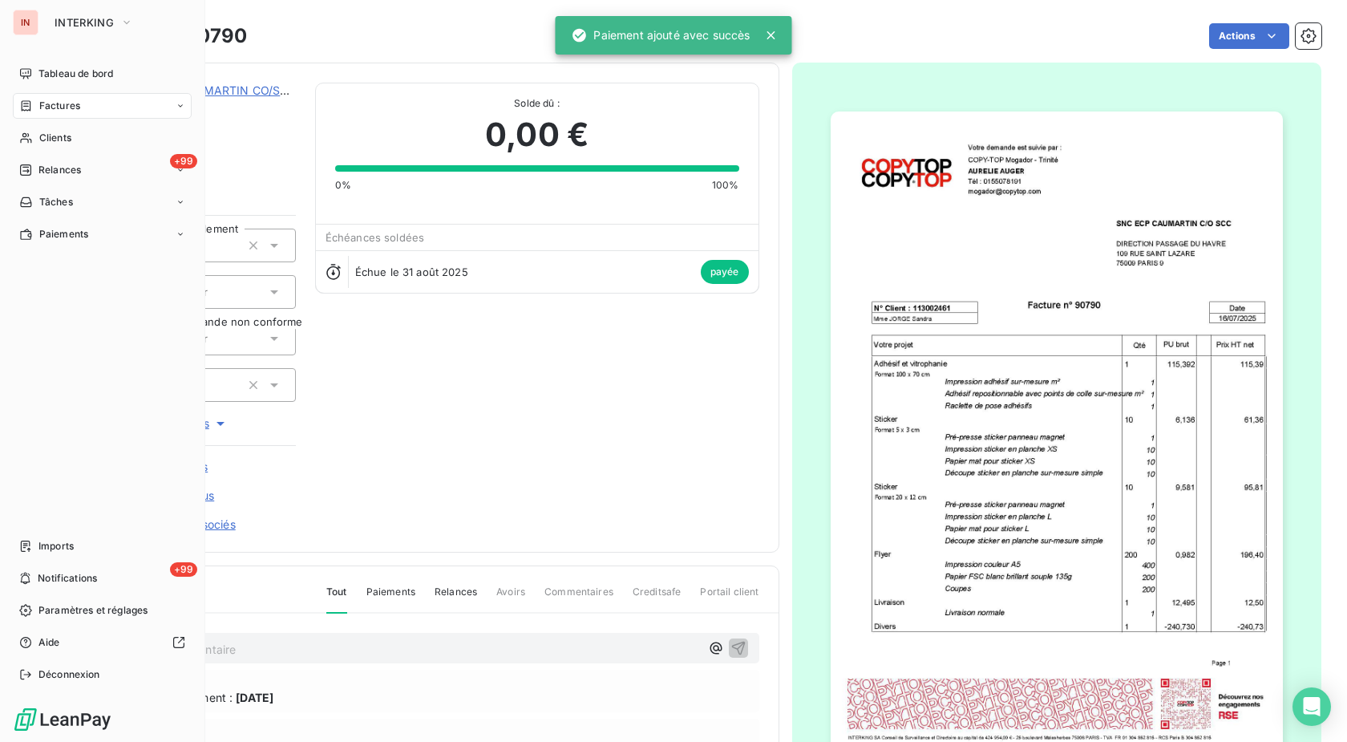
drag, startPoint x: 63, startPoint y: 141, endPoint x: 203, endPoint y: 137, distance: 140.4
click at [67, 141] on span "Clients" at bounding box center [55, 138] width 32 height 14
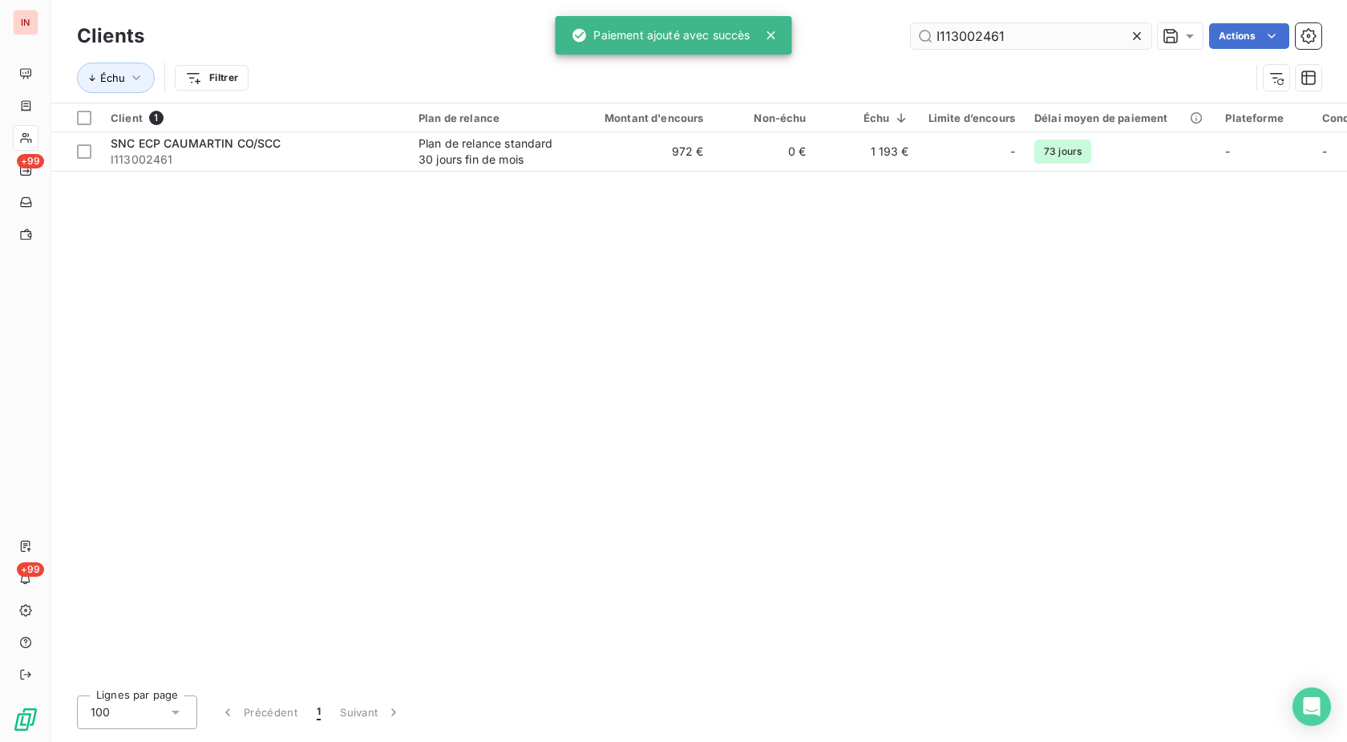
click at [1035, 45] on input "I113002461" at bounding box center [1031, 36] width 241 height 26
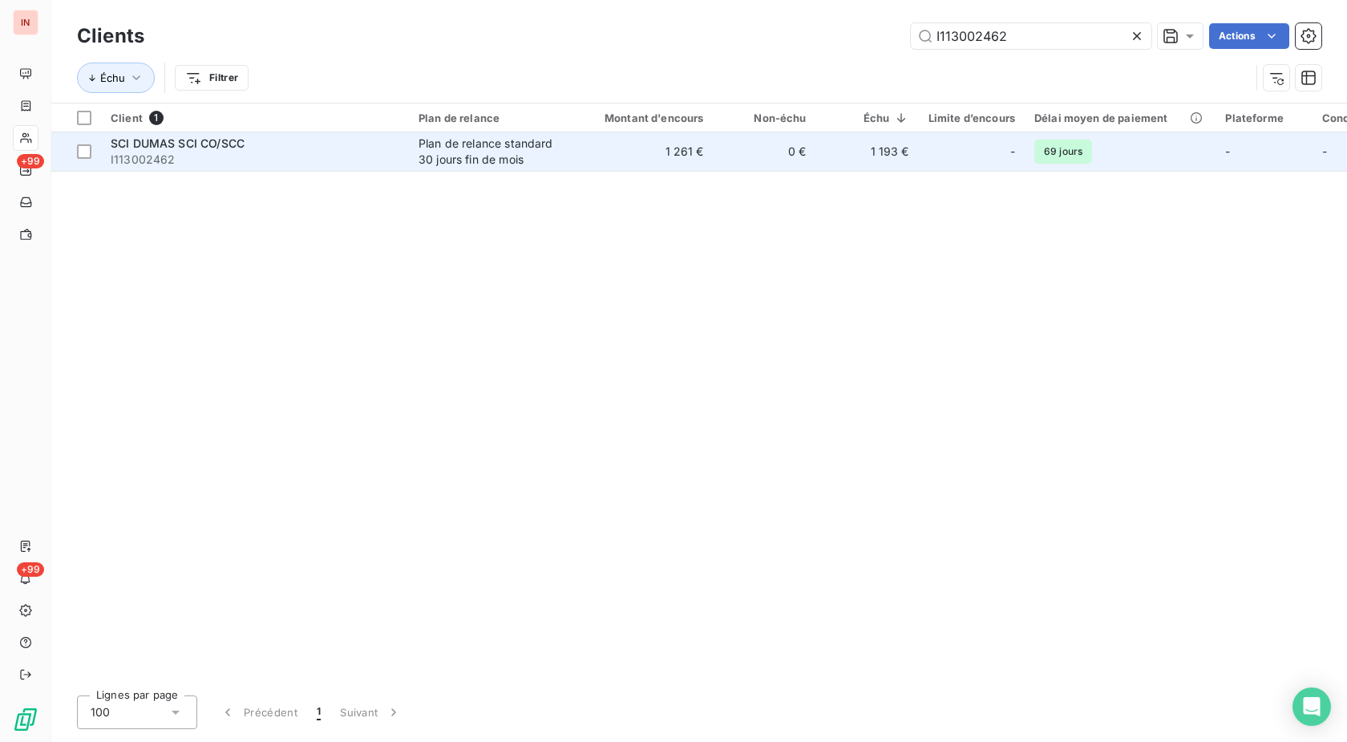
type input "I113002462"
click at [676, 148] on td "1 261 €" at bounding box center [645, 151] width 138 height 38
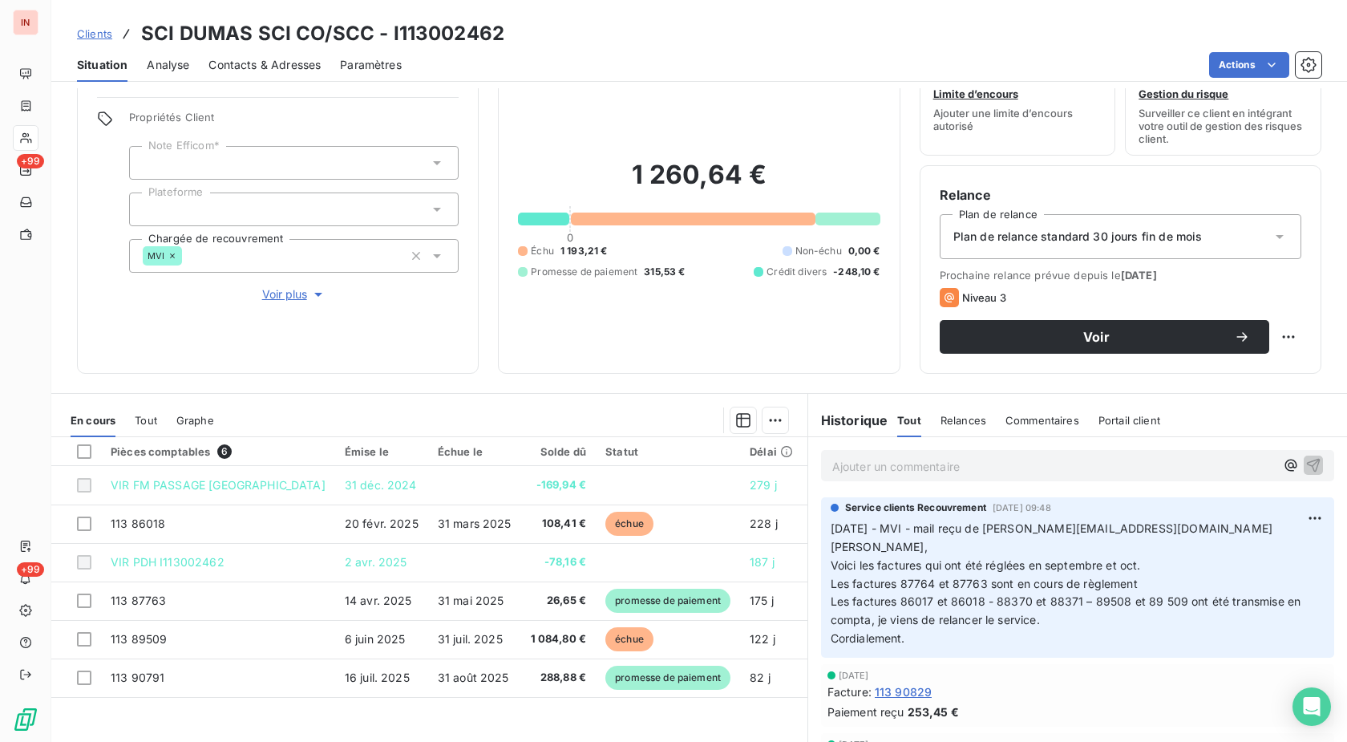
scroll to position [82, 0]
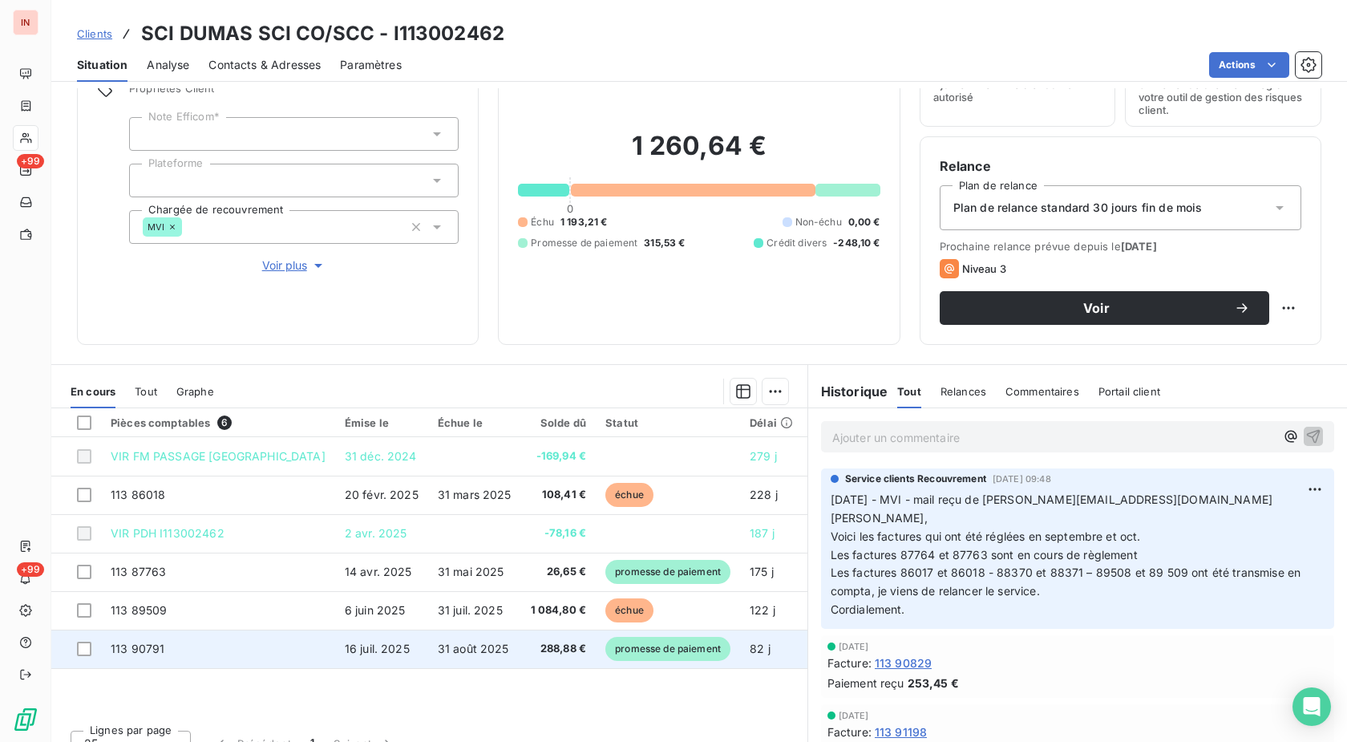
click at [617, 652] on span "promesse de paiement" at bounding box center [667, 649] width 125 height 24
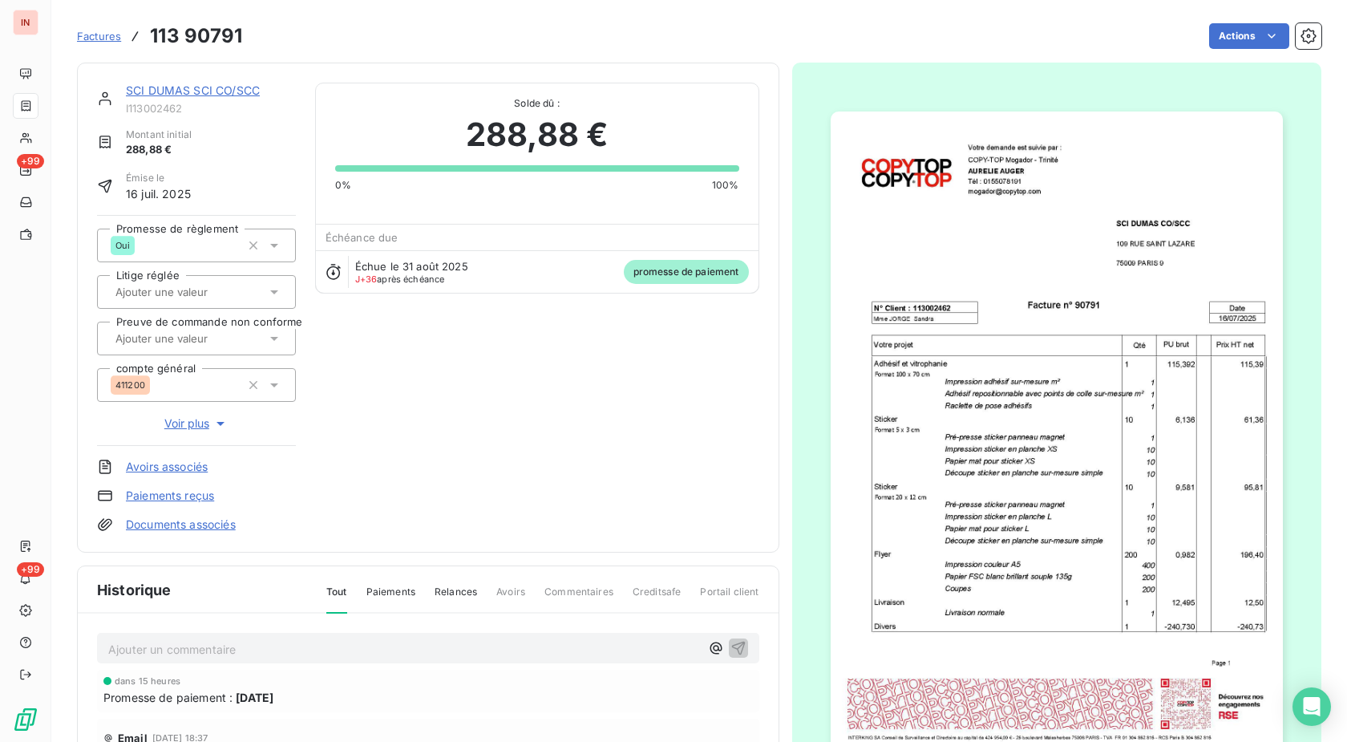
click at [1241, 13] on div "Factures 113 90791 Actions" at bounding box center [699, 26] width 1245 height 53
click at [1238, 24] on html "IN +99 +99 Factures 113 90791 Actions SCI DUMAS SCI CO/SCC I113002462 Montant i…" at bounding box center [673, 371] width 1347 height 742
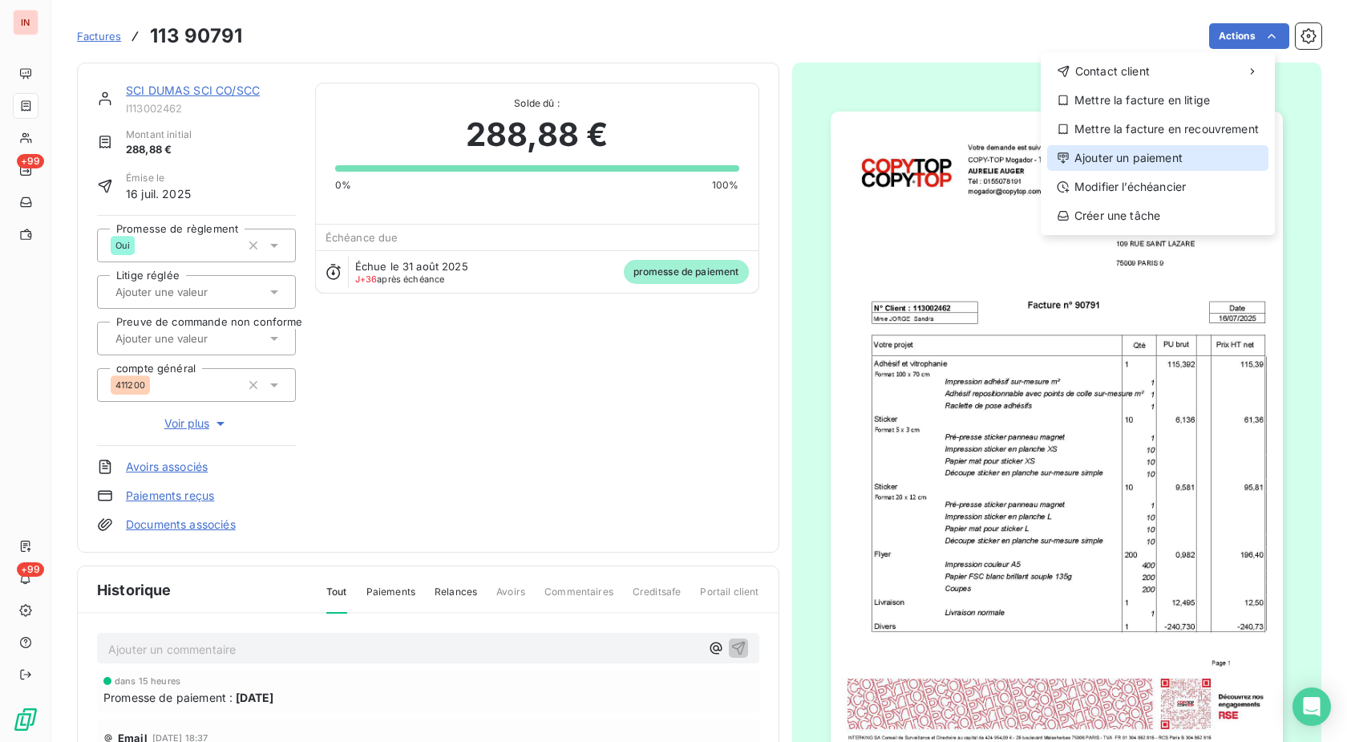
click at [1150, 165] on div "Ajouter un paiement" at bounding box center [1157, 158] width 221 height 26
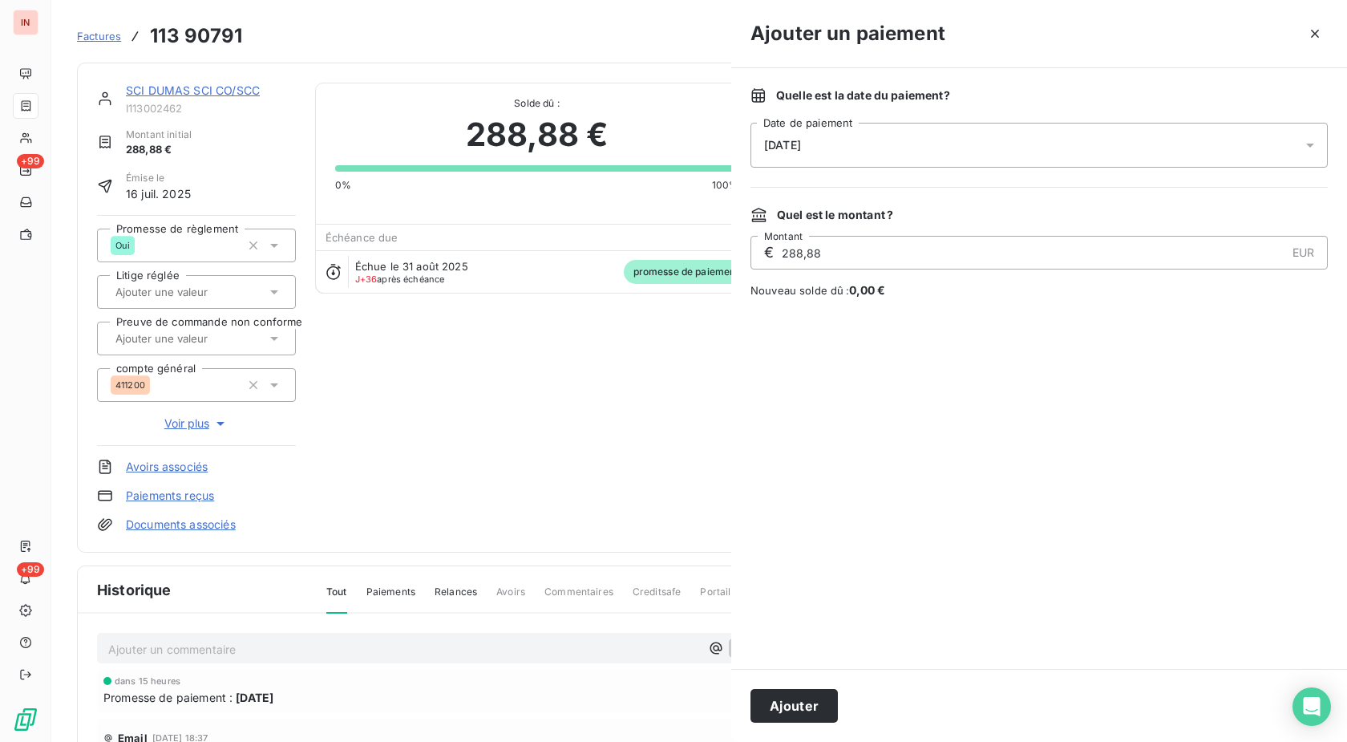
click at [1069, 148] on div "[DATE]" at bounding box center [1039, 145] width 577 height 45
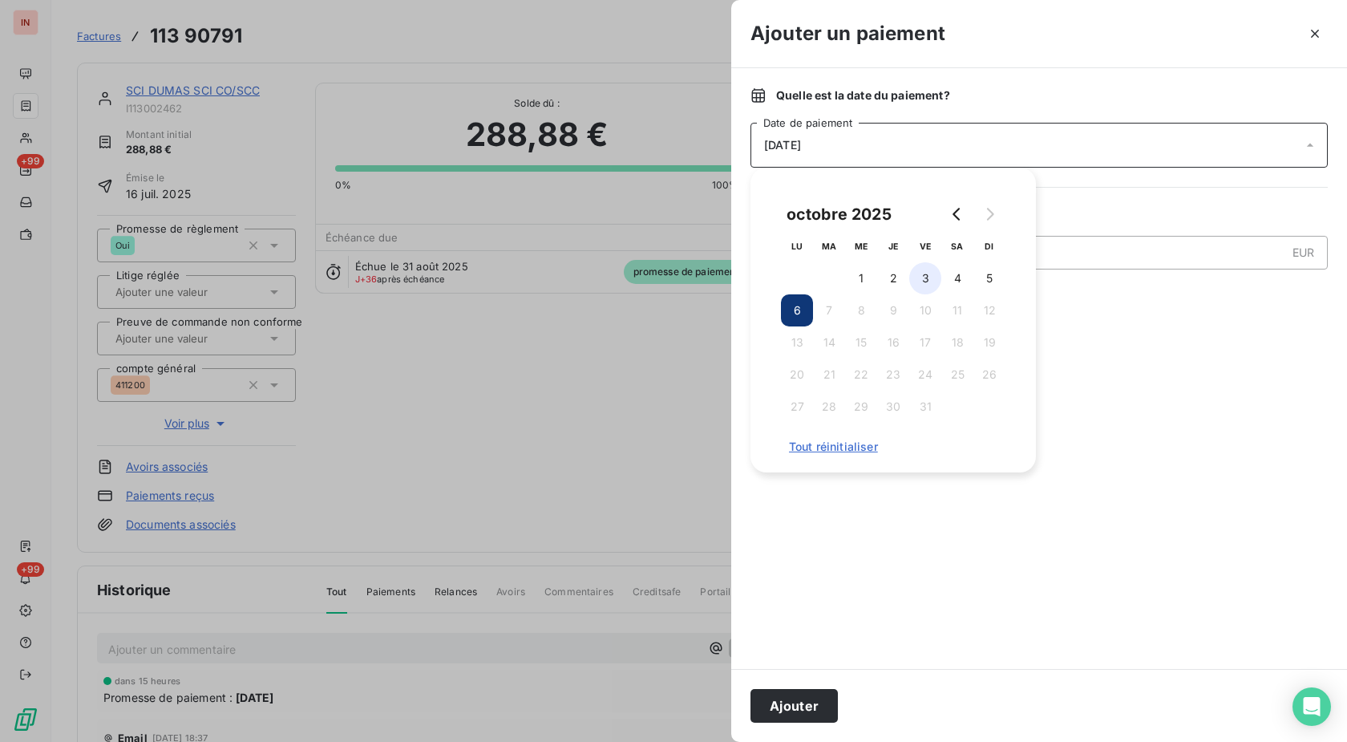
click at [929, 278] on button "3" at bounding box center [925, 278] width 32 height 32
click at [783, 698] on button "Ajouter" at bounding box center [794, 706] width 87 height 34
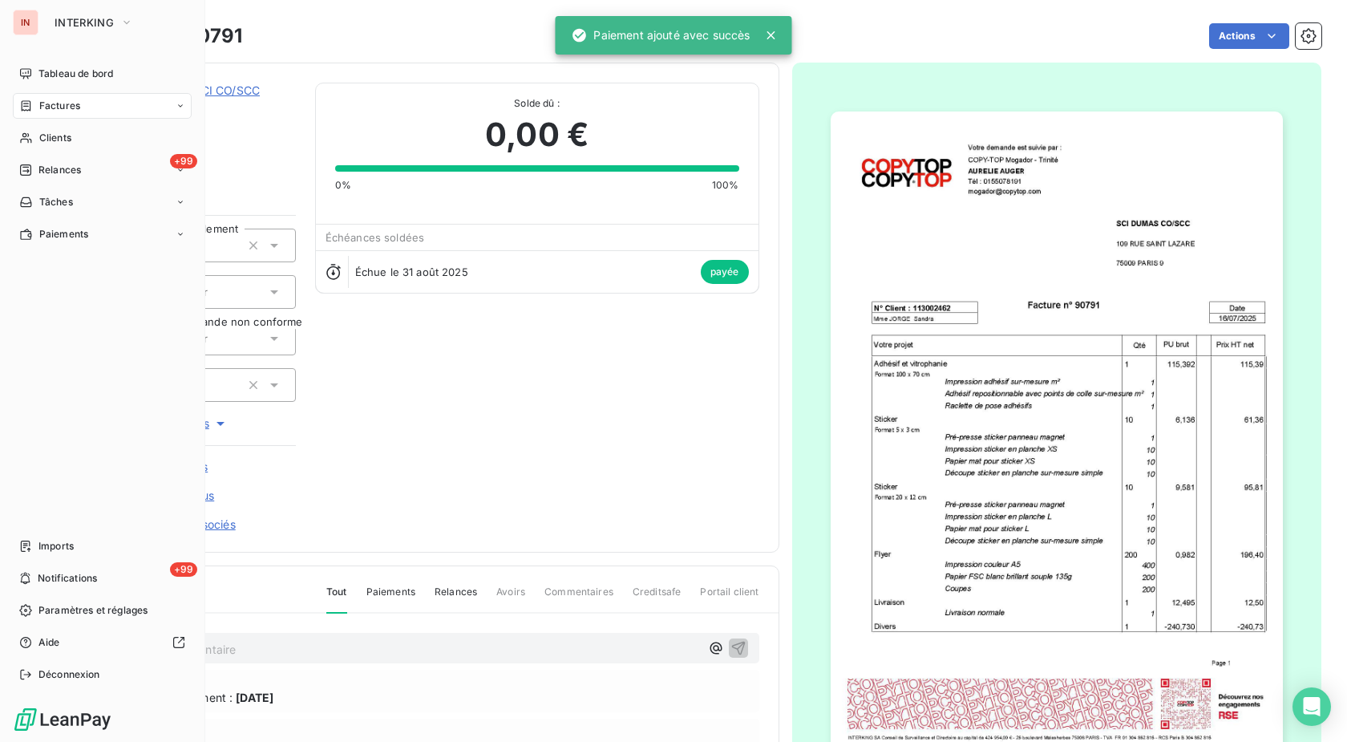
click at [38, 99] on div "Factures" at bounding box center [49, 106] width 61 height 14
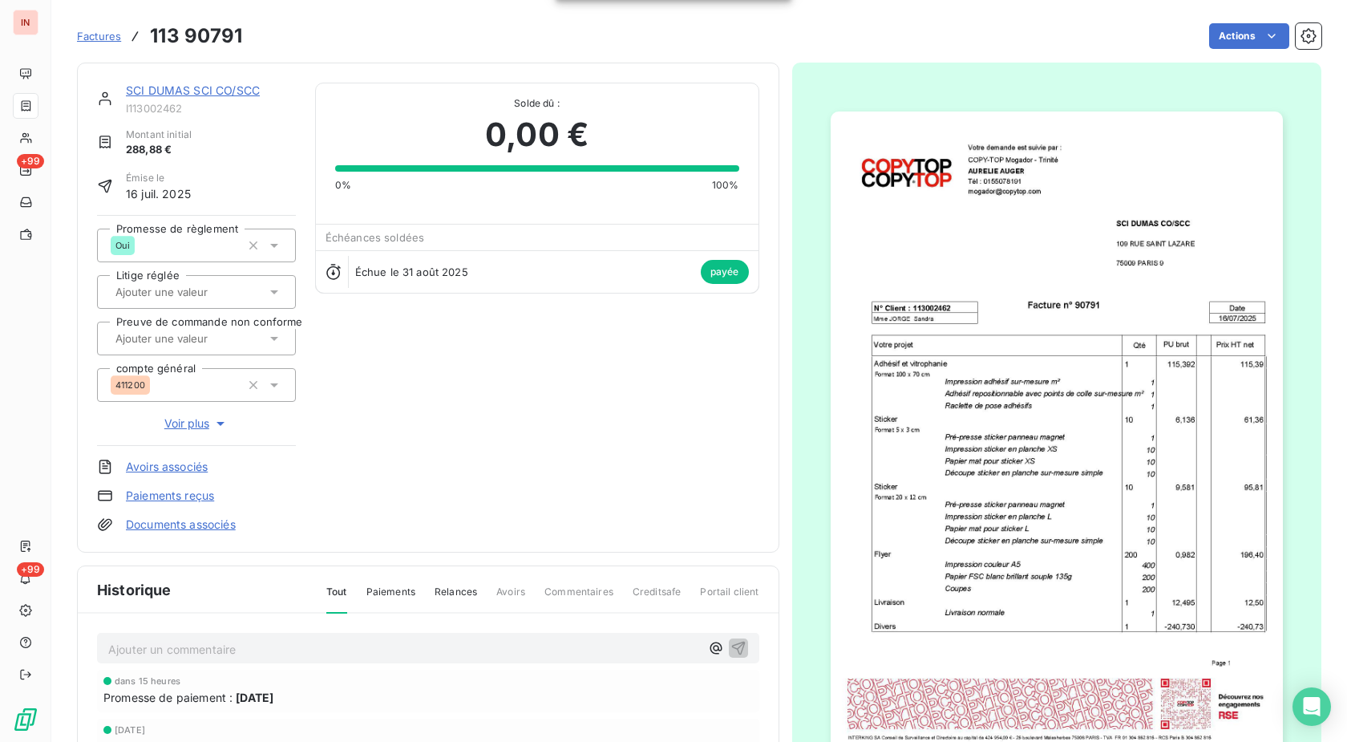
click at [109, 38] on span "Factures" at bounding box center [99, 36] width 44 height 13
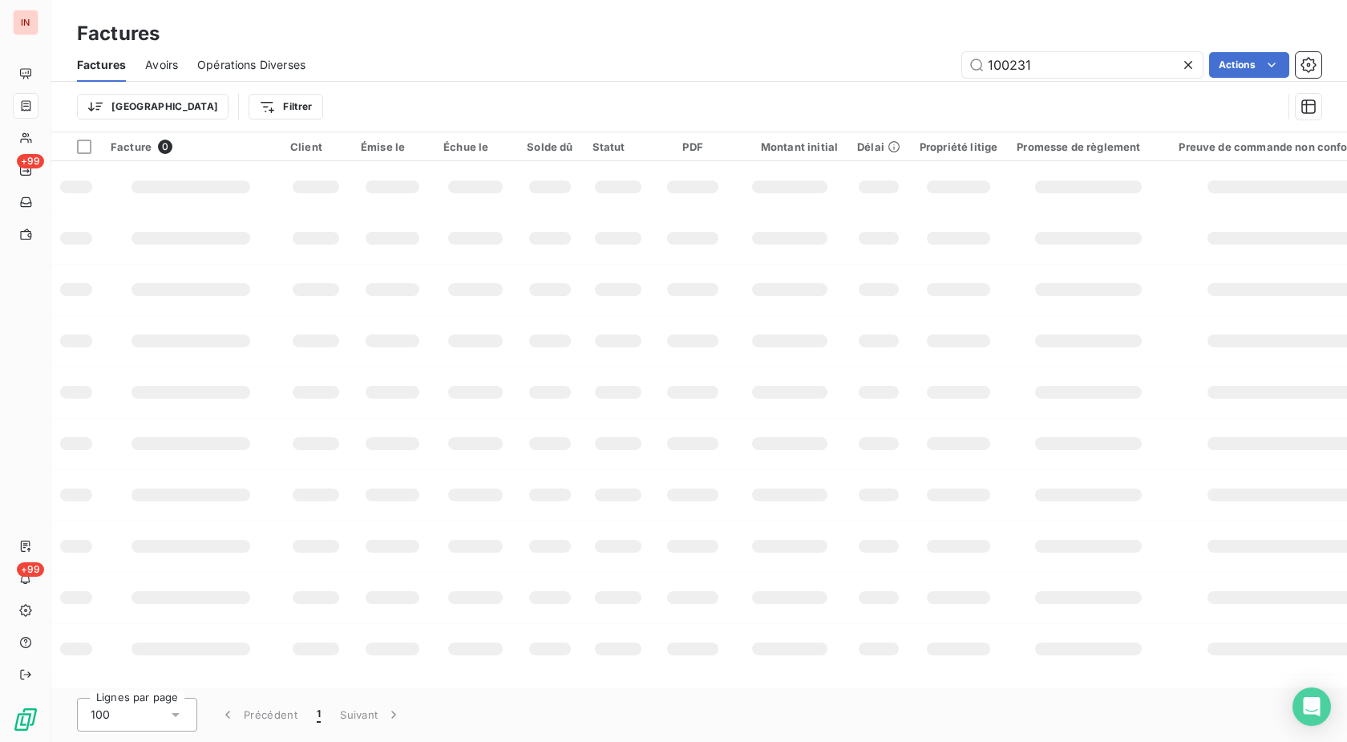
drag, startPoint x: 1007, startPoint y: 67, endPoint x: 825, endPoint y: 73, distance: 182.1
click at [962, 70] on input "100231" at bounding box center [1082, 65] width 241 height 26
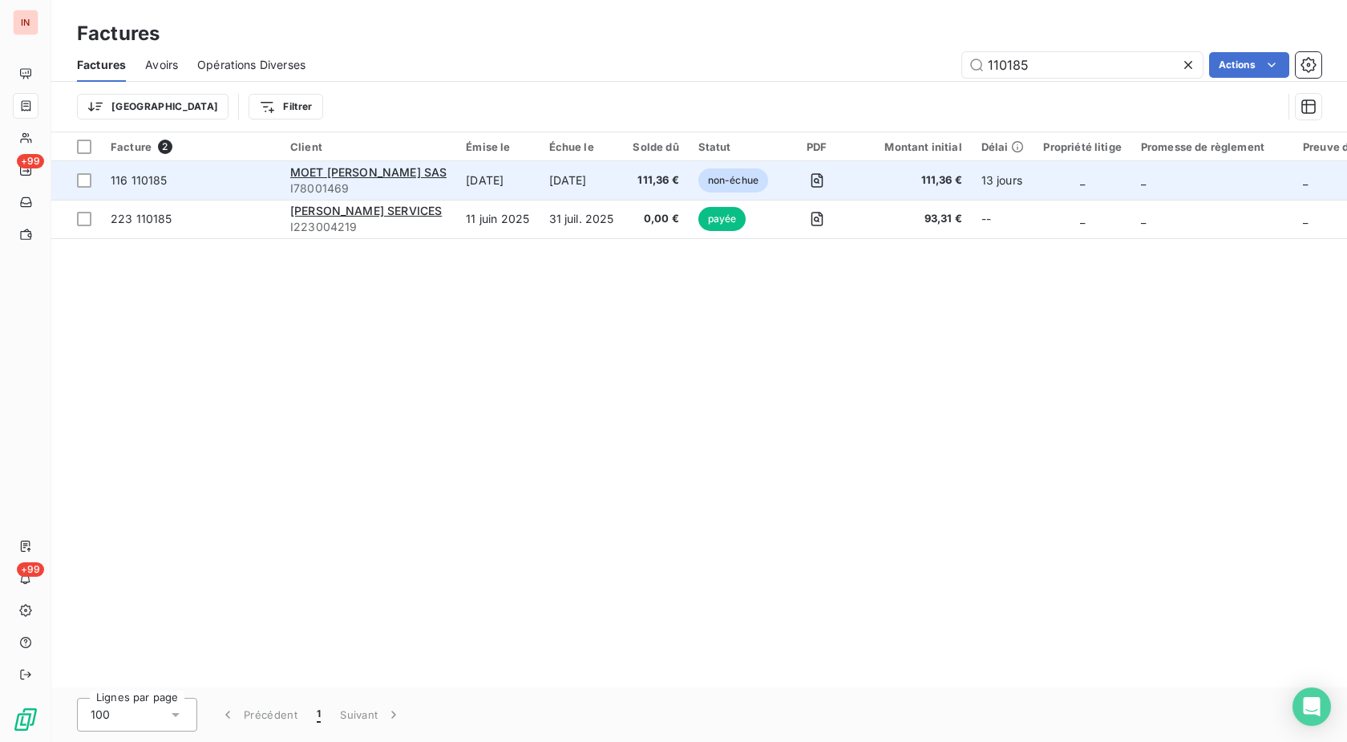
type input "110185"
click at [741, 183] on span "non-échue" at bounding box center [733, 180] width 70 height 24
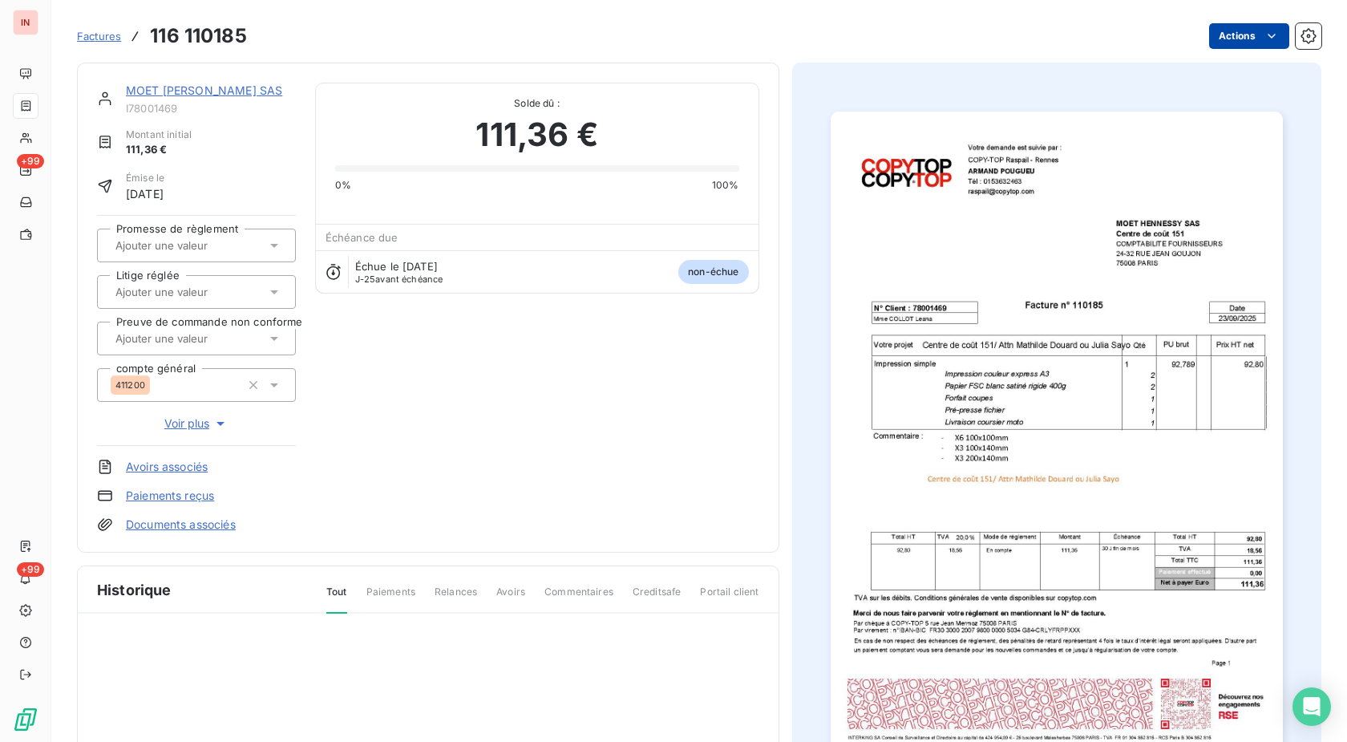
click at [1226, 43] on html "IN +99 +99 Factures 116 110185 Actions MOET [PERSON_NAME] SAS I78001469 Montant…" at bounding box center [673, 371] width 1347 height 742
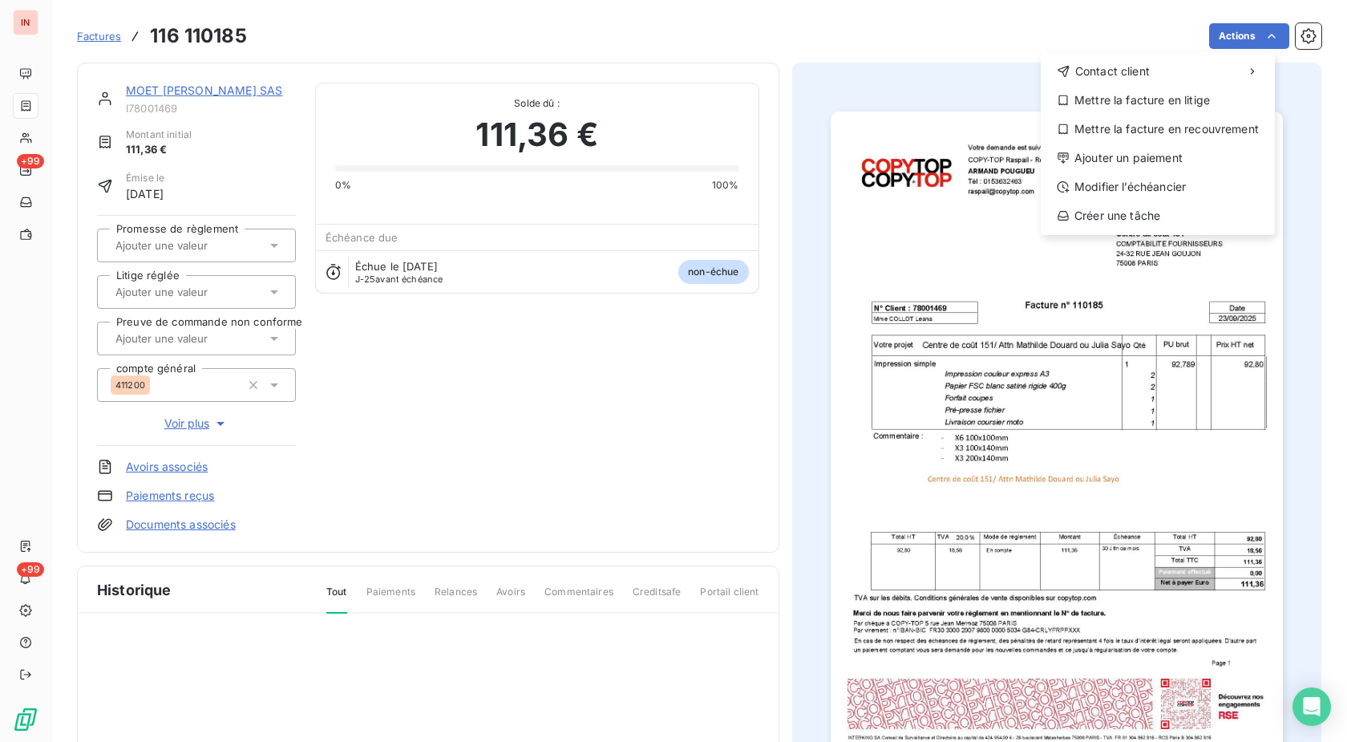
click at [1152, 144] on div "Contact client Mettre la facture en litige Mettre la facture en recouvrement Aj…" at bounding box center [1158, 143] width 234 height 183
click at [1130, 148] on div "Ajouter un paiement" at bounding box center [1157, 158] width 221 height 26
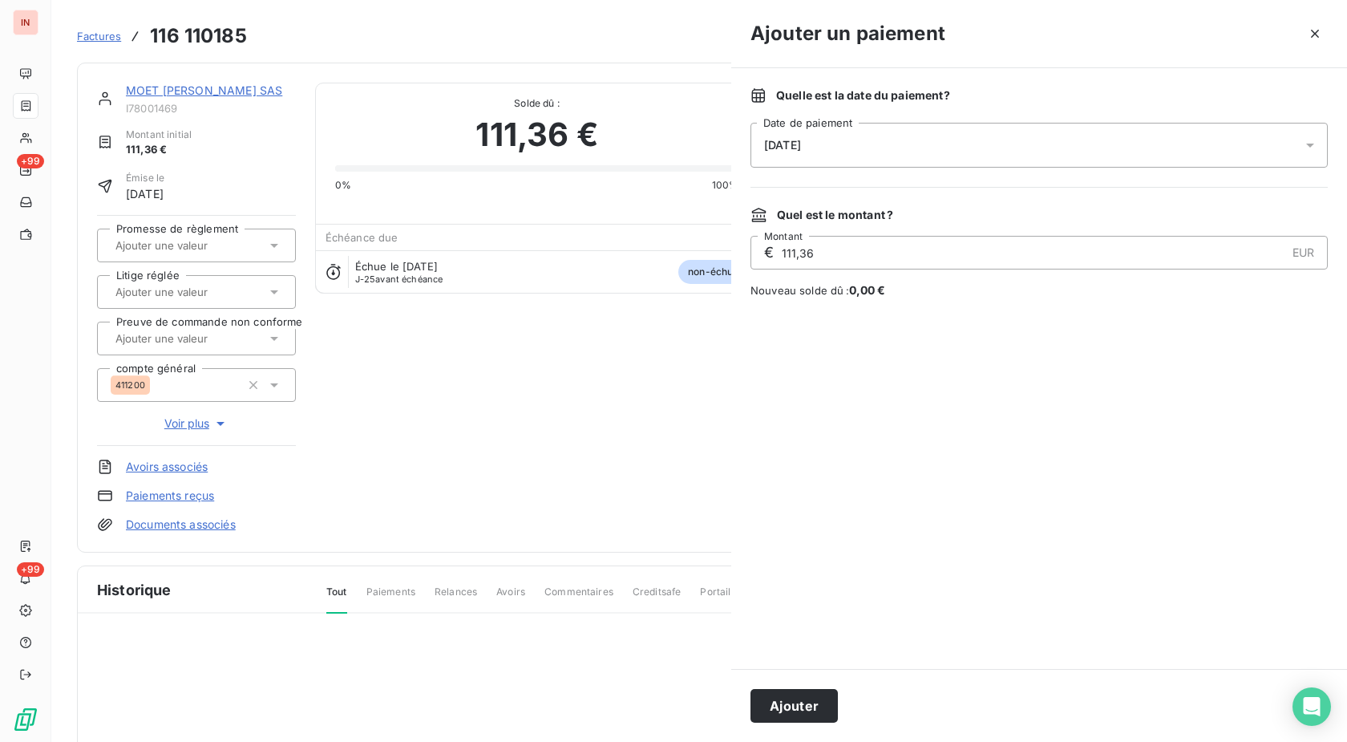
click at [1016, 134] on div "[DATE]" at bounding box center [1039, 145] width 577 height 45
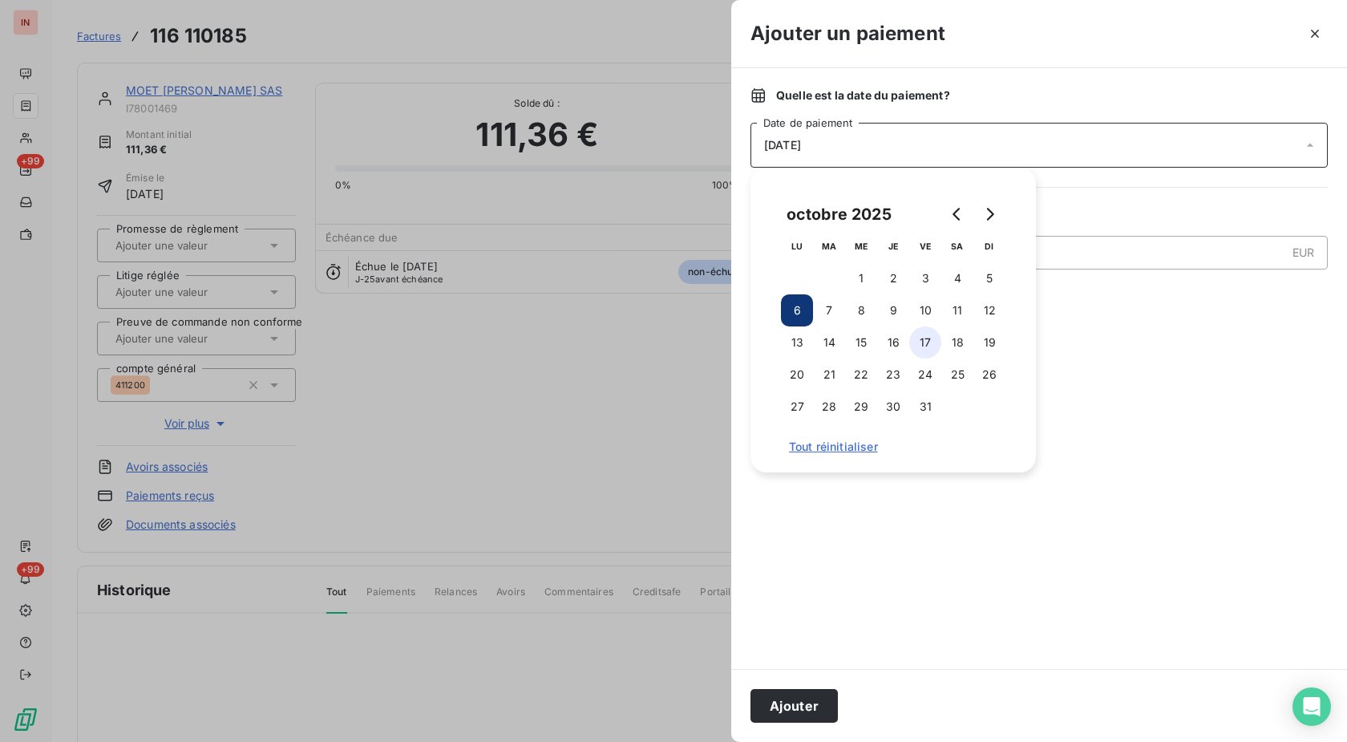
click at [925, 312] on button "10" at bounding box center [925, 310] width 32 height 32
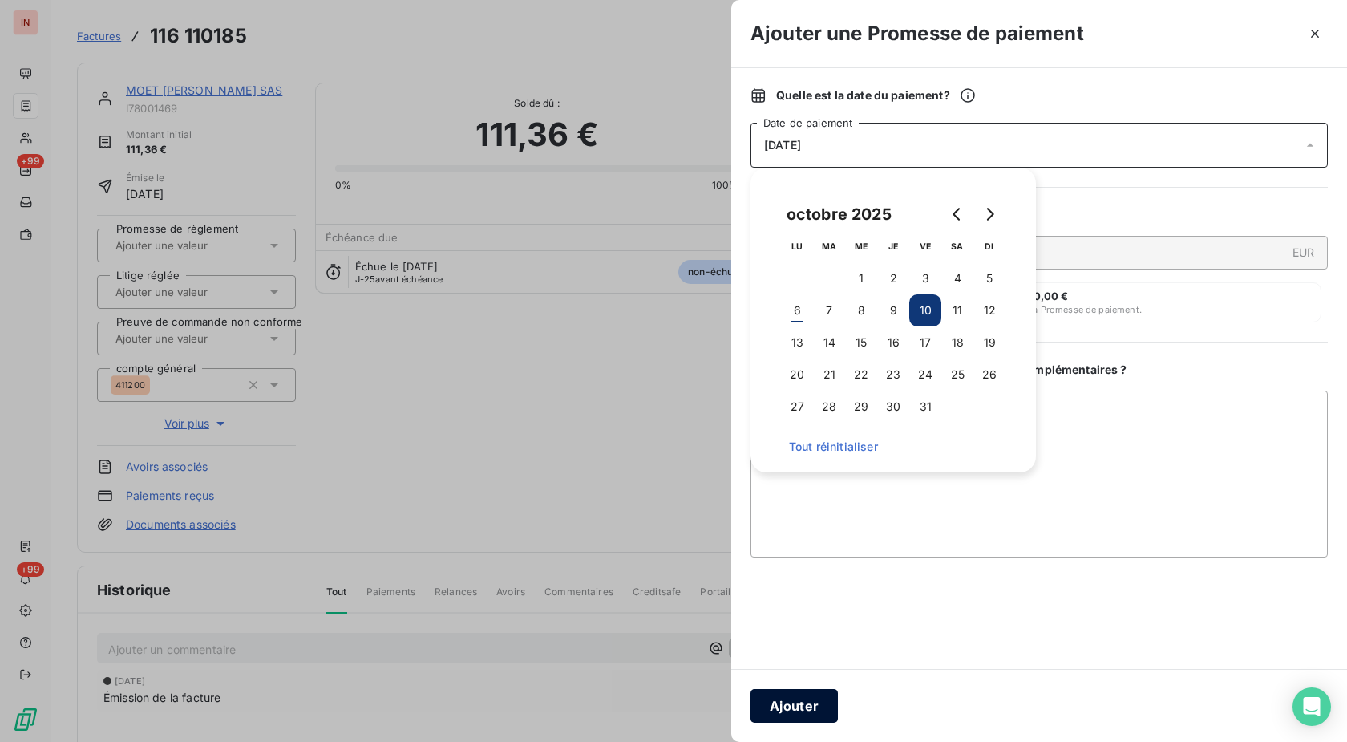
click at [807, 702] on button "Ajouter" at bounding box center [794, 706] width 87 height 34
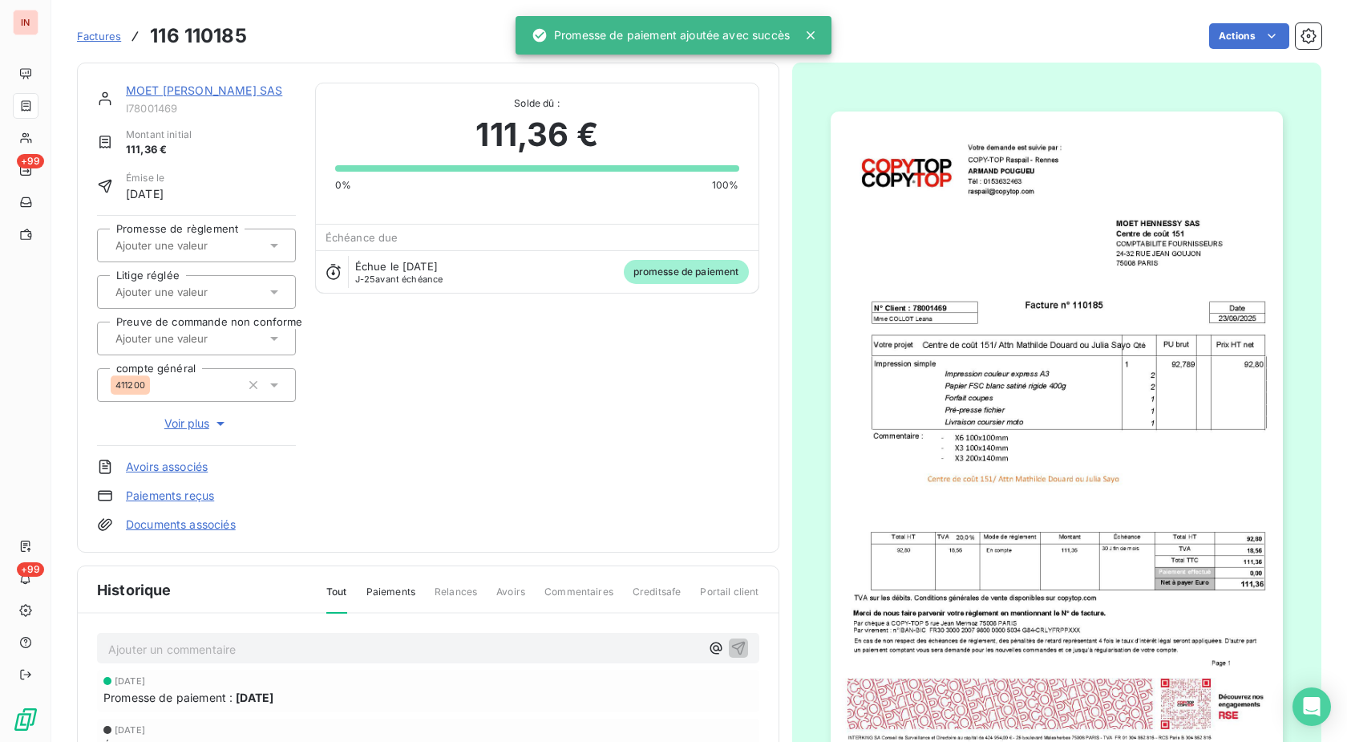
click at [225, 246] on input "text" at bounding box center [194, 245] width 161 height 14
click at [217, 283] on div "Oui" at bounding box center [206, 288] width 154 height 26
